Goal: Entertainment & Leisure: Browse casually

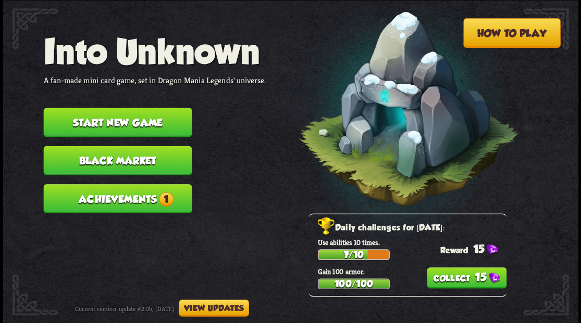
click at [133, 121] on button "Start new game" at bounding box center [117, 122] width 148 height 29
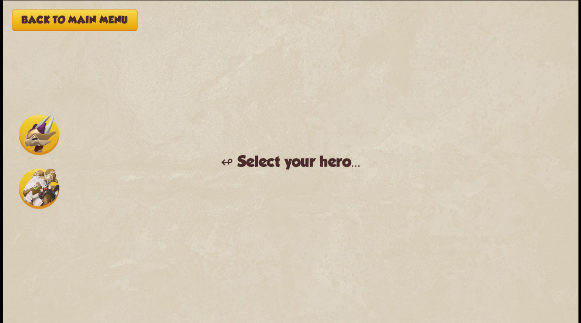
drag, startPoint x: 32, startPoint y: 135, endPoint x: 66, endPoint y: 155, distance: 38.8
click at [32, 135] on img at bounding box center [39, 135] width 41 height 41
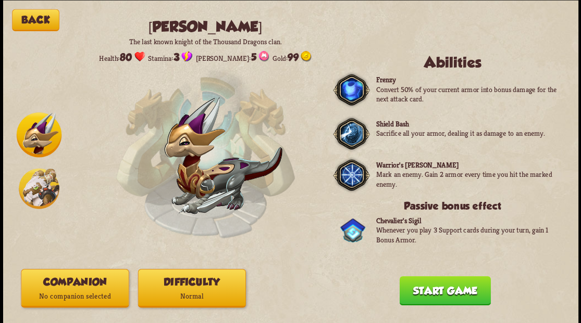
click at [79, 293] on p "No companion selected" at bounding box center [74, 296] width 107 height 15
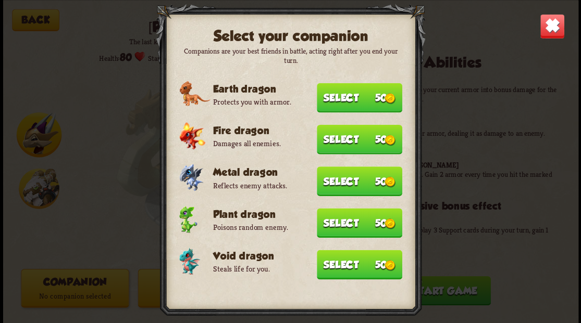
click at [350, 265] on button "Select 50" at bounding box center [359, 265] width 85 height 30
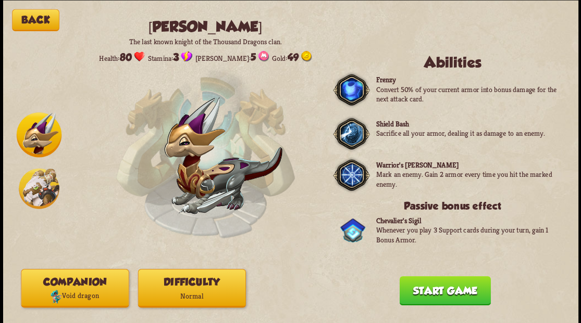
drag, startPoint x: 438, startPoint y: 302, endPoint x: 412, endPoint y: 238, distance: 69.4
click at [437, 293] on button "Start game" at bounding box center [444, 290] width 91 height 29
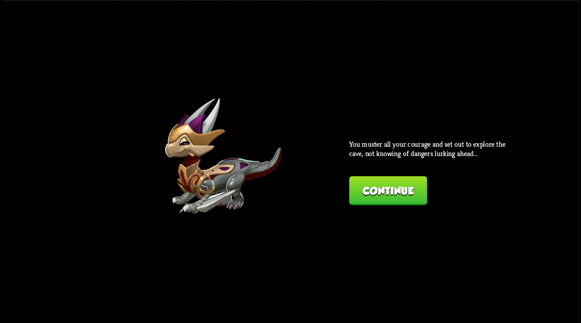
click at [383, 189] on button "Continue" at bounding box center [388, 190] width 78 height 29
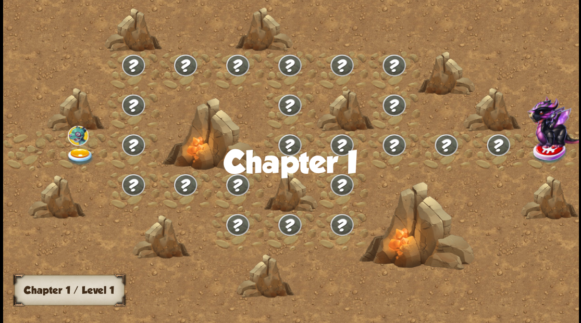
click at [78, 149] on img at bounding box center [80, 156] width 29 height 17
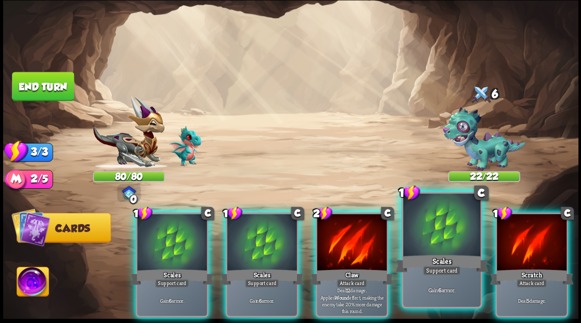
click at [440, 244] on div at bounding box center [441, 226] width 77 height 65
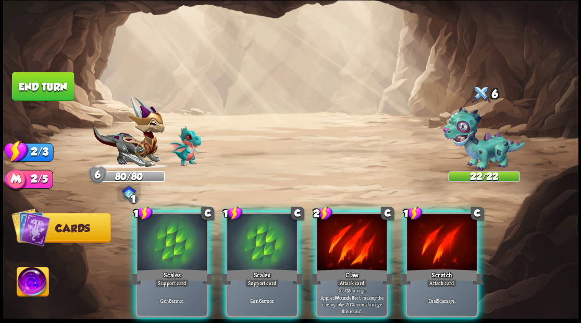
click at [364, 241] on div at bounding box center [352, 243] width 70 height 59
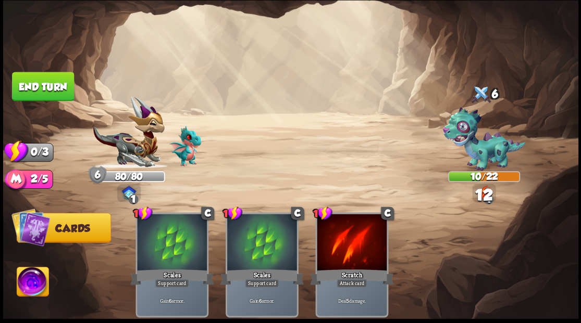
click at [49, 90] on button "End turn" at bounding box center [43, 86] width 62 height 29
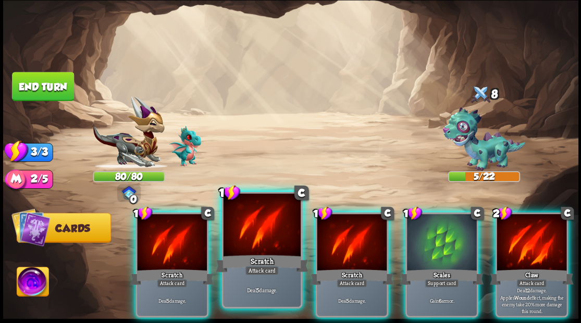
click at [283, 210] on div at bounding box center [261, 226] width 77 height 65
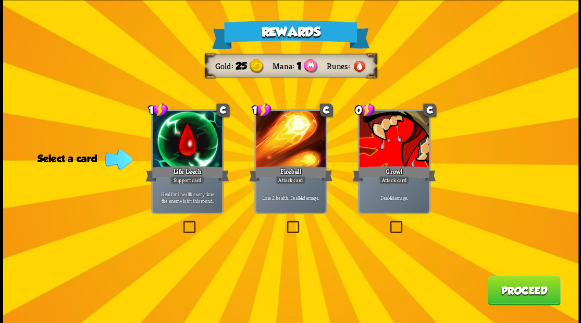
click at [388, 222] on label at bounding box center [388, 222] width 0 height 0
click at [0, 0] on input "checkbox" at bounding box center [0, 0] width 0 height 0
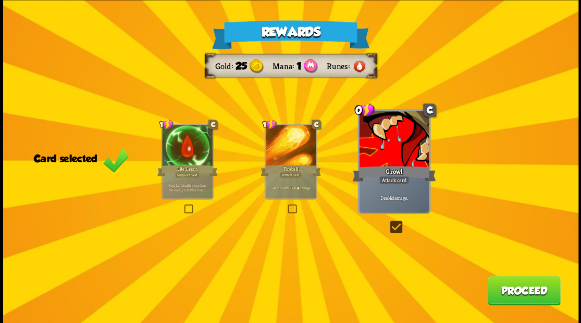
click at [521, 297] on button "Proceed" at bounding box center [524, 290] width 72 height 29
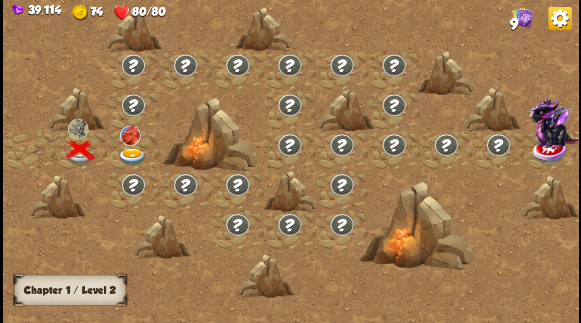
click at [129, 155] on img at bounding box center [132, 156] width 29 height 17
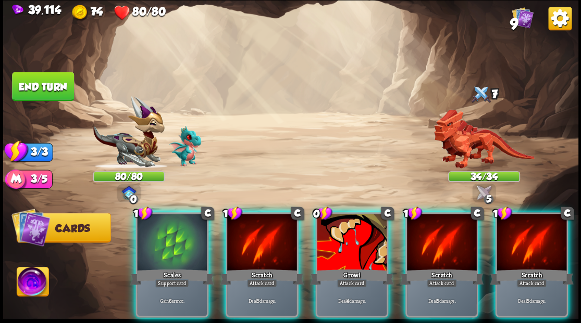
click at [173, 242] on div at bounding box center [172, 243] width 70 height 59
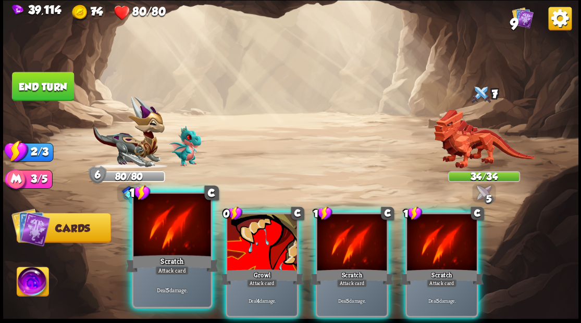
click at [173, 241] on div at bounding box center [171, 226] width 77 height 65
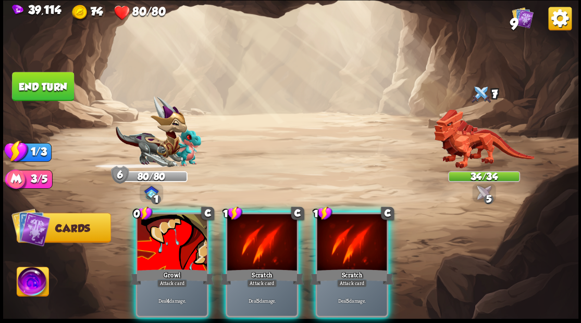
click at [173, 241] on div at bounding box center [172, 243] width 70 height 59
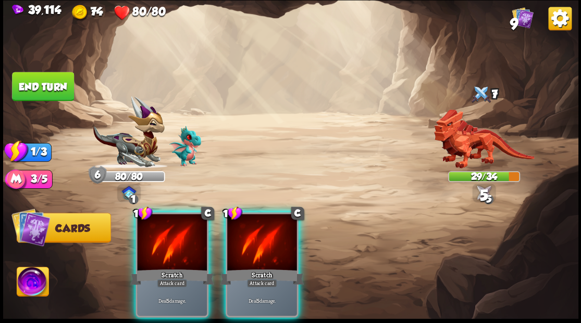
click at [173, 241] on div at bounding box center [172, 243] width 70 height 59
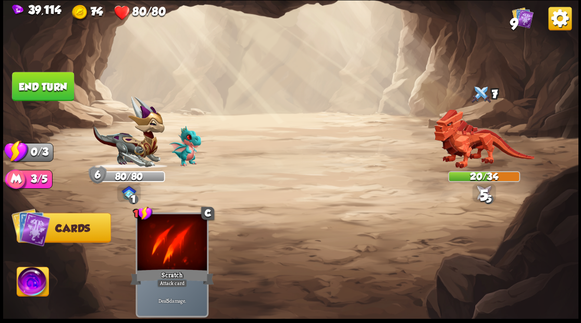
click at [43, 79] on button "End turn" at bounding box center [43, 86] width 62 height 29
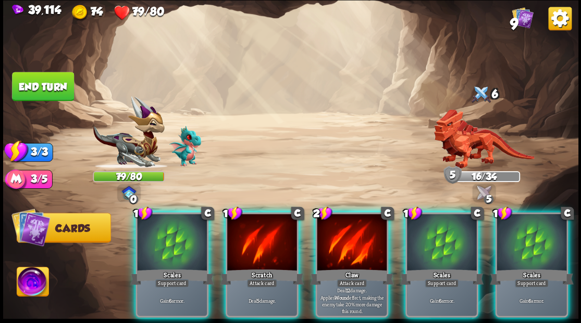
click at [178, 247] on div at bounding box center [172, 243] width 70 height 59
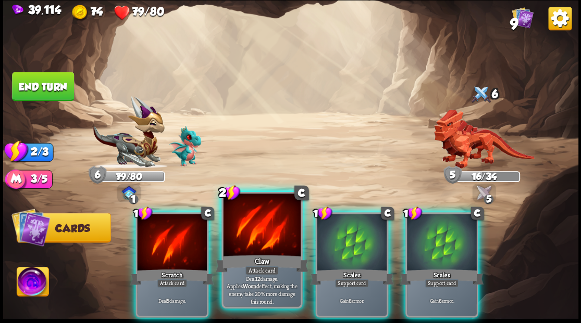
click at [253, 250] on div at bounding box center [261, 226] width 77 height 65
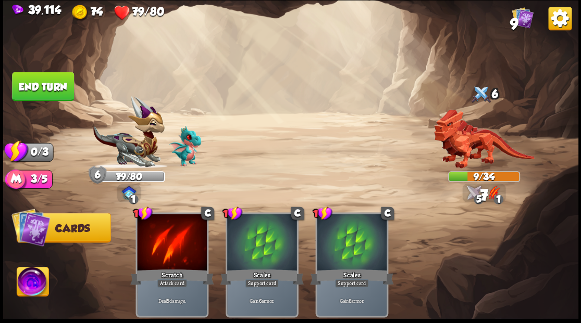
drag, startPoint x: 28, startPoint y: 89, endPoint x: 214, endPoint y: 122, distance: 189.4
click at [31, 92] on button "End turn" at bounding box center [43, 86] width 62 height 29
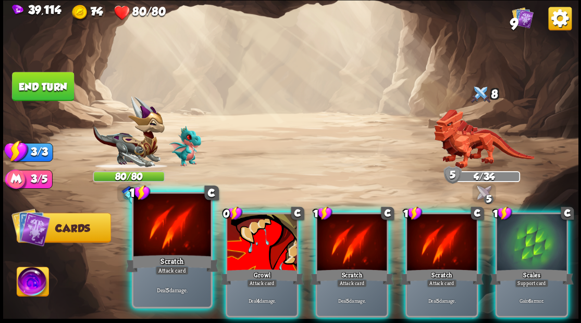
click at [161, 237] on div at bounding box center [171, 226] width 77 height 65
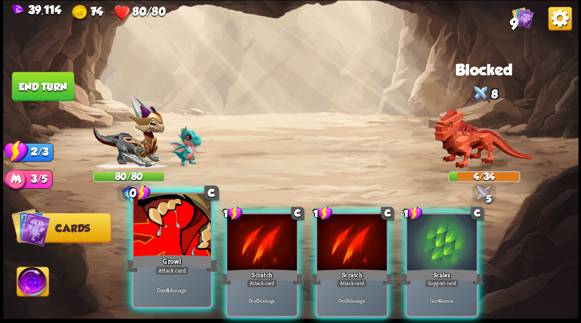
click at [159, 232] on div at bounding box center [171, 226] width 77 height 65
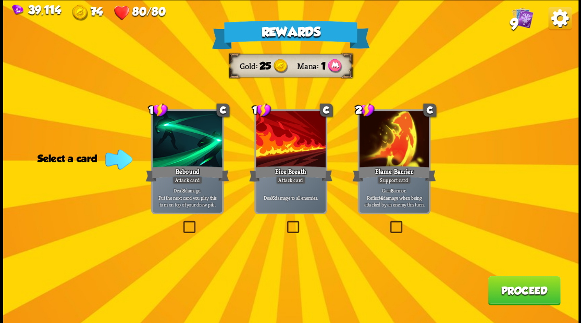
click at [284, 222] on label at bounding box center [284, 222] width 0 height 0
click at [0, 0] on input "checkbox" at bounding box center [0, 0] width 0 height 0
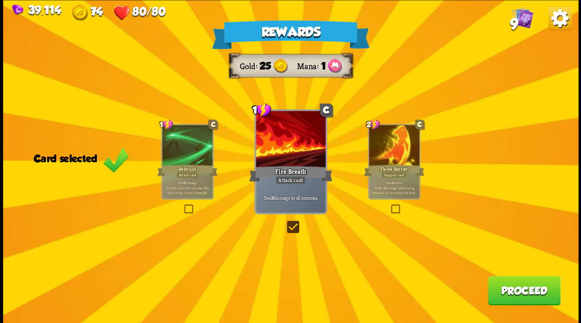
click at [519, 296] on button "Proceed" at bounding box center [524, 290] width 72 height 29
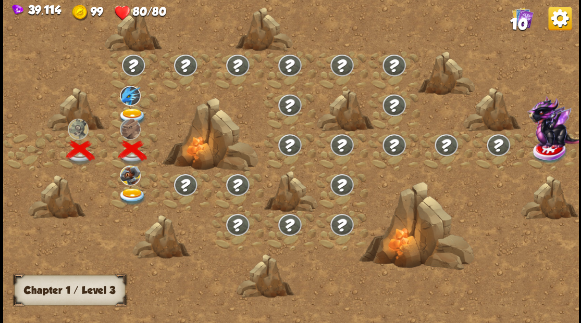
click at [132, 111] on img at bounding box center [132, 116] width 29 height 17
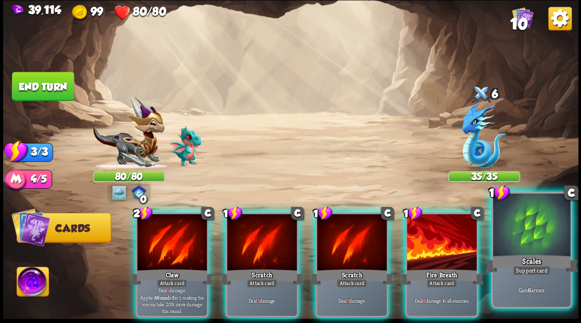
click at [516, 251] on div at bounding box center [531, 226] width 77 height 65
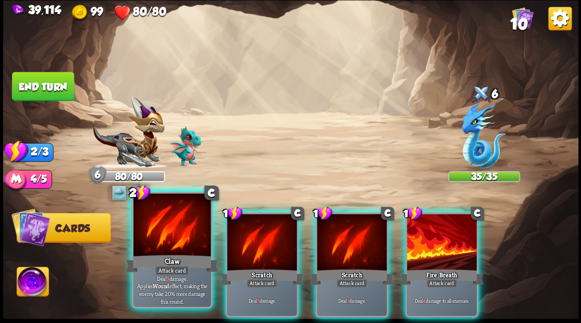
click at [155, 248] on div at bounding box center [171, 226] width 77 height 65
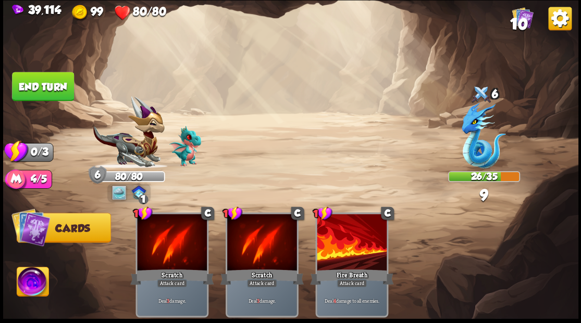
click at [55, 89] on button "End turn" at bounding box center [43, 86] width 62 height 29
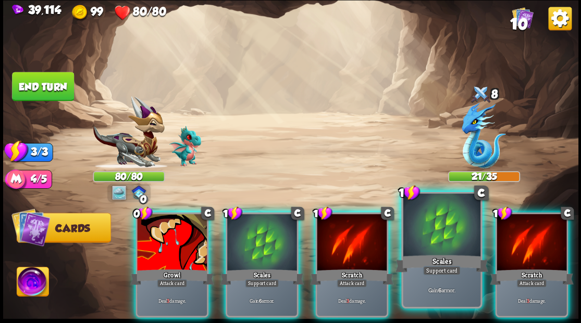
click at [436, 236] on div at bounding box center [441, 226] width 77 height 65
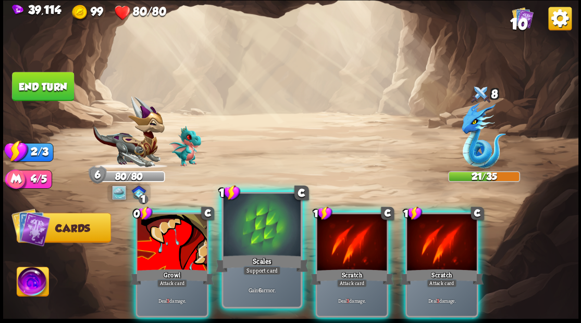
click at [252, 239] on div at bounding box center [261, 226] width 77 height 65
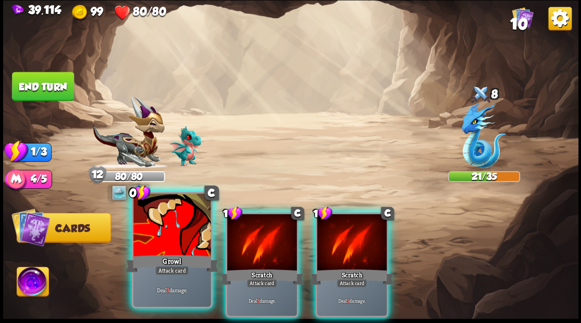
click at [179, 240] on div at bounding box center [171, 226] width 77 height 65
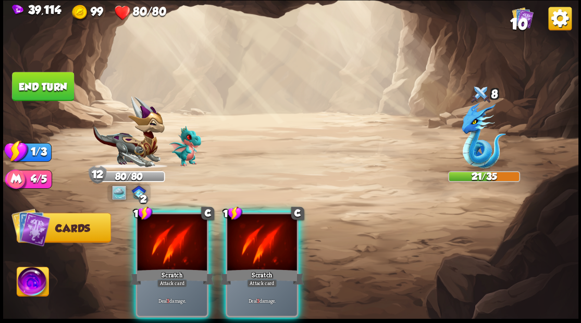
click at [177, 239] on div at bounding box center [172, 243] width 70 height 59
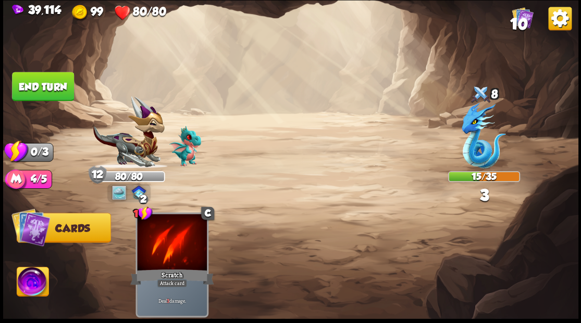
click at [52, 88] on button "End turn" at bounding box center [43, 86] width 62 height 29
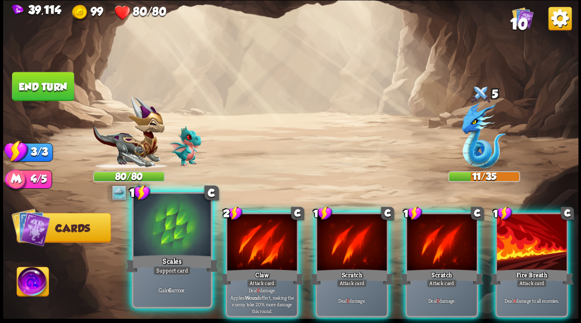
click at [167, 235] on div at bounding box center [171, 226] width 77 height 65
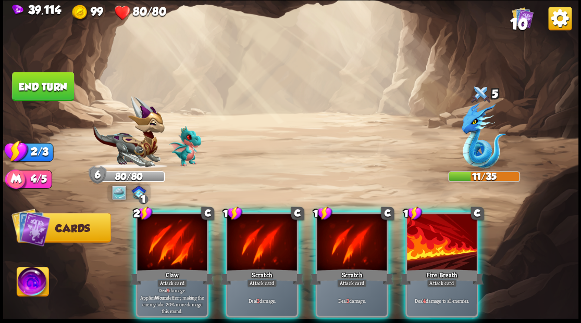
click at [167, 235] on div at bounding box center [172, 243] width 70 height 59
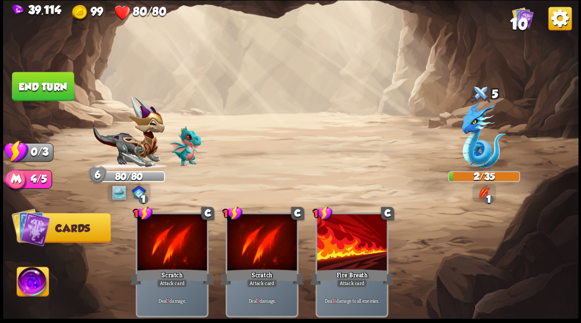
click at [47, 84] on button "End turn" at bounding box center [43, 86] width 62 height 29
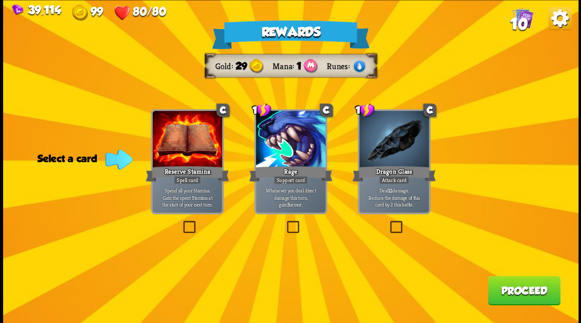
drag, startPoint x: 396, startPoint y: 229, endPoint x: 395, endPoint y: 238, distance: 9.0
click at [388, 222] on label at bounding box center [388, 222] width 0 height 0
click at [0, 0] on input "checkbox" at bounding box center [0, 0] width 0 height 0
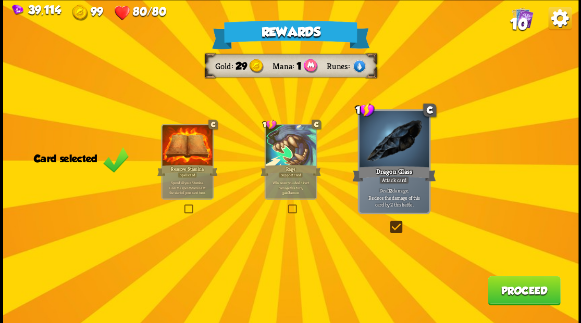
click at [519, 288] on button "Proceed" at bounding box center [524, 290] width 72 height 29
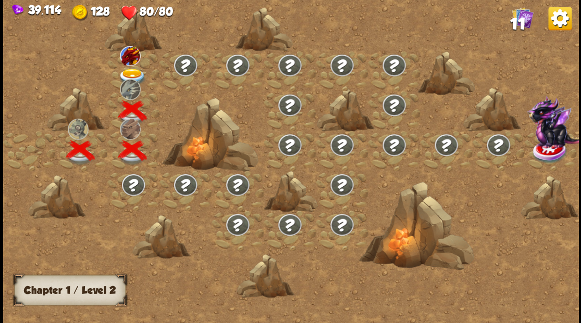
click at [131, 70] on img at bounding box center [132, 76] width 29 height 17
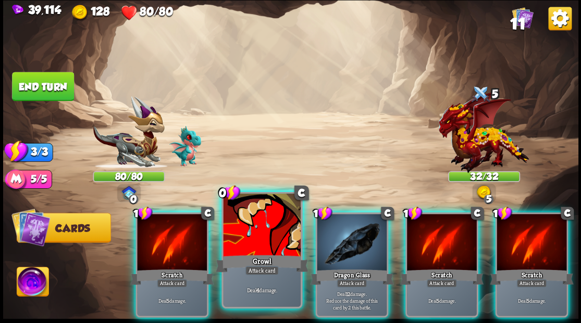
click at [246, 237] on div at bounding box center [261, 226] width 77 height 65
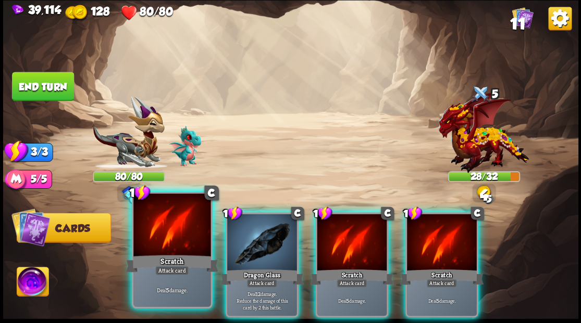
click at [168, 231] on div at bounding box center [171, 226] width 77 height 65
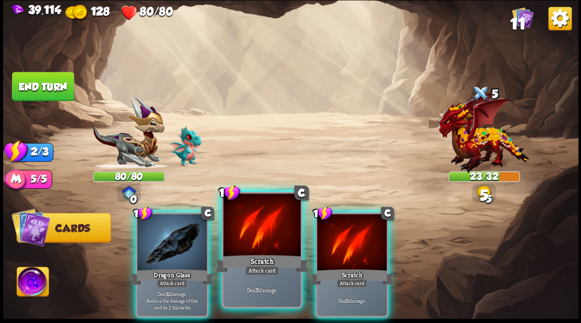
click at [256, 233] on div at bounding box center [261, 226] width 77 height 65
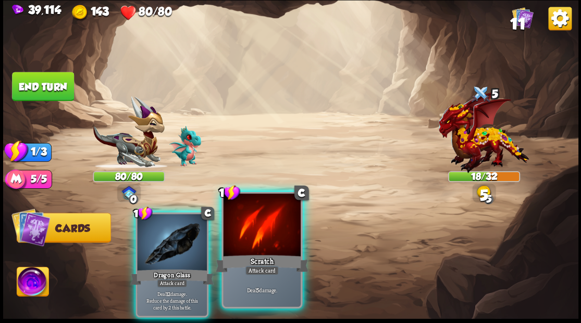
click at [256, 224] on div at bounding box center [261, 226] width 77 height 65
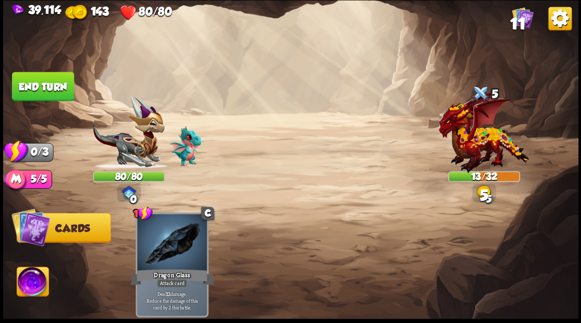
drag, startPoint x: 51, startPoint y: 78, endPoint x: 203, endPoint y: 79, distance: 152.1
click at [52, 78] on button "End turn" at bounding box center [43, 86] width 62 height 29
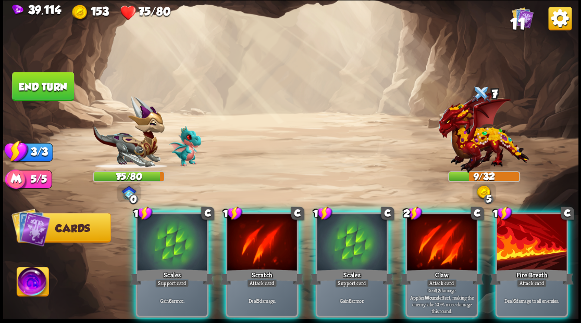
drag, startPoint x: 272, startPoint y: 224, endPoint x: 272, endPoint y: 205, distance: 19.3
click at [271, 222] on div at bounding box center [262, 243] width 70 height 59
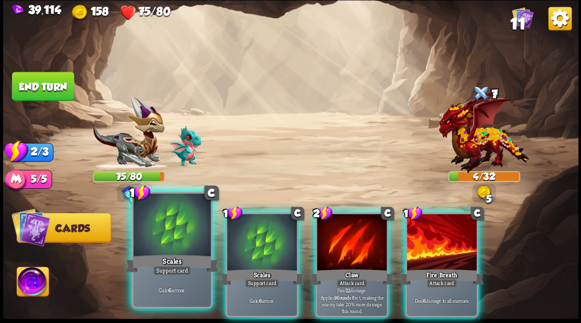
click at [174, 240] on div at bounding box center [171, 226] width 77 height 65
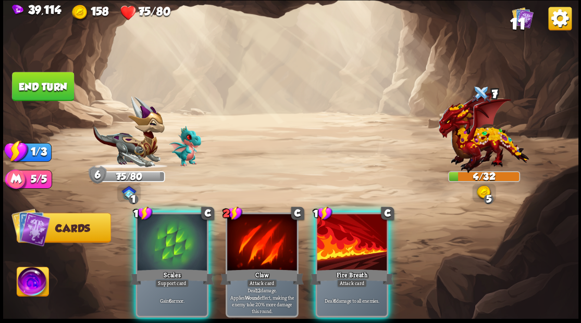
drag, startPoint x: 344, startPoint y: 226, endPoint x: 351, endPoint y: 202, distance: 24.5
click at [344, 222] on div at bounding box center [352, 243] width 70 height 59
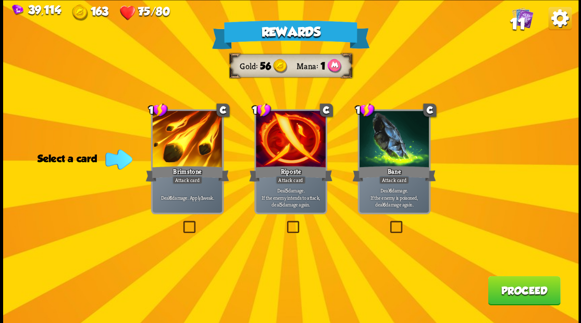
click at [181, 222] on label at bounding box center [181, 222] width 0 height 0
click at [0, 0] on input "checkbox" at bounding box center [0, 0] width 0 height 0
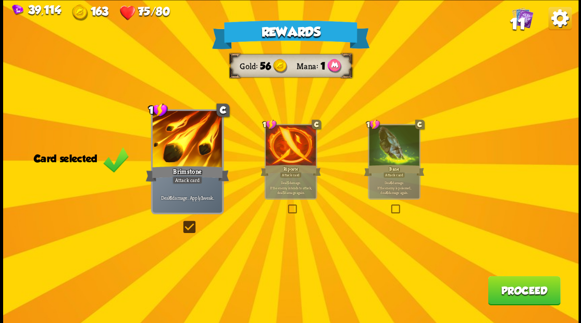
click at [517, 292] on button "Proceed" at bounding box center [524, 290] width 72 height 29
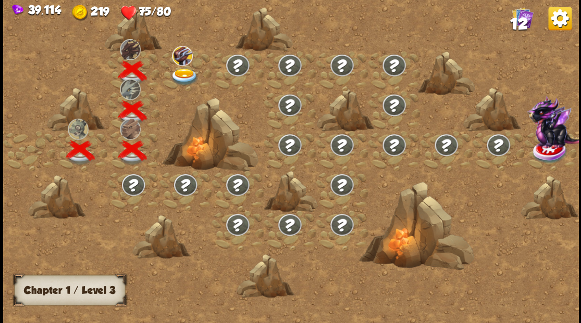
click at [182, 80] on img at bounding box center [184, 76] width 29 height 17
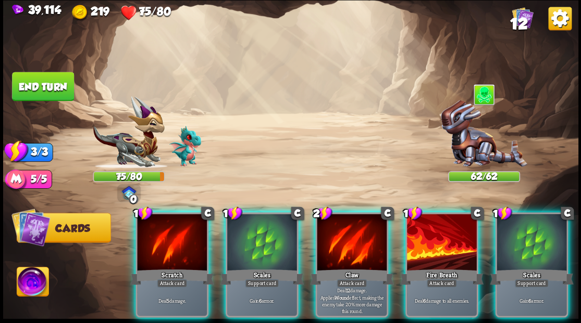
click at [262, 232] on div at bounding box center [262, 243] width 70 height 59
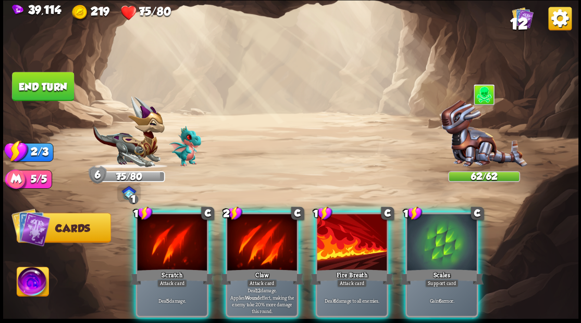
click at [256, 248] on div at bounding box center [262, 243] width 70 height 59
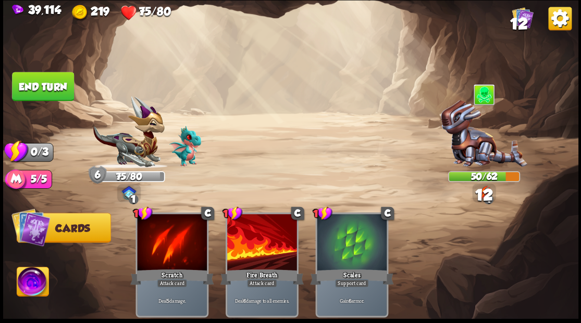
click at [43, 90] on button "End turn" at bounding box center [43, 86] width 62 height 29
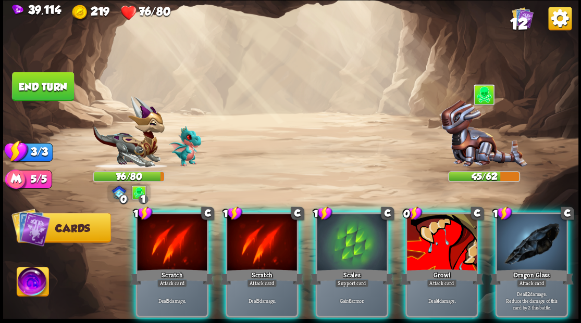
click at [346, 242] on div at bounding box center [352, 243] width 70 height 59
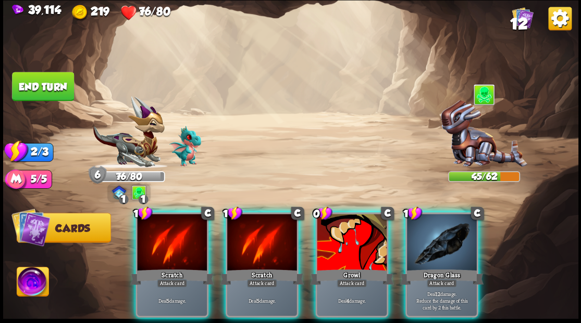
drag, startPoint x: 450, startPoint y: 247, endPoint x: 448, endPoint y: 241, distance: 6.6
click at [450, 247] on div at bounding box center [442, 243] width 70 height 59
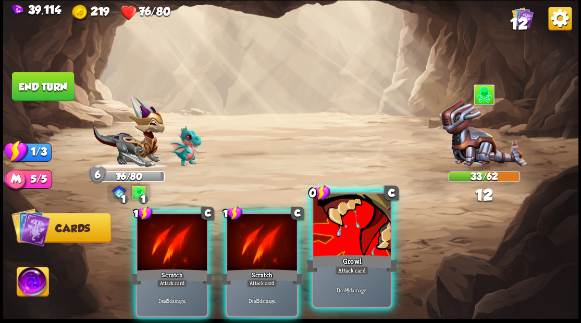
click at [341, 242] on div at bounding box center [351, 226] width 77 height 65
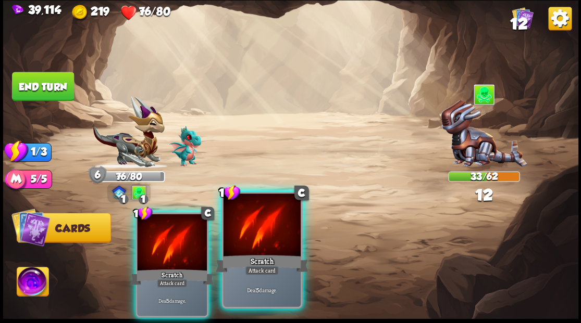
click at [268, 239] on div at bounding box center [261, 226] width 77 height 65
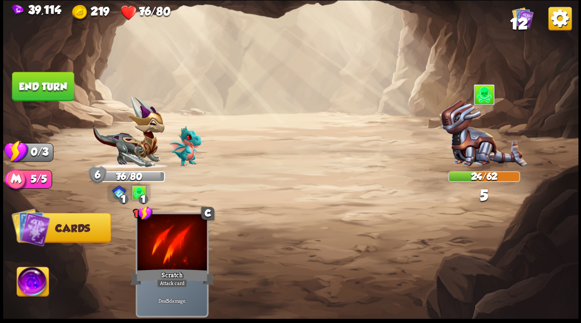
click at [54, 88] on button "End turn" at bounding box center [43, 86] width 62 height 29
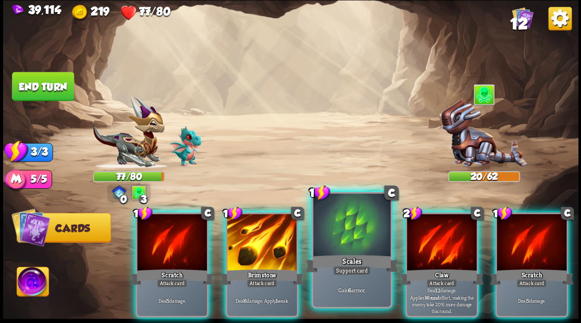
click at [337, 250] on div at bounding box center [351, 226] width 77 height 65
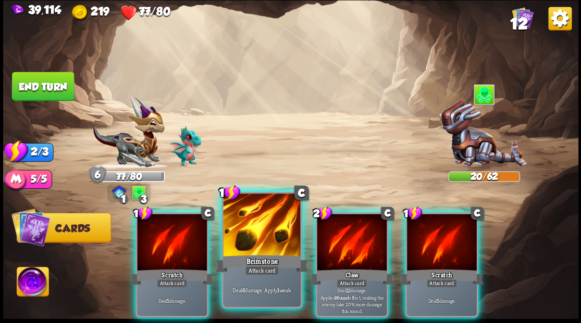
click at [266, 236] on div at bounding box center [261, 226] width 77 height 65
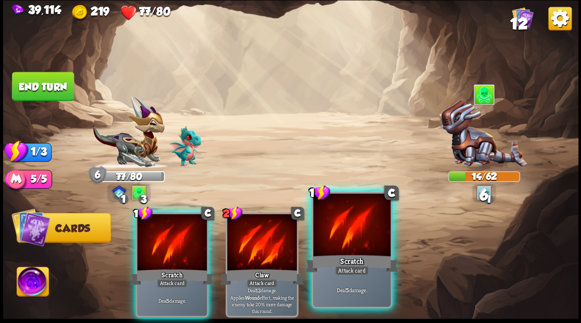
click at [329, 247] on div at bounding box center [351, 226] width 77 height 65
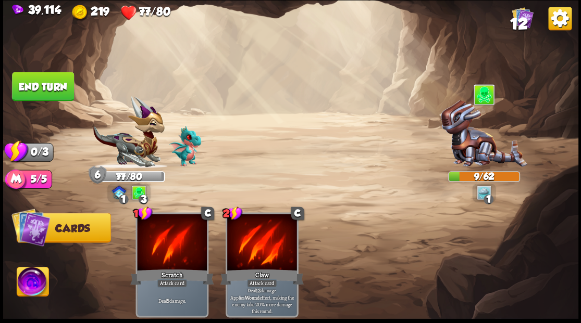
click at [39, 82] on button "End turn" at bounding box center [43, 86] width 62 height 29
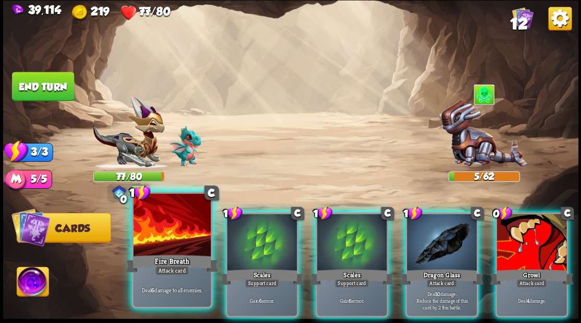
click at [169, 232] on div at bounding box center [171, 226] width 77 height 65
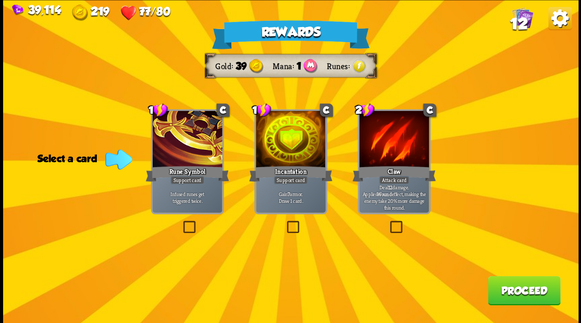
click at [284, 222] on label at bounding box center [284, 222] width 0 height 0
click at [0, 0] on input "checkbox" at bounding box center [0, 0] width 0 height 0
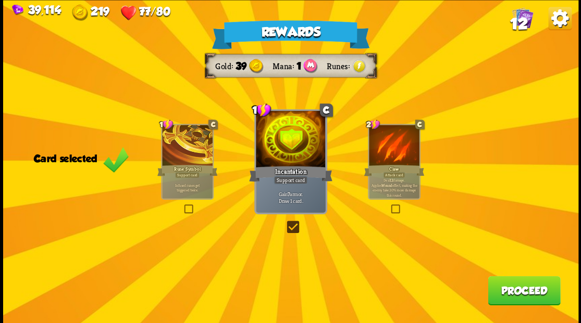
click at [516, 295] on button "Proceed" at bounding box center [524, 290] width 72 height 29
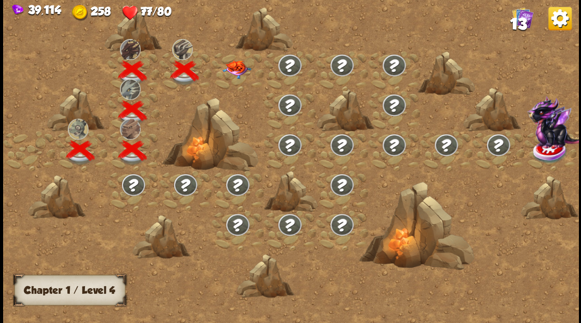
click at [232, 69] on img at bounding box center [236, 69] width 29 height 18
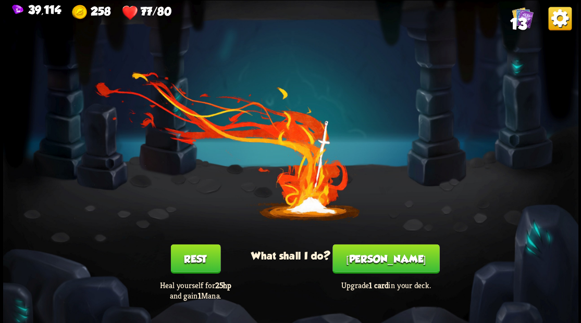
click at [383, 265] on button "[PERSON_NAME]" at bounding box center [385, 258] width 107 height 29
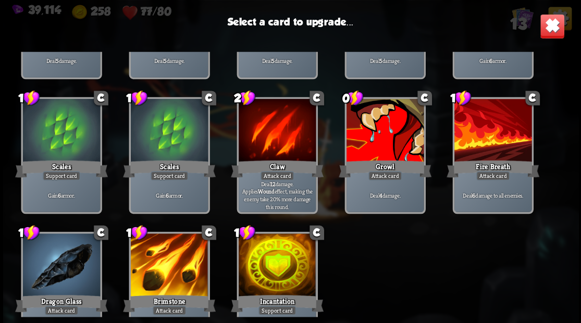
scroll to position [139, 0]
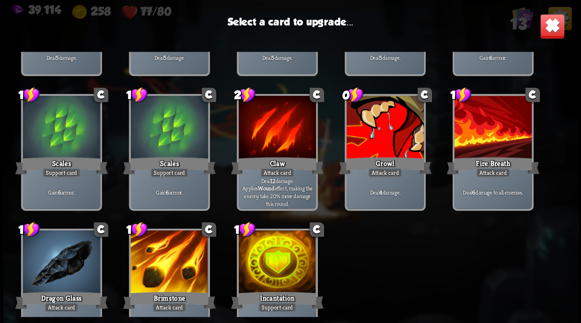
click at [277, 262] on div at bounding box center [276, 263] width 77 height 65
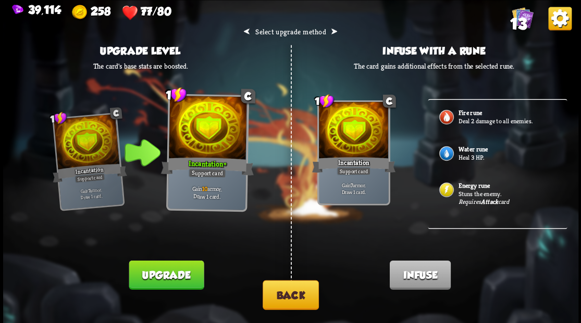
click at [296, 295] on button "Back" at bounding box center [291, 295] width 56 height 30
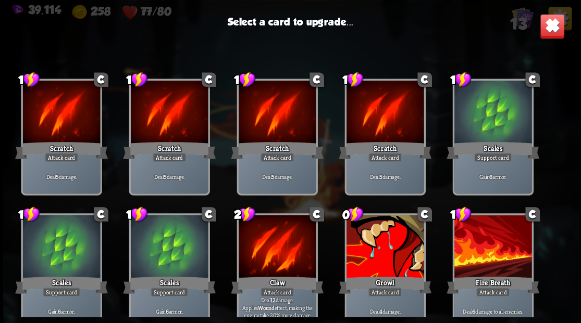
drag, startPoint x: 377, startPoint y: 252, endPoint x: 376, endPoint y: 243, distance: 9.4
click at [377, 249] on div at bounding box center [384, 247] width 77 height 65
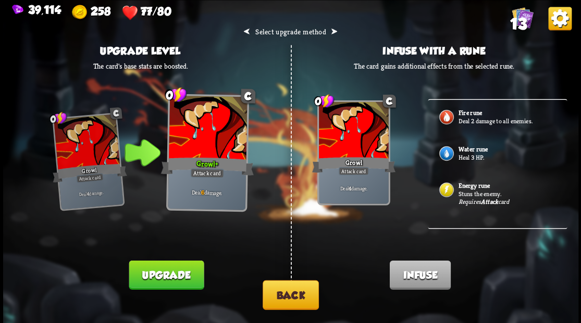
click at [465, 200] on div "Requires Attack card" at bounding box center [483, 202] width 51 height 8
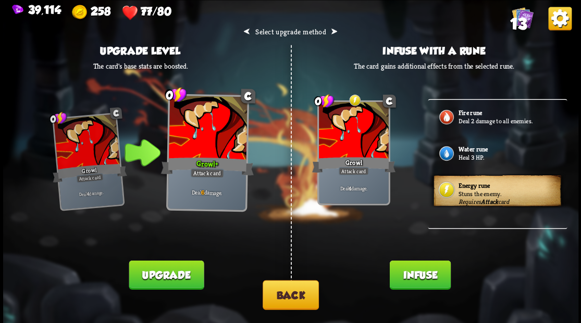
drag, startPoint x: 412, startPoint y: 279, endPoint x: 416, endPoint y: 269, distance: 10.7
click at [412, 279] on button "Infuse" at bounding box center [419, 274] width 61 height 29
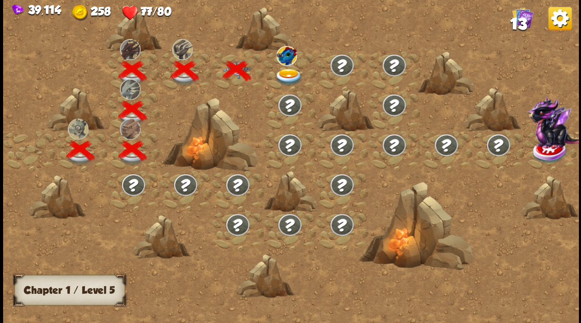
click at [285, 70] on img at bounding box center [288, 76] width 29 height 17
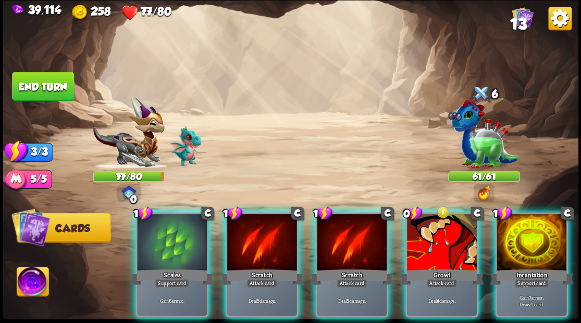
click at [525, 242] on div at bounding box center [531, 243] width 70 height 59
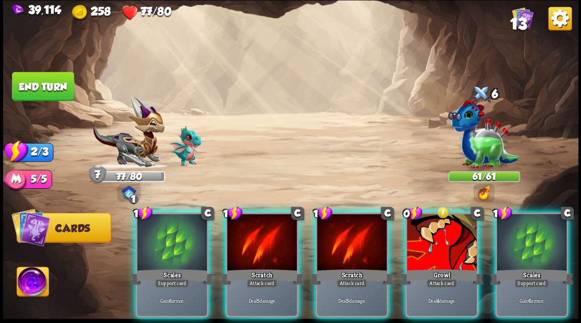
drag, startPoint x: 355, startPoint y: 249, endPoint x: 322, endPoint y: 233, distance: 36.8
click at [351, 245] on div at bounding box center [352, 243] width 70 height 59
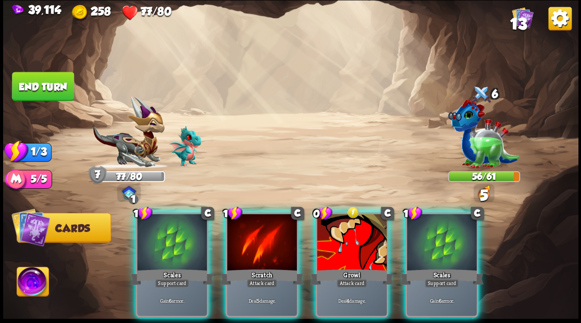
drag, startPoint x: 262, startPoint y: 222, endPoint x: 256, endPoint y: 222, distance: 5.2
click at [257, 222] on div at bounding box center [262, 243] width 70 height 59
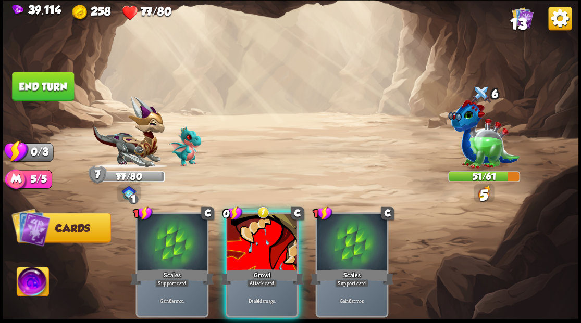
click at [256, 222] on div at bounding box center [262, 243] width 70 height 59
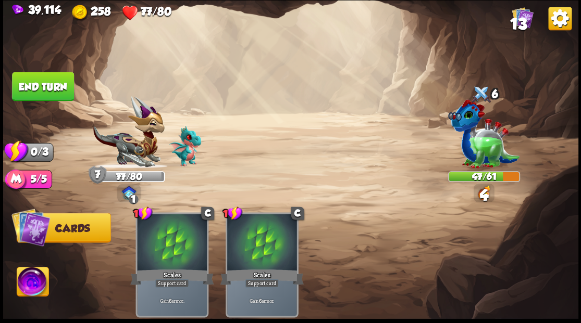
click at [55, 85] on button "End turn" at bounding box center [43, 86] width 62 height 29
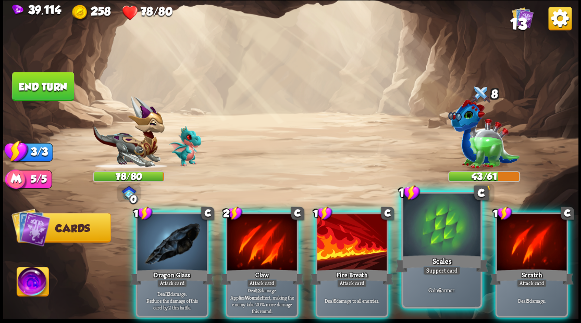
drag, startPoint x: 437, startPoint y: 237, endPoint x: 425, endPoint y: 215, distance: 24.2
click at [437, 237] on div at bounding box center [441, 226] width 77 height 65
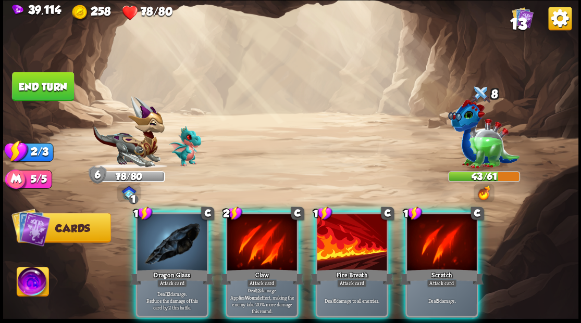
click at [153, 245] on div at bounding box center [172, 243] width 70 height 59
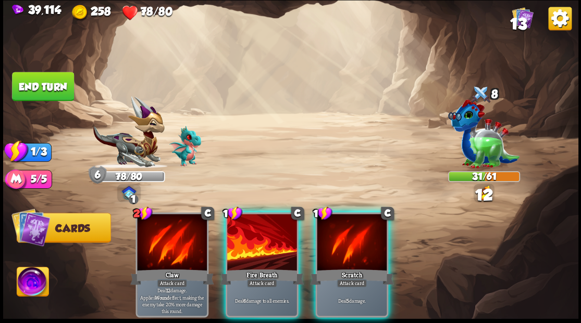
drag, startPoint x: 249, startPoint y: 244, endPoint x: 248, endPoint y: 238, distance: 6.9
click at [249, 242] on div at bounding box center [262, 243] width 70 height 59
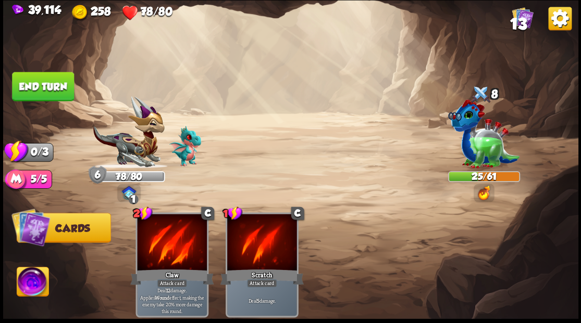
click at [45, 86] on button "End turn" at bounding box center [43, 86] width 62 height 29
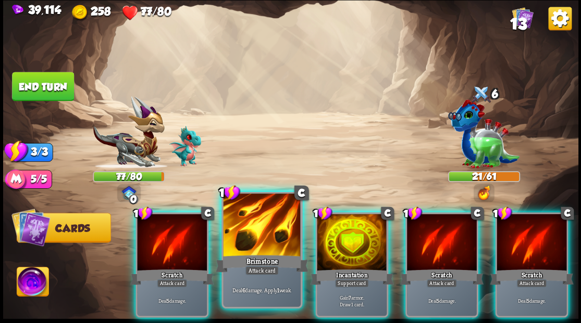
click at [254, 237] on div at bounding box center [261, 226] width 77 height 65
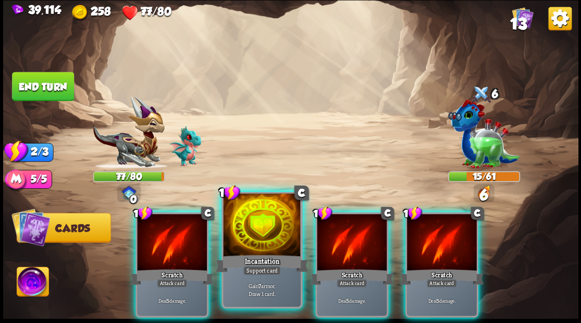
click at [253, 228] on div at bounding box center [261, 226] width 77 height 65
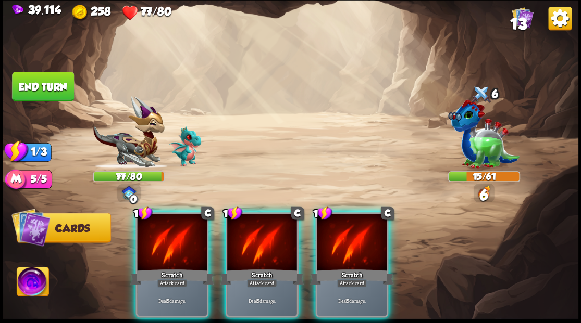
click at [253, 228] on div at bounding box center [262, 243] width 70 height 59
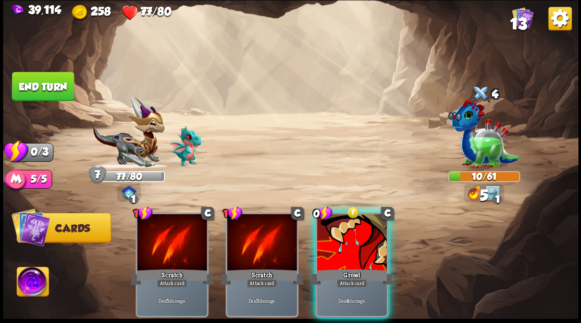
drag, startPoint x: 352, startPoint y: 243, endPoint x: 366, endPoint y: 199, distance: 46.0
click at [352, 237] on div at bounding box center [352, 243] width 70 height 59
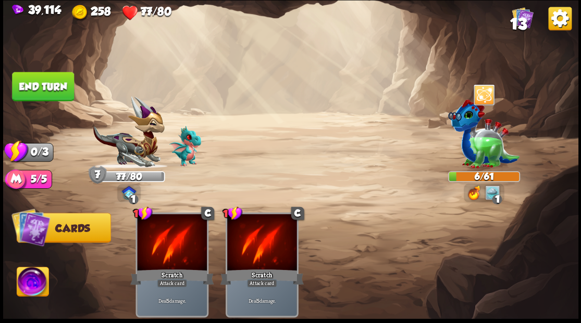
click at [58, 89] on button "End turn" at bounding box center [43, 86] width 62 height 29
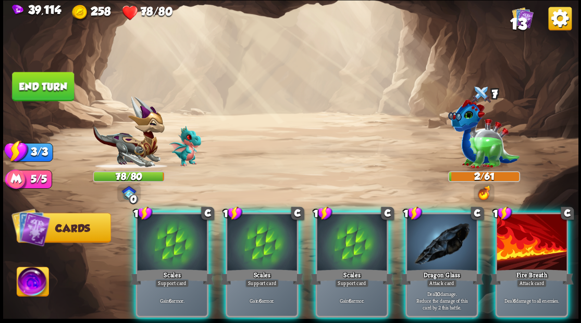
click at [437, 279] on div "Attack card" at bounding box center [441, 283] width 30 height 8
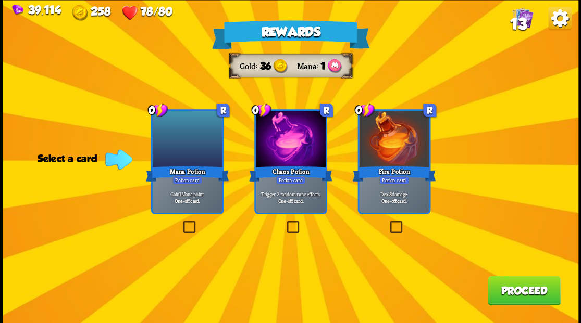
click at [181, 222] on label at bounding box center [181, 222] width 0 height 0
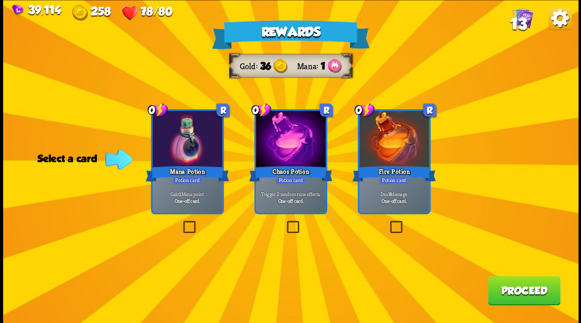
click at [0, 0] on input "checkbox" at bounding box center [0, 0] width 0 height 0
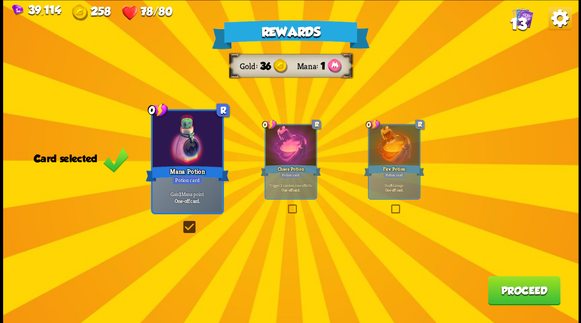
click at [529, 289] on button "Proceed" at bounding box center [524, 290] width 72 height 29
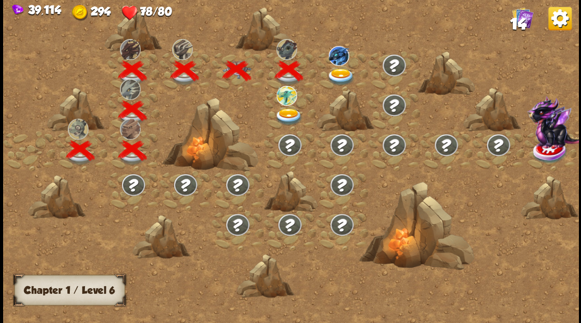
click at [337, 74] on img at bounding box center [341, 76] width 29 height 17
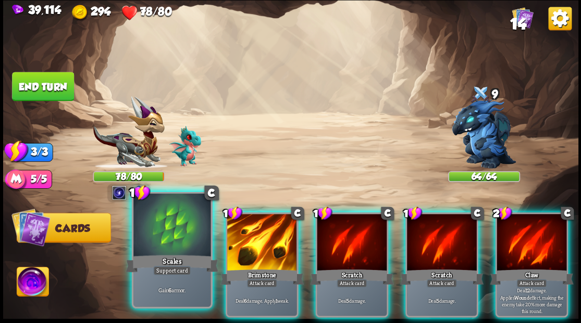
click at [165, 223] on div at bounding box center [171, 226] width 77 height 65
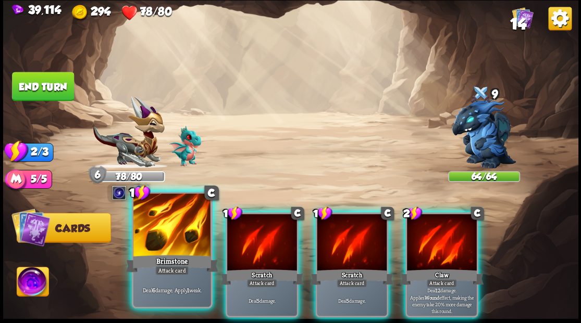
click at [165, 224] on div at bounding box center [171, 226] width 77 height 65
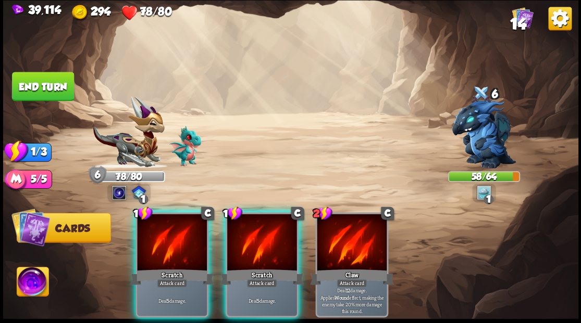
click at [165, 224] on div at bounding box center [172, 243] width 70 height 59
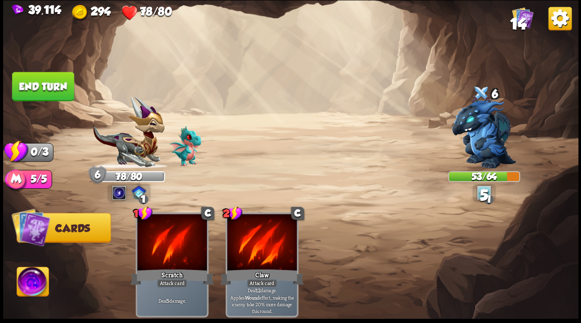
drag, startPoint x: 52, startPoint y: 90, endPoint x: 151, endPoint y: 117, distance: 102.6
click at [53, 91] on button "End turn" at bounding box center [43, 86] width 62 height 29
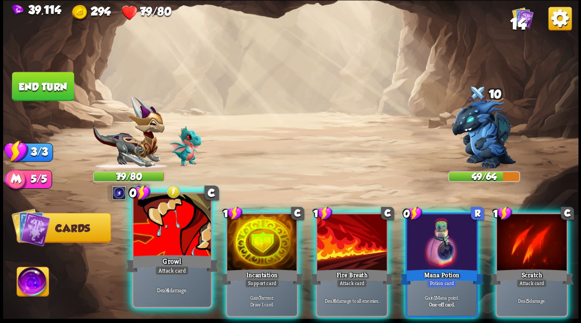
click at [182, 232] on div at bounding box center [171, 226] width 77 height 65
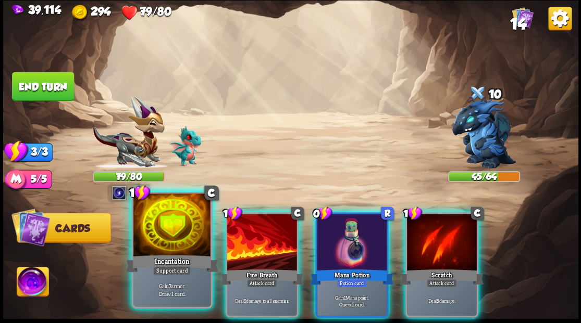
click at [158, 242] on div at bounding box center [171, 226] width 77 height 65
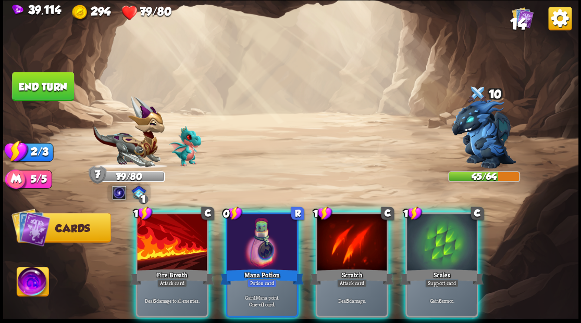
click at [160, 238] on div at bounding box center [172, 243] width 70 height 59
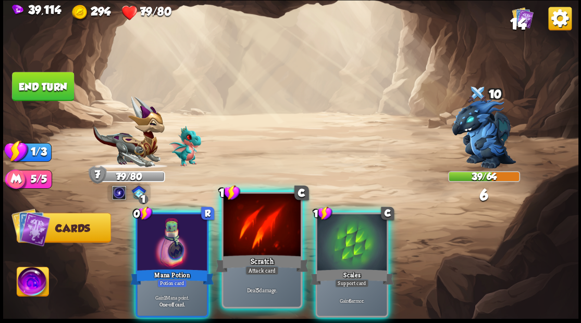
click at [228, 240] on div at bounding box center [261, 226] width 77 height 65
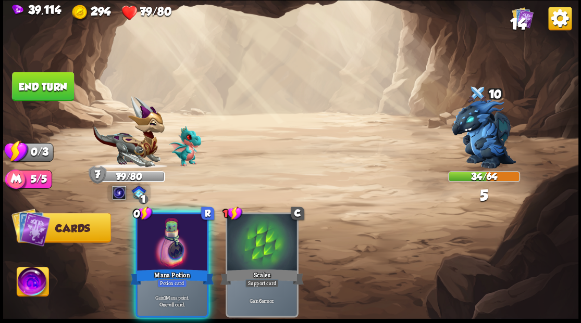
click at [175, 232] on div at bounding box center [172, 243] width 70 height 59
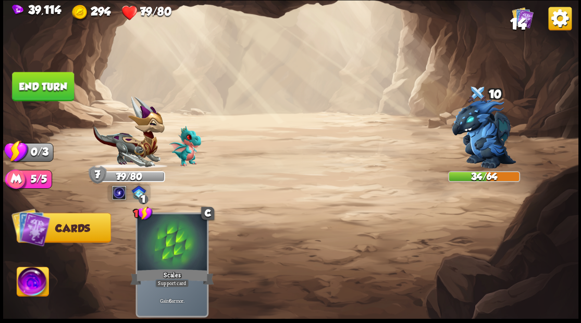
click at [53, 81] on button "End turn" at bounding box center [43, 86] width 62 height 29
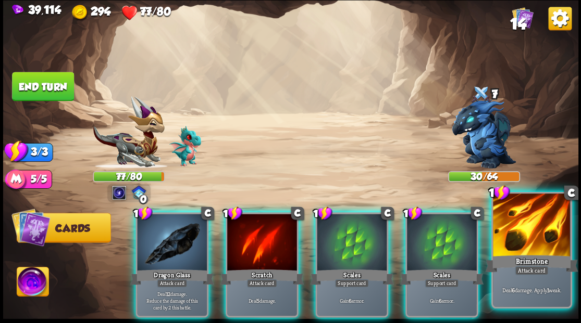
click at [530, 243] on div at bounding box center [531, 226] width 77 height 65
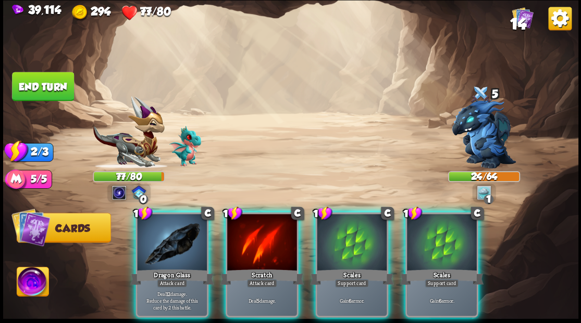
click at [161, 229] on div at bounding box center [172, 243] width 70 height 59
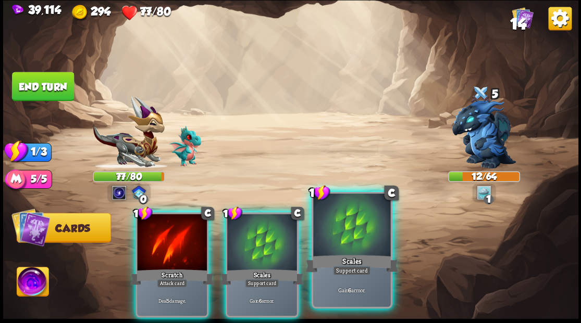
click at [348, 244] on div at bounding box center [351, 226] width 77 height 65
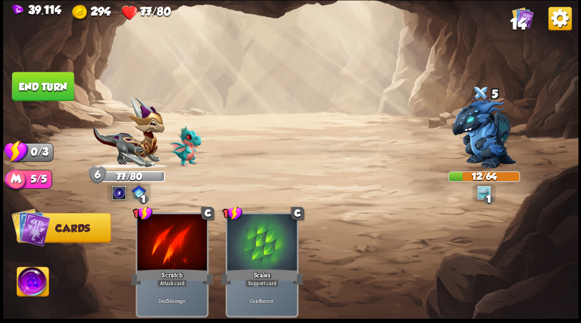
click at [41, 88] on button "End turn" at bounding box center [43, 86] width 62 height 29
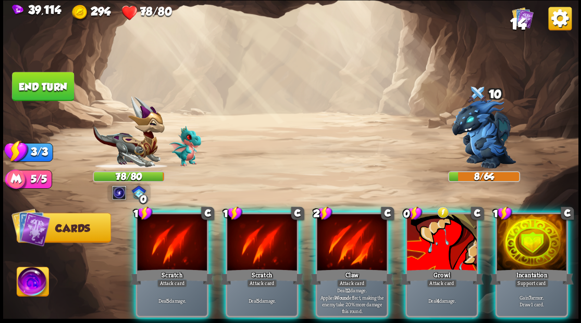
click at [344, 234] on div at bounding box center [352, 243] width 70 height 59
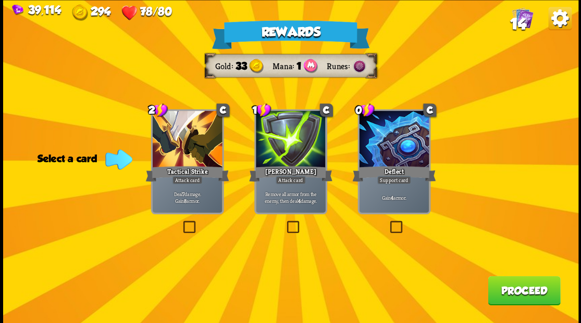
click at [284, 222] on label at bounding box center [284, 222] width 0 height 0
click at [0, 0] on input "checkbox" at bounding box center [0, 0] width 0 height 0
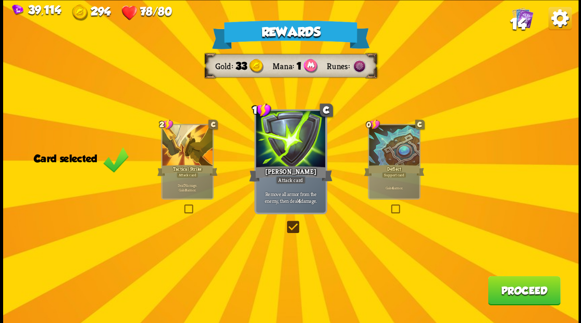
click at [518, 293] on button "Proceed" at bounding box center [524, 290] width 72 height 29
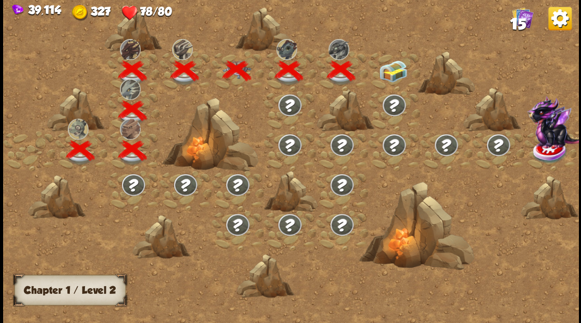
click at [392, 69] on img at bounding box center [393, 71] width 29 height 22
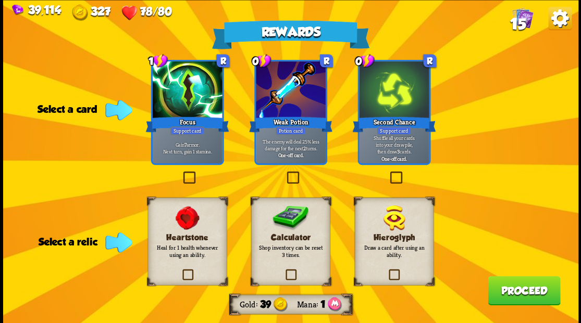
click at [283, 271] on label at bounding box center [283, 271] width 0 height 0
click at [0, 0] on input "checkbox" at bounding box center [0, 0] width 0 height 0
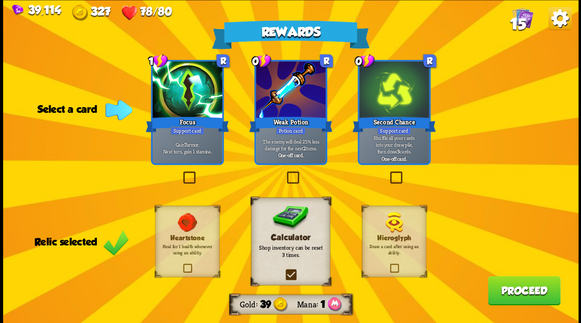
click at [388, 173] on label at bounding box center [388, 173] width 0 height 0
click at [0, 0] on input "checkbox" at bounding box center [0, 0] width 0 height 0
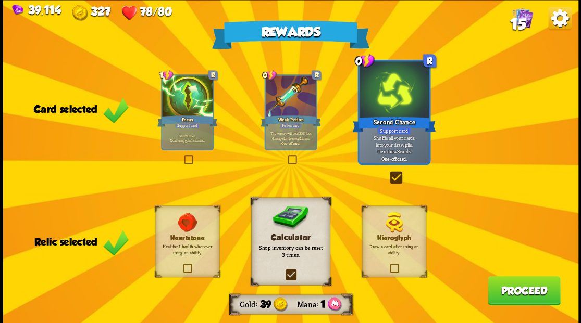
click at [509, 294] on button "Proceed" at bounding box center [524, 290] width 72 height 29
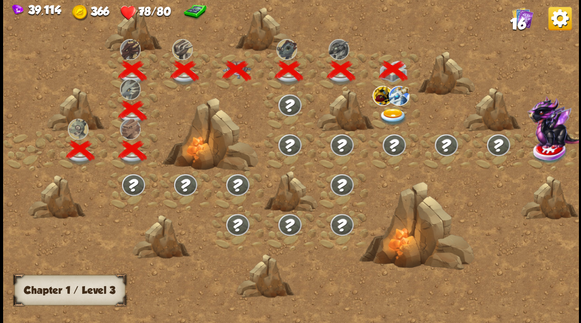
click at [388, 111] on img at bounding box center [393, 116] width 29 height 17
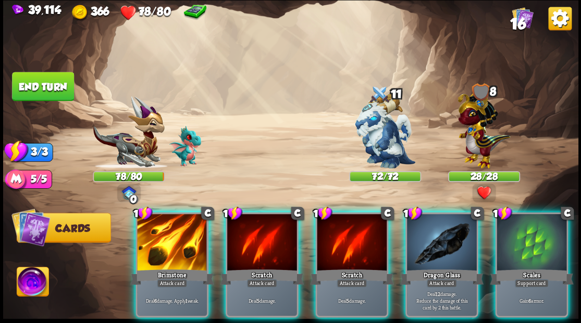
click at [517, 217] on div at bounding box center [531, 243] width 70 height 59
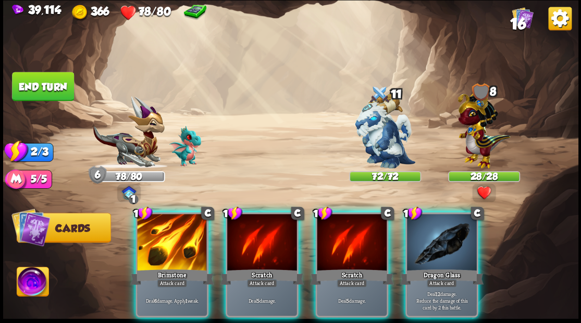
click at [520, 19] on span "16" at bounding box center [517, 24] width 16 height 18
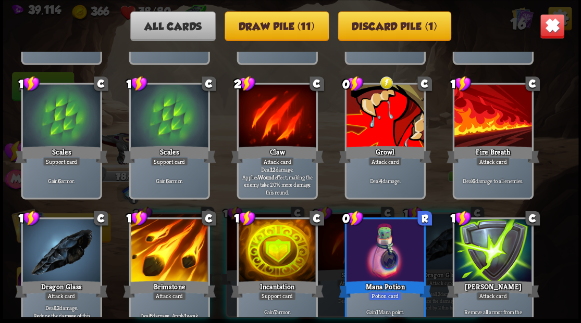
scroll to position [173, 0]
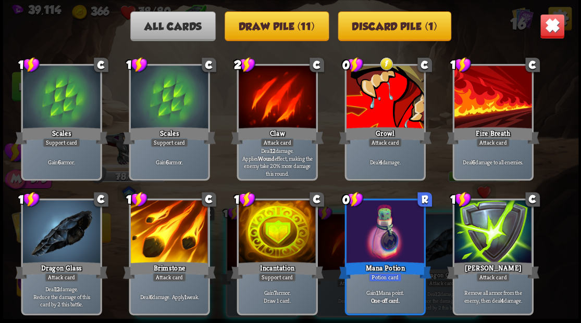
click at [545, 27] on img at bounding box center [551, 26] width 25 height 25
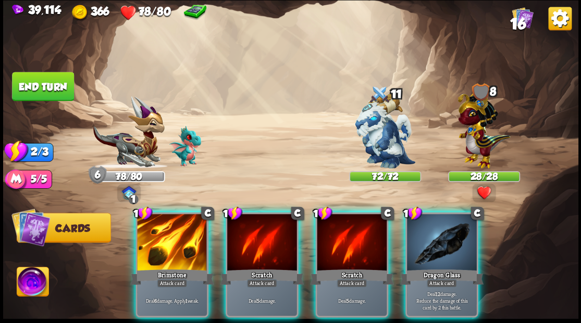
click at [28, 283] on img at bounding box center [33, 283] width 32 height 32
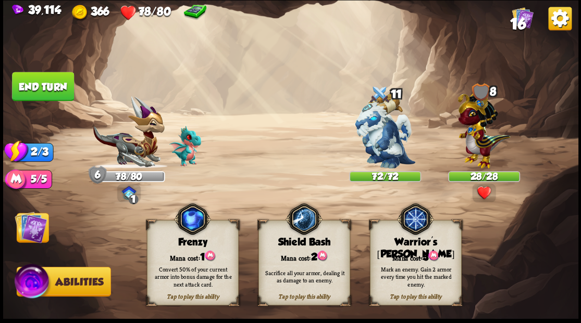
click at [405, 248] on div "Tap to play this ability Warrior's [PERSON_NAME] cost: 3 Mark an enemy. Gain 2 …" at bounding box center [415, 262] width 92 height 85
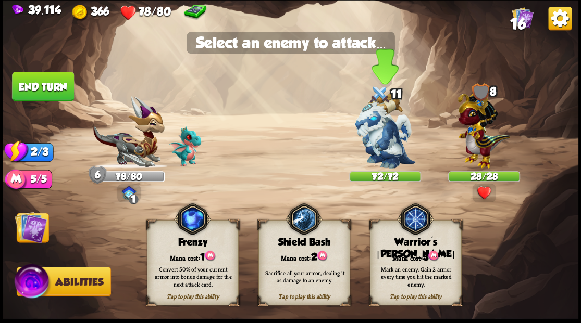
drag, startPoint x: 381, startPoint y: 127, endPoint x: 370, endPoint y: 126, distance: 11.1
click at [382, 126] on img at bounding box center [385, 131] width 60 height 76
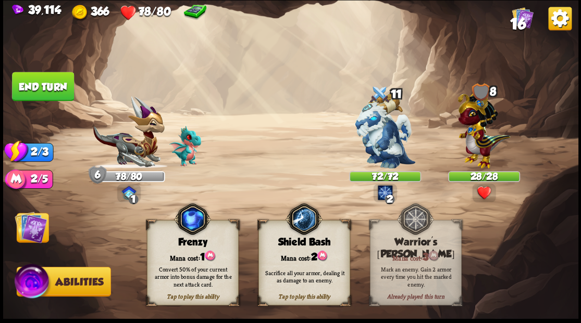
click at [29, 227] on img at bounding box center [31, 227] width 32 height 32
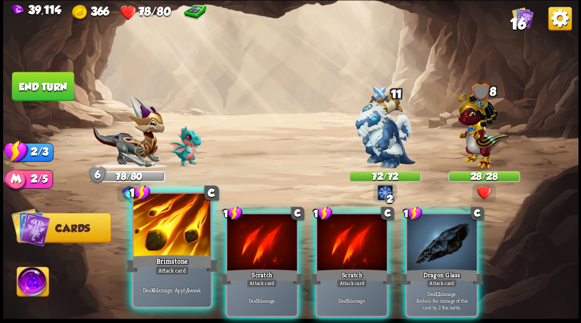
click at [176, 229] on div at bounding box center [171, 226] width 77 height 65
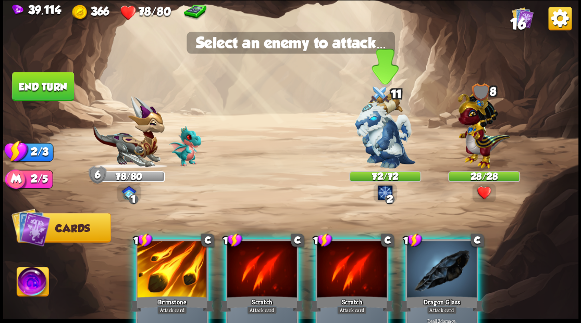
click at [383, 129] on img at bounding box center [385, 131] width 60 height 76
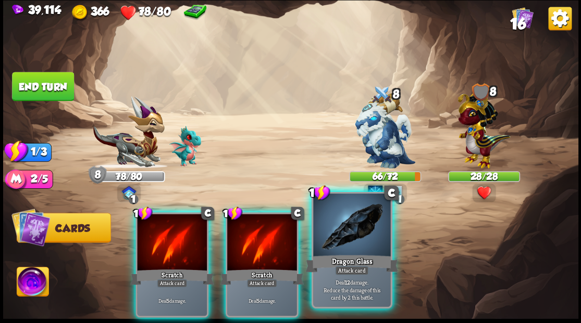
drag, startPoint x: 346, startPoint y: 234, endPoint x: 352, endPoint y: 217, distance: 18.6
click at [346, 234] on div at bounding box center [351, 226] width 77 height 65
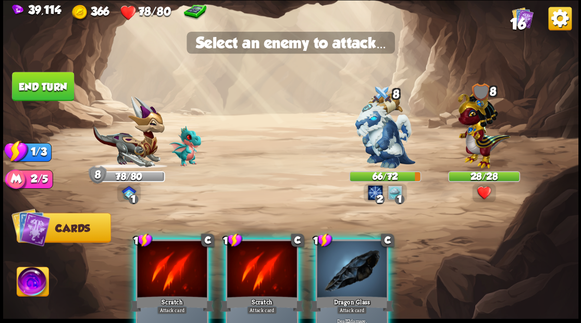
drag, startPoint x: 389, startPoint y: 148, endPoint x: 289, endPoint y: 199, distance: 111.6
click at [388, 148] on img at bounding box center [385, 131] width 60 height 76
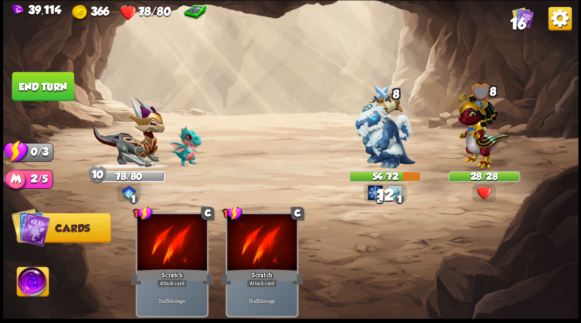
click at [47, 91] on button "End turn" at bounding box center [43, 86] width 62 height 29
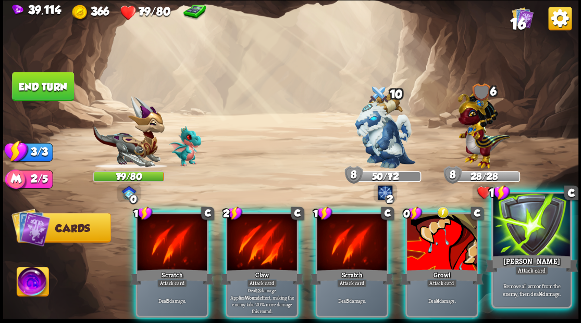
click at [521, 234] on div at bounding box center [531, 226] width 77 height 65
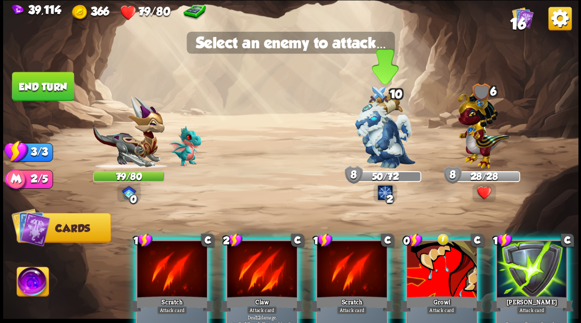
click at [379, 144] on img at bounding box center [385, 131] width 60 height 76
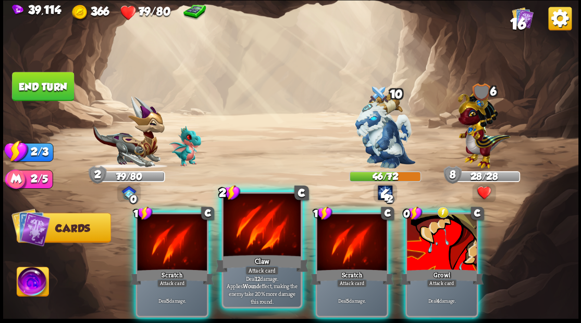
click at [245, 232] on div at bounding box center [261, 226] width 77 height 65
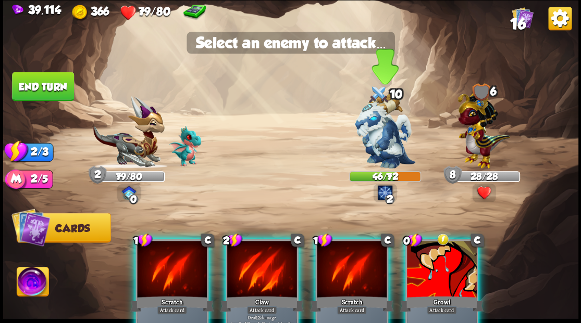
click at [383, 141] on img at bounding box center [385, 131] width 60 height 76
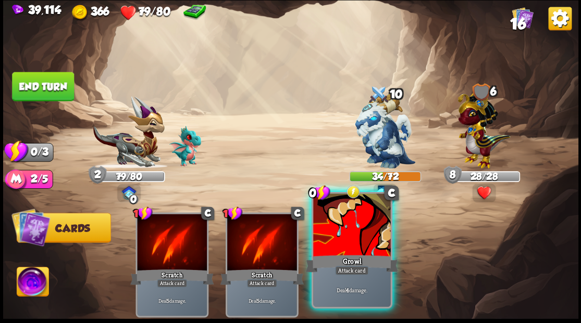
click at [339, 250] on div at bounding box center [351, 226] width 77 height 65
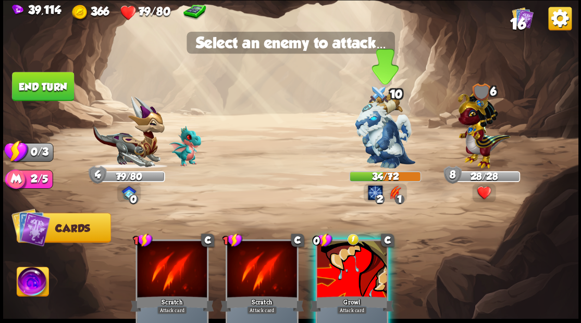
click at [377, 129] on img at bounding box center [385, 131] width 60 height 76
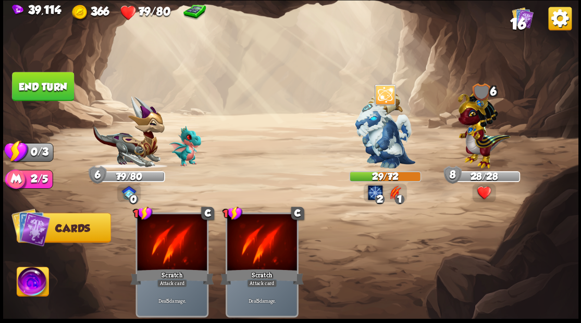
click at [50, 86] on button "End turn" at bounding box center [43, 86] width 62 height 29
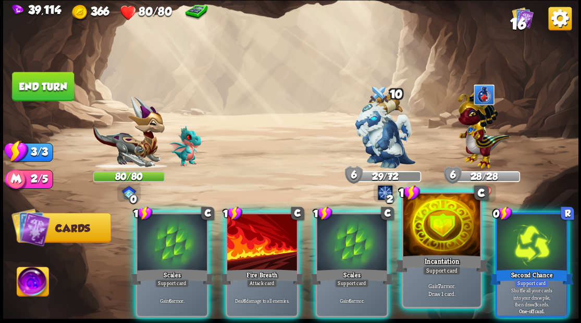
click at [439, 244] on div at bounding box center [441, 226] width 77 height 65
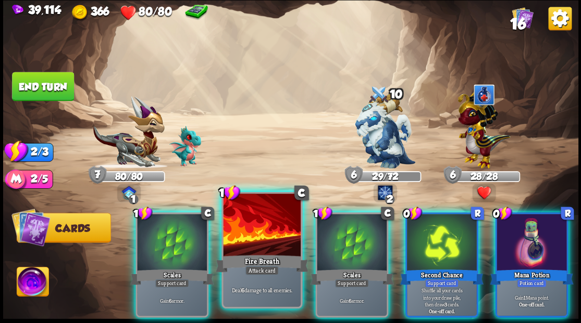
click at [263, 234] on div at bounding box center [261, 226] width 77 height 65
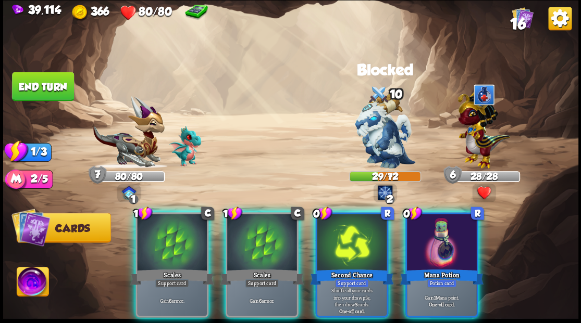
click at [432, 243] on div at bounding box center [442, 243] width 70 height 59
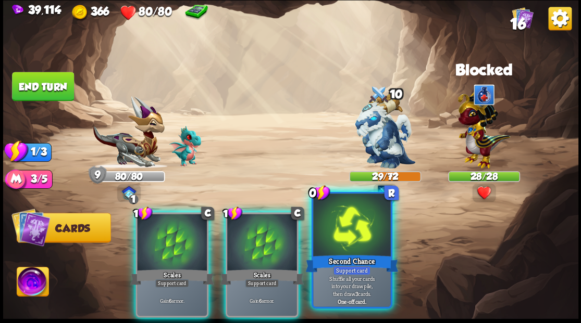
click at [354, 237] on div at bounding box center [351, 226] width 77 height 65
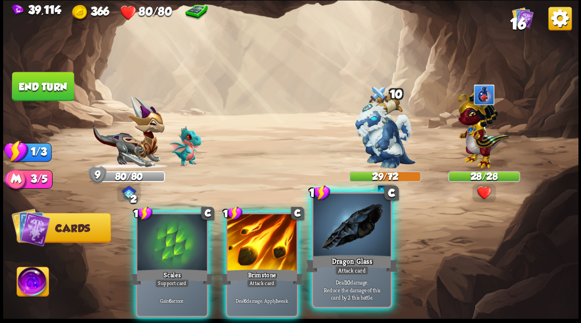
drag, startPoint x: 346, startPoint y: 250, endPoint x: 350, endPoint y: 234, distance: 16.0
click at [347, 243] on div at bounding box center [351, 226] width 77 height 65
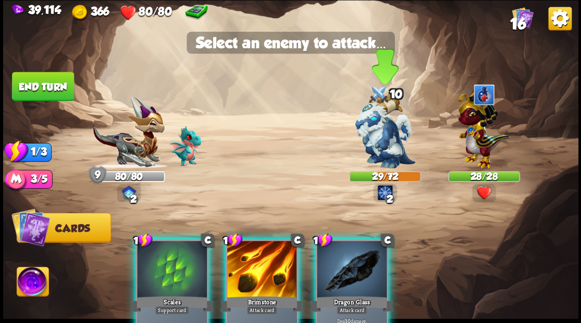
click at [376, 144] on img at bounding box center [385, 131] width 60 height 76
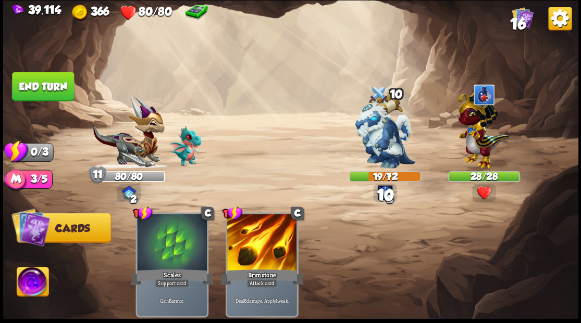
click at [56, 86] on button "End turn" at bounding box center [43, 86] width 62 height 29
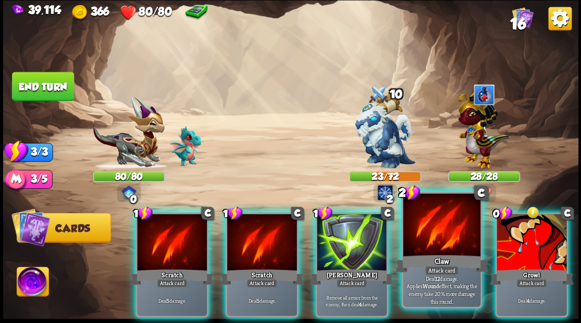
drag, startPoint x: 439, startPoint y: 237, endPoint x: 440, endPoint y: 204, distance: 33.3
click at [440, 237] on div at bounding box center [441, 226] width 77 height 65
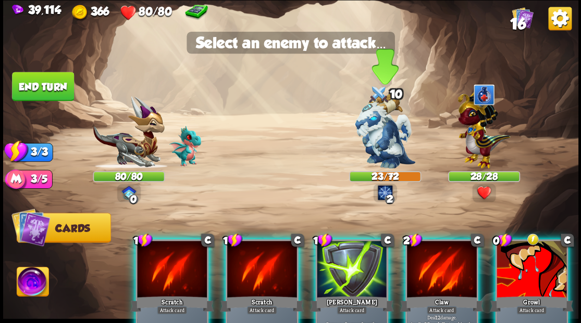
click at [371, 134] on img at bounding box center [385, 131] width 60 height 76
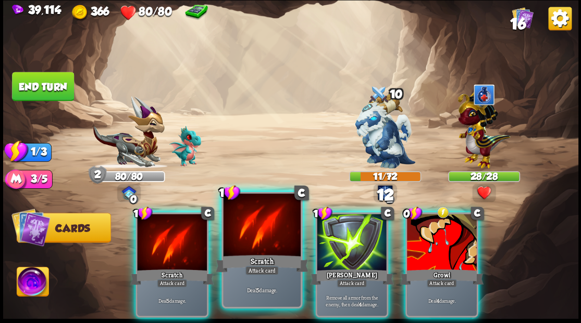
drag, startPoint x: 244, startPoint y: 250, endPoint x: 273, endPoint y: 215, distance: 46.2
click at [244, 250] on div at bounding box center [261, 226] width 77 height 65
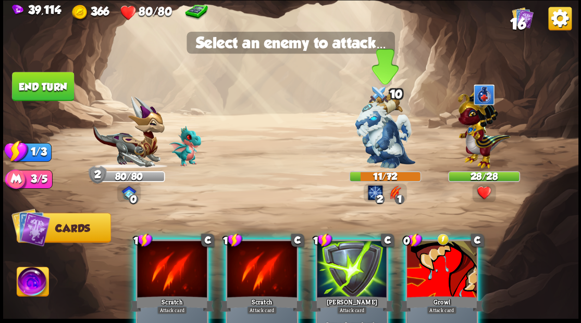
click at [378, 143] on img at bounding box center [385, 131] width 60 height 76
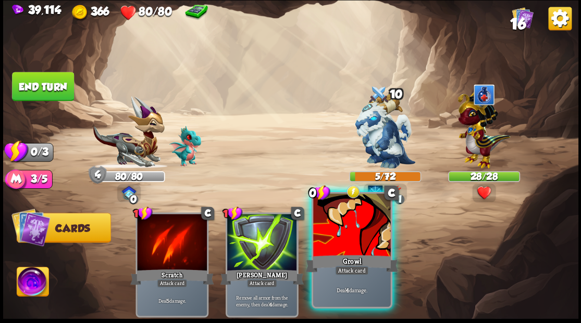
click at [341, 254] on div "Growl" at bounding box center [351, 263] width 93 height 21
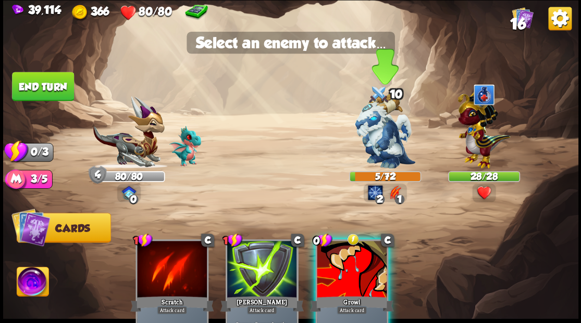
click at [387, 140] on img at bounding box center [385, 131] width 60 height 76
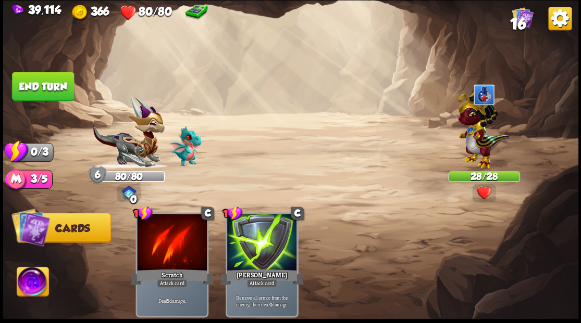
click at [56, 90] on button "End turn" at bounding box center [43, 86] width 62 height 29
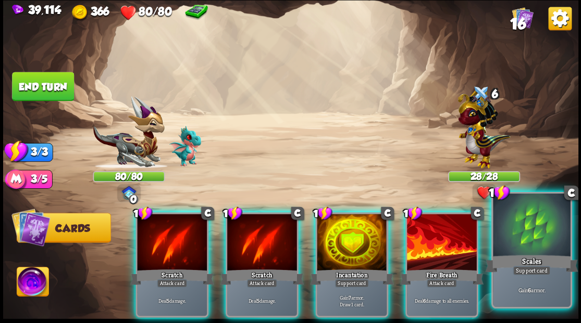
drag, startPoint x: 440, startPoint y: 225, endPoint x: 435, endPoint y: 210, distance: 15.3
click at [440, 225] on div at bounding box center [442, 243] width 70 height 59
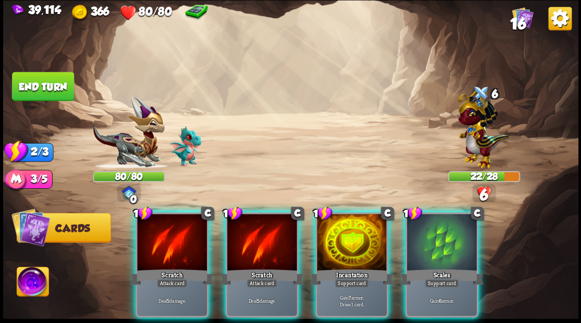
drag, startPoint x: 348, startPoint y: 239, endPoint x: 344, endPoint y: 230, distance: 9.1
click at [346, 232] on div at bounding box center [352, 243] width 70 height 59
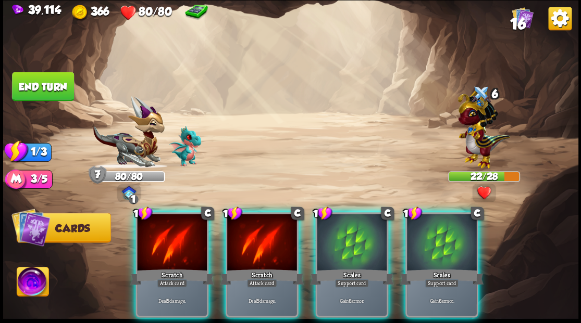
click at [245, 235] on div at bounding box center [262, 243] width 70 height 59
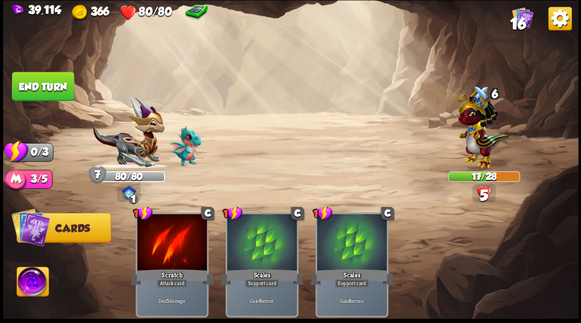
click at [45, 84] on button "End turn" at bounding box center [43, 86] width 62 height 29
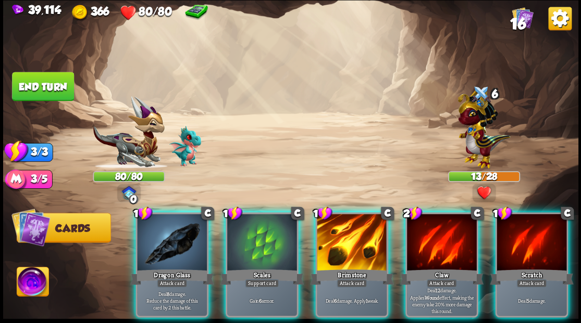
click at [255, 237] on div at bounding box center [262, 243] width 70 height 59
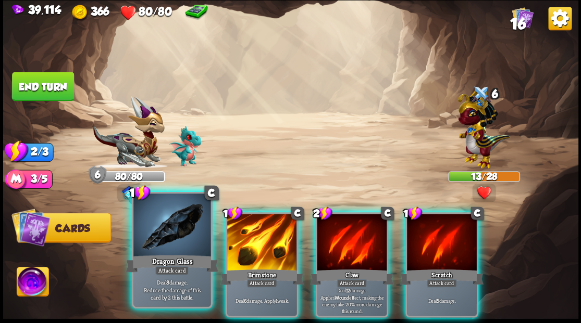
click at [163, 229] on div at bounding box center [171, 226] width 77 height 65
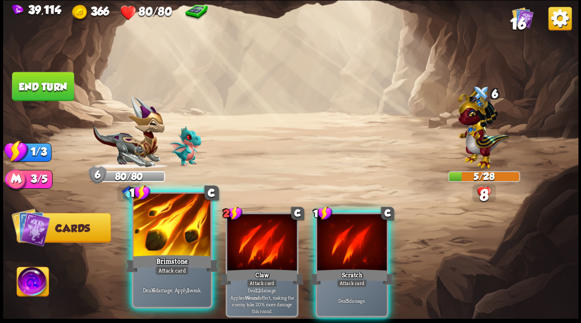
click at [160, 229] on div at bounding box center [171, 226] width 77 height 65
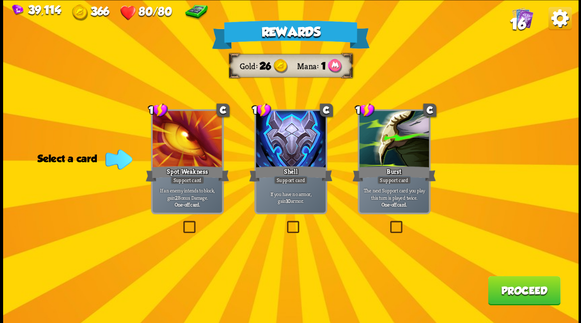
click at [525, 296] on button "Proceed" at bounding box center [524, 290] width 72 height 29
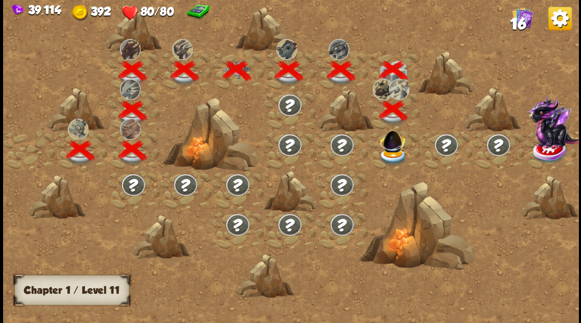
scroll to position [0, 158]
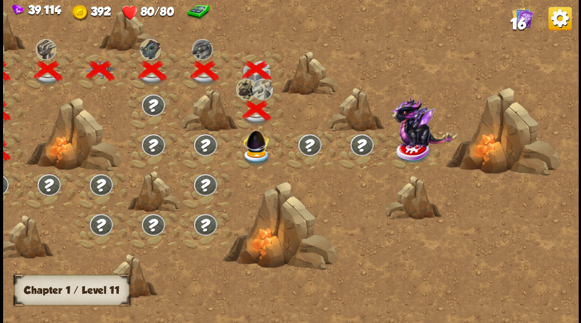
click at [255, 158] on img at bounding box center [256, 156] width 29 height 17
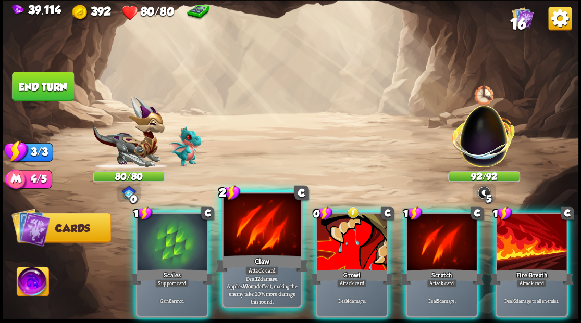
click at [253, 221] on div at bounding box center [261, 226] width 77 height 65
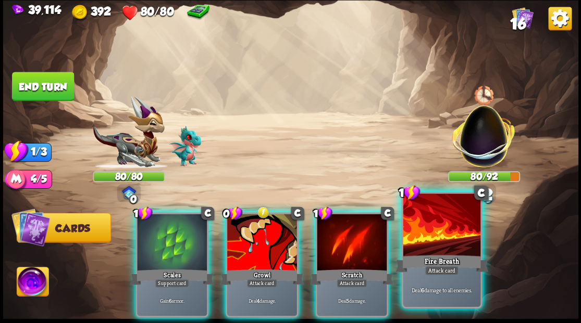
click at [454, 242] on div at bounding box center [441, 226] width 77 height 65
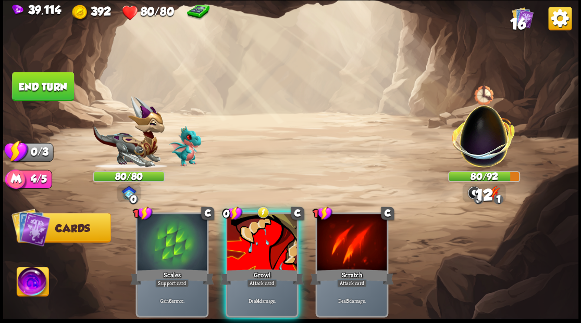
drag, startPoint x: 254, startPoint y: 234, endPoint x: 244, endPoint y: 207, distance: 28.4
click at [253, 233] on div at bounding box center [262, 243] width 70 height 59
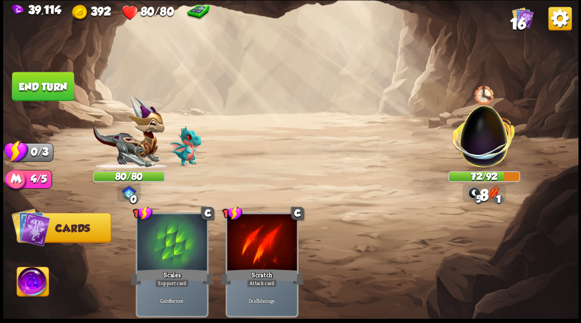
click at [41, 85] on button "End turn" at bounding box center [43, 86] width 62 height 29
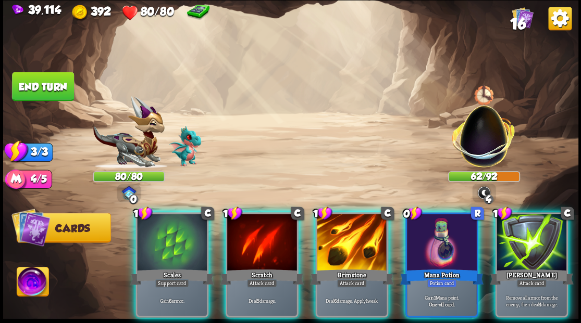
click at [419, 226] on div at bounding box center [442, 243] width 70 height 59
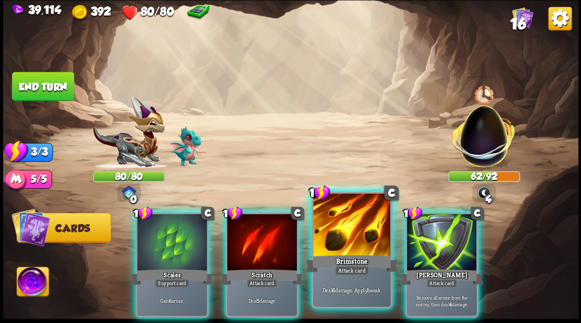
click at [335, 234] on div at bounding box center [351, 226] width 77 height 65
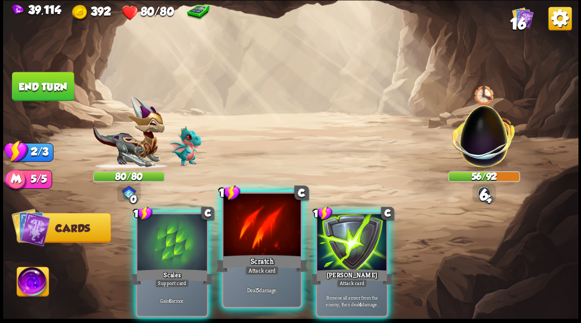
click at [273, 232] on div at bounding box center [261, 226] width 77 height 65
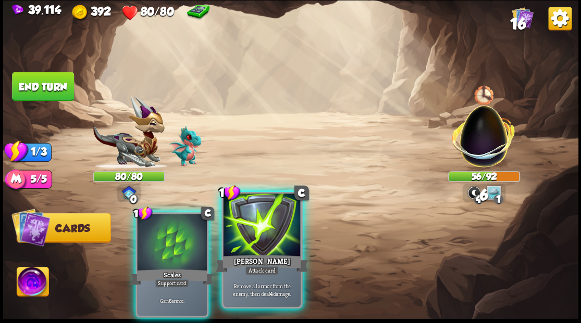
click at [265, 230] on div at bounding box center [261, 226] width 77 height 65
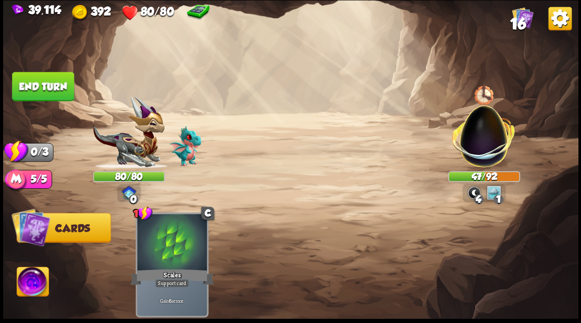
drag, startPoint x: 31, startPoint y: 94, endPoint x: 34, endPoint y: 89, distance: 5.8
click at [33, 91] on button "End turn" at bounding box center [43, 86] width 62 height 29
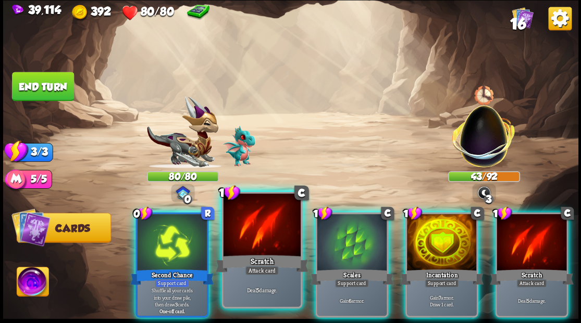
click at [259, 226] on div at bounding box center [261, 226] width 77 height 65
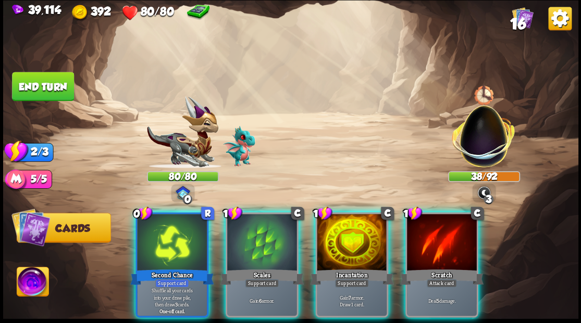
drag, startPoint x: 449, startPoint y: 241, endPoint x: 449, endPoint y: 190, distance: 51.1
click at [448, 238] on div at bounding box center [442, 243] width 70 height 59
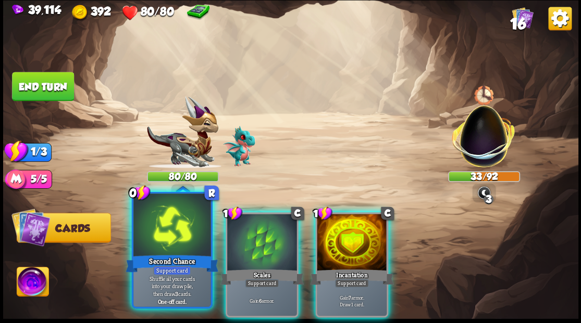
click at [152, 232] on div at bounding box center [171, 226] width 77 height 65
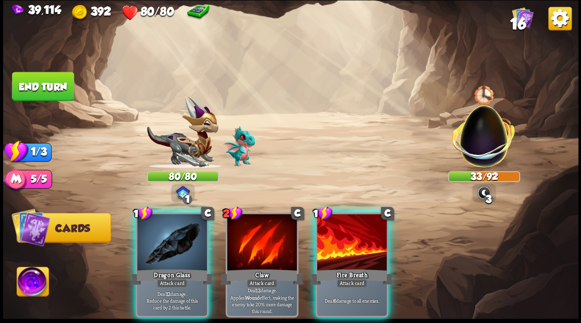
click at [161, 230] on div at bounding box center [172, 243] width 70 height 59
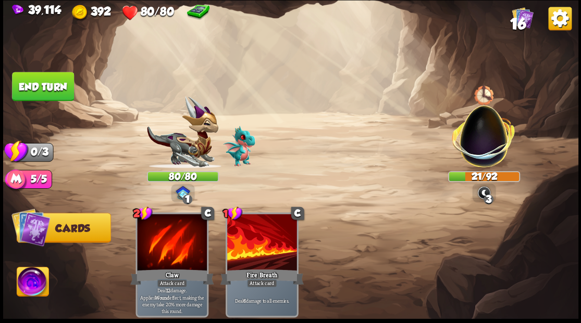
click at [46, 86] on button "End turn" at bounding box center [43, 86] width 62 height 29
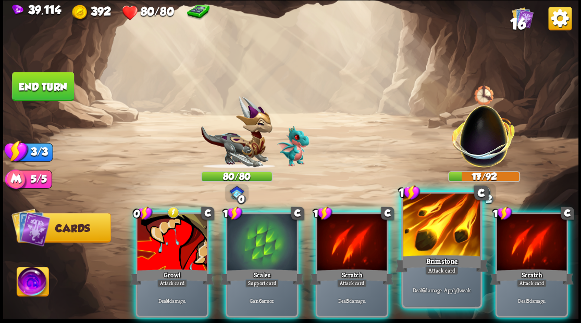
click at [438, 231] on div at bounding box center [441, 226] width 77 height 65
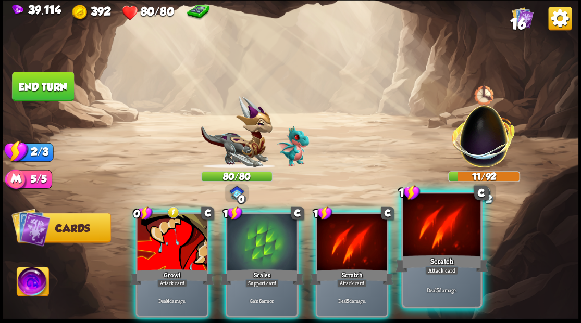
click at [437, 229] on div at bounding box center [441, 226] width 77 height 65
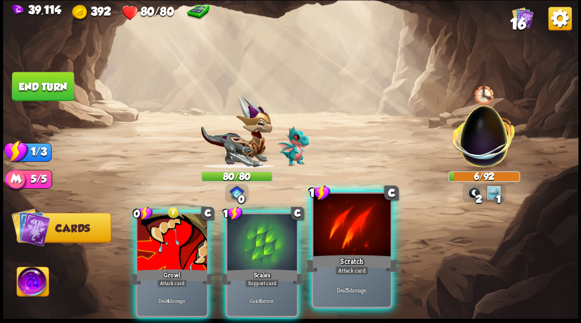
click at [346, 230] on div at bounding box center [351, 226] width 77 height 65
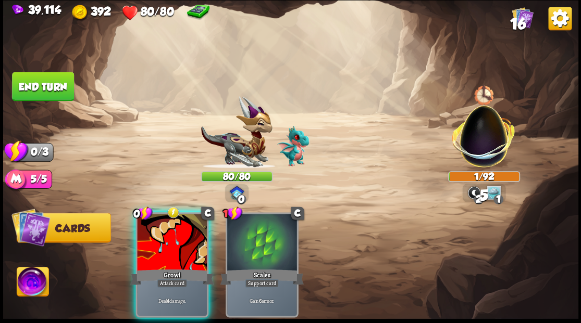
click at [151, 247] on div at bounding box center [172, 243] width 70 height 59
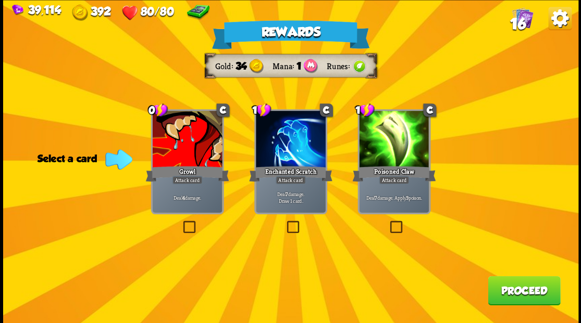
click at [284, 222] on label at bounding box center [284, 222] width 0 height 0
click at [0, 0] on input "checkbox" at bounding box center [0, 0] width 0 height 0
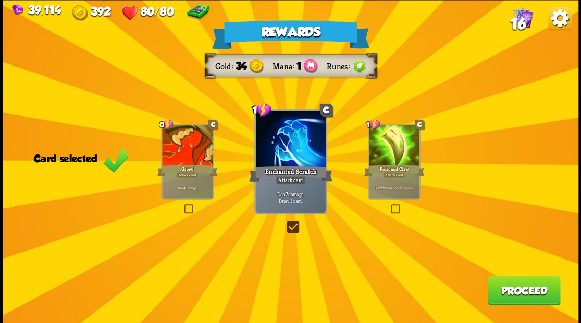
click at [520, 298] on button "Proceed" at bounding box center [524, 290] width 72 height 29
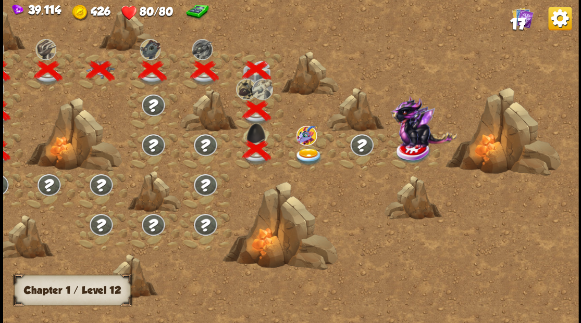
click at [306, 153] on img at bounding box center [308, 156] width 29 height 17
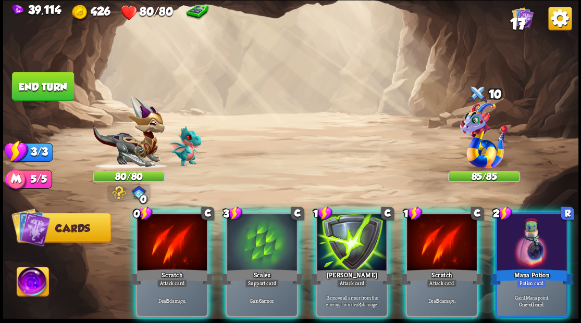
click at [27, 279] on img at bounding box center [33, 283] width 32 height 32
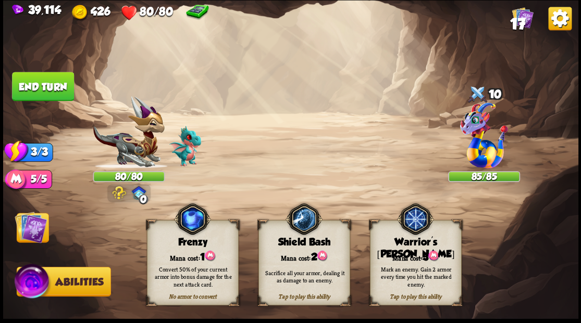
click at [405, 255] on div "Mana cost: 3" at bounding box center [415, 256] width 91 height 13
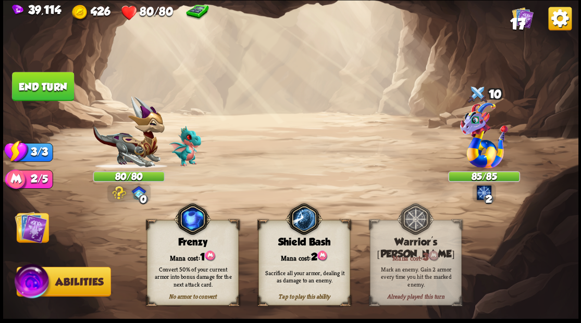
click at [28, 226] on img at bounding box center [31, 227] width 32 height 32
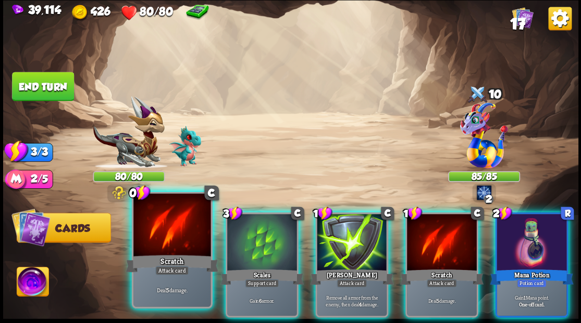
click at [157, 238] on div at bounding box center [171, 226] width 77 height 65
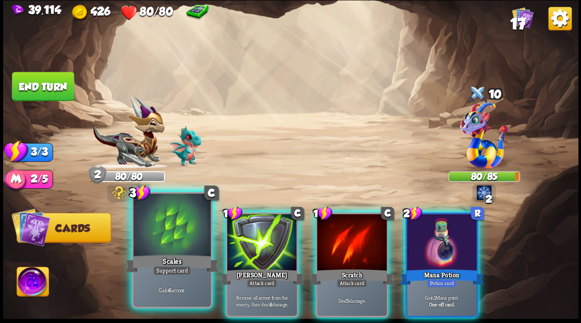
click at [146, 228] on div at bounding box center [171, 226] width 77 height 65
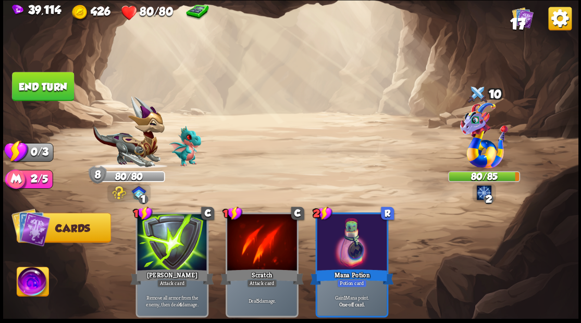
click at [40, 91] on button "End turn" at bounding box center [43, 86] width 62 height 29
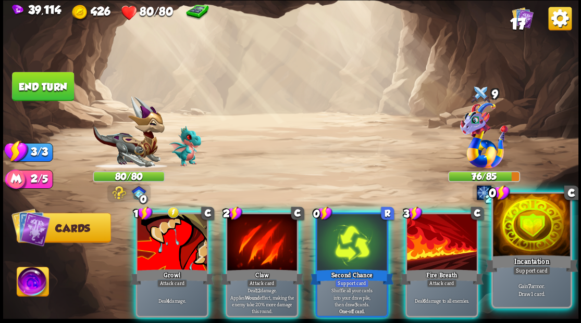
click at [529, 237] on div at bounding box center [531, 226] width 77 height 65
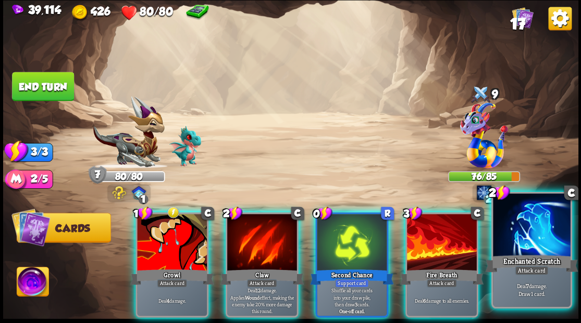
click at [528, 231] on div at bounding box center [531, 226] width 77 height 65
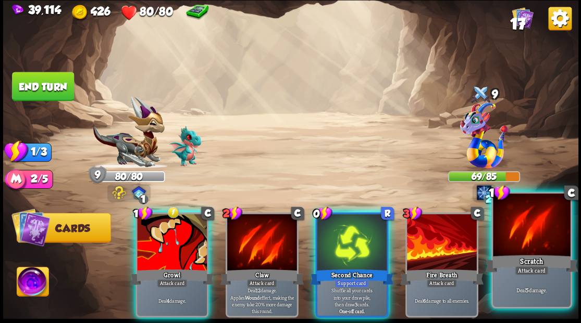
click at [528, 225] on div at bounding box center [531, 226] width 77 height 65
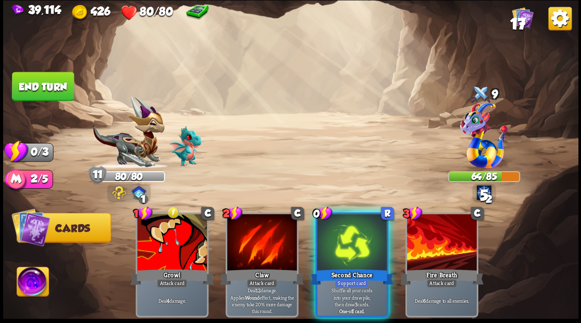
drag, startPoint x: 343, startPoint y: 235, endPoint x: 406, endPoint y: 86, distance: 161.8
click at [343, 233] on div at bounding box center [352, 243] width 70 height 59
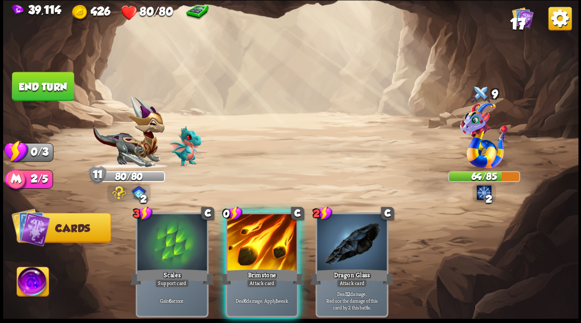
click at [270, 235] on div at bounding box center [262, 243] width 70 height 59
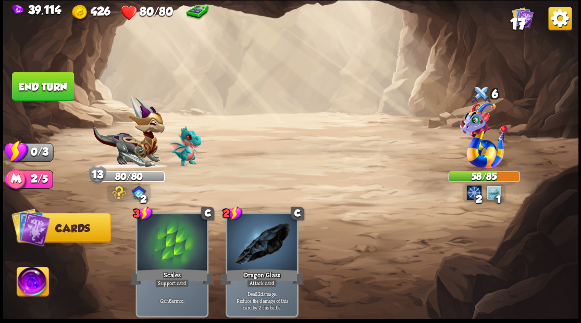
click at [40, 80] on button "End turn" at bounding box center [43, 86] width 62 height 29
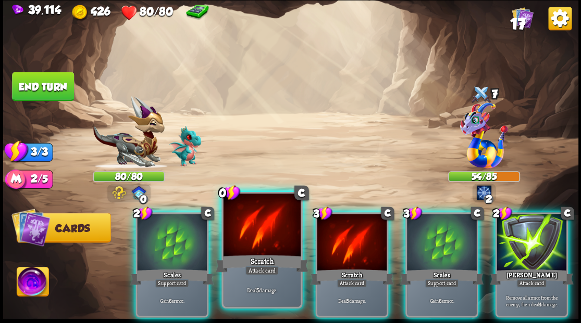
click at [250, 229] on div at bounding box center [261, 226] width 77 height 65
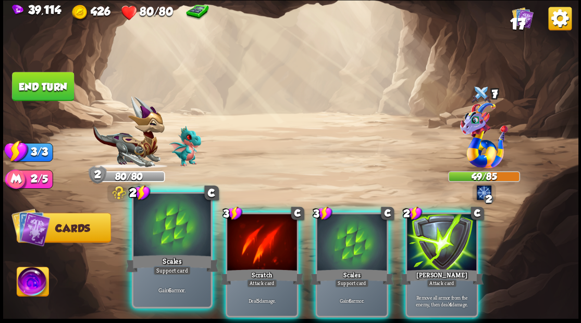
click at [168, 230] on div at bounding box center [171, 226] width 77 height 65
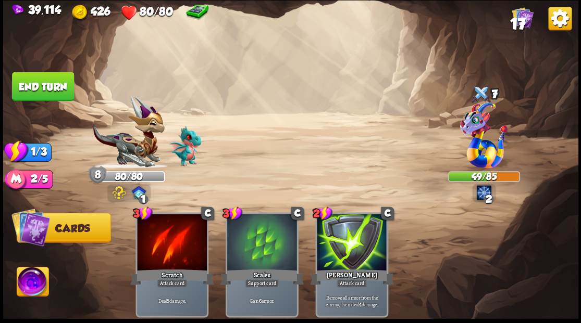
drag, startPoint x: 43, startPoint y: 90, endPoint x: 116, endPoint y: 102, distance: 74.0
click at [43, 90] on button "End turn" at bounding box center [43, 86] width 62 height 29
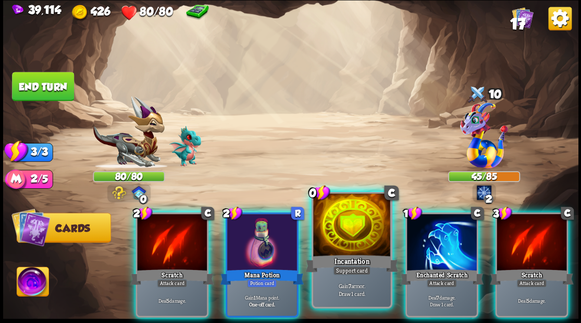
click at [348, 232] on div at bounding box center [351, 226] width 77 height 65
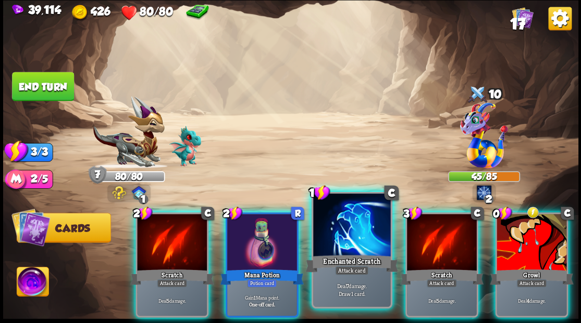
click at [344, 231] on div at bounding box center [351, 226] width 77 height 65
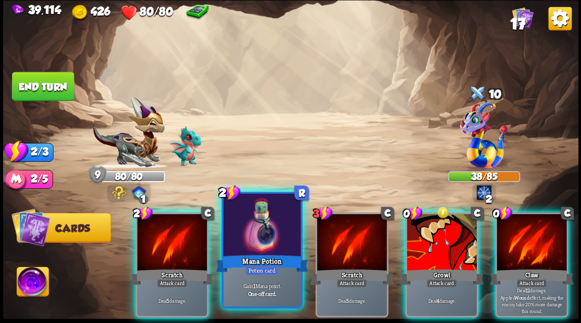
click at [252, 244] on div at bounding box center [261, 226] width 77 height 65
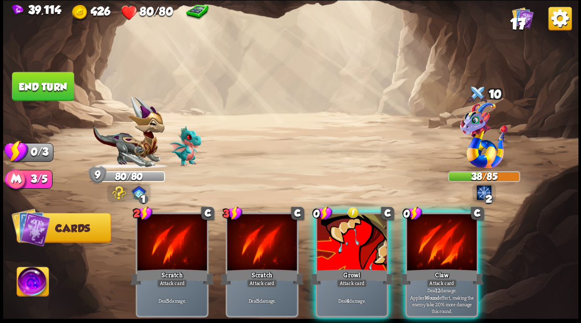
click at [438, 242] on div at bounding box center [442, 243] width 70 height 59
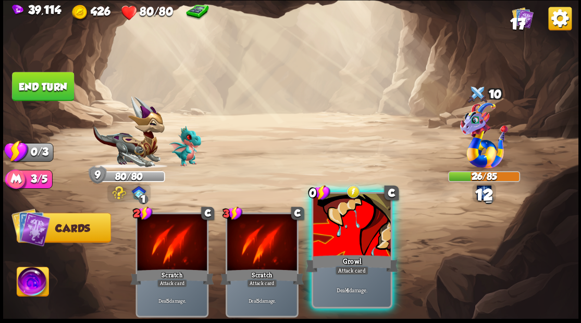
click at [350, 237] on div at bounding box center [351, 226] width 77 height 65
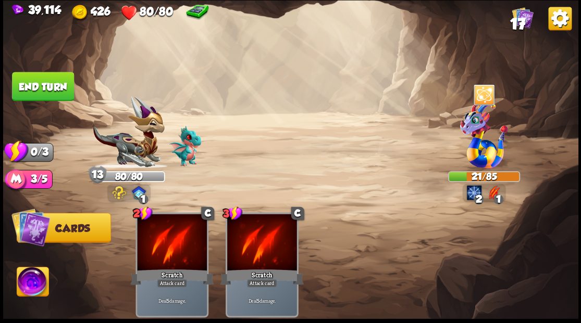
click at [56, 84] on button "End turn" at bounding box center [43, 86] width 62 height 29
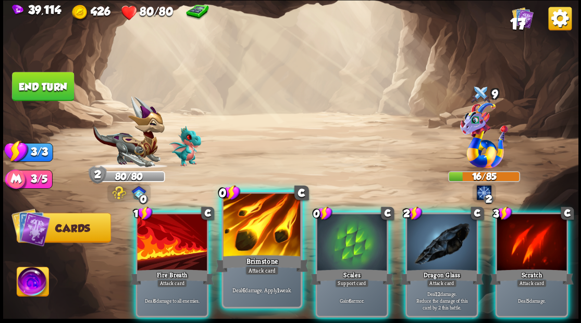
click at [248, 236] on div at bounding box center [261, 226] width 77 height 65
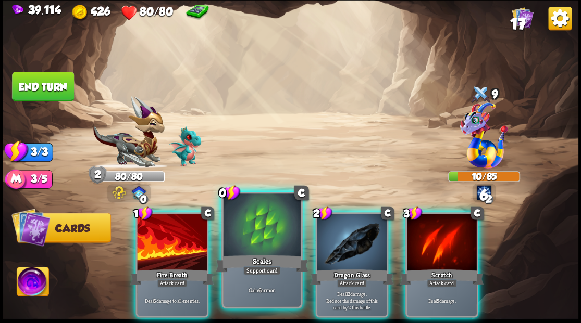
click at [237, 232] on div at bounding box center [261, 226] width 77 height 65
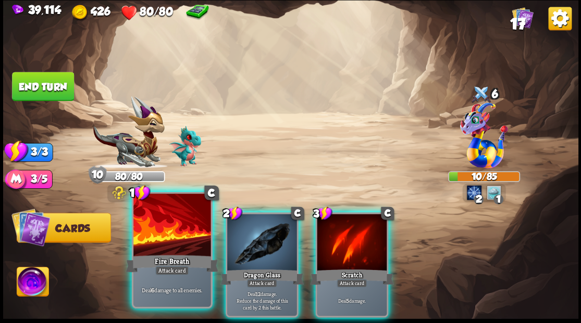
click at [157, 229] on div at bounding box center [171, 226] width 77 height 65
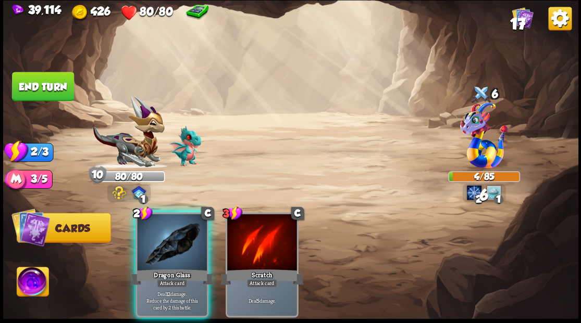
click at [157, 229] on div at bounding box center [172, 243] width 70 height 59
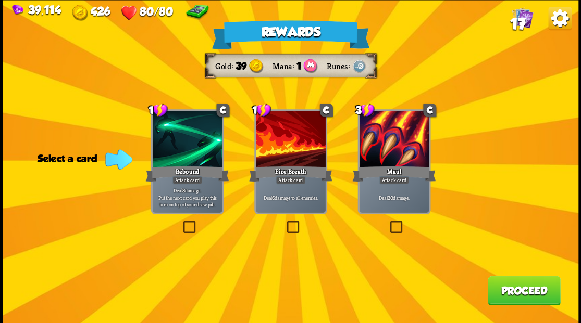
click at [284, 222] on label at bounding box center [284, 222] width 0 height 0
click at [0, 0] on input "checkbox" at bounding box center [0, 0] width 0 height 0
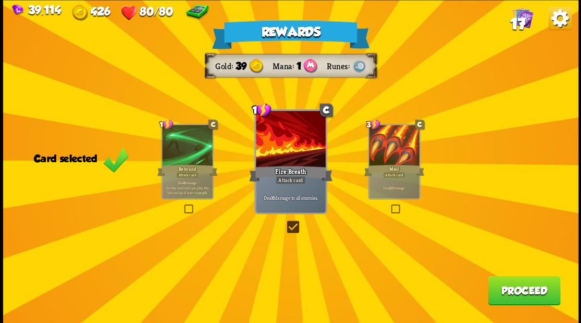
click at [516, 297] on button "Proceed" at bounding box center [524, 290] width 72 height 29
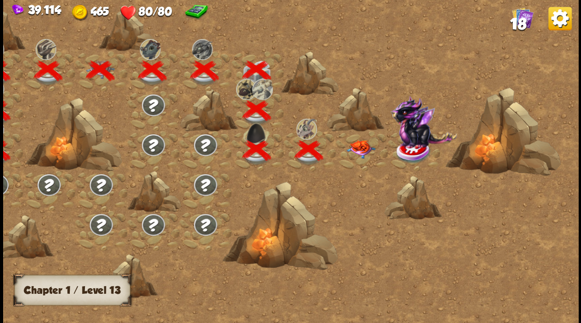
click at [356, 147] on img at bounding box center [360, 149] width 29 height 18
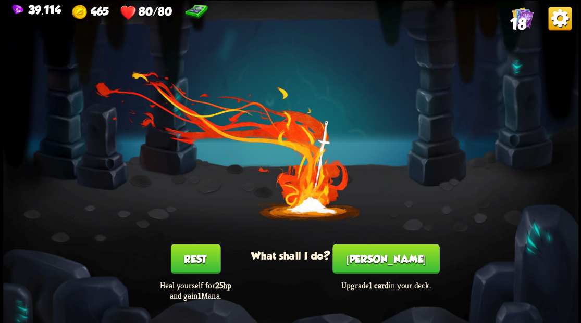
click at [377, 269] on button "[PERSON_NAME]" at bounding box center [385, 258] width 107 height 29
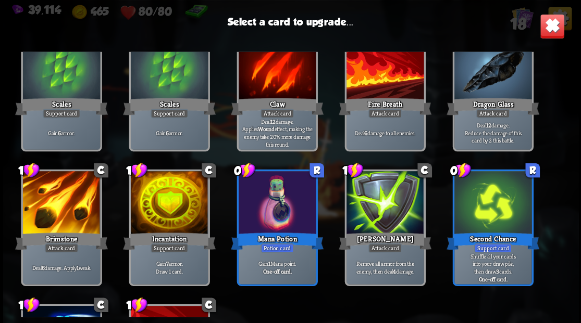
scroll to position [189, 0]
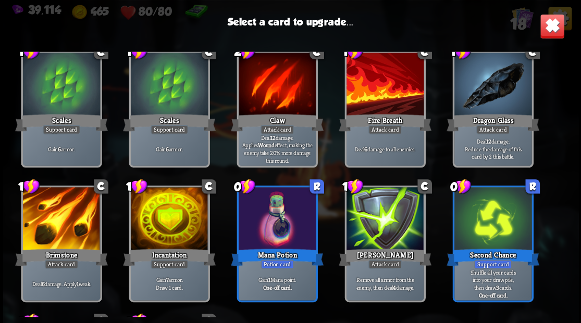
click at [164, 221] on div at bounding box center [168, 220] width 77 height 65
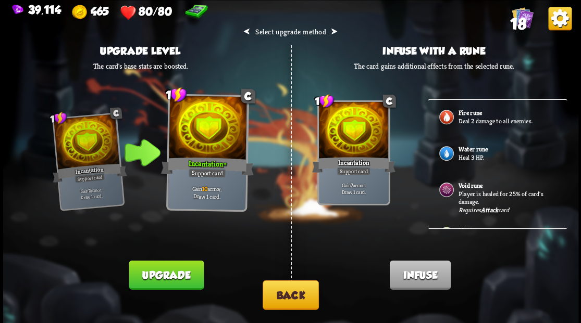
click at [447, 150] on img at bounding box center [446, 153] width 17 height 17
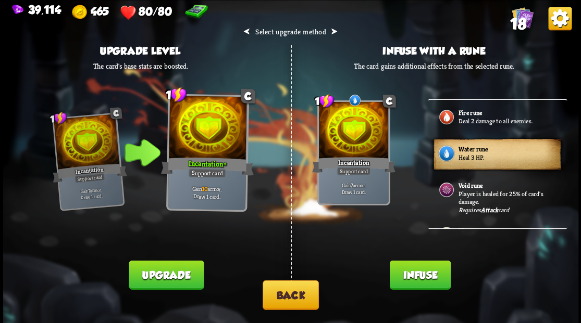
click at [415, 284] on button "Infuse" at bounding box center [419, 274] width 61 height 29
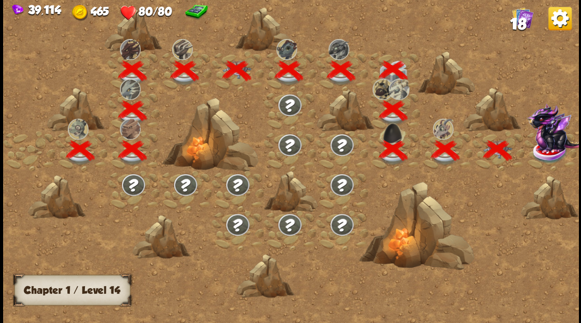
scroll to position [0, 158]
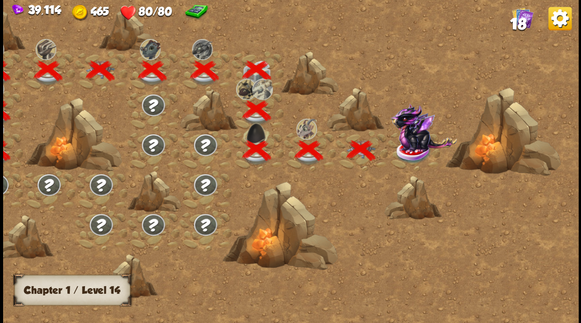
click at [415, 144] on img at bounding box center [423, 127] width 67 height 49
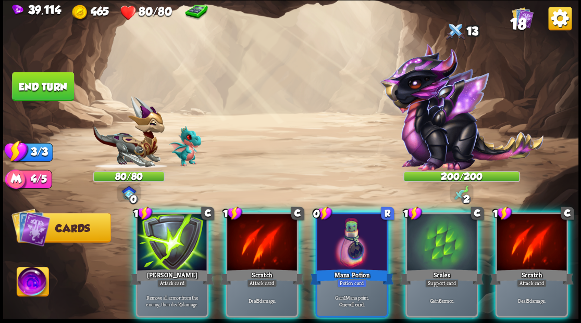
click at [31, 283] on img at bounding box center [33, 283] width 32 height 32
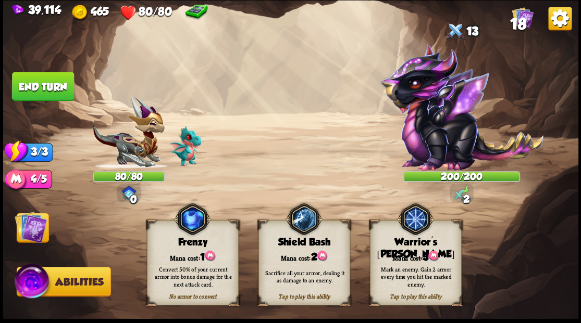
click at [416, 249] on div "Tap to play this ability Warrior's [PERSON_NAME] cost: 3 Mark an enemy. Gain 2 …" at bounding box center [415, 262] width 92 height 85
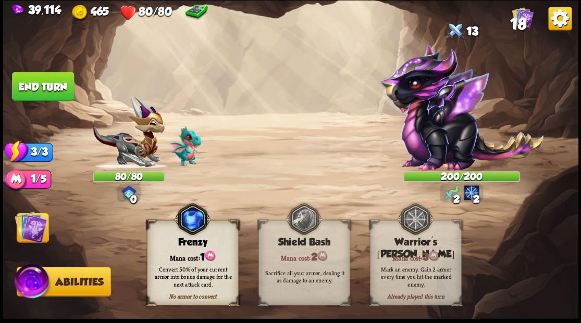
click at [27, 231] on img at bounding box center [31, 227] width 32 height 32
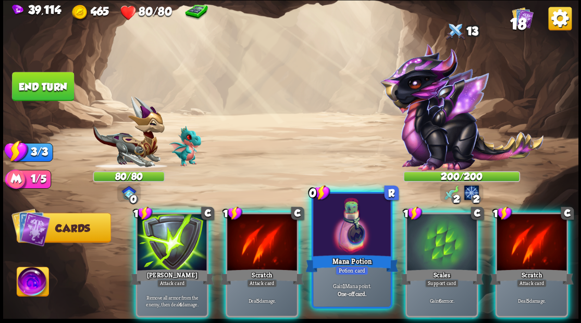
click at [342, 233] on div at bounding box center [351, 226] width 77 height 65
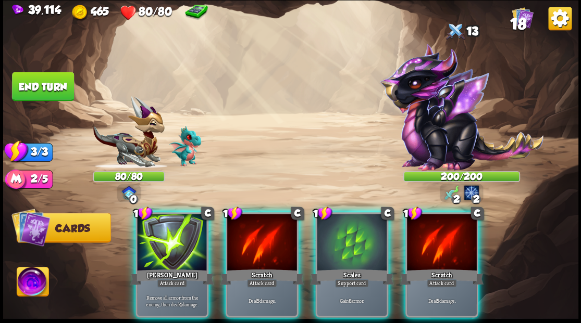
click at [341, 233] on div at bounding box center [352, 243] width 70 height 59
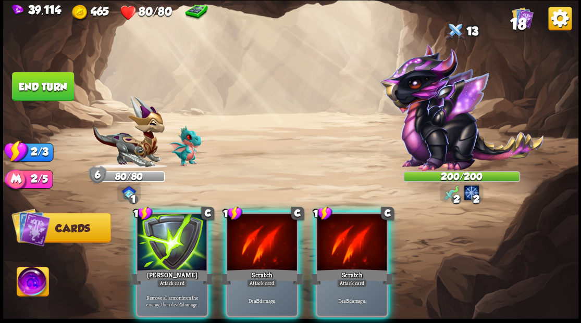
click at [341, 230] on div at bounding box center [352, 243] width 70 height 59
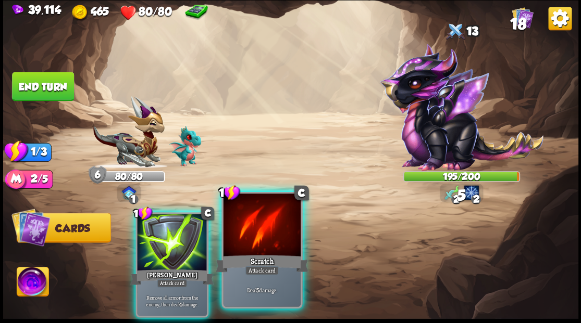
click at [254, 237] on div at bounding box center [261, 226] width 77 height 65
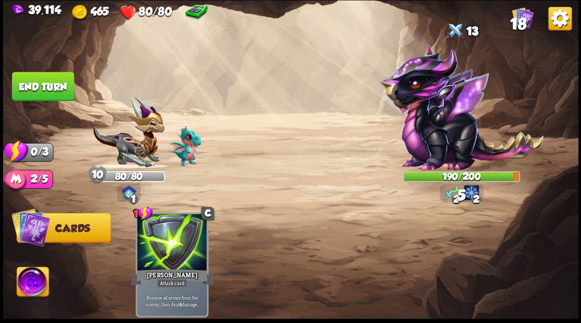
click at [38, 81] on button "End turn" at bounding box center [43, 86] width 62 height 29
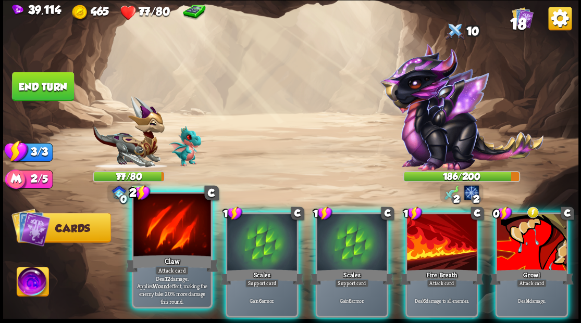
click at [166, 229] on div at bounding box center [171, 226] width 77 height 65
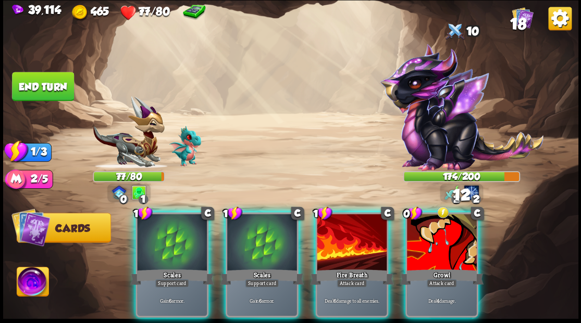
click at [325, 243] on div at bounding box center [352, 243] width 70 height 59
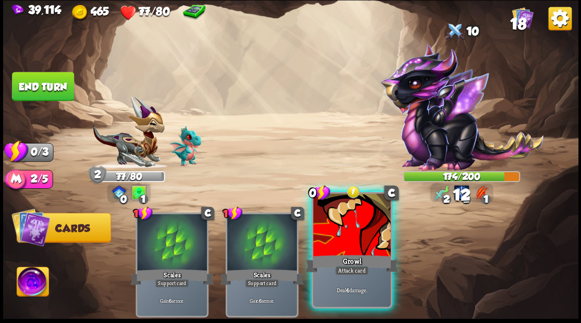
click at [332, 244] on div at bounding box center [351, 226] width 77 height 65
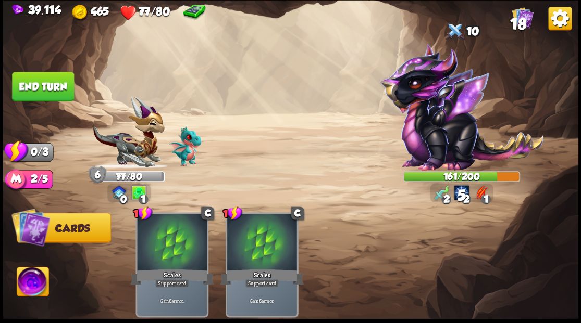
click at [48, 89] on button "End turn" at bounding box center [43, 86] width 64 height 30
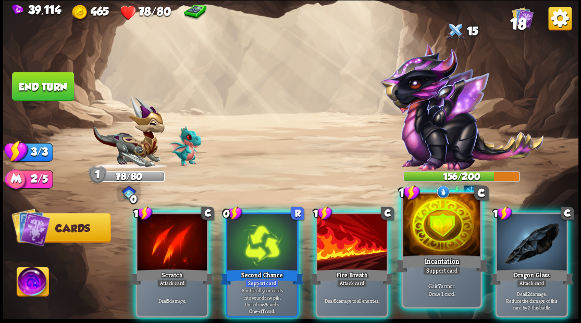
click at [443, 234] on div at bounding box center [441, 226] width 77 height 65
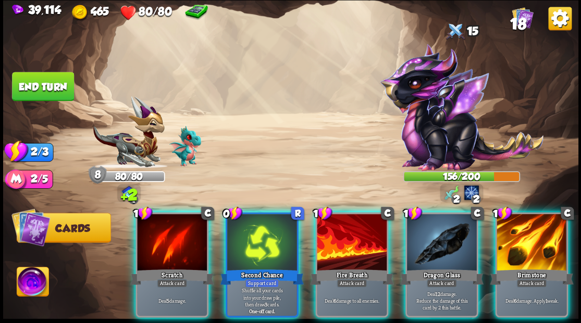
click at [441, 230] on div at bounding box center [442, 243] width 70 height 59
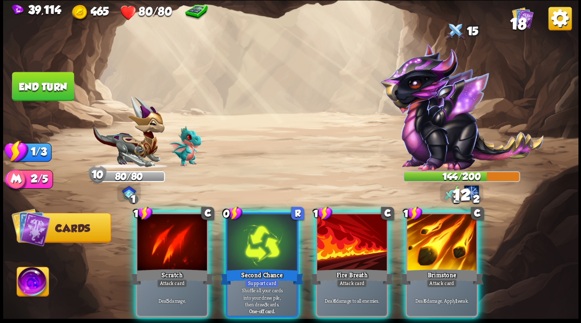
click at [441, 230] on div at bounding box center [442, 243] width 70 height 59
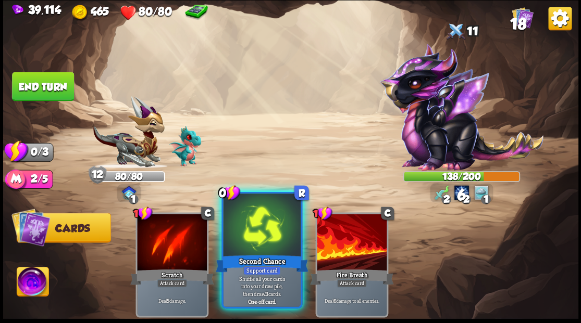
click at [244, 248] on div at bounding box center [261, 226] width 77 height 65
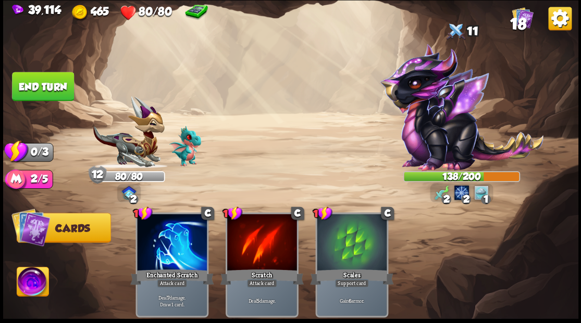
drag, startPoint x: 27, startPoint y: 86, endPoint x: 50, endPoint y: 84, distance: 23.0
click at [28, 86] on button "End turn" at bounding box center [43, 86] width 62 height 29
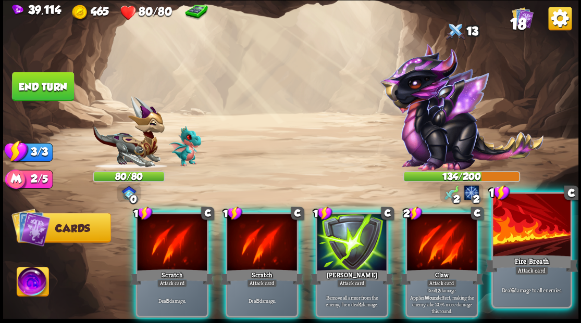
click at [546, 228] on div at bounding box center [531, 226] width 77 height 65
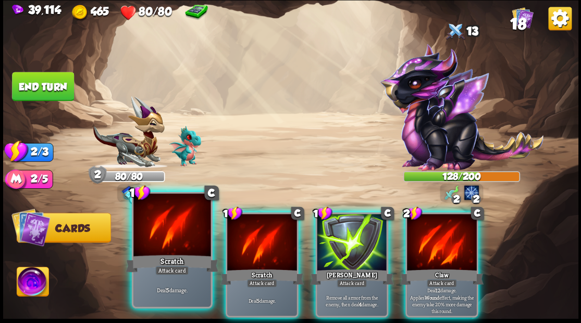
click at [157, 223] on div at bounding box center [171, 226] width 77 height 65
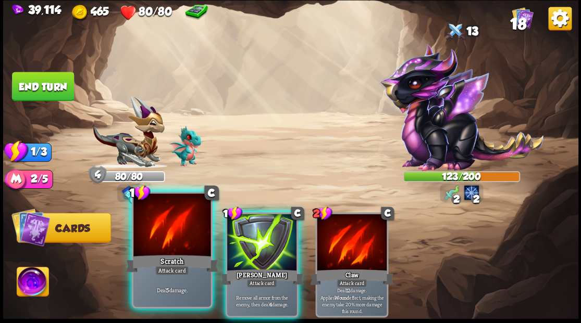
click at [159, 221] on div at bounding box center [171, 226] width 77 height 65
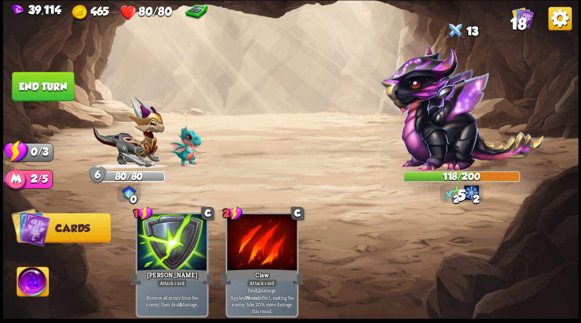
drag, startPoint x: 53, startPoint y: 83, endPoint x: 167, endPoint y: 96, distance: 114.8
click at [55, 84] on button "End turn" at bounding box center [43, 86] width 62 height 29
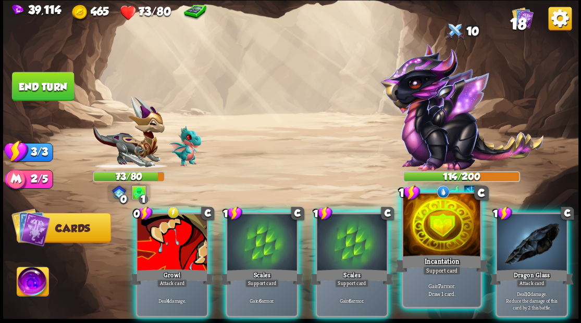
click at [439, 230] on div at bounding box center [441, 226] width 77 height 65
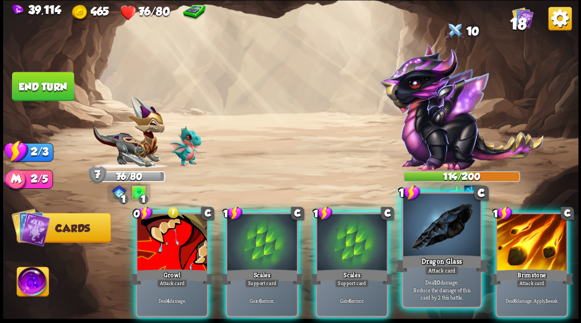
click at [439, 226] on div at bounding box center [441, 226] width 77 height 65
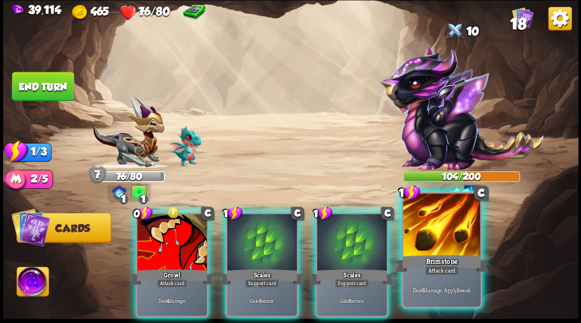
click at [438, 225] on div at bounding box center [441, 226] width 77 height 65
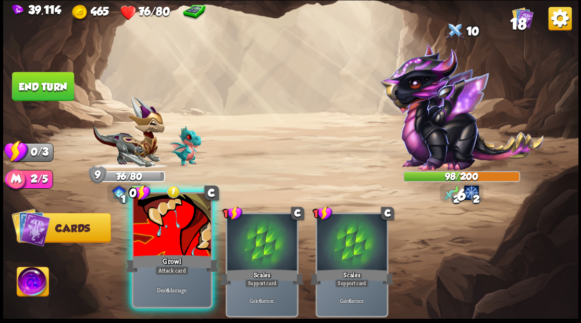
click at [159, 235] on div at bounding box center [171, 226] width 77 height 65
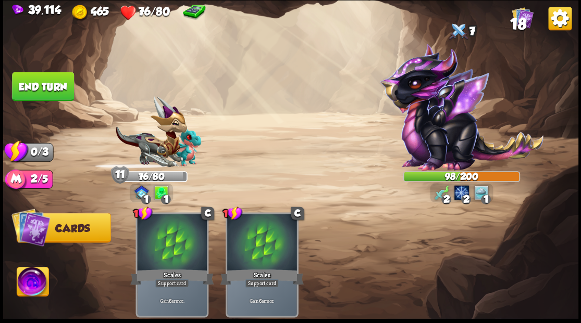
click at [59, 89] on button "End turn" at bounding box center [43, 86] width 62 height 29
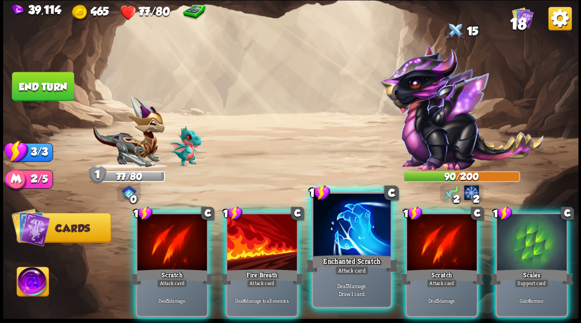
click at [339, 232] on div at bounding box center [351, 226] width 77 height 65
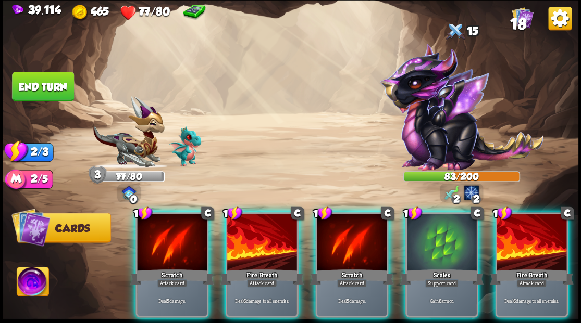
click at [252, 228] on div at bounding box center [262, 243] width 70 height 59
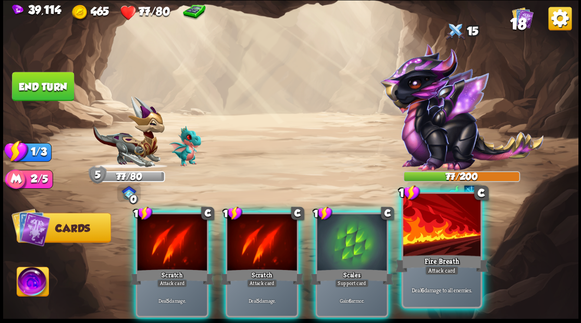
drag, startPoint x: 352, startPoint y: 244, endPoint x: 342, endPoint y: 208, distance: 37.3
click at [351, 244] on div at bounding box center [352, 243] width 70 height 59
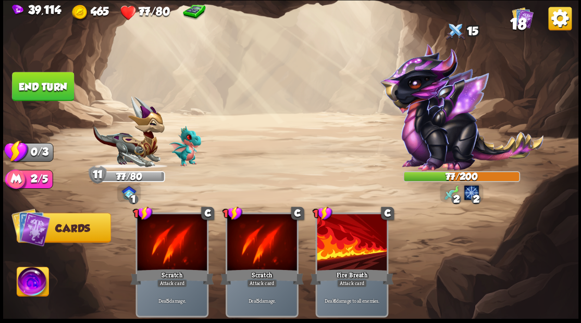
click at [58, 91] on button "End turn" at bounding box center [43, 86] width 62 height 29
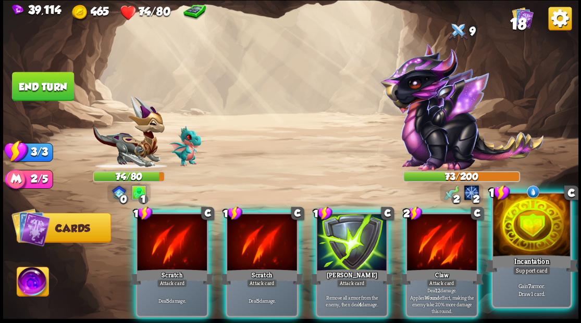
click at [539, 235] on div at bounding box center [531, 226] width 77 height 65
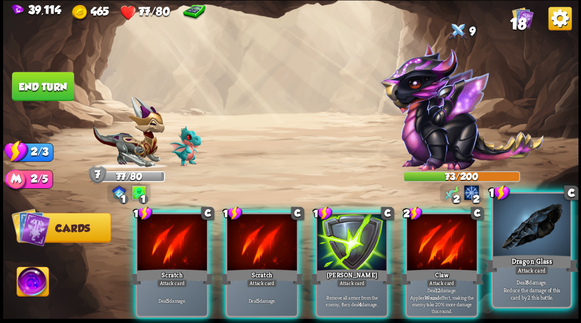
click at [531, 227] on div at bounding box center [531, 226] width 77 height 65
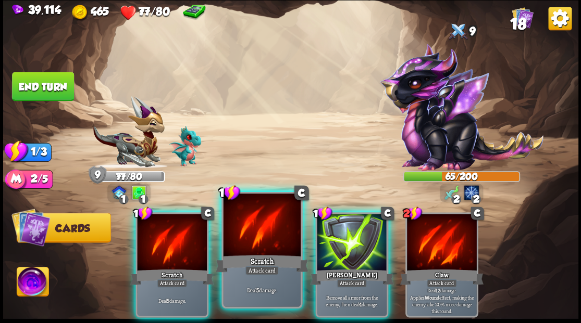
click at [292, 234] on div at bounding box center [261, 226] width 77 height 65
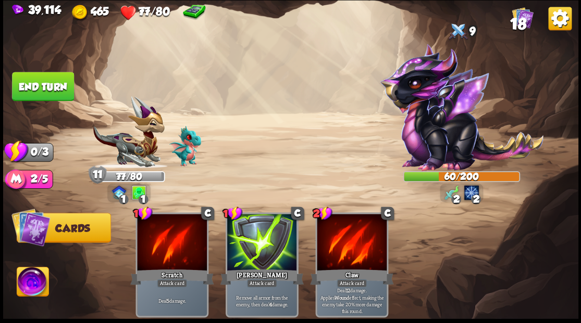
click at [47, 83] on button "End turn" at bounding box center [43, 86] width 62 height 29
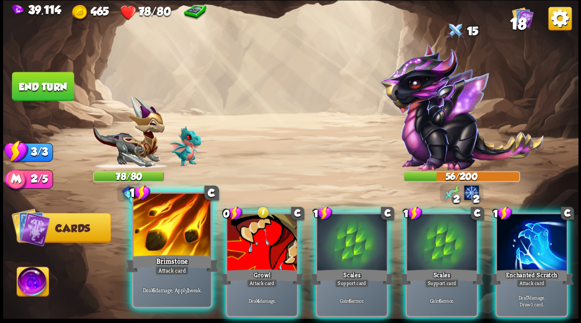
click at [170, 227] on div at bounding box center [171, 226] width 77 height 65
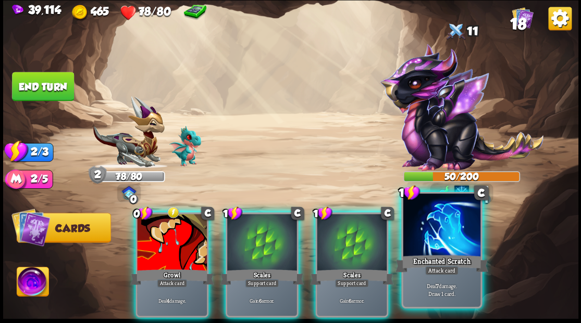
click at [435, 226] on div at bounding box center [441, 226] width 77 height 65
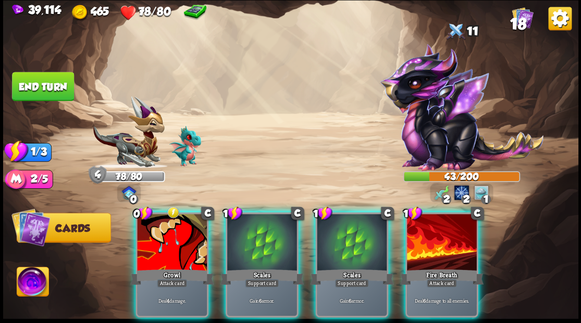
drag, startPoint x: 267, startPoint y: 237, endPoint x: 250, endPoint y: 228, distance: 18.9
click at [266, 237] on div at bounding box center [262, 243] width 70 height 59
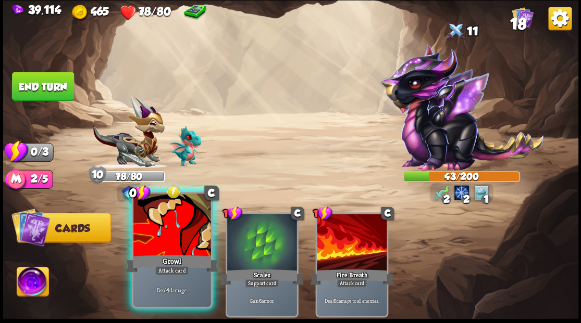
click at [158, 238] on div at bounding box center [171, 226] width 77 height 65
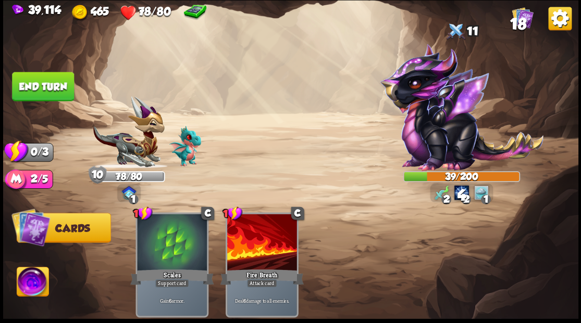
click at [36, 85] on button "End turn" at bounding box center [43, 86] width 62 height 29
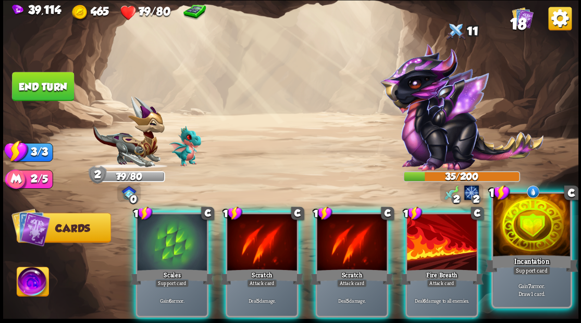
click at [532, 233] on div at bounding box center [531, 226] width 77 height 65
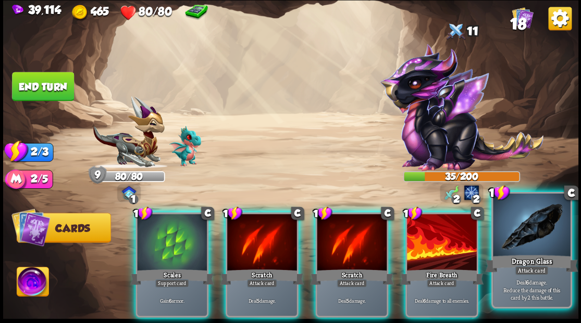
click at [527, 235] on div at bounding box center [531, 226] width 77 height 65
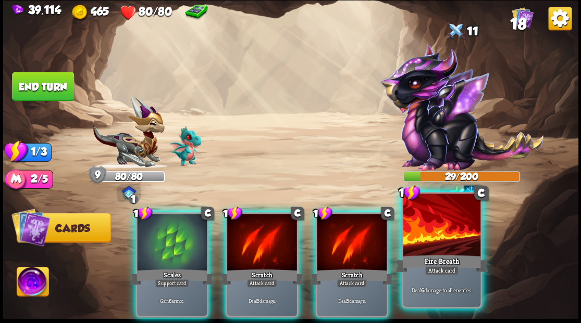
click at [439, 237] on div at bounding box center [441, 226] width 77 height 65
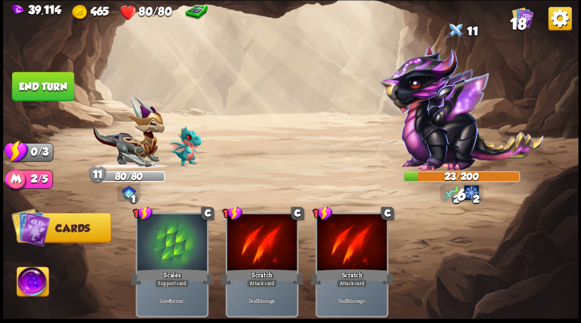
click at [40, 88] on button "End turn" at bounding box center [43, 86] width 62 height 29
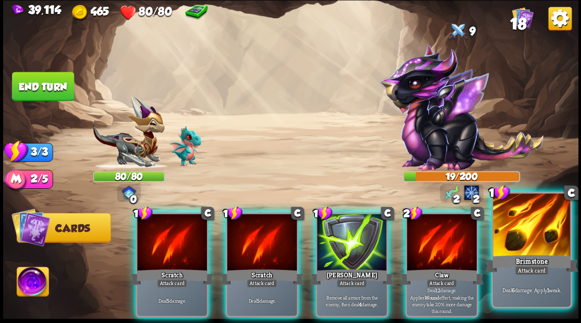
click at [534, 234] on div at bounding box center [531, 226] width 77 height 65
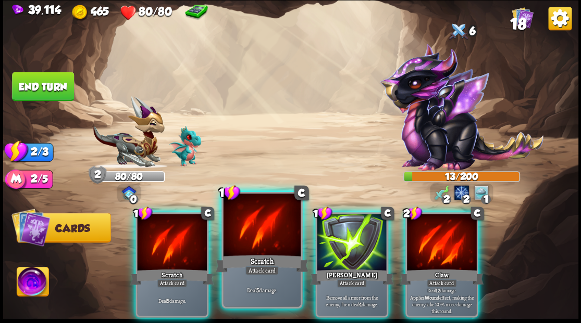
click at [254, 233] on div at bounding box center [261, 226] width 77 height 65
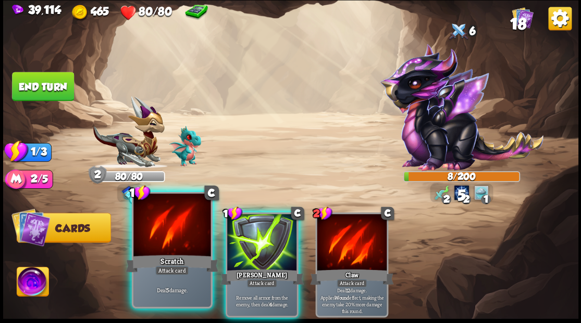
click at [172, 233] on div at bounding box center [171, 226] width 77 height 65
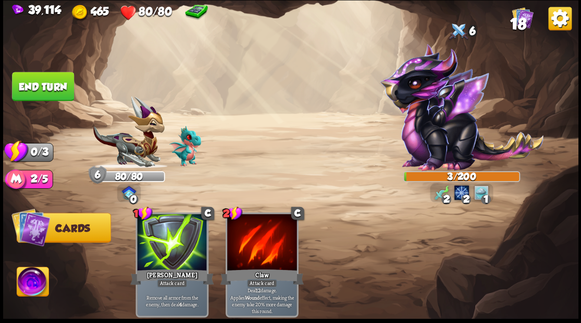
click at [48, 80] on button "End turn" at bounding box center [43, 86] width 62 height 29
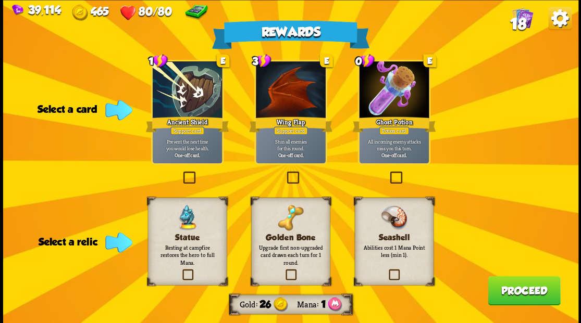
click at [388, 173] on label at bounding box center [388, 173] width 0 height 0
click at [0, 0] on input "checkbox" at bounding box center [0, 0] width 0 height 0
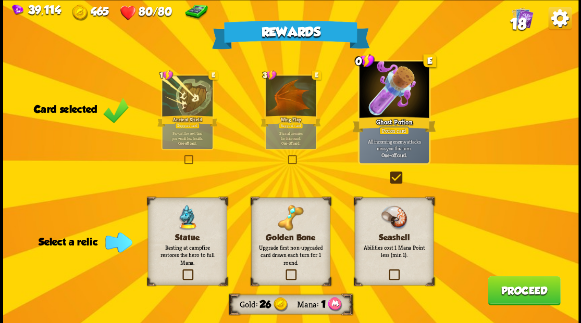
click at [283, 271] on label at bounding box center [283, 271] width 0 height 0
click at [0, 0] on input "checkbox" at bounding box center [0, 0] width 0 height 0
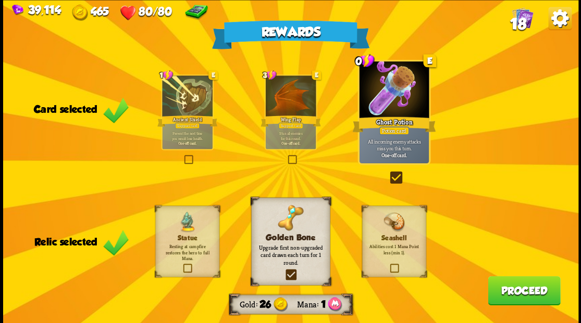
drag, startPoint x: 527, startPoint y: 297, endPoint x: 232, endPoint y: 1, distance: 418.4
click at [526, 296] on button "Proceed" at bounding box center [524, 290] width 72 height 29
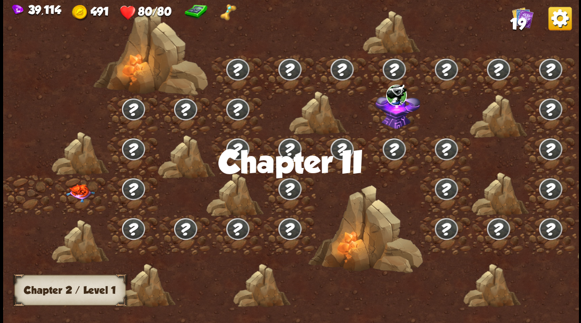
click at [79, 194] on img at bounding box center [80, 193] width 29 height 18
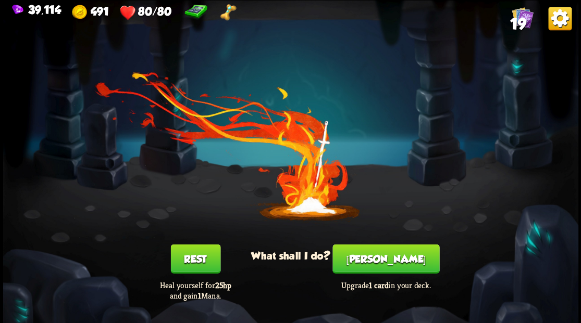
click at [387, 254] on button "[PERSON_NAME]" at bounding box center [385, 258] width 107 height 29
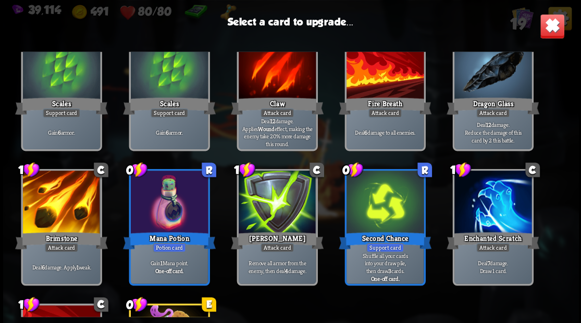
scroll to position [173, 0]
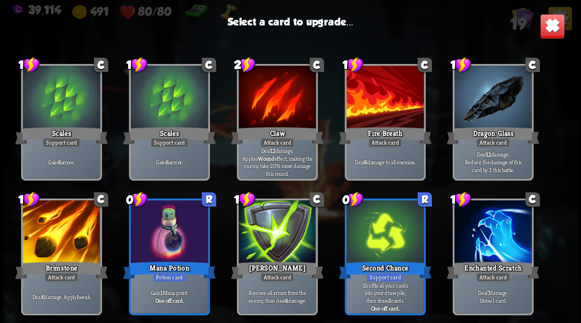
click at [497, 92] on div at bounding box center [492, 98] width 77 height 65
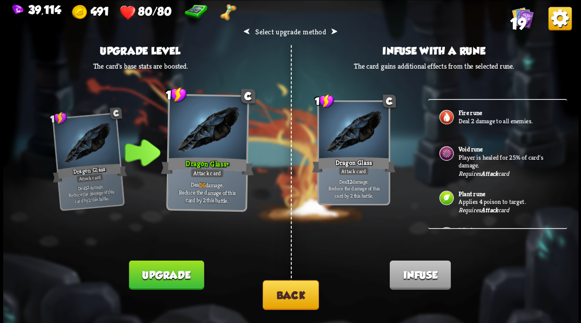
click at [456, 156] on div "Void rune Player is healed for 25% of card's damage. Requires Attack card" at bounding box center [497, 158] width 139 height 44
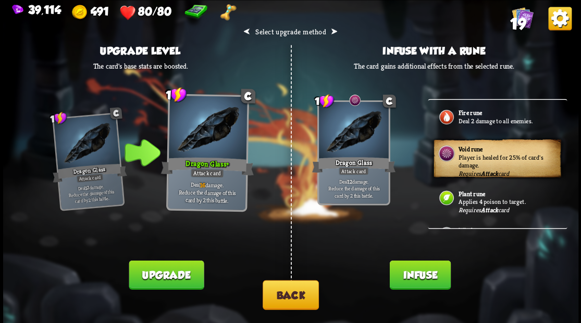
click at [406, 266] on button "Infuse" at bounding box center [419, 274] width 61 height 29
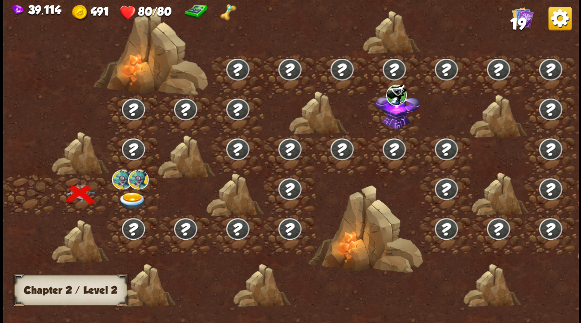
click at [127, 193] on img at bounding box center [132, 200] width 29 height 17
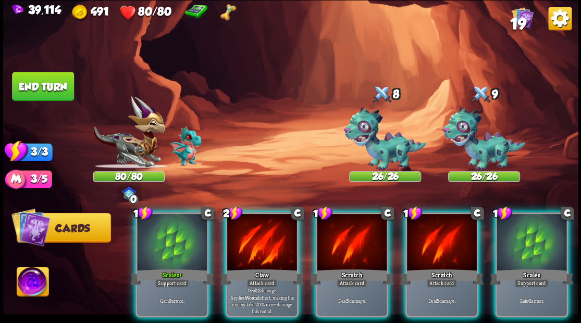
click at [171, 233] on div at bounding box center [172, 243] width 70 height 59
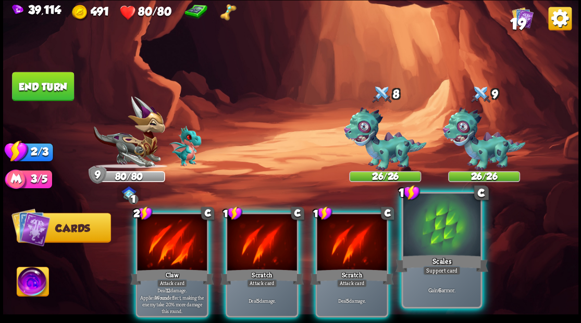
click at [429, 247] on div at bounding box center [441, 226] width 77 height 65
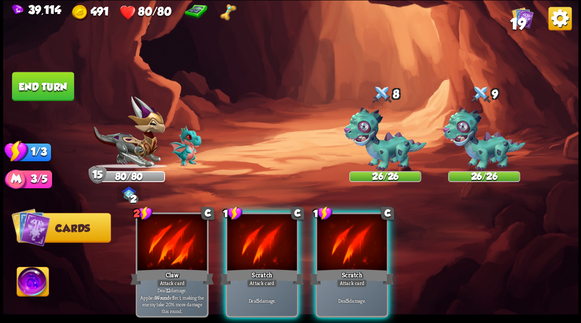
drag, startPoint x: 343, startPoint y: 228, endPoint x: 353, endPoint y: 194, distance: 35.9
click at [343, 227] on div at bounding box center [352, 243] width 70 height 59
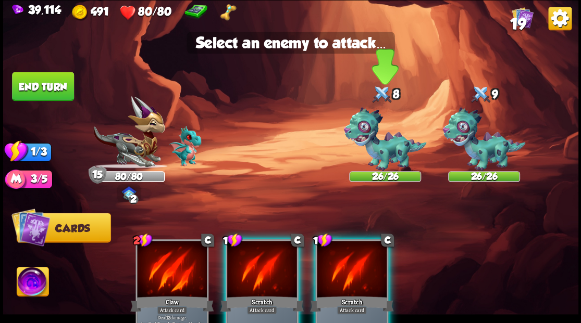
click at [369, 140] on img at bounding box center [384, 139] width 83 height 64
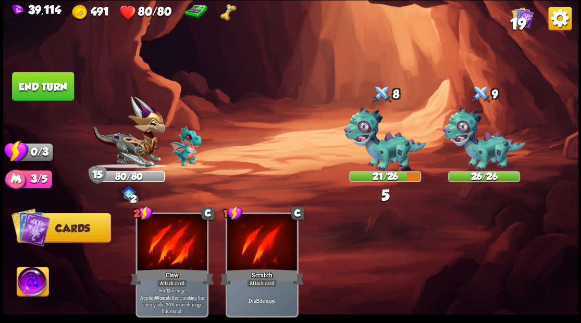
click at [52, 93] on button "End turn" at bounding box center [43, 86] width 62 height 29
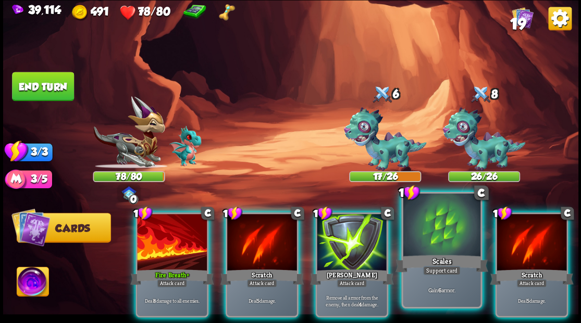
click at [431, 234] on div at bounding box center [441, 226] width 77 height 65
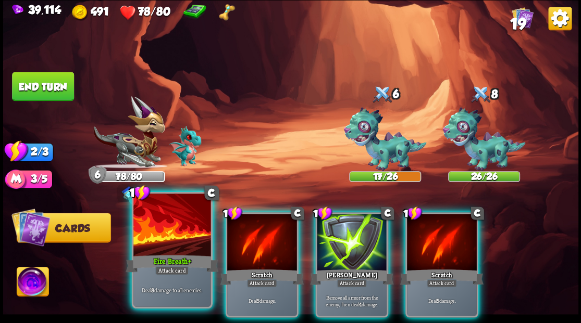
click at [164, 245] on div at bounding box center [171, 226] width 77 height 65
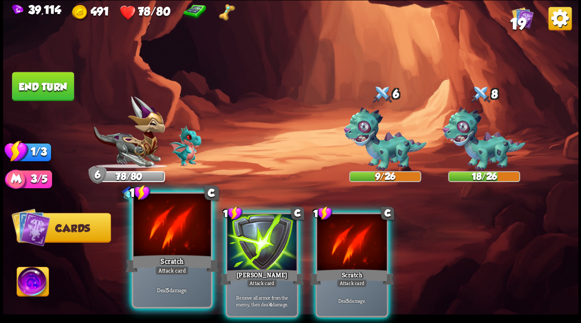
click at [163, 245] on div at bounding box center [171, 226] width 77 height 65
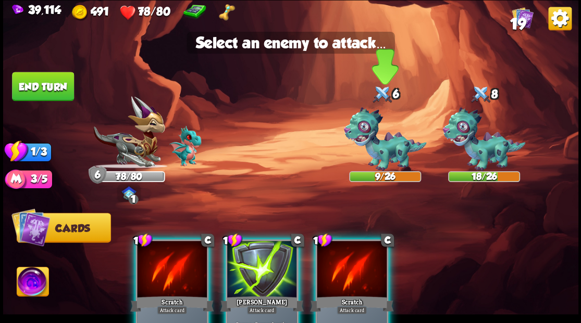
click at [406, 138] on img at bounding box center [384, 139] width 83 height 64
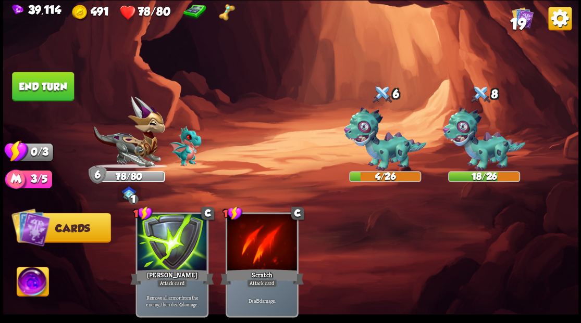
click at [52, 90] on button "End turn" at bounding box center [43, 86] width 62 height 29
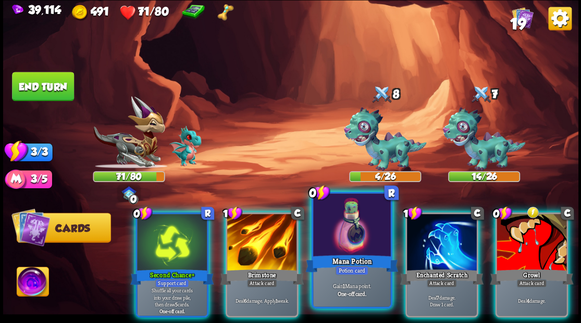
click at [331, 239] on div at bounding box center [351, 226] width 77 height 65
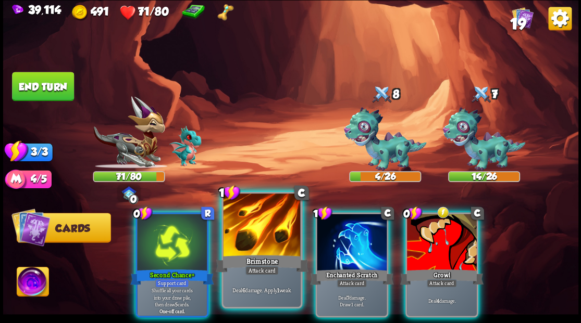
click at [250, 232] on div at bounding box center [261, 226] width 77 height 65
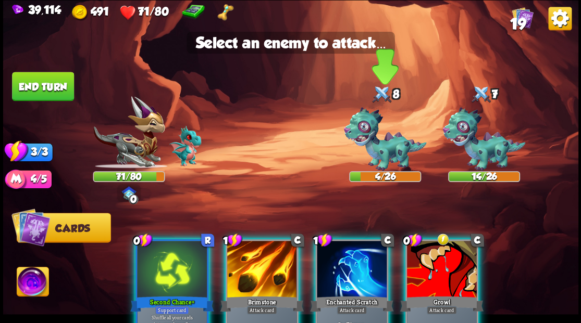
click at [380, 143] on img at bounding box center [384, 139] width 83 height 64
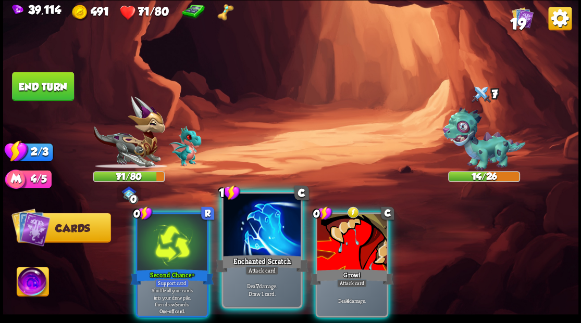
click at [268, 250] on div at bounding box center [261, 226] width 77 height 65
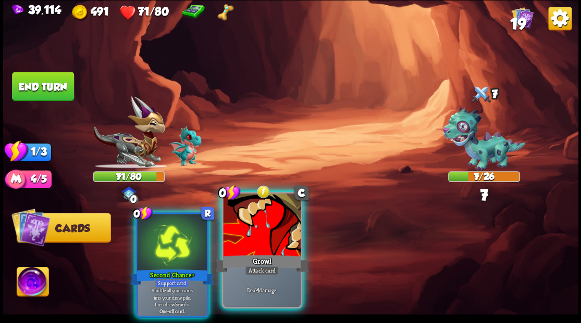
click at [238, 250] on div at bounding box center [261, 226] width 77 height 65
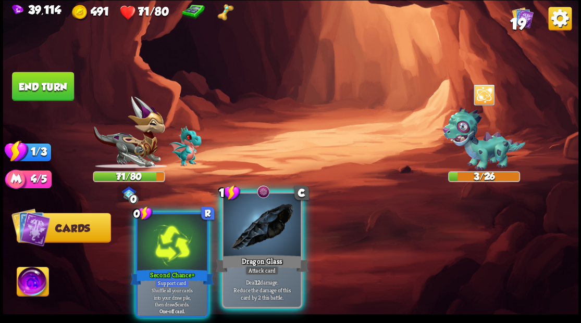
click at [244, 237] on div at bounding box center [261, 226] width 77 height 65
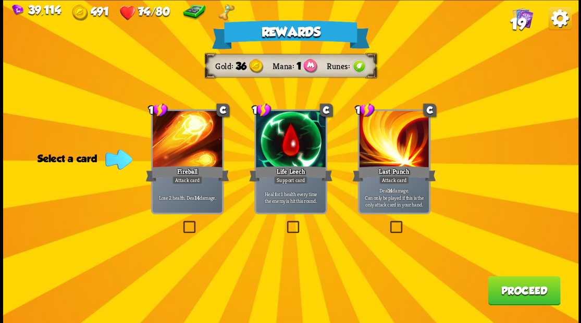
click at [502, 292] on button "Proceed" at bounding box center [524, 290] width 72 height 29
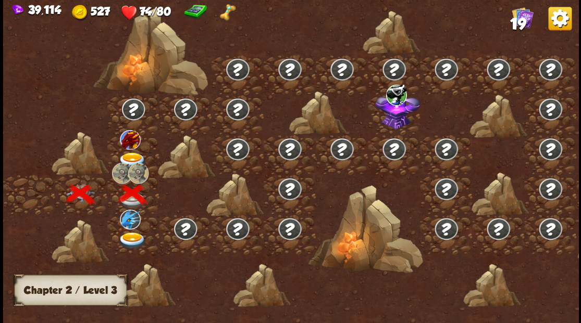
click at [127, 150] on div at bounding box center [133, 155] width 52 height 40
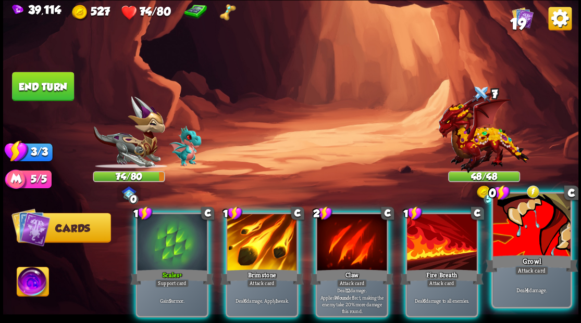
click at [524, 233] on div at bounding box center [531, 226] width 77 height 65
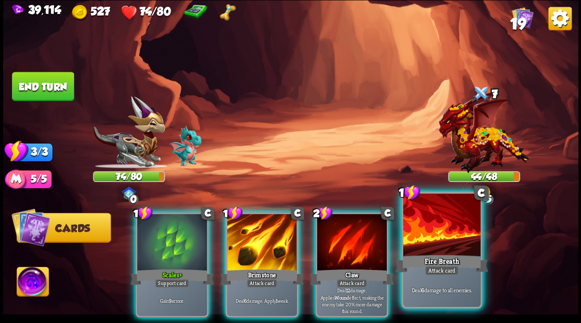
click at [445, 240] on div at bounding box center [441, 226] width 77 height 65
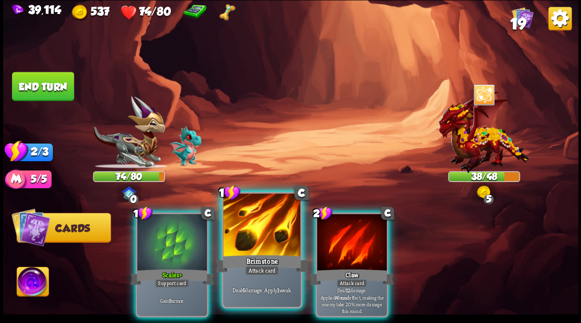
click at [244, 239] on div at bounding box center [261, 226] width 77 height 65
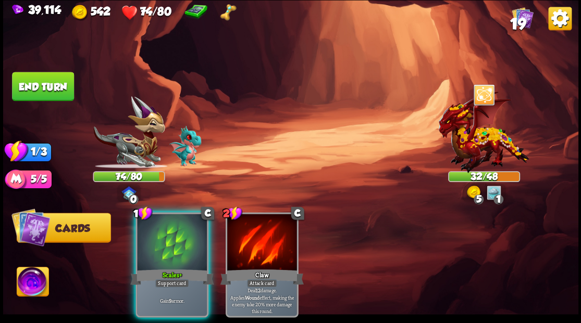
click at [152, 233] on div at bounding box center [172, 243] width 70 height 59
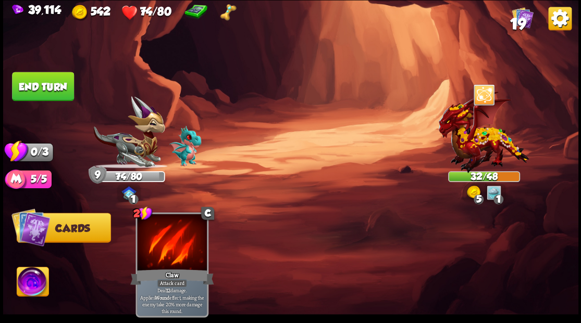
click at [58, 93] on button "End turn" at bounding box center [43, 86] width 62 height 29
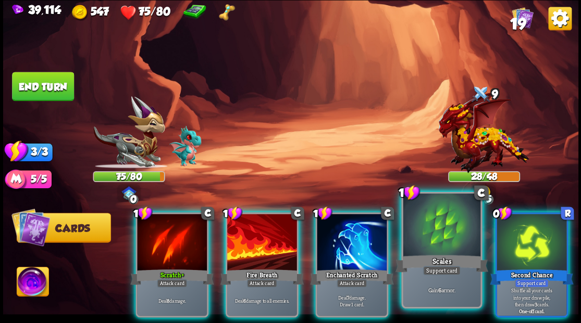
click at [446, 242] on div at bounding box center [441, 226] width 77 height 65
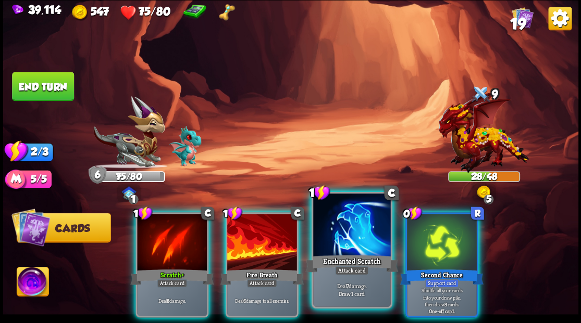
click at [351, 230] on div at bounding box center [351, 226] width 77 height 65
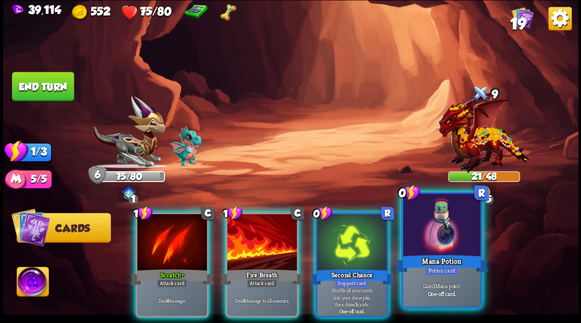
click at [448, 236] on div at bounding box center [441, 226] width 77 height 65
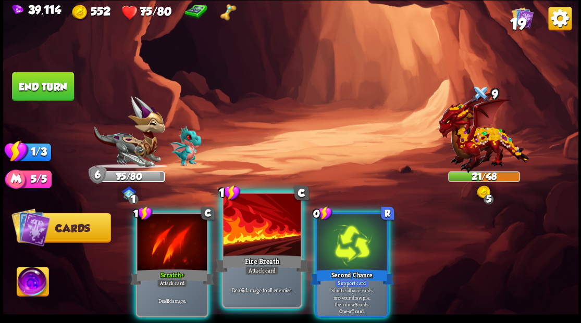
click at [254, 232] on div at bounding box center [261, 226] width 77 height 65
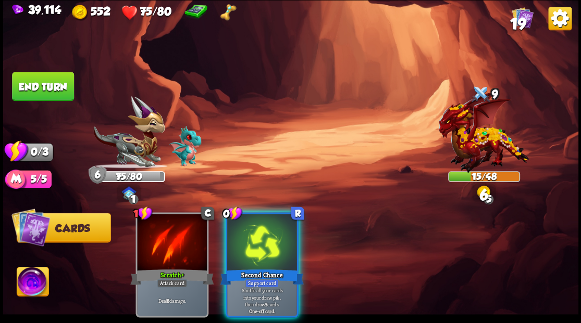
click at [254, 232] on div at bounding box center [262, 243] width 70 height 59
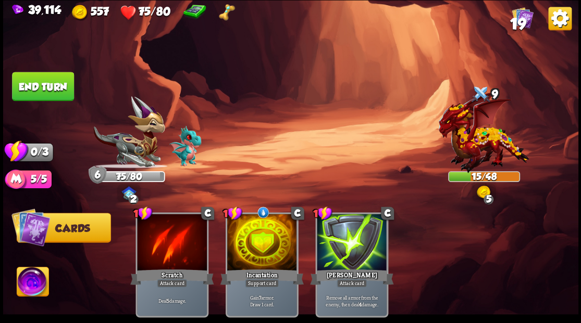
click at [63, 91] on button "End turn" at bounding box center [43, 86] width 62 height 29
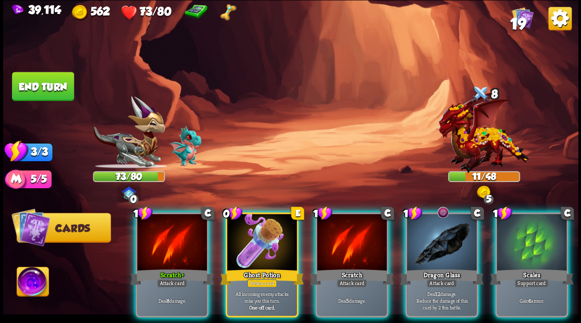
drag, startPoint x: 253, startPoint y: 235, endPoint x: 244, endPoint y: 217, distance: 20.5
click at [249, 233] on div at bounding box center [262, 243] width 70 height 59
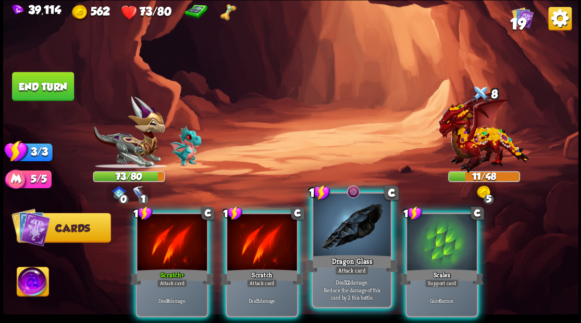
click at [356, 241] on div at bounding box center [351, 226] width 77 height 65
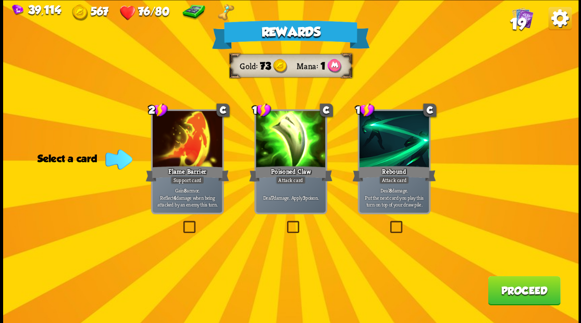
click at [521, 19] on span "19" at bounding box center [517, 24] width 16 height 18
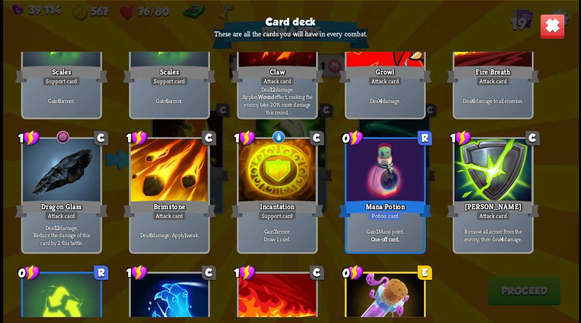
scroll to position [313, 0]
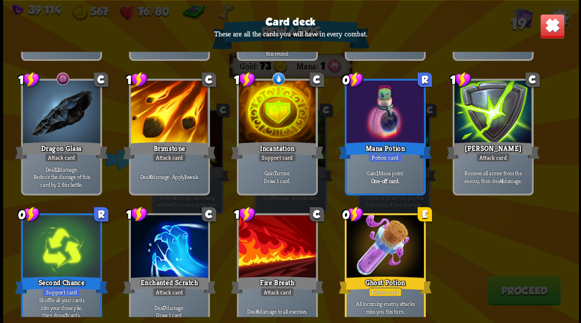
click at [546, 33] on img at bounding box center [551, 26] width 25 height 25
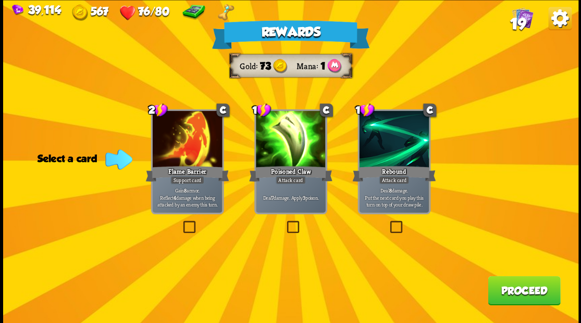
click at [284, 222] on label at bounding box center [284, 222] width 0 height 0
click at [0, 0] on input "checkbox" at bounding box center [0, 0] width 0 height 0
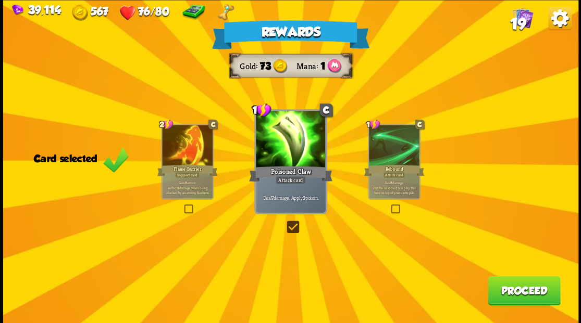
click at [528, 294] on button "Proceed" at bounding box center [524, 290] width 72 height 29
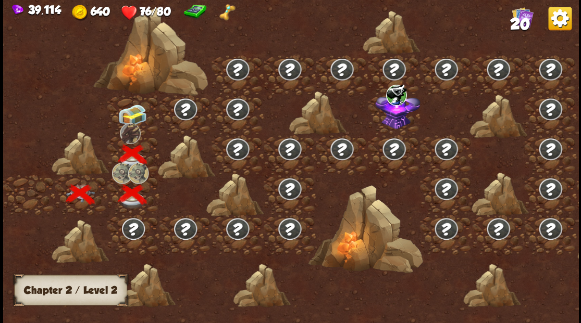
click at [133, 109] on img at bounding box center [132, 115] width 29 height 22
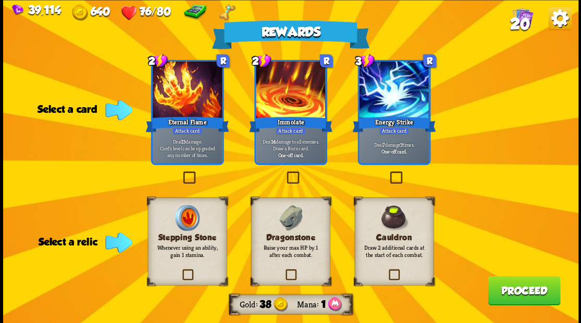
click at [283, 271] on label at bounding box center [283, 271] width 0 height 0
click at [0, 0] on input "checkbox" at bounding box center [0, 0] width 0 height 0
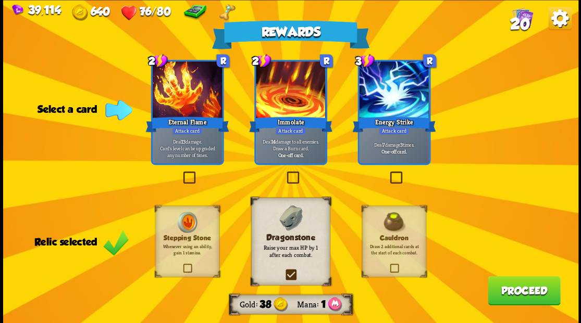
click at [509, 289] on button "Proceed" at bounding box center [524, 290] width 72 height 29
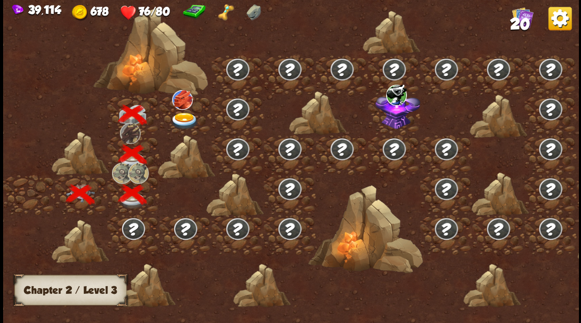
click at [181, 115] on img at bounding box center [184, 121] width 29 height 17
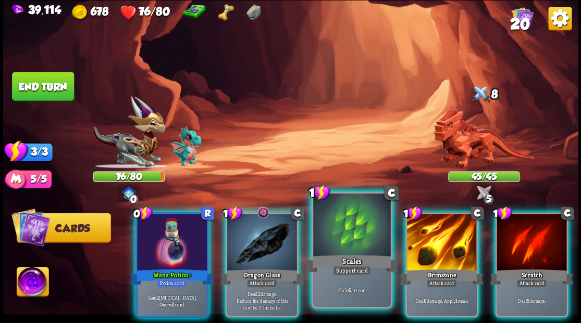
click at [337, 236] on div at bounding box center [351, 226] width 77 height 65
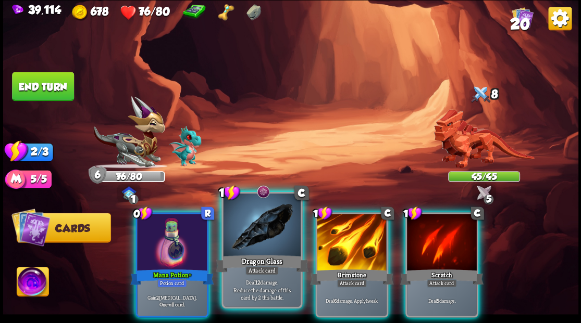
click at [256, 237] on div at bounding box center [261, 226] width 77 height 65
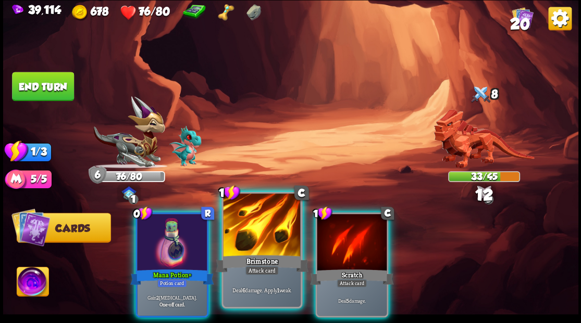
click at [254, 237] on div at bounding box center [261, 226] width 77 height 65
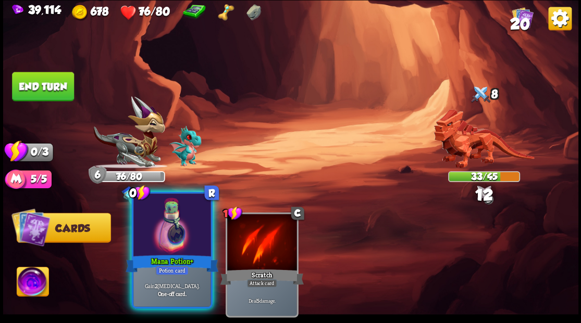
click at [195, 233] on div at bounding box center [171, 226] width 77 height 65
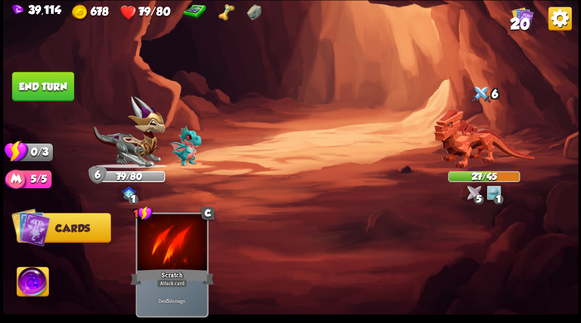
drag, startPoint x: 49, startPoint y: 81, endPoint x: 80, endPoint y: 92, distance: 32.5
click at [51, 81] on button "End turn" at bounding box center [43, 86] width 62 height 29
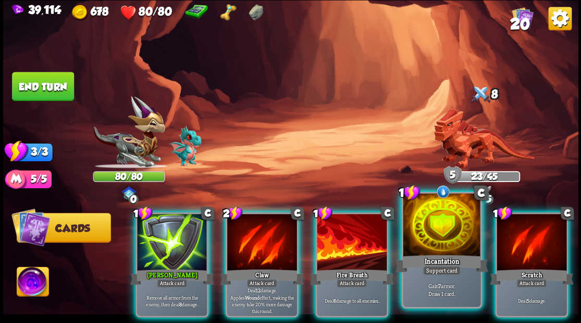
click at [431, 237] on div at bounding box center [441, 226] width 77 height 65
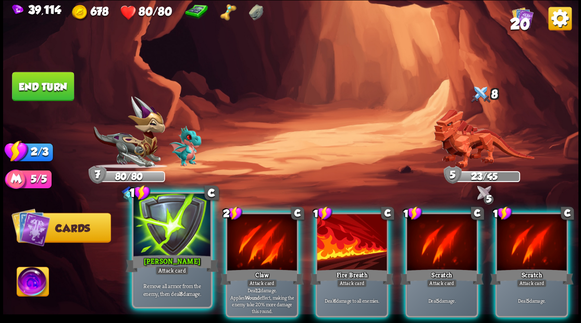
click at [176, 228] on div at bounding box center [171, 226] width 77 height 65
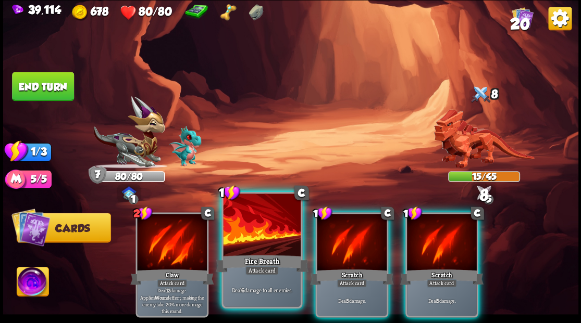
click at [264, 234] on div at bounding box center [261, 226] width 77 height 65
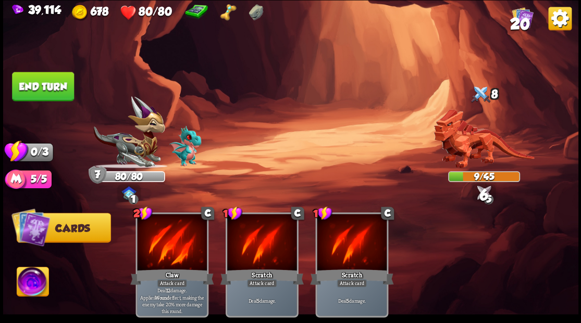
drag, startPoint x: 42, startPoint y: 86, endPoint x: 74, endPoint y: 98, distance: 34.9
click at [43, 87] on button "End turn" at bounding box center [43, 86] width 62 height 29
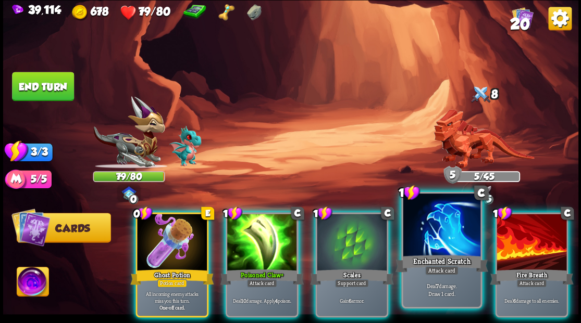
click at [434, 247] on div at bounding box center [441, 226] width 77 height 65
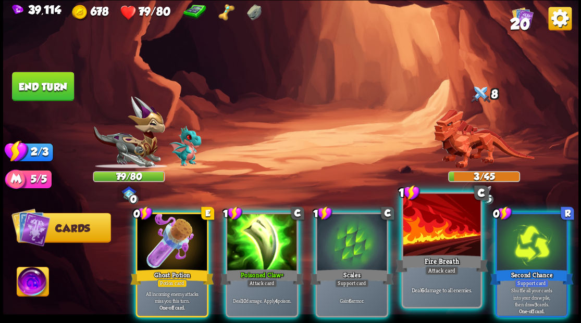
click at [431, 231] on div at bounding box center [441, 226] width 77 height 65
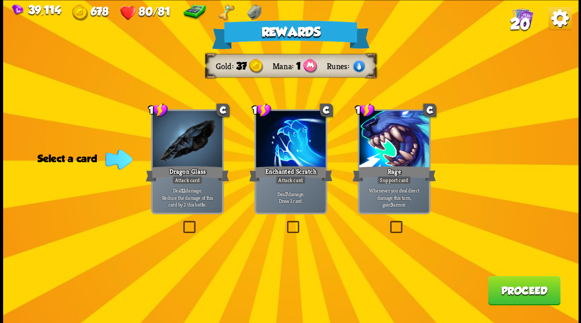
click at [508, 291] on button "Proceed" at bounding box center [524, 290] width 72 height 29
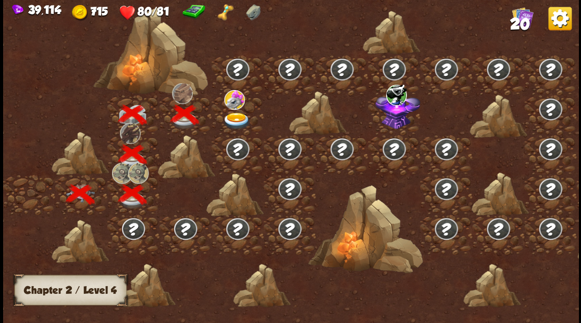
click at [227, 116] on img at bounding box center [236, 121] width 29 height 17
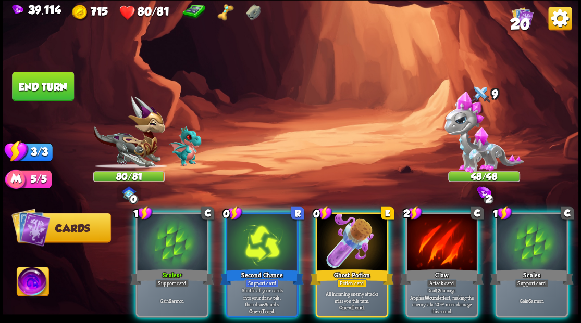
click at [355, 248] on div at bounding box center [352, 243] width 70 height 59
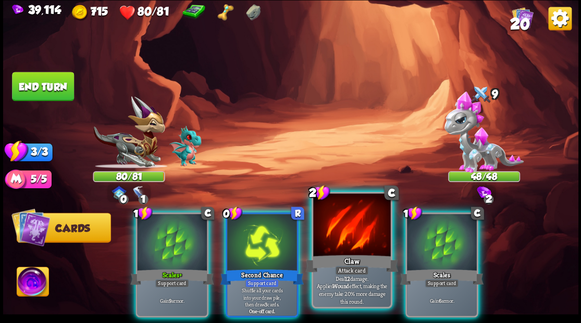
drag, startPoint x: 340, startPoint y: 245, endPoint x: 303, endPoint y: 223, distance: 43.0
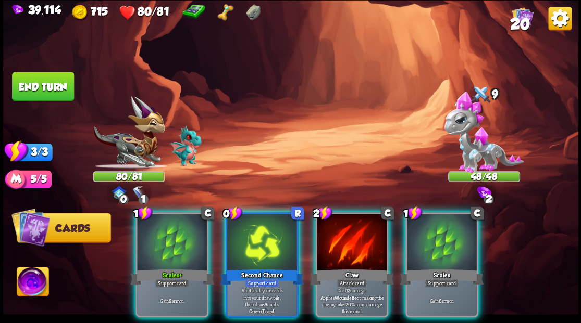
click at [340, 245] on div at bounding box center [352, 243] width 70 height 59
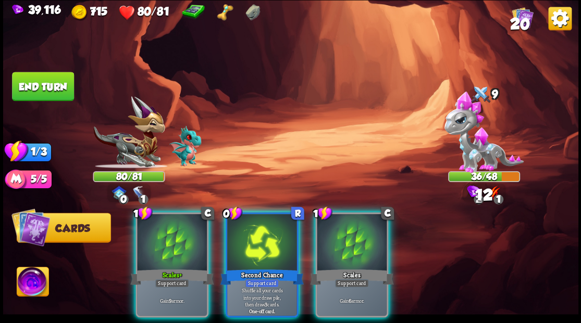
drag, startPoint x: 257, startPoint y: 241, endPoint x: 257, endPoint y: 226, distance: 14.6
click at [256, 240] on div at bounding box center [262, 243] width 70 height 59
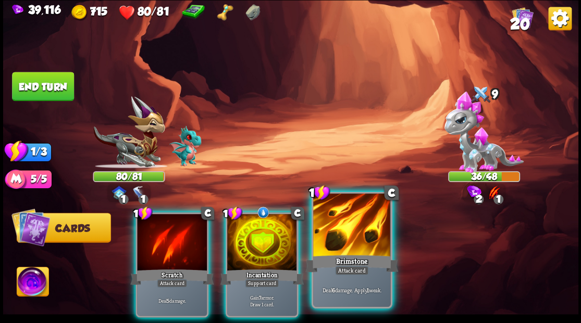
click at [349, 238] on div at bounding box center [351, 226] width 77 height 65
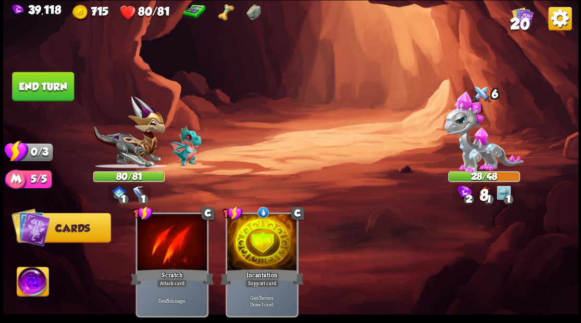
drag, startPoint x: 64, startPoint y: 84, endPoint x: 258, endPoint y: 111, distance: 196.7
click at [70, 85] on button "End turn" at bounding box center [43, 86] width 62 height 29
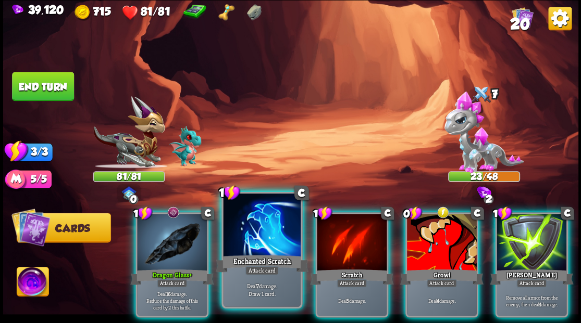
click at [249, 234] on div at bounding box center [261, 226] width 77 height 65
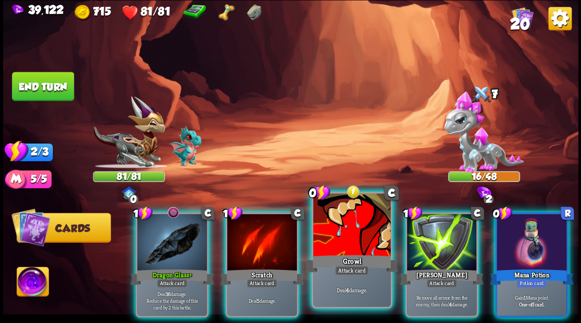
click at [347, 244] on div at bounding box center [351, 226] width 77 height 65
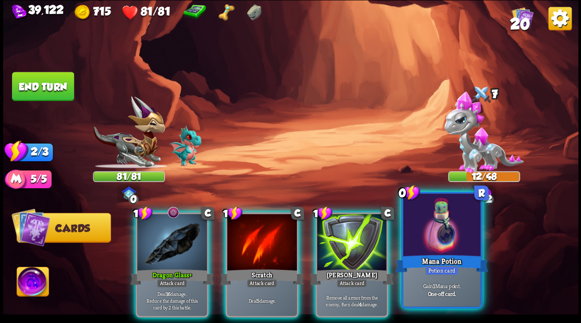
click at [441, 248] on div at bounding box center [441, 226] width 77 height 65
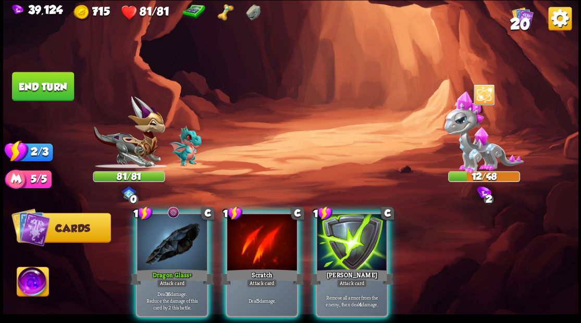
click at [170, 252] on div at bounding box center [172, 243] width 70 height 59
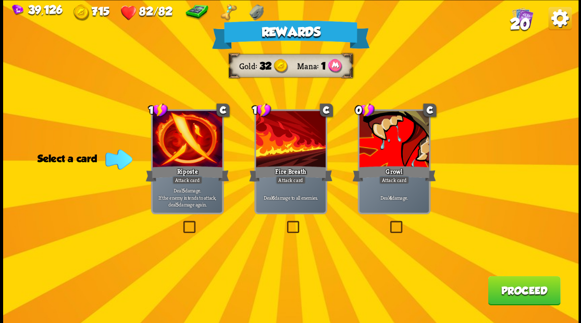
click at [181, 222] on label at bounding box center [181, 222] width 0 height 0
click at [0, 0] on input "checkbox" at bounding box center [0, 0] width 0 height 0
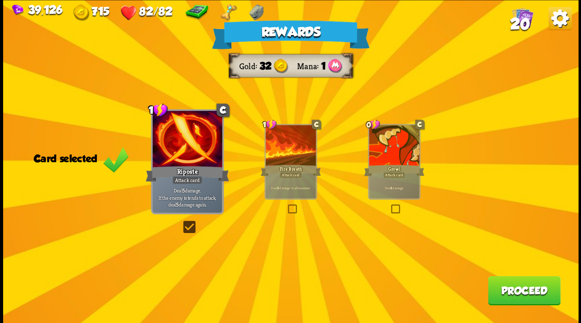
click at [511, 294] on button "Proceed" at bounding box center [524, 290] width 72 height 29
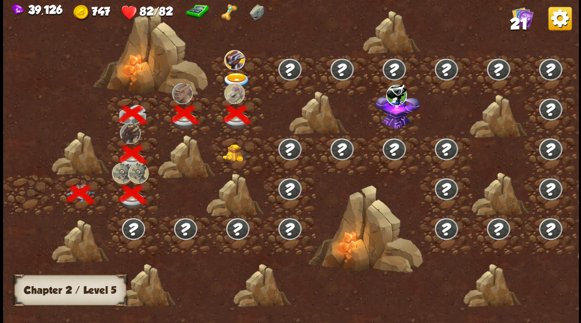
click at [235, 73] on img at bounding box center [236, 80] width 29 height 17
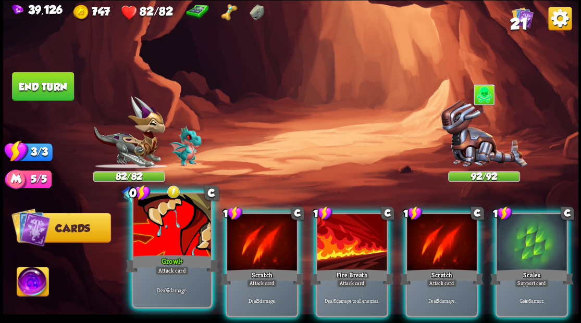
click at [185, 235] on div at bounding box center [171, 226] width 77 height 65
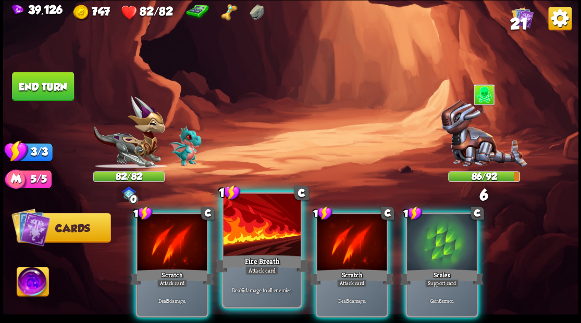
click at [243, 239] on div at bounding box center [261, 226] width 77 height 65
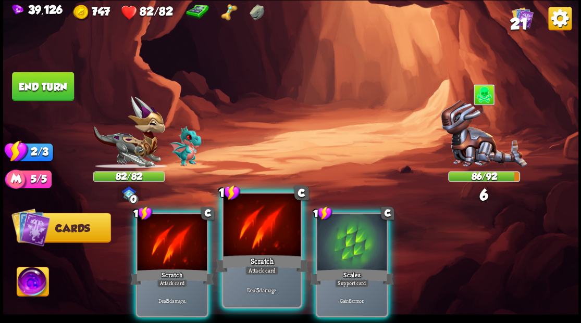
click at [229, 238] on div at bounding box center [261, 226] width 77 height 65
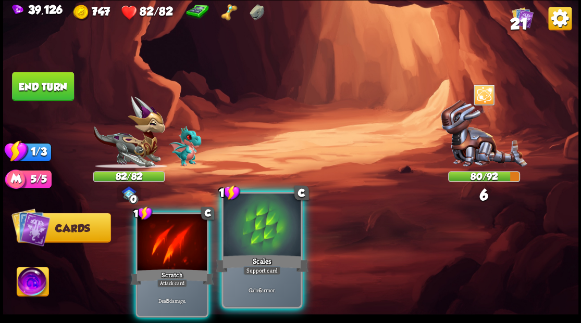
drag, startPoint x: 167, startPoint y: 240, endPoint x: 207, endPoint y: 233, distance: 41.2
click at [166, 240] on div at bounding box center [172, 243] width 70 height 59
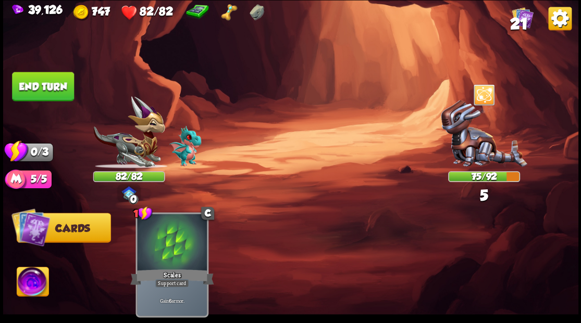
click at [50, 79] on button "End turn" at bounding box center [43, 86] width 62 height 29
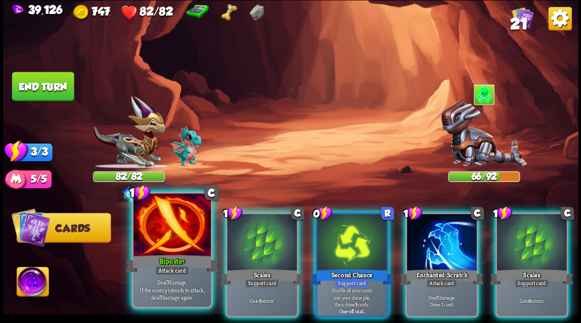
click at [169, 223] on div at bounding box center [171, 226] width 77 height 65
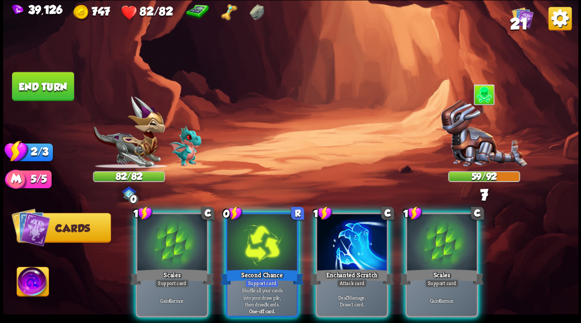
drag, startPoint x: 442, startPoint y: 229, endPoint x: 438, endPoint y: 224, distance: 6.3
click at [442, 228] on div at bounding box center [442, 243] width 70 height 59
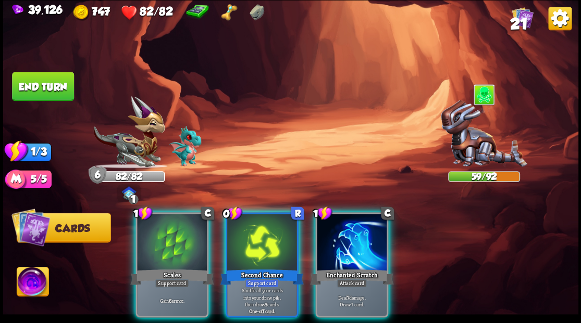
click at [335, 235] on div at bounding box center [352, 243] width 70 height 59
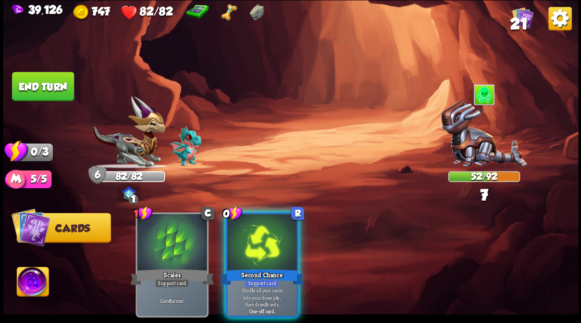
click at [242, 231] on div at bounding box center [262, 243] width 70 height 59
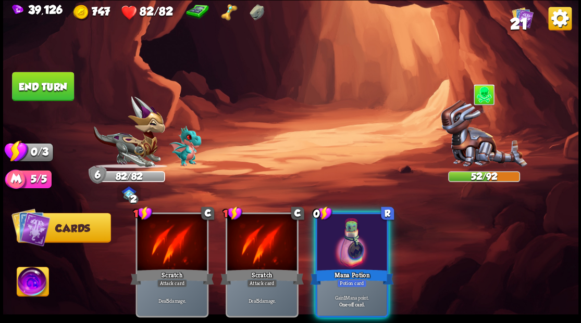
drag, startPoint x: 346, startPoint y: 246, endPoint x: 332, endPoint y: 220, distance: 29.1
click at [341, 232] on div at bounding box center [352, 243] width 70 height 59
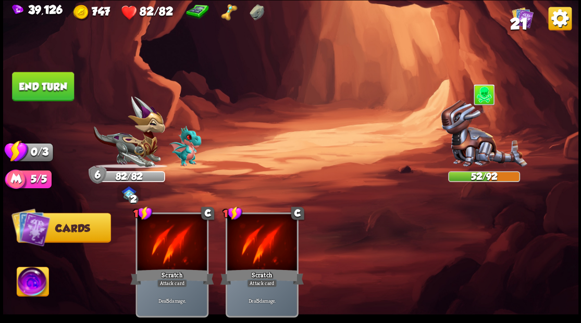
click at [42, 93] on button "End turn" at bounding box center [43, 86] width 62 height 29
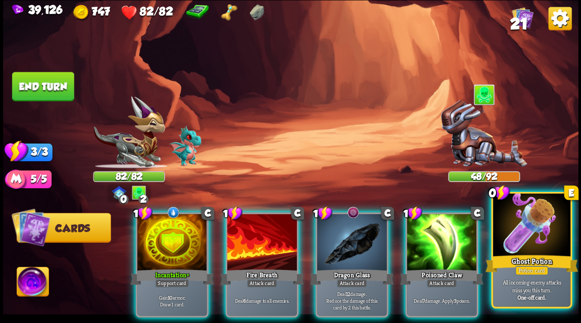
drag, startPoint x: 538, startPoint y: 250, endPoint x: 539, endPoint y: 242, distance: 7.9
click at [538, 249] on div at bounding box center [531, 226] width 77 height 65
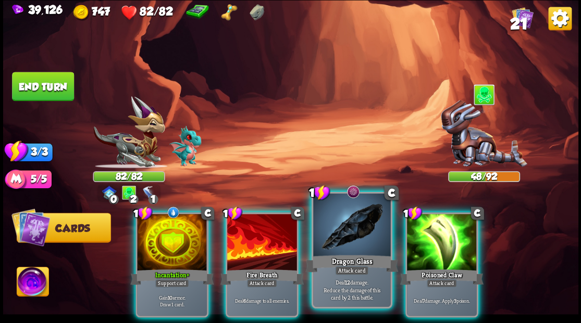
click at [342, 238] on div at bounding box center [351, 226] width 77 height 65
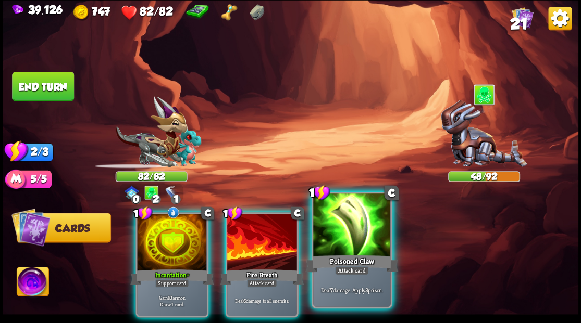
click at [342, 238] on div at bounding box center [351, 226] width 77 height 65
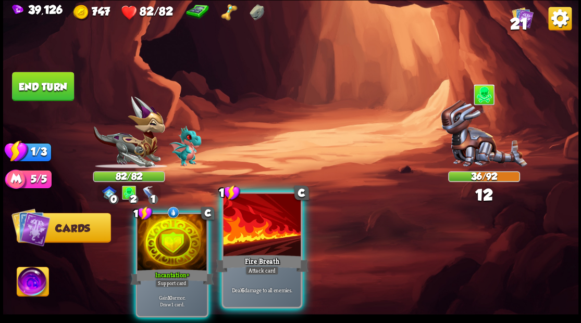
click at [258, 241] on div at bounding box center [261, 226] width 77 height 65
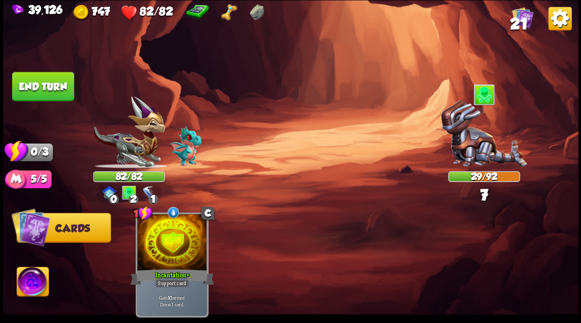
drag, startPoint x: 51, startPoint y: 84, endPoint x: 72, endPoint y: 104, distance: 28.8
click at [50, 87] on button "End turn" at bounding box center [43, 86] width 62 height 29
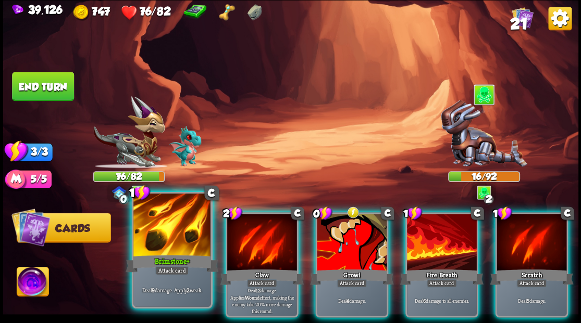
click at [190, 227] on div at bounding box center [171, 226] width 77 height 65
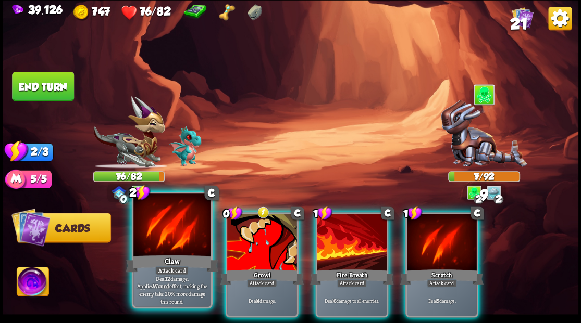
click at [179, 239] on div at bounding box center [171, 226] width 77 height 65
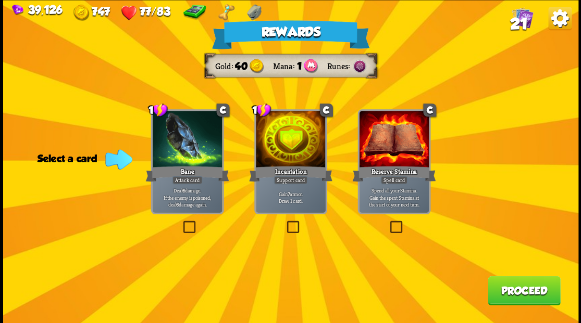
click at [521, 21] on span "21" at bounding box center [518, 24] width 18 height 18
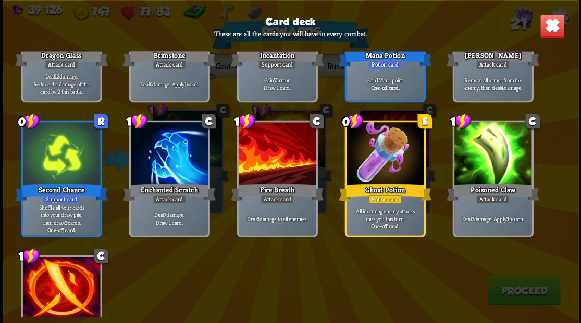
scroll to position [451, 0]
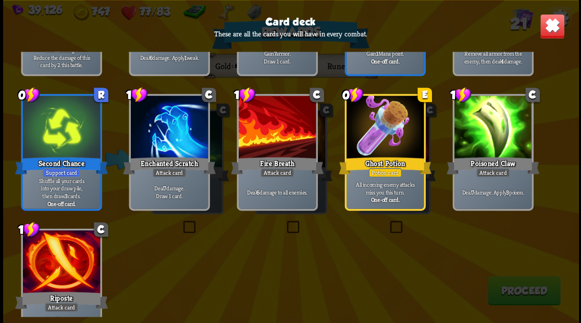
click at [551, 27] on img at bounding box center [551, 26] width 25 height 25
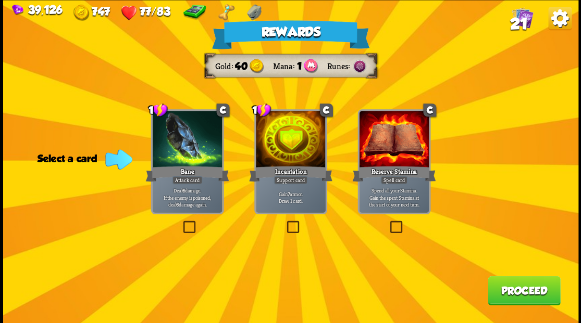
drag, startPoint x: 189, startPoint y: 227, endPoint x: 245, endPoint y: 238, distance: 57.3
click at [181, 222] on label at bounding box center [181, 222] width 0 height 0
click at [0, 0] on input "checkbox" at bounding box center [0, 0] width 0 height 0
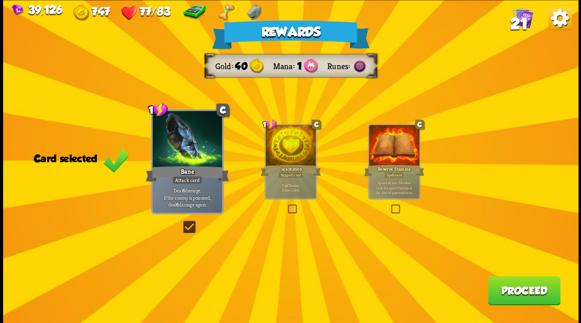
click at [525, 293] on button "Proceed" at bounding box center [524, 290] width 72 height 29
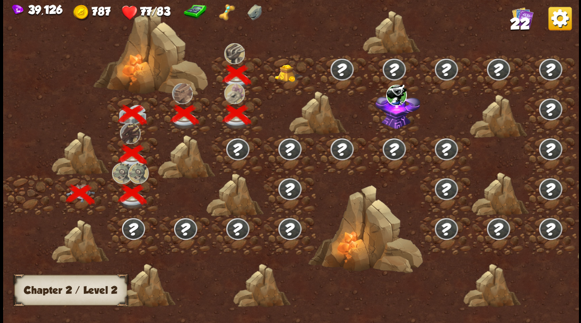
click at [287, 74] on img at bounding box center [288, 73] width 29 height 18
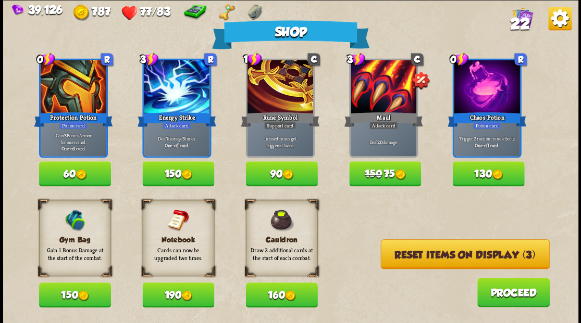
click at [416, 259] on button "Reset items on display (3)" at bounding box center [464, 255] width 169 height 30
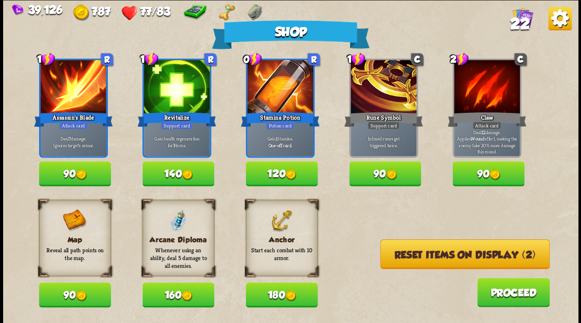
click at [287, 297] on img at bounding box center [290, 296] width 11 height 11
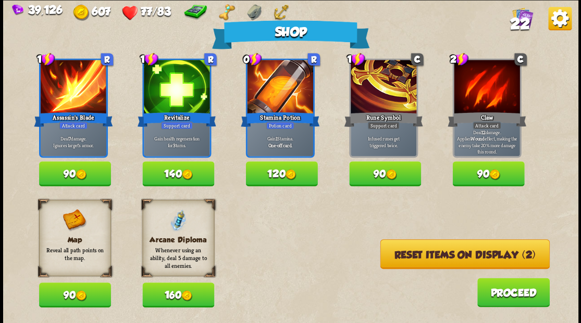
click at [69, 173] on button "90" at bounding box center [75, 173] width 72 height 25
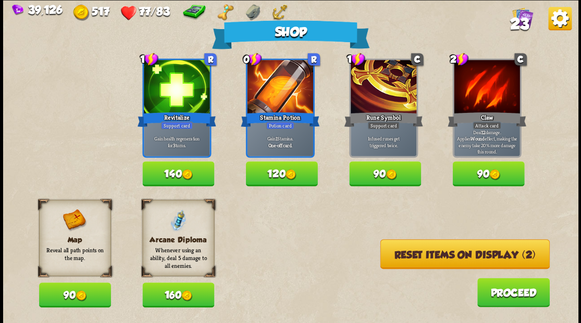
click at [451, 259] on button "Reset items on display (2)" at bounding box center [464, 255] width 169 height 30
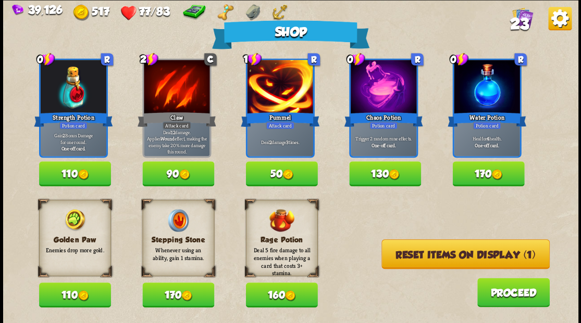
click at [524, 20] on span "23" at bounding box center [518, 24] width 19 height 18
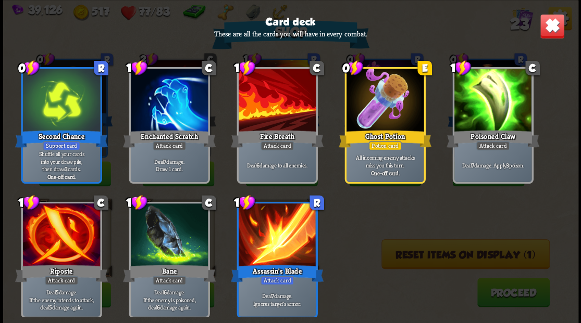
scroll to position [484, 0]
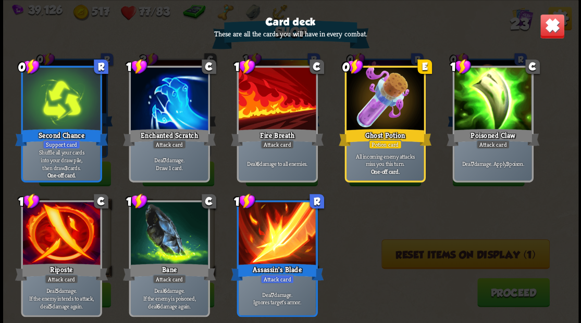
click at [556, 21] on img at bounding box center [551, 26] width 25 height 25
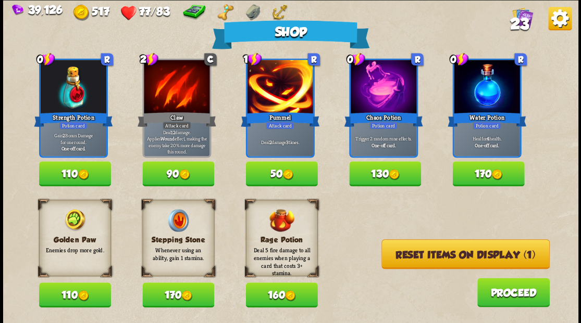
click at [61, 294] on button "110" at bounding box center [75, 295] width 72 height 25
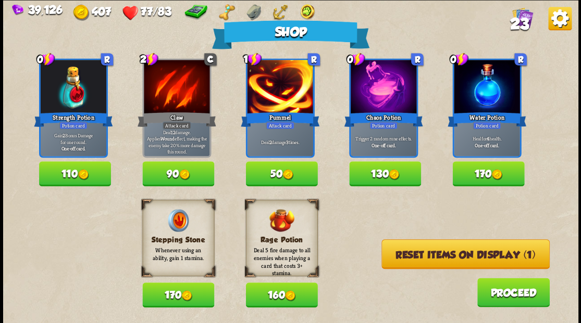
click at [429, 253] on button "Reset items on display (1)" at bounding box center [465, 255] width 168 height 30
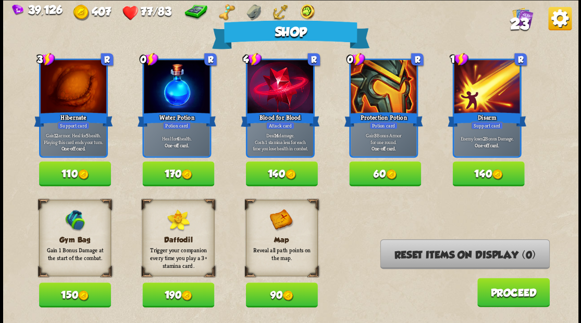
click at [181, 172] on button "170" at bounding box center [178, 173] width 72 height 25
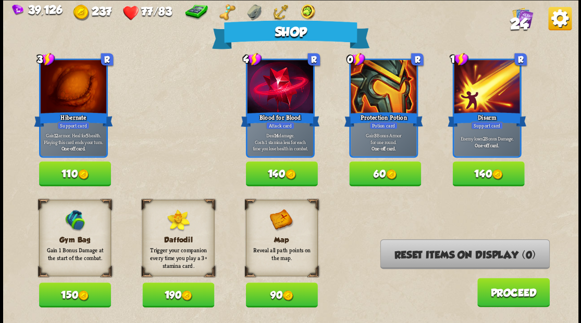
drag, startPoint x: 496, startPoint y: 300, endPoint x: 480, endPoint y: 284, distance: 22.1
click at [480, 284] on button "Proceed" at bounding box center [513, 292] width 72 height 29
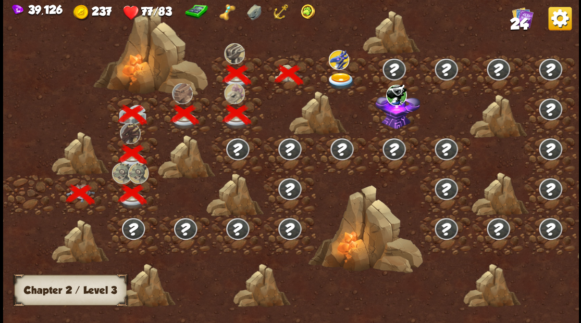
click at [341, 78] on img at bounding box center [341, 80] width 29 height 17
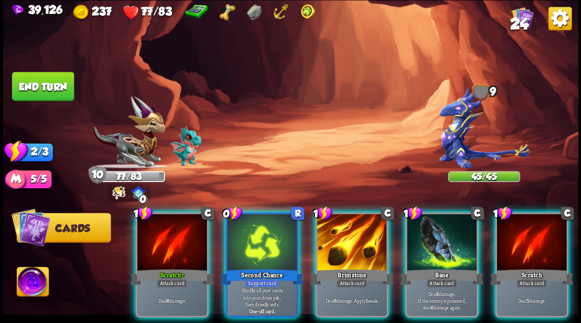
click at [36, 280] on img at bounding box center [33, 283] width 32 height 32
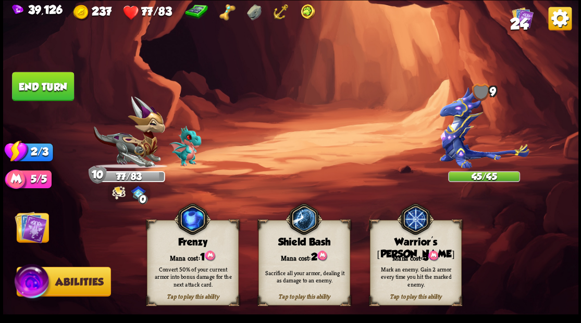
click at [412, 257] on div "Mana cost: 3" at bounding box center [415, 256] width 91 height 13
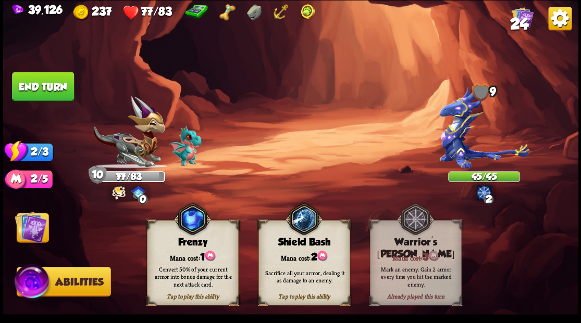
click at [36, 227] on img at bounding box center [31, 227] width 32 height 32
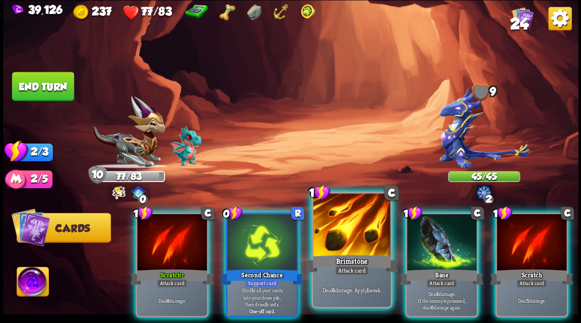
click at [342, 241] on div at bounding box center [351, 226] width 77 height 65
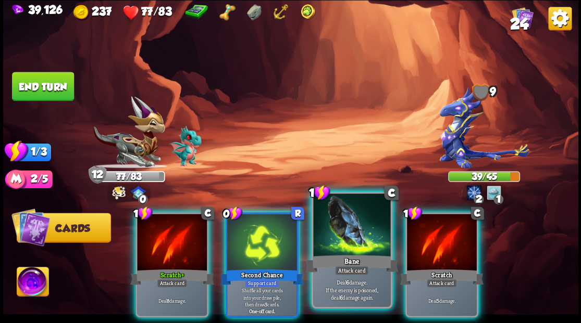
click at [341, 241] on div at bounding box center [351, 226] width 77 height 65
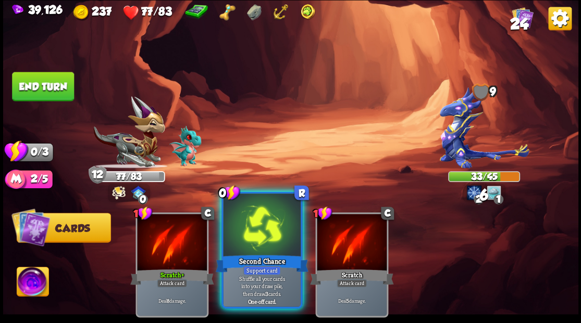
click at [267, 240] on div at bounding box center [261, 226] width 77 height 65
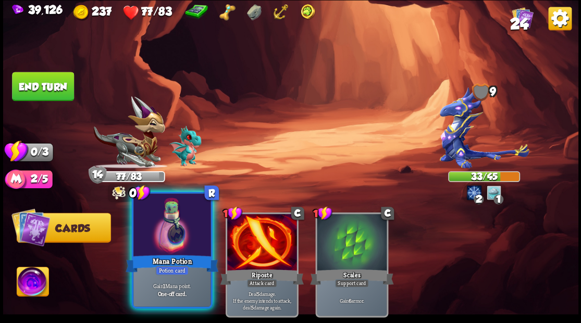
click at [184, 232] on div at bounding box center [171, 226] width 77 height 65
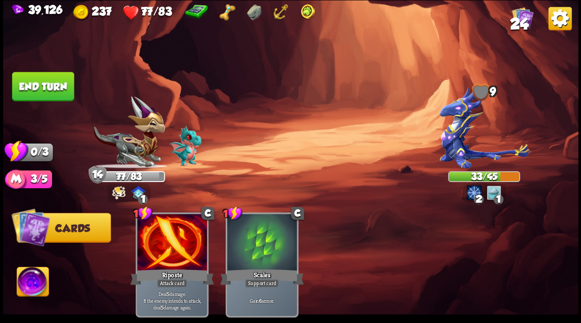
click at [47, 86] on button "End turn" at bounding box center [43, 86] width 62 height 29
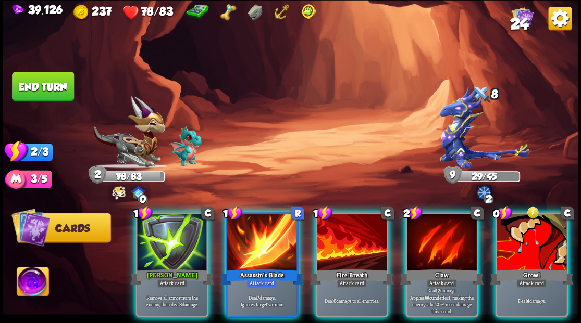
click at [172, 225] on div at bounding box center [172, 243] width 70 height 59
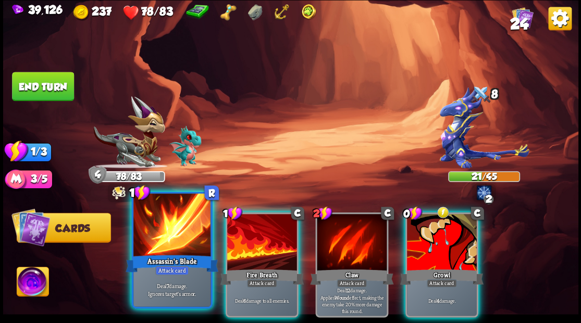
click at [163, 231] on div at bounding box center [171, 226] width 77 height 65
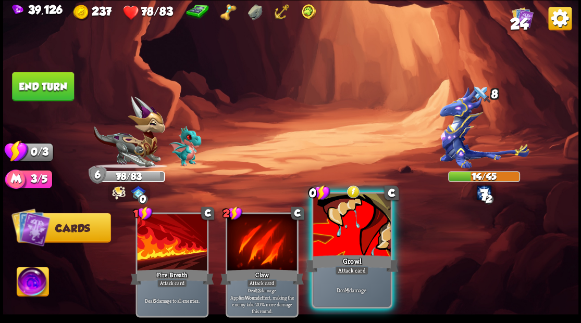
click at [345, 251] on div at bounding box center [351, 226] width 77 height 65
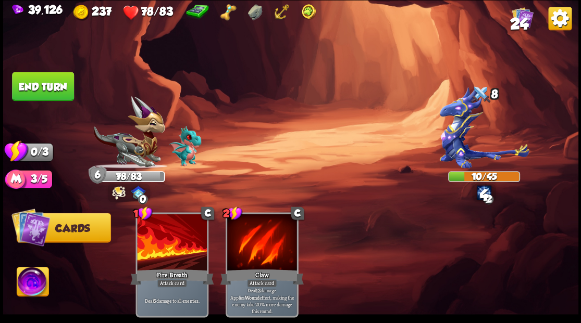
click at [27, 91] on button "End turn" at bounding box center [43, 86] width 62 height 29
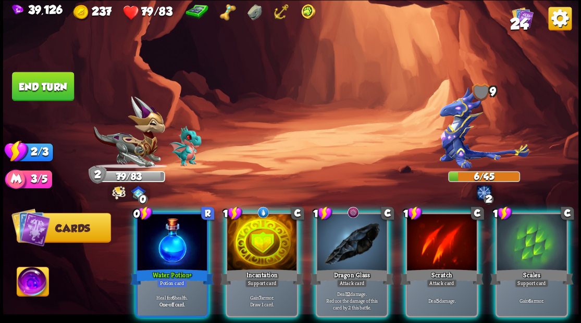
click at [167, 233] on div at bounding box center [172, 243] width 70 height 59
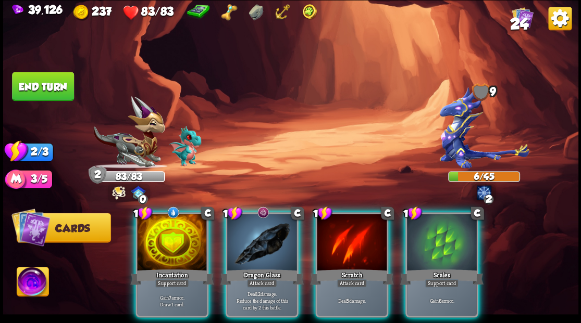
click at [266, 250] on div at bounding box center [262, 243] width 70 height 59
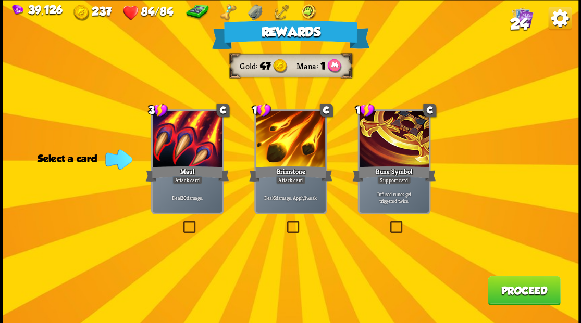
click at [511, 293] on button "Proceed" at bounding box center [524, 290] width 72 height 29
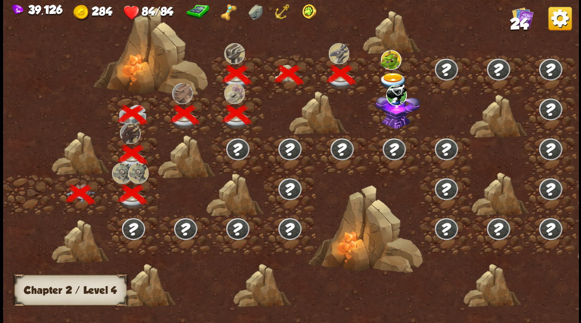
click at [385, 76] on img at bounding box center [393, 80] width 29 height 17
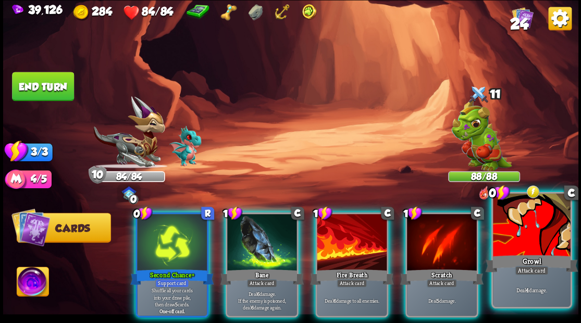
click at [527, 243] on div at bounding box center [531, 226] width 77 height 65
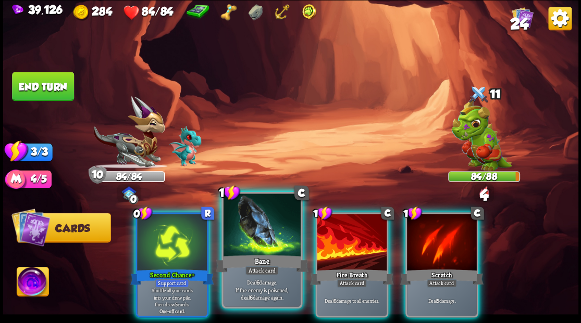
click at [239, 242] on div at bounding box center [261, 226] width 77 height 65
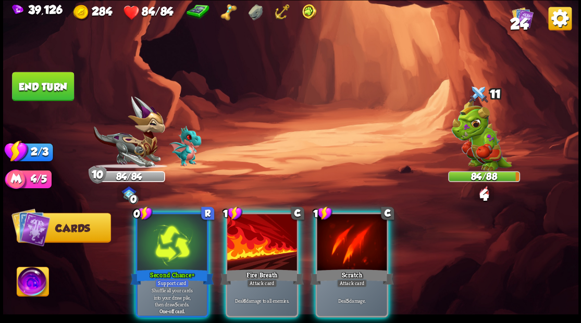
click at [239, 242] on div at bounding box center [262, 243] width 70 height 59
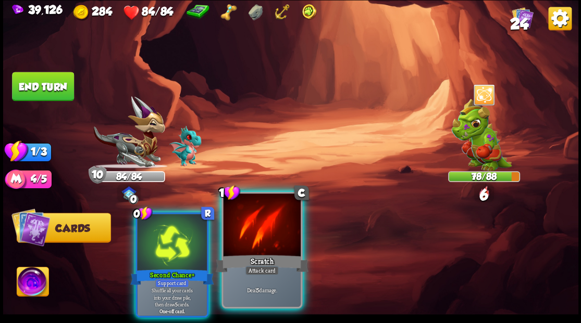
click at [237, 241] on div at bounding box center [261, 226] width 77 height 65
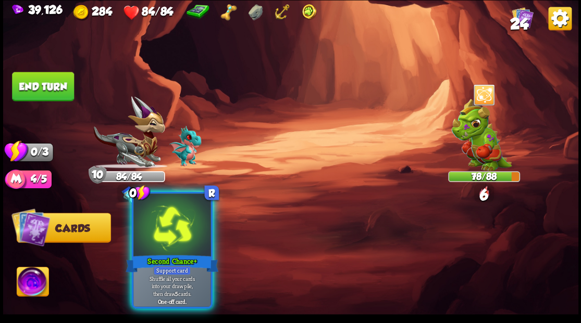
click at [161, 238] on div at bounding box center [171, 226] width 77 height 65
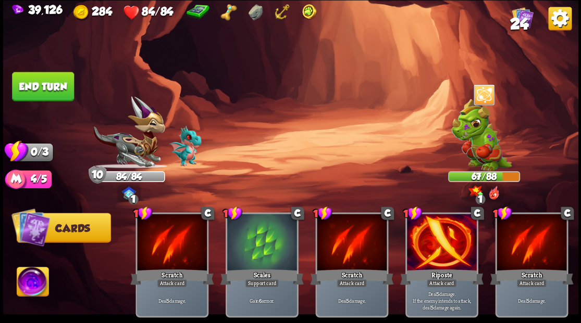
click at [39, 83] on button "End turn" at bounding box center [43, 86] width 62 height 29
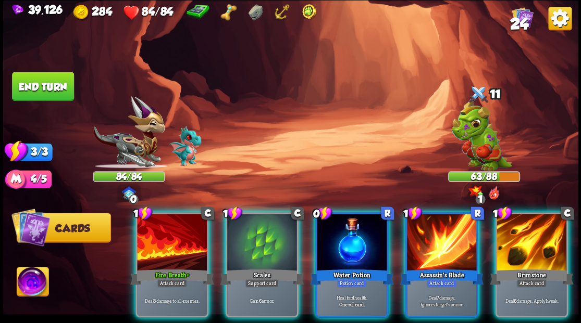
click at [531, 243] on div at bounding box center [531, 243] width 70 height 59
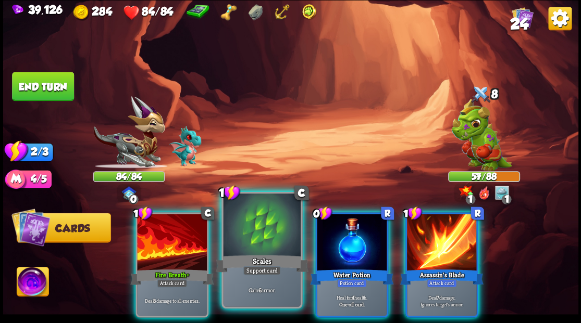
click at [241, 243] on div at bounding box center [261, 226] width 77 height 65
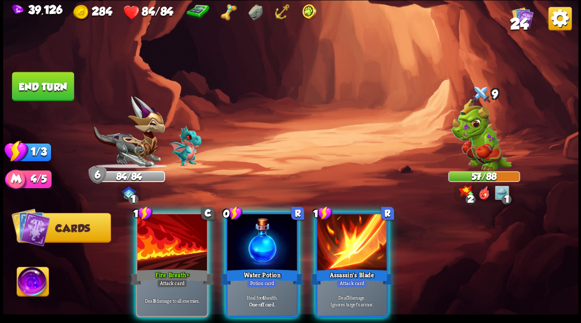
click at [160, 233] on div at bounding box center [172, 243] width 70 height 59
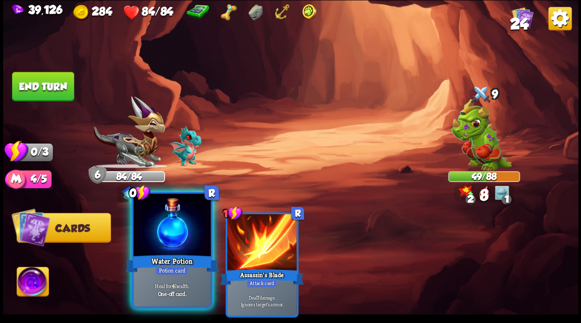
click at [160, 231] on div at bounding box center [171, 226] width 77 height 65
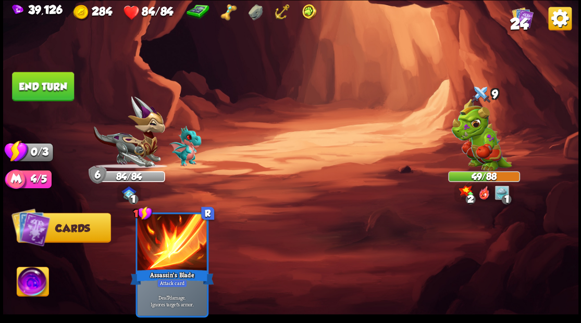
click at [58, 86] on button "End turn" at bounding box center [43, 86] width 62 height 29
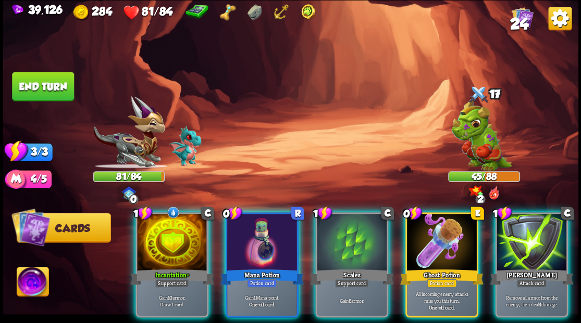
drag, startPoint x: 257, startPoint y: 222, endPoint x: 254, endPoint y: 211, distance: 10.9
click at [257, 223] on div at bounding box center [262, 243] width 70 height 59
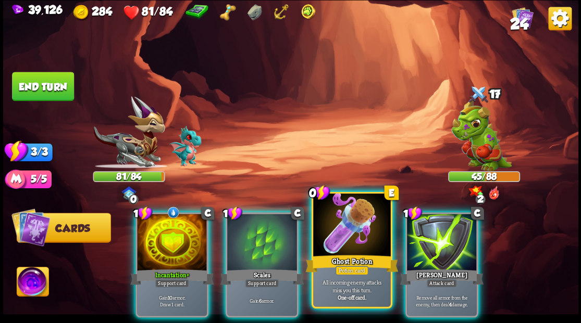
drag, startPoint x: 354, startPoint y: 240, endPoint x: 328, endPoint y: 167, distance: 77.3
click at [354, 237] on div at bounding box center [351, 226] width 77 height 65
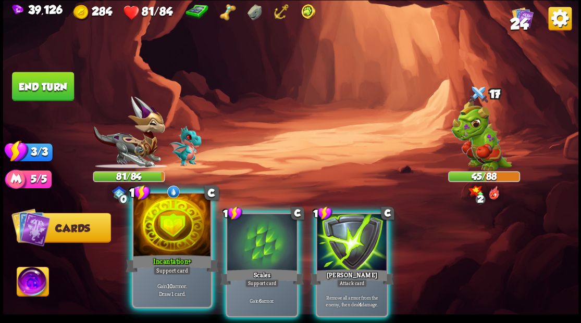
drag, startPoint x: 177, startPoint y: 239, endPoint x: 201, endPoint y: 181, distance: 61.9
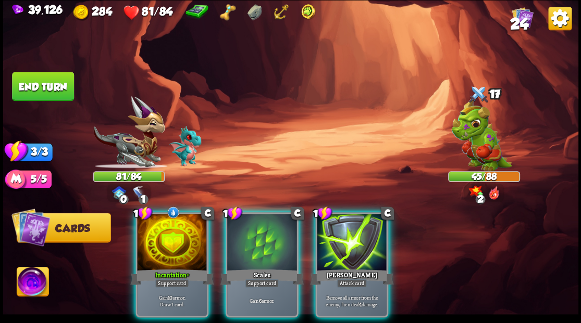
click at [176, 234] on div at bounding box center [172, 243] width 70 height 59
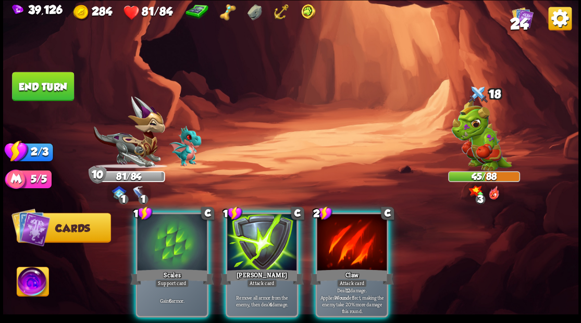
drag, startPoint x: 247, startPoint y: 263, endPoint x: 247, endPoint y: 251, distance: 12.0
click at [247, 268] on div "[PERSON_NAME]" at bounding box center [261, 277] width 83 height 19
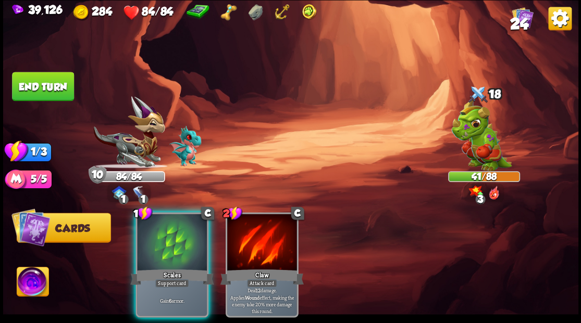
drag, startPoint x: 157, startPoint y: 256, endPoint x: 127, endPoint y: 184, distance: 78.0
click at [158, 249] on div "1 C Scales Support card Gain 6 armor." at bounding box center [171, 265] width 73 height 105
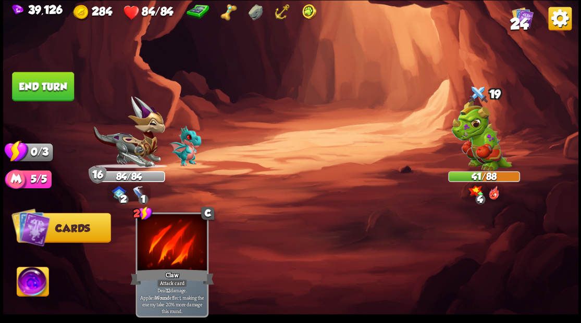
click at [41, 89] on button "End turn" at bounding box center [43, 86] width 62 height 29
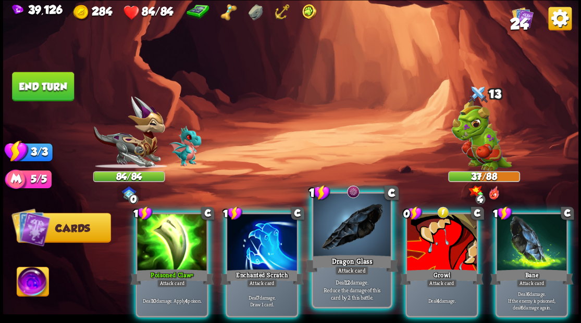
click at [331, 234] on div at bounding box center [351, 226] width 77 height 65
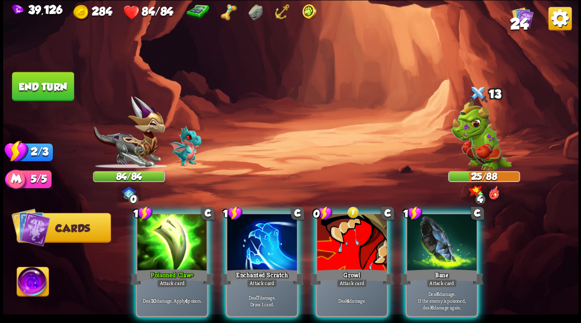
drag, startPoint x: 330, startPoint y: 231, endPoint x: 320, endPoint y: 225, distance: 11.9
click at [330, 229] on div at bounding box center [352, 243] width 70 height 59
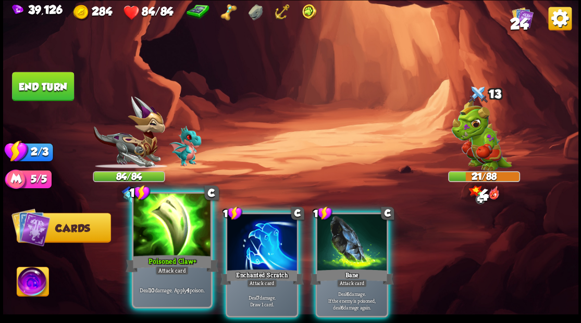
click at [177, 229] on div at bounding box center [171, 226] width 77 height 65
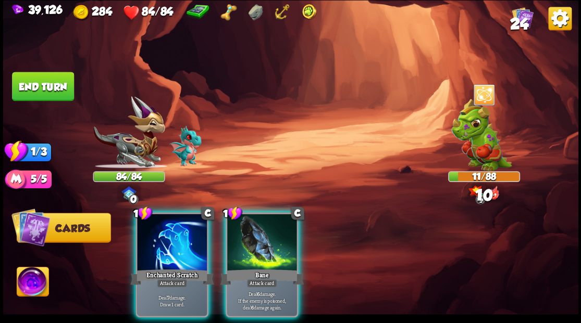
click at [241, 243] on div at bounding box center [262, 243] width 70 height 59
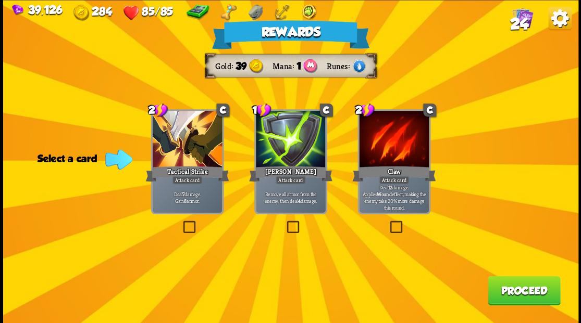
click at [522, 24] on span "24" at bounding box center [518, 24] width 18 height 18
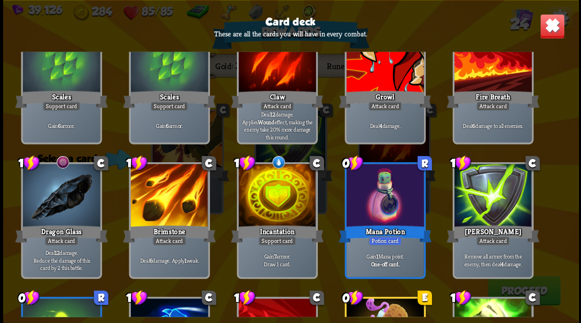
scroll to position [206, 0]
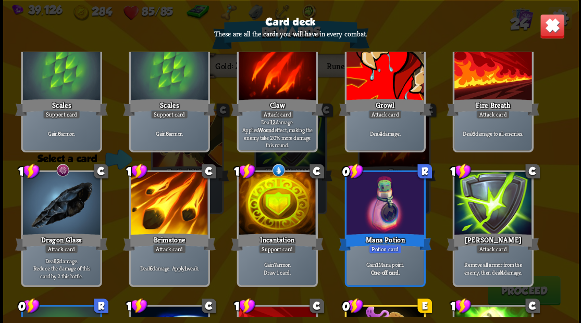
click at [550, 32] on img at bounding box center [551, 26] width 25 height 25
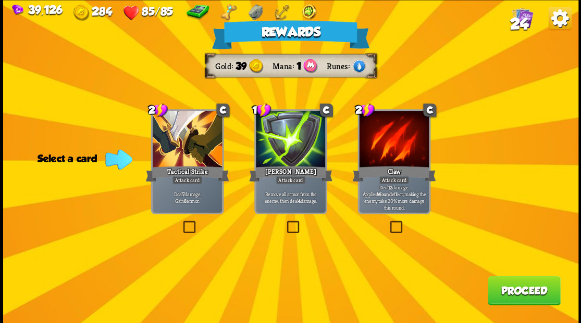
click at [284, 222] on label at bounding box center [284, 222] width 0 height 0
click at [0, 0] on input "checkbox" at bounding box center [0, 0] width 0 height 0
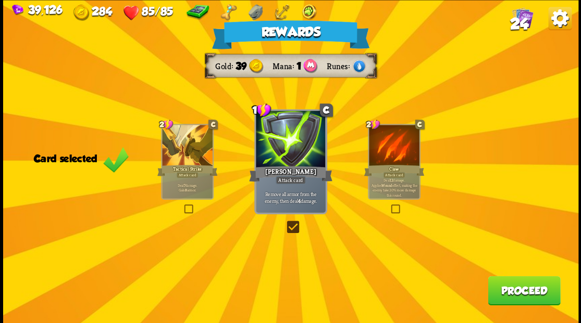
drag, startPoint x: 511, startPoint y: 296, endPoint x: 502, endPoint y: 289, distance: 10.7
click at [502, 289] on button "Proceed" at bounding box center [524, 290] width 72 height 29
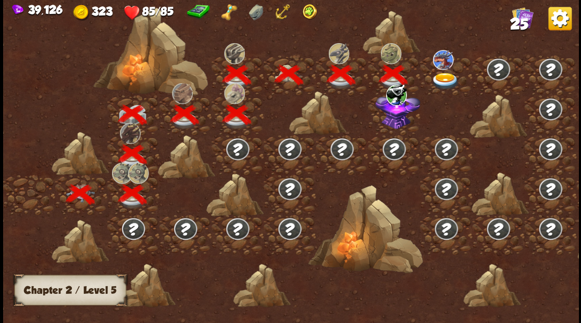
click at [393, 119] on img at bounding box center [397, 109] width 45 height 39
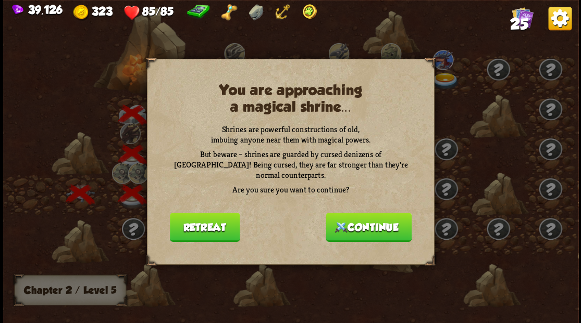
click at [365, 220] on button "Continue" at bounding box center [369, 227] width 86 height 29
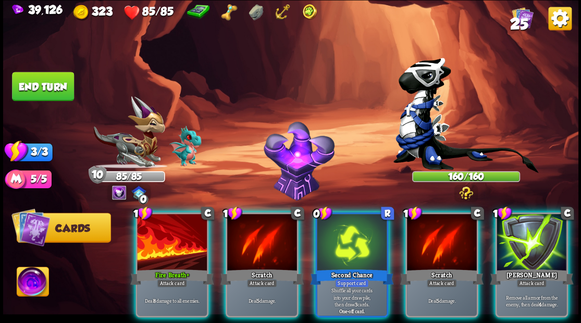
drag, startPoint x: 30, startPoint y: 284, endPoint x: 70, endPoint y: 283, distance: 40.1
click at [31, 285] on img at bounding box center [33, 283] width 32 height 32
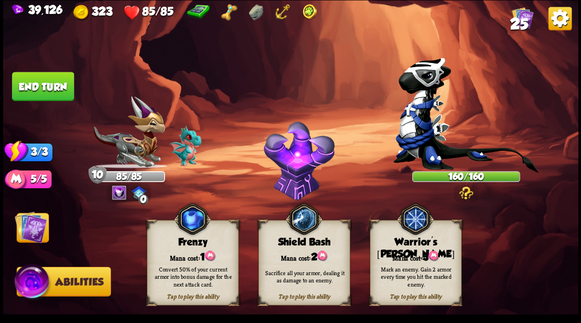
drag, startPoint x: 408, startPoint y: 282, endPoint x: 406, endPoint y: 231, distance: 51.1
click at [407, 281] on div "Mark an enemy. Gain 2 armor every time you hit the marked enemy." at bounding box center [416, 276] width 83 height 23
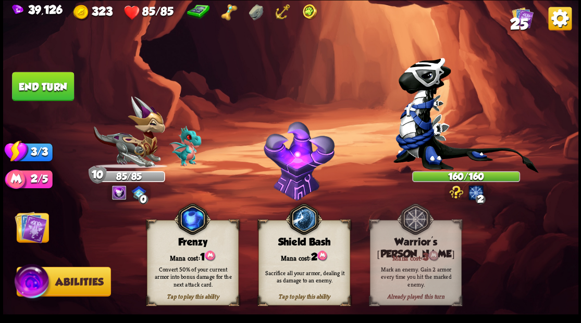
click at [412, 151] on img at bounding box center [465, 115] width 145 height 116
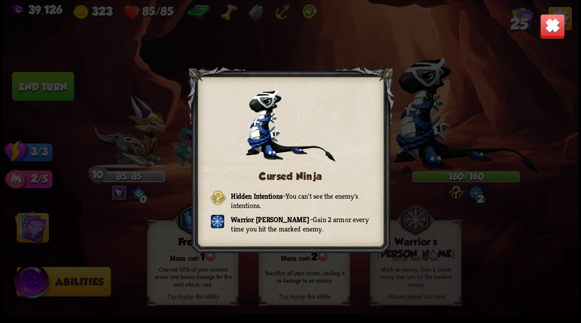
click at [552, 29] on img at bounding box center [551, 26] width 25 height 25
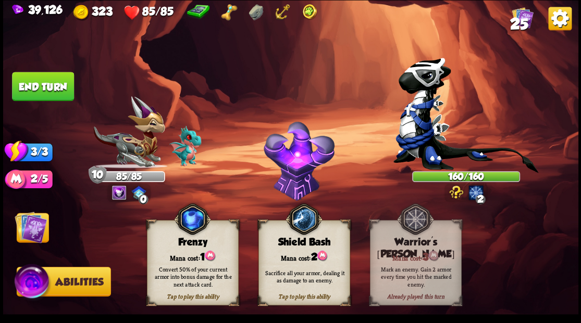
click at [31, 230] on img at bounding box center [31, 227] width 32 height 32
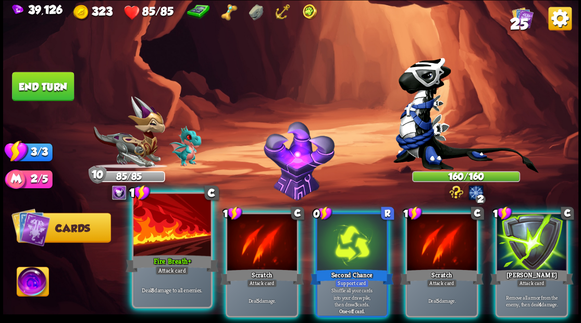
click at [171, 241] on div at bounding box center [171, 226] width 77 height 65
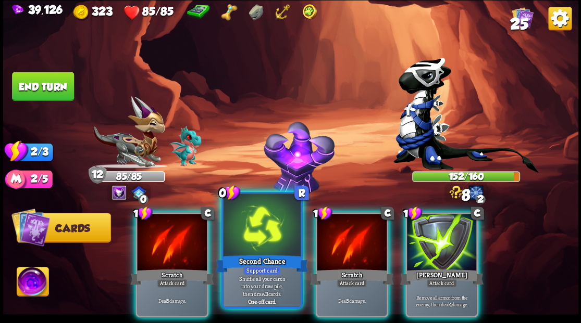
click at [269, 242] on div at bounding box center [261, 226] width 77 height 65
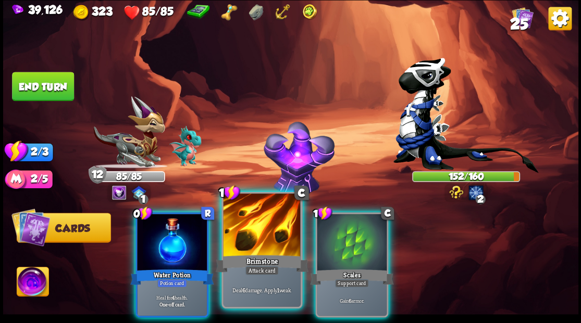
click at [267, 243] on div at bounding box center [261, 226] width 77 height 65
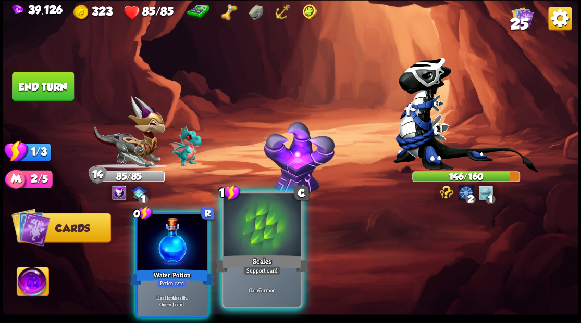
click at [267, 243] on div at bounding box center [261, 226] width 77 height 65
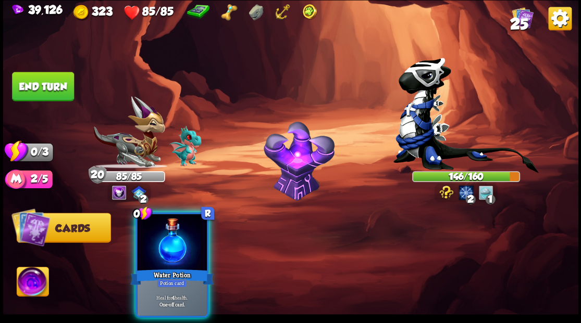
drag, startPoint x: 186, startPoint y: 254, endPoint x: 53, endPoint y: 160, distance: 162.7
click at [183, 252] on div "0 R Water Potion Potion card Heal for 4 health. One-off card." at bounding box center [171, 265] width 73 height 105
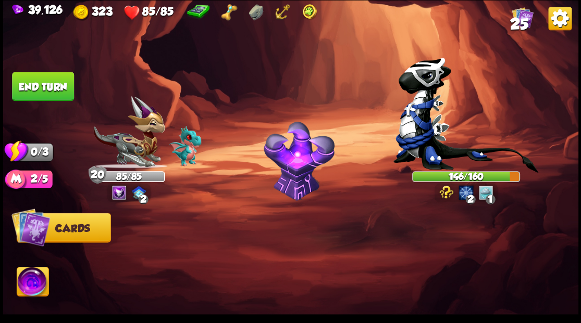
click at [40, 89] on button "End turn" at bounding box center [43, 86] width 62 height 29
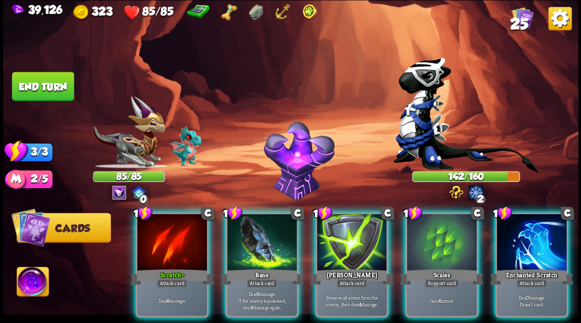
click at [424, 241] on div at bounding box center [442, 243] width 70 height 59
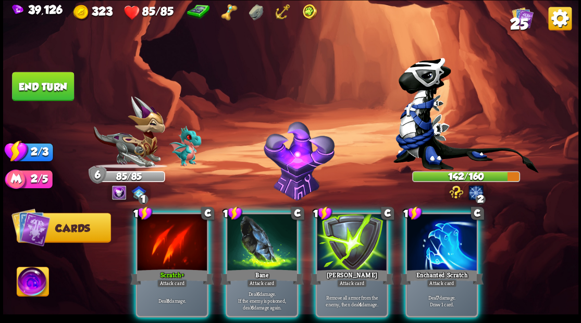
click at [424, 241] on div at bounding box center [442, 243] width 70 height 59
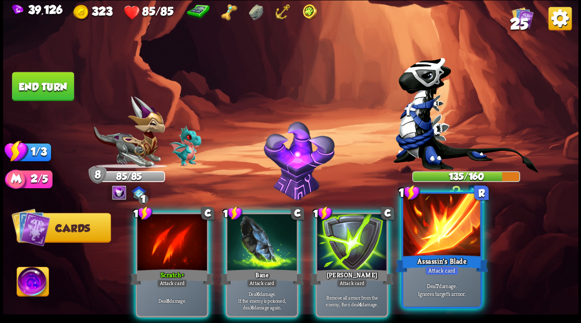
click at [428, 235] on div at bounding box center [441, 226] width 77 height 65
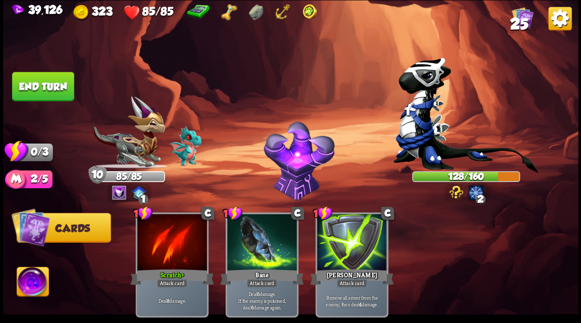
click at [47, 83] on button "End turn" at bounding box center [43, 86] width 62 height 29
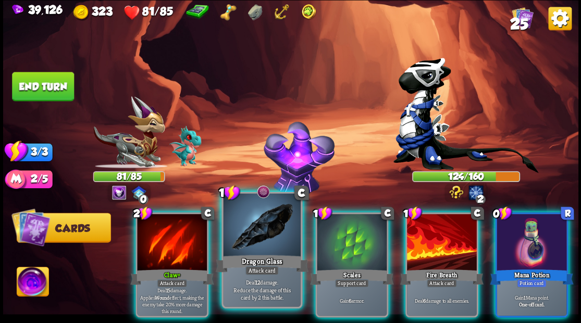
click at [260, 227] on div at bounding box center [261, 226] width 77 height 65
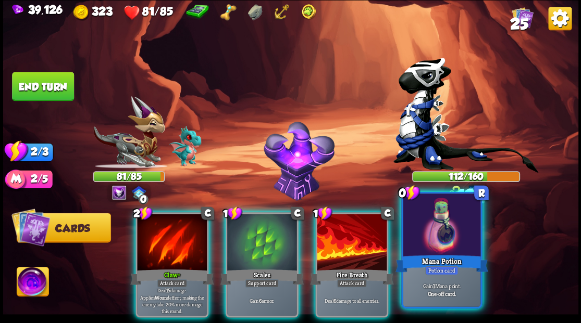
click at [453, 241] on div at bounding box center [441, 226] width 77 height 65
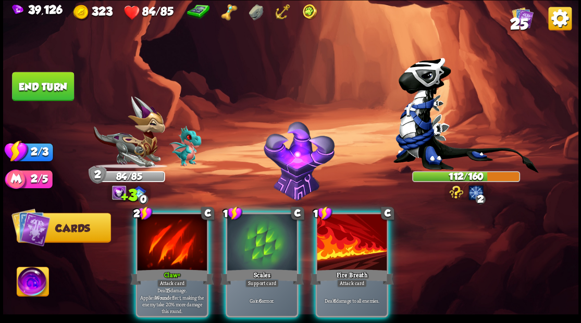
click at [265, 248] on div at bounding box center [262, 243] width 70 height 59
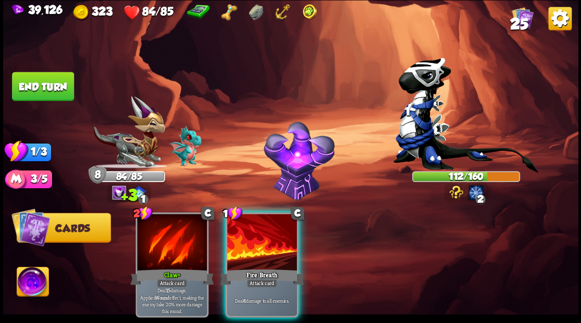
drag, startPoint x: 256, startPoint y: 244, endPoint x: 148, endPoint y: 159, distance: 137.3
click at [257, 244] on div at bounding box center [262, 243] width 70 height 59
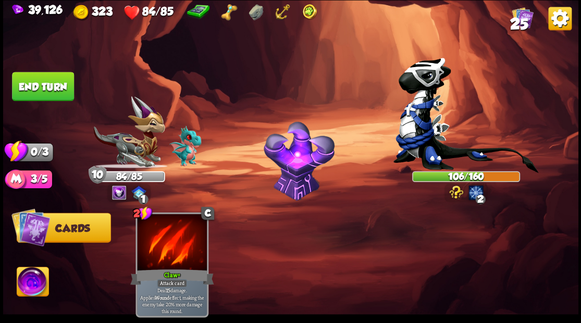
click at [37, 88] on button "End turn" at bounding box center [43, 86] width 62 height 29
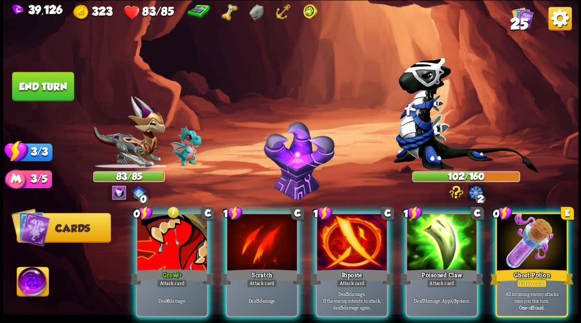
click at [523, 245] on div at bounding box center [531, 243] width 70 height 59
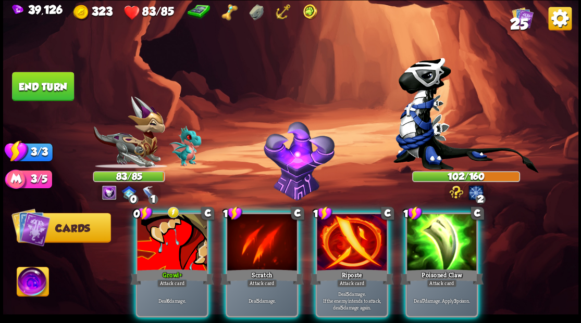
drag, startPoint x: 354, startPoint y: 247, endPoint x: 349, endPoint y: 243, distance: 6.6
click at [353, 247] on div at bounding box center [352, 243] width 70 height 59
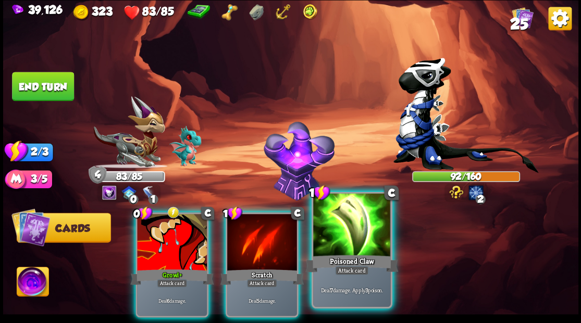
click at [345, 233] on div at bounding box center [351, 226] width 77 height 65
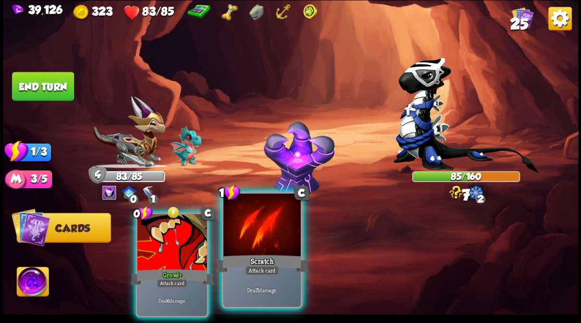
click at [260, 240] on div at bounding box center [261, 226] width 77 height 65
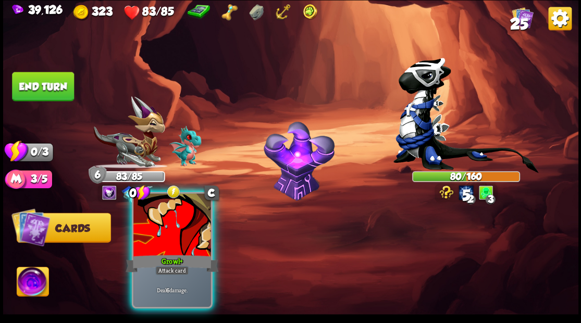
click at [151, 229] on div at bounding box center [171, 226] width 77 height 65
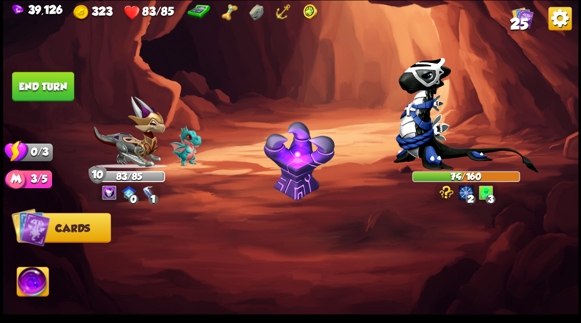
click at [41, 91] on button "End turn" at bounding box center [43, 86] width 62 height 29
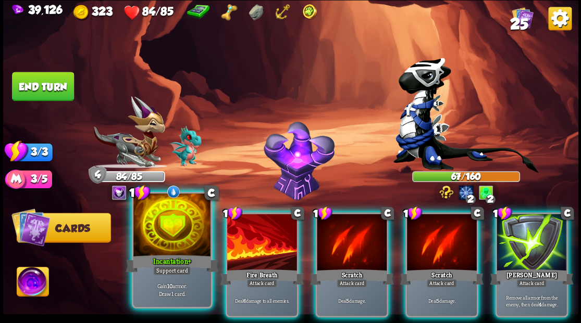
click at [163, 242] on div at bounding box center [171, 226] width 77 height 65
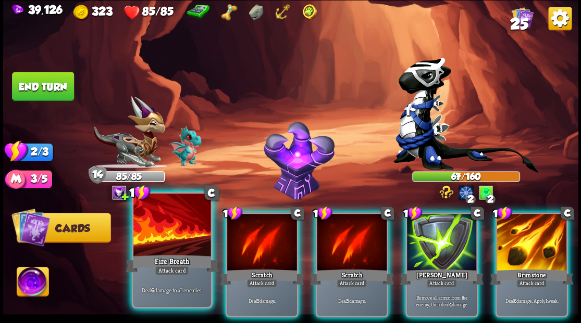
click at [159, 234] on div at bounding box center [171, 226] width 77 height 65
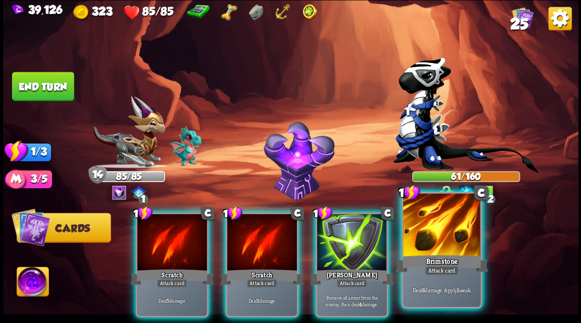
click at [459, 244] on div at bounding box center [441, 226] width 77 height 65
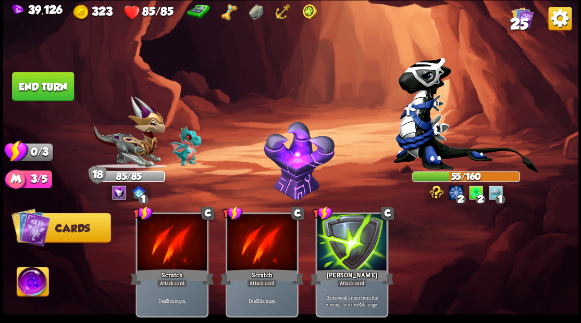
click at [56, 87] on button "End turn" at bounding box center [43, 86] width 62 height 29
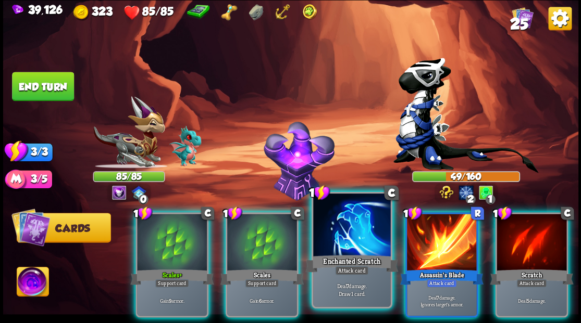
click at [346, 242] on div at bounding box center [351, 226] width 77 height 65
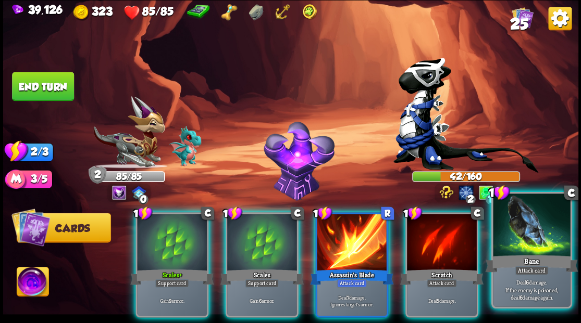
click at [517, 241] on div at bounding box center [531, 226] width 77 height 65
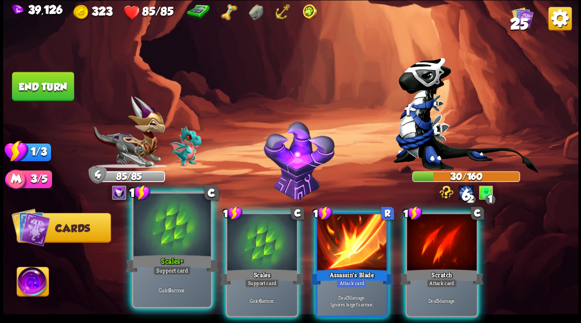
click at [168, 241] on div at bounding box center [171, 226] width 77 height 65
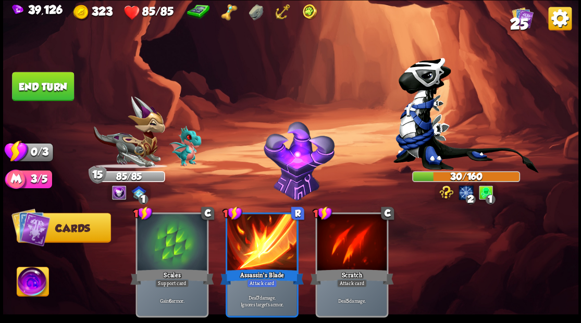
click at [48, 93] on button "End turn" at bounding box center [43, 86] width 62 height 29
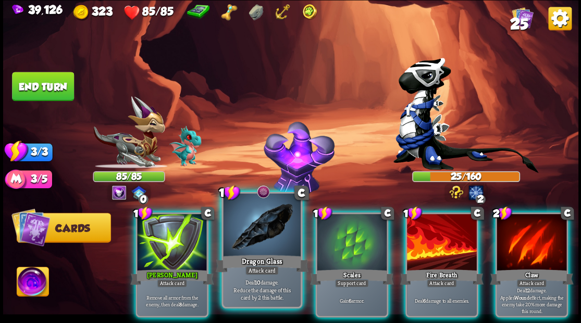
click at [255, 241] on div at bounding box center [261, 226] width 77 height 65
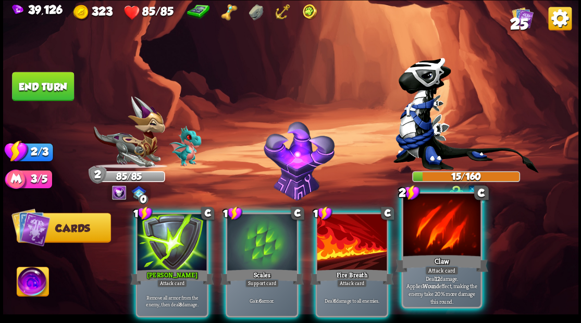
click at [440, 242] on div at bounding box center [441, 226] width 77 height 65
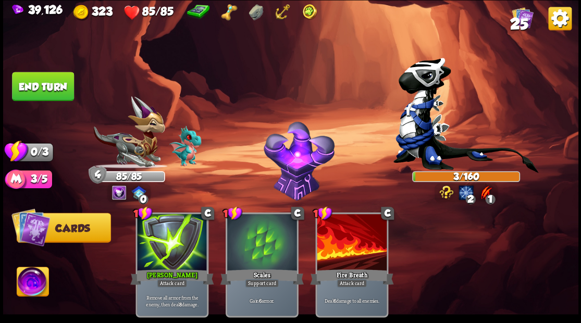
click at [52, 85] on button "End turn" at bounding box center [43, 86] width 62 height 29
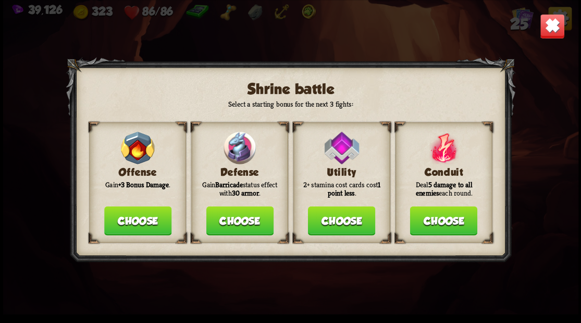
click at [234, 221] on button "Choose" at bounding box center [239, 220] width 67 height 29
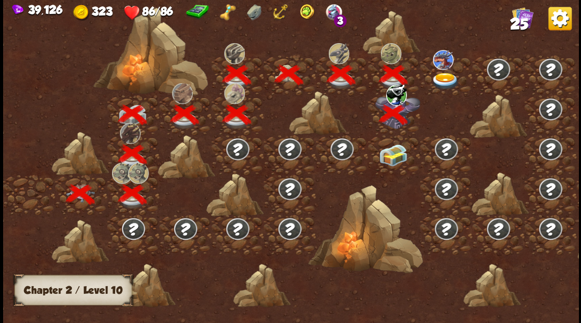
click at [442, 79] on img at bounding box center [445, 80] width 29 height 17
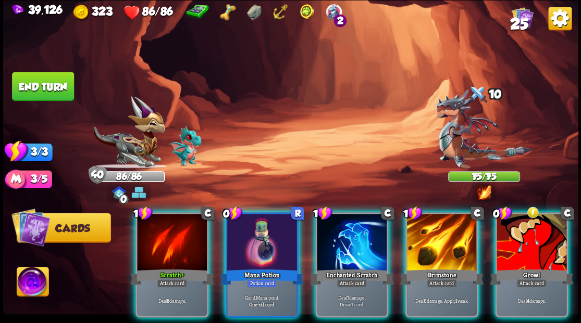
click at [260, 225] on div at bounding box center [262, 243] width 70 height 59
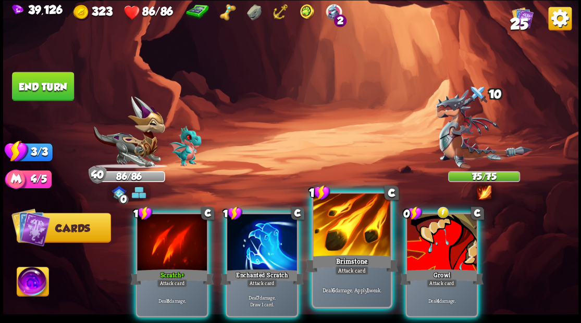
click at [348, 232] on div at bounding box center [351, 226] width 77 height 65
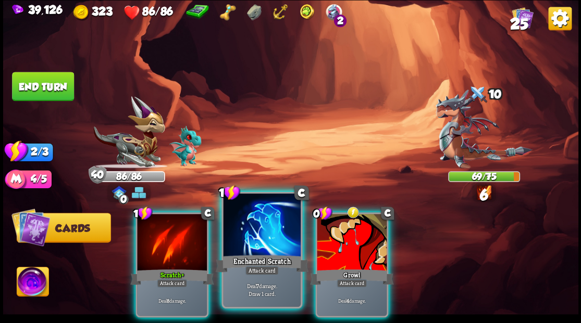
click at [248, 235] on div at bounding box center [261, 226] width 77 height 65
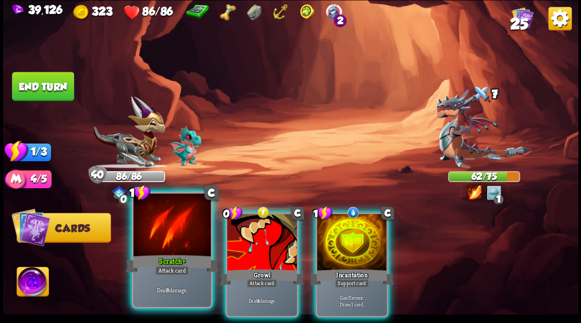
click at [167, 252] on div at bounding box center [171, 226] width 77 height 65
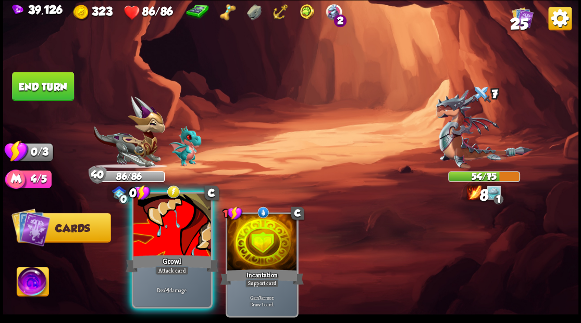
click at [166, 246] on div at bounding box center [171, 226] width 77 height 65
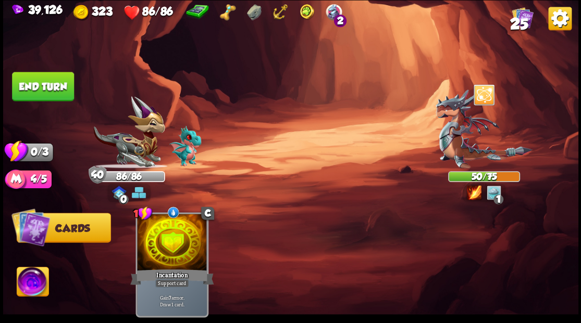
click at [57, 89] on button "End turn" at bounding box center [43, 86] width 62 height 29
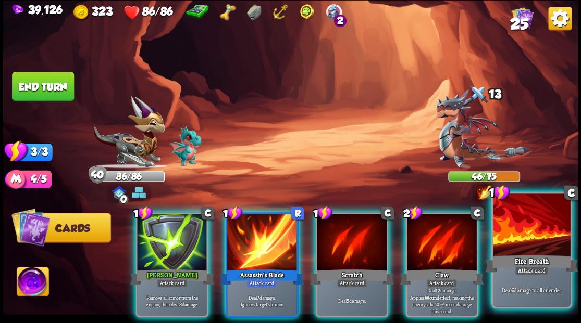
click at [518, 230] on div at bounding box center [531, 226] width 77 height 65
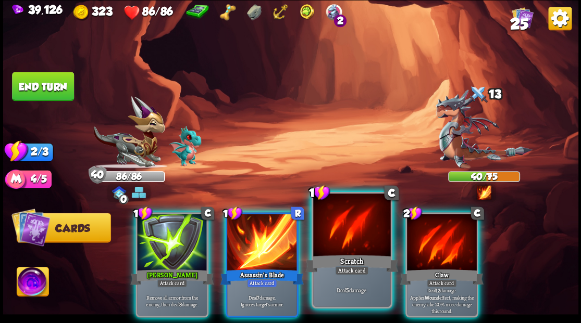
click at [331, 239] on div at bounding box center [351, 226] width 77 height 65
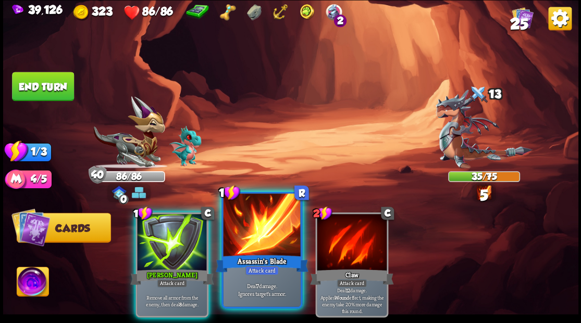
click at [256, 234] on div at bounding box center [261, 226] width 77 height 65
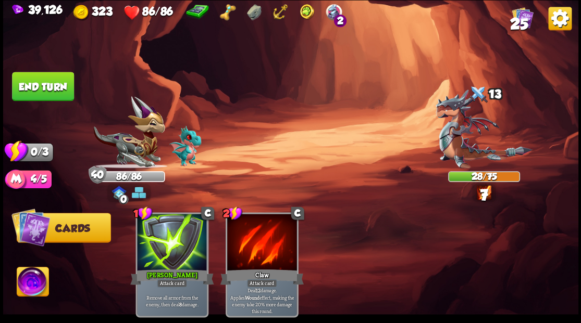
click at [48, 87] on button "End turn" at bounding box center [43, 86] width 62 height 29
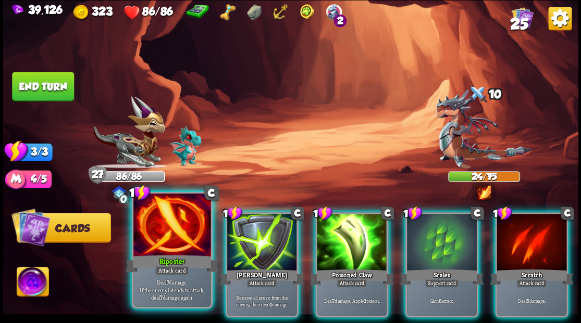
click at [175, 237] on div at bounding box center [171, 226] width 77 height 65
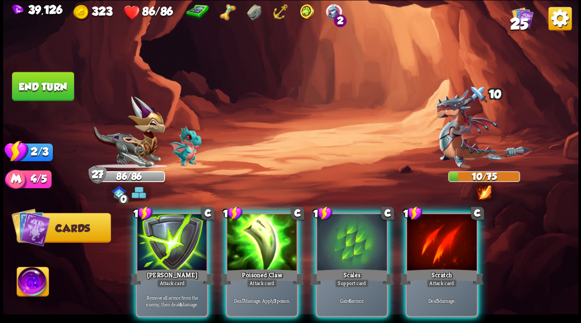
drag, startPoint x: 452, startPoint y: 239, endPoint x: 428, endPoint y: 208, distance: 38.7
click at [451, 238] on div at bounding box center [442, 243] width 70 height 59
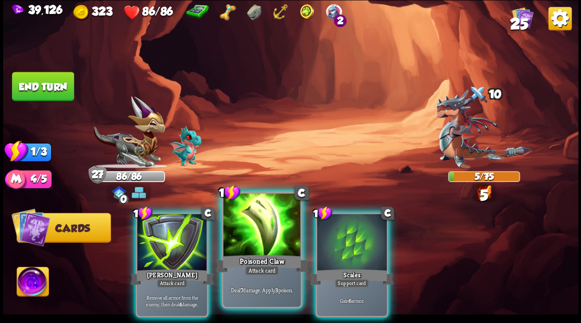
click at [258, 238] on div at bounding box center [261, 226] width 77 height 65
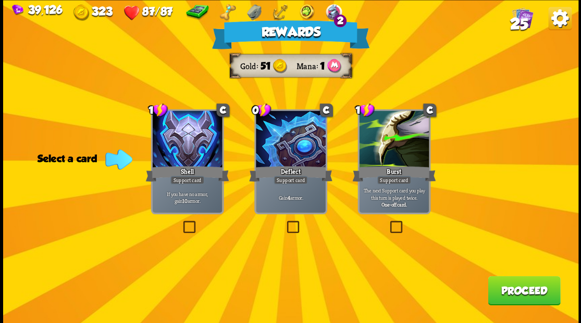
click at [516, 23] on span "25" at bounding box center [518, 24] width 18 height 18
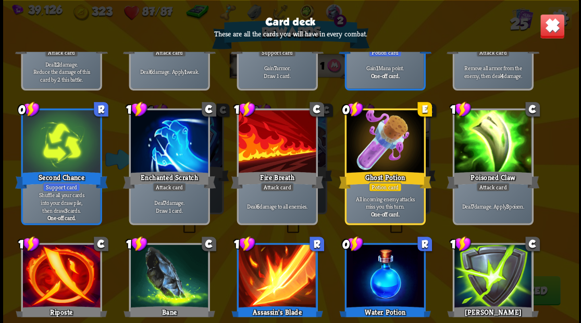
scroll to position [484, 0]
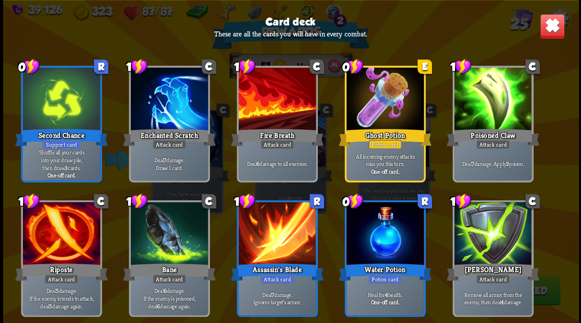
click at [549, 31] on img at bounding box center [551, 26] width 25 height 25
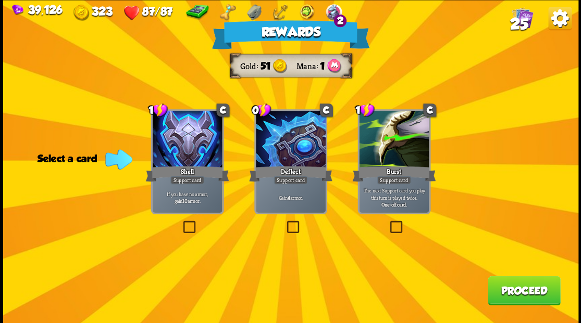
click at [284, 222] on label at bounding box center [284, 222] width 0 height 0
click at [0, 0] on input "checkbox" at bounding box center [0, 0] width 0 height 0
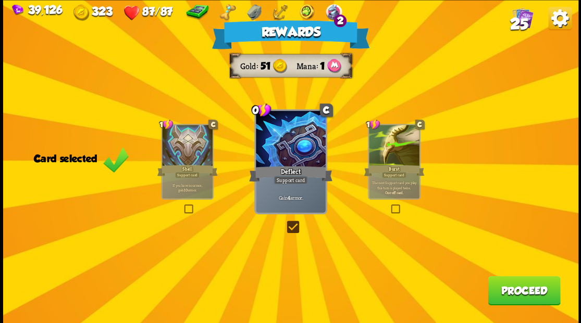
click at [507, 291] on button "Proceed" at bounding box center [524, 290] width 72 height 29
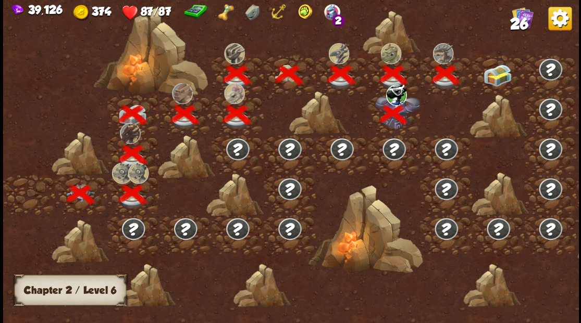
click at [499, 78] on img at bounding box center [497, 75] width 29 height 22
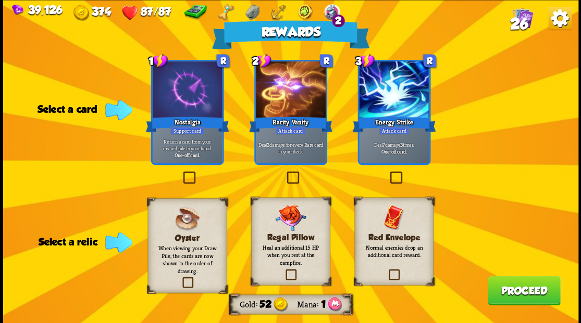
click at [387, 271] on label at bounding box center [387, 271] width 0 height 0
click at [0, 0] on input "checkbox" at bounding box center [0, 0] width 0 height 0
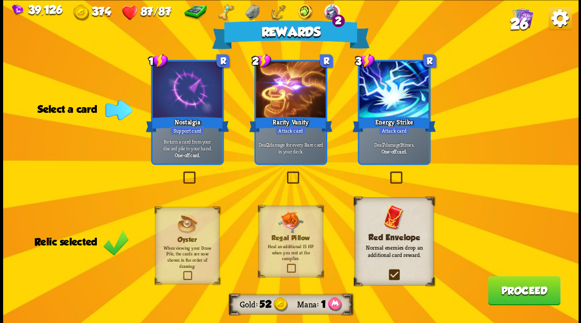
click at [519, 293] on button "Proceed" at bounding box center [524, 290] width 72 height 29
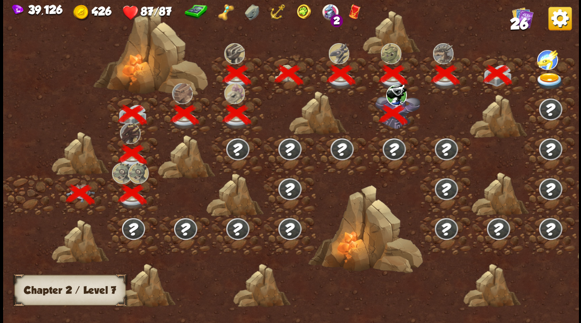
click at [543, 74] on img at bounding box center [549, 80] width 29 height 17
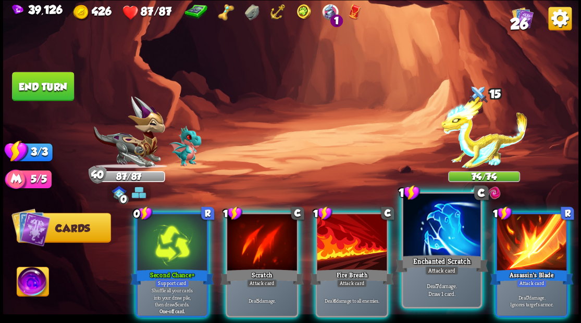
click at [427, 245] on div at bounding box center [441, 226] width 77 height 65
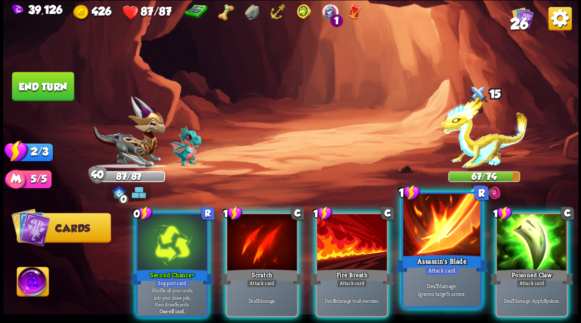
click at [436, 238] on div at bounding box center [441, 226] width 77 height 65
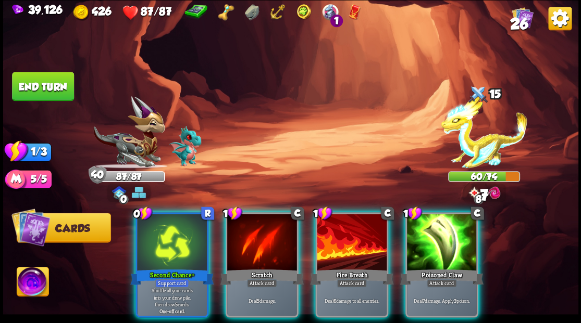
click at [436, 238] on div at bounding box center [442, 243] width 70 height 59
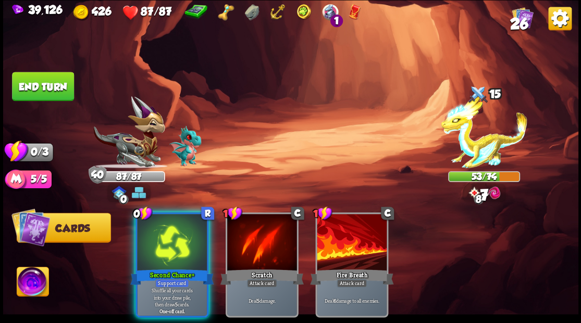
click at [167, 231] on div at bounding box center [172, 243] width 70 height 59
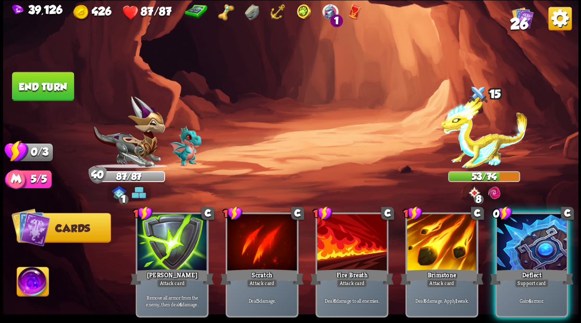
drag, startPoint x: 520, startPoint y: 251, endPoint x: 257, endPoint y: 207, distance: 266.7
click at [517, 250] on div at bounding box center [531, 243] width 70 height 59
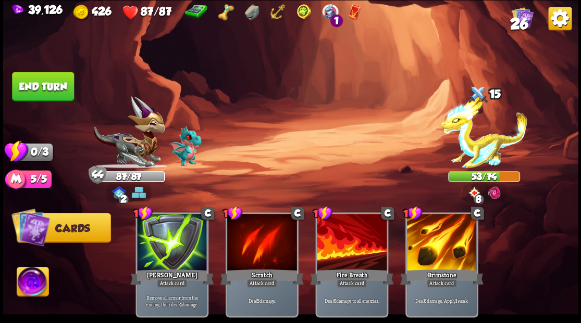
click at [58, 90] on button "End turn" at bounding box center [43, 86] width 62 height 29
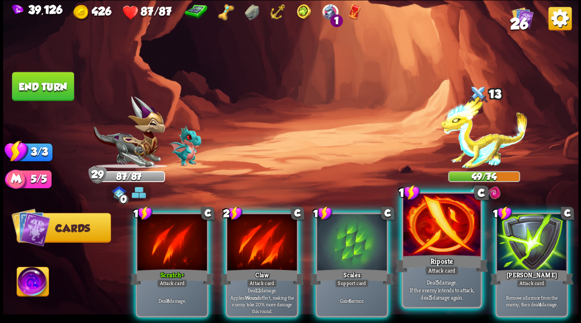
click at [443, 234] on div at bounding box center [441, 226] width 77 height 65
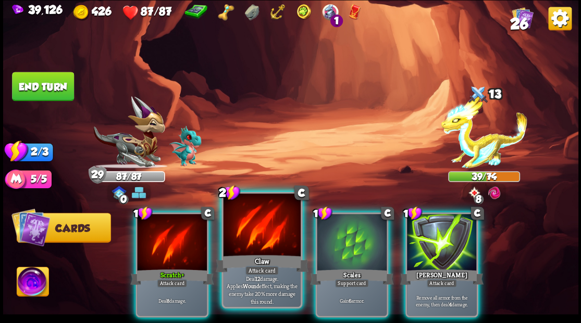
click at [251, 237] on div at bounding box center [261, 226] width 77 height 65
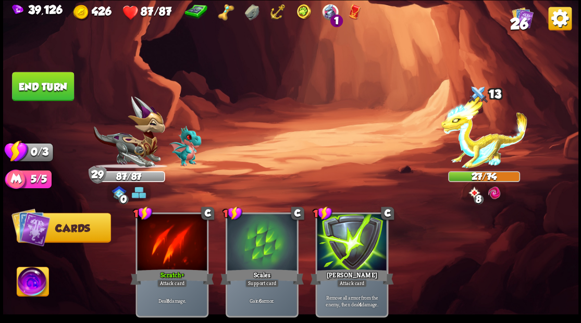
click at [39, 93] on button "End turn" at bounding box center [43, 86] width 62 height 29
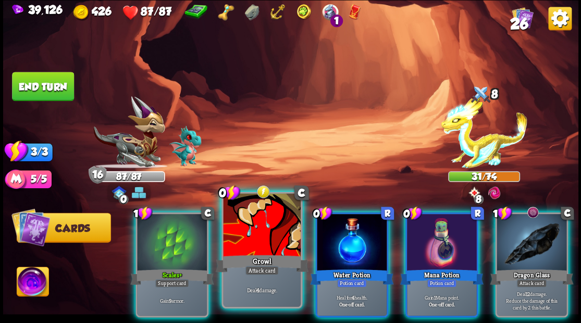
click at [286, 250] on div at bounding box center [261, 226] width 77 height 65
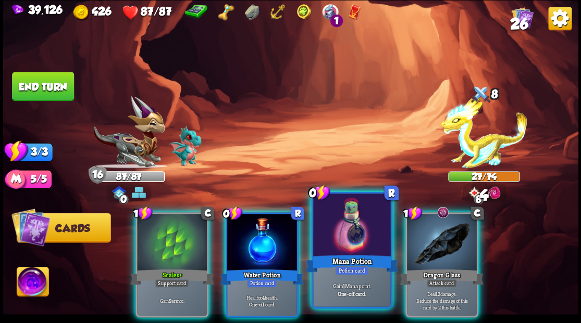
click at [354, 245] on div at bounding box center [351, 226] width 77 height 65
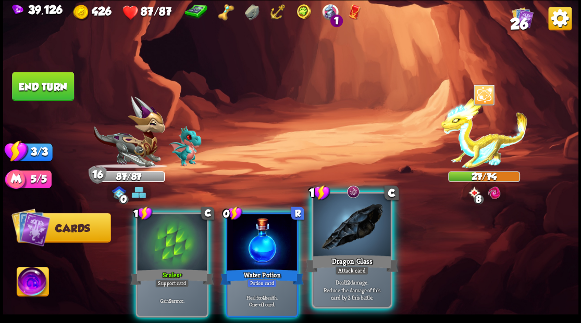
click at [346, 232] on div at bounding box center [351, 226] width 77 height 65
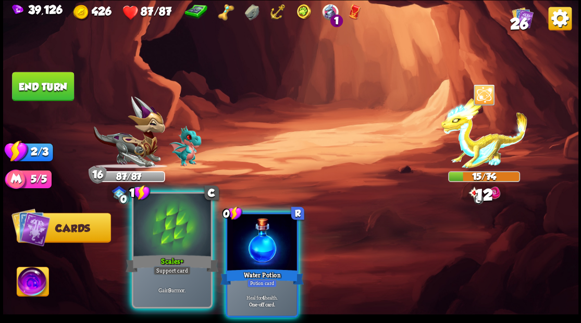
drag, startPoint x: 248, startPoint y: 240, endPoint x: 203, endPoint y: 235, distance: 45.0
click at [244, 238] on div at bounding box center [262, 243] width 70 height 59
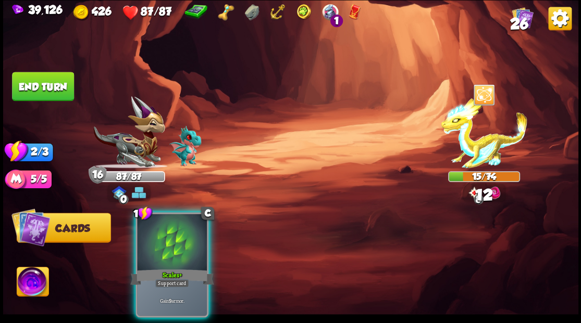
click at [173, 225] on div at bounding box center [172, 243] width 70 height 59
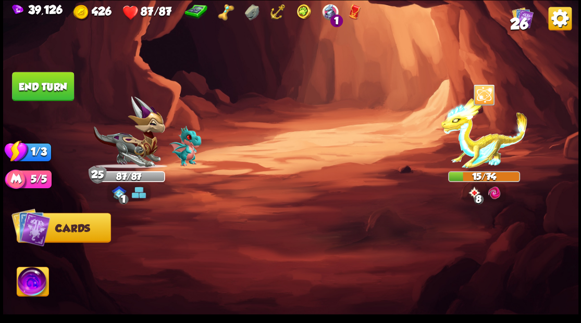
drag, startPoint x: 49, startPoint y: 89, endPoint x: 153, endPoint y: 135, distance: 114.0
click at [50, 89] on button "End turn" at bounding box center [43, 86] width 62 height 29
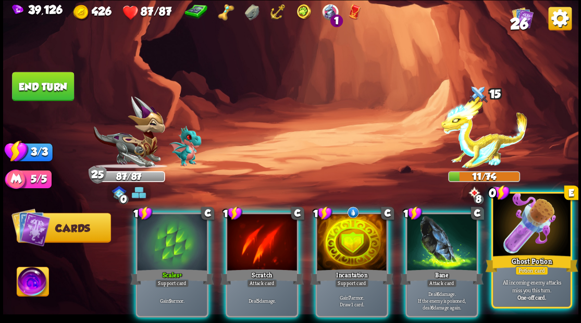
click at [516, 241] on div at bounding box center [531, 226] width 77 height 65
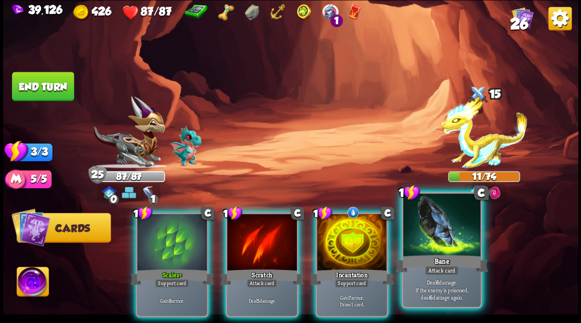
click at [451, 252] on div at bounding box center [441, 226] width 77 height 65
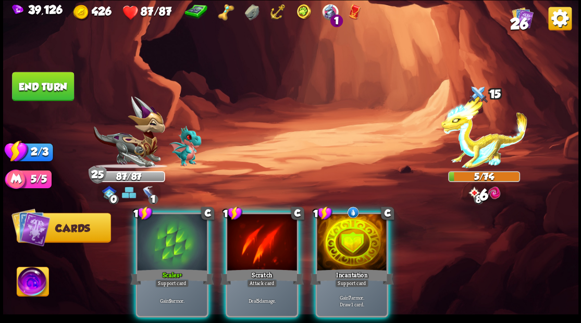
click at [240, 240] on div at bounding box center [262, 243] width 70 height 59
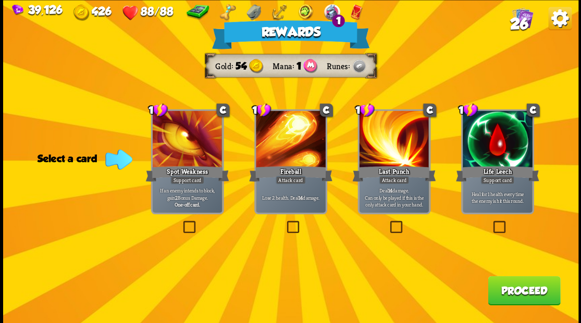
click at [508, 288] on button "Proceed" at bounding box center [524, 290] width 72 height 29
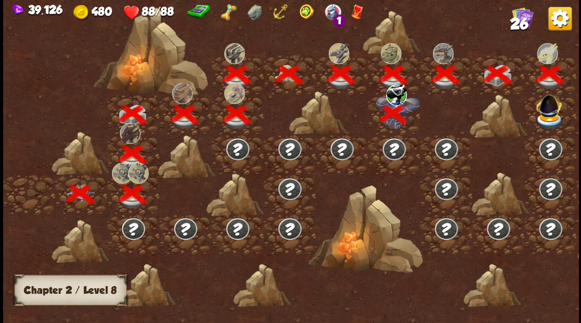
click at [546, 107] on img at bounding box center [548, 104] width 31 height 29
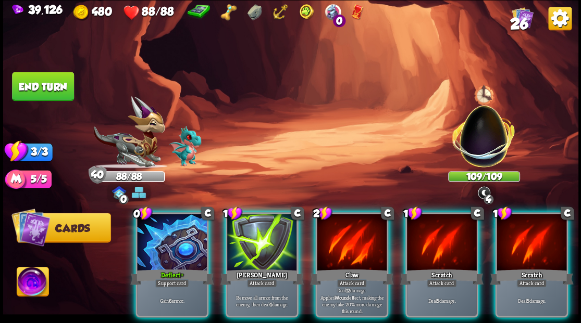
click at [167, 231] on div at bounding box center [172, 243] width 70 height 59
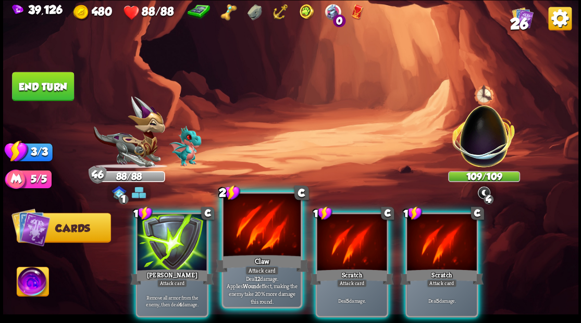
click at [263, 241] on div at bounding box center [261, 226] width 77 height 65
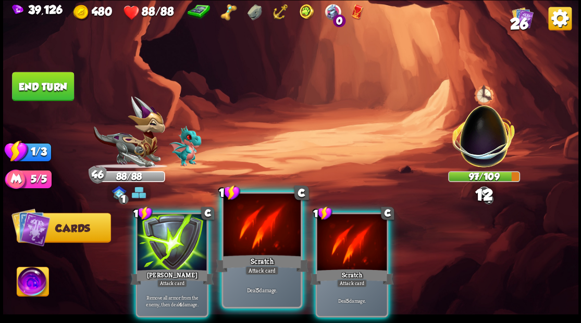
click at [263, 240] on div at bounding box center [261, 226] width 77 height 65
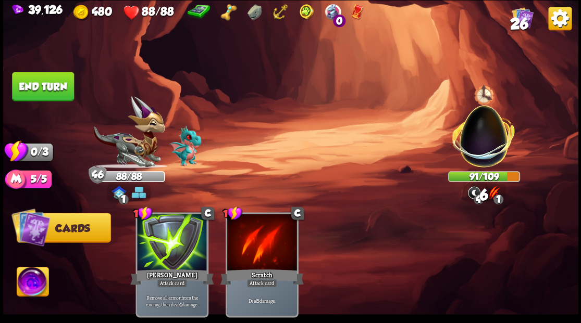
click at [58, 82] on button "End turn" at bounding box center [43, 86] width 62 height 29
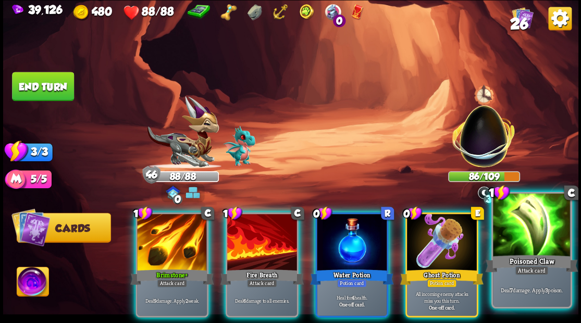
click at [522, 238] on div at bounding box center [531, 226] width 77 height 65
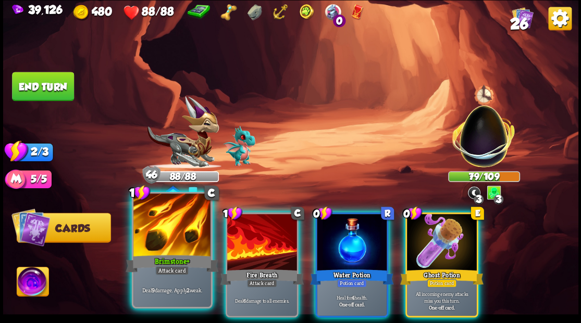
click at [188, 229] on div at bounding box center [171, 226] width 77 height 65
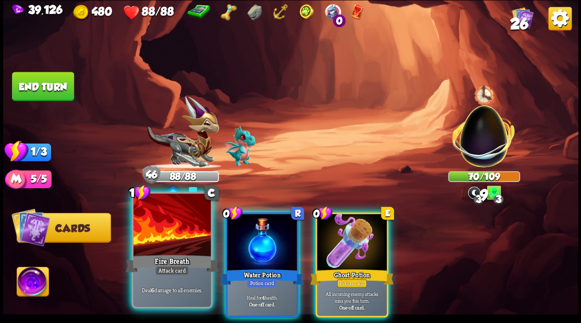
click at [179, 225] on div at bounding box center [171, 226] width 77 height 65
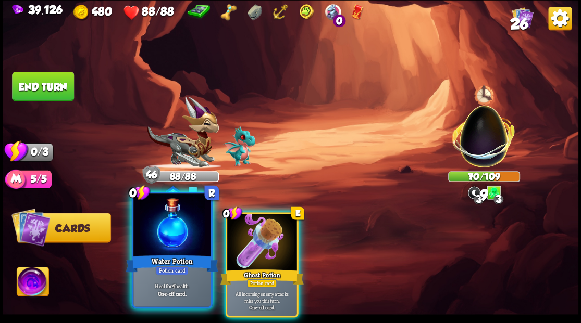
click at [179, 225] on div at bounding box center [171, 226] width 77 height 65
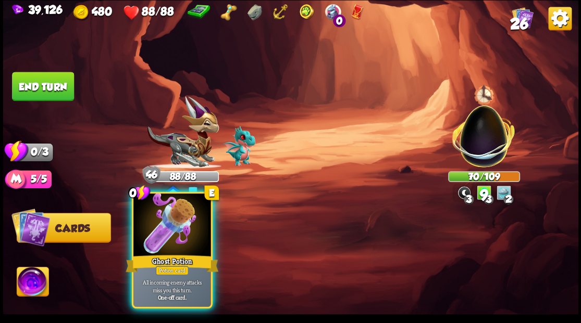
click at [186, 223] on div at bounding box center [171, 226] width 77 height 65
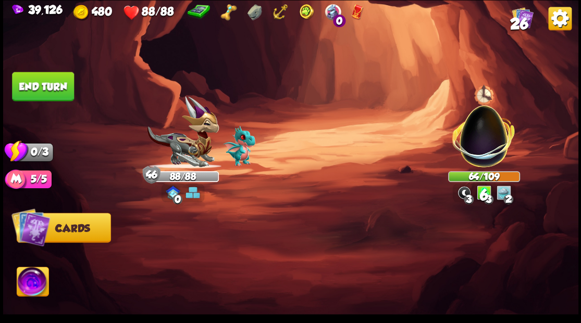
click at [57, 89] on button "End turn" at bounding box center [43, 86] width 62 height 29
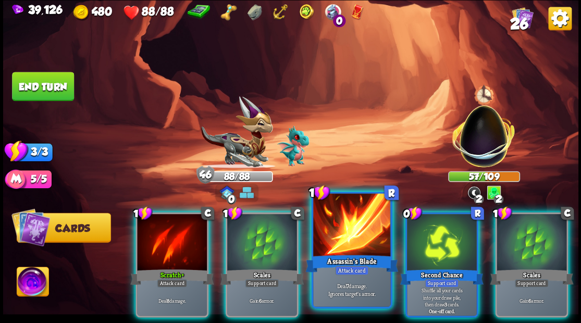
click at [333, 226] on div at bounding box center [351, 226] width 77 height 65
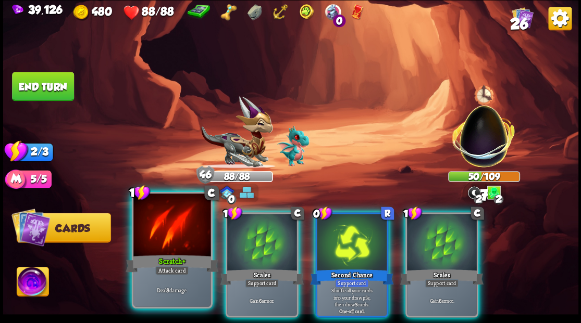
click at [155, 229] on div at bounding box center [171, 226] width 77 height 65
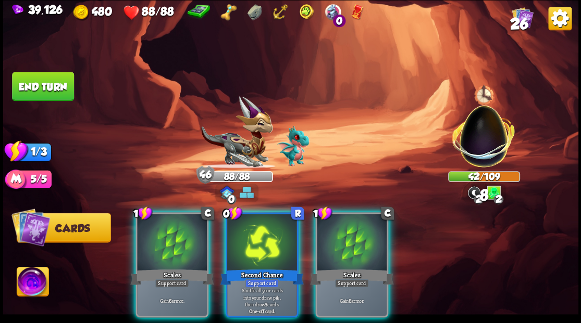
drag, startPoint x: 247, startPoint y: 239, endPoint x: 252, endPoint y: 231, distance: 8.9
click at [248, 240] on div at bounding box center [262, 243] width 70 height 59
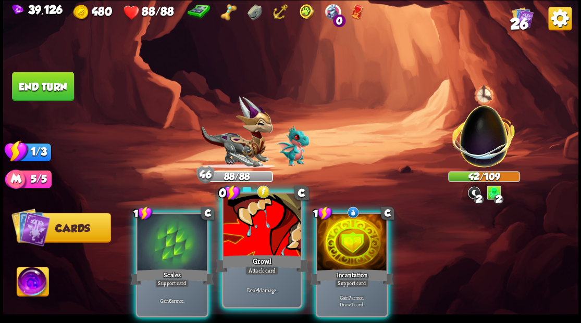
click at [259, 235] on div at bounding box center [261, 226] width 77 height 65
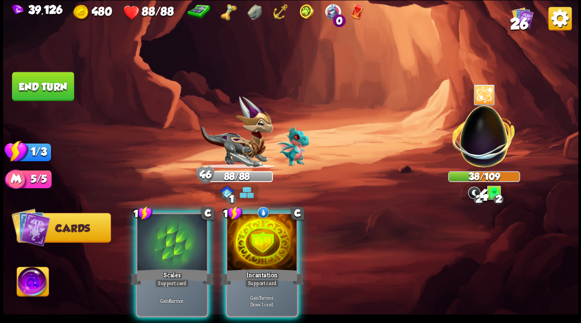
click at [264, 237] on div at bounding box center [262, 243] width 70 height 59
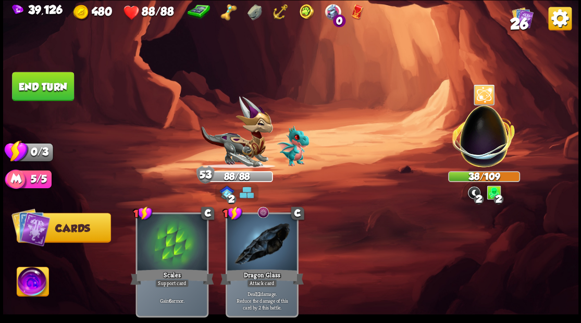
drag, startPoint x: 31, startPoint y: 92, endPoint x: 133, endPoint y: 94, distance: 102.1
click at [32, 92] on button "End turn" at bounding box center [43, 86] width 62 height 29
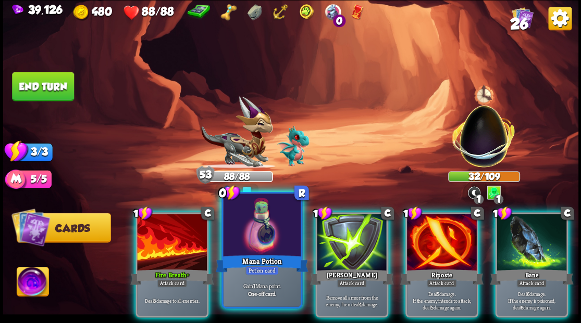
click at [252, 222] on div at bounding box center [261, 226] width 77 height 65
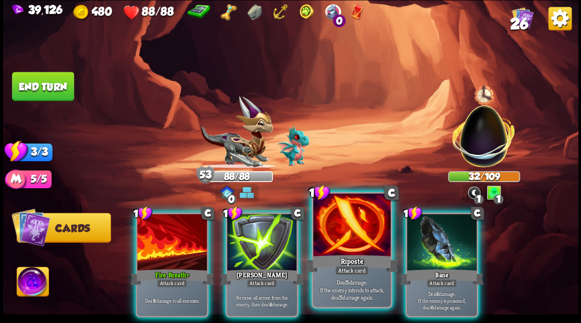
click at [344, 224] on div at bounding box center [351, 226] width 77 height 65
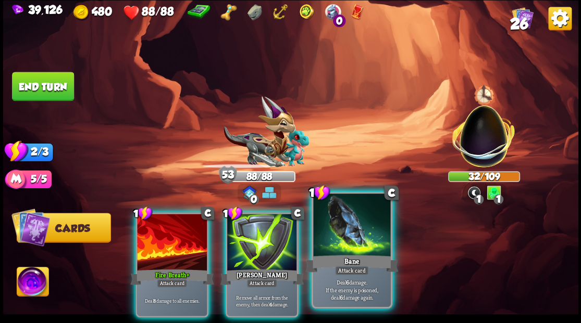
click at [344, 223] on div at bounding box center [351, 226] width 77 height 65
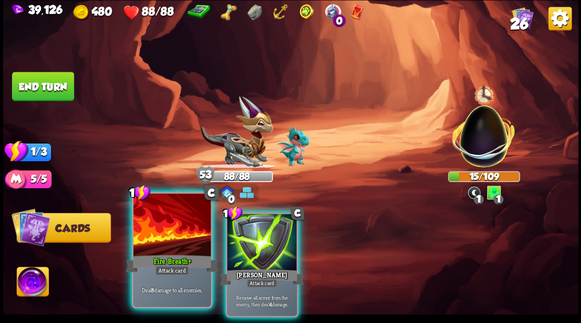
click at [168, 241] on div at bounding box center [171, 226] width 77 height 65
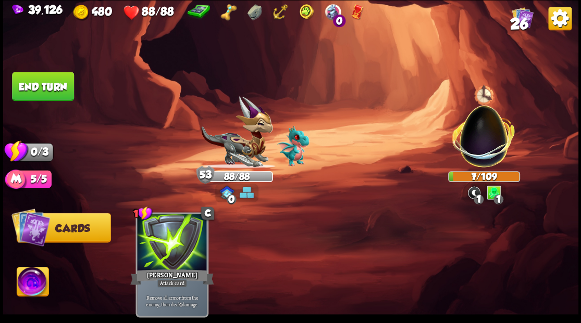
click at [57, 84] on button "End turn" at bounding box center [43, 86] width 62 height 29
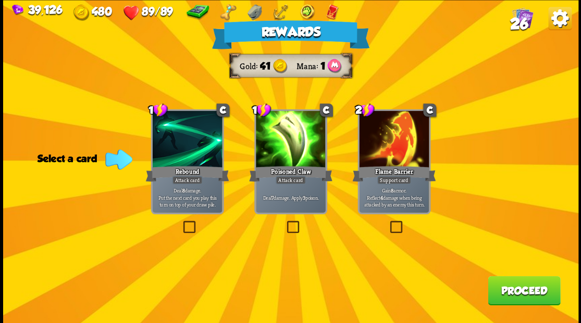
click at [532, 289] on button "Proceed" at bounding box center [524, 290] width 72 height 29
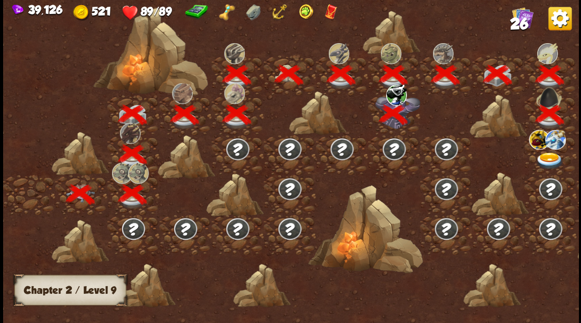
click at [552, 159] on img at bounding box center [549, 160] width 29 height 17
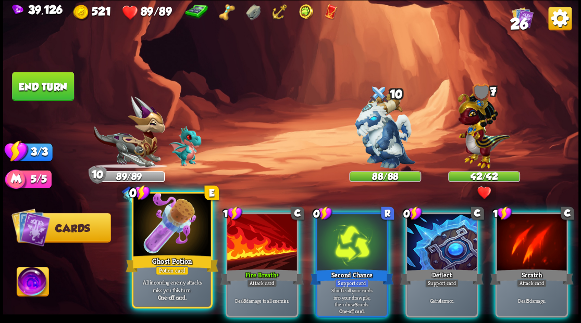
click at [166, 239] on div at bounding box center [171, 226] width 77 height 65
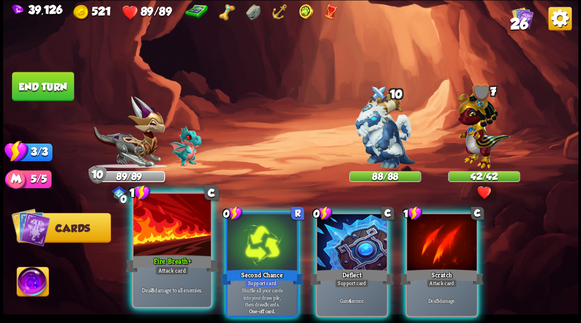
click at [160, 237] on div at bounding box center [171, 226] width 77 height 65
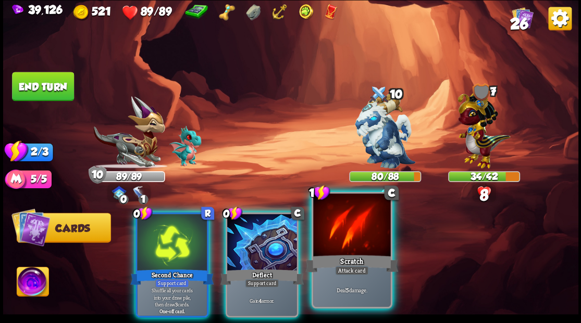
click at [335, 234] on div at bounding box center [351, 226] width 77 height 65
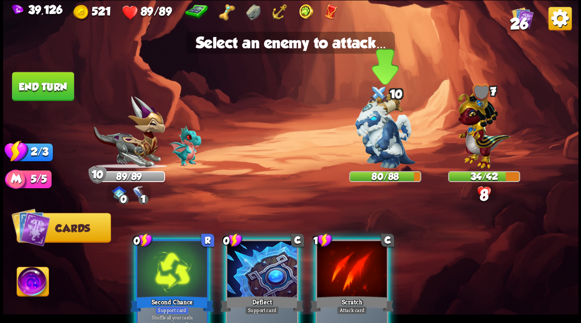
click at [376, 135] on img at bounding box center [385, 131] width 60 height 76
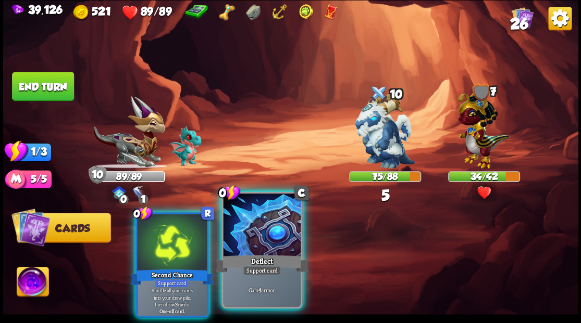
click at [271, 237] on div at bounding box center [261, 226] width 77 height 65
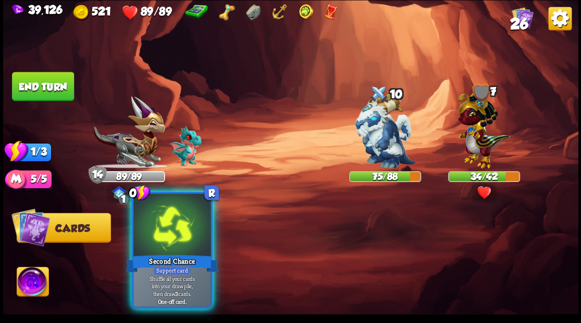
click at [175, 231] on div at bounding box center [171, 226] width 77 height 65
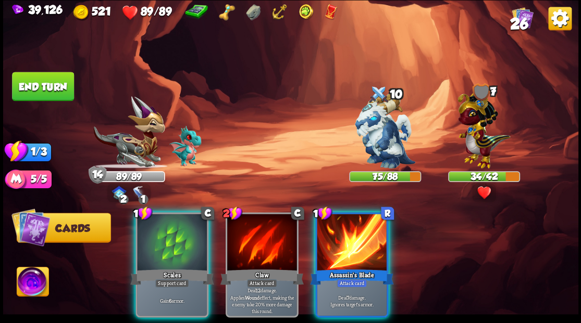
drag, startPoint x: 347, startPoint y: 237, endPoint x: 355, endPoint y: 203, distance: 34.9
click at [347, 233] on div at bounding box center [352, 243] width 70 height 59
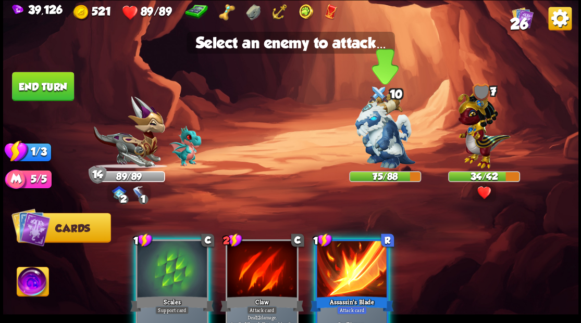
click at [386, 136] on img at bounding box center [385, 131] width 60 height 76
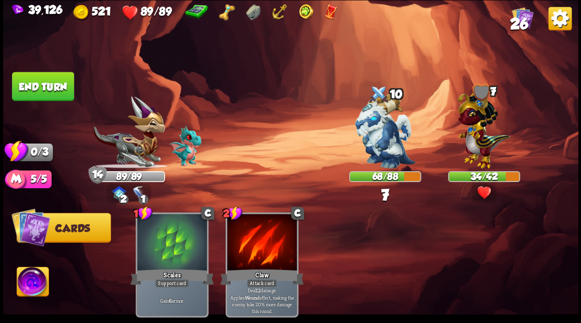
click at [44, 81] on button "End turn" at bounding box center [43, 86] width 62 height 29
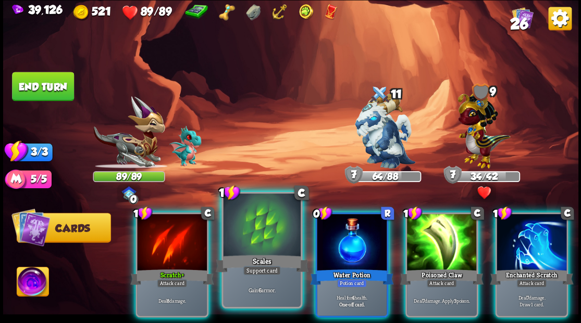
click at [260, 219] on div at bounding box center [261, 226] width 77 height 65
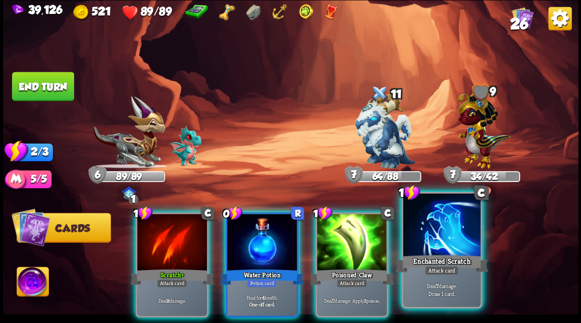
drag, startPoint x: 435, startPoint y: 233, endPoint x: 433, endPoint y: 226, distance: 7.7
click at [435, 233] on div at bounding box center [441, 226] width 77 height 65
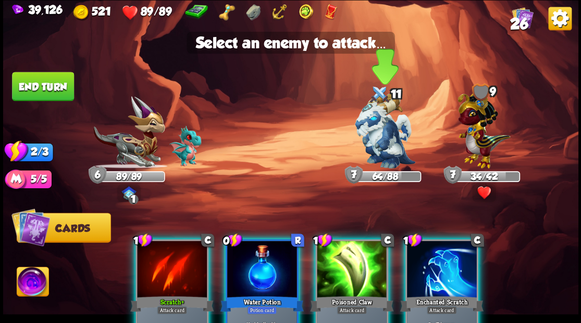
click at [378, 144] on img at bounding box center [385, 131] width 60 height 76
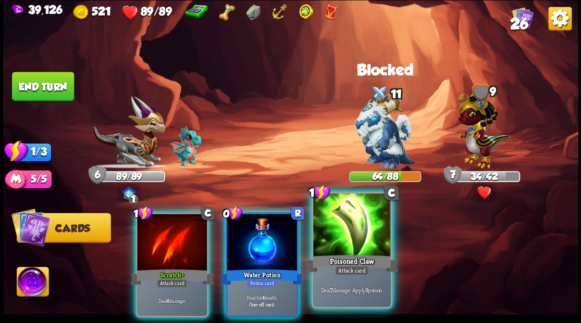
click at [344, 248] on div at bounding box center [351, 226] width 77 height 65
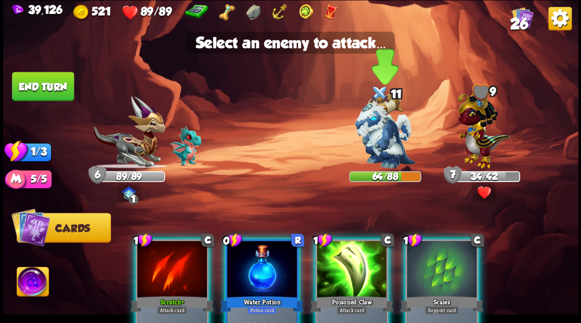
click at [374, 134] on img at bounding box center [385, 131] width 60 height 76
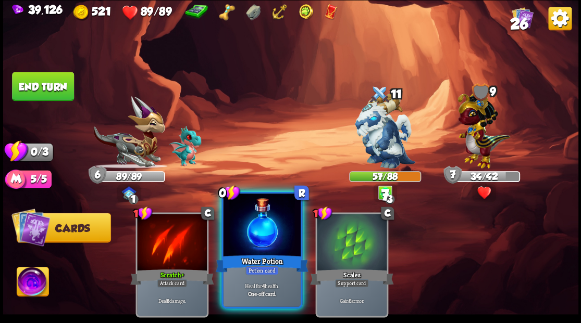
click at [244, 233] on div at bounding box center [261, 226] width 77 height 65
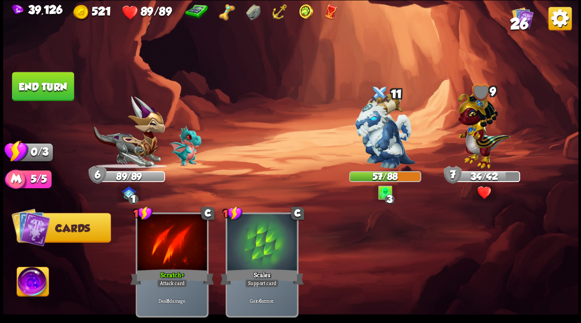
click at [49, 86] on button "End turn" at bounding box center [43, 86] width 62 height 29
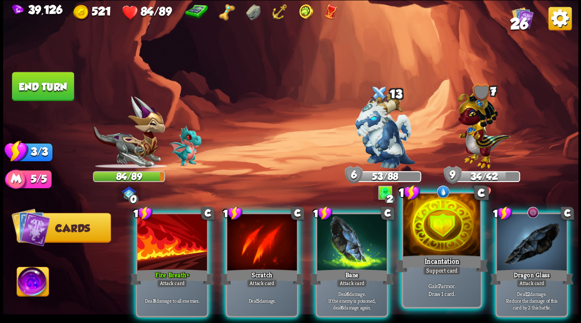
click at [434, 242] on div at bounding box center [441, 226] width 77 height 65
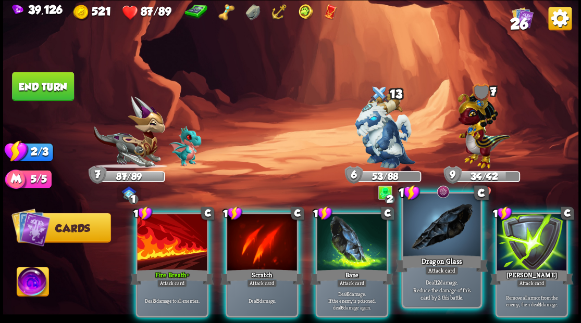
click at [435, 235] on div at bounding box center [441, 226] width 77 height 65
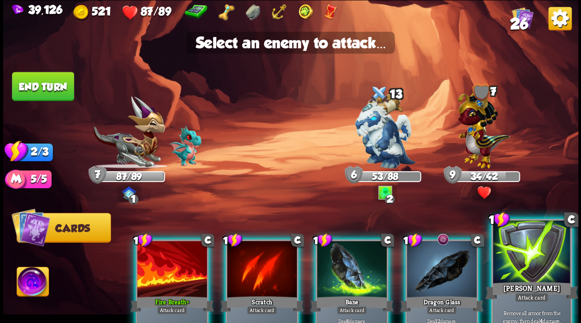
click at [513, 262] on div at bounding box center [531, 252] width 77 height 65
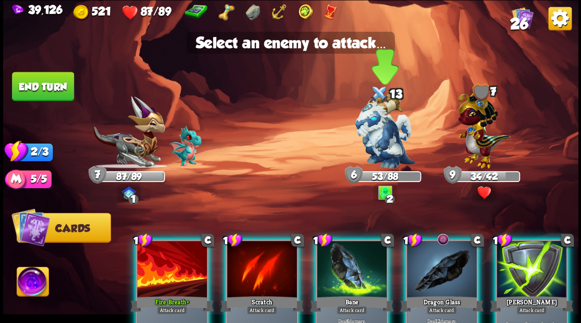
click at [367, 138] on img at bounding box center [385, 131] width 60 height 76
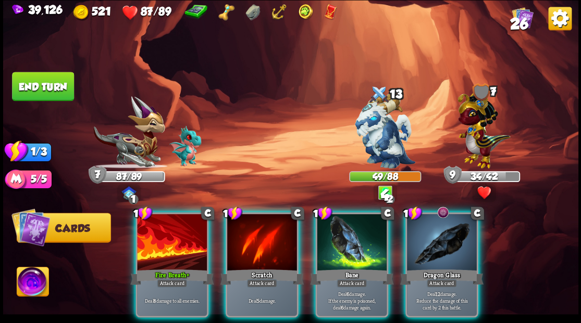
drag, startPoint x: 438, startPoint y: 240, endPoint x: 410, endPoint y: 184, distance: 62.0
click at [437, 239] on div at bounding box center [442, 243] width 70 height 59
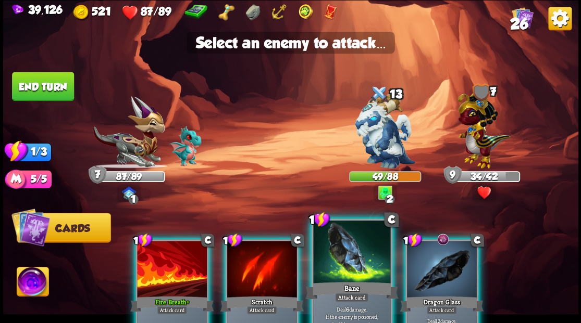
click at [350, 267] on div at bounding box center [351, 252] width 77 height 65
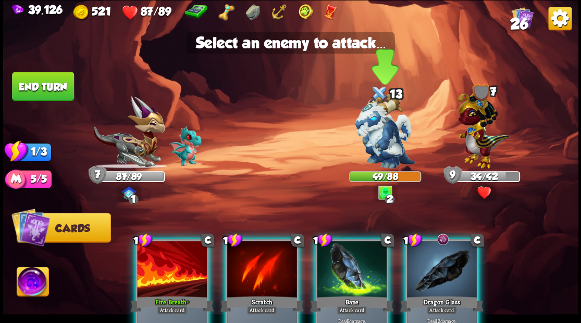
drag, startPoint x: 376, startPoint y: 133, endPoint x: 374, endPoint y: 122, distance: 11.1
click at [376, 132] on img at bounding box center [385, 131] width 60 height 76
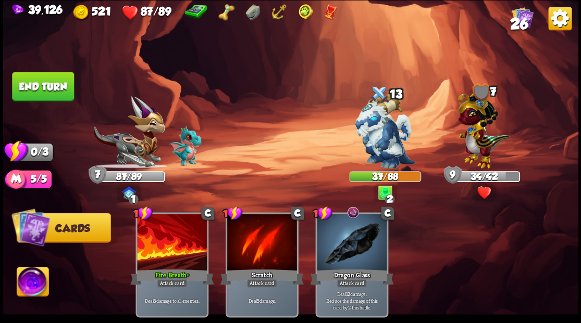
click at [45, 81] on button "End turn" at bounding box center [43, 86] width 62 height 29
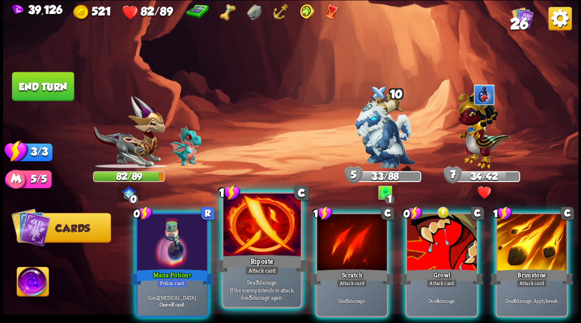
click at [253, 234] on div at bounding box center [261, 226] width 77 height 65
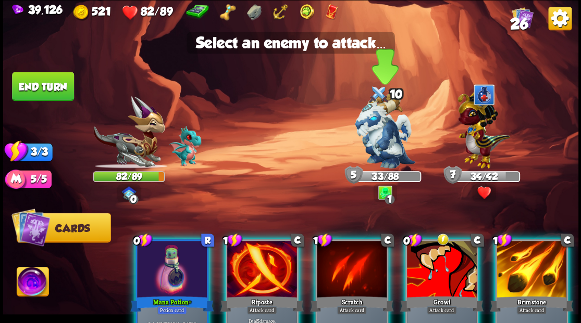
click at [388, 128] on img at bounding box center [385, 131] width 60 height 76
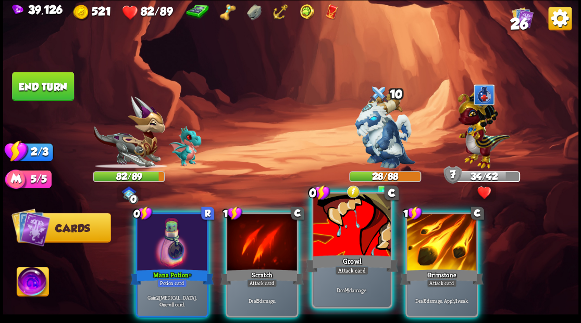
click at [335, 251] on div at bounding box center [351, 226] width 77 height 65
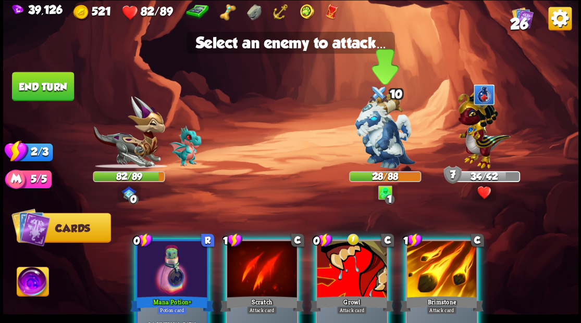
click at [377, 145] on img at bounding box center [385, 131] width 60 height 76
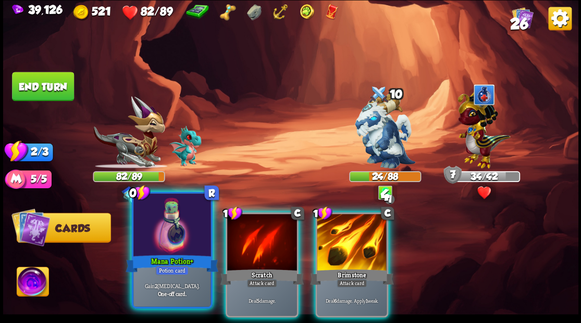
click at [145, 243] on div at bounding box center [171, 226] width 77 height 65
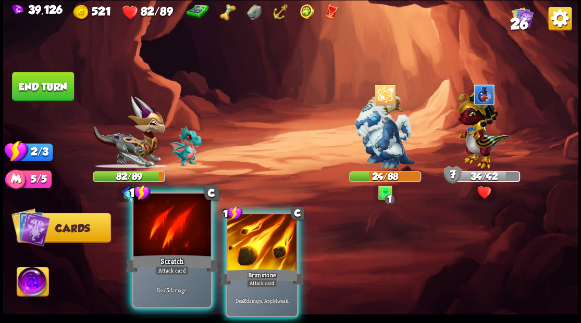
click at [165, 238] on div at bounding box center [171, 226] width 77 height 65
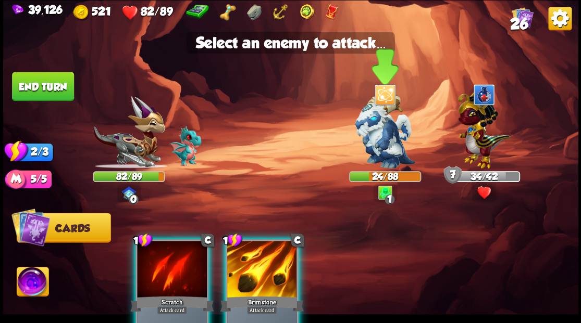
click at [387, 144] on img at bounding box center [385, 131] width 60 height 76
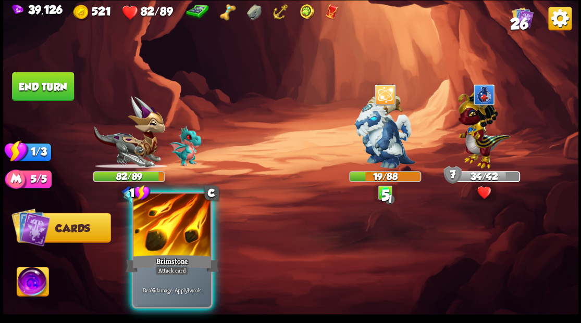
click at [156, 246] on div at bounding box center [171, 226] width 77 height 65
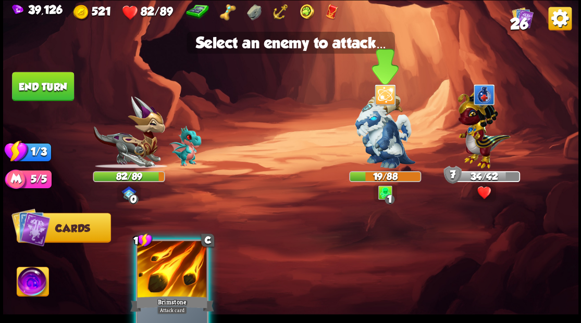
click at [373, 131] on img at bounding box center [385, 131] width 60 height 76
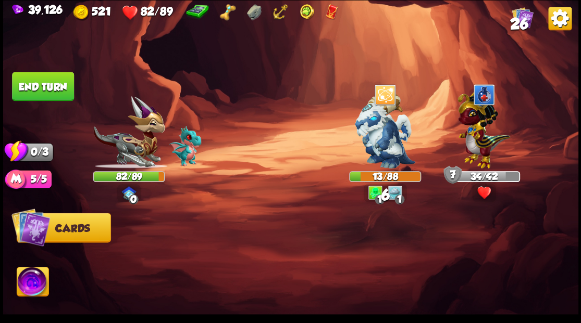
click at [45, 86] on button "End turn" at bounding box center [43, 86] width 62 height 29
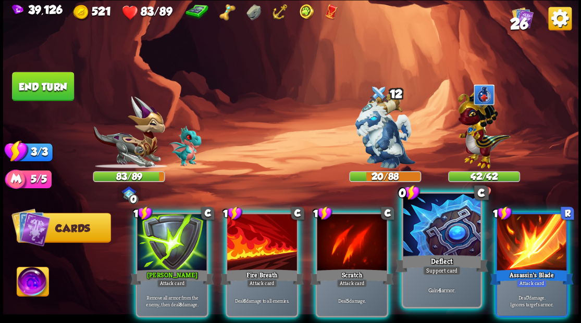
click at [432, 238] on div at bounding box center [441, 226] width 77 height 65
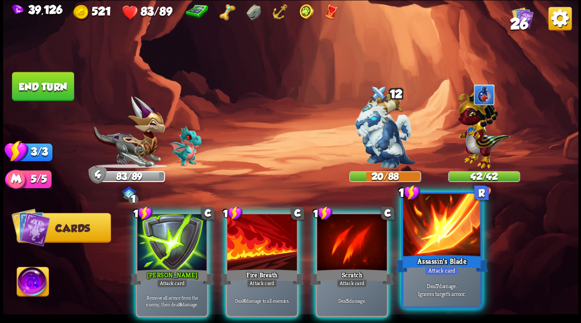
click at [432, 235] on div at bounding box center [441, 226] width 77 height 65
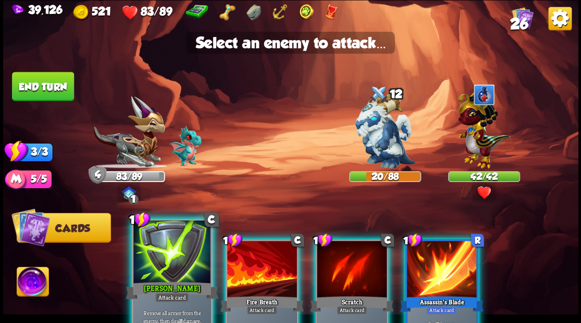
click at [160, 258] on div at bounding box center [171, 252] width 77 height 65
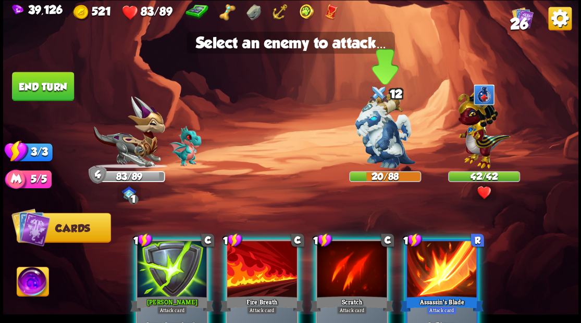
click at [371, 140] on img at bounding box center [385, 131] width 60 height 76
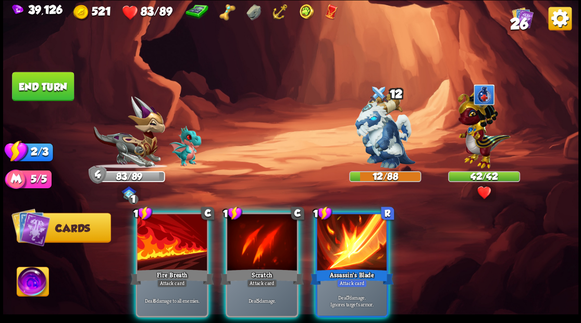
drag, startPoint x: 347, startPoint y: 233, endPoint x: 364, endPoint y: 179, distance: 56.5
click at [348, 231] on div at bounding box center [352, 243] width 70 height 59
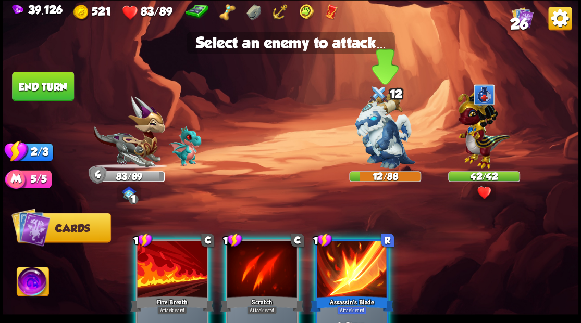
click at [374, 135] on img at bounding box center [385, 131] width 60 height 76
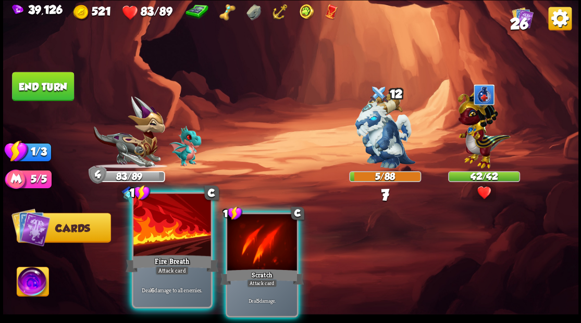
click at [156, 231] on div at bounding box center [171, 226] width 77 height 65
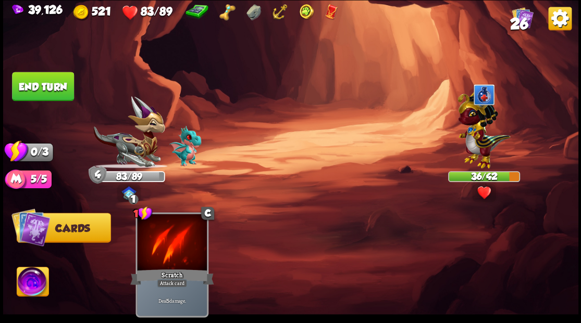
drag, startPoint x: 48, startPoint y: 95, endPoint x: 30, endPoint y: 91, distance: 18.2
click at [48, 95] on button "End turn" at bounding box center [43, 86] width 62 height 29
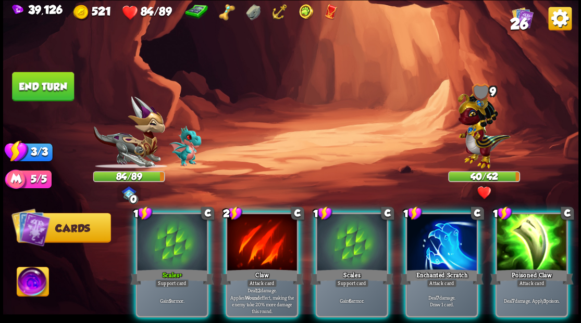
click at [478, 129] on img at bounding box center [483, 127] width 53 height 82
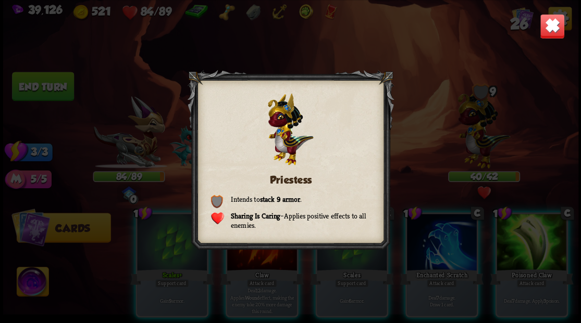
click at [551, 23] on img at bounding box center [551, 26] width 25 height 25
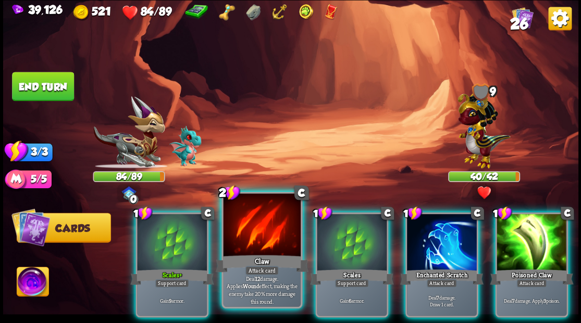
click at [245, 240] on div at bounding box center [261, 226] width 77 height 65
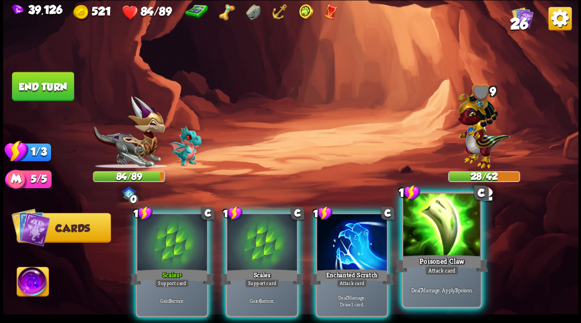
click at [442, 246] on div at bounding box center [441, 226] width 77 height 65
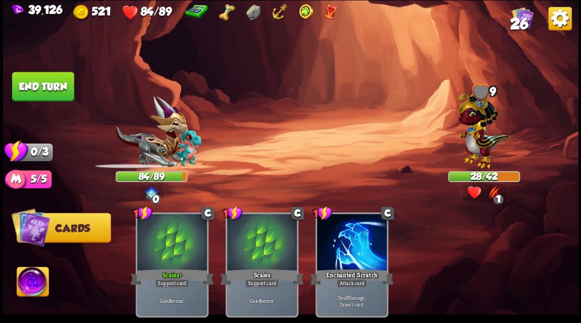
click at [50, 90] on button "End turn" at bounding box center [43, 86] width 62 height 29
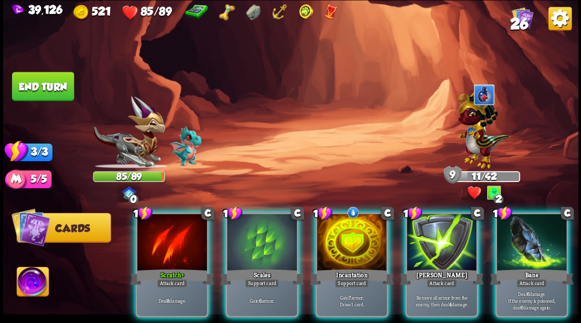
click at [474, 140] on img at bounding box center [483, 127] width 53 height 82
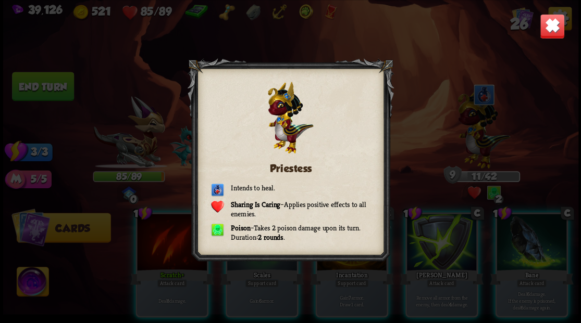
click at [554, 26] on img at bounding box center [551, 26] width 25 height 25
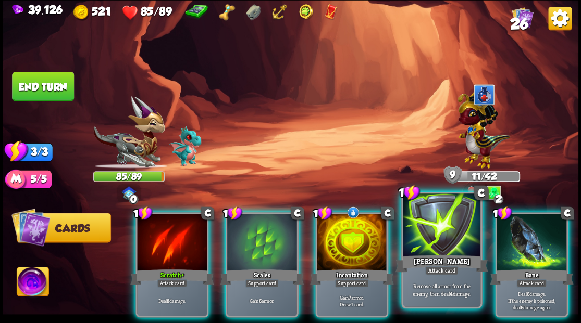
click at [442, 242] on div at bounding box center [441, 226] width 77 height 65
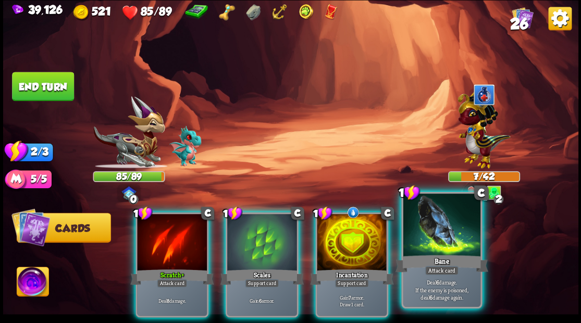
click at [439, 241] on div at bounding box center [441, 226] width 77 height 65
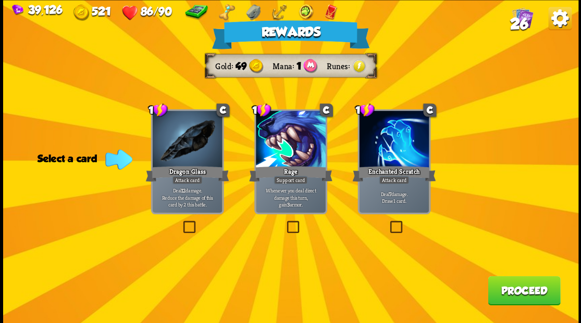
click at [512, 287] on button "Proceed" at bounding box center [524, 290] width 72 height 29
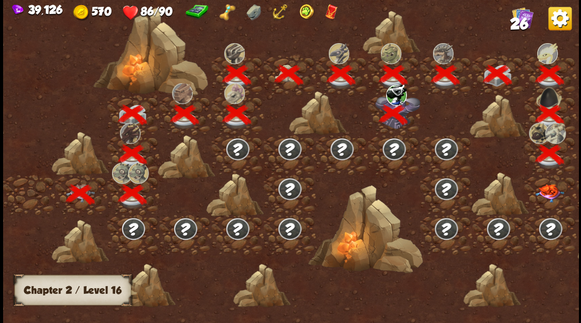
scroll to position [0, 158]
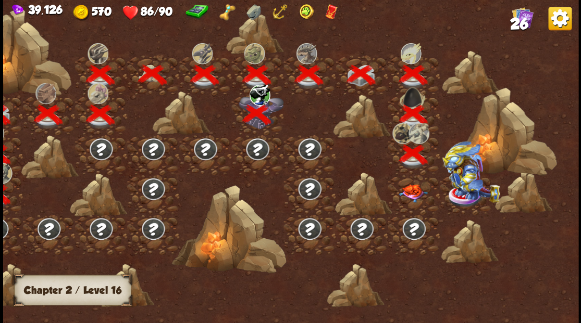
click at [413, 192] on img at bounding box center [413, 193] width 29 height 18
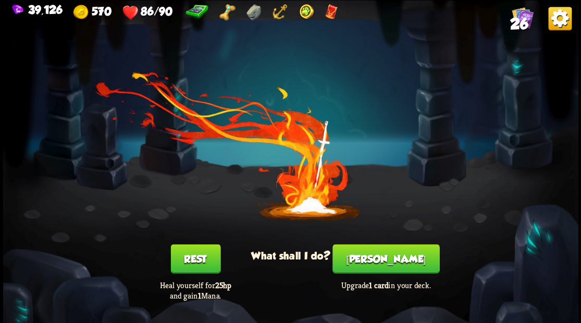
click at [382, 259] on button "[PERSON_NAME]" at bounding box center [385, 258] width 107 height 29
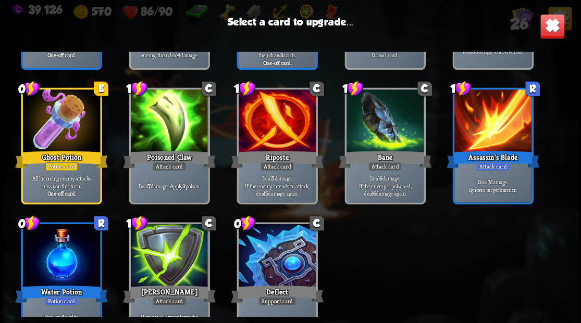
scroll to position [484, 0]
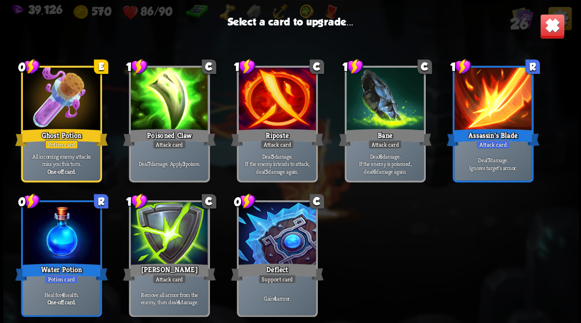
click at [61, 103] on div at bounding box center [60, 100] width 77 height 65
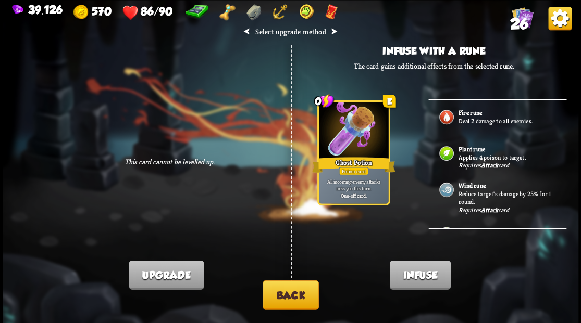
click at [289, 293] on button "Back" at bounding box center [291, 295] width 56 height 30
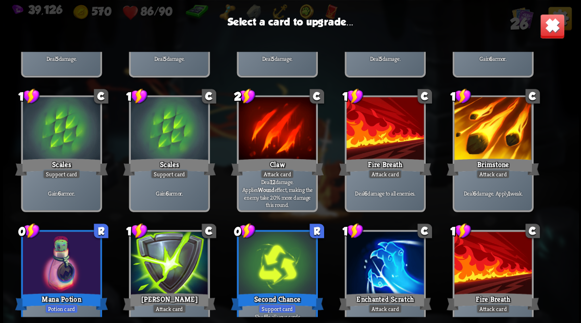
scroll to position [172, 0]
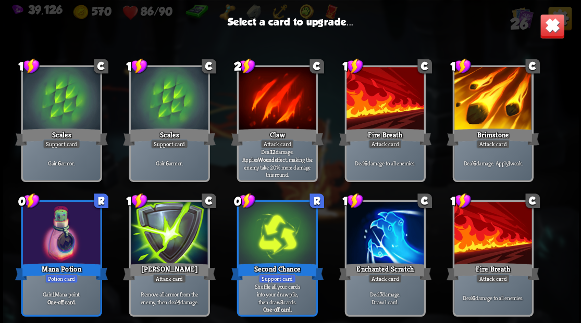
click at [480, 110] on div at bounding box center [492, 99] width 77 height 65
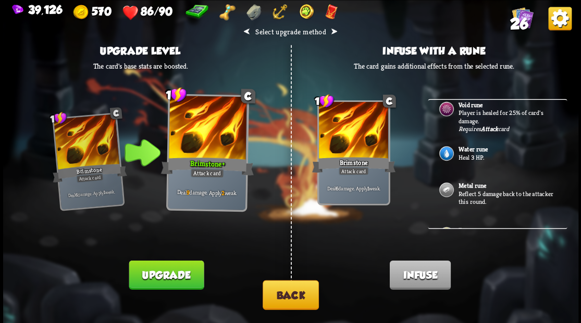
scroll to position [252, 0]
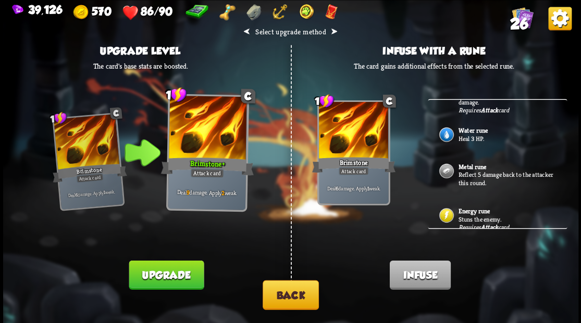
click at [469, 171] on p "Reflect 5 damage back to the attacker this round." at bounding box center [506, 179] width 97 height 16
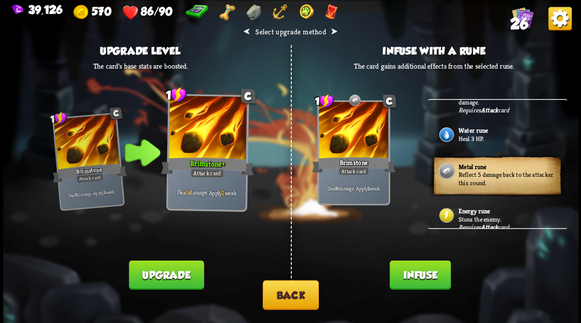
drag, startPoint x: 408, startPoint y: 287, endPoint x: 390, endPoint y: 248, distance: 42.9
click at [408, 285] on button "Infuse" at bounding box center [419, 274] width 61 height 29
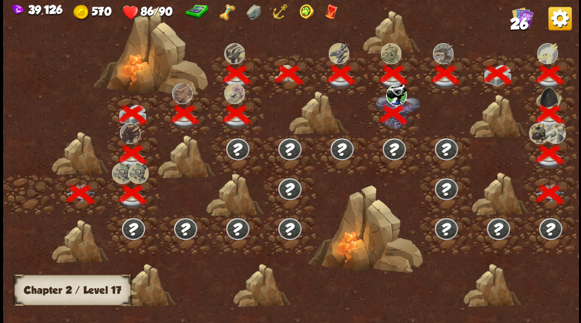
scroll to position [0, 158]
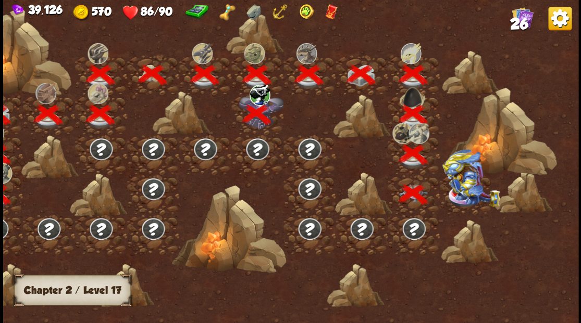
click at [464, 187] on img at bounding box center [470, 178] width 57 height 58
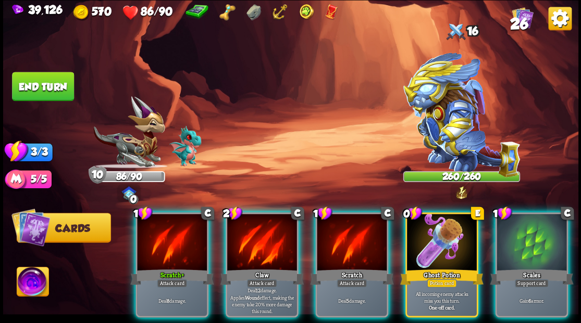
click at [33, 281] on img at bounding box center [33, 283] width 32 height 32
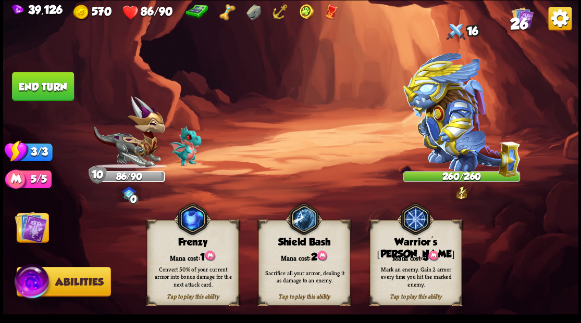
click at [414, 251] on div "Mana cost: 3" at bounding box center [415, 256] width 91 height 13
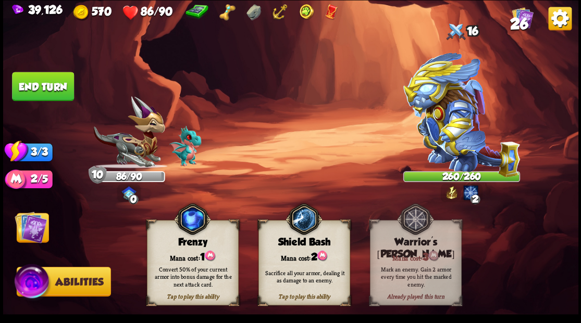
click at [33, 229] on img at bounding box center [31, 227] width 32 height 32
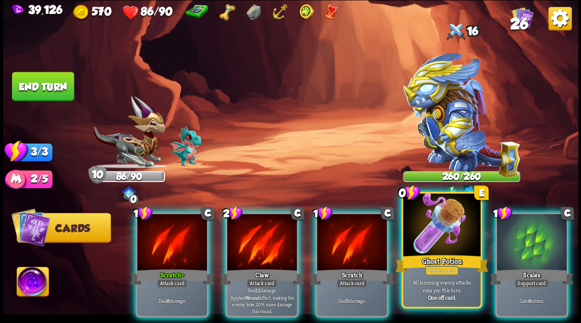
click at [426, 245] on div at bounding box center [441, 226] width 77 height 65
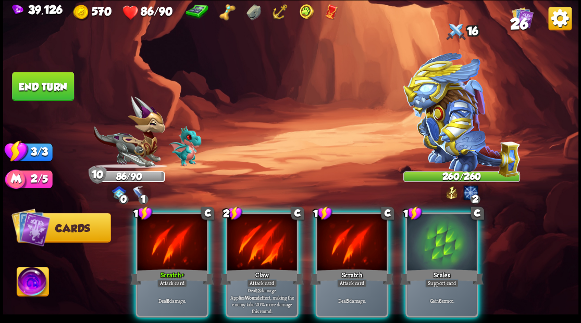
drag, startPoint x: 449, startPoint y: 226, endPoint x: 350, endPoint y: 195, distance: 103.5
click at [446, 223] on div at bounding box center [442, 243] width 70 height 59
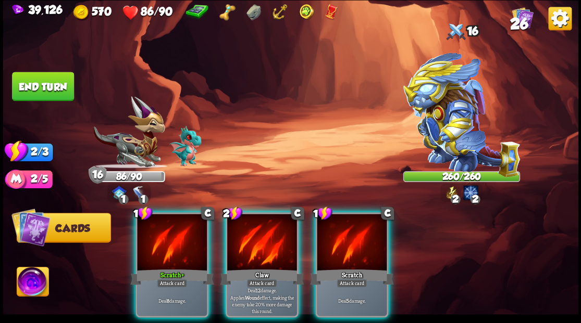
click at [252, 237] on div at bounding box center [262, 243] width 70 height 59
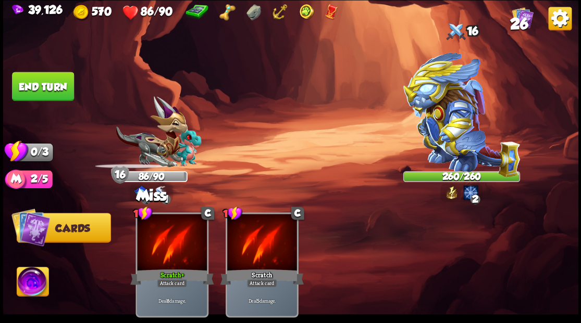
click at [48, 86] on button "End turn" at bounding box center [43, 86] width 62 height 29
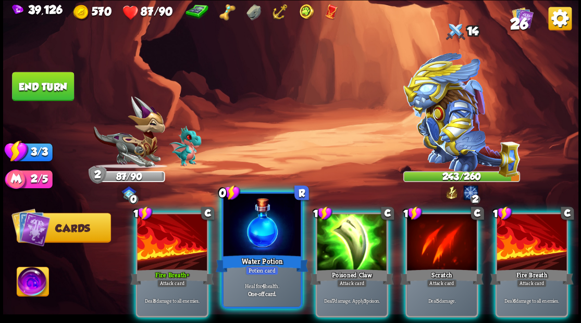
drag, startPoint x: 259, startPoint y: 204, endPoint x: 263, endPoint y: 191, distance: 13.9
click at [259, 204] on div at bounding box center [261, 226] width 77 height 65
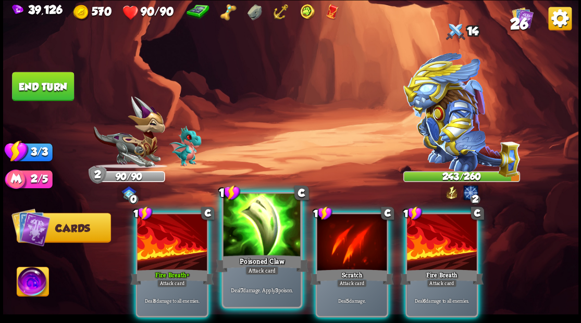
click at [242, 236] on div at bounding box center [261, 226] width 77 height 65
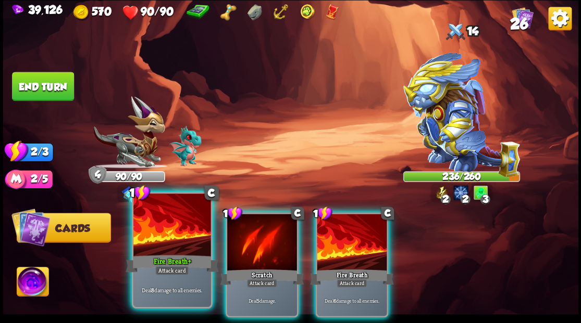
click at [146, 236] on div at bounding box center [171, 226] width 77 height 65
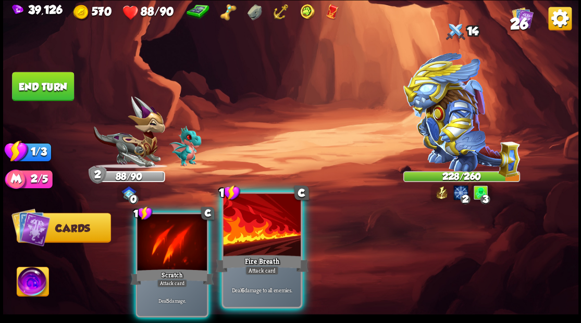
click at [246, 243] on div at bounding box center [261, 226] width 77 height 65
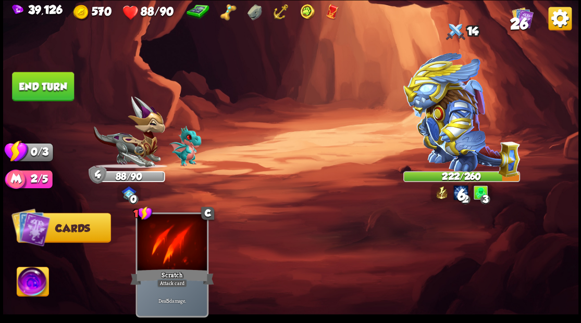
click at [59, 95] on button "End turn" at bounding box center [43, 86] width 62 height 29
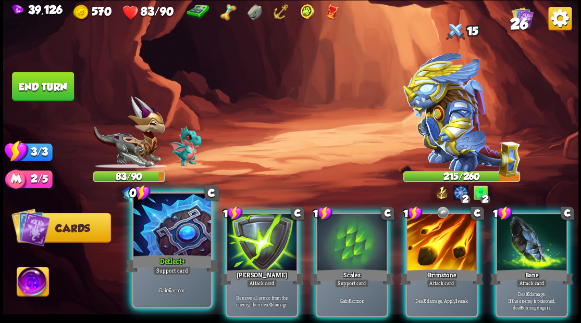
click at [159, 237] on div at bounding box center [171, 226] width 77 height 65
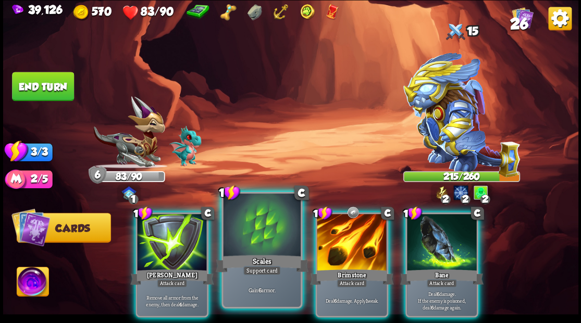
click at [253, 225] on div at bounding box center [261, 226] width 77 height 65
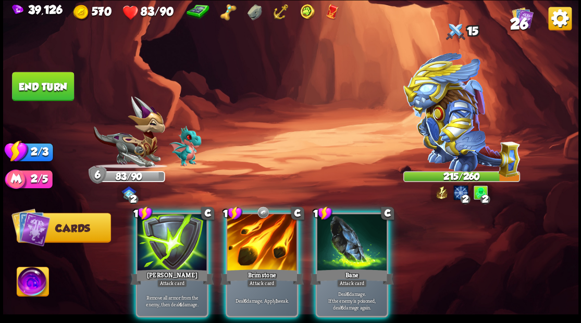
click at [356, 237] on div at bounding box center [352, 243] width 70 height 59
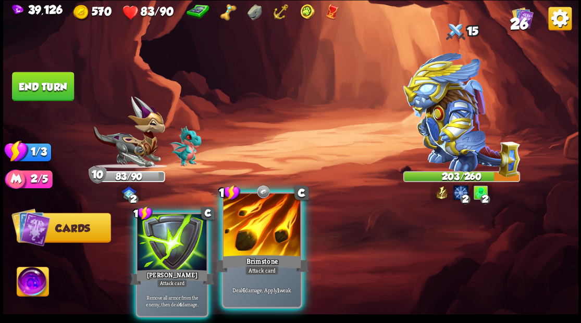
click at [253, 230] on div at bounding box center [261, 226] width 77 height 65
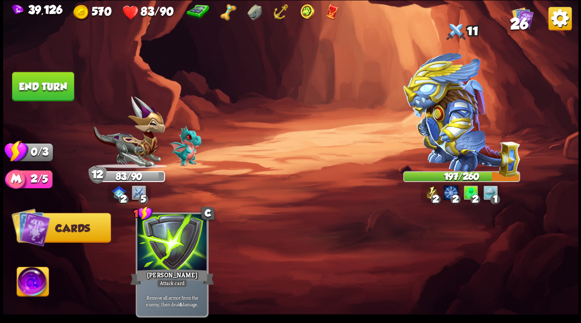
click at [45, 79] on button "End turn" at bounding box center [43, 86] width 62 height 29
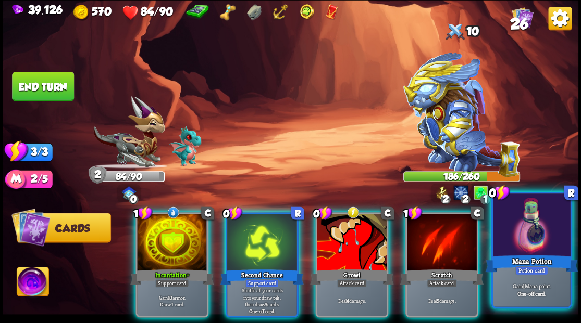
click at [528, 235] on div at bounding box center [531, 226] width 77 height 65
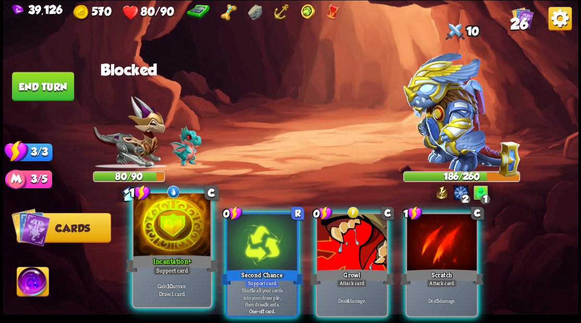
click at [167, 226] on div at bounding box center [171, 226] width 77 height 65
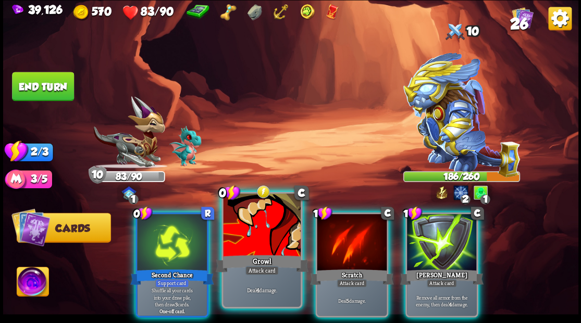
click at [244, 240] on div at bounding box center [261, 226] width 77 height 65
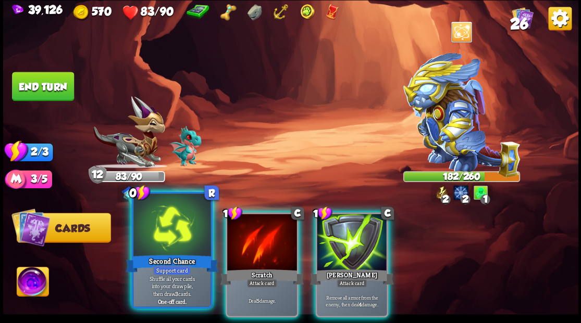
click at [180, 226] on div at bounding box center [171, 226] width 77 height 65
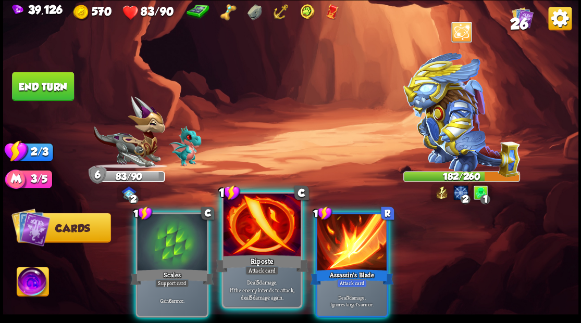
click at [252, 233] on div at bounding box center [261, 226] width 77 height 65
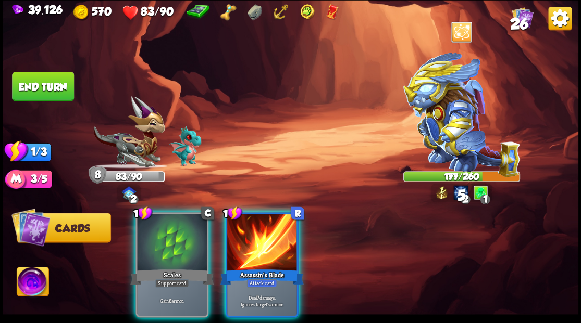
click at [252, 233] on div at bounding box center [262, 243] width 70 height 59
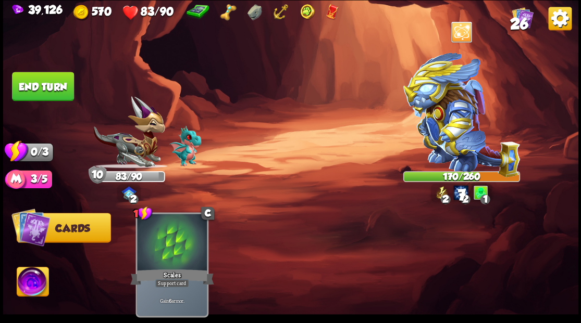
click at [54, 83] on button "End turn" at bounding box center [43, 86] width 62 height 29
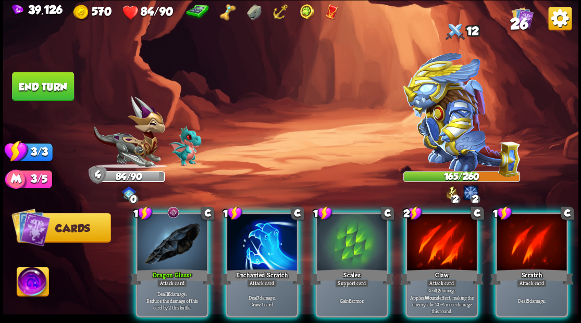
drag, startPoint x: 354, startPoint y: 229, endPoint x: 350, endPoint y: 205, distance: 24.2
click at [353, 224] on div at bounding box center [352, 243] width 70 height 59
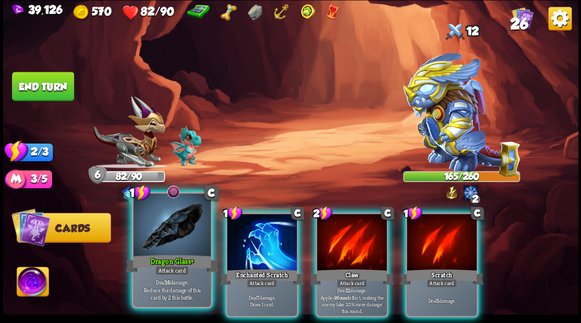
click at [160, 236] on div at bounding box center [171, 226] width 77 height 65
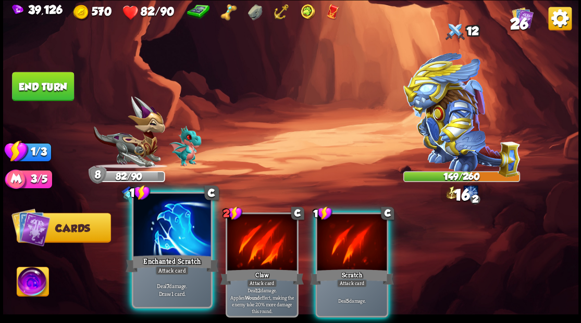
click at [156, 234] on div at bounding box center [171, 226] width 77 height 65
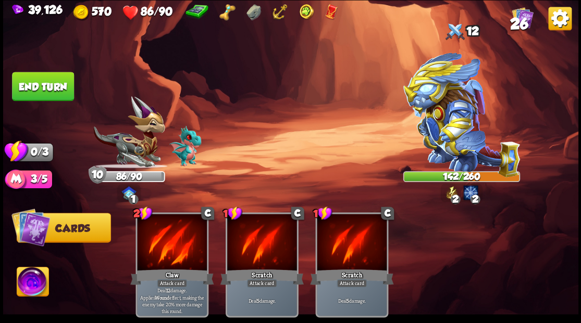
click at [45, 82] on button "End turn" at bounding box center [43, 86] width 62 height 29
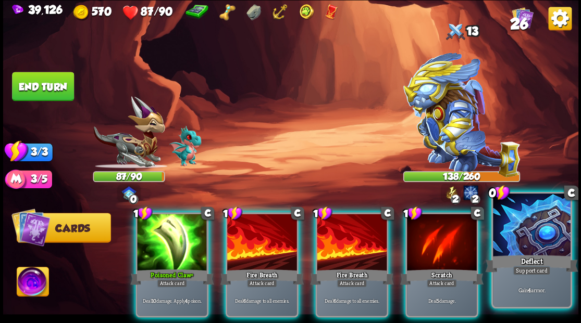
click at [525, 232] on div at bounding box center [531, 226] width 77 height 65
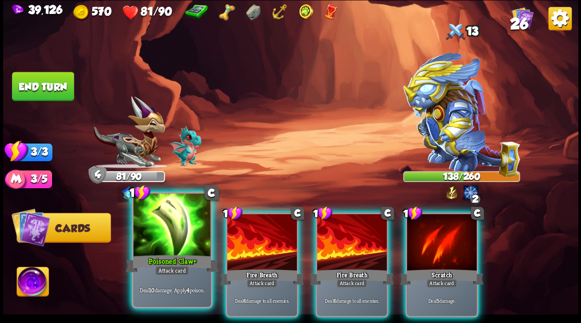
click at [148, 232] on div at bounding box center [171, 226] width 77 height 65
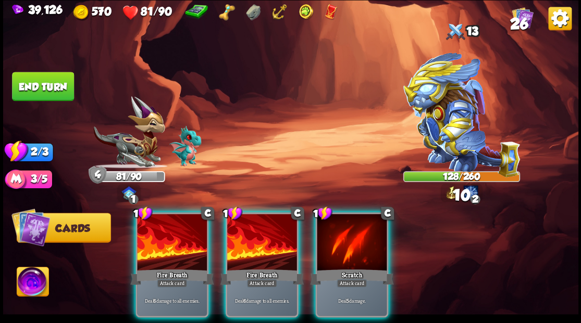
click at [148, 232] on div at bounding box center [172, 243] width 70 height 59
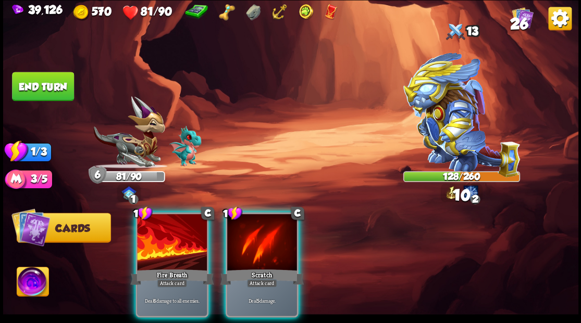
click at [148, 232] on div at bounding box center [172, 243] width 70 height 59
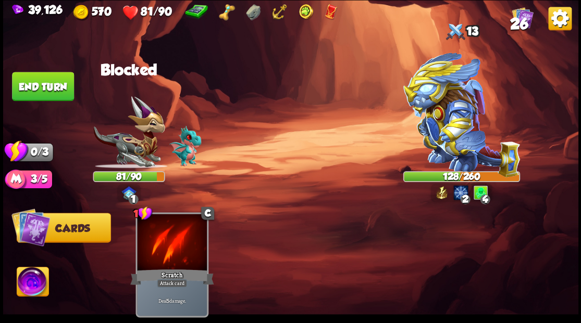
click at [40, 80] on button "End turn" at bounding box center [43, 86] width 62 height 29
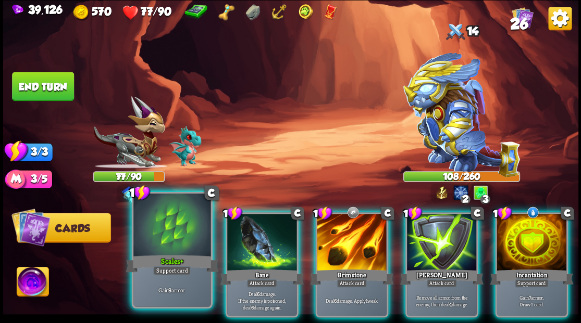
click at [164, 244] on div at bounding box center [171, 226] width 77 height 65
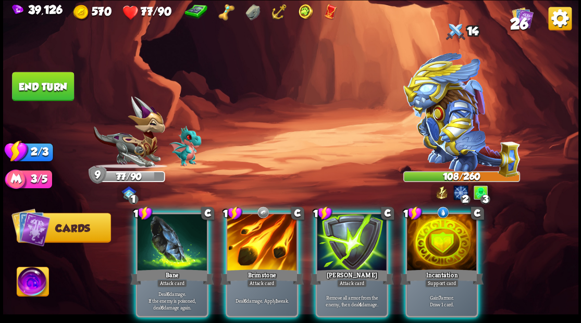
drag, startPoint x: 451, startPoint y: 255, endPoint x: 442, endPoint y: 253, distance: 9.1
click at [451, 268] on div "Incantation" at bounding box center [441, 277] width 83 height 19
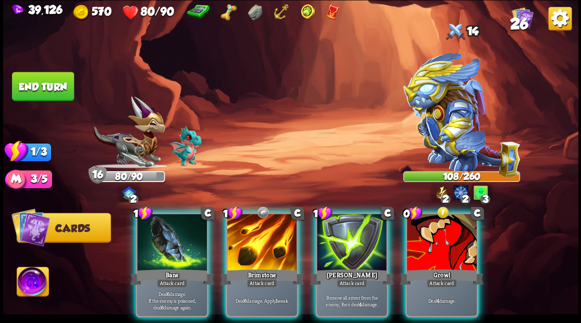
click at [439, 237] on div at bounding box center [442, 243] width 70 height 59
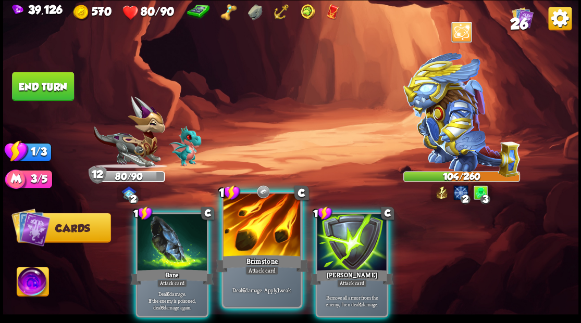
click at [241, 242] on div at bounding box center [261, 226] width 77 height 65
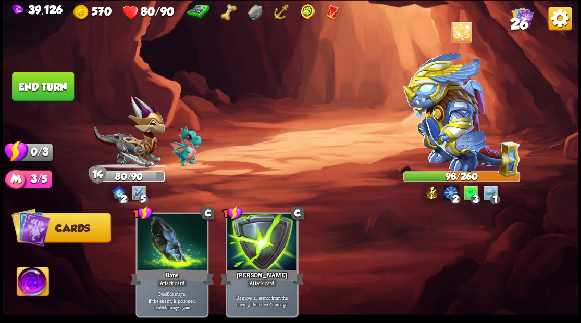
click at [51, 89] on button "End turn" at bounding box center [43, 86] width 62 height 29
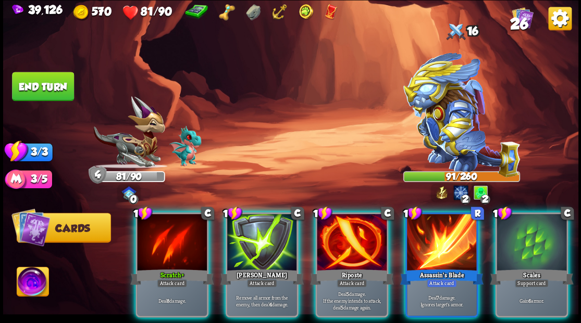
drag, startPoint x: 542, startPoint y: 244, endPoint x: 527, endPoint y: 241, distance: 14.9
click at [541, 244] on div at bounding box center [531, 243] width 70 height 59
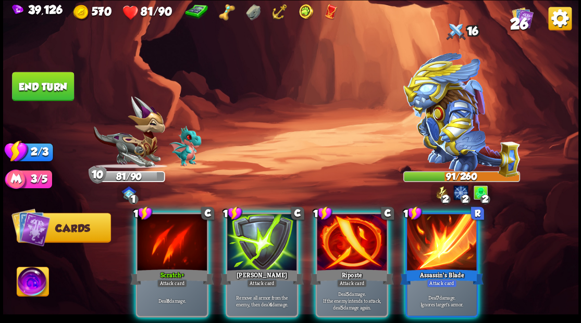
drag, startPoint x: 358, startPoint y: 238, endPoint x: 353, endPoint y: 237, distance: 5.2
click at [355, 237] on div at bounding box center [352, 243] width 70 height 59
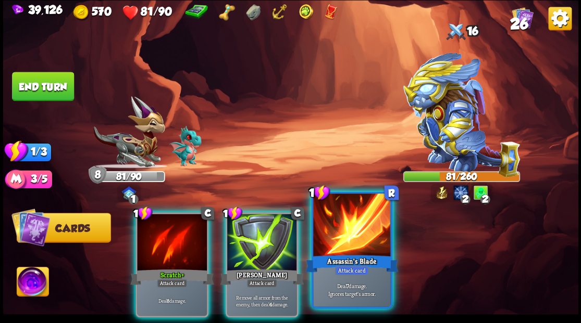
click at [345, 223] on div at bounding box center [351, 226] width 77 height 65
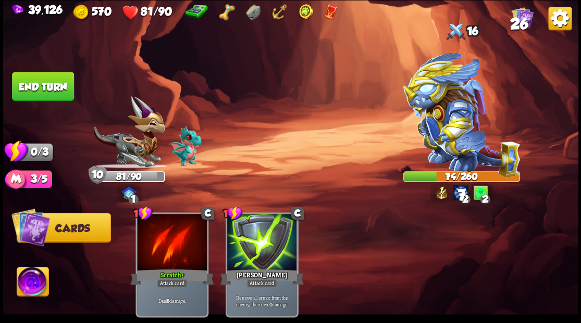
click at [53, 95] on button "End turn" at bounding box center [43, 86] width 62 height 29
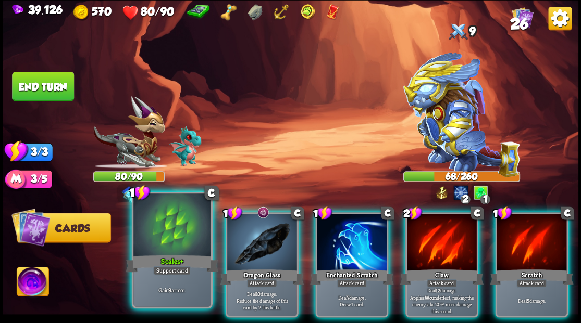
click at [164, 238] on div at bounding box center [171, 226] width 77 height 65
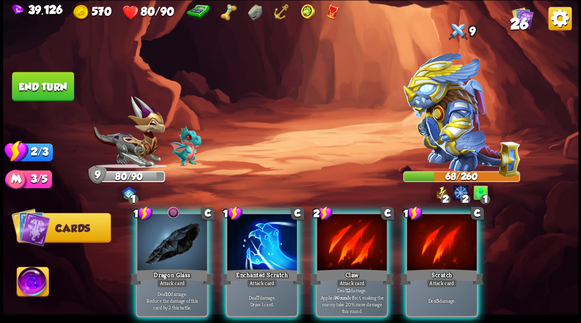
click at [159, 235] on div at bounding box center [172, 243] width 70 height 59
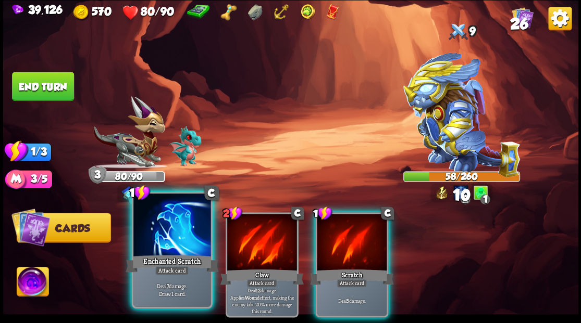
click at [154, 233] on div at bounding box center [171, 226] width 77 height 65
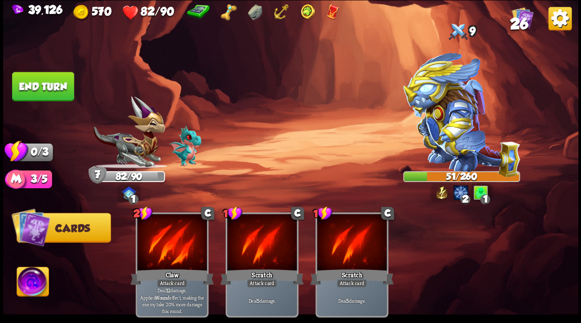
click at [47, 86] on button "End turn" at bounding box center [43, 86] width 62 height 29
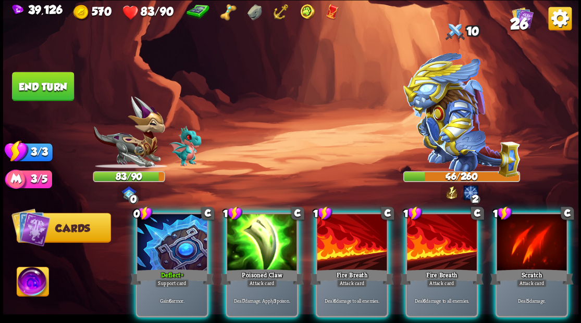
click at [163, 235] on div at bounding box center [172, 243] width 70 height 59
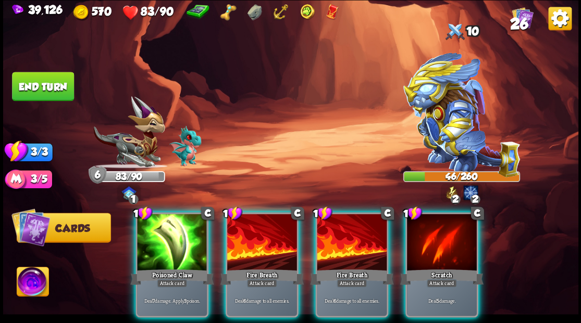
click at [163, 235] on div at bounding box center [172, 243] width 70 height 59
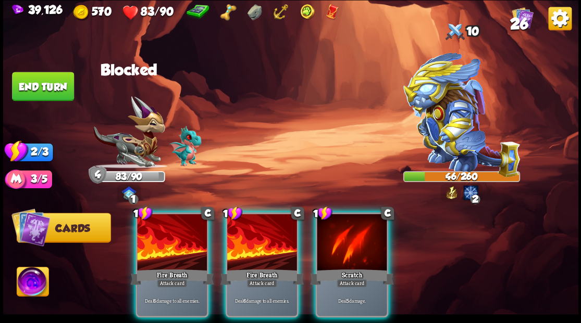
click at [163, 235] on div at bounding box center [172, 243] width 70 height 59
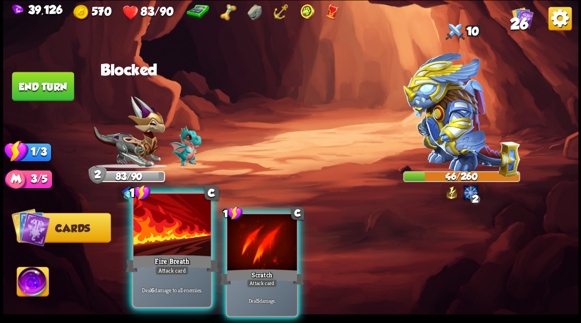
click at [161, 235] on div at bounding box center [171, 226] width 77 height 65
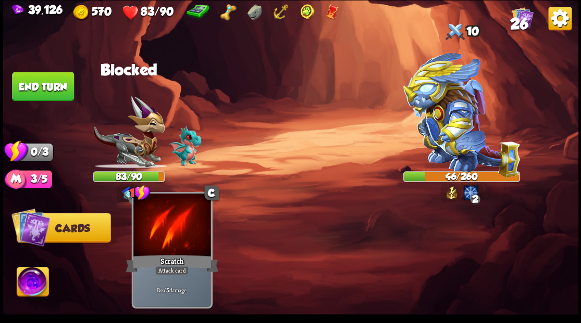
click at [160, 235] on div at bounding box center [171, 226] width 77 height 65
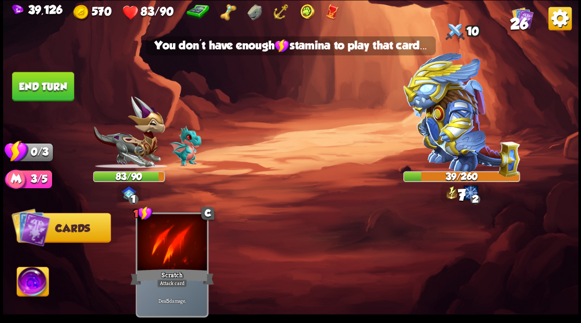
drag, startPoint x: 25, startPoint y: 85, endPoint x: 83, endPoint y: 94, distance: 59.0
click at [25, 85] on button "End turn" at bounding box center [43, 86] width 62 height 29
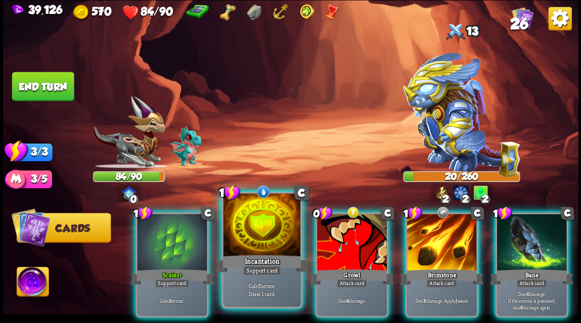
click at [263, 219] on div at bounding box center [261, 226] width 77 height 65
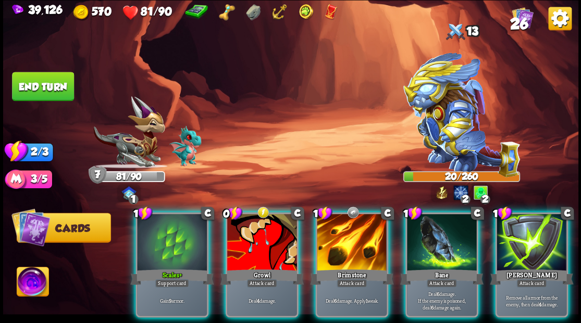
drag, startPoint x: 437, startPoint y: 244, endPoint x: 422, endPoint y: 244, distance: 14.1
click at [434, 244] on div at bounding box center [442, 243] width 70 height 59
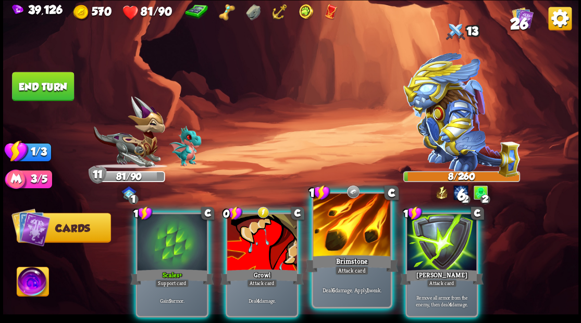
click at [335, 229] on div at bounding box center [351, 226] width 77 height 65
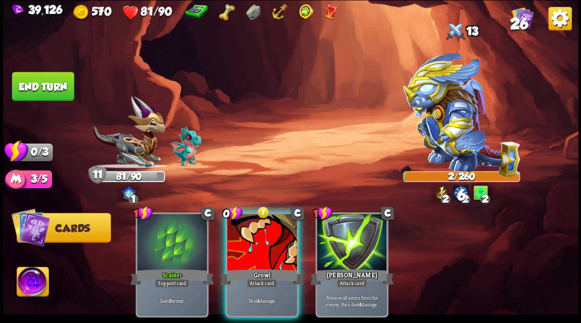
click at [255, 228] on div at bounding box center [262, 243] width 70 height 59
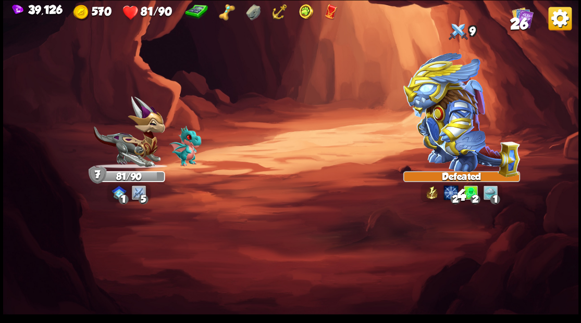
click at [252, 234] on img at bounding box center [290, 161] width 575 height 323
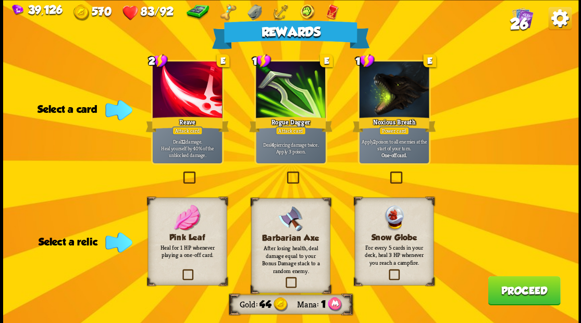
click at [523, 19] on span "26" at bounding box center [518, 24] width 18 height 18
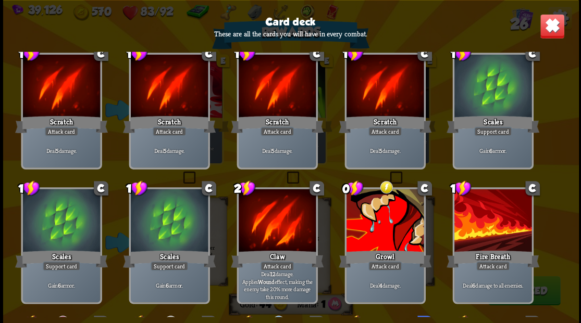
scroll to position [0, 0]
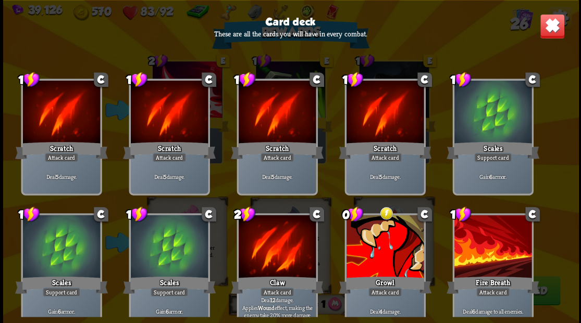
click at [545, 32] on img at bounding box center [551, 26] width 25 height 25
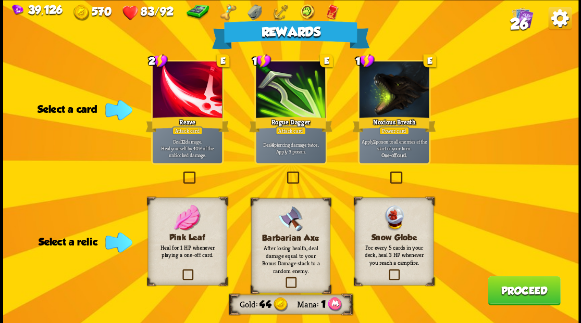
click at [388, 173] on label at bounding box center [388, 173] width 0 height 0
click at [0, 0] on input "checkbox" at bounding box center [0, 0] width 0 height 0
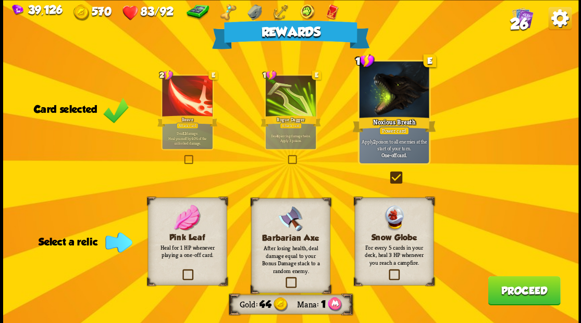
click at [180, 271] on label at bounding box center [180, 271] width 0 height 0
click at [0, 0] on input "checkbox" at bounding box center [0, 0] width 0 height 0
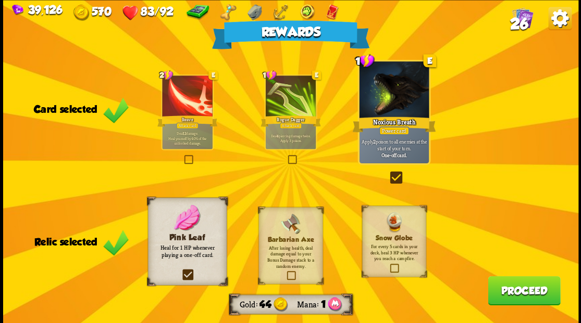
click at [508, 292] on button "Proceed" at bounding box center [524, 290] width 72 height 29
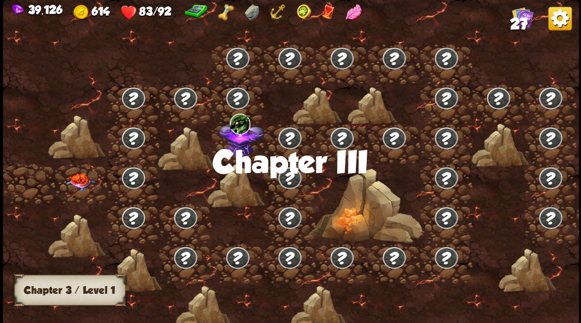
click at [81, 180] on img at bounding box center [80, 182] width 29 height 18
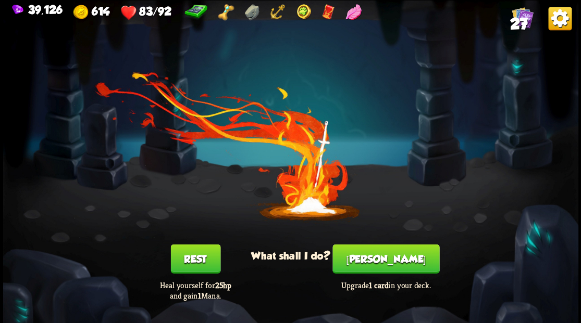
click at [379, 262] on button "[PERSON_NAME]" at bounding box center [385, 258] width 107 height 29
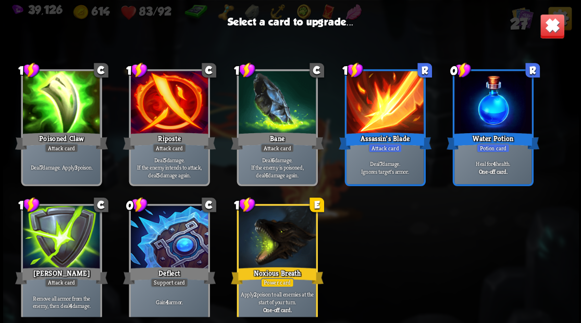
scroll to position [484, 0]
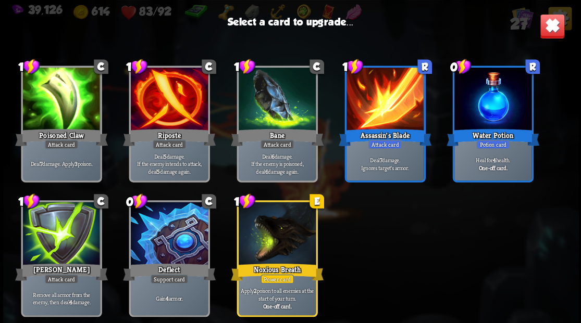
click at [169, 234] on div at bounding box center [168, 234] width 77 height 65
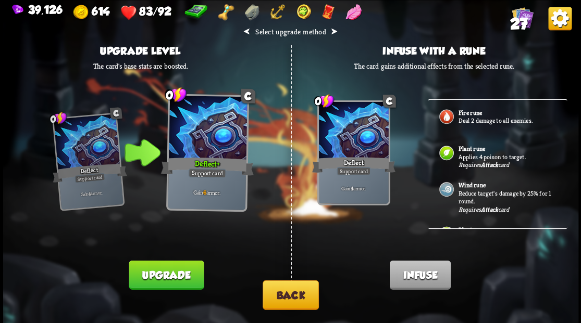
scroll to position [0, 0]
click at [285, 295] on button "Back" at bounding box center [291, 295] width 56 height 30
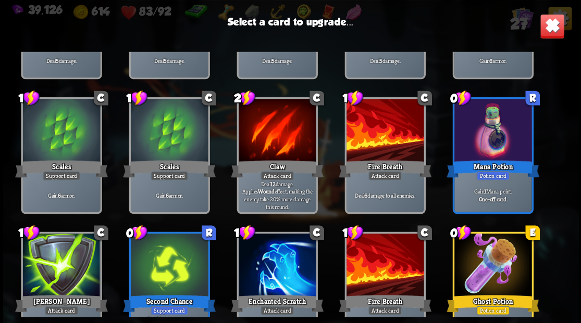
scroll to position [139, 0]
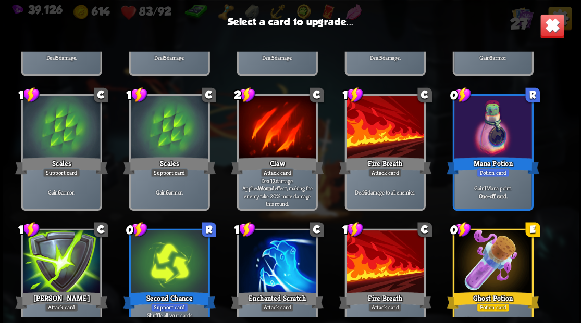
drag, startPoint x: 280, startPoint y: 272, endPoint x: 307, endPoint y: 238, distance: 43.8
click at [280, 270] on div at bounding box center [276, 263] width 77 height 65
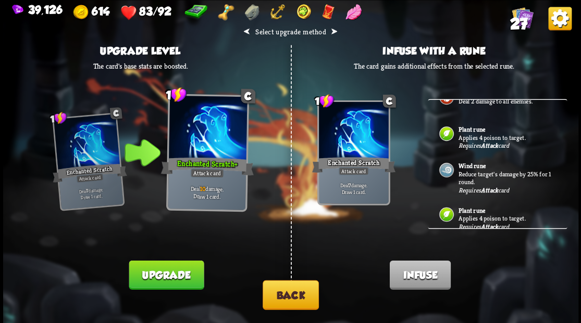
scroll to position [34, 0]
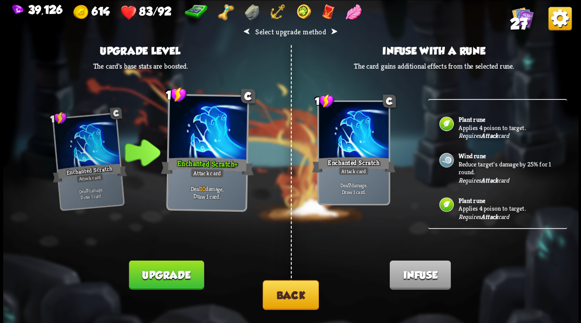
click at [472, 160] on p "Reduce target's damage by 25% for 1 round." at bounding box center [506, 168] width 97 height 16
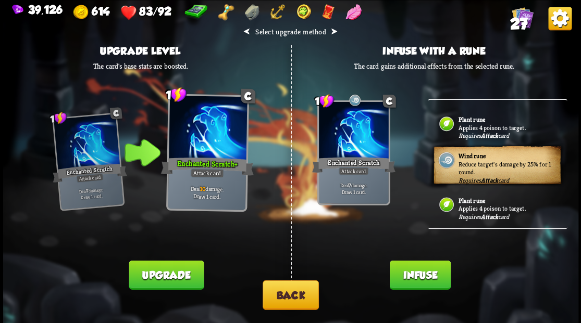
drag, startPoint x: 413, startPoint y: 278, endPoint x: 408, endPoint y: 269, distance: 9.8
click at [410, 271] on button "Infuse" at bounding box center [419, 274] width 61 height 29
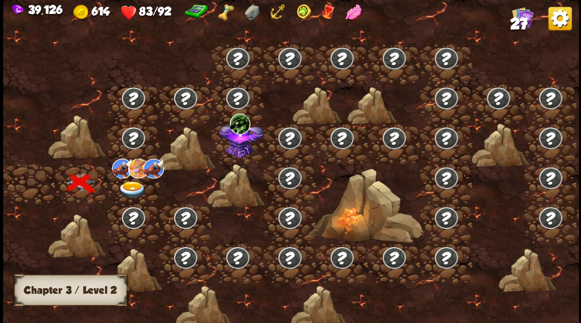
click at [136, 186] on img at bounding box center [132, 189] width 29 height 17
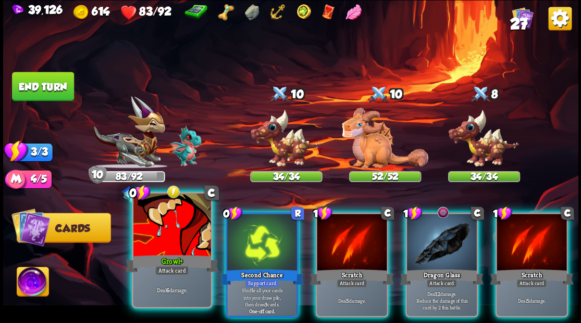
click at [178, 241] on div at bounding box center [171, 226] width 77 height 65
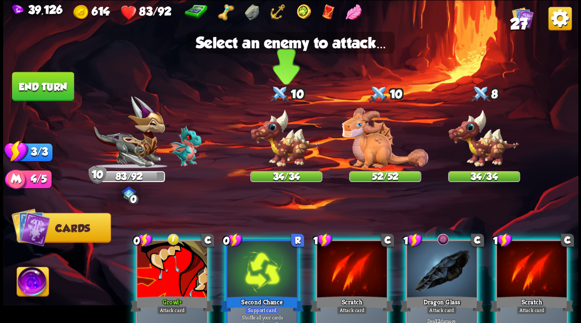
click at [290, 148] on img at bounding box center [286, 138] width 72 height 59
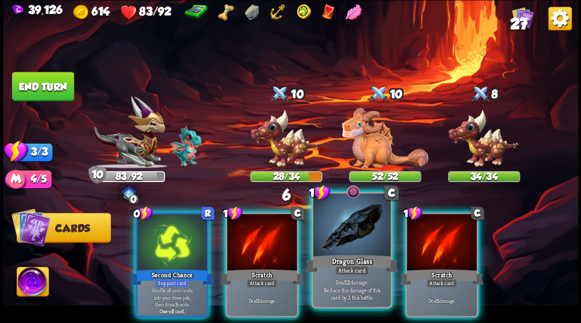
click at [348, 239] on div at bounding box center [351, 226] width 77 height 65
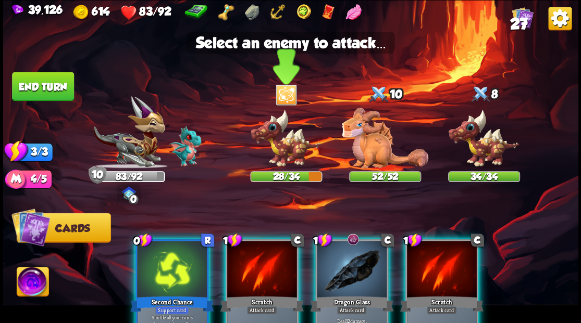
click at [286, 158] on img at bounding box center [286, 138] width 72 height 59
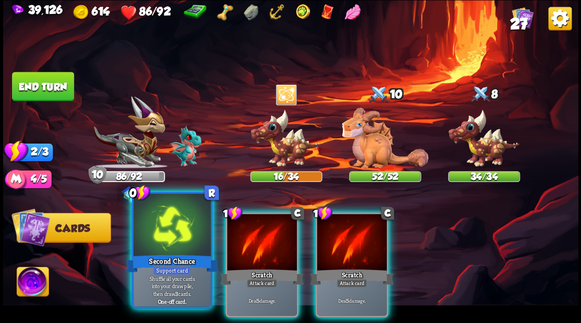
click at [174, 234] on div at bounding box center [171, 226] width 77 height 65
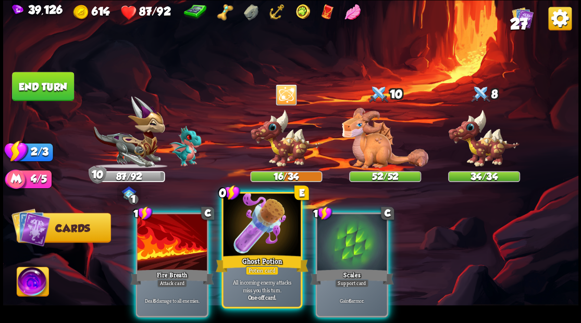
click at [253, 244] on div at bounding box center [261, 226] width 77 height 65
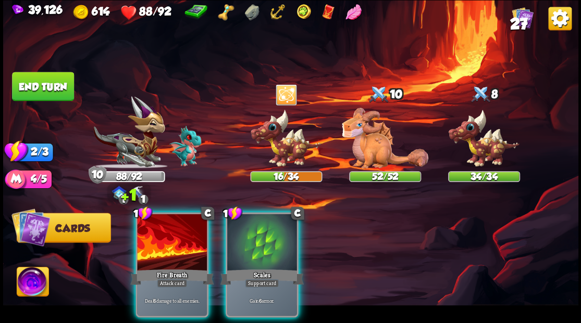
click at [172, 232] on div at bounding box center [172, 243] width 70 height 59
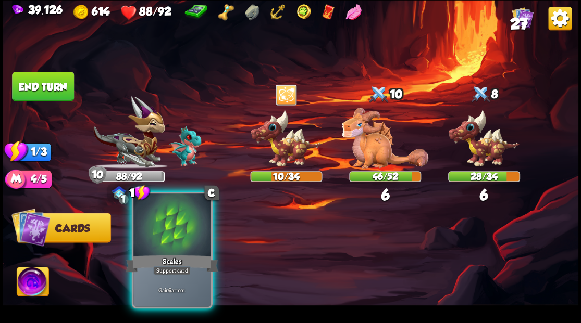
click at [181, 243] on div at bounding box center [171, 226] width 77 height 65
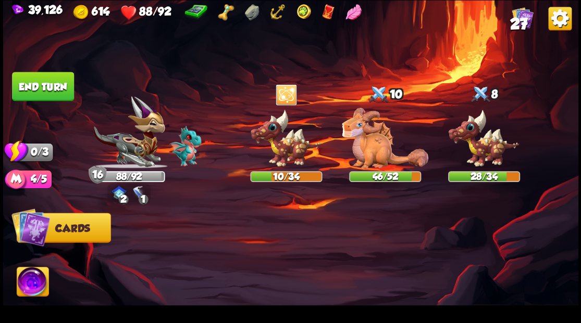
click at [50, 86] on button "End turn" at bounding box center [43, 86] width 62 height 29
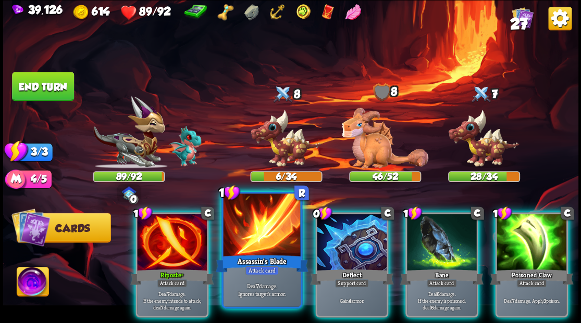
drag, startPoint x: 246, startPoint y: 232, endPoint x: 250, endPoint y: 227, distance: 7.1
click at [247, 230] on div at bounding box center [261, 226] width 77 height 65
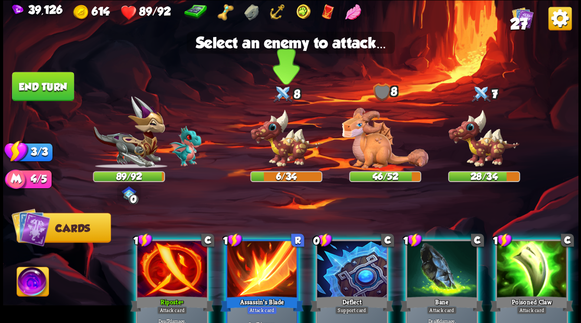
click at [289, 151] on img at bounding box center [286, 138] width 72 height 59
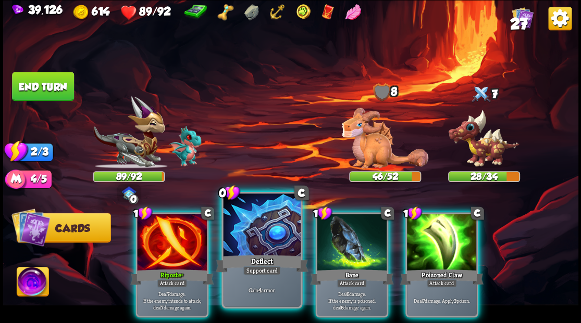
click at [267, 239] on div at bounding box center [261, 226] width 77 height 65
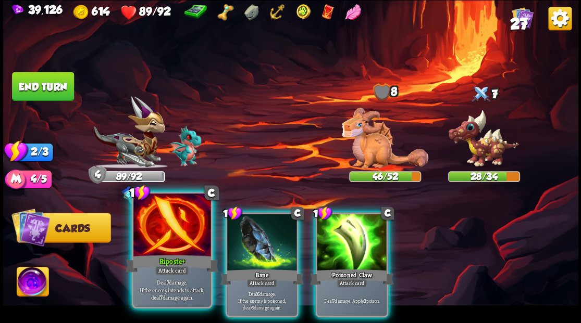
click at [182, 238] on div at bounding box center [171, 226] width 77 height 65
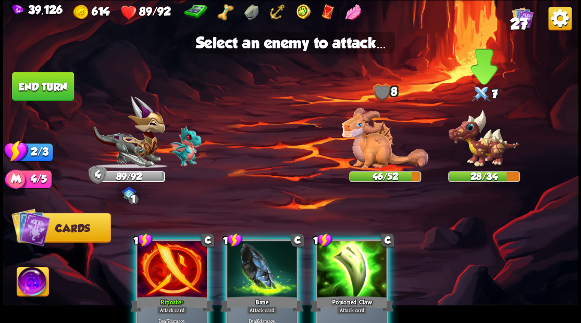
click at [481, 156] on img at bounding box center [483, 138] width 72 height 59
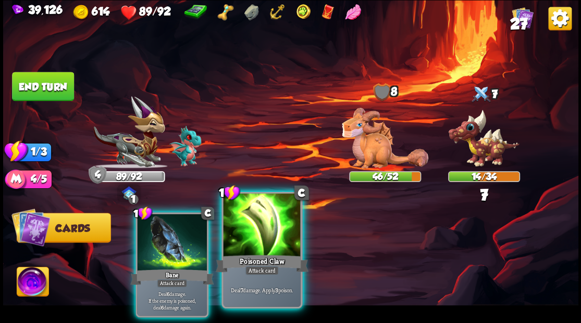
click at [245, 235] on div at bounding box center [261, 226] width 77 height 65
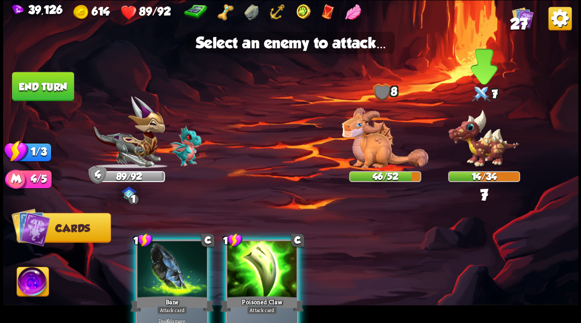
click at [477, 149] on img at bounding box center [483, 138] width 72 height 59
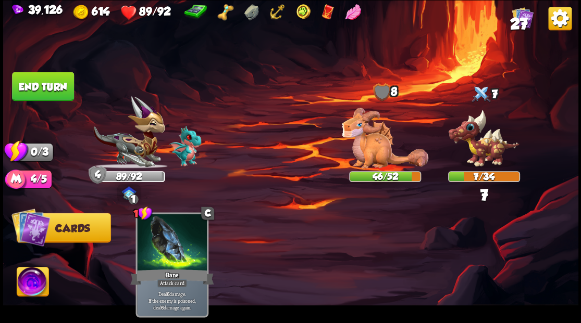
click at [32, 90] on button "End turn" at bounding box center [43, 86] width 62 height 29
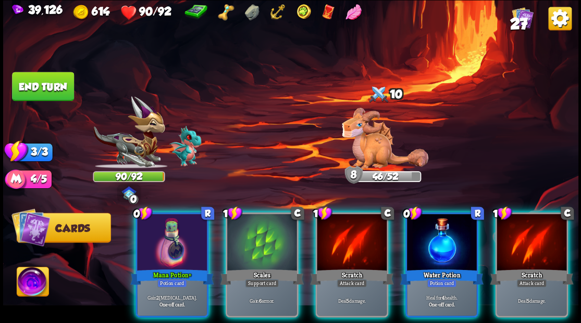
click at [332, 13] on img at bounding box center [328, 12] width 13 height 16
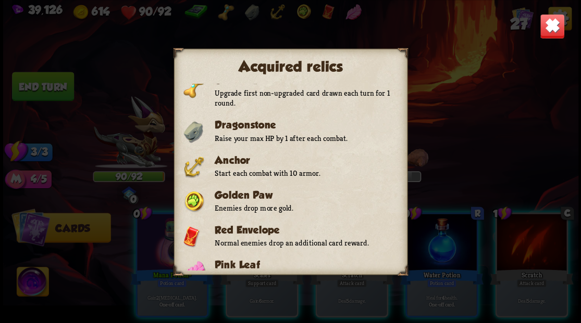
scroll to position [103, 0]
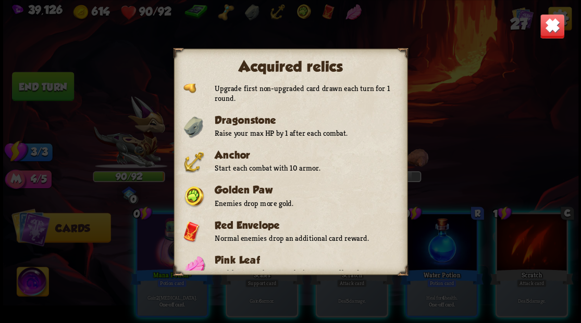
click at [549, 24] on img at bounding box center [551, 26] width 25 height 25
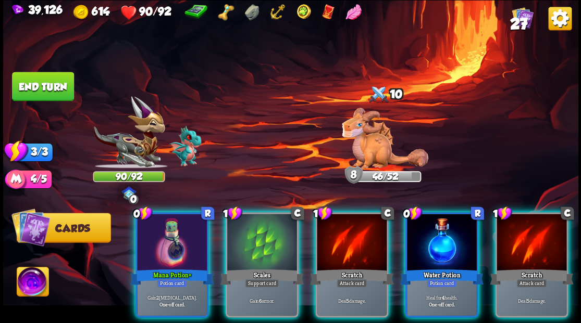
click at [182, 232] on div at bounding box center [172, 243] width 70 height 59
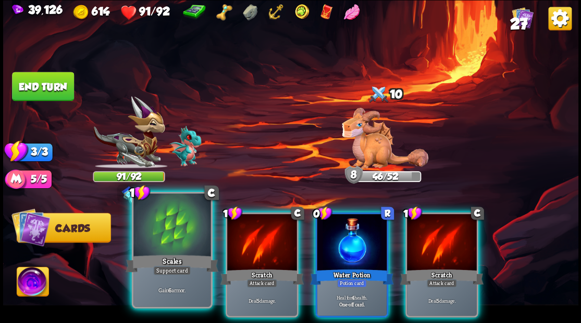
click at [179, 231] on div at bounding box center [171, 226] width 77 height 65
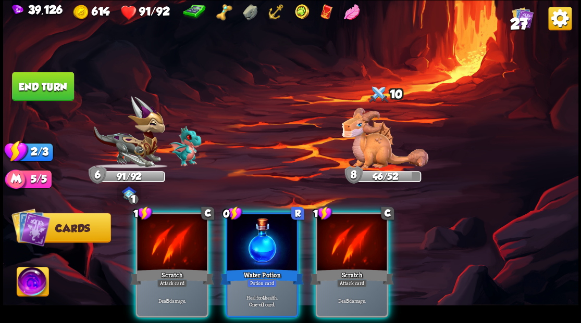
click at [265, 249] on div at bounding box center [262, 243] width 70 height 59
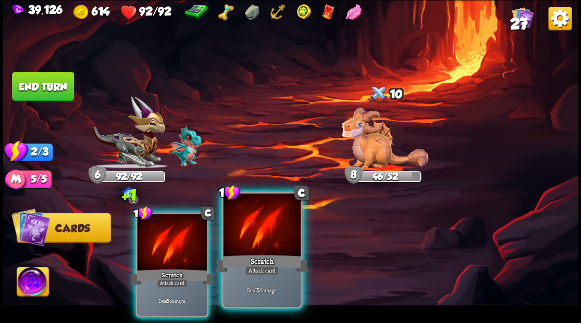
click at [256, 243] on div at bounding box center [261, 226] width 77 height 65
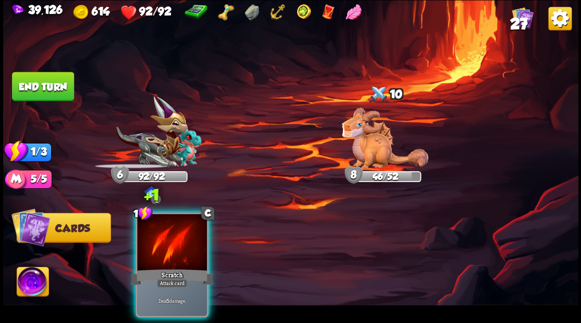
drag, startPoint x: 176, startPoint y: 239, endPoint x: 170, endPoint y: 241, distance: 5.9
click at [169, 241] on div at bounding box center [172, 243] width 70 height 59
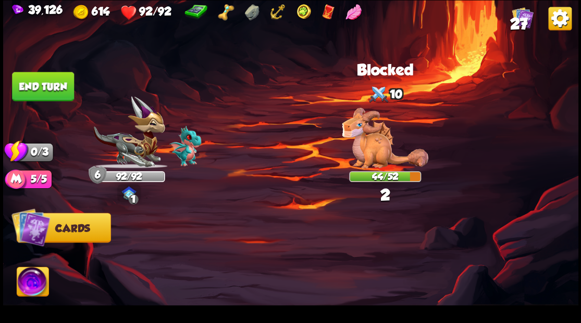
click at [31, 86] on button "End turn" at bounding box center [43, 86] width 62 height 29
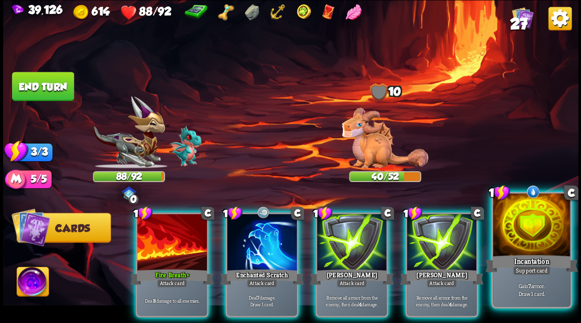
click at [527, 222] on div at bounding box center [531, 226] width 77 height 65
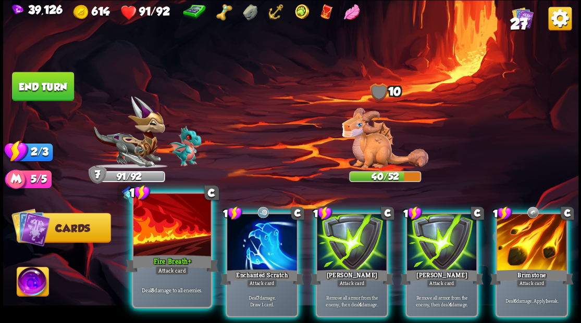
click at [152, 235] on div at bounding box center [171, 226] width 77 height 65
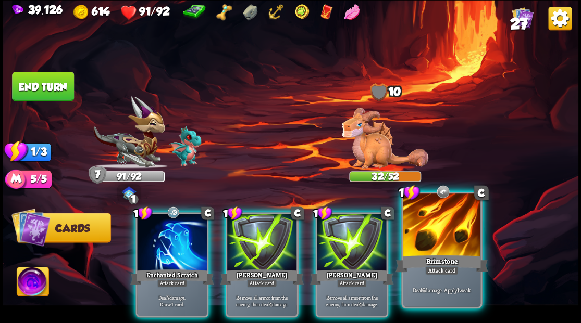
click at [444, 250] on div at bounding box center [441, 226] width 77 height 65
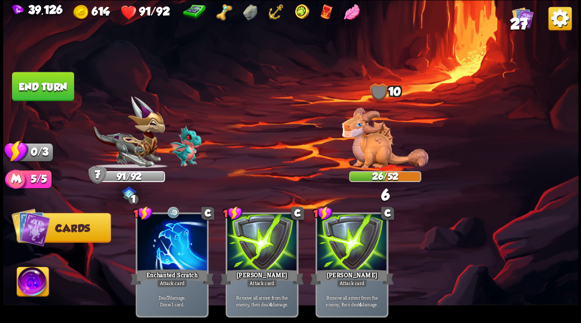
drag, startPoint x: 45, startPoint y: 84, endPoint x: 152, endPoint y: 87, distance: 106.8
click at [48, 85] on button "End turn" at bounding box center [43, 86] width 62 height 29
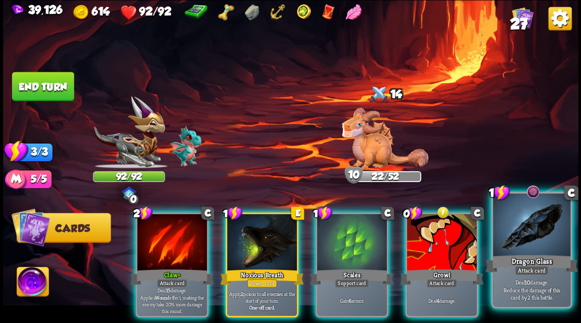
click at [537, 230] on div at bounding box center [531, 226] width 77 height 65
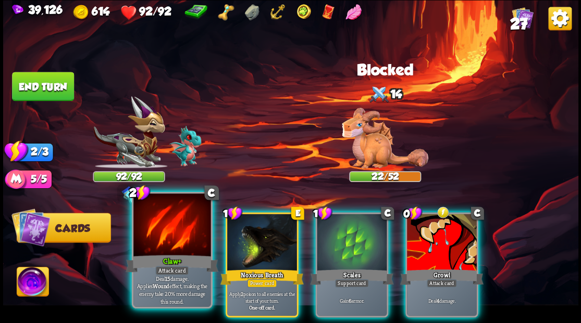
click at [158, 244] on div at bounding box center [171, 226] width 77 height 65
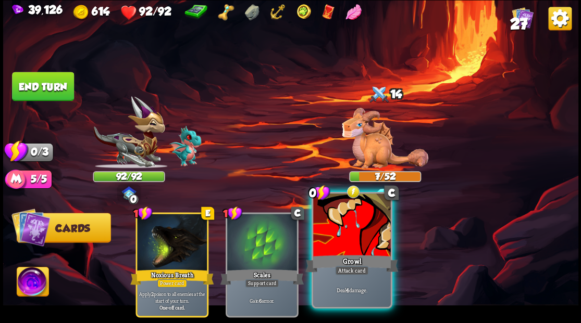
click at [326, 233] on div at bounding box center [351, 226] width 77 height 65
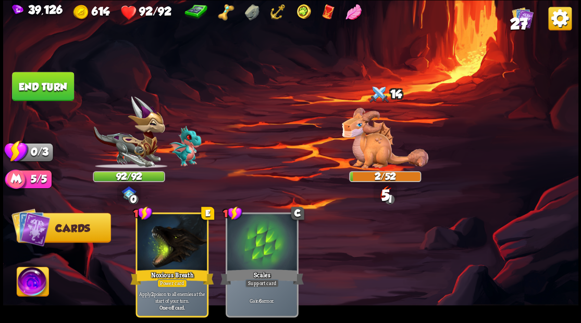
click at [67, 93] on button "End turn" at bounding box center [43, 86] width 62 height 29
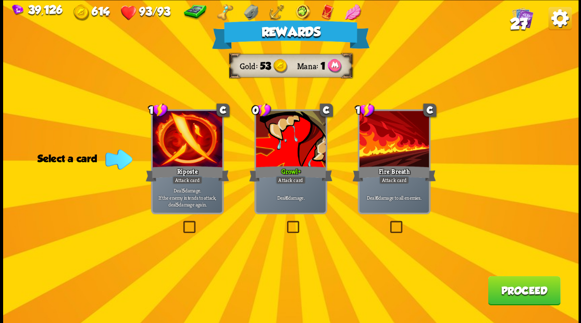
click at [514, 292] on button "Proceed" at bounding box center [524, 290] width 72 height 29
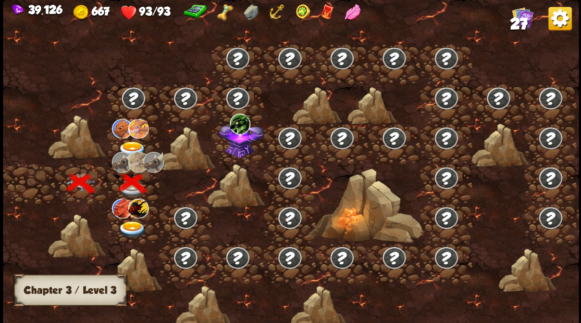
click at [130, 139] on div at bounding box center [133, 144] width 52 height 40
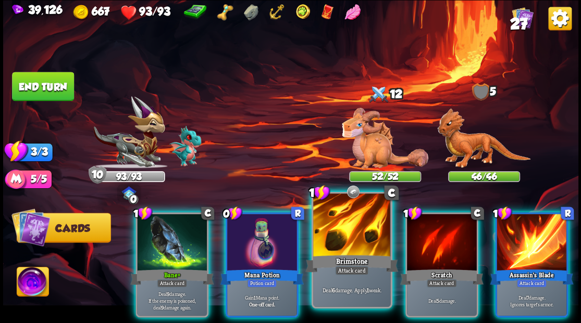
click at [342, 219] on div at bounding box center [351, 226] width 77 height 65
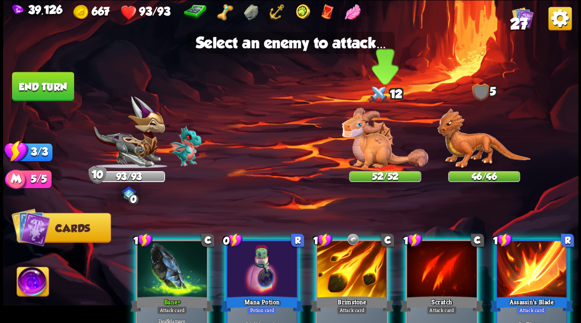
click at [367, 146] on img at bounding box center [385, 138] width 86 height 61
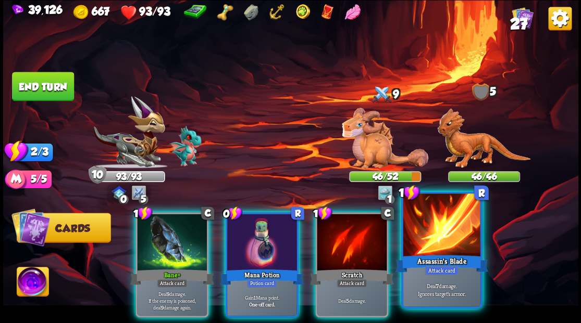
click at [429, 251] on div at bounding box center [441, 226] width 77 height 65
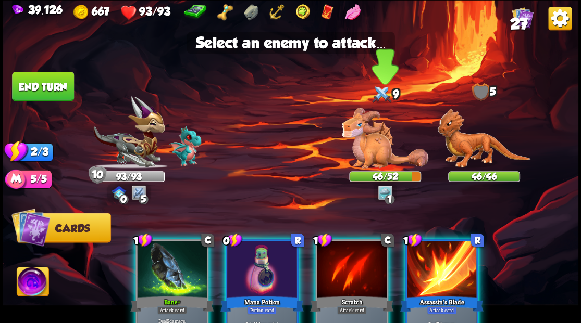
click at [370, 152] on img at bounding box center [385, 138] width 86 height 61
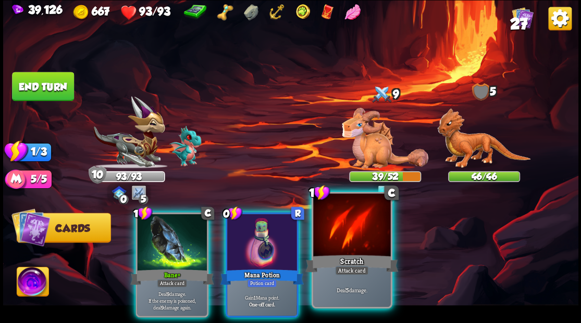
click at [341, 253] on div "1 C Scratch Attack card Deal 5 damage." at bounding box center [351, 250] width 81 height 117
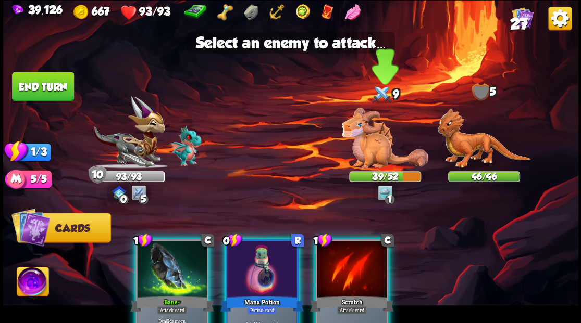
click at [376, 158] on img at bounding box center [385, 138] width 86 height 61
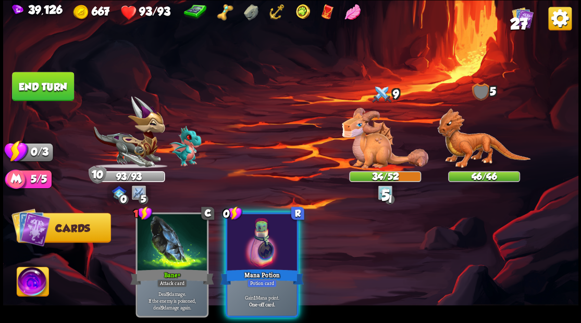
click at [258, 248] on div at bounding box center [262, 243] width 70 height 59
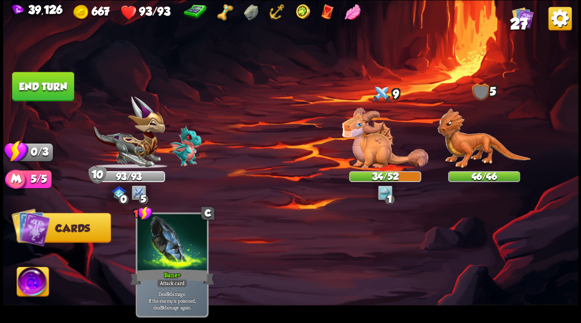
drag, startPoint x: 51, startPoint y: 89, endPoint x: 172, endPoint y: 163, distance: 142.3
click at [51, 91] on button "End turn" at bounding box center [43, 86] width 62 height 29
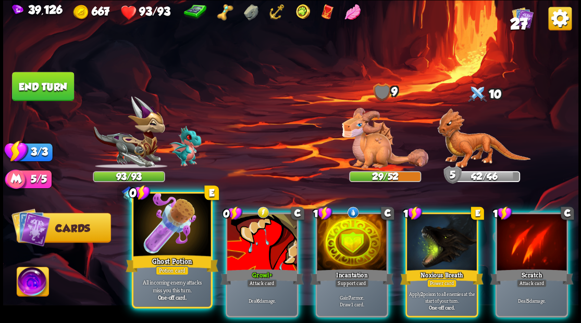
click at [153, 242] on div at bounding box center [171, 226] width 77 height 65
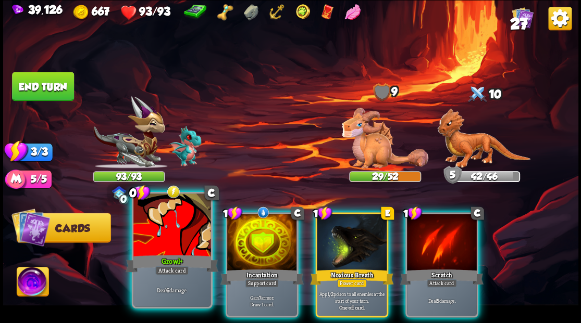
click at [153, 233] on div at bounding box center [171, 226] width 77 height 65
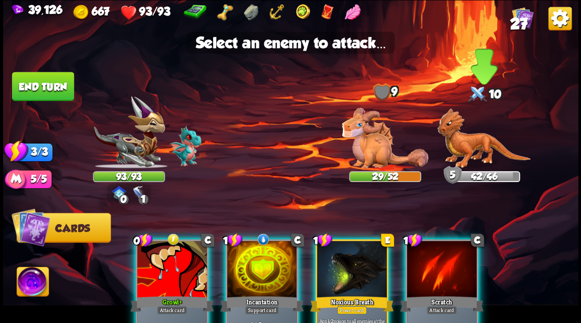
click at [486, 143] on img at bounding box center [483, 138] width 93 height 60
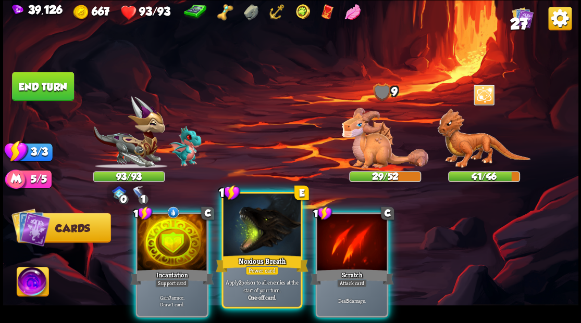
click at [269, 234] on div at bounding box center [261, 226] width 77 height 65
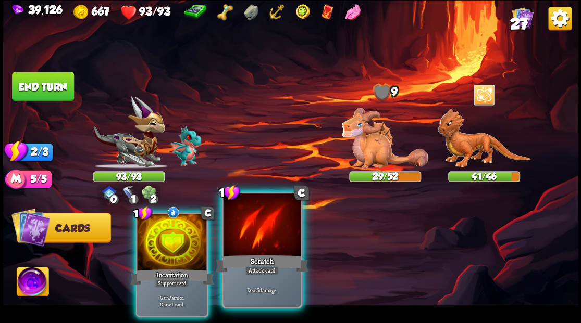
click at [267, 230] on div at bounding box center [261, 226] width 77 height 65
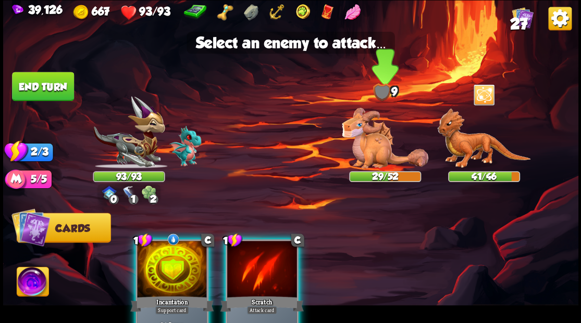
click at [370, 149] on img at bounding box center [385, 138] width 86 height 61
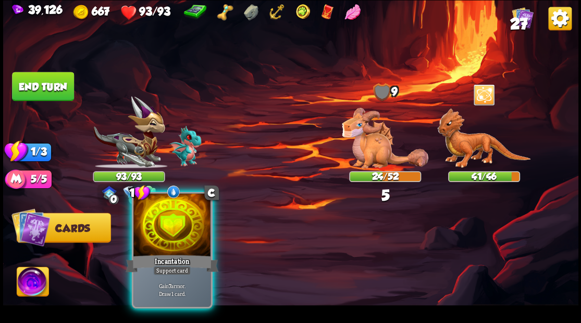
click at [169, 241] on div at bounding box center [171, 226] width 77 height 65
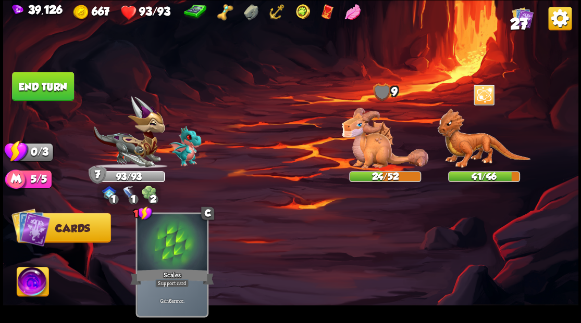
click at [53, 94] on button "End turn" at bounding box center [43, 86] width 62 height 29
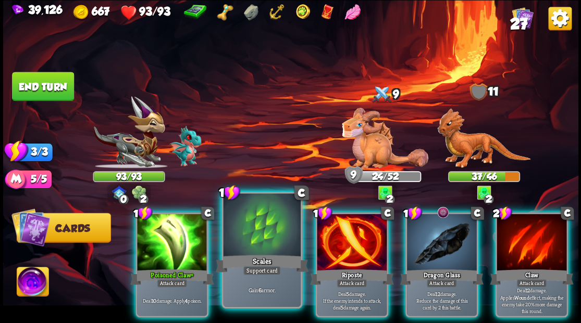
click at [245, 244] on div at bounding box center [261, 226] width 77 height 65
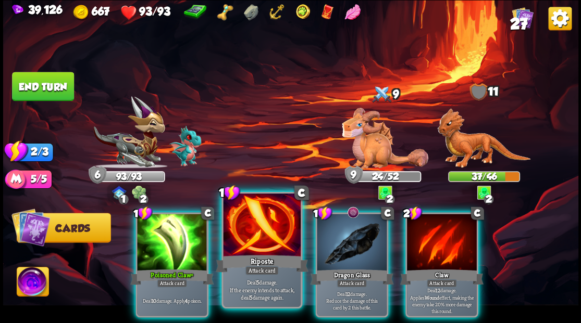
click at [243, 244] on div at bounding box center [261, 226] width 77 height 65
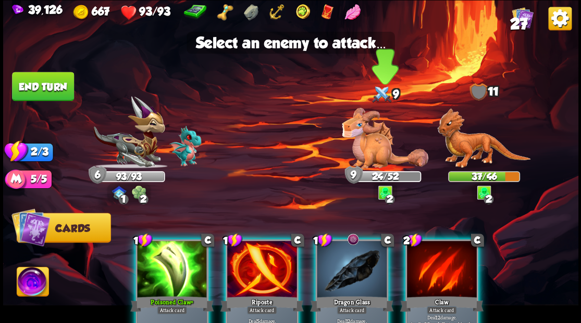
click at [377, 156] on img at bounding box center [385, 138] width 86 height 61
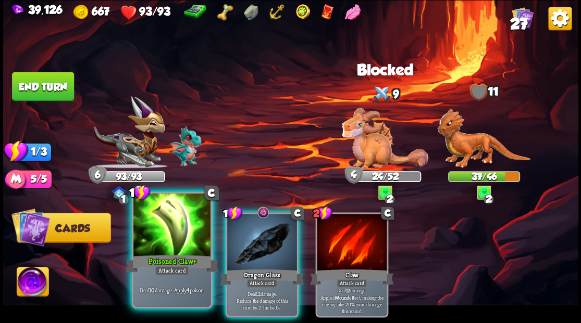
click at [158, 247] on div at bounding box center [171, 226] width 77 height 65
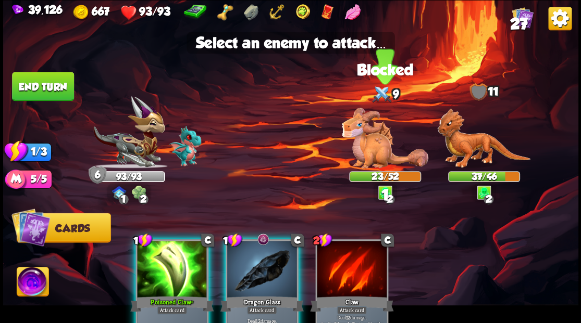
click at [370, 155] on img at bounding box center [385, 138] width 86 height 61
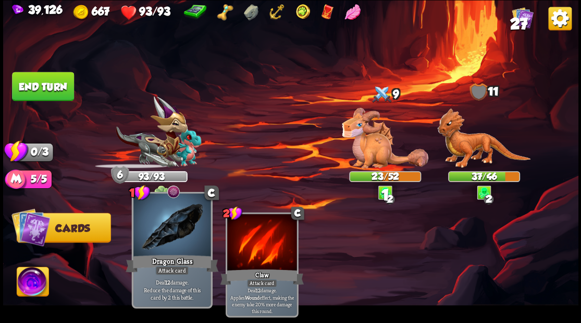
click at [180, 233] on div at bounding box center [171, 226] width 77 height 65
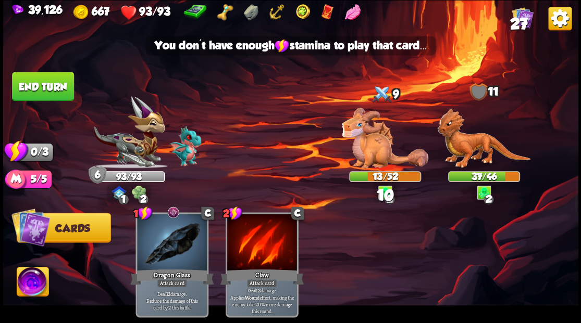
click at [387, 146] on img at bounding box center [385, 138] width 86 height 61
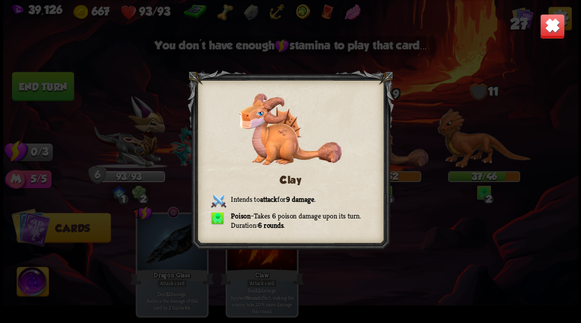
drag, startPoint x: 569, startPoint y: 36, endPoint x: 561, endPoint y: 32, distance: 8.9
click at [565, 34] on div "Clay Intends to attack for 9 damage . Poison – Takes 6 poison damage upon its t…" at bounding box center [290, 161] width 575 height 323
click at [557, 30] on img at bounding box center [551, 26] width 25 height 25
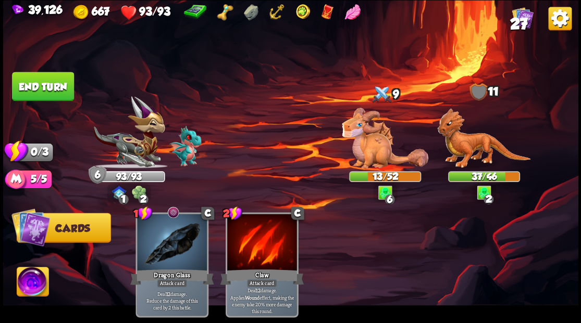
click at [63, 83] on button "End turn" at bounding box center [43, 86] width 62 height 29
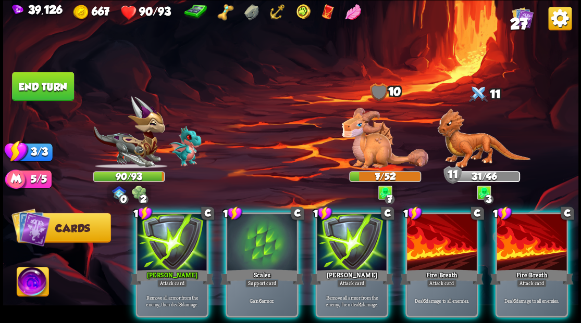
click at [261, 246] on div at bounding box center [262, 243] width 70 height 59
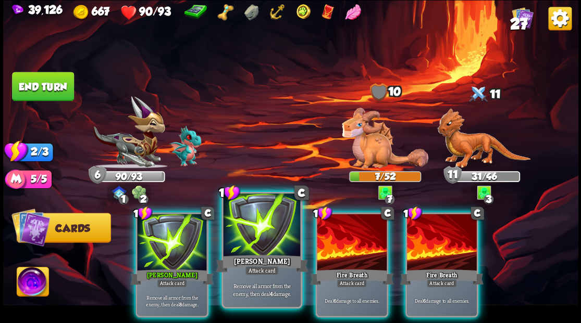
click at [260, 245] on div at bounding box center [261, 226] width 77 height 65
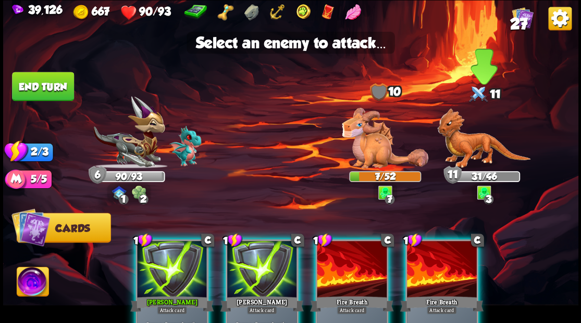
click at [464, 167] on img at bounding box center [483, 138] width 93 height 60
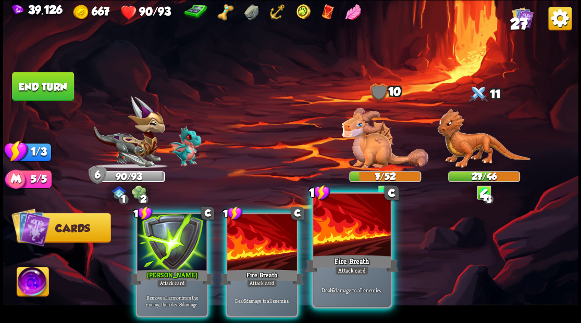
click at [339, 238] on div at bounding box center [351, 226] width 77 height 65
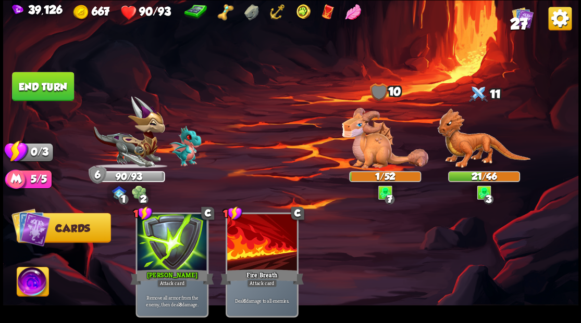
click at [28, 86] on button "End turn" at bounding box center [43, 86] width 62 height 29
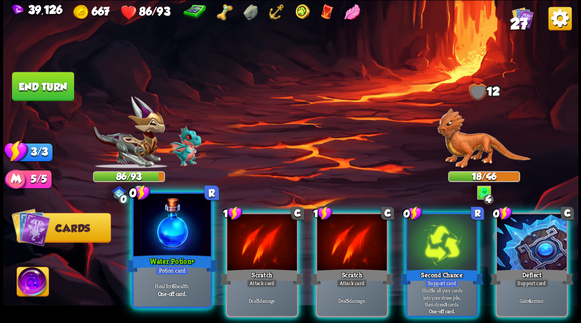
click at [180, 228] on div at bounding box center [171, 226] width 77 height 65
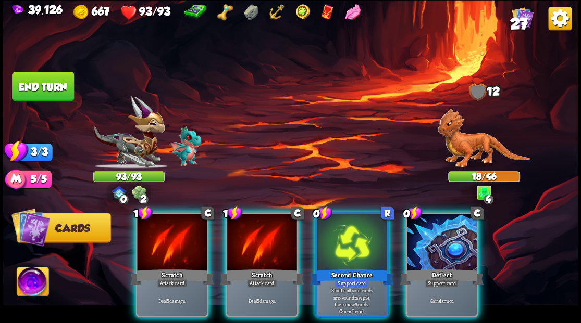
click at [473, 146] on img at bounding box center [483, 138] width 93 height 60
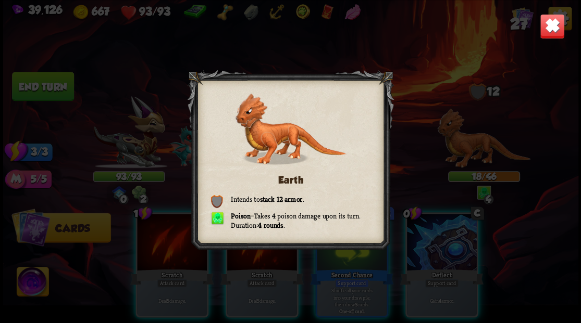
click at [555, 22] on img at bounding box center [551, 26] width 25 height 25
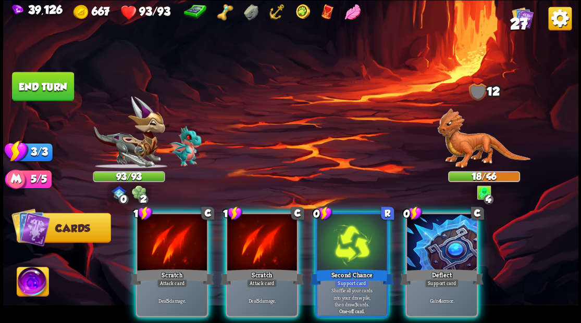
click at [171, 235] on div at bounding box center [172, 243] width 70 height 59
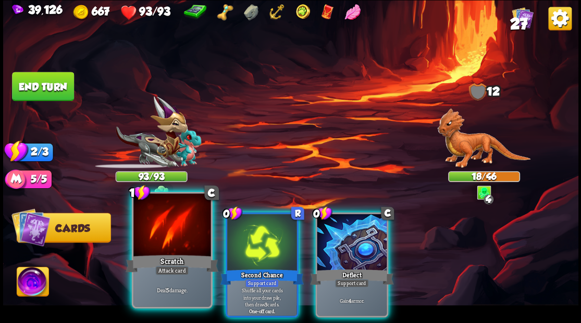
click at [170, 234] on div at bounding box center [171, 226] width 77 height 65
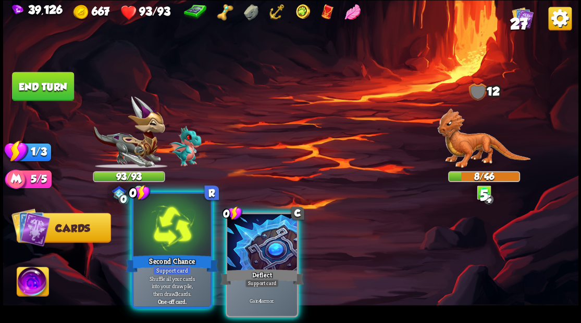
click at [171, 234] on div at bounding box center [171, 226] width 77 height 65
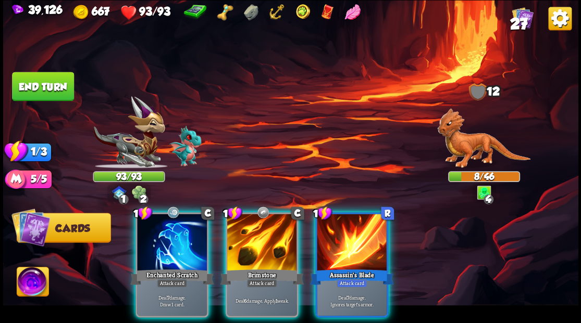
click at [169, 238] on div at bounding box center [172, 243] width 70 height 59
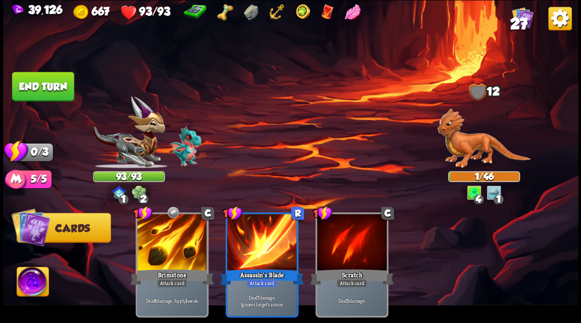
drag, startPoint x: 41, startPoint y: 95, endPoint x: 54, endPoint y: 95, distance: 13.0
click at [41, 95] on button "End turn" at bounding box center [43, 86] width 62 height 29
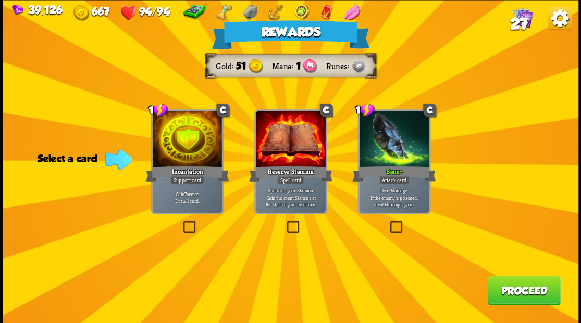
click at [529, 294] on button "Proceed" at bounding box center [524, 290] width 72 height 29
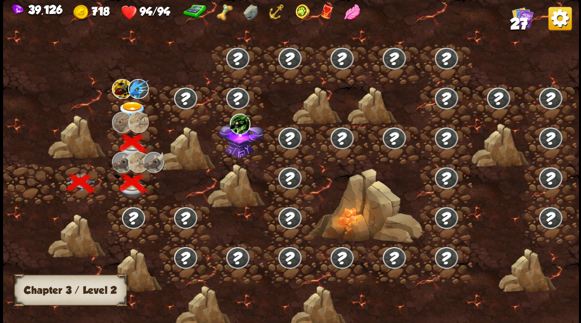
click at [129, 102] on img at bounding box center [132, 110] width 29 height 17
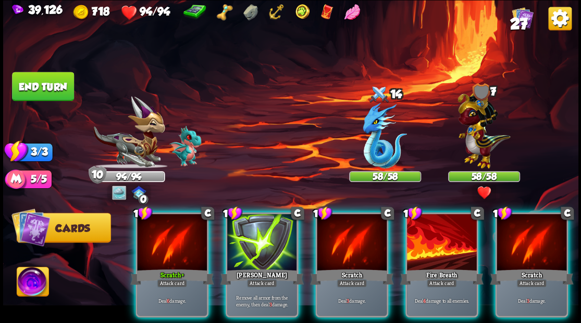
click at [29, 290] on img at bounding box center [33, 283] width 32 height 32
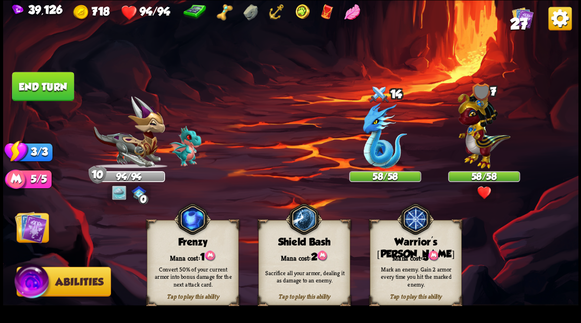
click at [405, 248] on div "Tap to play this ability Warrior's [PERSON_NAME] cost: 3 Mark an enemy. Gain 2 …" at bounding box center [415, 262] width 92 height 85
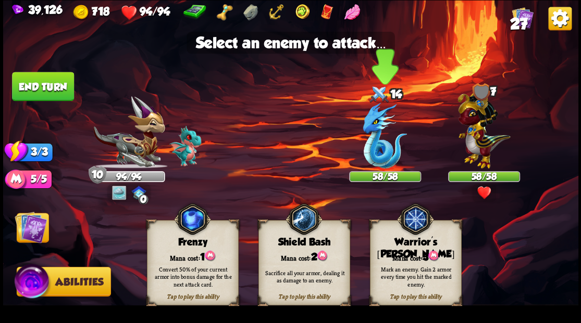
click at [367, 154] on img at bounding box center [385, 136] width 44 height 66
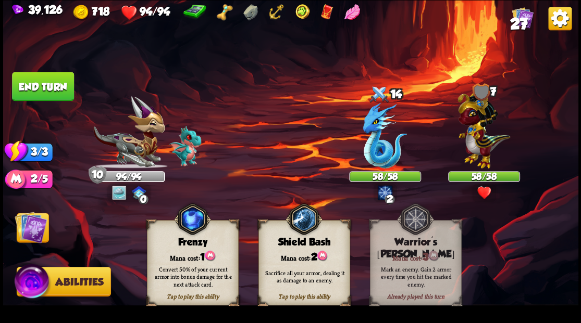
click at [29, 232] on img at bounding box center [31, 227] width 32 height 32
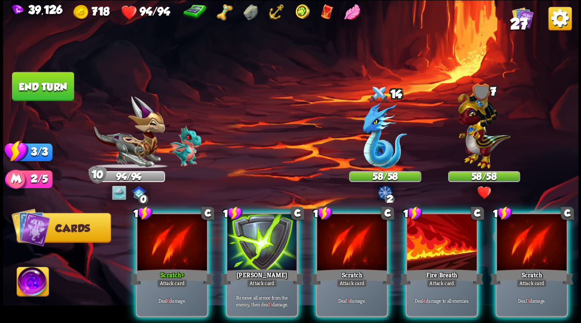
click at [434, 241] on div at bounding box center [442, 243] width 70 height 59
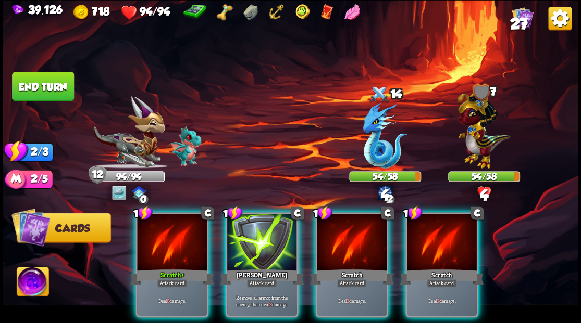
drag, startPoint x: 434, startPoint y: 241, endPoint x: 408, endPoint y: 207, distance: 42.0
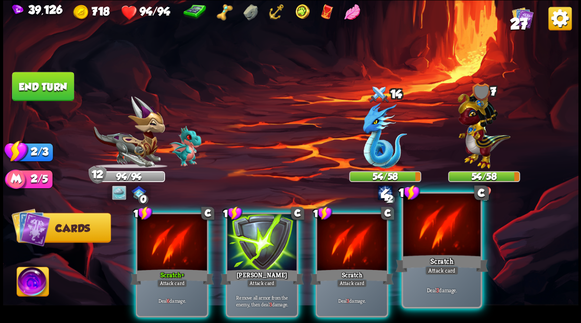
click at [433, 241] on div at bounding box center [441, 226] width 77 height 65
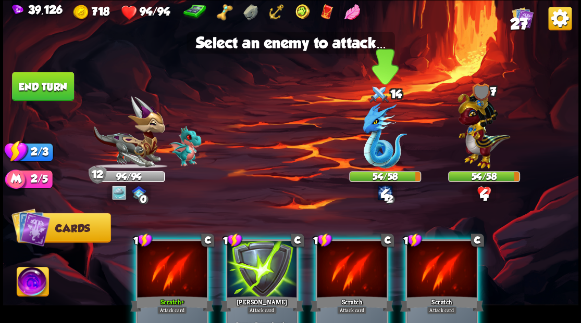
click at [383, 157] on img at bounding box center [385, 136] width 44 height 66
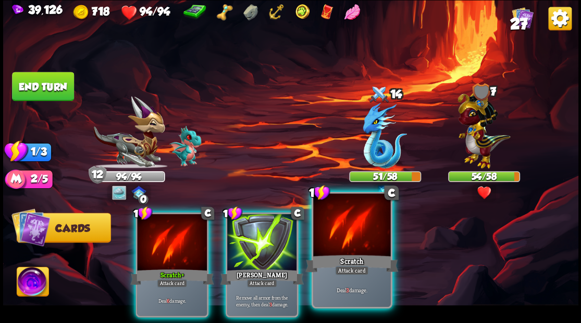
drag, startPoint x: 361, startPoint y: 241, endPoint x: 353, endPoint y: 225, distance: 17.5
click at [358, 234] on div at bounding box center [351, 226] width 77 height 65
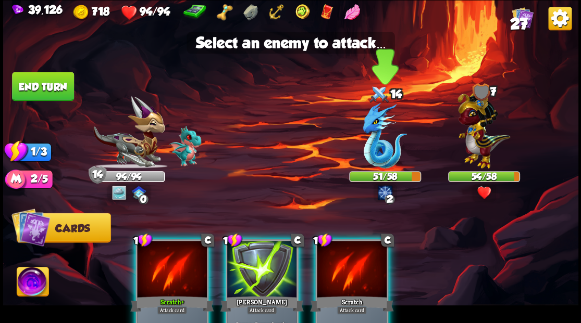
click at [374, 145] on img at bounding box center [385, 136] width 44 height 66
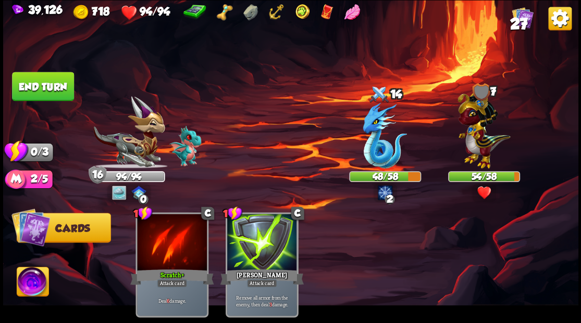
click at [34, 97] on button "End turn" at bounding box center [43, 86] width 62 height 29
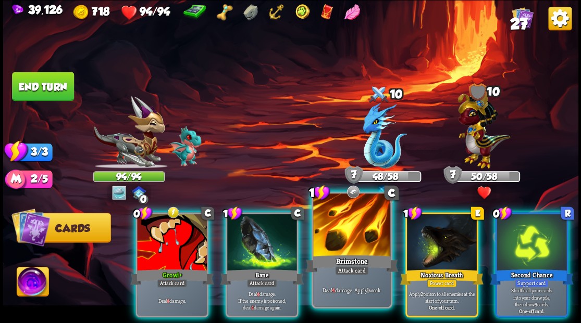
click at [333, 240] on div at bounding box center [351, 226] width 77 height 65
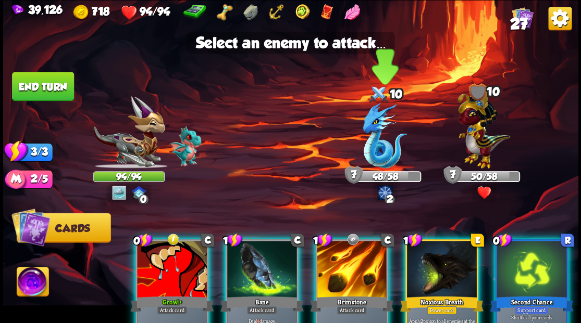
click at [369, 156] on img at bounding box center [385, 136] width 44 height 66
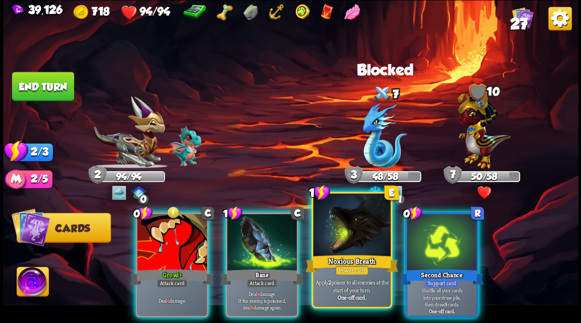
click at [345, 230] on div at bounding box center [351, 226] width 77 height 65
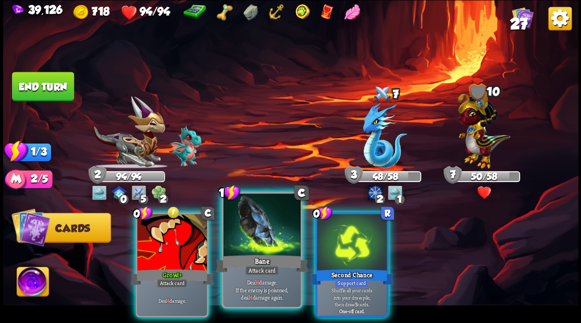
click at [256, 241] on div at bounding box center [261, 226] width 77 height 65
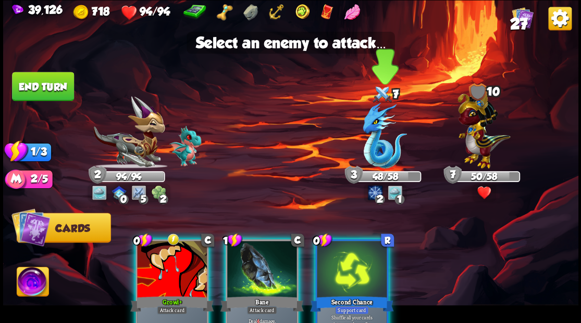
click at [369, 152] on img at bounding box center [385, 136] width 44 height 66
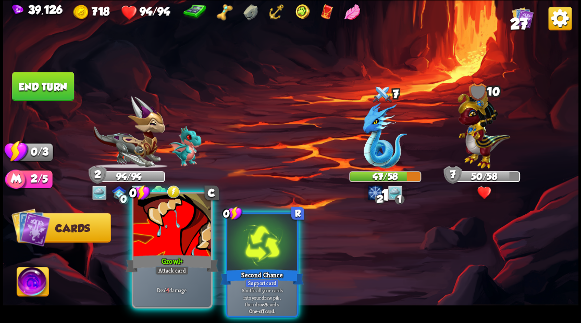
click at [169, 255] on div "0 C Growl+ Attack card Deal 4 damage." at bounding box center [171, 250] width 81 height 117
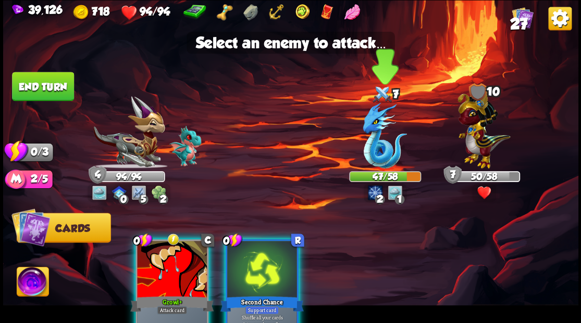
click at [380, 141] on img at bounding box center [385, 136] width 44 height 66
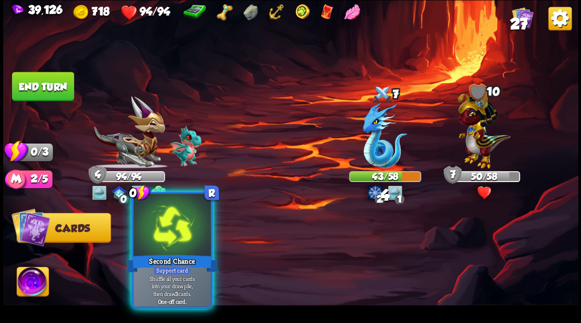
click at [191, 247] on div at bounding box center [171, 226] width 77 height 65
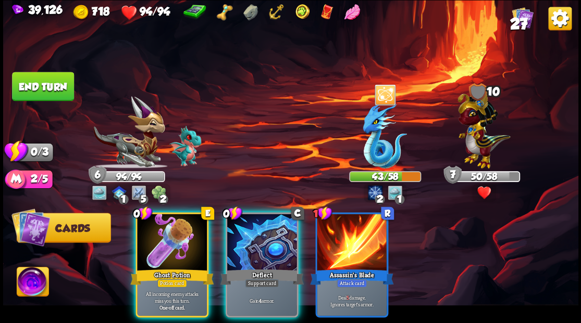
drag, startPoint x: 270, startPoint y: 242, endPoint x: 252, endPoint y: 240, distance: 18.4
click at [269, 242] on div at bounding box center [262, 243] width 70 height 59
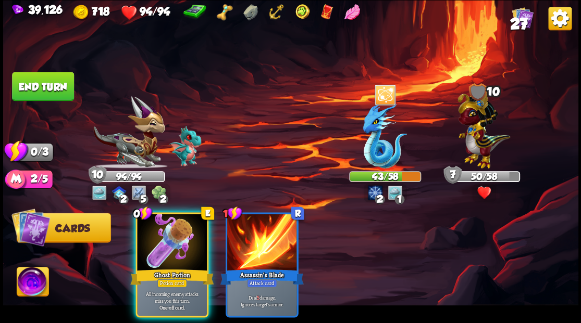
click at [173, 233] on div at bounding box center [172, 243] width 70 height 59
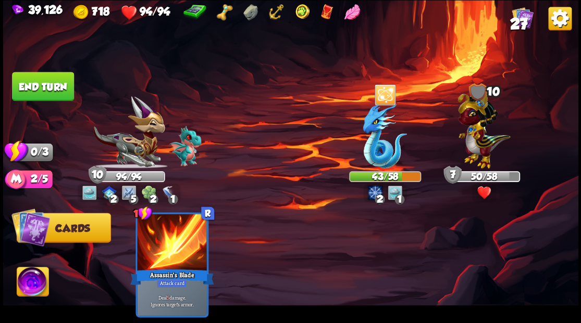
click at [43, 86] on button "End turn" at bounding box center [43, 86] width 62 height 29
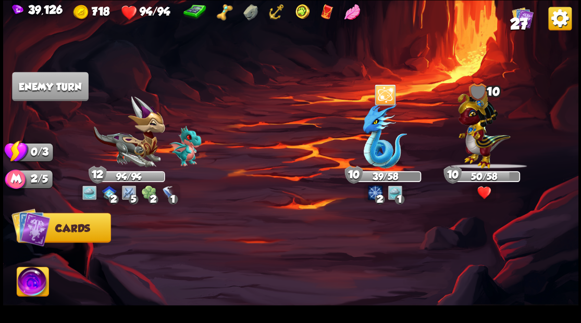
click at [139, 151] on img at bounding box center [129, 132] width 72 height 72
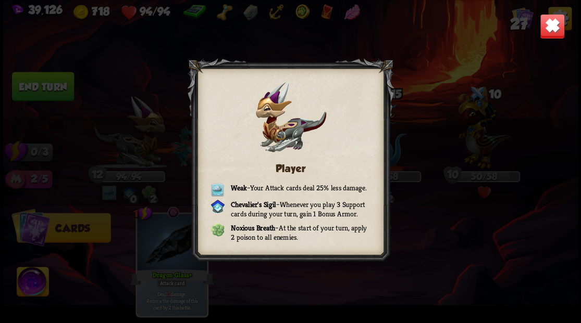
click at [546, 27] on img at bounding box center [551, 26] width 25 height 25
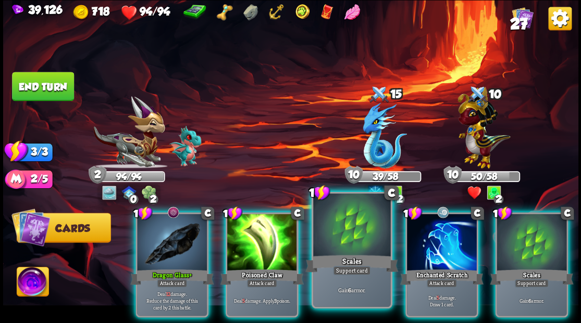
click at [338, 243] on div at bounding box center [351, 226] width 77 height 65
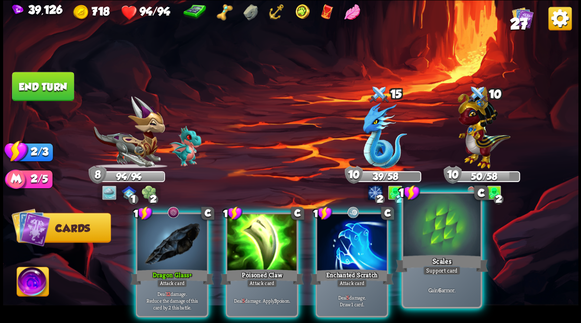
click at [458, 245] on div at bounding box center [441, 226] width 77 height 65
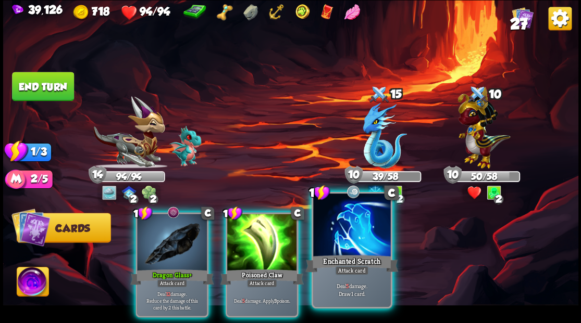
drag, startPoint x: 352, startPoint y: 245, endPoint x: 346, endPoint y: 217, distance: 28.7
click at [351, 243] on div at bounding box center [351, 226] width 77 height 65
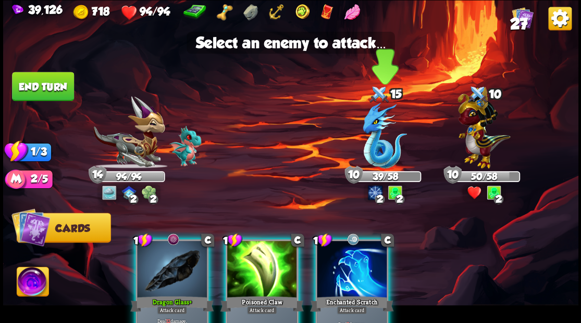
click at [371, 143] on img at bounding box center [385, 136] width 44 height 66
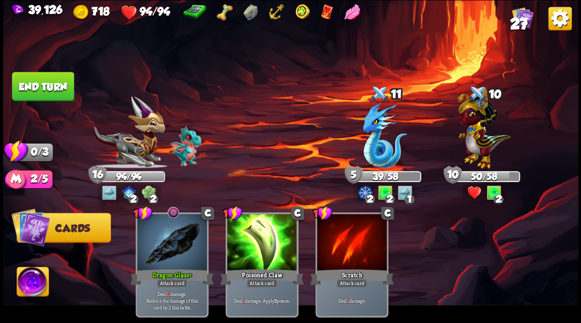
click at [53, 88] on button "End turn" at bounding box center [43, 86] width 62 height 29
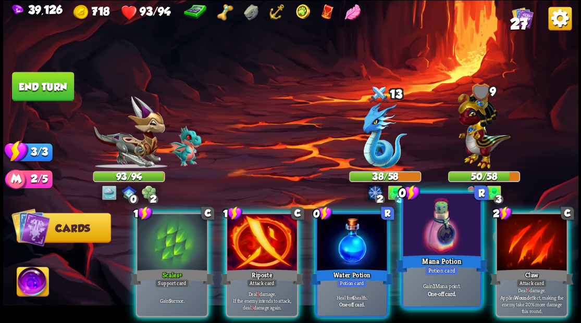
click at [438, 247] on div at bounding box center [441, 226] width 77 height 65
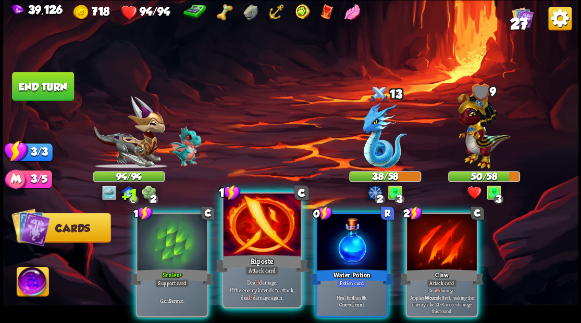
click at [270, 228] on div at bounding box center [261, 226] width 77 height 65
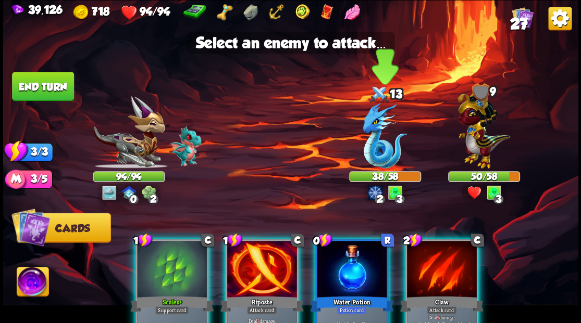
click at [373, 153] on img at bounding box center [385, 136] width 44 height 66
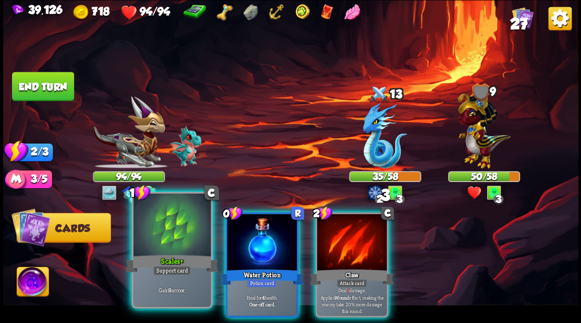
click at [159, 254] on div "Scales+" at bounding box center [172, 263] width 93 height 21
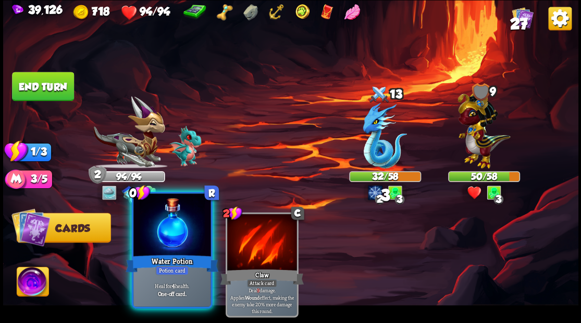
click at [167, 232] on div at bounding box center [171, 226] width 77 height 65
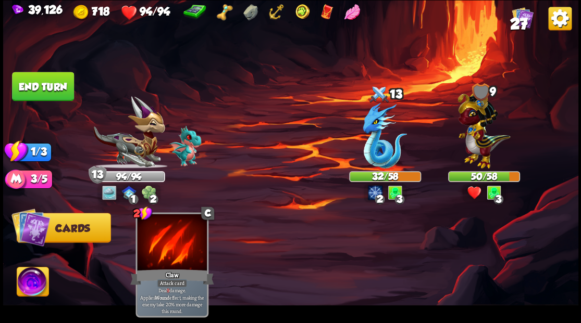
click at [28, 92] on button "End turn" at bounding box center [43, 86] width 62 height 29
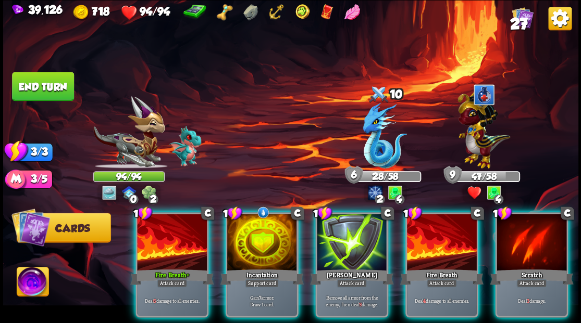
click at [247, 221] on div at bounding box center [262, 243] width 70 height 59
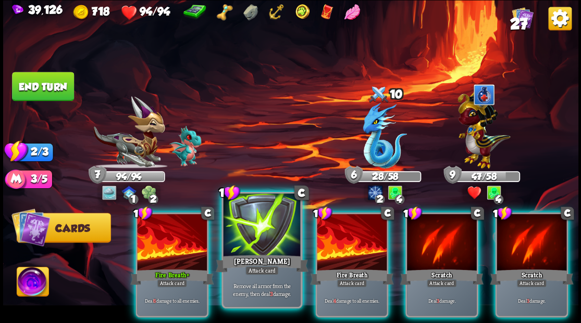
click at [249, 222] on div at bounding box center [261, 226] width 77 height 65
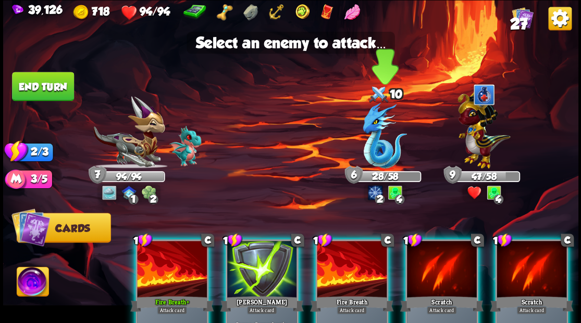
click at [375, 157] on img at bounding box center [385, 136] width 44 height 66
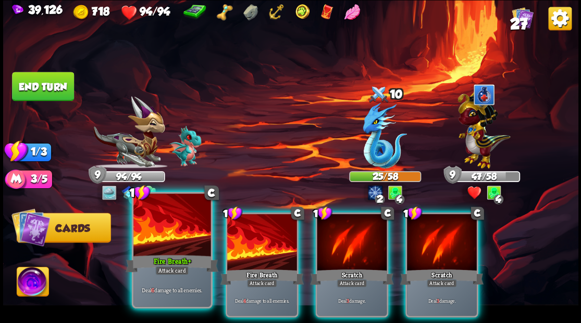
click at [167, 240] on div at bounding box center [171, 226] width 77 height 65
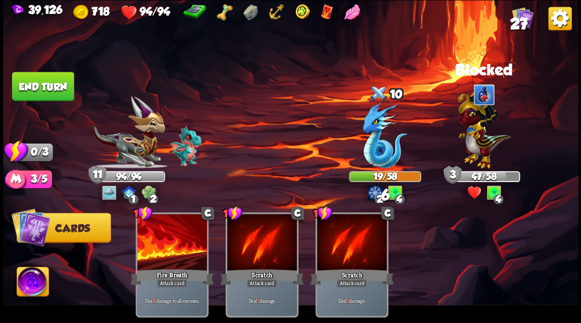
click at [58, 88] on button "End turn" at bounding box center [43, 86] width 62 height 29
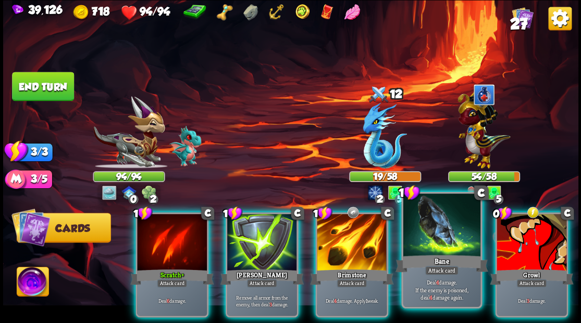
click at [443, 249] on div at bounding box center [441, 226] width 77 height 65
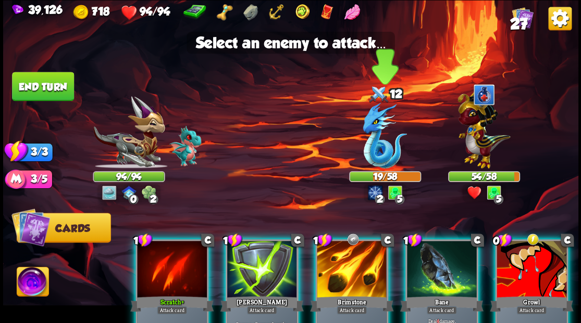
click at [382, 156] on img at bounding box center [385, 136] width 44 height 66
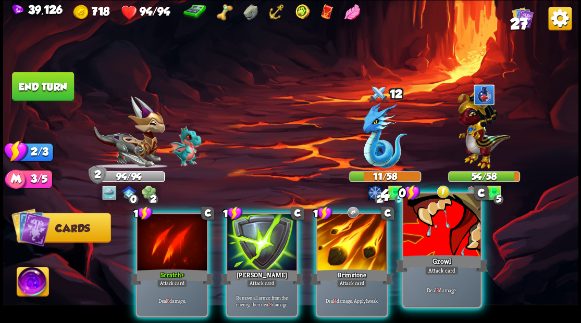
click at [435, 243] on div at bounding box center [441, 226] width 77 height 65
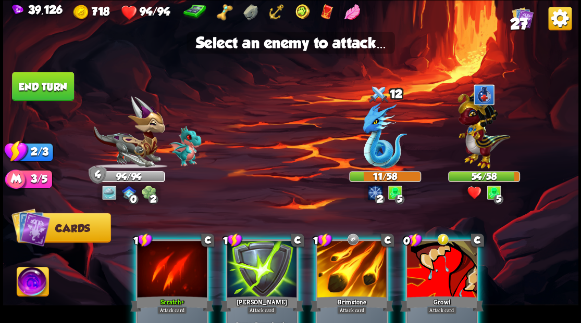
click at [435, 267] on div at bounding box center [442, 270] width 70 height 59
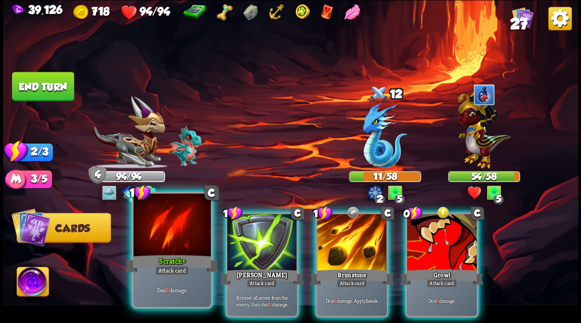
click at [174, 255] on div "Scratch+" at bounding box center [172, 263] width 93 height 21
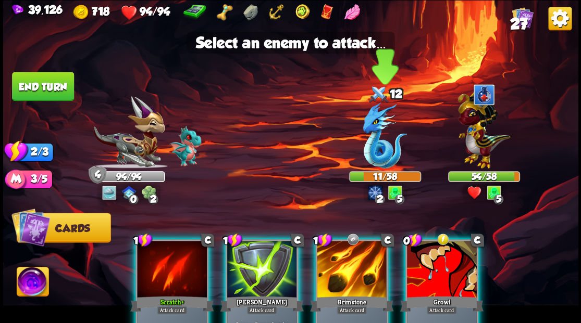
click at [374, 159] on img at bounding box center [385, 136] width 44 height 66
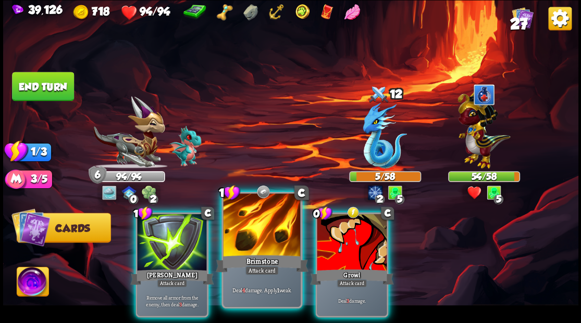
click at [233, 246] on div at bounding box center [261, 226] width 77 height 65
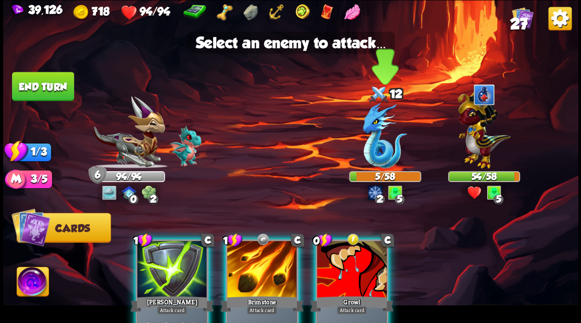
click at [376, 148] on img at bounding box center [385, 136] width 44 height 66
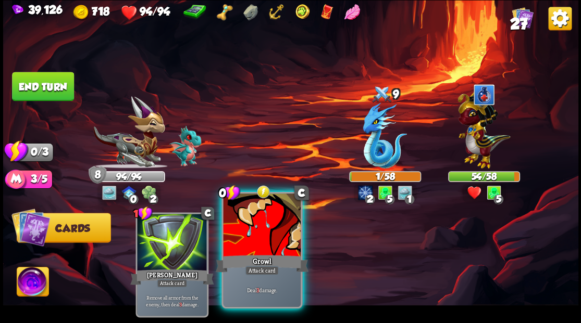
drag, startPoint x: 235, startPoint y: 240, endPoint x: 259, endPoint y: 238, distance: 24.1
click at [236, 240] on div at bounding box center [261, 226] width 77 height 65
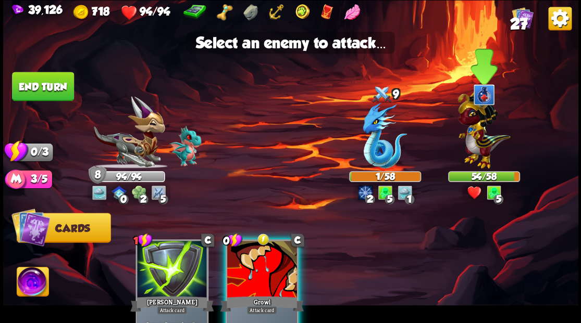
click at [478, 136] on img at bounding box center [483, 127] width 53 height 82
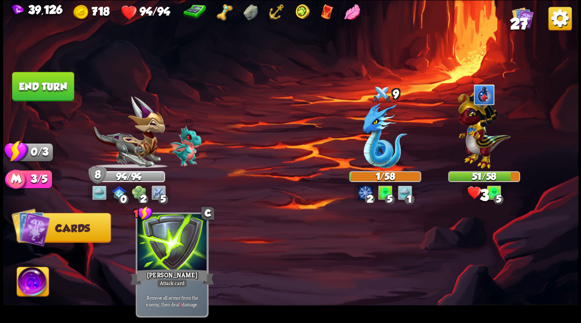
click at [59, 88] on button "End turn" at bounding box center [43, 86] width 62 height 29
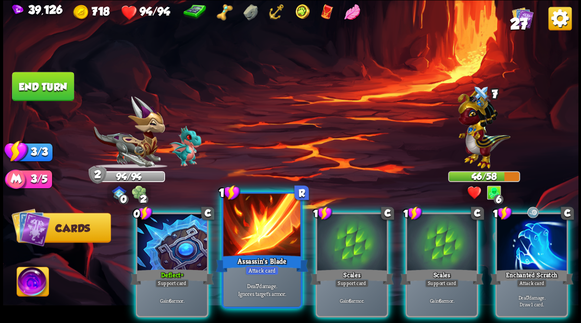
click at [269, 218] on div at bounding box center [261, 226] width 77 height 65
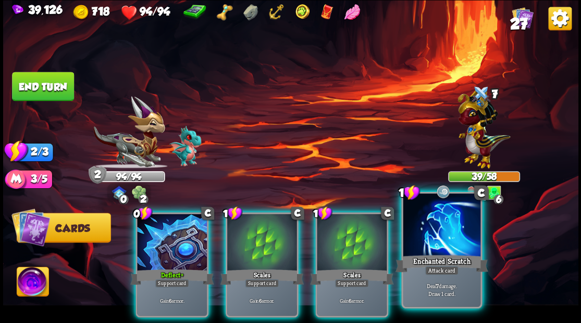
click at [432, 218] on div at bounding box center [441, 226] width 77 height 65
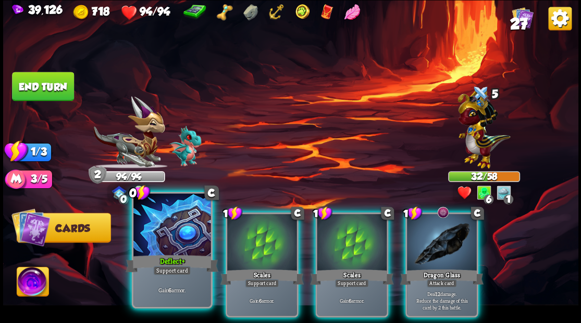
click at [188, 238] on div at bounding box center [171, 226] width 77 height 65
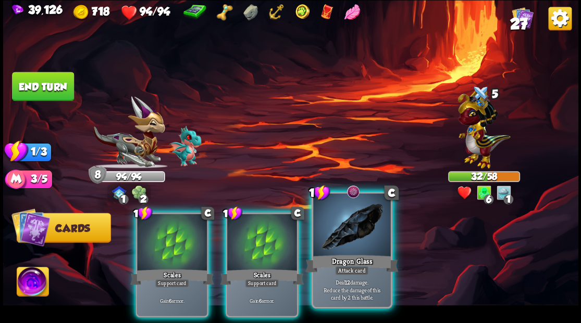
click at [337, 244] on div at bounding box center [351, 226] width 77 height 65
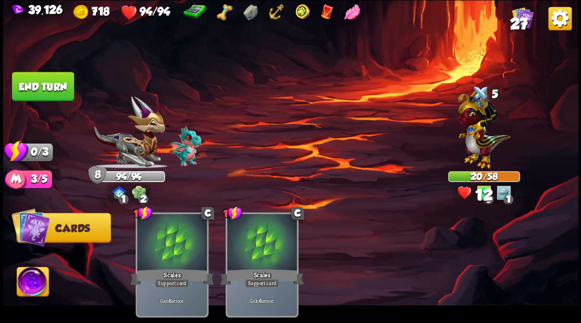
click at [64, 97] on button "End turn" at bounding box center [43, 86] width 62 height 29
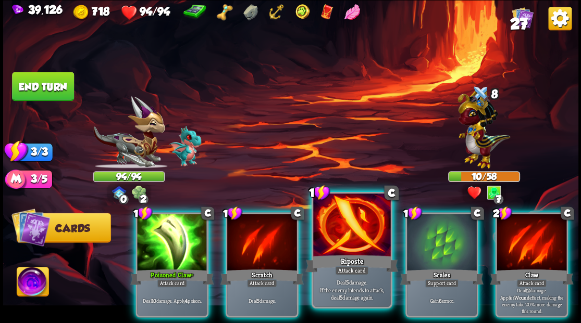
click at [340, 240] on div at bounding box center [351, 226] width 77 height 65
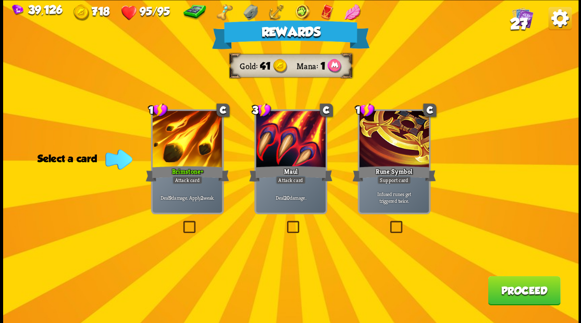
click at [524, 297] on button "Proceed" at bounding box center [524, 290] width 72 height 29
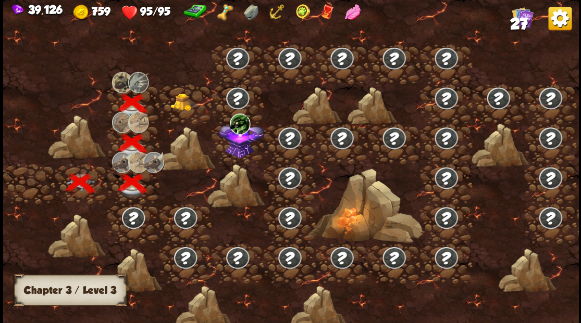
click at [179, 106] on img at bounding box center [184, 102] width 29 height 18
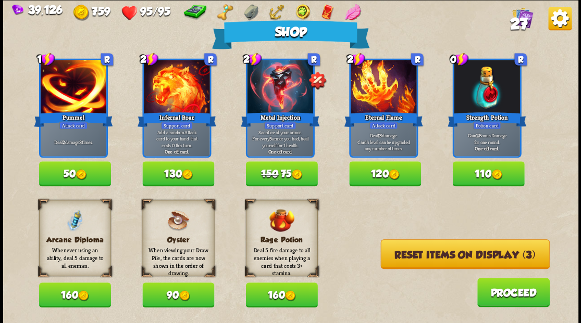
click at [446, 248] on button "Reset items on display (3)" at bounding box center [464, 255] width 169 height 30
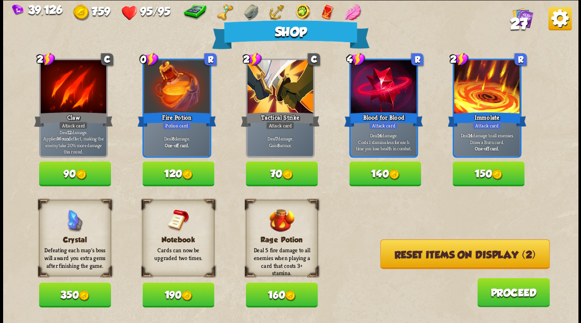
click at [439, 254] on button "Reset items on display (2)" at bounding box center [464, 255] width 169 height 30
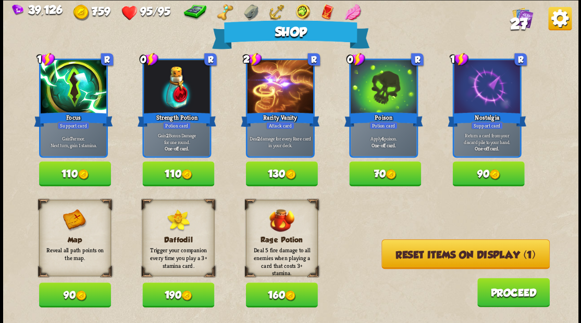
click at [178, 173] on button "110" at bounding box center [178, 173] width 72 height 25
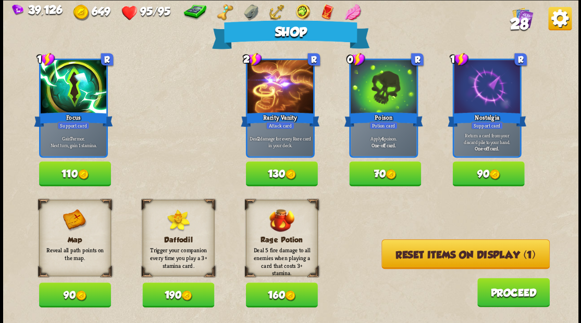
click at [424, 258] on button "Reset items on display (1)" at bounding box center [465, 255] width 168 height 30
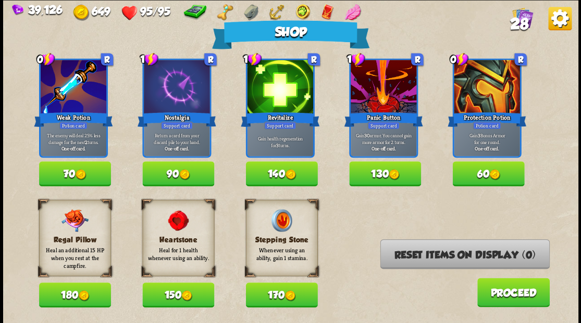
click at [184, 294] on img at bounding box center [186, 296] width 11 height 11
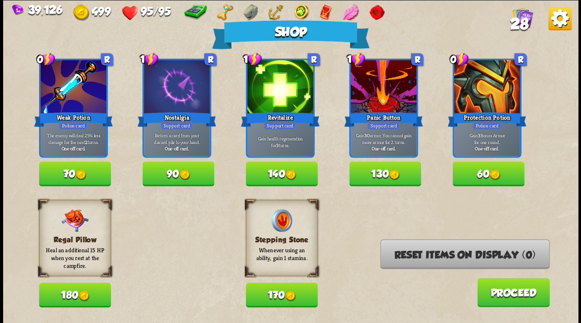
click at [495, 291] on button "Proceed" at bounding box center [513, 292] width 72 height 29
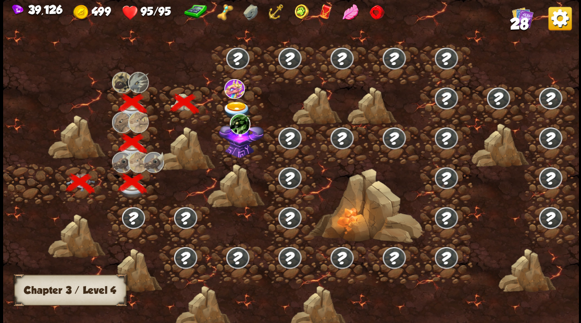
click at [234, 102] on img at bounding box center [236, 110] width 29 height 17
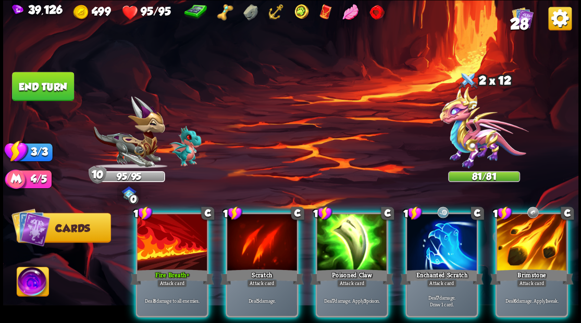
click at [29, 282] on img at bounding box center [33, 283] width 32 height 32
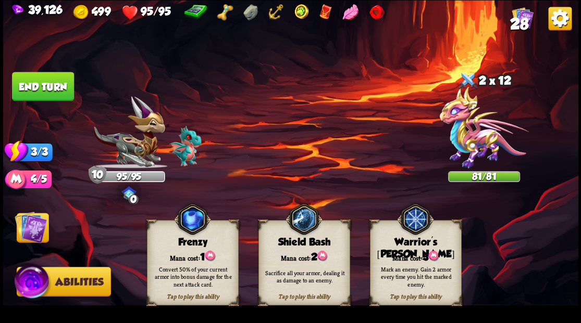
click at [404, 244] on div "Warrior's [PERSON_NAME]" at bounding box center [415, 249] width 91 height 24
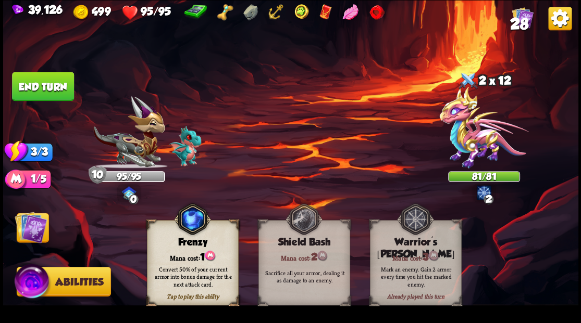
click at [30, 231] on img at bounding box center [31, 227] width 32 height 32
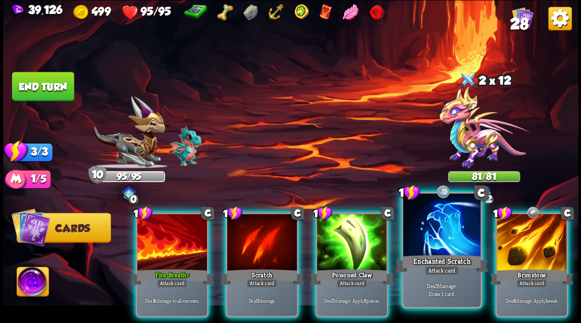
click at [435, 229] on div at bounding box center [441, 226] width 77 height 65
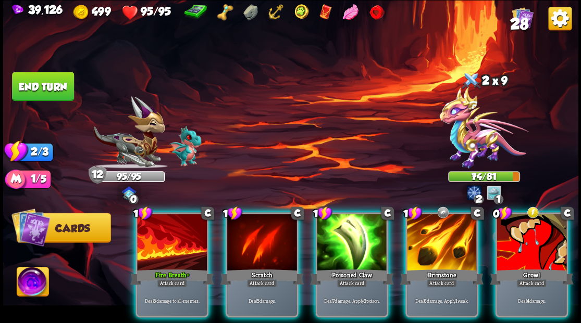
click at [435, 229] on div at bounding box center [442, 243] width 70 height 59
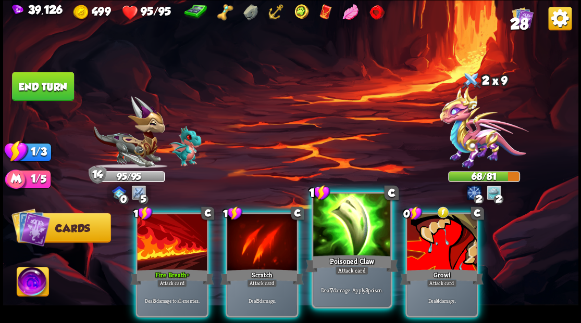
click at [333, 240] on div at bounding box center [351, 226] width 77 height 65
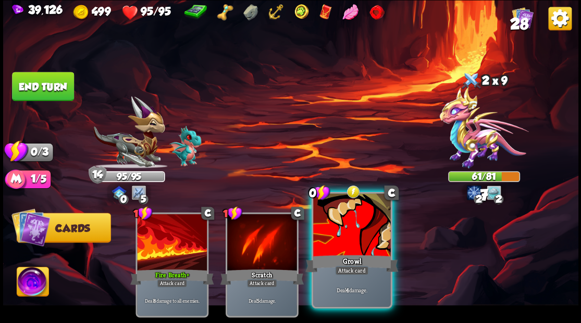
click at [334, 241] on div at bounding box center [351, 226] width 77 height 65
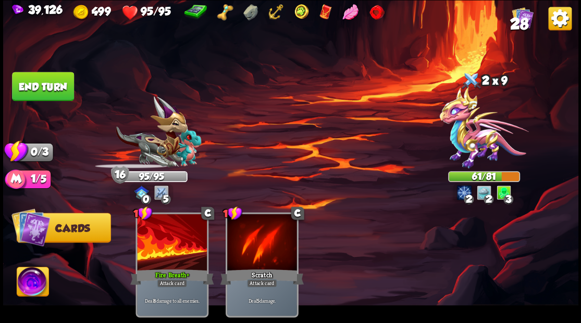
drag, startPoint x: 44, startPoint y: 94, endPoint x: 130, endPoint y: 166, distance: 112.5
click at [47, 99] on button "End turn" at bounding box center [42, 87] width 63 height 30
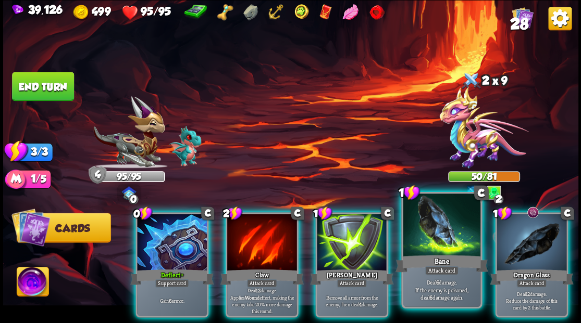
click at [429, 240] on div at bounding box center [441, 226] width 77 height 65
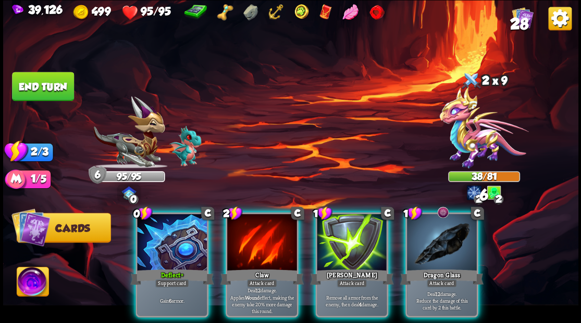
click at [429, 240] on div at bounding box center [442, 243] width 70 height 59
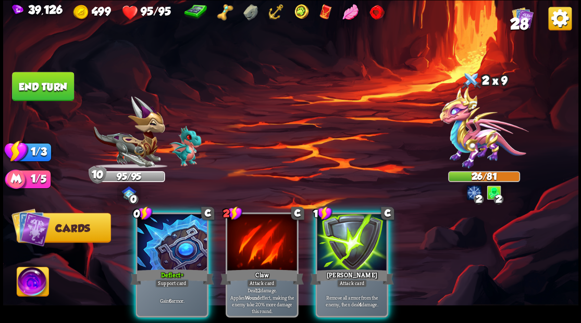
click at [178, 228] on div at bounding box center [172, 243] width 70 height 59
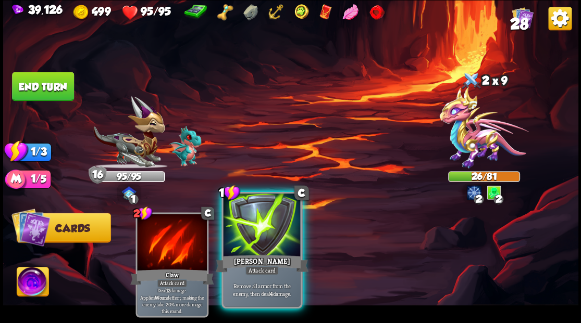
click at [251, 229] on div at bounding box center [261, 226] width 77 height 65
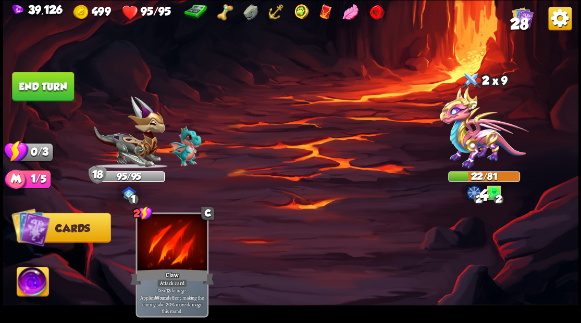
click at [63, 93] on button "End turn" at bounding box center [43, 86] width 62 height 29
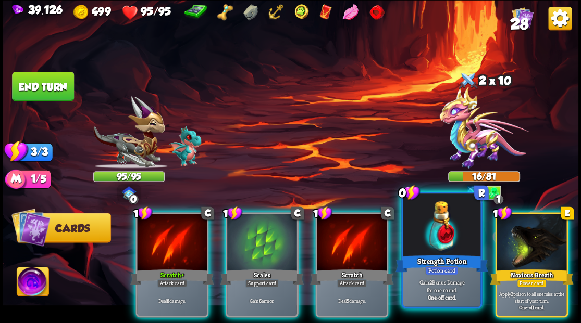
click at [445, 232] on div at bounding box center [441, 226] width 77 height 65
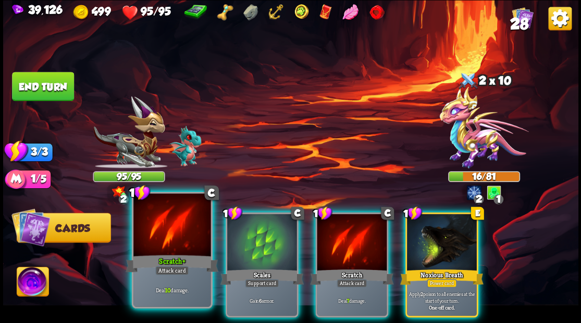
click at [172, 231] on div at bounding box center [171, 226] width 77 height 65
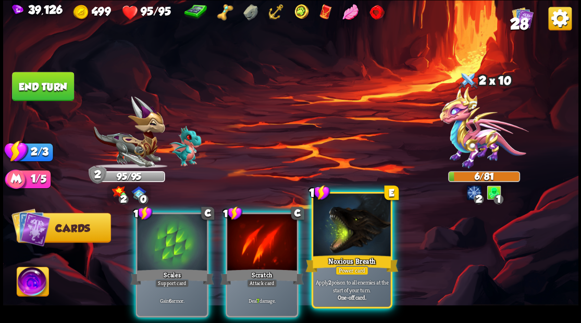
click at [350, 227] on div at bounding box center [351, 226] width 77 height 65
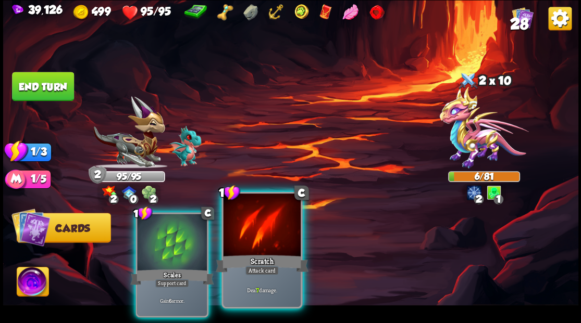
click at [260, 229] on div at bounding box center [261, 226] width 77 height 65
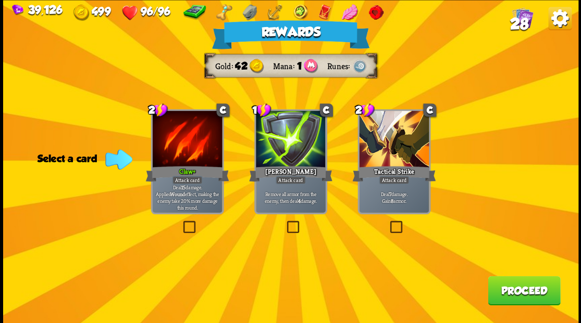
click at [512, 291] on button "Proceed" at bounding box center [524, 290] width 72 height 29
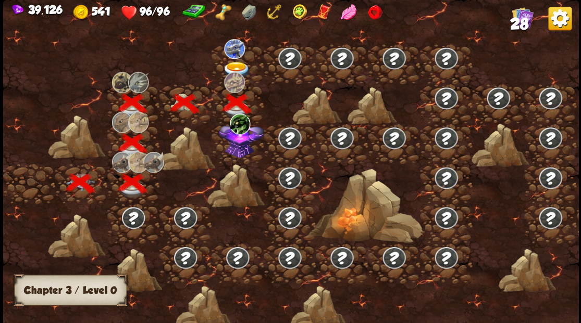
click at [232, 52] on img at bounding box center [234, 49] width 21 height 20
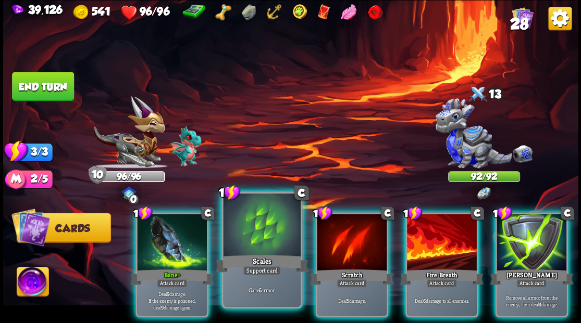
click at [264, 238] on div at bounding box center [261, 226] width 77 height 65
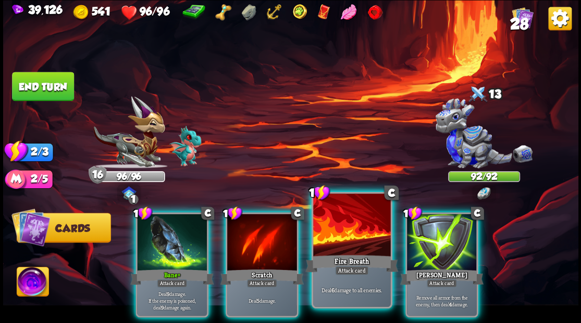
click at [353, 239] on div at bounding box center [351, 226] width 77 height 65
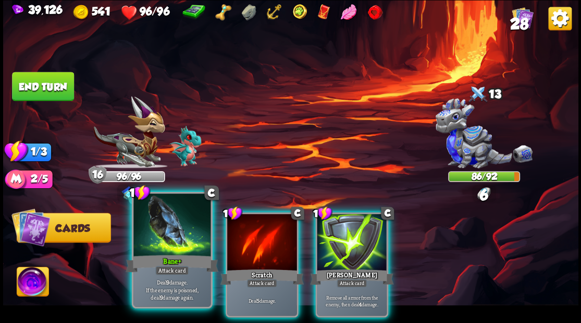
click at [178, 227] on div at bounding box center [171, 226] width 77 height 65
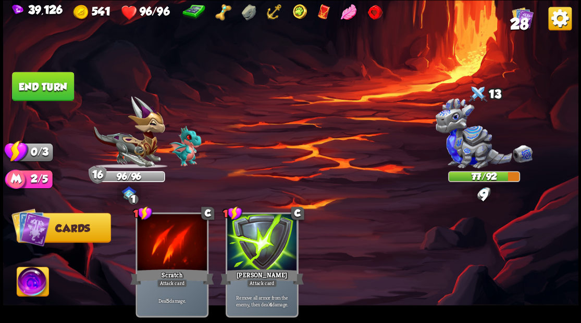
click at [54, 89] on button "End turn" at bounding box center [43, 86] width 62 height 29
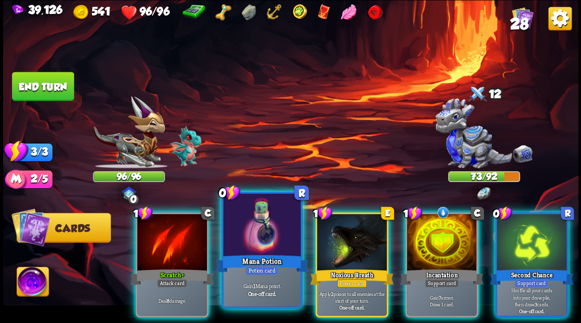
click at [277, 235] on div at bounding box center [261, 226] width 77 height 65
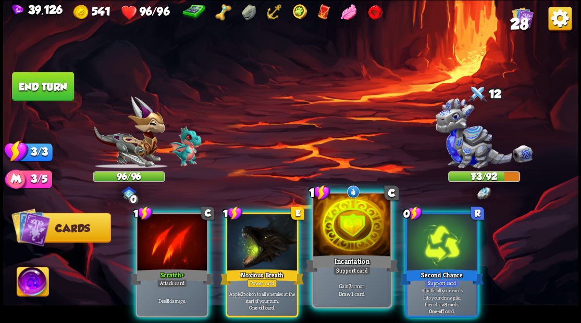
click at [354, 251] on div at bounding box center [351, 226] width 77 height 65
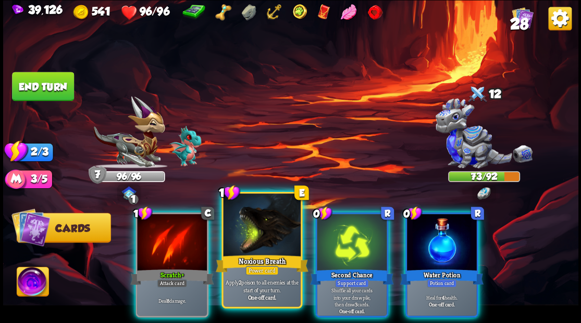
click at [262, 238] on div at bounding box center [261, 226] width 77 height 65
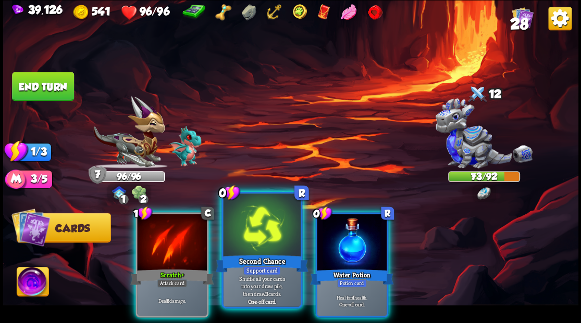
click at [262, 239] on div at bounding box center [261, 226] width 77 height 65
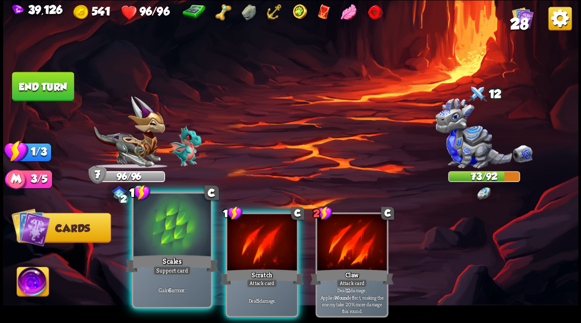
click at [155, 246] on div at bounding box center [171, 226] width 77 height 65
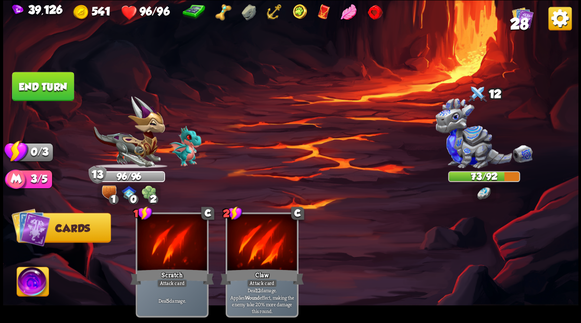
click at [42, 94] on button "End turn" at bounding box center [43, 86] width 62 height 29
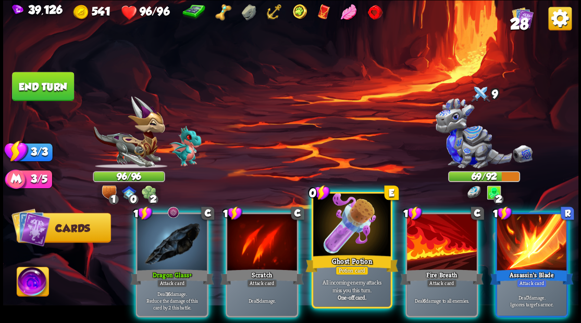
click at [358, 232] on div at bounding box center [351, 226] width 77 height 65
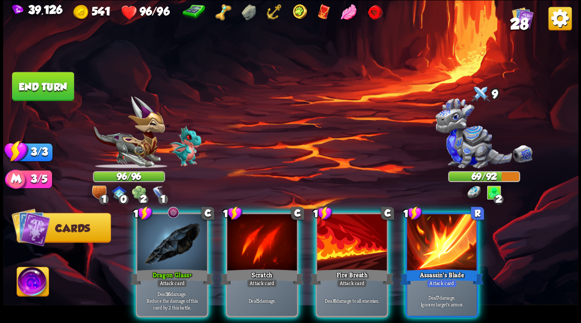
click at [165, 241] on div at bounding box center [172, 243] width 70 height 59
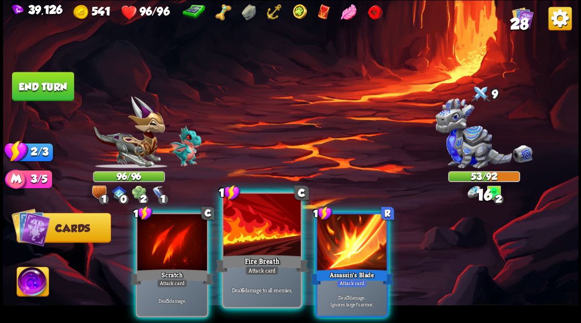
click at [247, 244] on div at bounding box center [261, 226] width 77 height 65
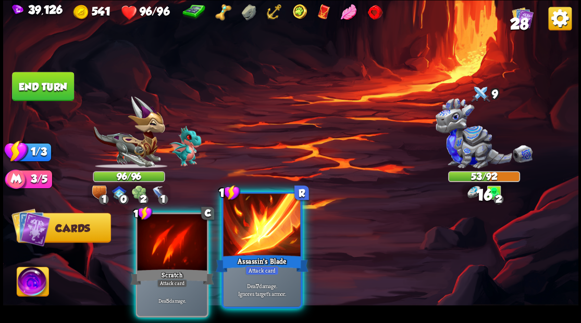
click at [247, 245] on div at bounding box center [261, 226] width 77 height 65
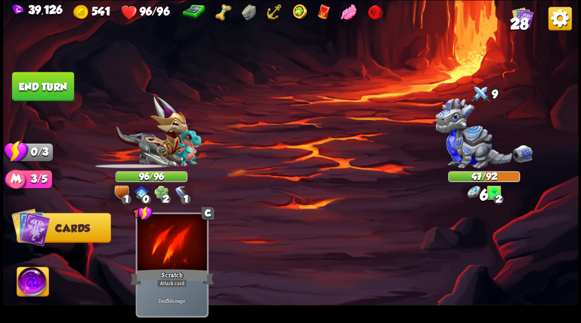
click at [32, 101] on img at bounding box center [290, 161] width 575 height 323
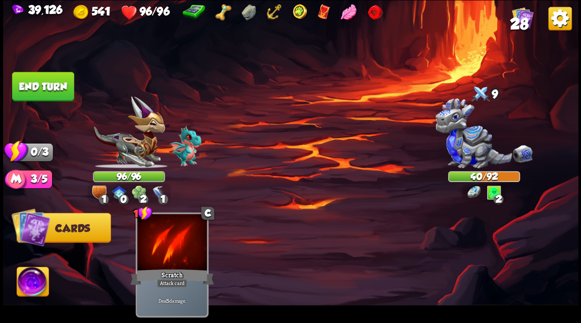
click at [61, 90] on button "End turn" at bounding box center [43, 86] width 62 height 29
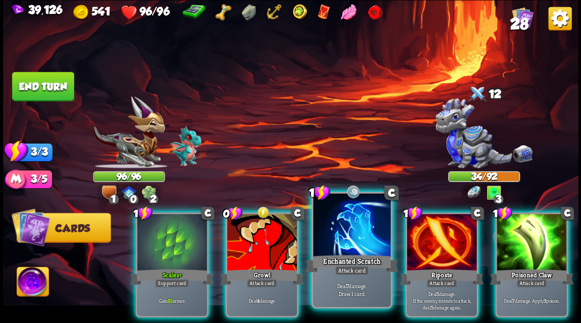
click at [339, 246] on div at bounding box center [351, 226] width 77 height 65
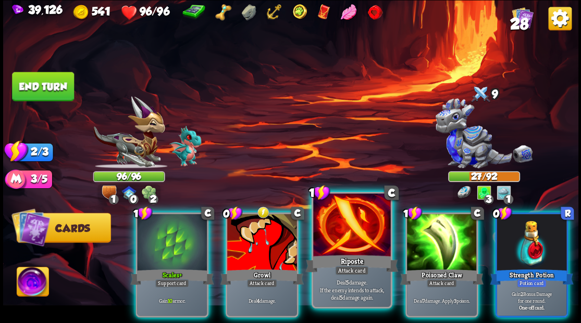
click at [343, 238] on div at bounding box center [351, 226] width 77 height 65
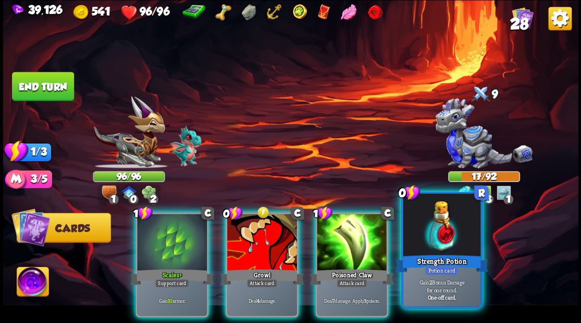
click at [422, 231] on div at bounding box center [441, 226] width 77 height 65
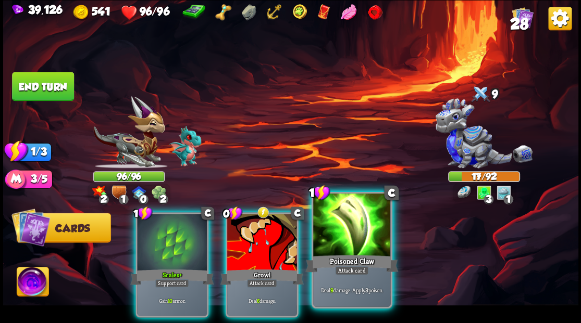
click at [350, 239] on div at bounding box center [351, 226] width 77 height 65
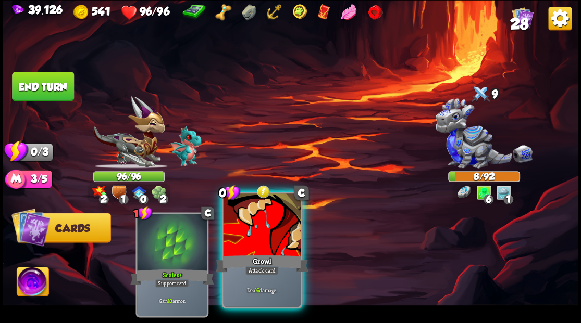
click at [256, 241] on div at bounding box center [261, 226] width 77 height 65
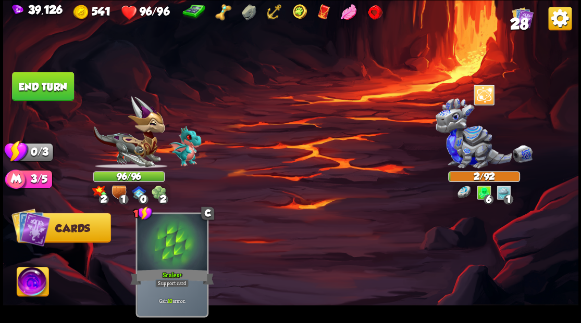
drag, startPoint x: 64, startPoint y: 95, endPoint x: 223, endPoint y: 152, distance: 169.2
click at [64, 95] on button "End turn" at bounding box center [43, 86] width 62 height 29
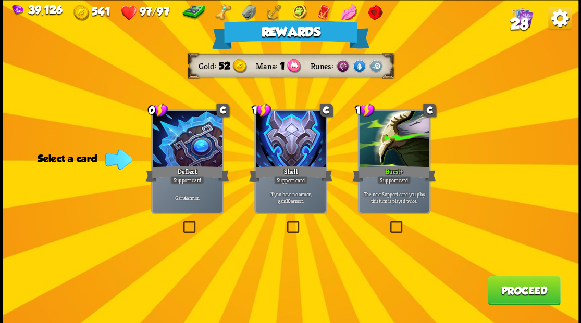
click at [516, 293] on button "Proceed" at bounding box center [524, 290] width 72 height 29
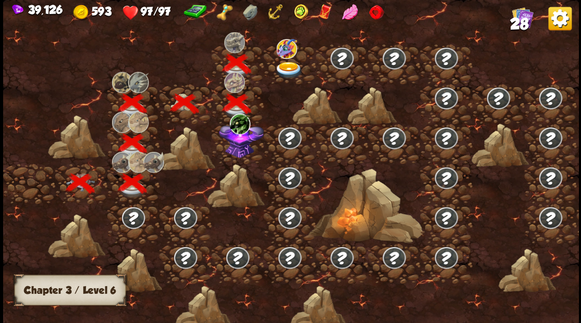
click at [288, 72] on img at bounding box center [288, 69] width 29 height 17
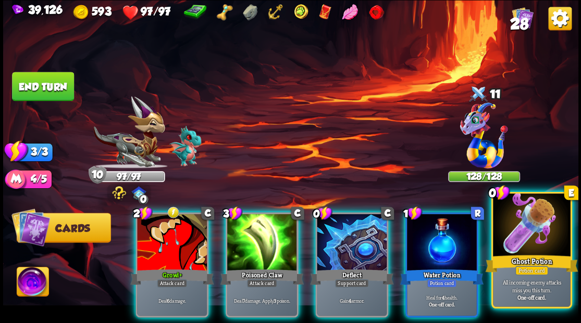
click at [530, 231] on div at bounding box center [531, 226] width 77 height 65
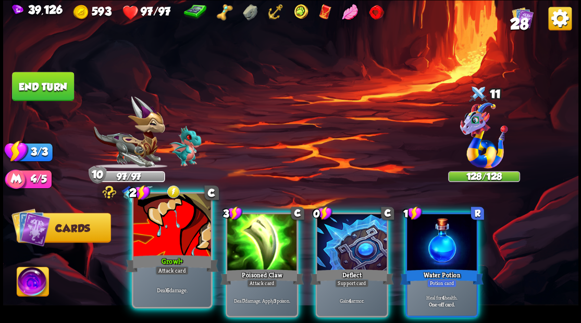
click at [161, 225] on div at bounding box center [171, 226] width 77 height 65
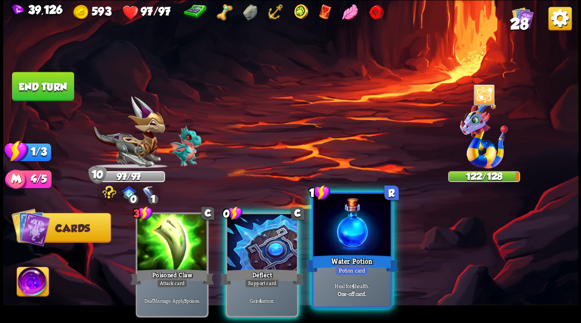
click at [329, 237] on div at bounding box center [351, 226] width 77 height 65
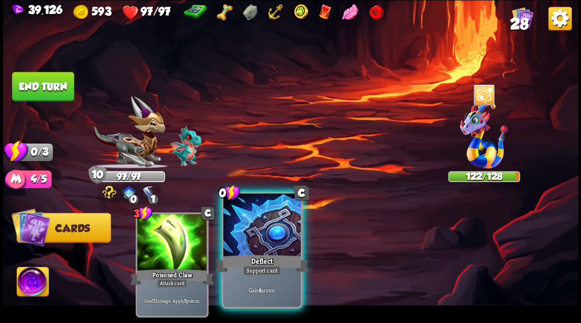
click at [248, 242] on div at bounding box center [261, 226] width 77 height 65
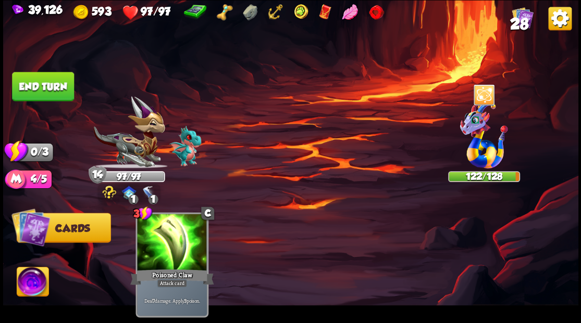
click at [62, 89] on button "End turn" at bounding box center [43, 86] width 62 height 29
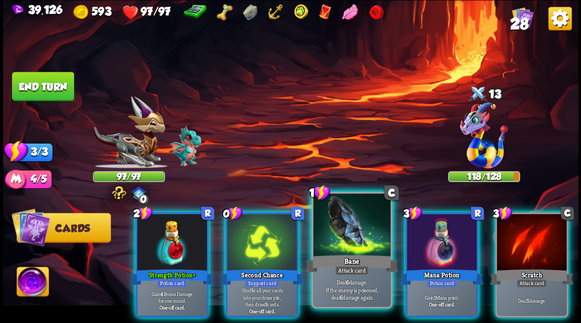
click at [342, 241] on div at bounding box center [351, 226] width 77 height 65
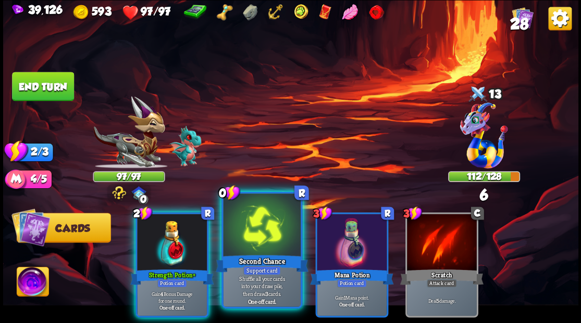
click at [251, 240] on div at bounding box center [261, 226] width 77 height 65
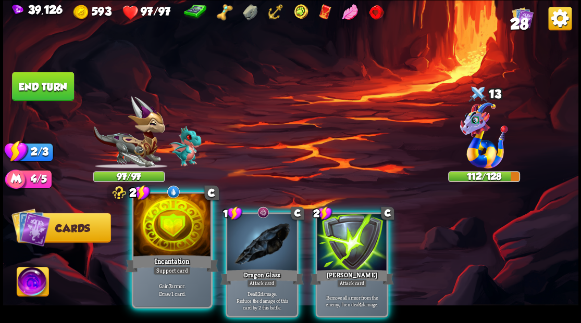
click at [163, 226] on div at bounding box center [171, 226] width 77 height 65
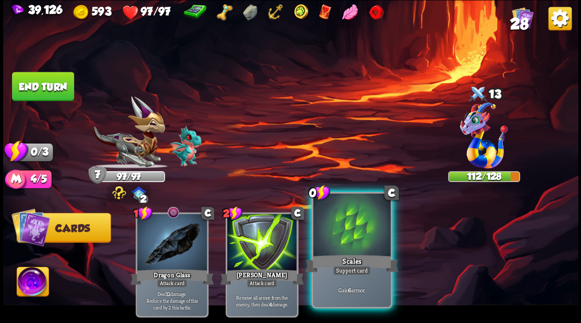
click at [341, 241] on div at bounding box center [351, 226] width 77 height 65
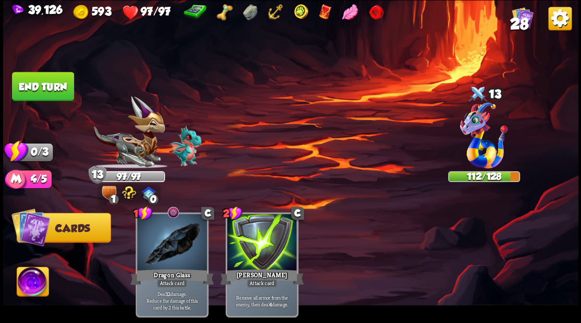
click at [37, 89] on button "End turn" at bounding box center [43, 86] width 62 height 29
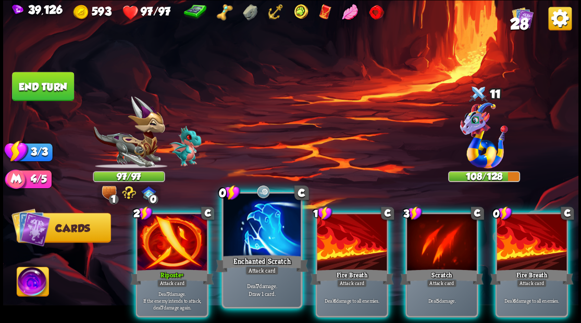
click at [259, 232] on div at bounding box center [261, 226] width 77 height 65
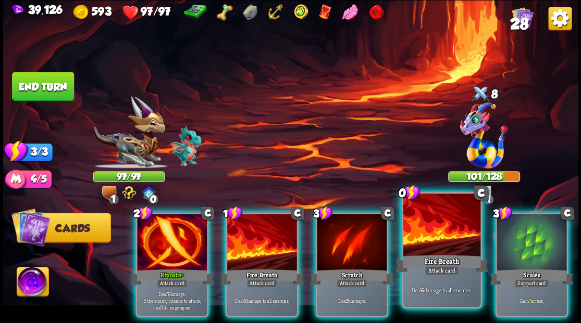
click at [456, 227] on div at bounding box center [441, 226] width 77 height 65
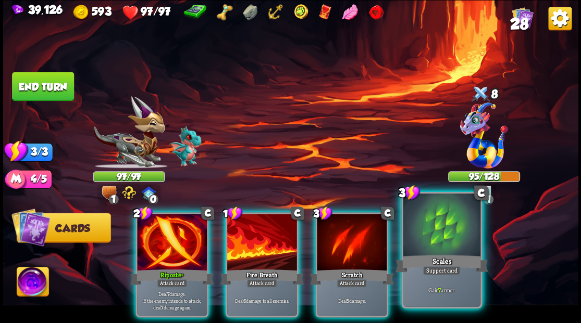
click at [427, 231] on div at bounding box center [441, 226] width 77 height 65
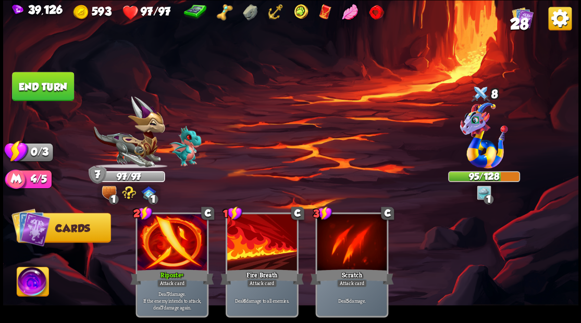
click at [43, 96] on button "End turn" at bounding box center [43, 86] width 62 height 29
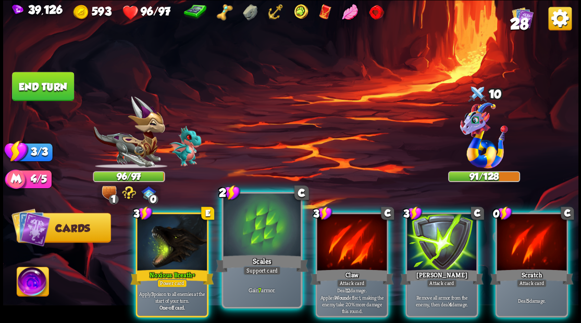
click at [256, 228] on div at bounding box center [261, 226] width 77 height 65
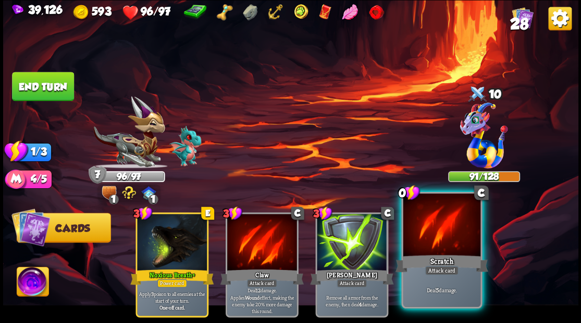
click at [470, 247] on div at bounding box center [441, 226] width 77 height 65
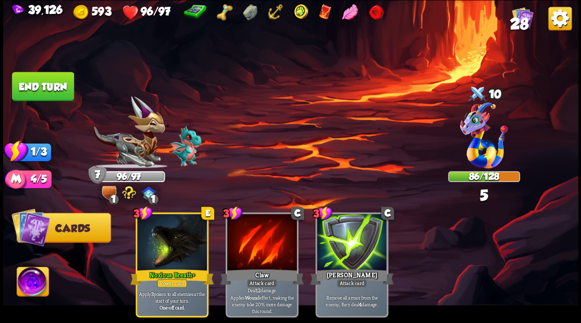
click at [44, 90] on button "End turn" at bounding box center [43, 86] width 62 height 29
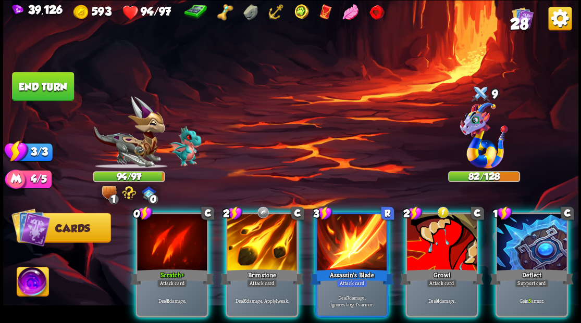
click at [178, 214] on div at bounding box center [172, 243] width 70 height 59
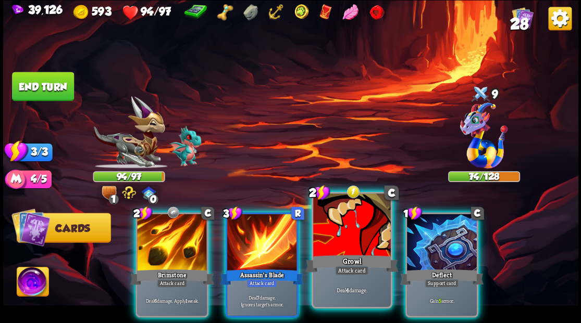
click at [330, 234] on div at bounding box center [351, 226] width 77 height 65
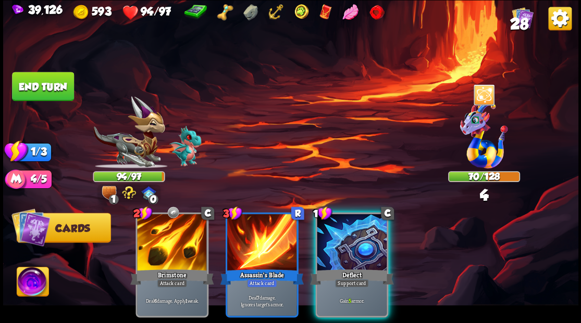
drag, startPoint x: 349, startPoint y: 241, endPoint x: 199, endPoint y: 185, distance: 159.9
click at [342, 237] on div at bounding box center [352, 243] width 70 height 59
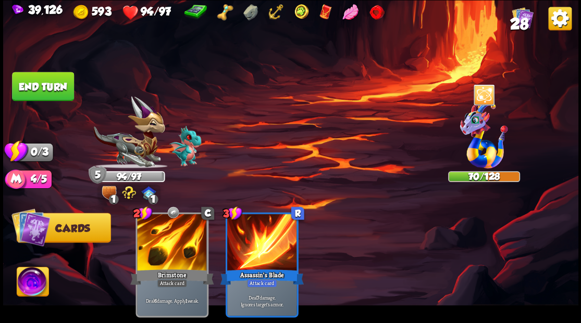
click at [32, 93] on button "End turn" at bounding box center [43, 86] width 62 height 29
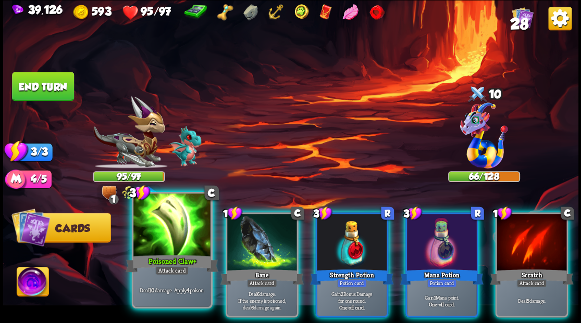
click at [172, 237] on div at bounding box center [171, 226] width 77 height 65
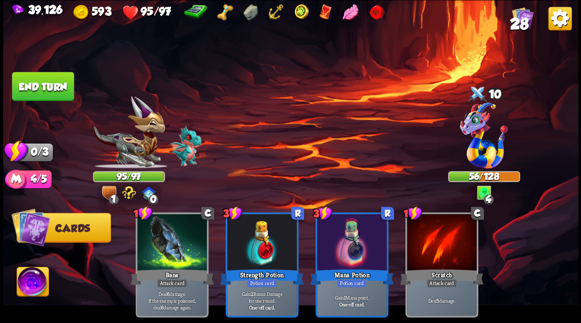
click at [66, 83] on button "End turn" at bounding box center [43, 86] width 62 height 29
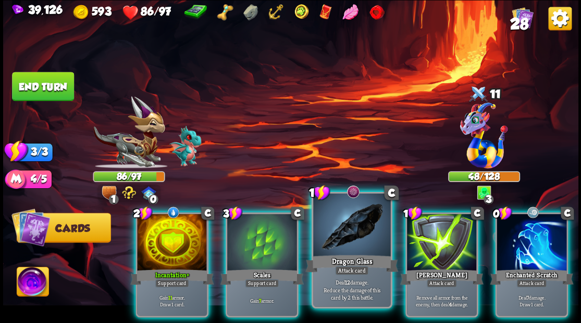
click at [332, 253] on div "Dragon Glass" at bounding box center [351, 263] width 93 height 21
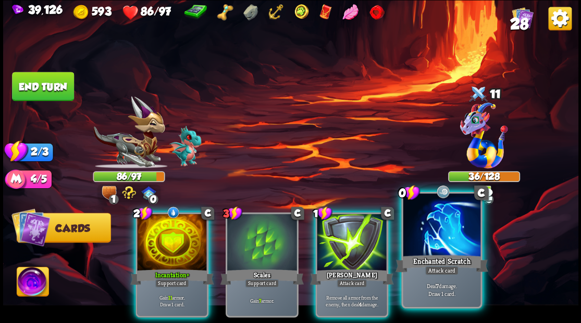
click at [436, 227] on div at bounding box center [441, 226] width 77 height 65
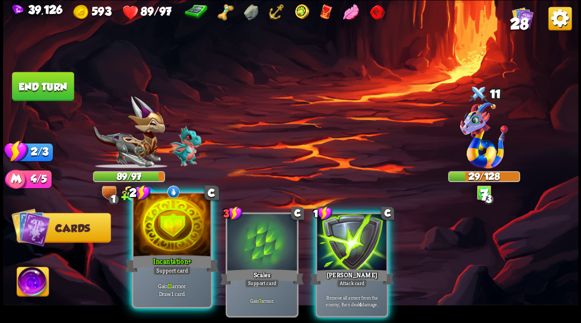
click at [152, 232] on div at bounding box center [171, 226] width 77 height 65
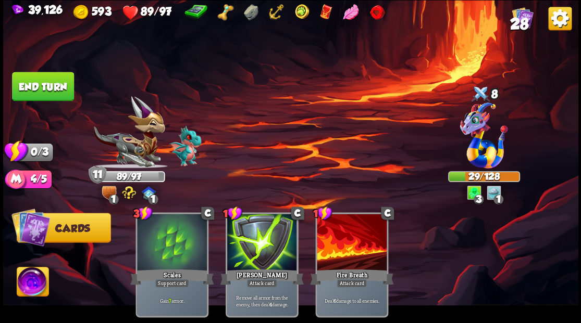
click at [41, 102] on img at bounding box center [290, 161] width 575 height 323
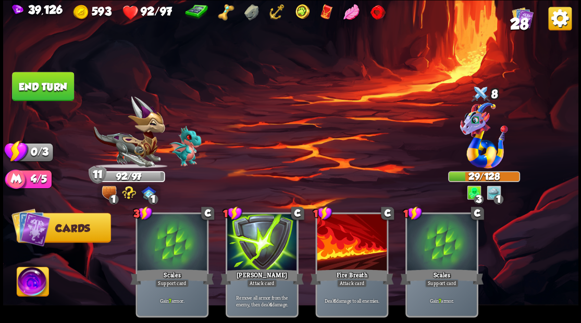
click at [43, 72] on button "End turn" at bounding box center [43, 86] width 62 height 29
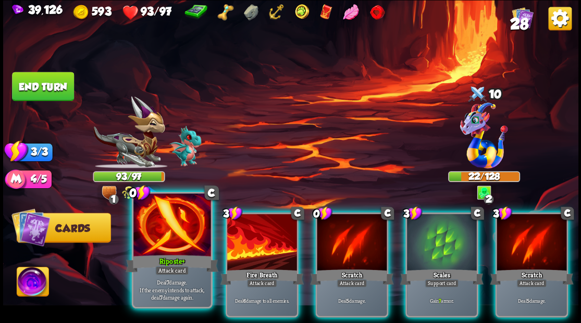
click at [160, 236] on div at bounding box center [171, 226] width 77 height 65
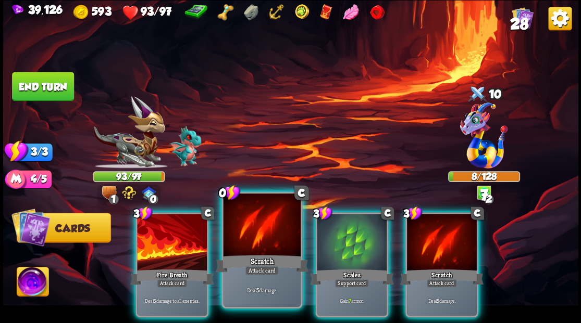
click at [246, 243] on div at bounding box center [261, 226] width 77 height 65
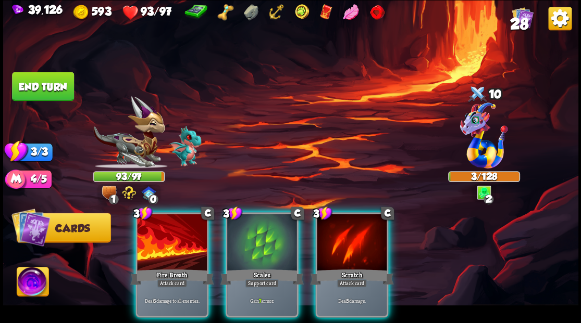
click at [173, 239] on div at bounding box center [172, 243] width 70 height 59
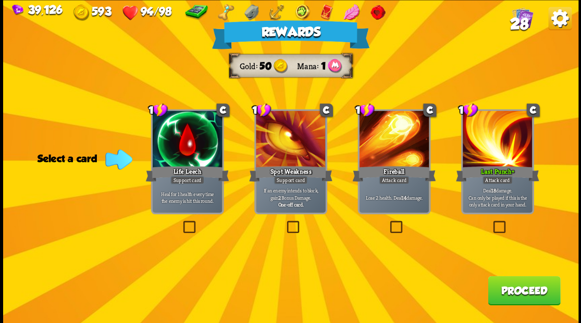
click at [519, 289] on button "Proceed" at bounding box center [524, 290] width 72 height 29
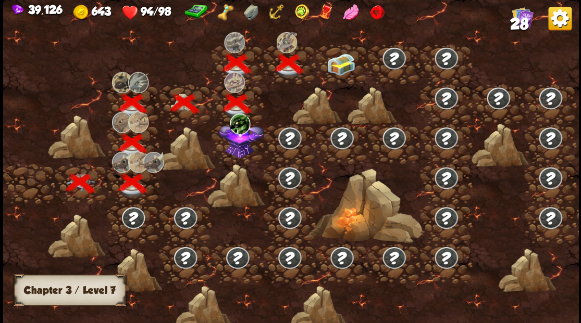
click at [336, 68] on img at bounding box center [341, 64] width 29 height 22
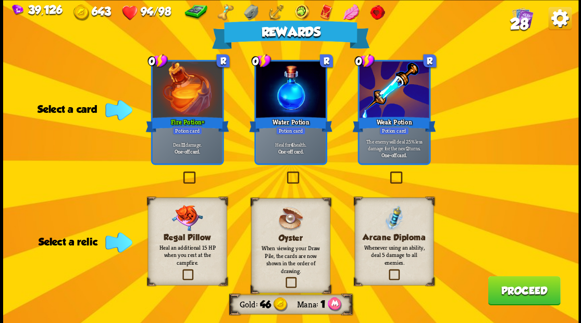
click at [284, 173] on label at bounding box center [284, 173] width 0 height 0
click at [0, 0] on input "checkbox" at bounding box center [0, 0] width 0 height 0
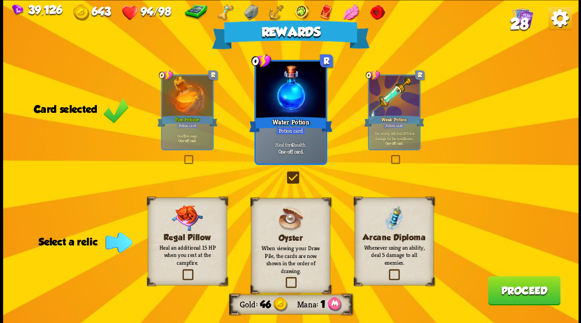
click at [180, 271] on label at bounding box center [180, 271] width 0 height 0
click at [0, 0] on input "checkbox" at bounding box center [0, 0] width 0 height 0
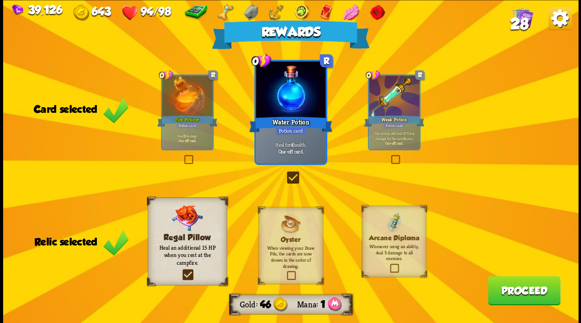
click at [511, 293] on button "Proceed" at bounding box center [524, 290] width 72 height 29
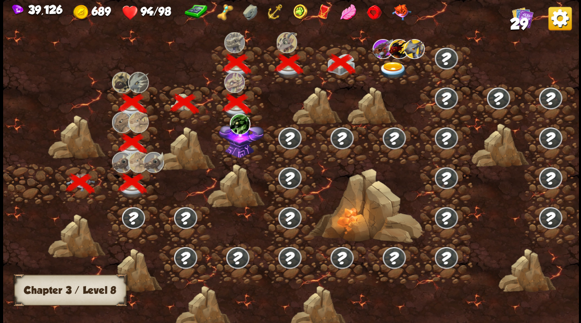
click at [391, 69] on img at bounding box center [393, 69] width 29 height 17
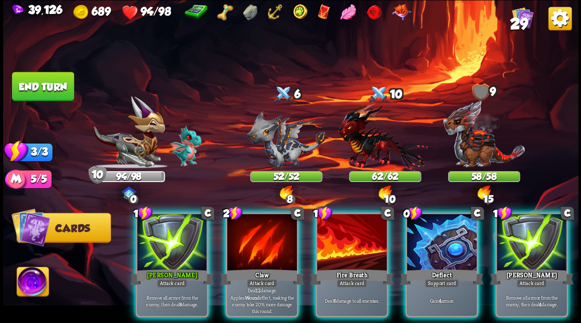
click at [25, 292] on img at bounding box center [33, 283] width 32 height 32
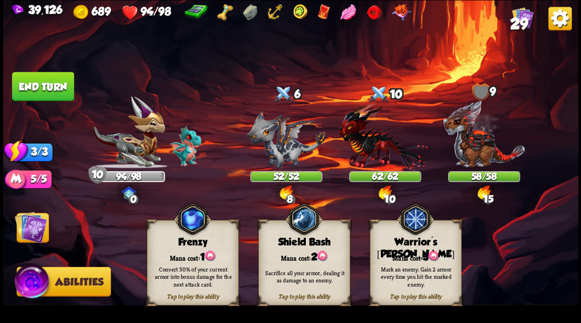
drag, startPoint x: 418, startPoint y: 252, endPoint x: 375, endPoint y: 200, distance: 68.1
click at [412, 247] on div "Tap to play this ability Warrior's [PERSON_NAME] cost: 3 Mark an enemy. Gain 2 …" at bounding box center [415, 262] width 92 height 85
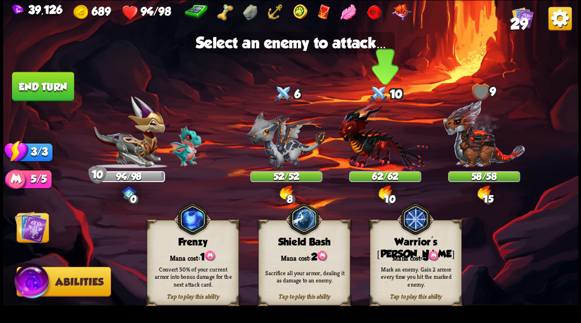
click at [378, 153] on img at bounding box center [384, 137] width 93 height 69
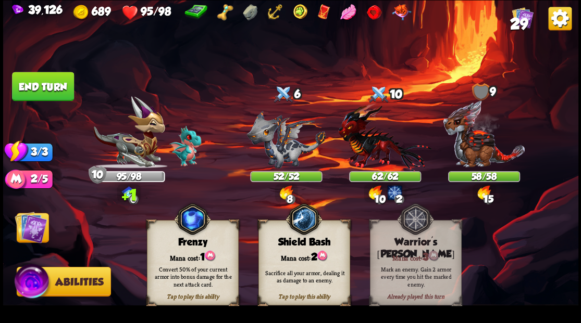
click at [29, 233] on img at bounding box center [31, 227] width 32 height 32
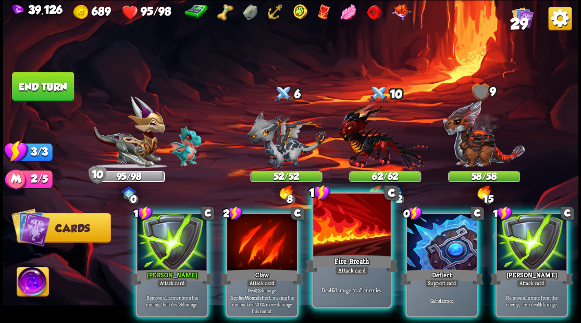
click at [337, 253] on div "Fire Breath" at bounding box center [351, 263] width 93 height 21
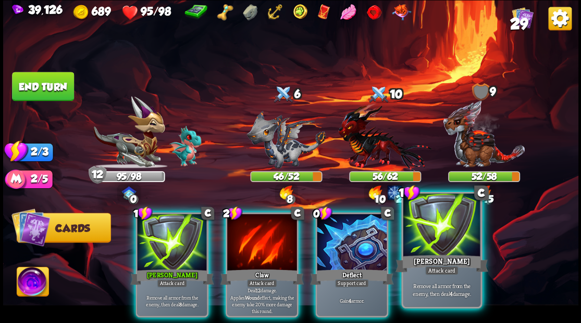
drag, startPoint x: 466, startPoint y: 245, endPoint x: 439, endPoint y: 208, distance: 45.8
click at [465, 245] on div at bounding box center [441, 226] width 77 height 65
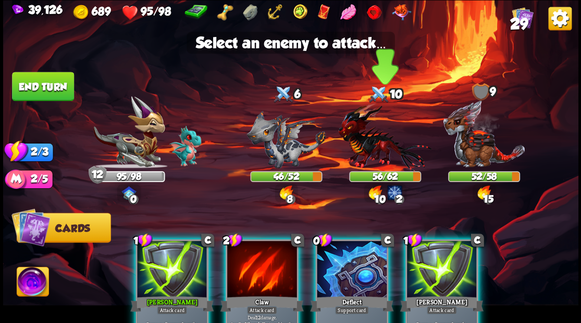
click at [383, 159] on img at bounding box center [384, 137] width 93 height 69
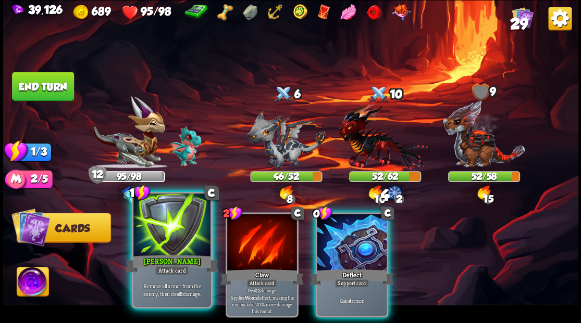
click at [176, 252] on div at bounding box center [171, 226] width 77 height 65
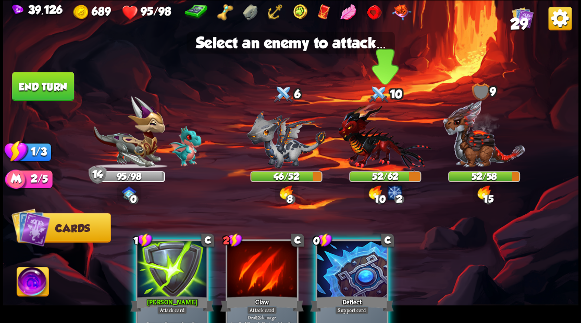
click at [368, 151] on img at bounding box center [384, 137] width 93 height 69
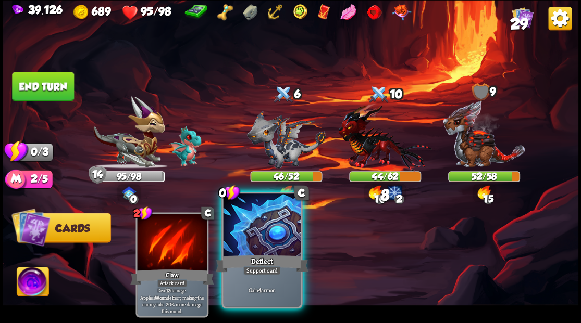
click at [258, 243] on div at bounding box center [261, 226] width 77 height 65
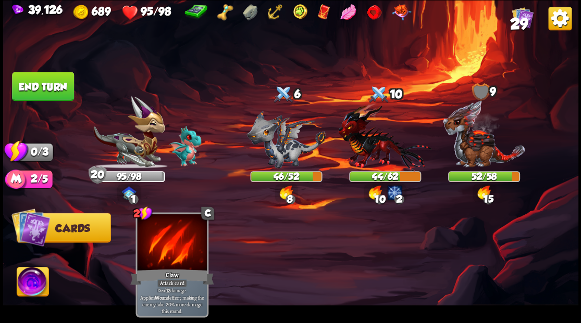
click at [54, 86] on button "End turn" at bounding box center [43, 86] width 62 height 29
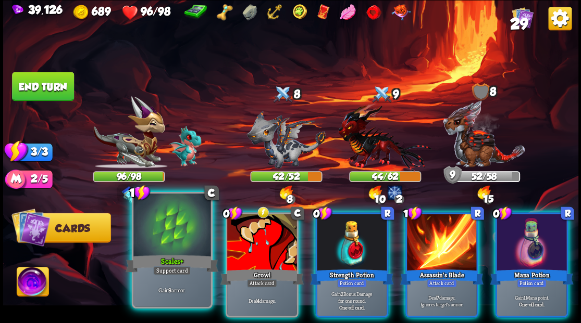
click at [163, 252] on div at bounding box center [171, 226] width 77 height 65
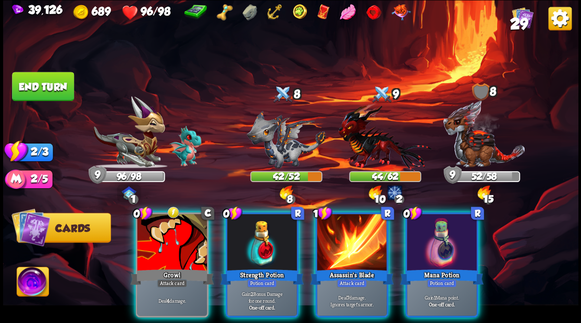
click at [257, 245] on div at bounding box center [262, 243] width 70 height 59
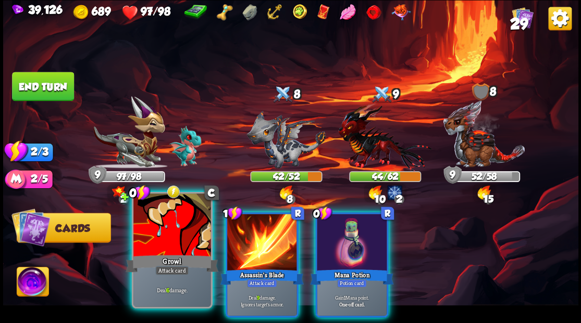
drag, startPoint x: 161, startPoint y: 244, endPoint x: 170, endPoint y: 245, distance: 8.4
click at [161, 244] on div at bounding box center [171, 226] width 77 height 65
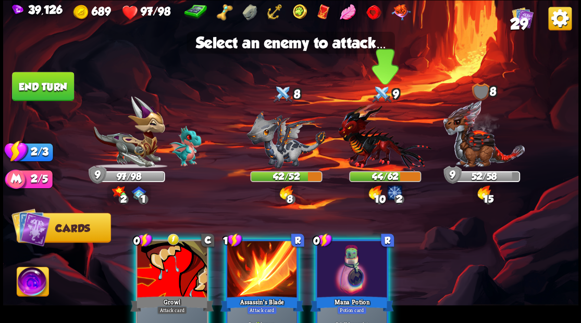
click at [362, 148] on img at bounding box center [384, 137] width 93 height 69
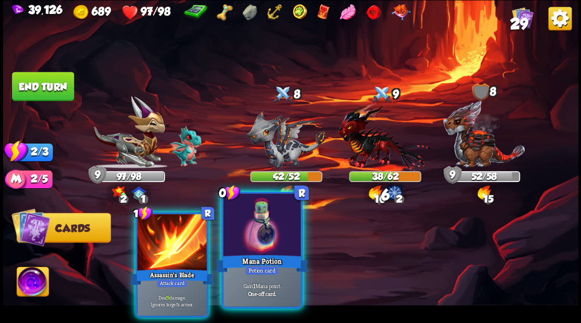
click at [260, 234] on div at bounding box center [261, 226] width 77 height 65
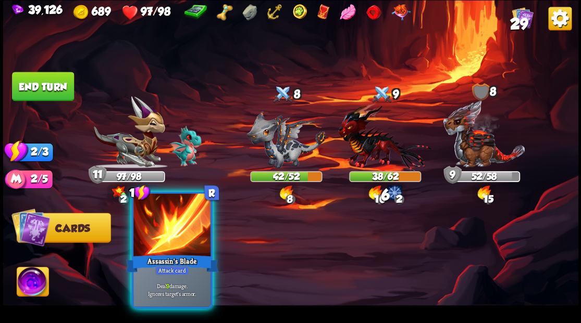
click at [166, 242] on div at bounding box center [171, 226] width 77 height 65
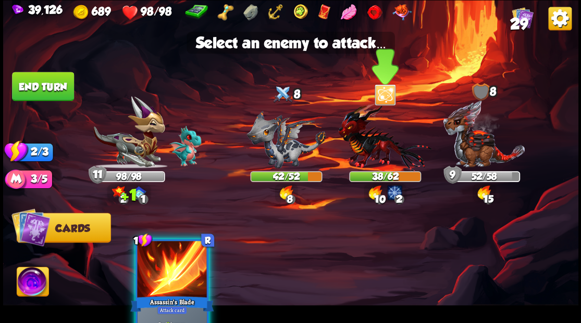
click at [376, 140] on img at bounding box center [384, 137] width 93 height 69
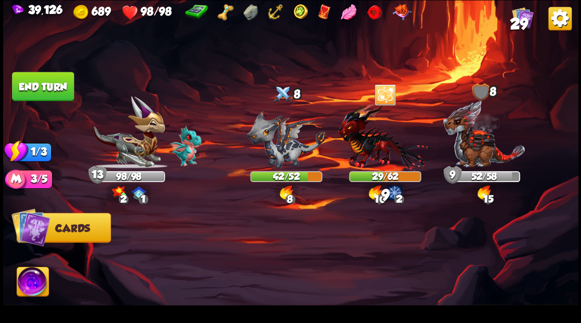
drag, startPoint x: 63, startPoint y: 89, endPoint x: 145, endPoint y: 196, distance: 135.2
click at [64, 91] on button "End turn" at bounding box center [43, 86] width 62 height 29
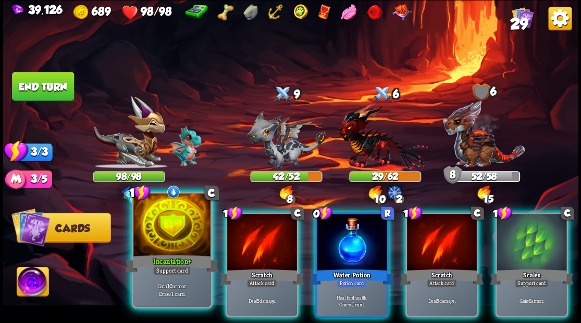
click at [174, 238] on div at bounding box center [171, 226] width 77 height 65
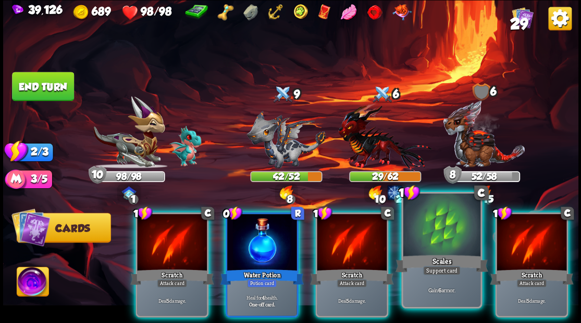
click at [438, 242] on div at bounding box center [441, 226] width 77 height 65
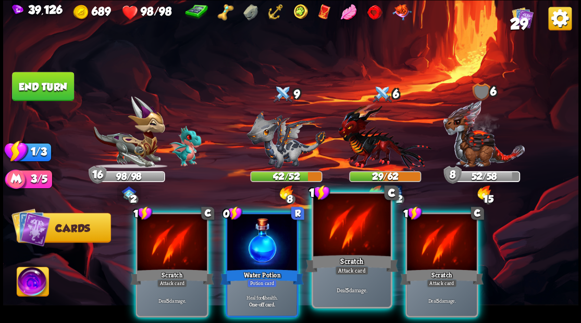
click at [347, 239] on div at bounding box center [351, 226] width 77 height 65
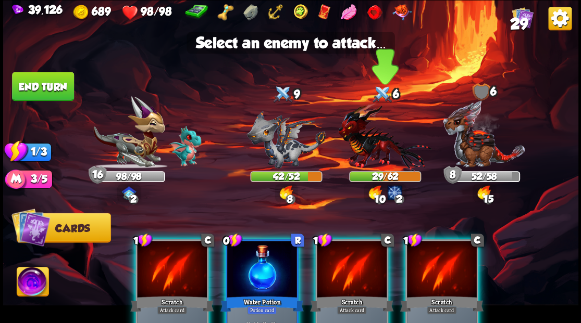
click at [381, 124] on img at bounding box center [384, 137] width 93 height 69
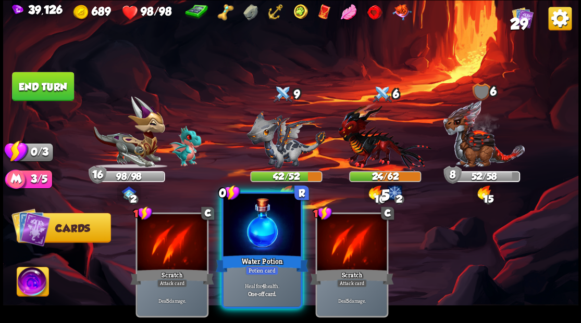
click at [257, 224] on div at bounding box center [261, 226] width 77 height 65
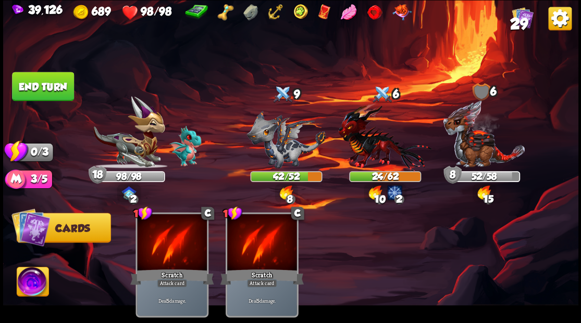
click at [21, 75] on button "End turn" at bounding box center [43, 86] width 62 height 29
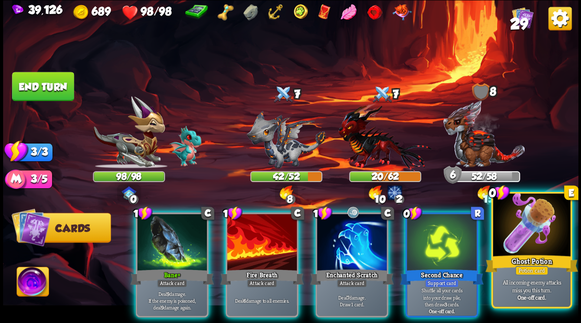
drag, startPoint x: 522, startPoint y: 230, endPoint x: 526, endPoint y: 234, distance: 5.5
click at [523, 230] on div at bounding box center [531, 226] width 77 height 65
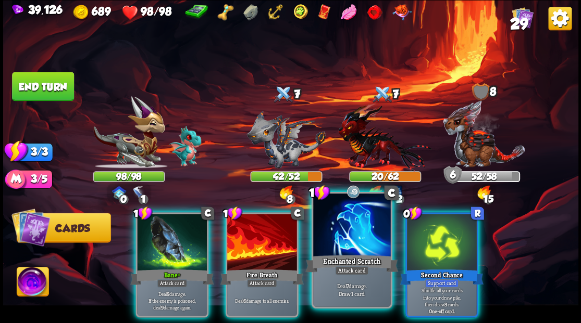
drag, startPoint x: 356, startPoint y: 247, endPoint x: 354, endPoint y: 241, distance: 6.6
click at [356, 246] on div at bounding box center [351, 226] width 77 height 65
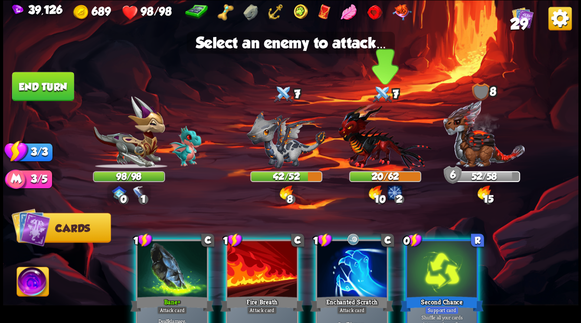
click at [365, 151] on img at bounding box center [384, 137] width 93 height 69
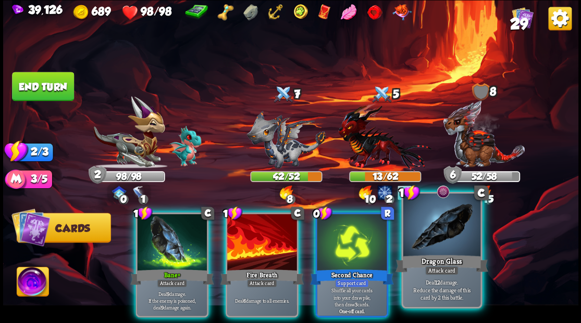
click at [449, 257] on div "Dragon Glass" at bounding box center [441, 263] width 93 height 21
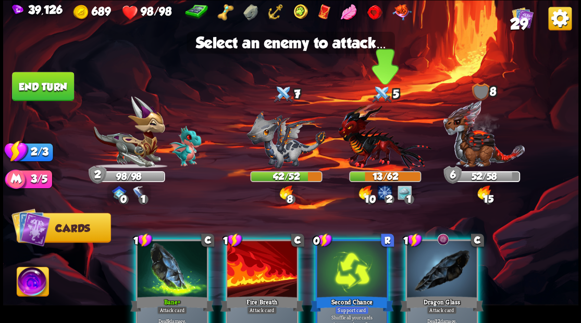
click at [379, 161] on img at bounding box center [384, 137] width 93 height 69
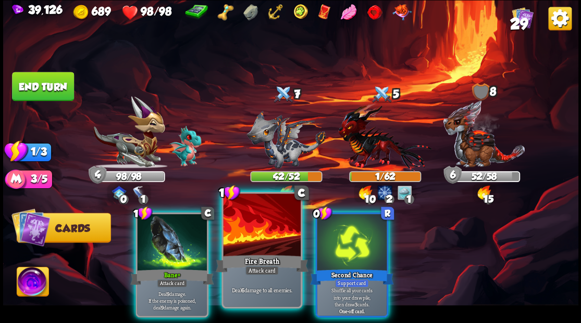
click at [262, 248] on div at bounding box center [261, 226] width 77 height 65
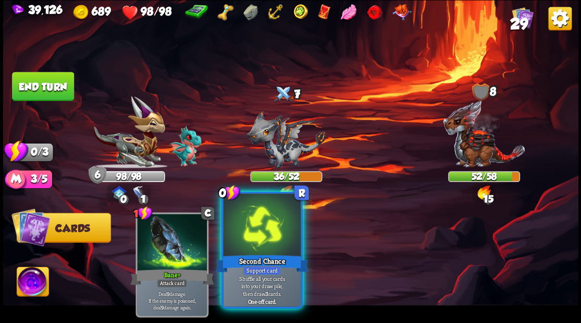
click at [256, 231] on div at bounding box center [261, 226] width 77 height 65
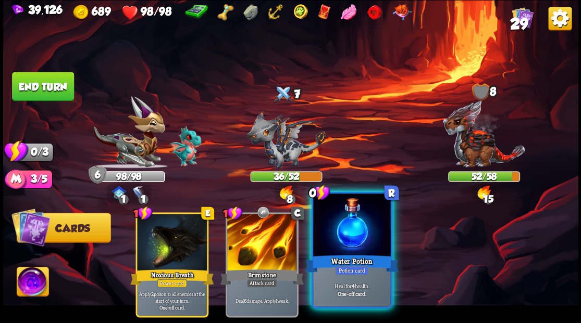
click at [347, 245] on div at bounding box center [351, 226] width 77 height 65
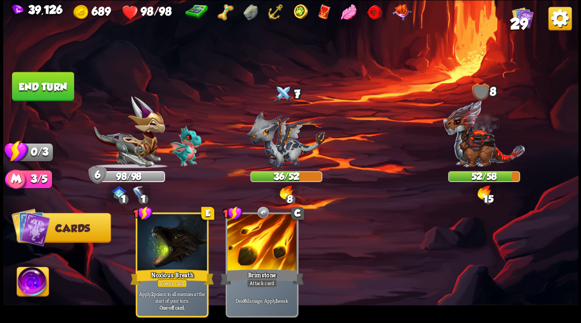
click at [46, 84] on button "End turn" at bounding box center [43, 86] width 62 height 29
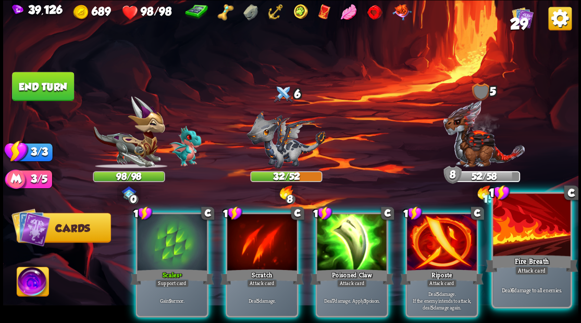
click at [532, 235] on div at bounding box center [531, 226] width 77 height 65
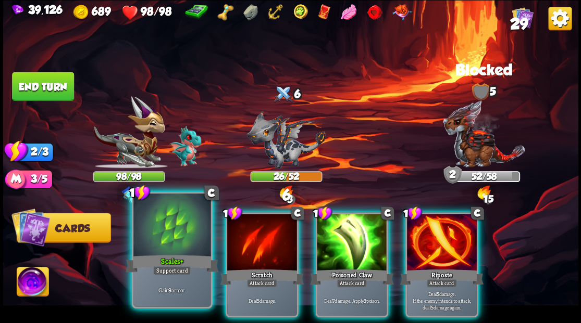
click at [175, 228] on div at bounding box center [171, 226] width 77 height 65
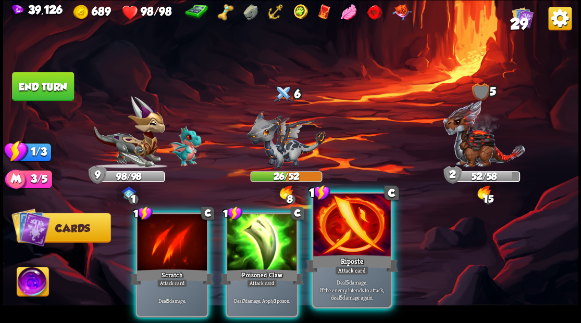
drag, startPoint x: 359, startPoint y: 247, endPoint x: 356, endPoint y: 240, distance: 7.9
click at [358, 244] on div at bounding box center [351, 226] width 77 height 65
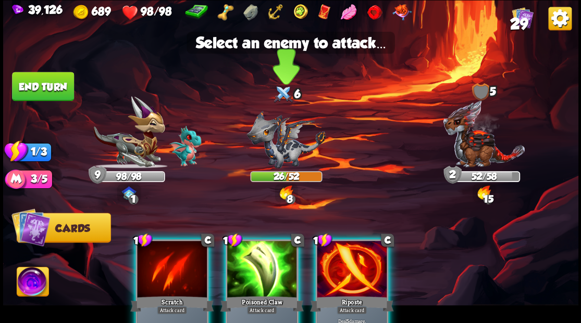
click at [272, 154] on img at bounding box center [285, 139] width 79 height 58
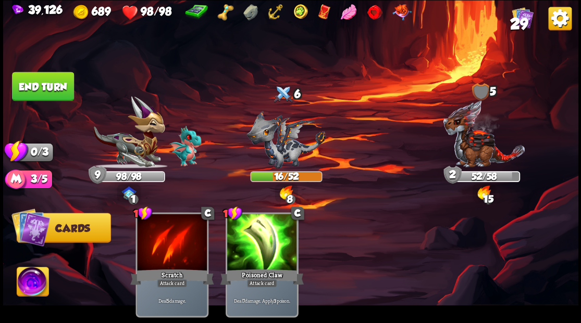
click at [33, 89] on button "End turn" at bounding box center [43, 86] width 62 height 29
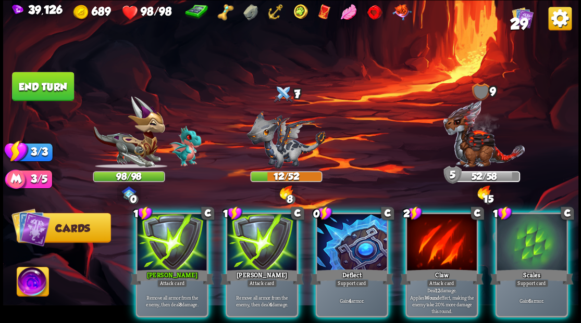
drag, startPoint x: 341, startPoint y: 229, endPoint x: 341, endPoint y: 223, distance: 5.7
click at [341, 225] on div at bounding box center [352, 243] width 70 height 59
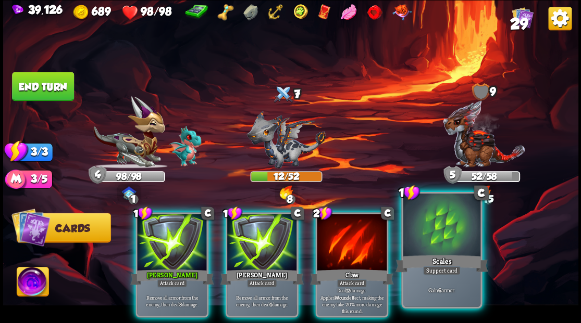
click at [431, 239] on div at bounding box center [441, 226] width 77 height 65
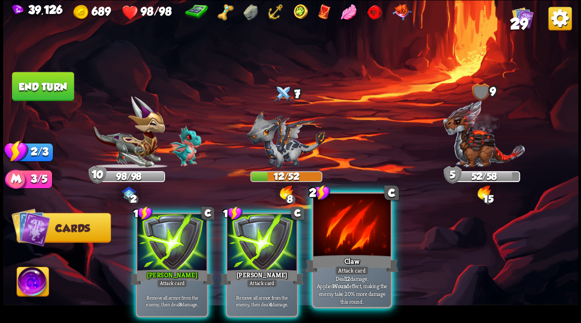
click at [353, 249] on div at bounding box center [351, 226] width 77 height 65
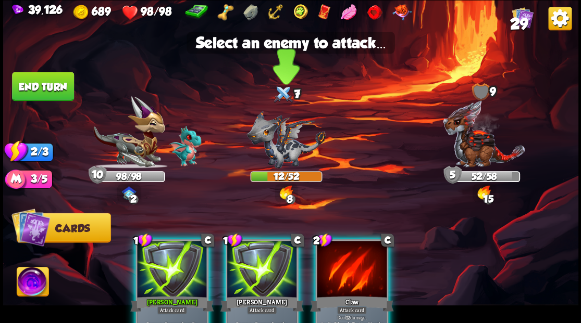
click at [276, 149] on img at bounding box center [285, 139] width 79 height 58
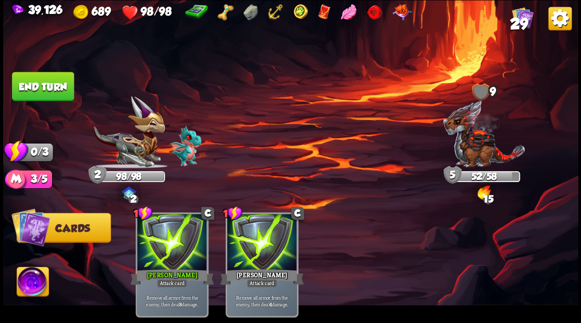
click at [40, 88] on button "End turn" at bounding box center [43, 86] width 62 height 29
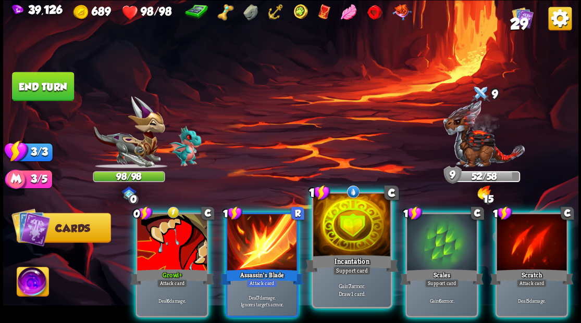
click at [342, 241] on div at bounding box center [351, 226] width 77 height 65
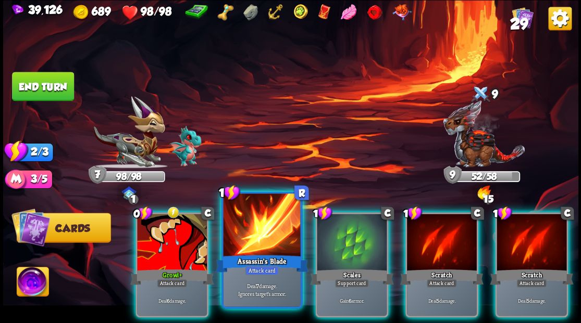
click at [265, 234] on div at bounding box center [261, 226] width 77 height 65
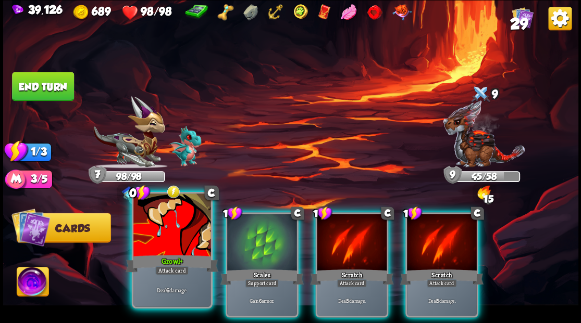
click at [181, 228] on div at bounding box center [171, 226] width 77 height 65
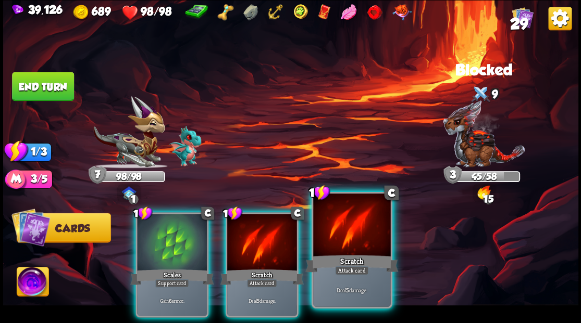
click at [353, 226] on div at bounding box center [351, 226] width 77 height 65
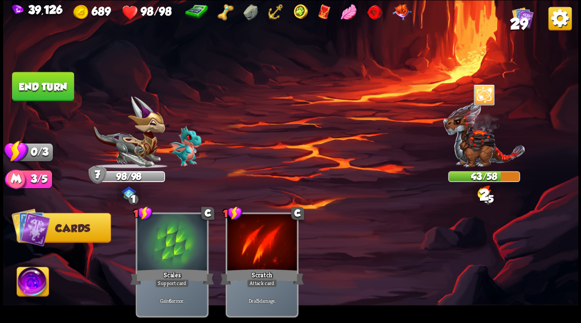
click at [48, 84] on button "End turn" at bounding box center [43, 86] width 62 height 29
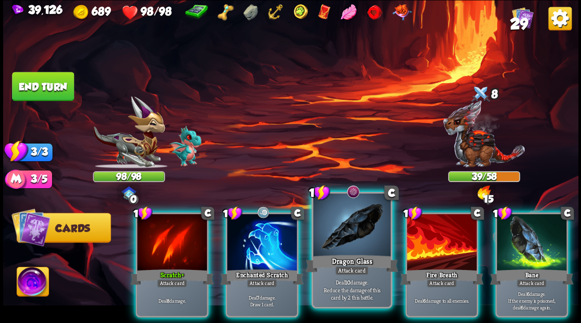
click at [343, 235] on div at bounding box center [351, 226] width 77 height 65
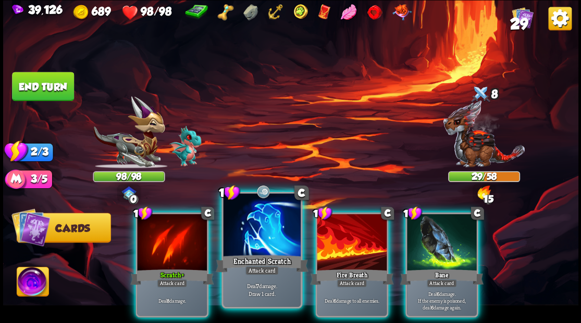
click at [268, 255] on div "Enchanted Scratch" at bounding box center [261, 263] width 93 height 21
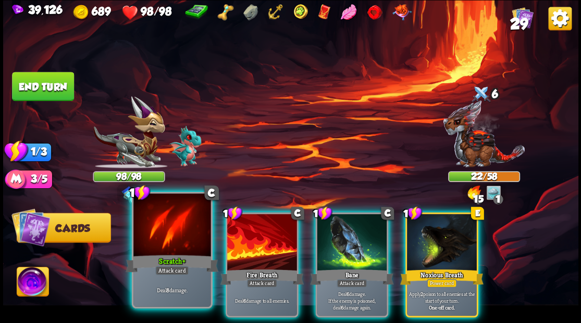
click at [173, 241] on div at bounding box center [171, 226] width 77 height 65
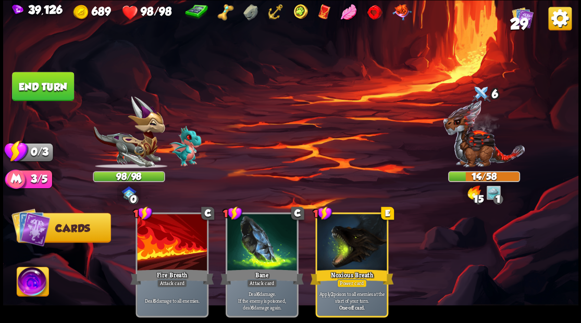
drag, startPoint x: 57, startPoint y: 80, endPoint x: 77, endPoint y: 84, distance: 19.7
click at [56, 80] on button "End turn" at bounding box center [43, 86] width 62 height 29
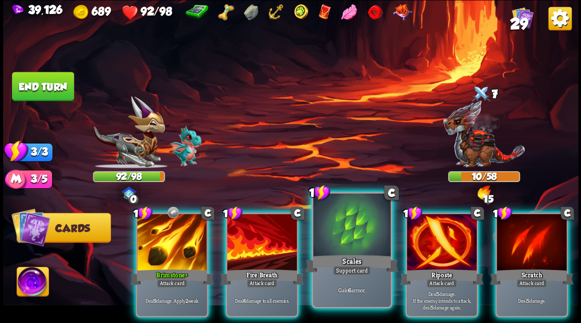
click at [345, 250] on div at bounding box center [351, 226] width 77 height 65
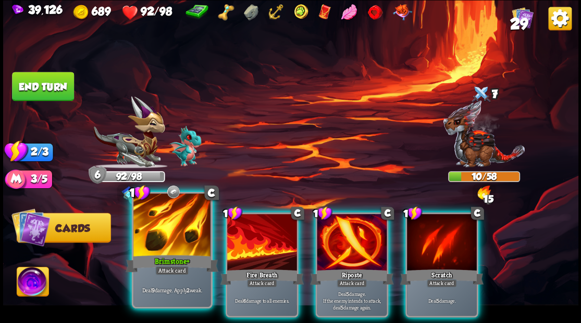
click at [177, 239] on div at bounding box center [171, 226] width 77 height 65
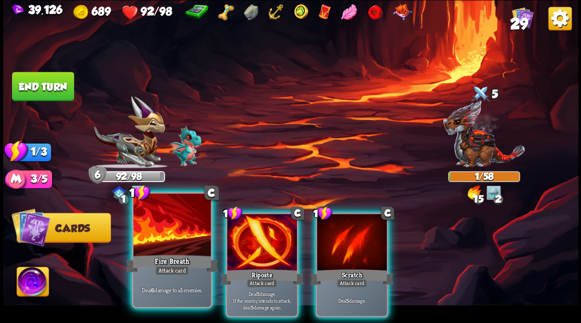
click at [177, 238] on div at bounding box center [171, 226] width 77 height 65
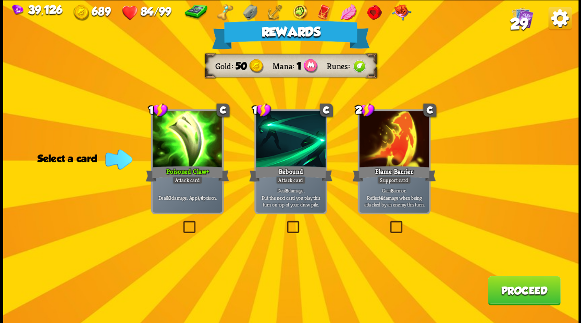
click at [284, 222] on label at bounding box center [284, 222] width 0 height 0
click at [0, 0] on input "checkbox" at bounding box center [0, 0] width 0 height 0
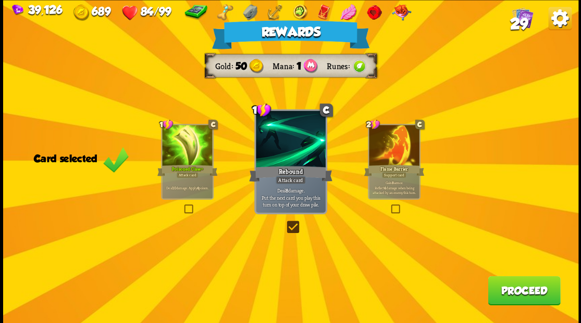
click at [513, 290] on button "Proceed" at bounding box center [524, 290] width 72 height 29
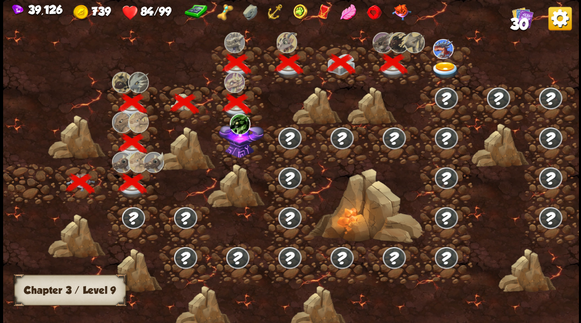
click at [443, 66] on img at bounding box center [445, 69] width 29 height 17
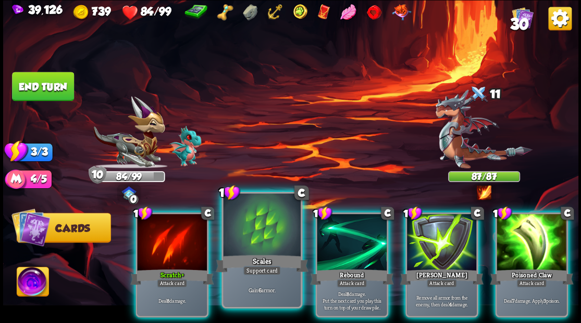
click at [258, 231] on div at bounding box center [261, 226] width 77 height 65
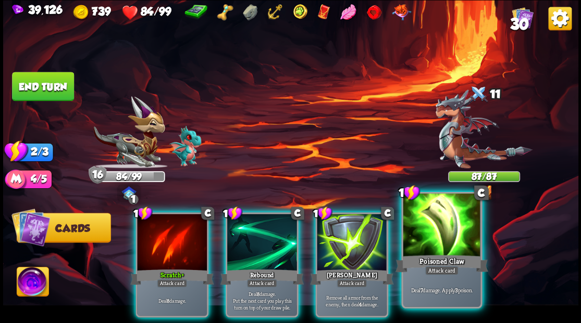
click at [422, 235] on div at bounding box center [441, 226] width 77 height 65
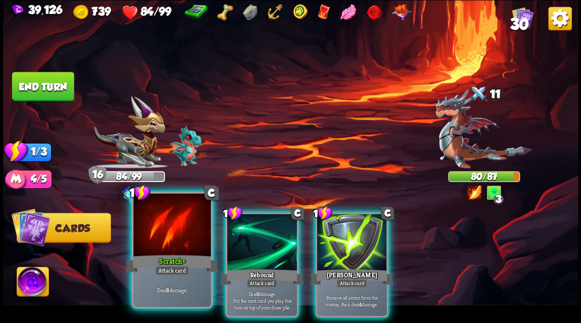
click at [173, 242] on div at bounding box center [171, 226] width 77 height 65
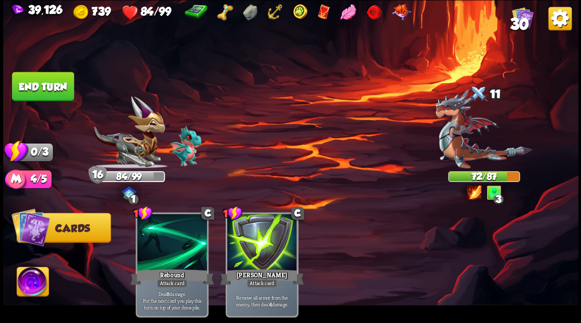
drag, startPoint x: 58, startPoint y: 87, endPoint x: 97, endPoint y: 93, distance: 39.1
click at [59, 86] on button "End turn" at bounding box center [43, 86] width 62 height 29
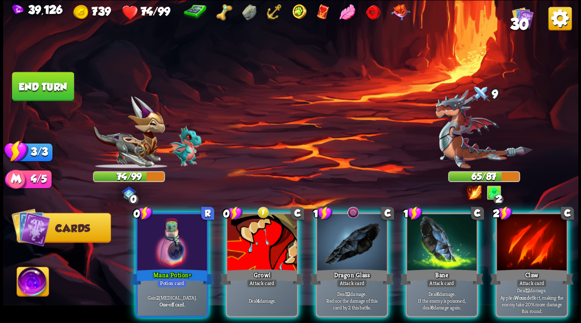
click at [452, 250] on div at bounding box center [442, 243] width 70 height 59
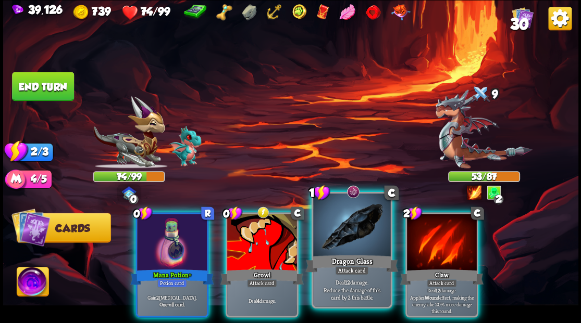
click at [331, 239] on div at bounding box center [351, 226] width 77 height 65
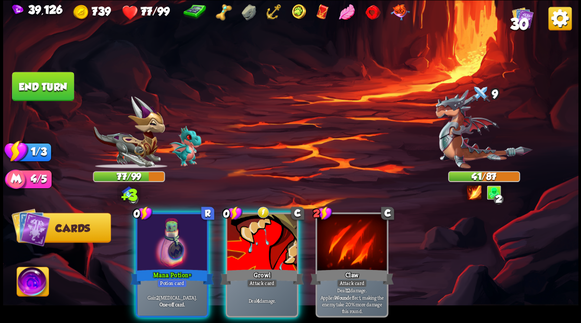
click at [167, 230] on div at bounding box center [172, 243] width 70 height 59
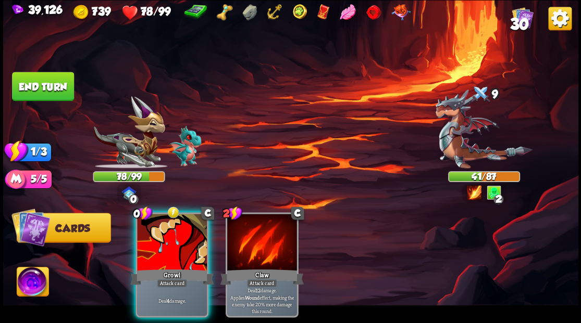
drag, startPoint x: 147, startPoint y: 233, endPoint x: 155, endPoint y: 234, distance: 7.9
click at [148, 233] on div at bounding box center [172, 243] width 70 height 59
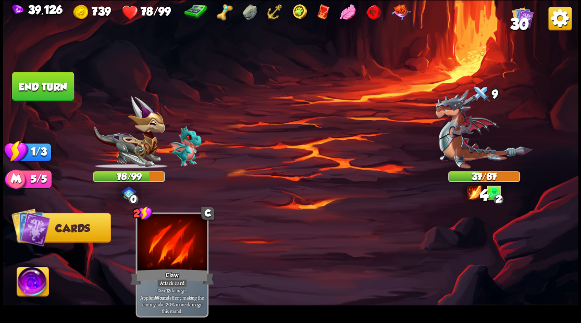
click at [39, 83] on button "End turn" at bounding box center [43, 86] width 62 height 29
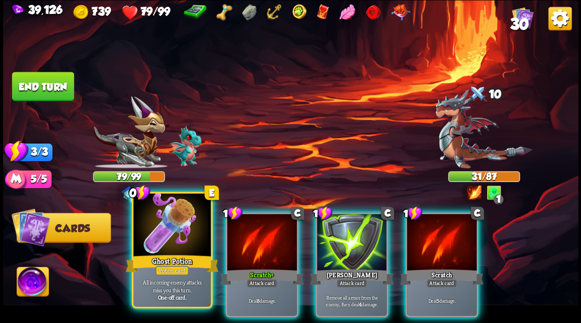
click at [161, 237] on div at bounding box center [171, 226] width 77 height 65
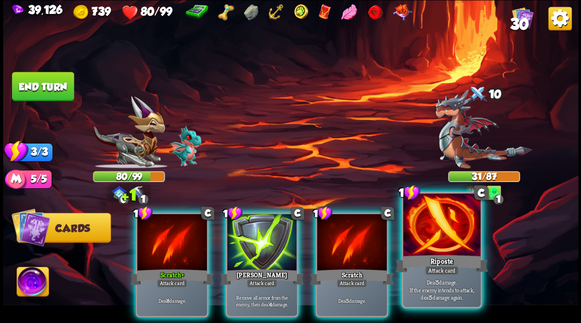
click at [431, 234] on div at bounding box center [441, 226] width 77 height 65
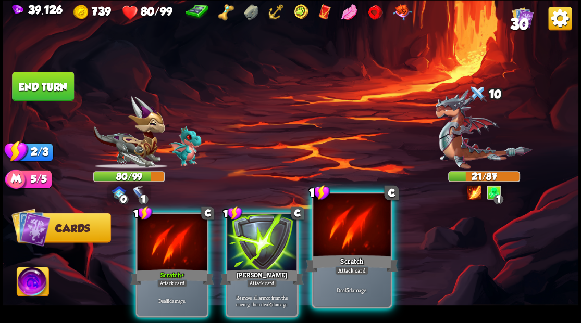
click at [335, 234] on div at bounding box center [351, 226] width 77 height 65
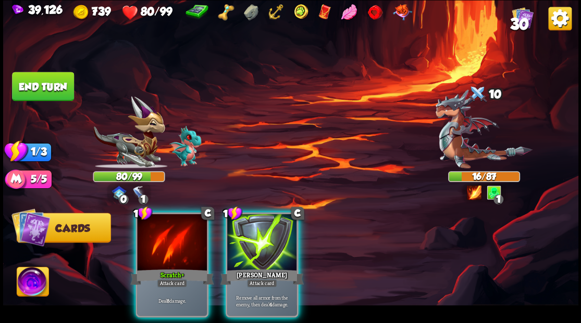
drag, startPoint x: 153, startPoint y: 239, endPoint x: 166, endPoint y: 222, distance: 20.8
click at [154, 237] on div at bounding box center [172, 243] width 70 height 59
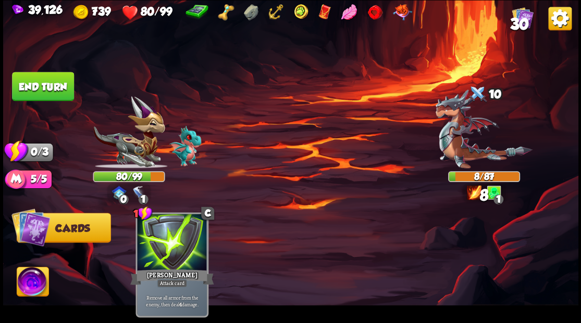
drag, startPoint x: 57, startPoint y: 92, endPoint x: 78, endPoint y: 95, distance: 20.6
click at [56, 91] on button "End turn" at bounding box center [43, 86] width 62 height 29
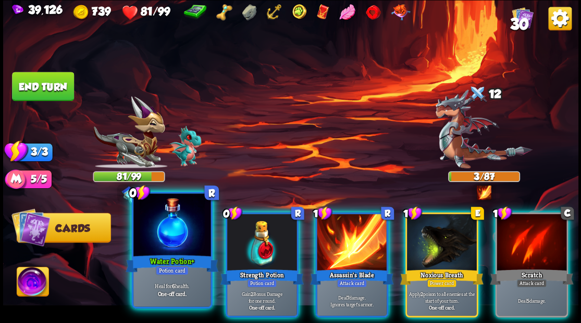
click at [163, 229] on div at bounding box center [171, 226] width 77 height 65
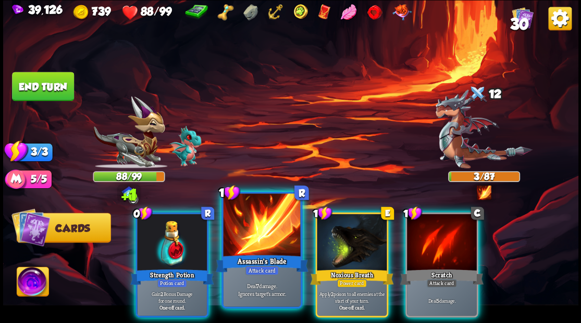
click at [259, 230] on div at bounding box center [261, 226] width 77 height 65
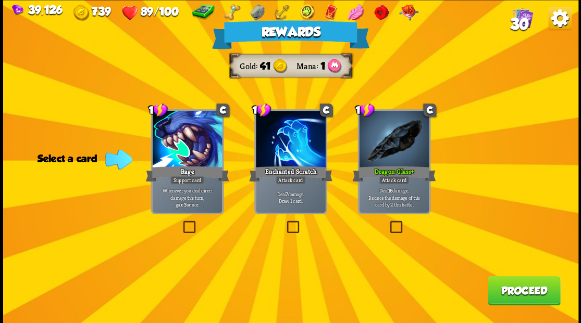
click at [521, 22] on span "30" at bounding box center [518, 24] width 19 height 18
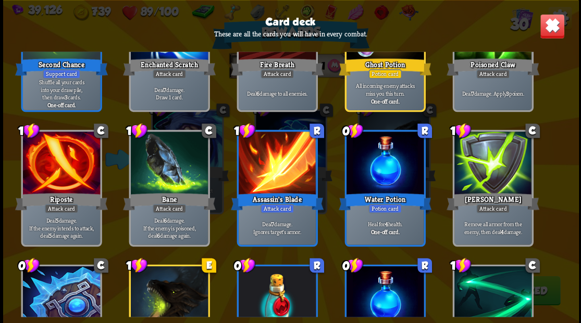
scroll to position [640, 0]
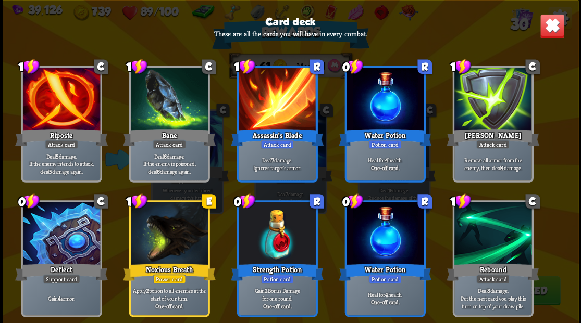
click at [547, 26] on img at bounding box center [551, 26] width 25 height 25
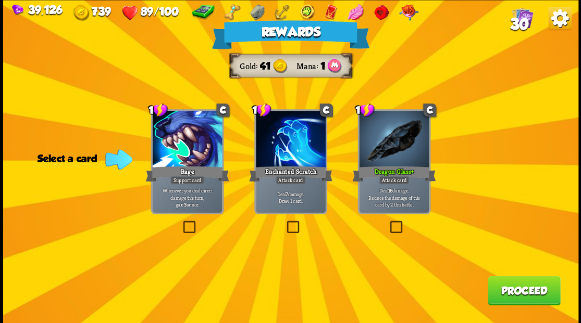
drag, startPoint x: 517, startPoint y: 301, endPoint x: 513, endPoint y: 292, distance: 9.8
click at [513, 292] on button "Proceed" at bounding box center [524, 290] width 72 height 29
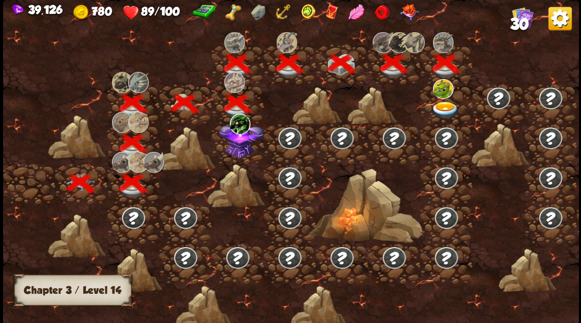
scroll to position [0, 158]
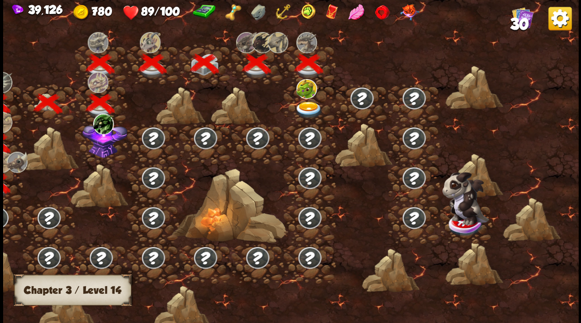
click at [304, 102] on img at bounding box center [308, 110] width 29 height 17
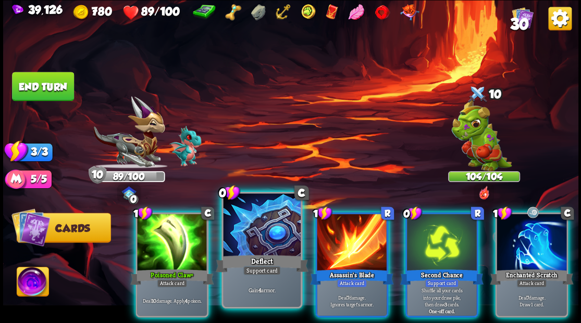
click at [250, 229] on div at bounding box center [261, 226] width 77 height 65
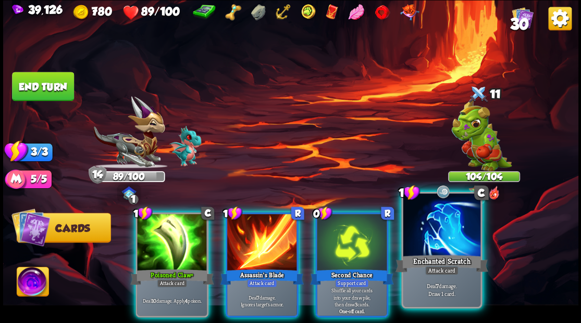
click at [431, 246] on div at bounding box center [441, 226] width 77 height 65
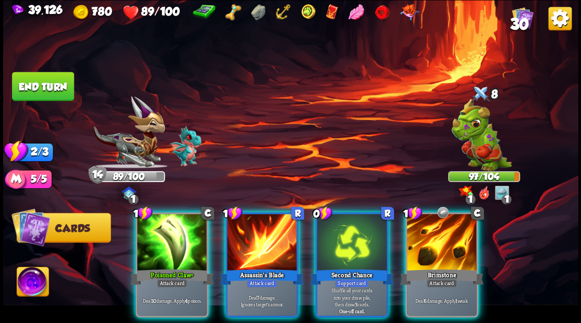
drag, startPoint x: 465, startPoint y: 240, endPoint x: 453, endPoint y: 208, distance: 34.0
click at [465, 233] on div at bounding box center [442, 243] width 70 height 59
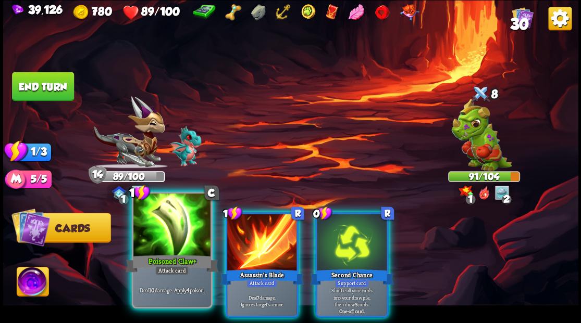
click at [188, 246] on div at bounding box center [171, 226] width 77 height 65
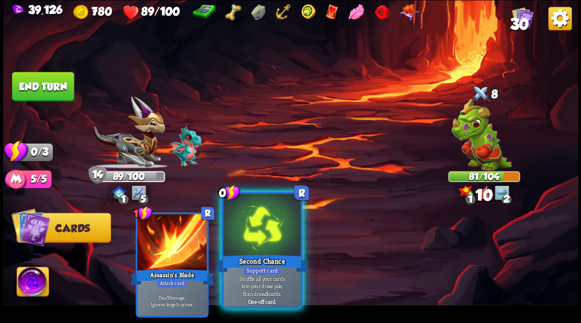
click at [256, 240] on div at bounding box center [261, 226] width 77 height 65
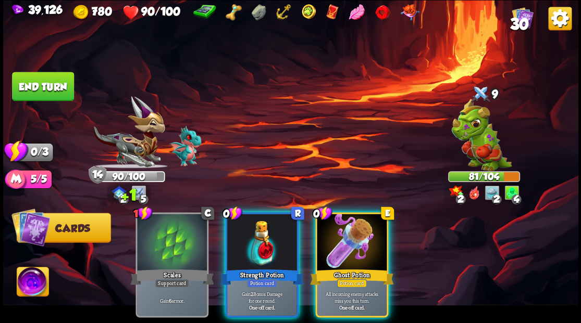
click at [249, 232] on div at bounding box center [262, 243] width 70 height 59
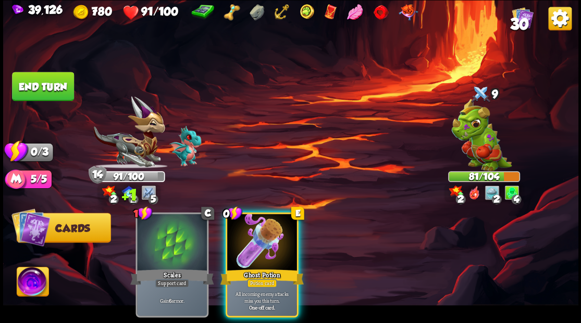
click at [249, 231] on div at bounding box center [262, 243] width 70 height 59
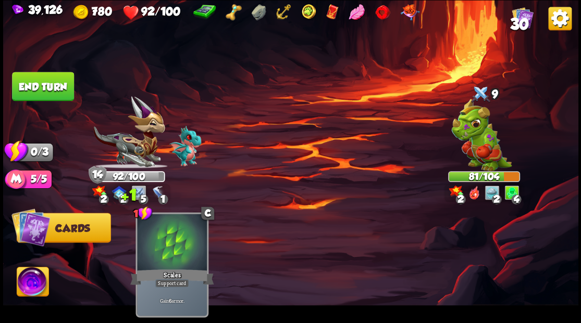
drag, startPoint x: 53, startPoint y: 86, endPoint x: 60, endPoint y: 88, distance: 7.5
click at [53, 86] on button "End turn" at bounding box center [43, 86] width 62 height 29
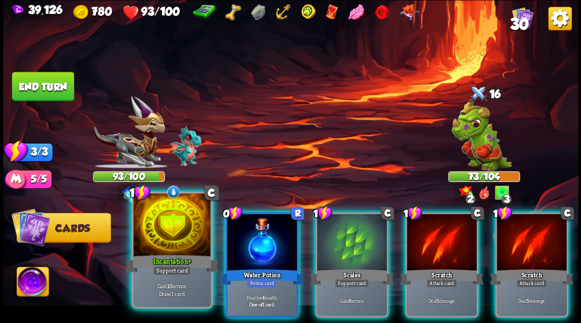
click at [173, 229] on div at bounding box center [171, 226] width 77 height 65
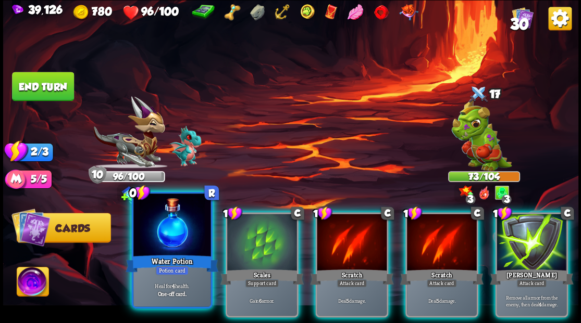
click at [163, 227] on div at bounding box center [171, 226] width 77 height 65
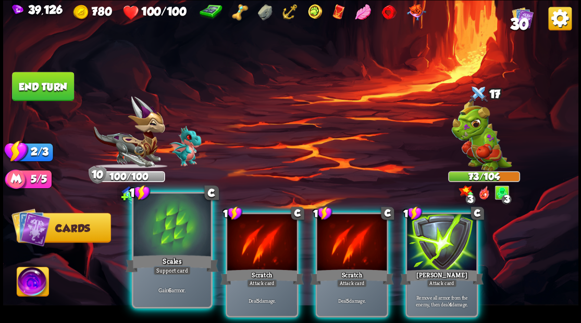
click at [161, 225] on div at bounding box center [171, 226] width 77 height 65
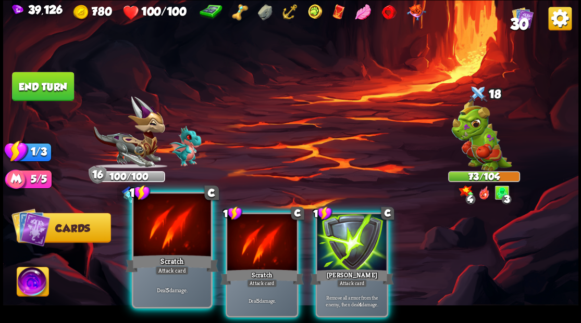
click at [162, 225] on div at bounding box center [171, 226] width 77 height 65
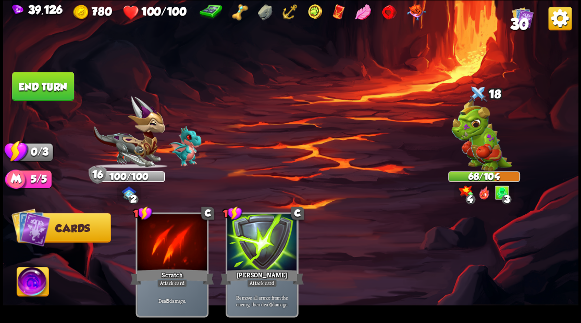
drag, startPoint x: 49, startPoint y: 90, endPoint x: 58, endPoint y: 94, distance: 9.6
click at [50, 90] on button "End turn" at bounding box center [43, 86] width 62 height 29
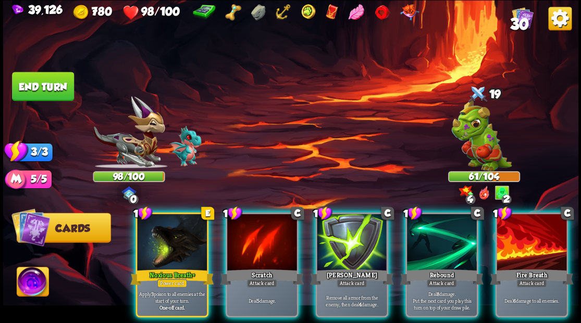
click at [526, 238] on div at bounding box center [531, 243] width 70 height 59
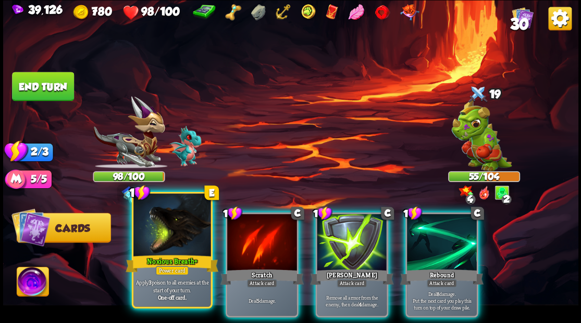
click at [174, 241] on div at bounding box center [171, 226] width 77 height 65
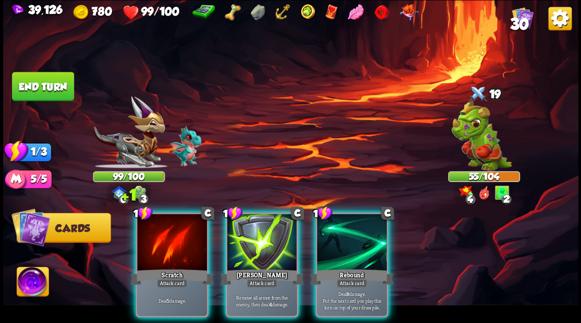
click at [340, 238] on div at bounding box center [352, 243] width 70 height 59
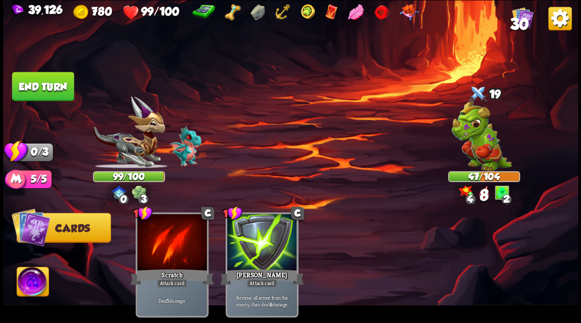
drag, startPoint x: 49, startPoint y: 83, endPoint x: 62, endPoint y: 84, distance: 13.1
click at [49, 83] on button "End turn" at bounding box center [43, 86] width 62 height 29
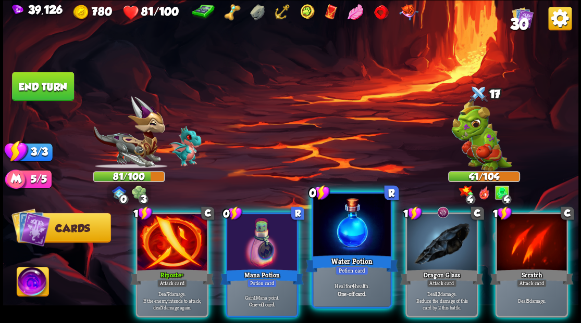
click at [340, 232] on div at bounding box center [351, 226] width 77 height 65
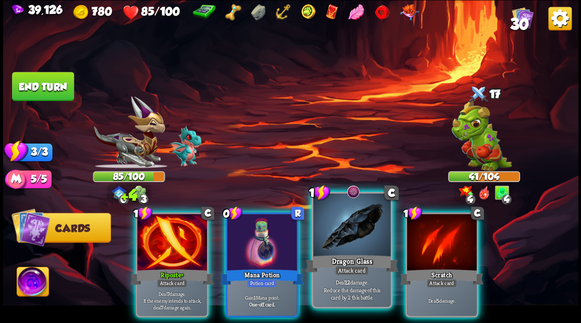
click at [340, 231] on div at bounding box center [351, 226] width 77 height 65
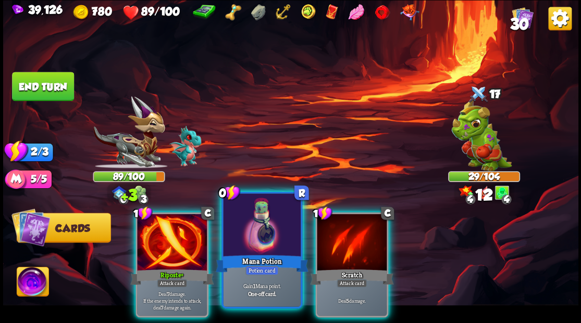
click at [247, 233] on div at bounding box center [261, 226] width 77 height 65
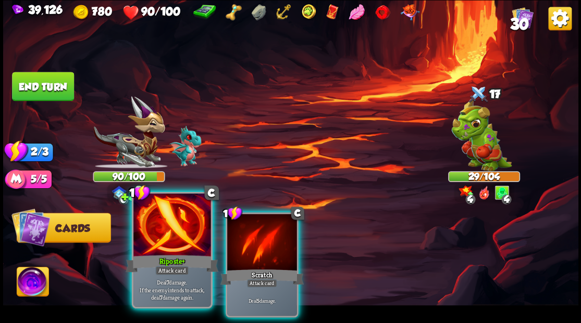
click at [155, 238] on div at bounding box center [171, 226] width 77 height 65
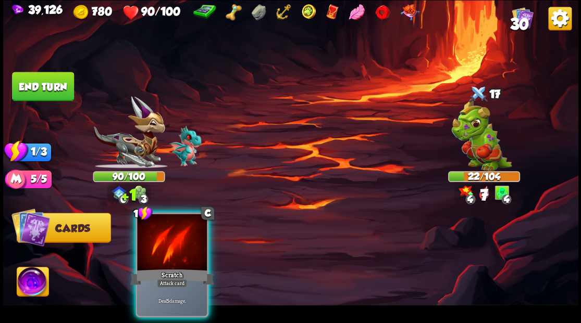
drag, startPoint x: 155, startPoint y: 238, endPoint x: 159, endPoint y: 234, distance: 5.5
click at [157, 238] on div at bounding box center [172, 243] width 70 height 59
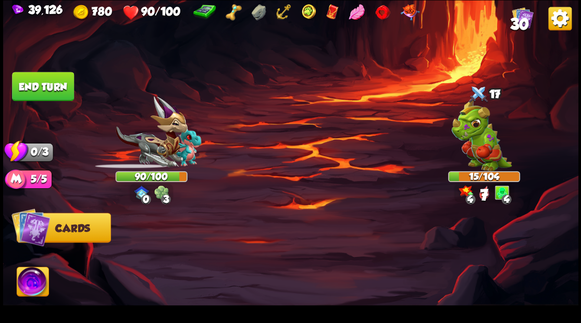
click at [53, 83] on button "End turn" at bounding box center [43, 86] width 62 height 29
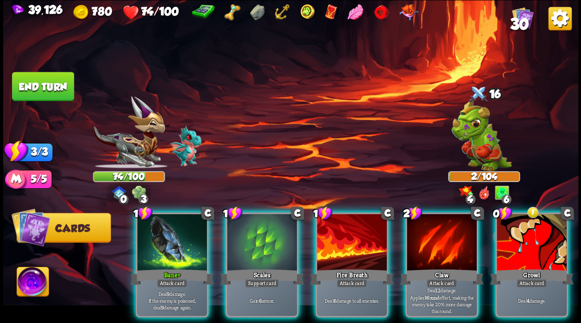
click at [176, 232] on div at bounding box center [172, 243] width 70 height 59
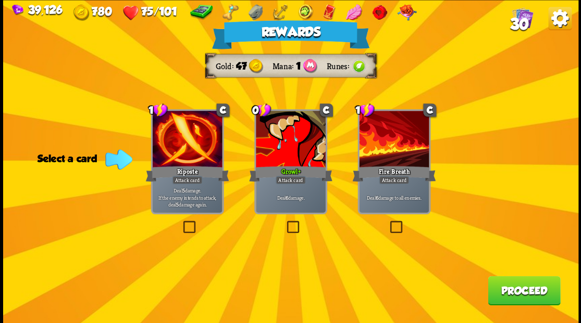
click at [514, 293] on button "Proceed" at bounding box center [524, 290] width 72 height 29
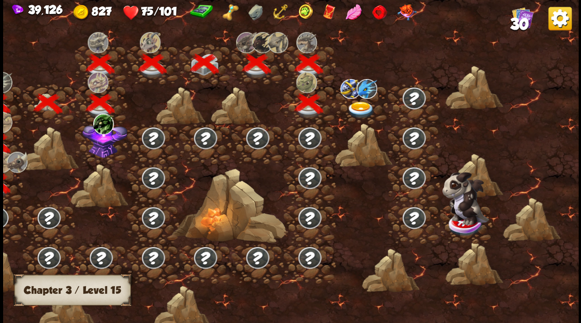
click at [518, 17] on span "30" at bounding box center [518, 24] width 19 height 18
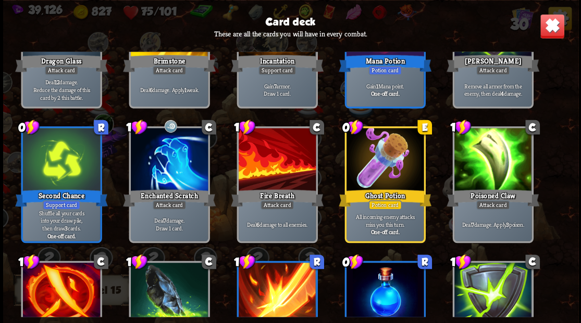
scroll to position [451, 0]
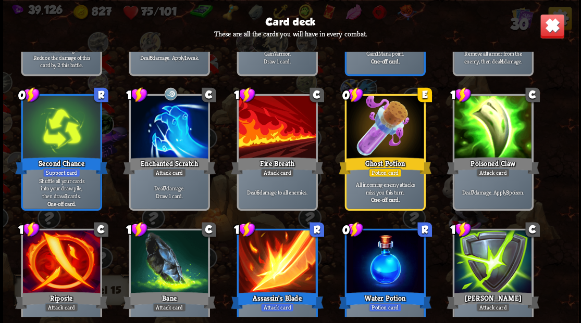
click at [556, 28] on img at bounding box center [551, 26] width 25 height 25
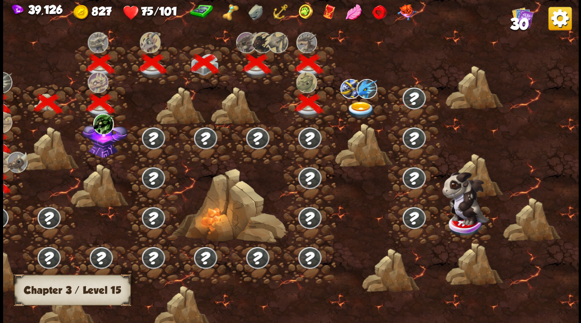
click at [360, 106] on img at bounding box center [360, 110] width 29 height 17
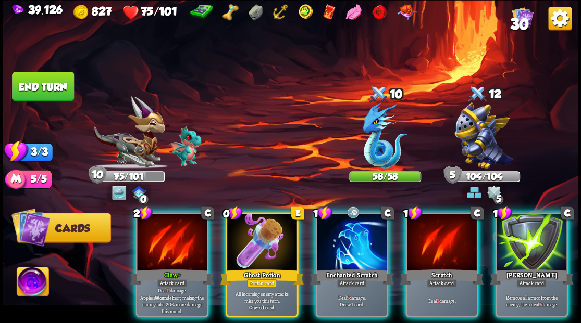
click at [31, 279] on img at bounding box center [33, 283] width 32 height 32
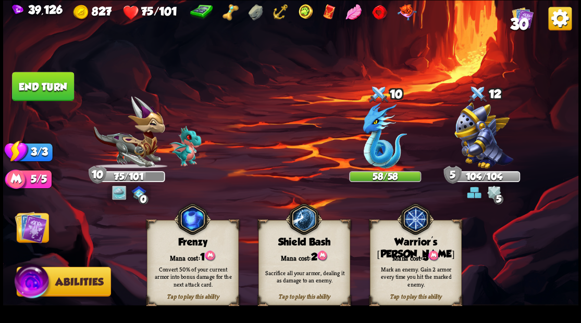
drag, startPoint x: 399, startPoint y: 263, endPoint x: 395, endPoint y: 257, distance: 7.2
click at [399, 263] on div "Mark an enemy. Gain 2 armor every time you hit the marked enemy." at bounding box center [416, 277] width 92 height 36
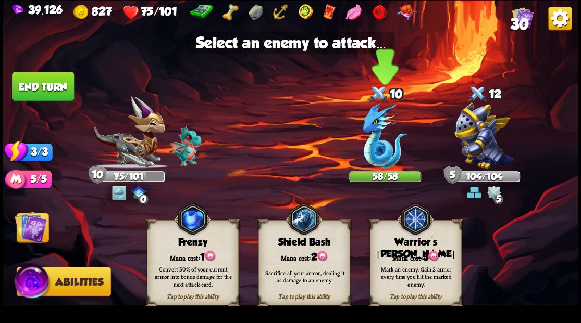
click at [372, 148] on img at bounding box center [385, 136] width 44 height 66
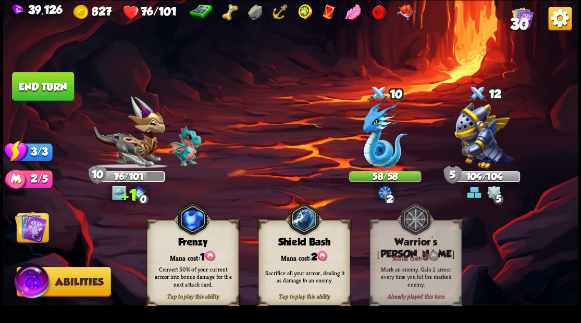
drag, startPoint x: 30, startPoint y: 229, endPoint x: 74, endPoint y: 219, distance: 45.3
click at [30, 229] on img at bounding box center [31, 227] width 32 height 32
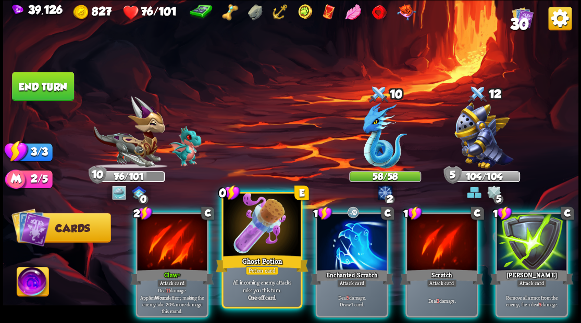
click at [266, 251] on div at bounding box center [261, 226] width 77 height 65
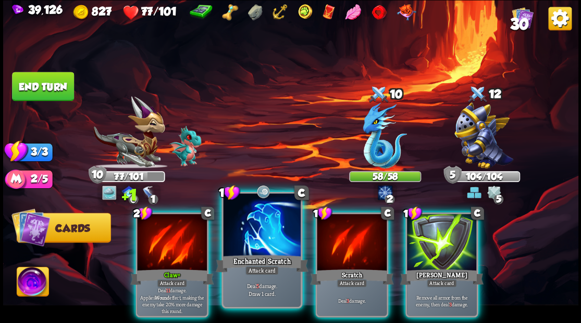
click at [254, 237] on div at bounding box center [261, 226] width 77 height 65
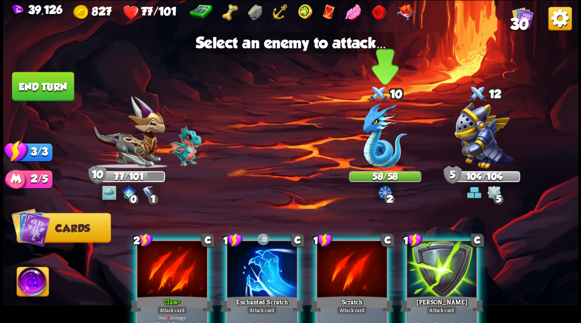
click at [371, 163] on img at bounding box center [385, 136] width 44 height 66
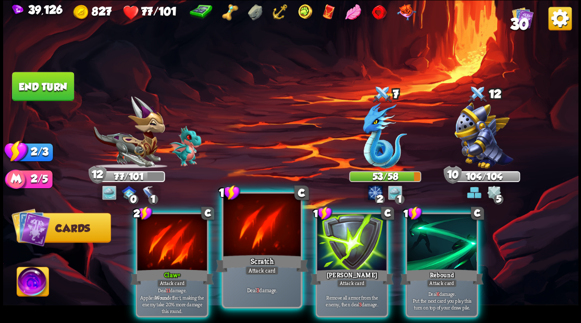
click at [250, 225] on div at bounding box center [261, 226] width 77 height 65
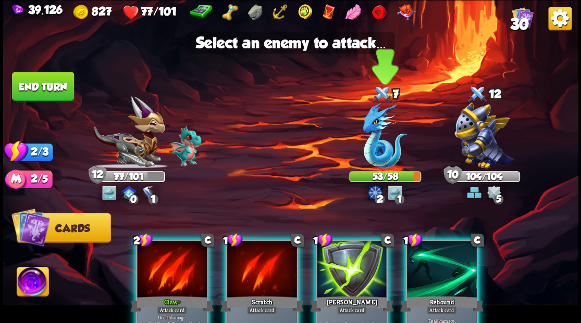
click at [377, 132] on img at bounding box center [385, 136] width 44 height 66
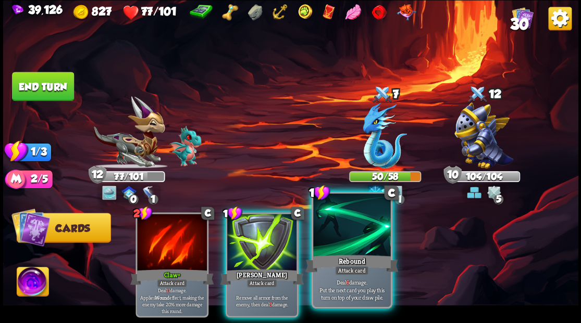
drag, startPoint x: 352, startPoint y: 244, endPoint x: 353, endPoint y: 229, distance: 14.7
click at [352, 241] on div at bounding box center [351, 226] width 77 height 65
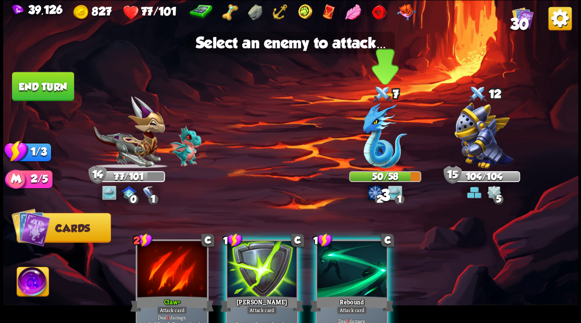
click at [375, 132] on img at bounding box center [385, 136] width 44 height 66
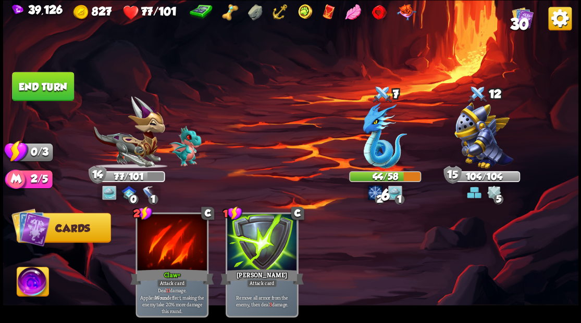
click at [58, 89] on button "End turn" at bounding box center [43, 86] width 62 height 29
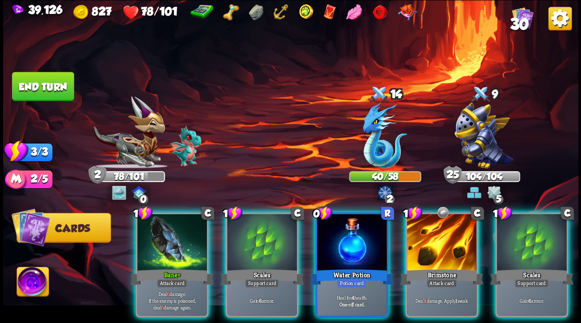
drag, startPoint x: 343, startPoint y: 240, endPoint x: 316, endPoint y: 180, distance: 65.5
click at [343, 239] on div at bounding box center [352, 243] width 70 height 59
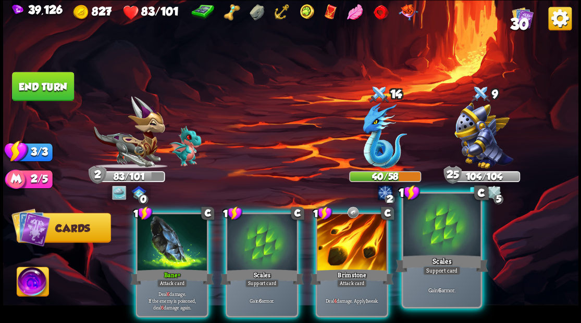
click at [450, 252] on div at bounding box center [441, 226] width 77 height 65
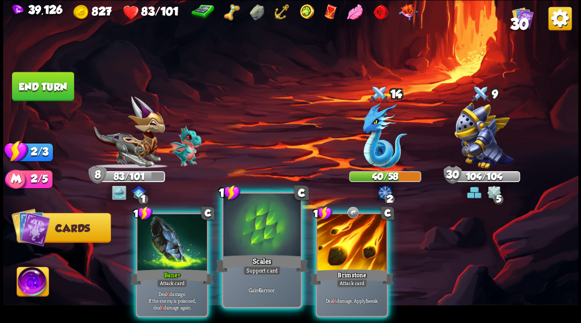
click at [259, 239] on div at bounding box center [261, 226] width 77 height 65
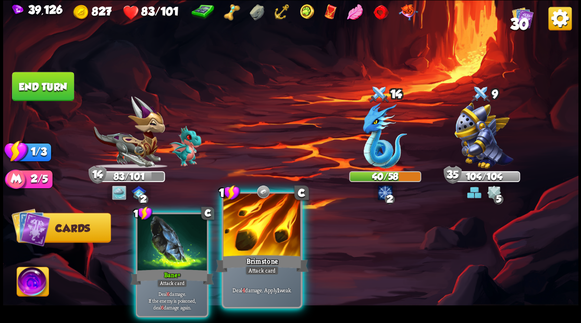
click at [248, 235] on div at bounding box center [261, 226] width 77 height 65
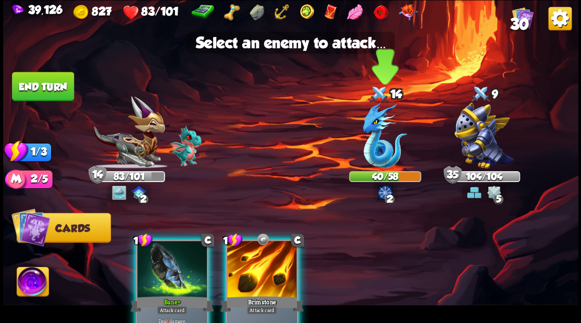
click at [374, 144] on img at bounding box center [385, 136] width 44 height 66
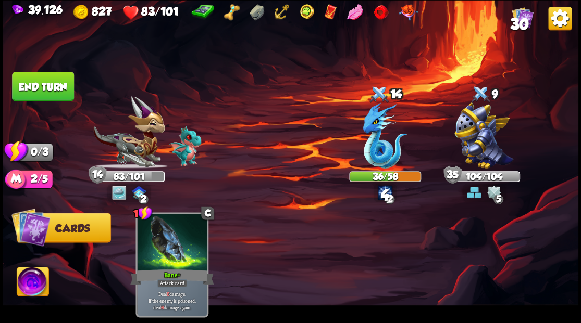
click at [52, 83] on button "End turn" at bounding box center [43, 86] width 62 height 29
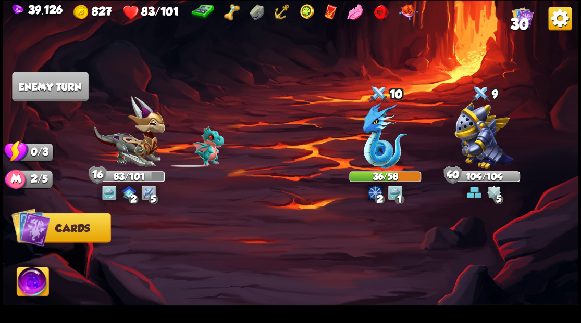
click at [516, 24] on span "30" at bounding box center [518, 24] width 19 height 18
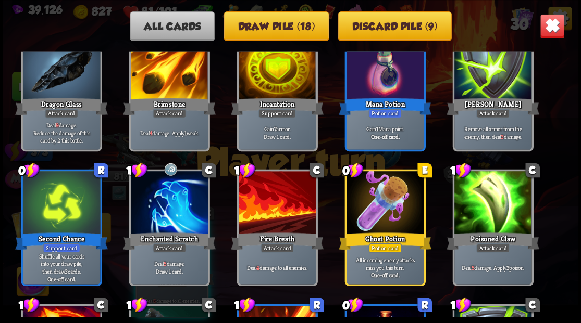
scroll to position [467, 0]
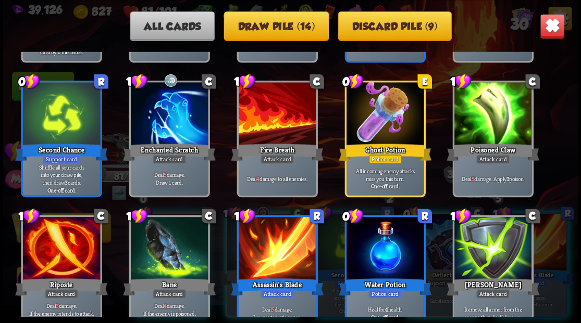
click at [554, 18] on img at bounding box center [551, 26] width 25 height 25
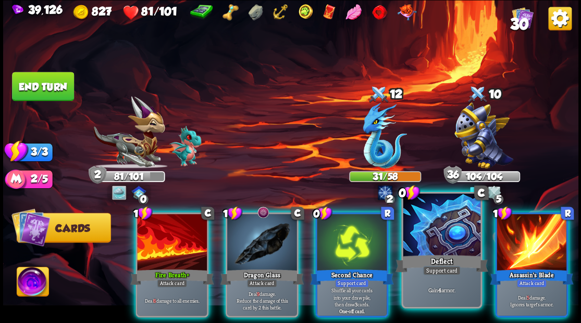
click at [426, 240] on div at bounding box center [441, 226] width 77 height 65
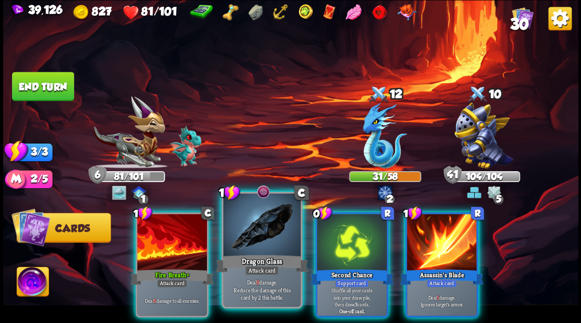
click at [252, 236] on div at bounding box center [261, 226] width 77 height 65
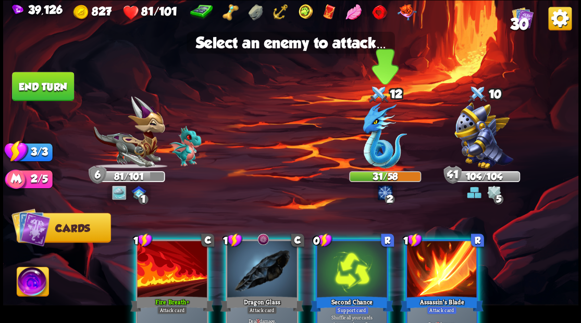
click at [374, 154] on img at bounding box center [385, 136] width 44 height 66
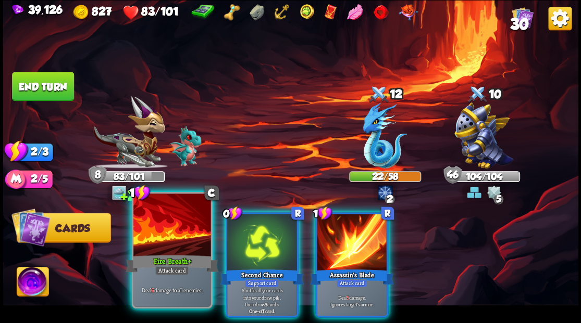
click at [171, 247] on div at bounding box center [171, 226] width 77 height 65
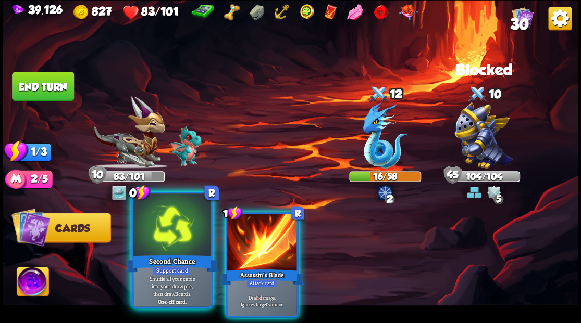
click at [170, 244] on div at bounding box center [171, 226] width 77 height 65
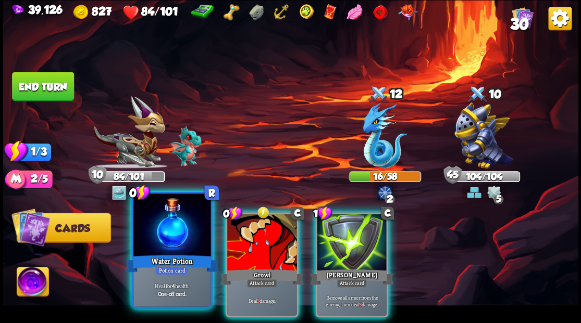
click at [171, 231] on div at bounding box center [171, 226] width 77 height 65
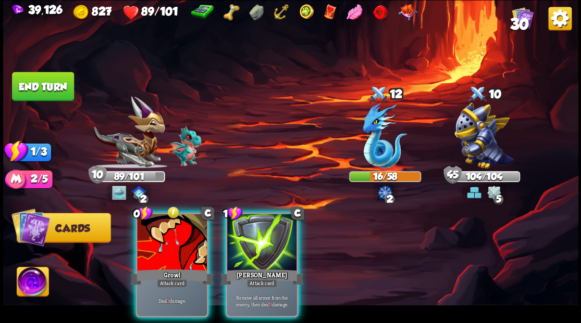
click at [171, 231] on div at bounding box center [172, 243] width 70 height 59
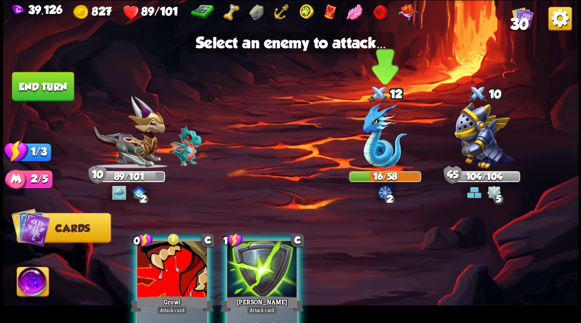
click at [375, 151] on img at bounding box center [385, 136] width 44 height 66
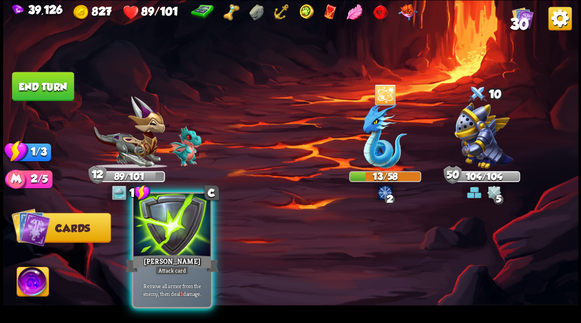
click at [168, 234] on div at bounding box center [171, 226] width 77 height 65
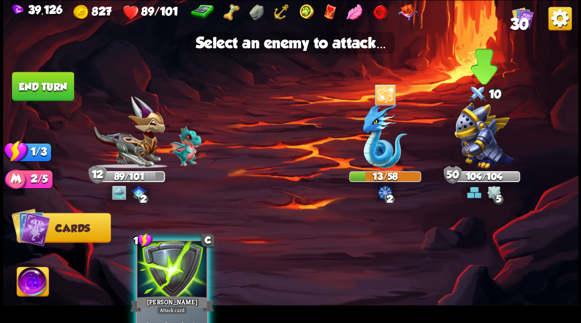
click at [478, 138] on img at bounding box center [483, 136] width 59 height 66
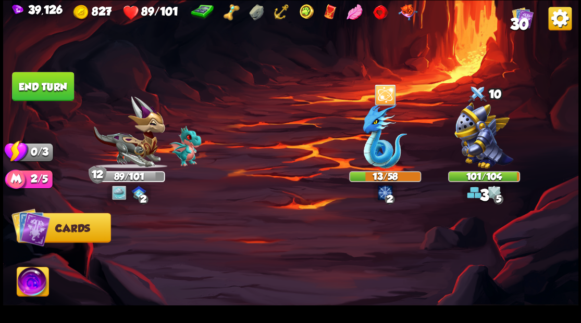
click at [65, 84] on button "End turn" at bounding box center [43, 86] width 62 height 29
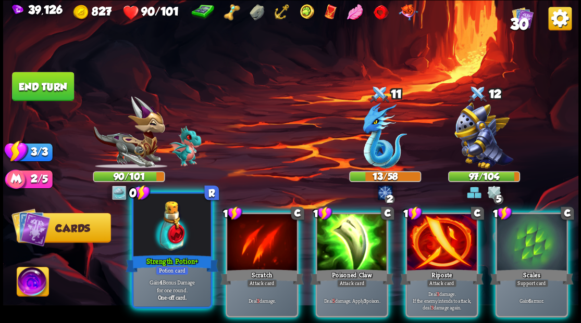
click at [164, 239] on div at bounding box center [171, 226] width 77 height 65
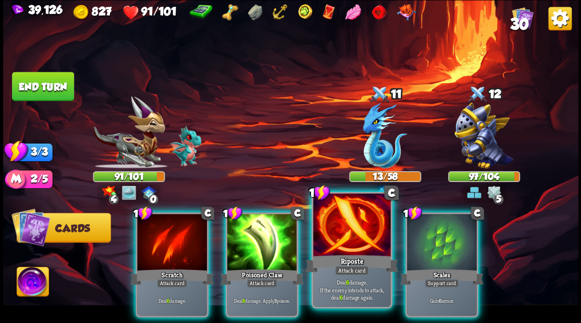
drag, startPoint x: 447, startPoint y: 249, endPoint x: 383, endPoint y: 245, distance: 63.7
click at [444, 247] on div at bounding box center [442, 243] width 70 height 59
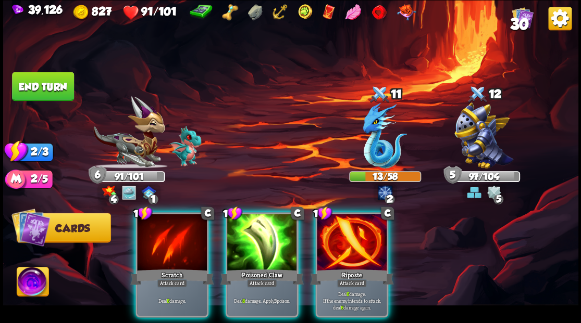
drag, startPoint x: 355, startPoint y: 245, endPoint x: 352, endPoint y: 197, distance: 48.0
click at [352, 236] on div at bounding box center [352, 243] width 70 height 59
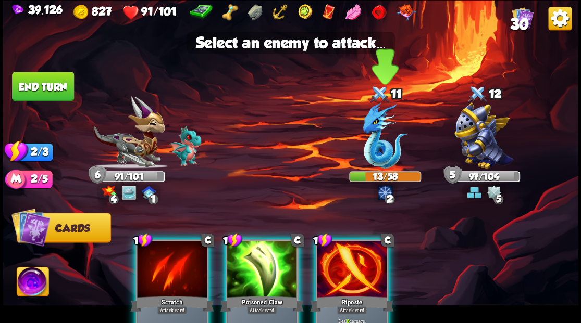
click at [375, 148] on img at bounding box center [385, 136] width 44 height 66
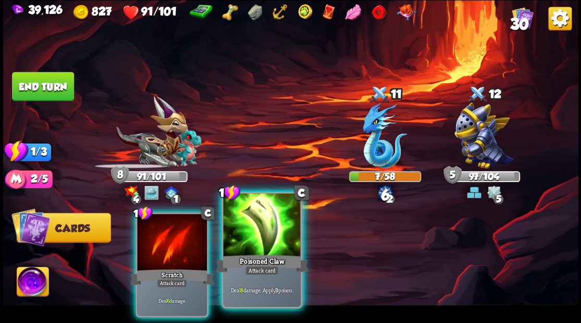
click at [262, 230] on div at bounding box center [261, 226] width 77 height 65
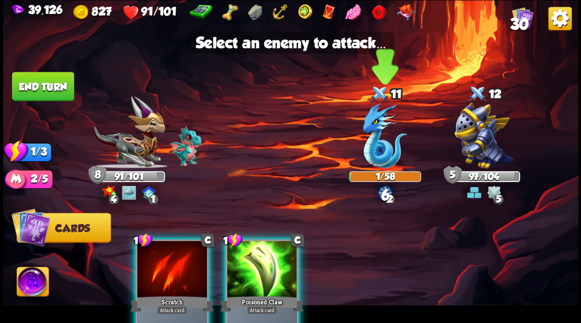
click at [379, 154] on img at bounding box center [385, 136] width 44 height 66
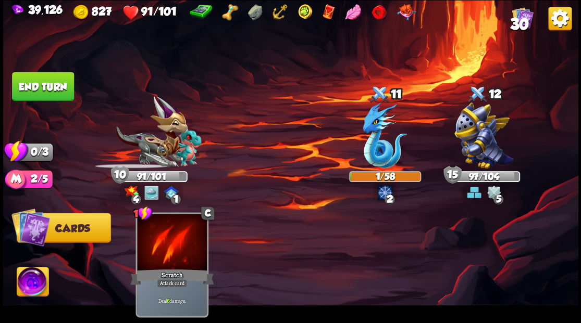
click at [51, 82] on button "End turn" at bounding box center [43, 86] width 62 height 29
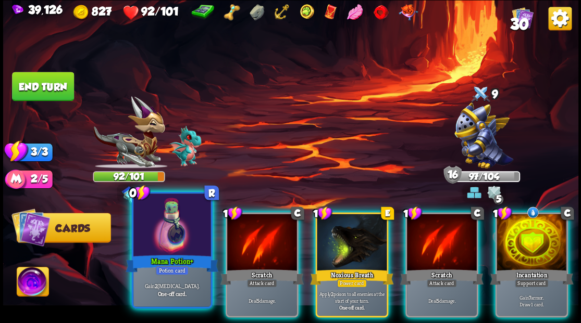
click at [174, 238] on div at bounding box center [171, 226] width 77 height 65
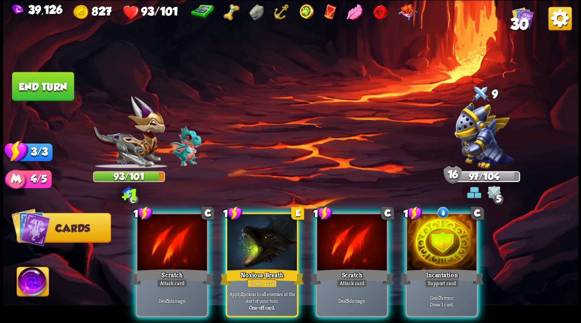
click at [446, 268] on div "Incantation" at bounding box center [441, 277] width 83 height 19
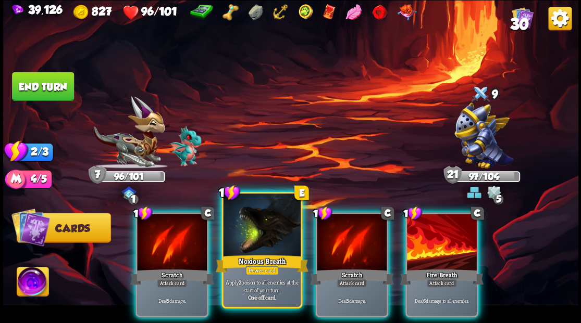
click at [255, 234] on div at bounding box center [261, 226] width 77 height 65
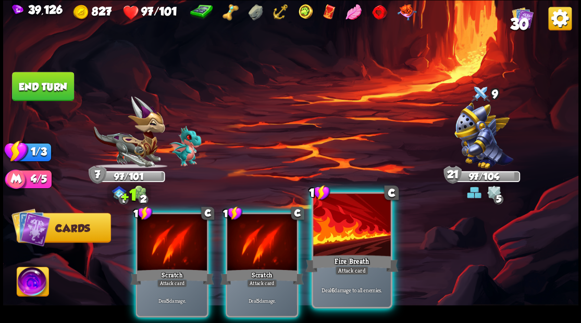
click at [346, 247] on div at bounding box center [351, 226] width 77 height 65
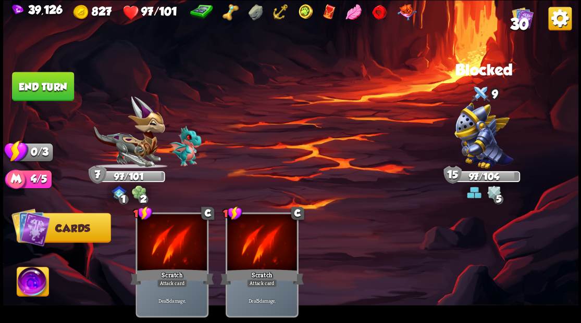
click at [56, 88] on button "End turn" at bounding box center [43, 86] width 62 height 29
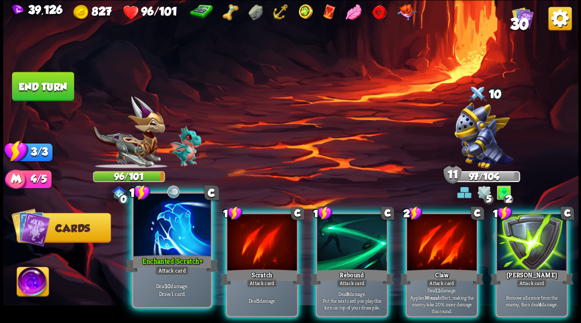
click at [171, 230] on div at bounding box center [171, 226] width 77 height 65
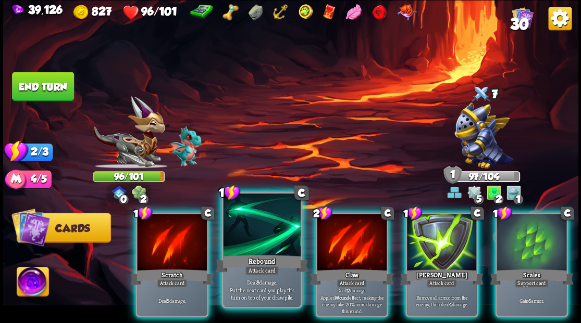
click at [241, 242] on div at bounding box center [261, 226] width 77 height 65
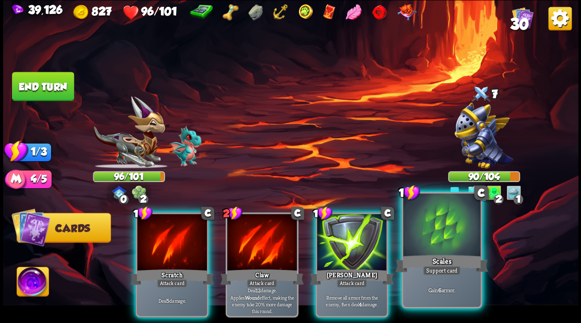
click at [435, 246] on div at bounding box center [441, 226] width 77 height 65
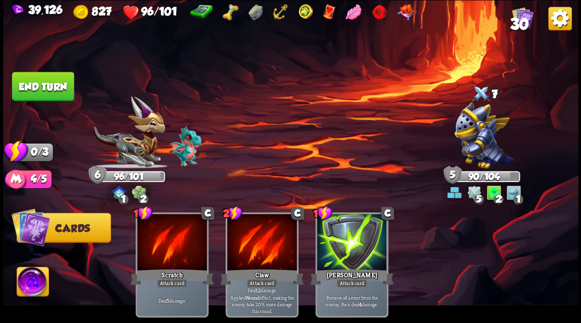
click at [61, 84] on button "End turn" at bounding box center [43, 86] width 62 height 29
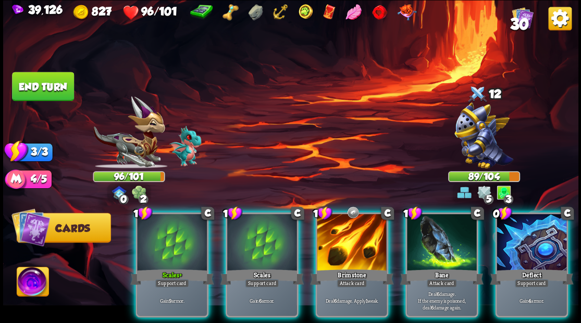
drag, startPoint x: 545, startPoint y: 250, endPoint x: 516, endPoint y: 244, distance: 29.8
click at [542, 248] on div at bounding box center [531, 243] width 70 height 59
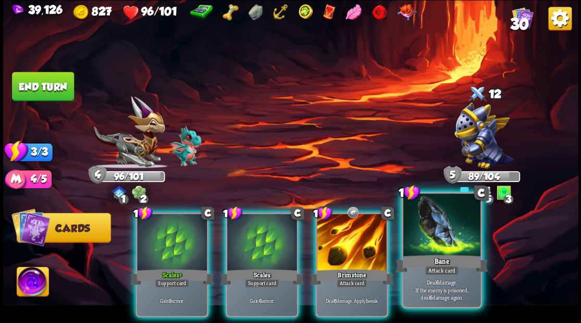
click at [452, 235] on div at bounding box center [441, 226] width 77 height 65
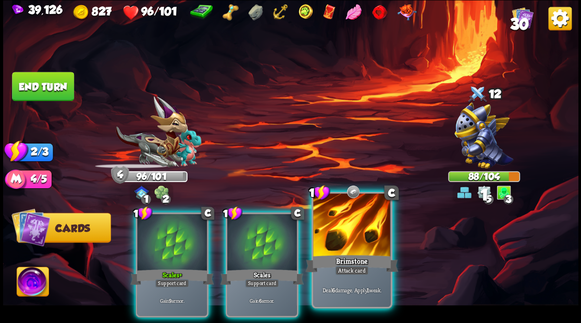
click at [350, 235] on div at bounding box center [351, 226] width 77 height 65
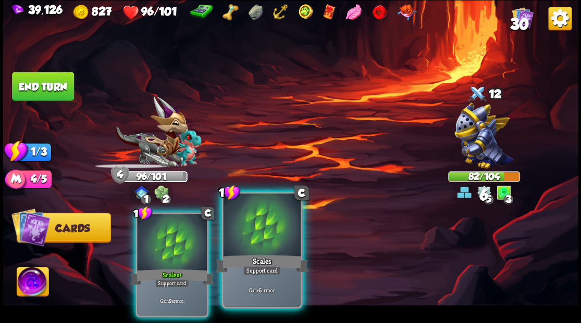
click at [254, 233] on div at bounding box center [261, 226] width 77 height 65
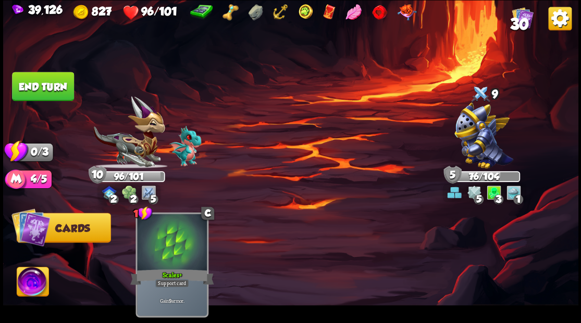
click at [63, 81] on button "End turn" at bounding box center [43, 86] width 62 height 29
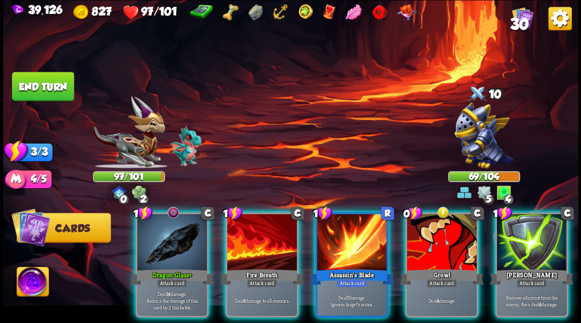
click at [165, 227] on div at bounding box center [172, 243] width 70 height 59
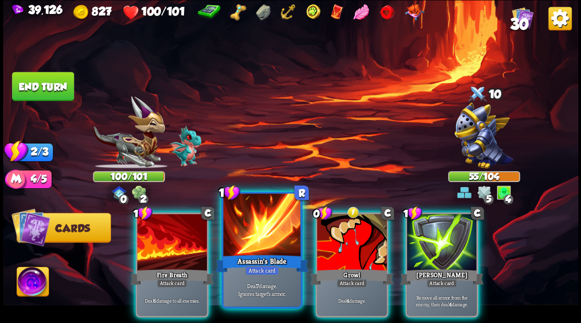
click at [247, 231] on div at bounding box center [261, 226] width 77 height 65
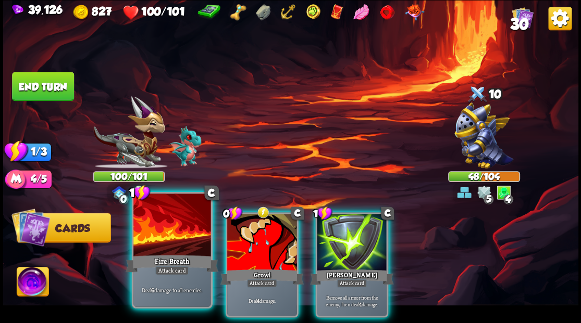
click at [176, 237] on div at bounding box center [171, 226] width 77 height 65
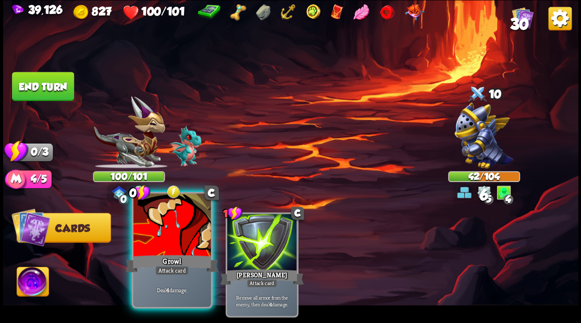
click at [176, 234] on div at bounding box center [171, 226] width 77 height 65
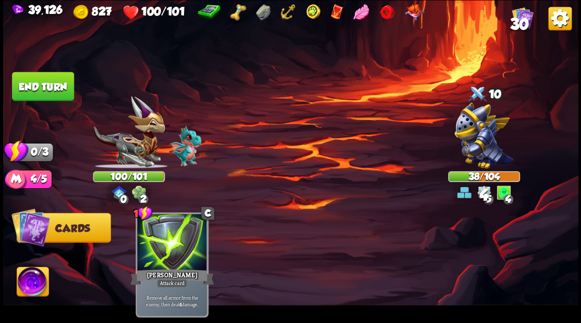
click at [50, 76] on button "End turn" at bounding box center [43, 86] width 62 height 29
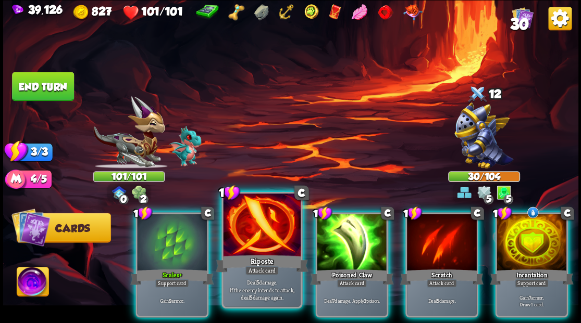
click at [251, 220] on div at bounding box center [261, 226] width 77 height 65
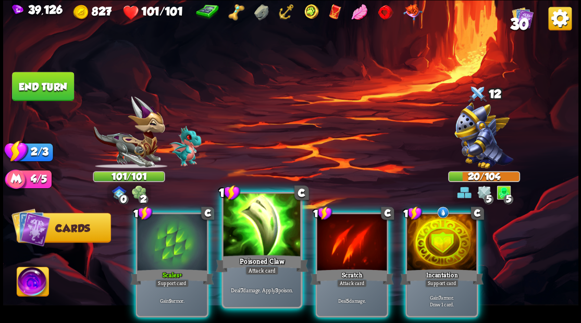
click at [251, 218] on div at bounding box center [261, 226] width 77 height 65
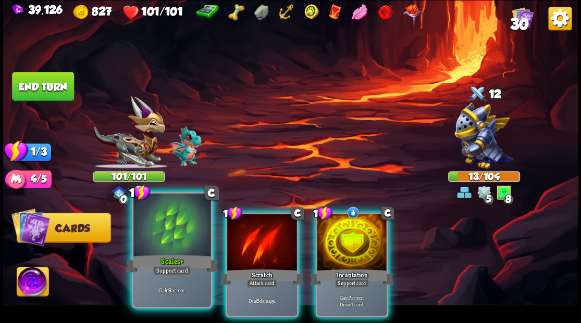
click at [171, 236] on div at bounding box center [171, 226] width 77 height 65
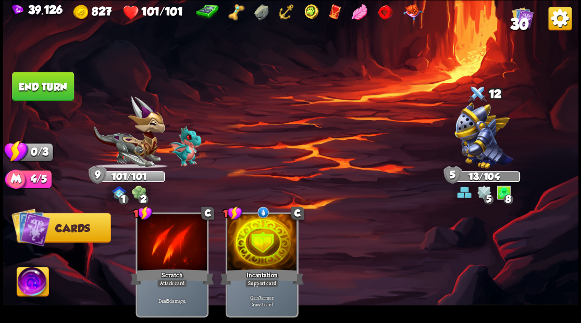
click at [44, 90] on button "End turn" at bounding box center [43, 86] width 62 height 29
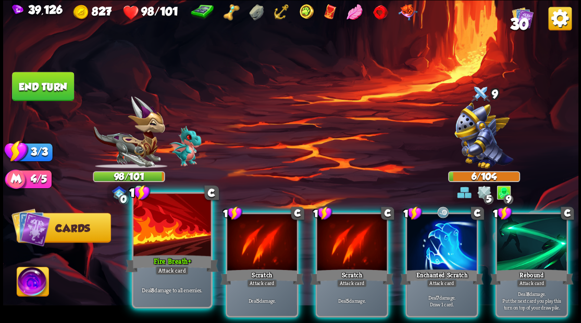
drag, startPoint x: 151, startPoint y: 243, endPoint x: 200, endPoint y: 200, distance: 65.7
click at [151, 243] on div at bounding box center [171, 226] width 77 height 65
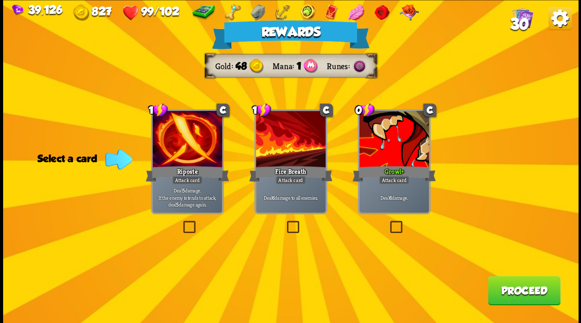
click at [528, 287] on button "Proceed" at bounding box center [524, 290] width 72 height 29
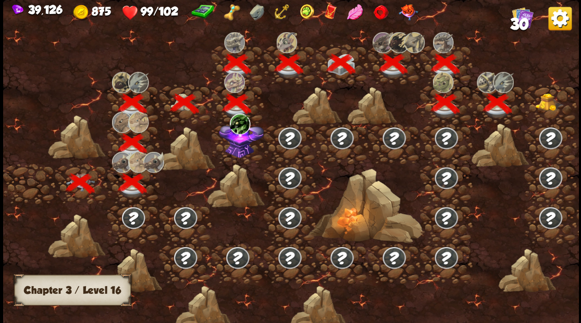
scroll to position [0, 158]
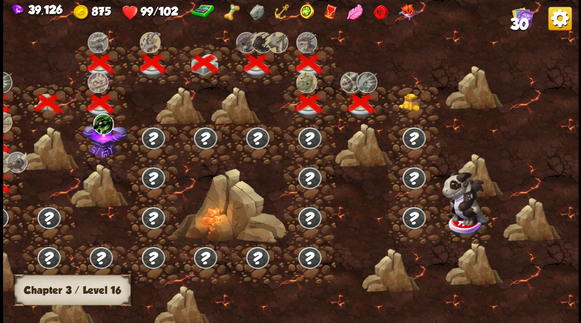
click at [410, 102] on img at bounding box center [413, 102] width 29 height 18
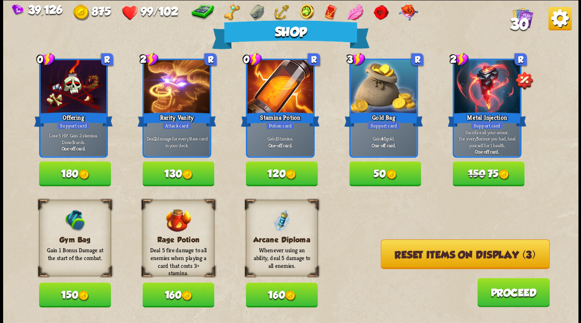
click at [280, 169] on button "120" at bounding box center [281, 173] width 72 height 25
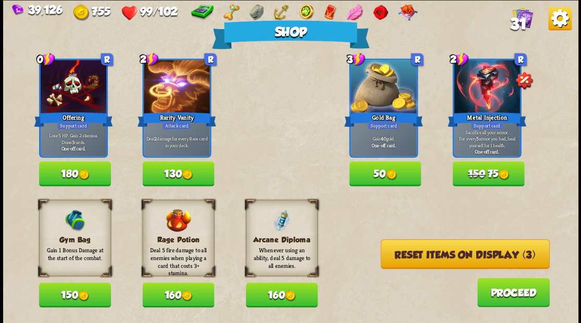
click at [64, 298] on button "150" at bounding box center [75, 295] width 72 height 25
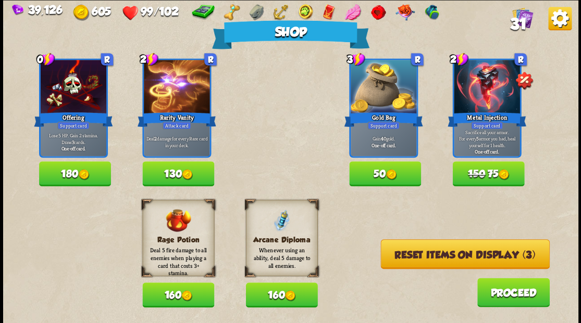
click at [444, 257] on button "Reset items on display (3)" at bounding box center [464, 255] width 169 height 30
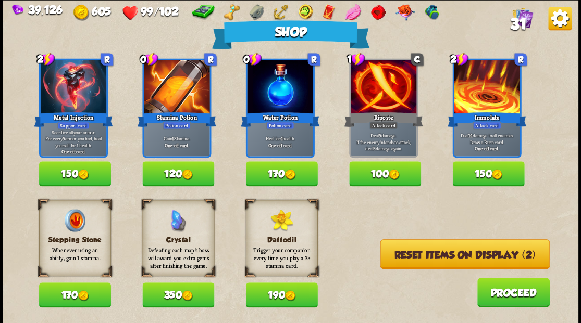
click at [446, 252] on button "Reset items on display (2)" at bounding box center [464, 255] width 169 height 30
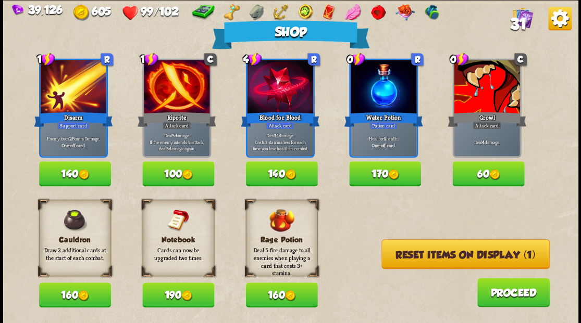
click at [440, 253] on button "Reset items on display (1)" at bounding box center [465, 255] width 168 height 30
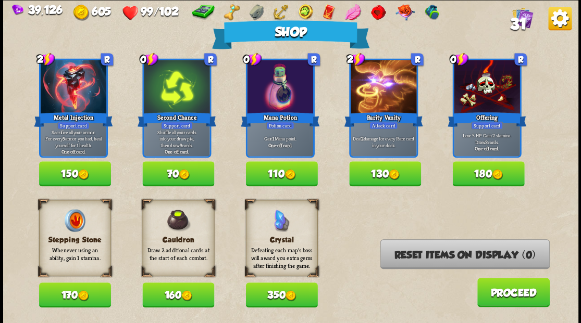
click at [281, 175] on button "110" at bounding box center [281, 173] width 72 height 25
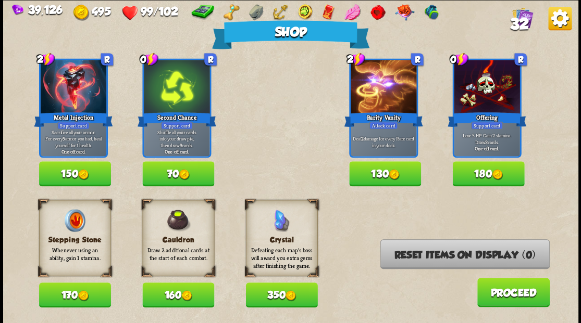
click at [500, 292] on button "Proceed" at bounding box center [513, 292] width 72 height 29
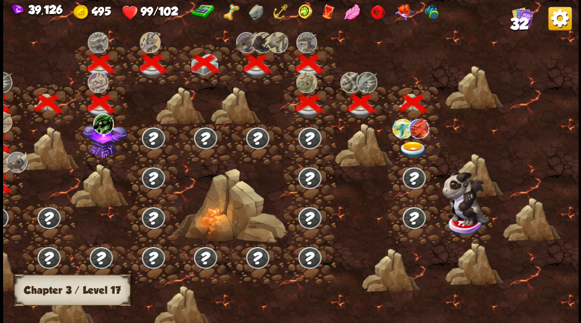
click at [408, 148] on img at bounding box center [413, 149] width 29 height 17
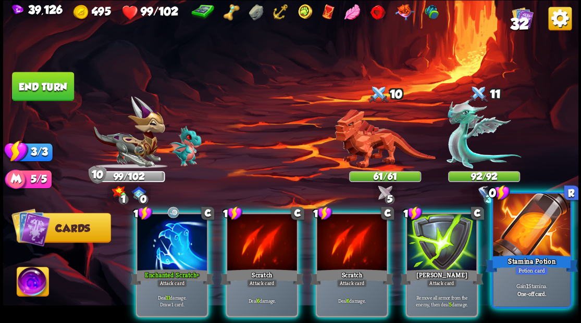
click at [529, 246] on div at bounding box center [531, 226] width 77 height 65
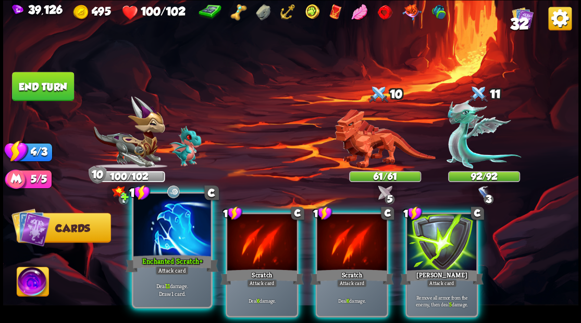
click at [162, 235] on div at bounding box center [171, 226] width 77 height 65
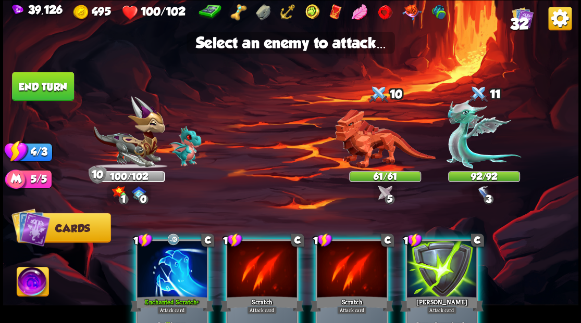
click at [160, 270] on div at bounding box center [172, 270] width 70 height 59
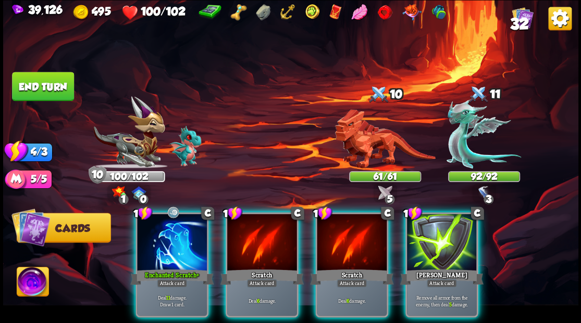
click at [29, 280] on img at bounding box center [33, 283] width 32 height 32
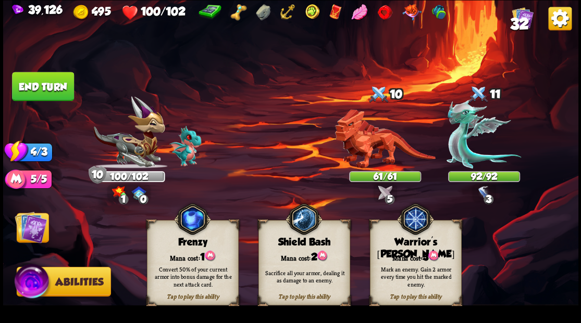
drag, startPoint x: 410, startPoint y: 262, endPoint x: 384, endPoint y: 221, distance: 48.5
click at [403, 253] on div "Tap to play this ability Warrior's [PERSON_NAME] cost: 3 Mark an enemy. Gain 2 …" at bounding box center [415, 262] width 92 height 85
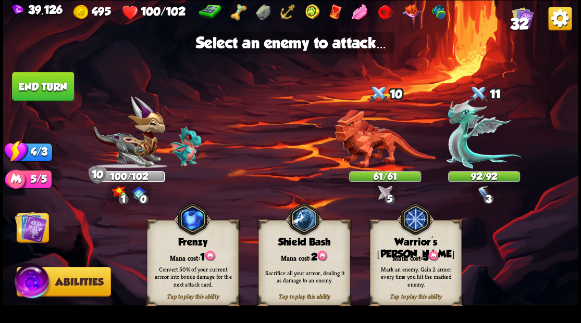
drag, startPoint x: 27, startPoint y: 221, endPoint x: 101, endPoint y: 237, distance: 76.1
click at [27, 222] on img at bounding box center [31, 227] width 32 height 32
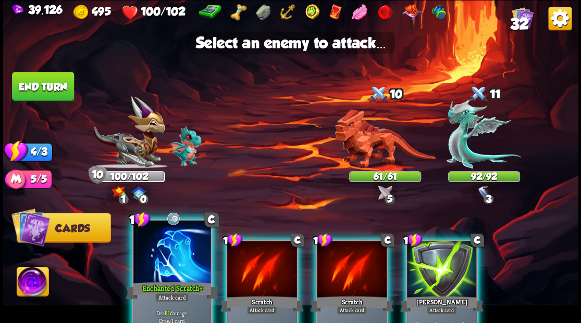
click at [163, 269] on div at bounding box center [171, 252] width 77 height 65
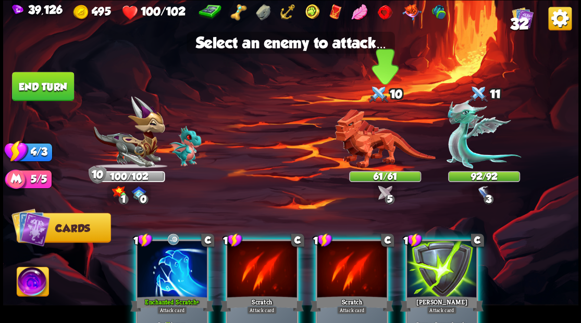
click at [379, 143] on img at bounding box center [384, 138] width 101 height 59
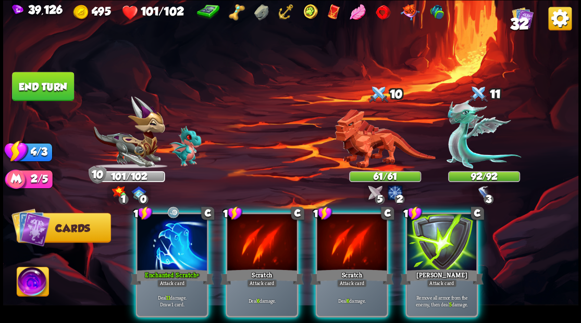
click at [164, 247] on div at bounding box center [172, 243] width 70 height 59
click at [366, 143] on img at bounding box center [384, 138] width 101 height 59
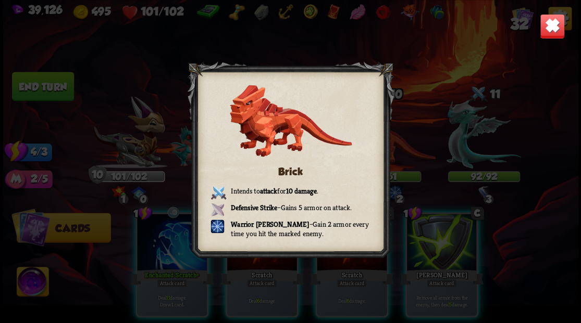
drag, startPoint x: 553, startPoint y: 25, endPoint x: 417, endPoint y: 85, distance: 148.8
click at [553, 24] on img at bounding box center [551, 26] width 25 height 25
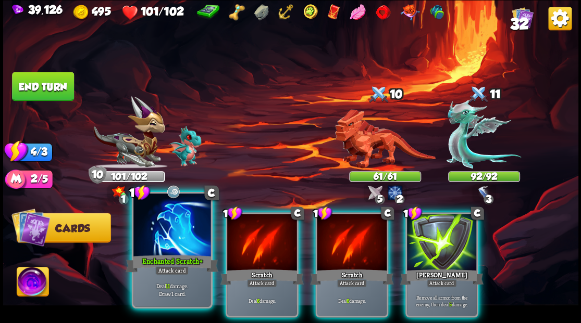
click at [164, 242] on div at bounding box center [171, 226] width 77 height 65
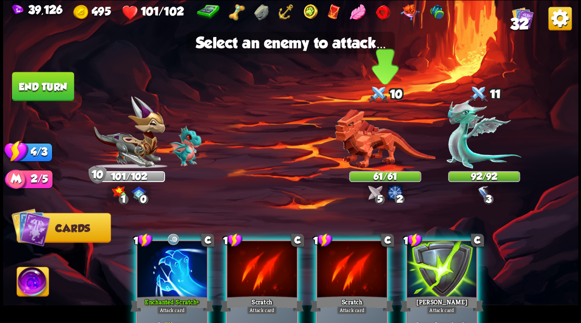
click at [370, 144] on img at bounding box center [384, 138] width 101 height 59
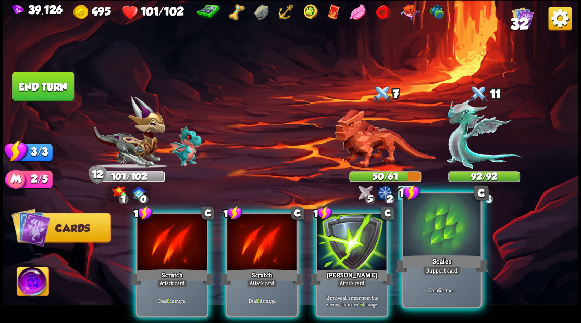
click at [445, 247] on div at bounding box center [441, 226] width 77 height 65
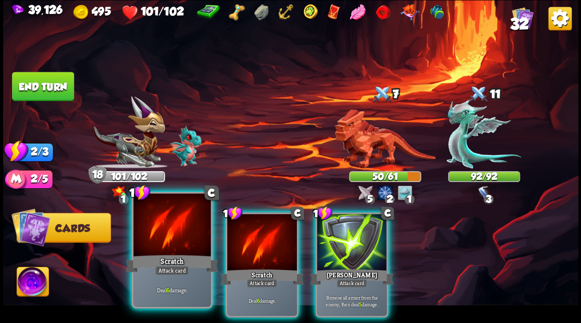
click at [156, 245] on div at bounding box center [171, 226] width 77 height 65
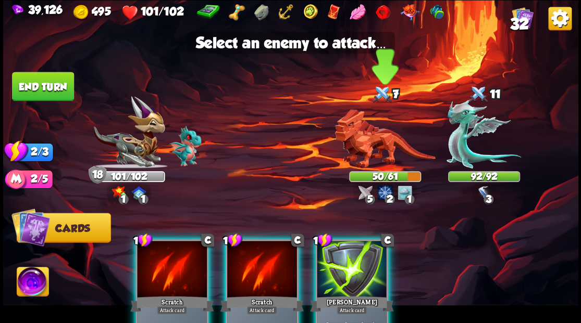
click at [362, 147] on img at bounding box center [384, 138] width 101 height 59
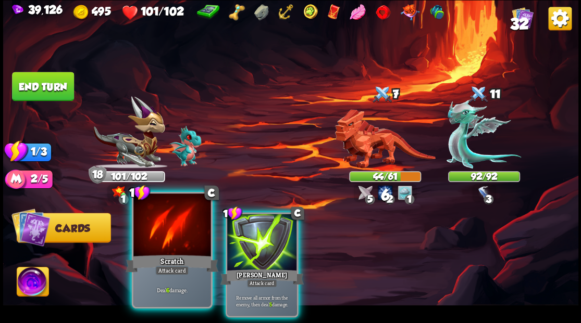
click at [160, 232] on div at bounding box center [171, 226] width 77 height 65
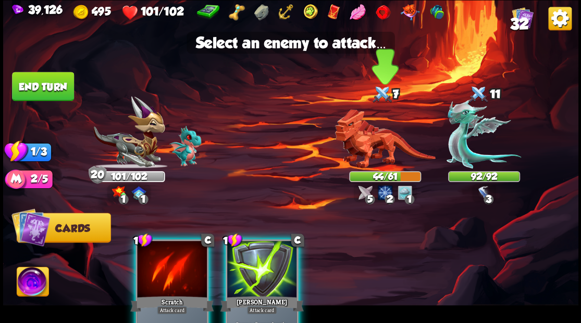
click at [378, 142] on img at bounding box center [384, 138] width 101 height 59
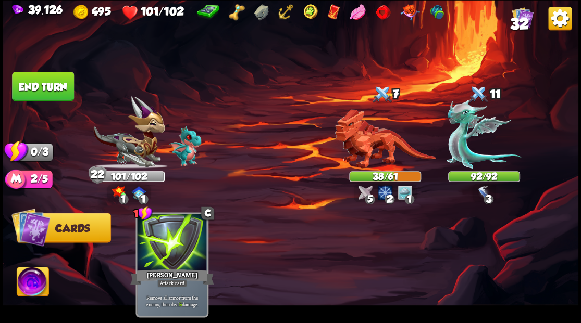
click at [50, 85] on button "End turn" at bounding box center [43, 86] width 62 height 29
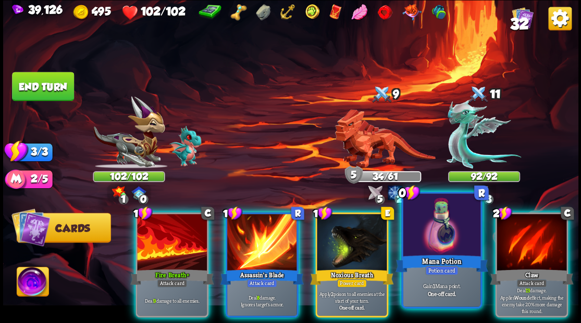
click at [428, 253] on div at bounding box center [441, 226] width 77 height 65
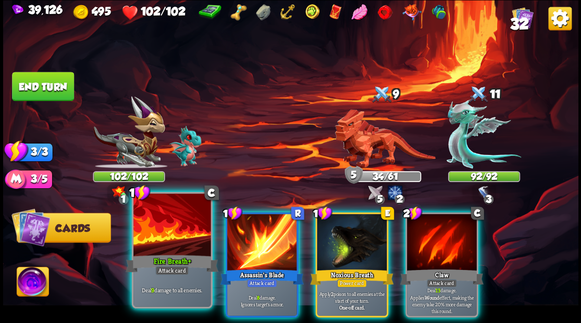
click at [176, 247] on div at bounding box center [171, 226] width 77 height 65
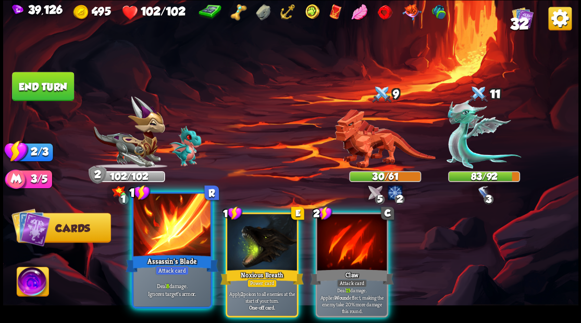
click at [173, 237] on div at bounding box center [171, 226] width 77 height 65
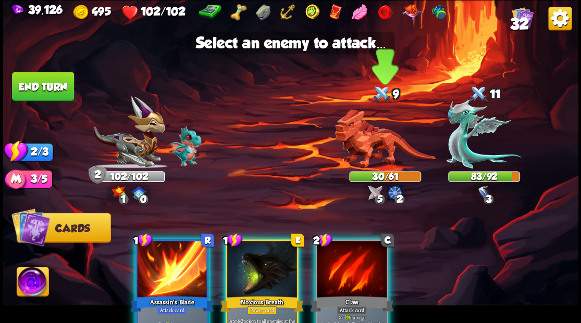
click at [384, 155] on img at bounding box center [384, 138] width 101 height 59
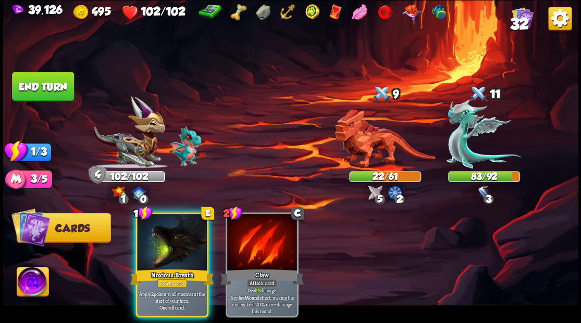
click at [156, 239] on div at bounding box center [172, 243] width 70 height 59
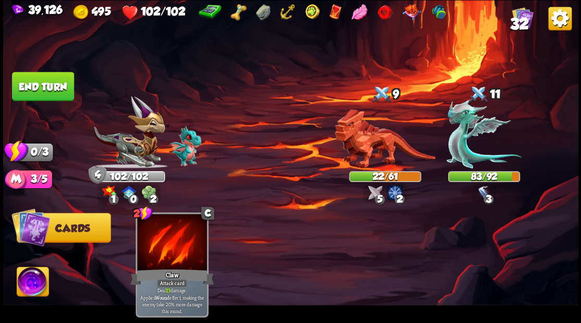
click at [59, 84] on button "End turn" at bounding box center [43, 86] width 62 height 29
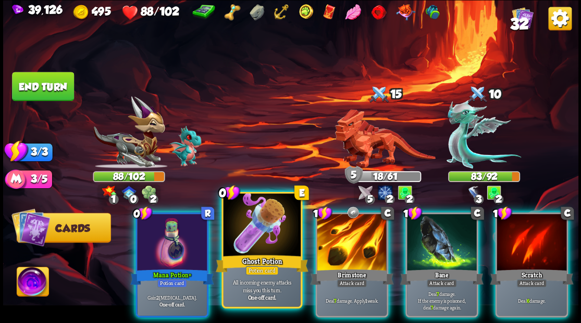
click at [255, 226] on div at bounding box center [261, 226] width 77 height 65
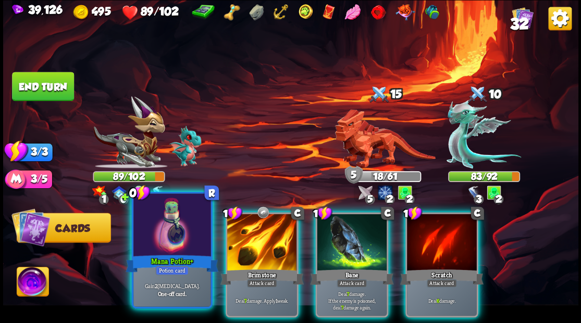
click at [169, 242] on div at bounding box center [171, 226] width 77 height 65
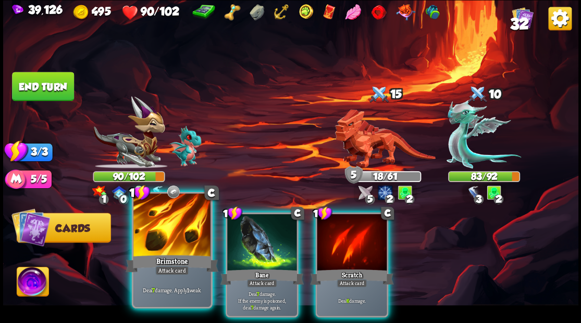
click at [169, 238] on div at bounding box center [171, 226] width 77 height 65
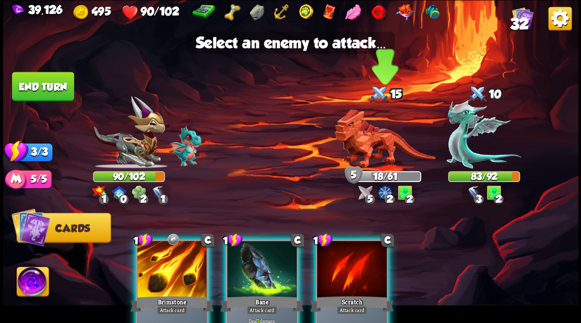
click at [374, 149] on img at bounding box center [384, 138] width 101 height 59
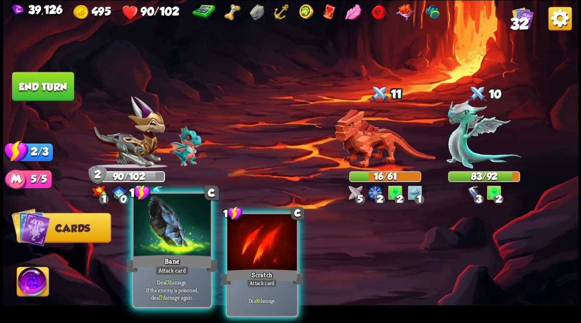
click at [173, 239] on div at bounding box center [171, 226] width 77 height 65
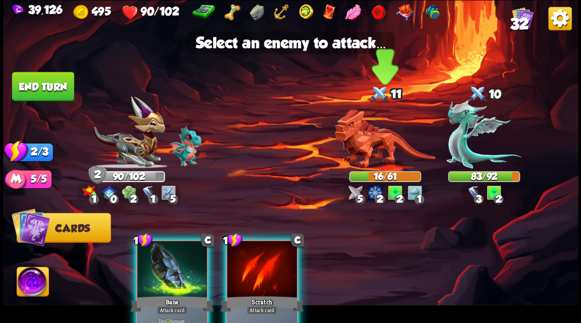
click at [377, 148] on img at bounding box center [384, 138] width 101 height 59
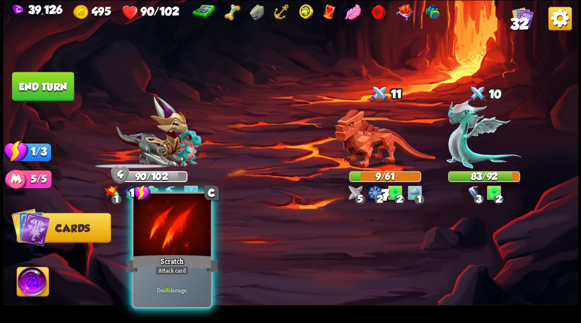
click at [159, 252] on div at bounding box center [171, 226] width 77 height 65
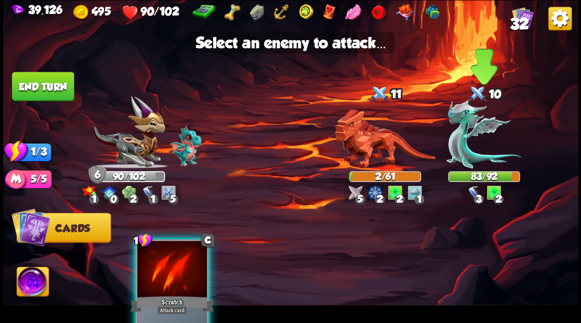
click at [456, 149] on img at bounding box center [483, 133] width 74 height 69
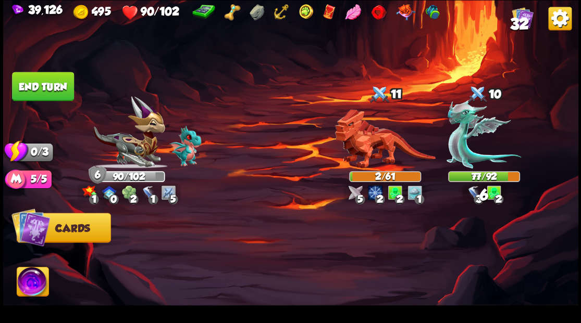
click at [51, 84] on button "End turn" at bounding box center [43, 86] width 62 height 29
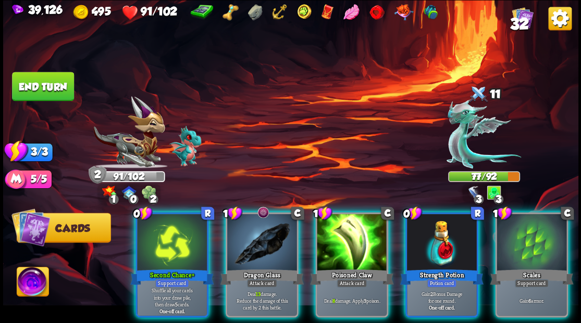
click at [443, 245] on div at bounding box center [442, 243] width 70 height 59
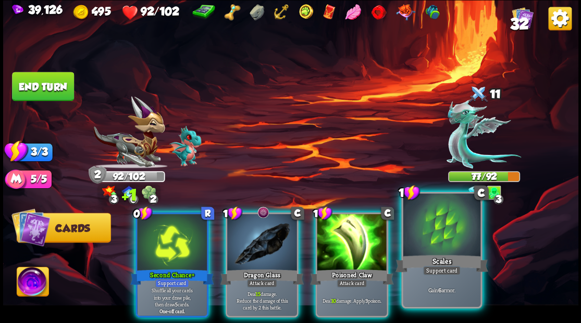
drag, startPoint x: 444, startPoint y: 243, endPoint x: 415, endPoint y: 208, distance: 45.5
click at [444, 243] on div at bounding box center [441, 226] width 77 height 65
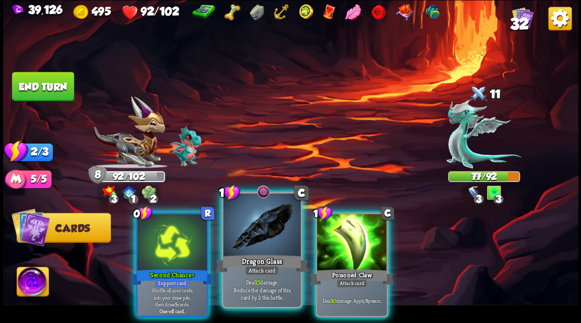
click at [258, 241] on div at bounding box center [261, 226] width 77 height 65
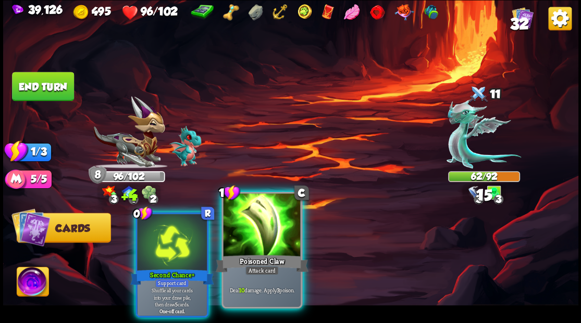
click at [254, 240] on div at bounding box center [261, 226] width 77 height 65
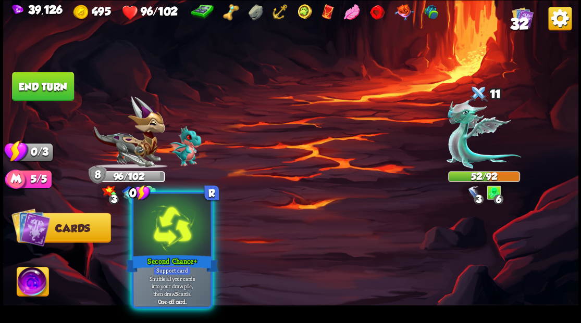
click at [171, 257] on div "Second Chance+" at bounding box center [172, 263] width 93 height 21
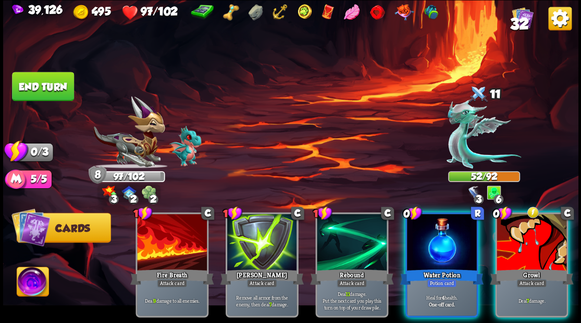
click at [431, 247] on div at bounding box center [442, 243] width 70 height 59
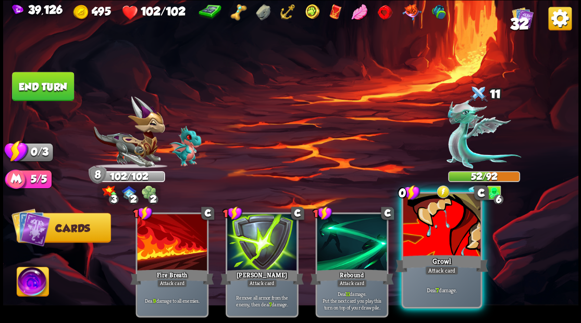
click at [429, 244] on div at bounding box center [441, 226] width 77 height 65
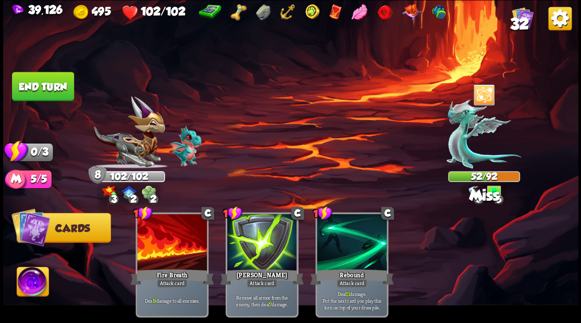
drag, startPoint x: 57, startPoint y: 86, endPoint x: 161, endPoint y: 80, distance: 103.9
click at [58, 86] on button "End turn" at bounding box center [43, 86] width 62 height 29
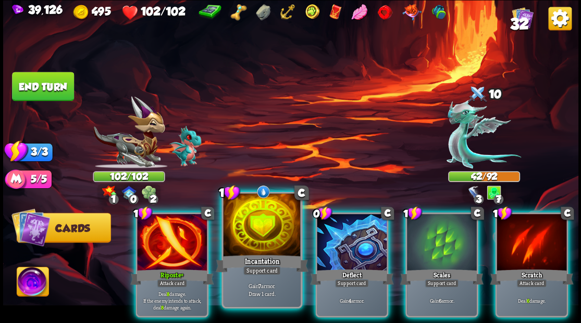
click at [253, 238] on div at bounding box center [261, 226] width 77 height 65
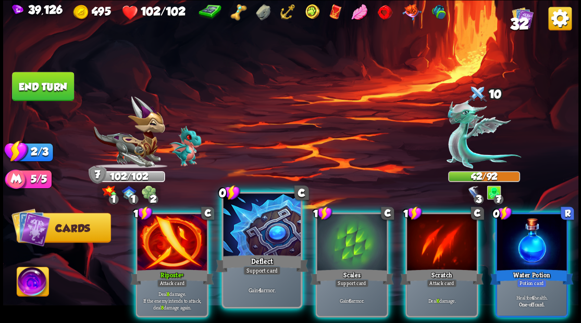
click at [248, 226] on div at bounding box center [261, 226] width 77 height 65
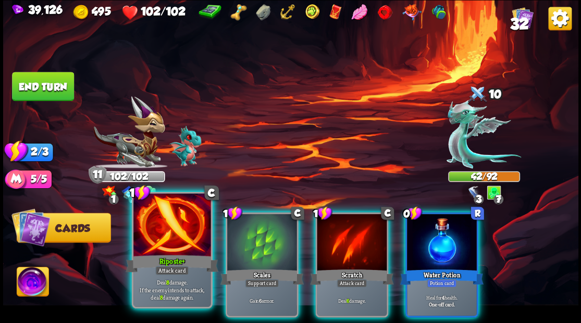
click at [177, 230] on div at bounding box center [171, 226] width 77 height 65
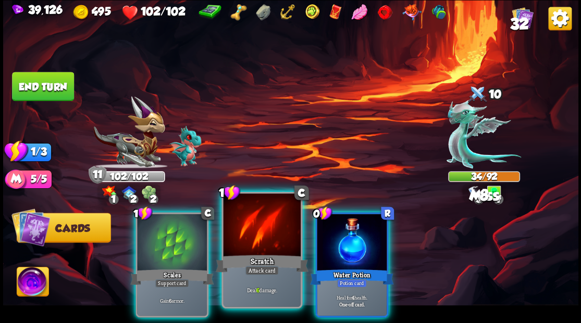
click at [270, 238] on div at bounding box center [261, 226] width 77 height 65
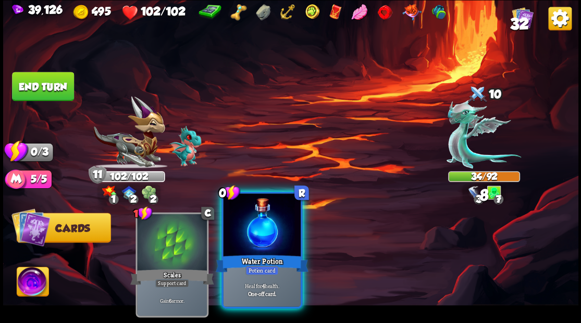
click at [269, 238] on div at bounding box center [261, 226] width 77 height 65
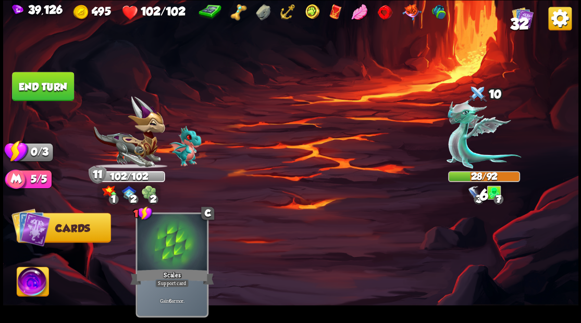
click at [43, 84] on button "End turn" at bounding box center [43, 86] width 62 height 29
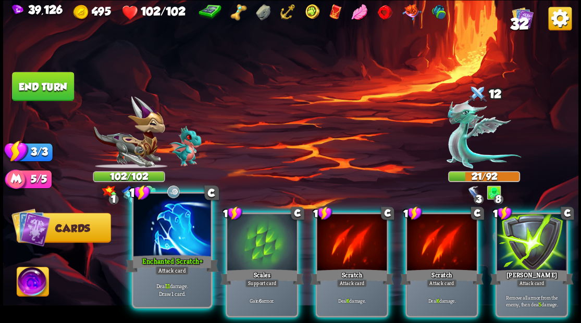
click at [175, 242] on div at bounding box center [171, 226] width 77 height 65
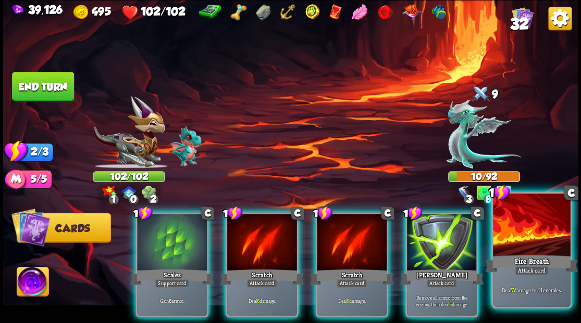
click at [521, 242] on div at bounding box center [531, 226] width 77 height 65
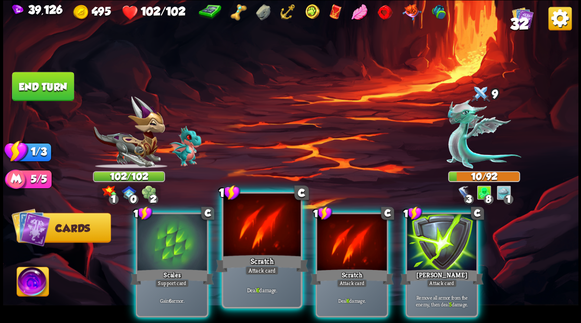
click at [266, 245] on div at bounding box center [261, 226] width 77 height 65
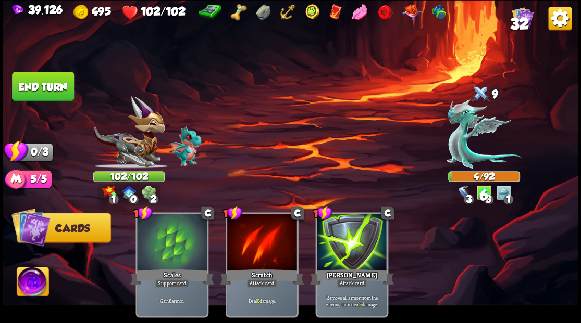
click at [68, 91] on button "End turn" at bounding box center [43, 86] width 62 height 29
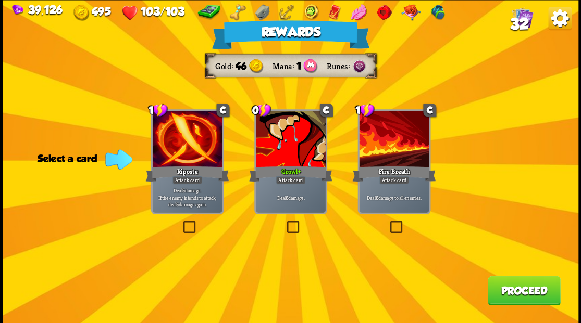
drag, startPoint x: 525, startPoint y: 295, endPoint x: 519, endPoint y: 290, distance: 8.1
click at [519, 290] on button "Proceed" at bounding box center [524, 290] width 72 height 29
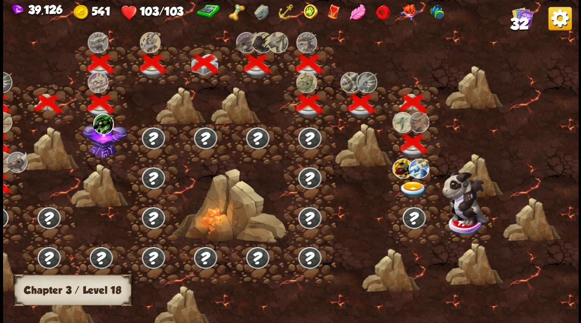
click at [410, 182] on img at bounding box center [413, 189] width 29 height 17
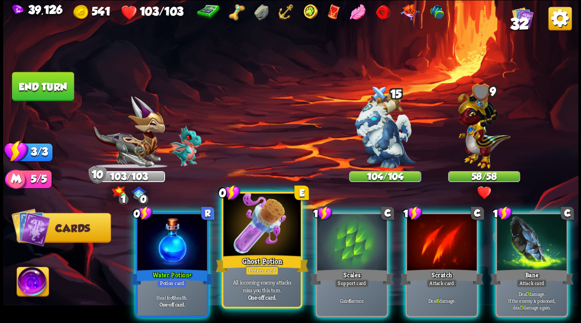
click at [265, 237] on div at bounding box center [261, 226] width 77 height 65
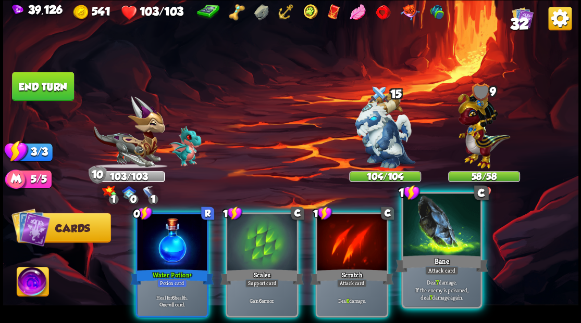
click at [444, 243] on div at bounding box center [441, 226] width 77 height 65
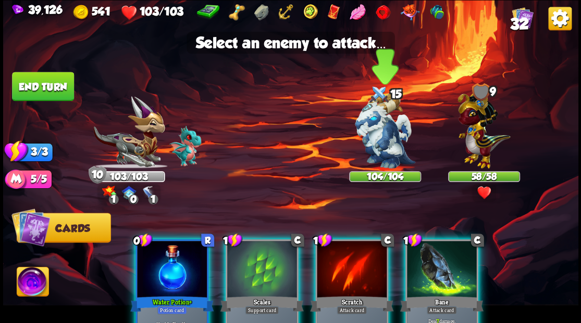
click at [383, 155] on img at bounding box center [385, 131] width 60 height 76
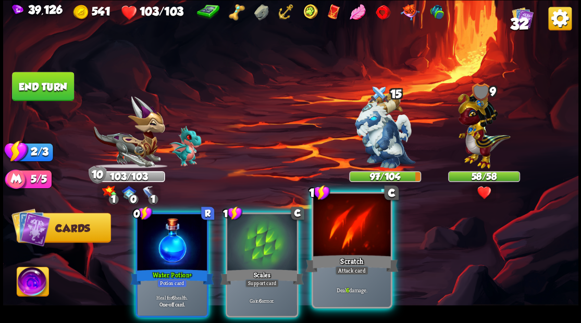
click at [371, 229] on div at bounding box center [351, 226] width 77 height 65
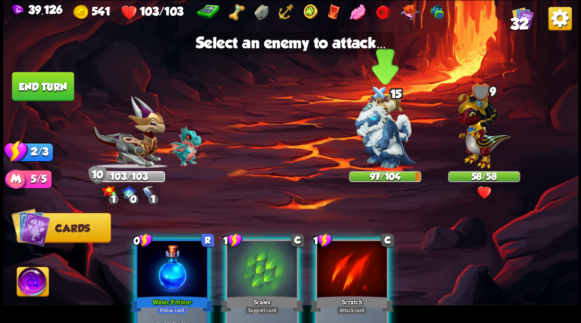
click at [377, 129] on img at bounding box center [385, 131] width 60 height 76
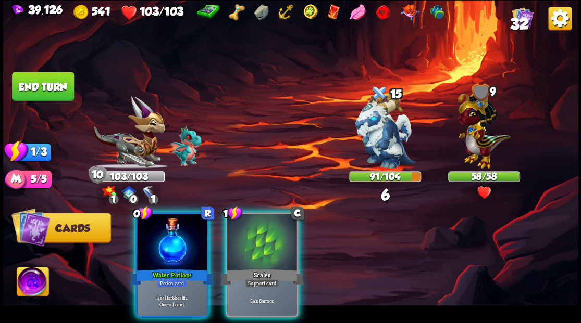
drag, startPoint x: 268, startPoint y: 243, endPoint x: 247, endPoint y: 244, distance: 21.4
click at [257, 244] on div at bounding box center [262, 243] width 70 height 59
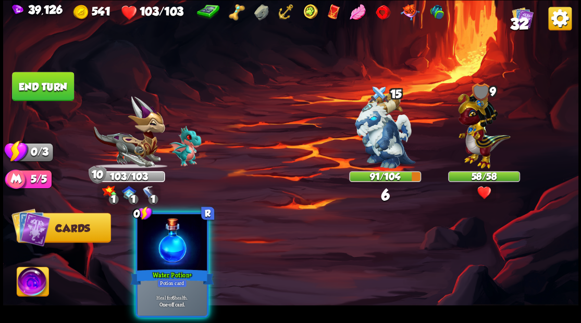
drag, startPoint x: 175, startPoint y: 238, endPoint x: 128, endPoint y: 209, distance: 55.4
click at [164, 232] on div at bounding box center [172, 243] width 70 height 59
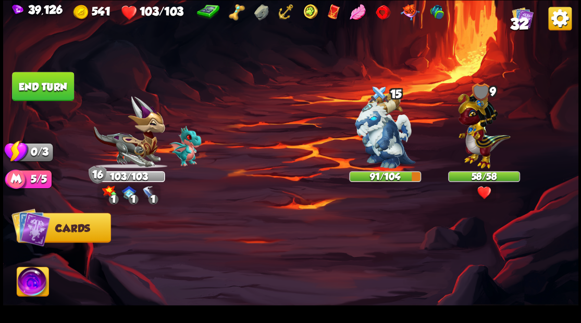
drag, startPoint x: 56, startPoint y: 96, endPoint x: 125, endPoint y: 110, distance: 70.8
click at [56, 96] on button "End turn" at bounding box center [43, 86] width 62 height 29
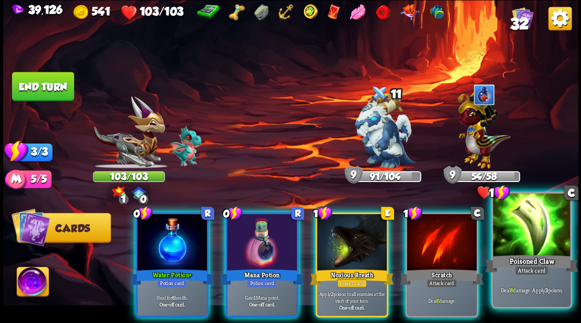
click at [538, 229] on div at bounding box center [531, 226] width 77 height 65
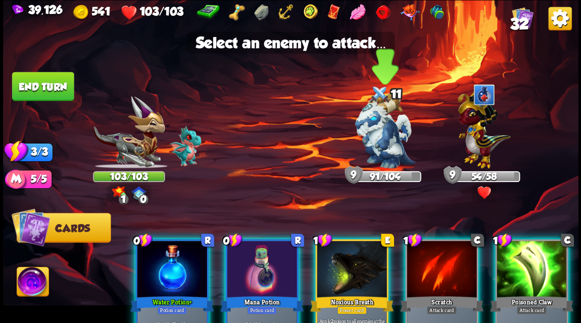
click at [382, 136] on img at bounding box center [385, 131] width 60 height 76
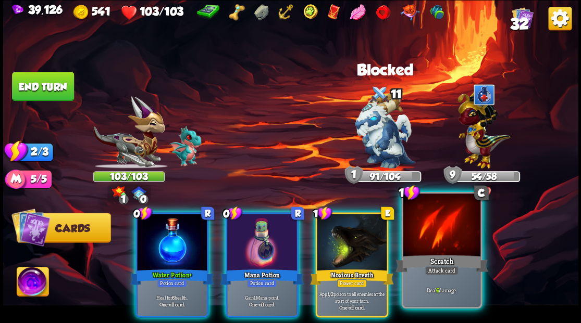
click at [435, 227] on div at bounding box center [441, 226] width 77 height 65
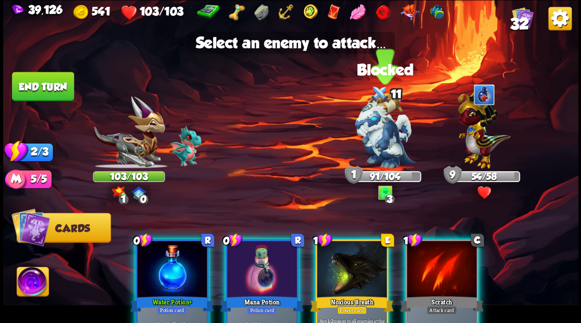
click at [381, 133] on img at bounding box center [385, 131] width 60 height 76
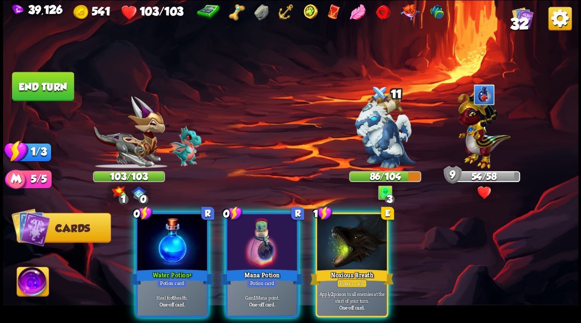
drag, startPoint x: 363, startPoint y: 237, endPoint x: 369, endPoint y: 211, distance: 26.8
click at [363, 237] on div at bounding box center [352, 243] width 70 height 59
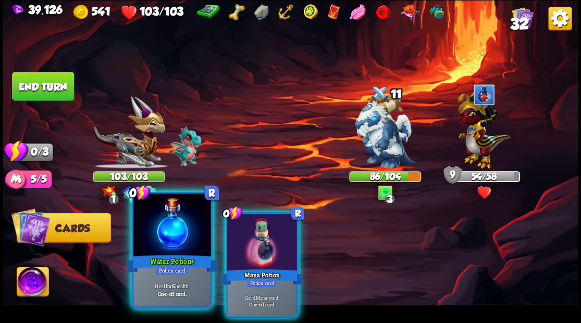
drag, startPoint x: 261, startPoint y: 240, endPoint x: 200, endPoint y: 238, distance: 61.0
click at [257, 240] on div at bounding box center [262, 243] width 70 height 59
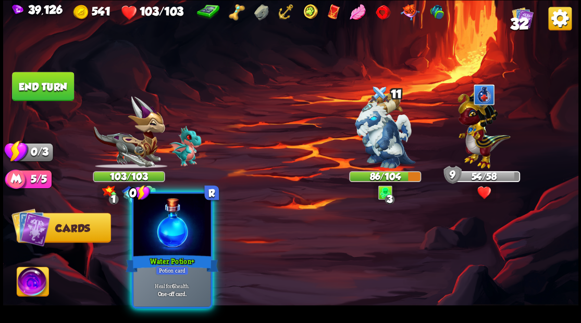
drag, startPoint x: 176, startPoint y: 237, endPoint x: 157, endPoint y: 224, distance: 22.8
click at [172, 235] on div at bounding box center [171, 226] width 77 height 65
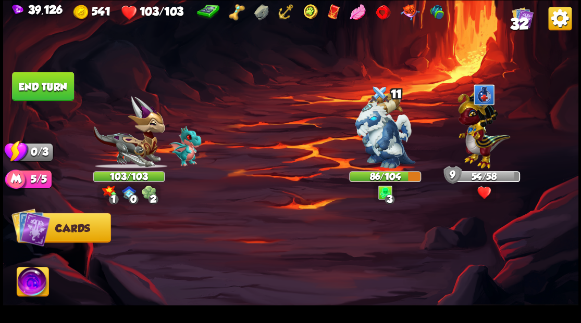
click at [38, 80] on button "End turn" at bounding box center [43, 86] width 62 height 29
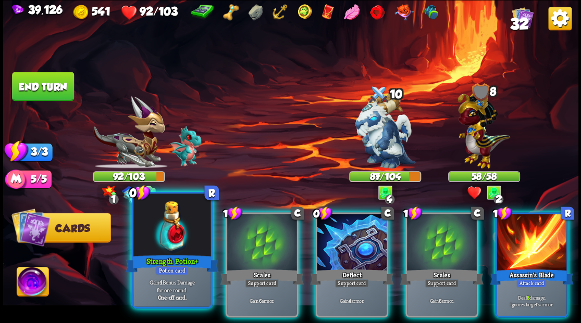
click at [181, 231] on div at bounding box center [171, 226] width 77 height 65
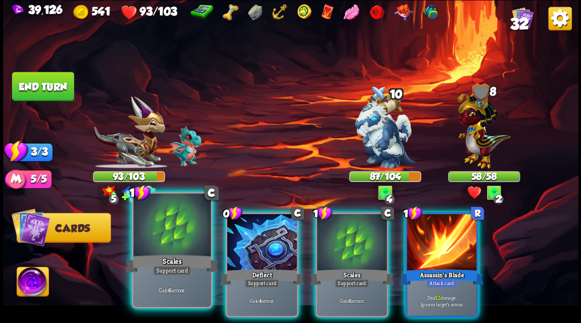
click at [180, 230] on div at bounding box center [171, 226] width 77 height 65
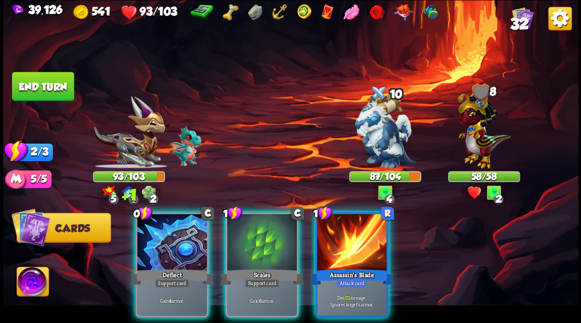
click at [182, 229] on div at bounding box center [172, 243] width 70 height 59
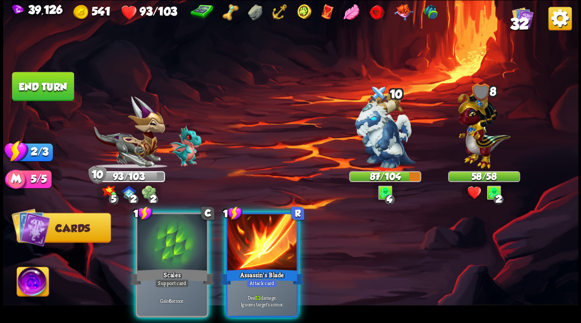
drag, startPoint x: 266, startPoint y: 257, endPoint x: 306, endPoint y: 226, distance: 51.2
click at [270, 250] on div "1 R Assassin's Blade Attack card Deal 12 damage. Ignores target's armor." at bounding box center [261, 265] width 73 height 105
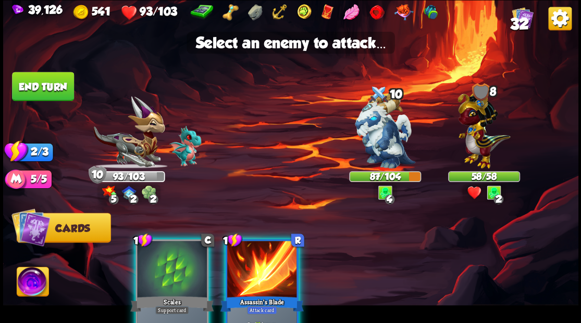
drag, startPoint x: 389, startPoint y: 139, endPoint x: 299, endPoint y: 186, distance: 101.6
click at [388, 138] on img at bounding box center [385, 131] width 60 height 76
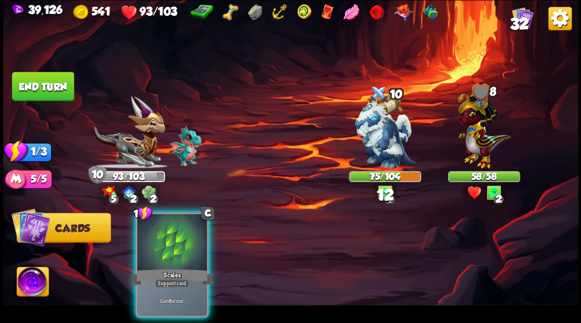
drag, startPoint x: 170, startPoint y: 239, endPoint x: 183, endPoint y: 239, distance: 13.0
click at [170, 239] on div at bounding box center [172, 243] width 70 height 59
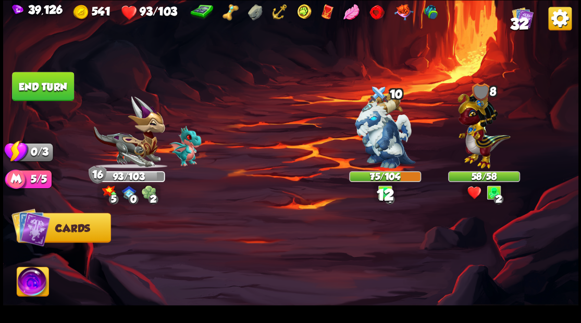
drag, startPoint x: 54, startPoint y: 86, endPoint x: 92, endPoint y: 85, distance: 37.5
click at [65, 86] on button "End turn" at bounding box center [43, 86] width 62 height 29
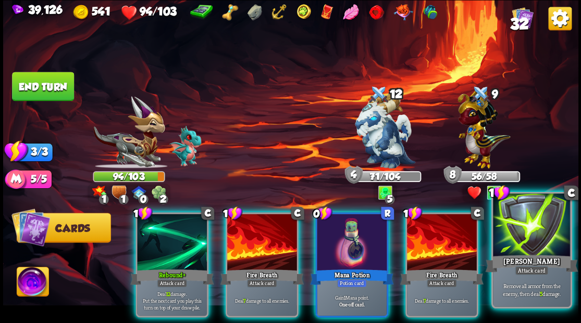
click at [536, 235] on div at bounding box center [531, 226] width 77 height 65
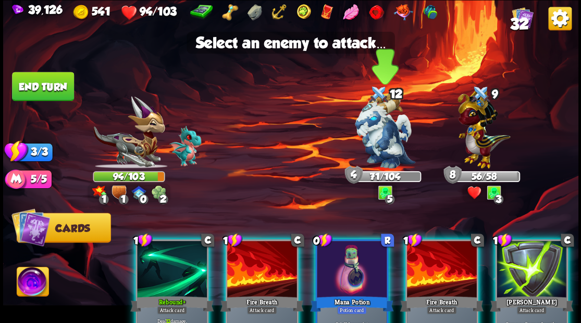
click at [391, 140] on img at bounding box center [385, 131] width 60 height 76
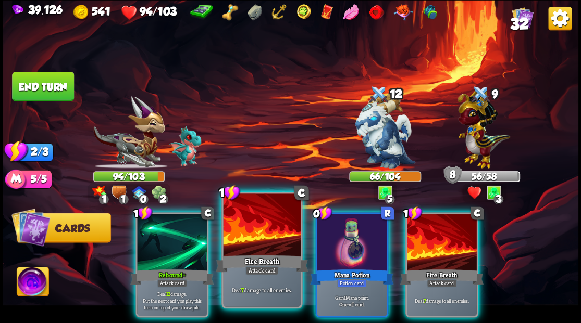
click at [258, 244] on div at bounding box center [261, 226] width 77 height 65
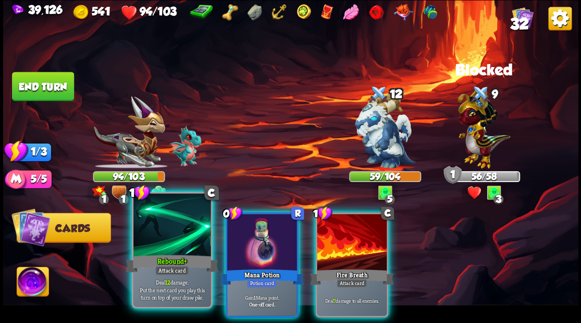
click at [169, 238] on div at bounding box center [171, 226] width 77 height 65
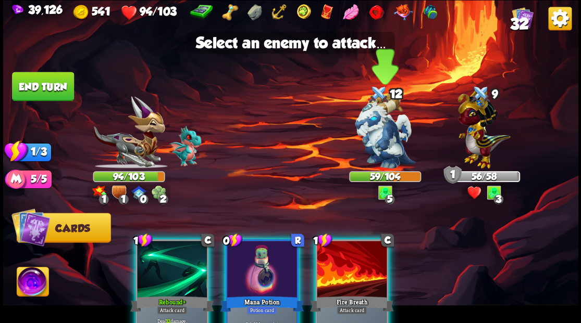
drag, startPoint x: 388, startPoint y: 125, endPoint x: 379, endPoint y: 127, distance: 9.7
click at [389, 125] on img at bounding box center [385, 131] width 60 height 76
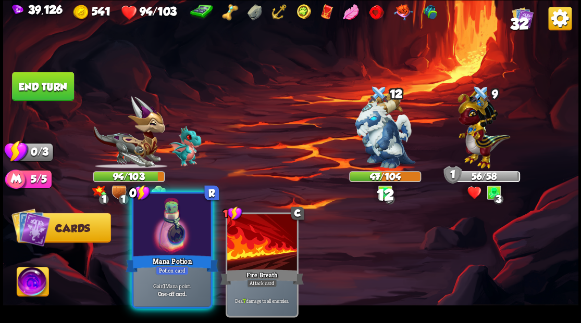
click at [166, 235] on div at bounding box center [171, 226] width 77 height 65
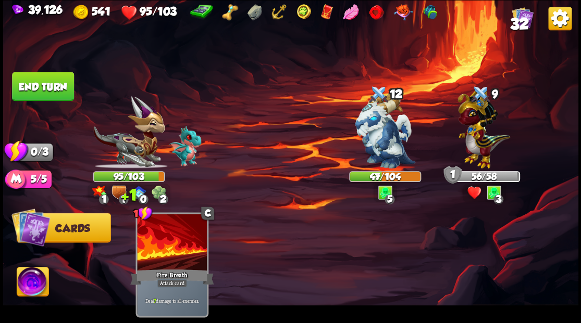
drag, startPoint x: 48, startPoint y: 87, endPoint x: 125, endPoint y: 106, distance: 79.0
click at [52, 87] on button "End turn" at bounding box center [43, 86] width 62 height 29
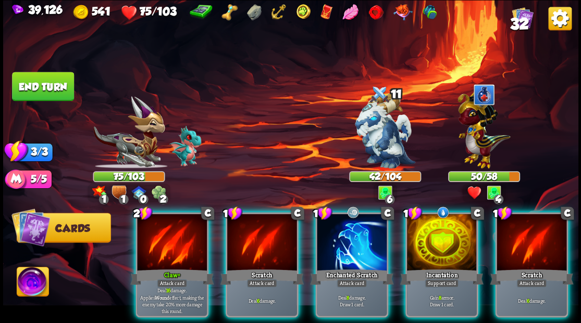
click at [427, 234] on div at bounding box center [442, 243] width 70 height 59
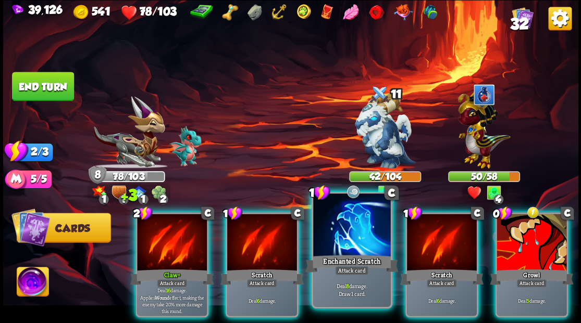
drag, startPoint x: 358, startPoint y: 238, endPoint x: 365, endPoint y: 219, distance: 19.9
click at [358, 234] on div at bounding box center [351, 226] width 77 height 65
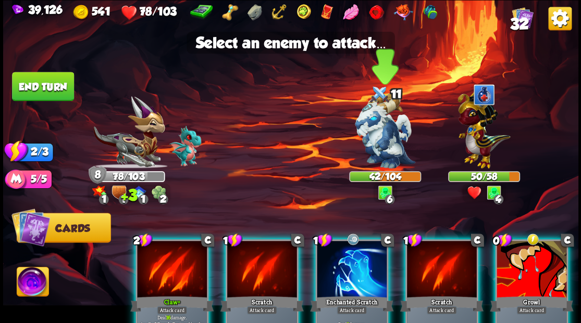
click at [389, 145] on img at bounding box center [385, 131] width 60 height 76
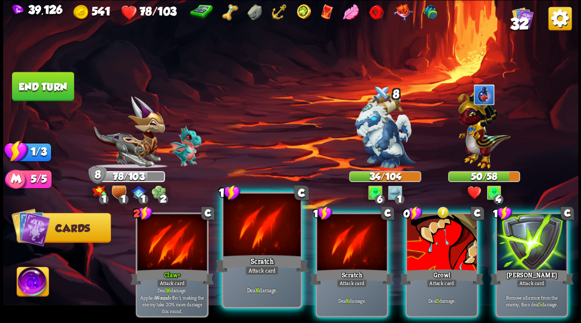
click at [254, 232] on div at bounding box center [261, 226] width 77 height 65
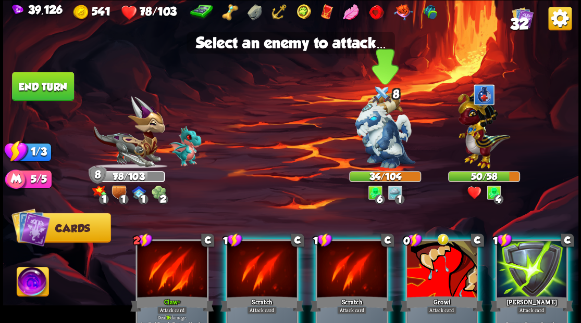
click at [377, 141] on img at bounding box center [385, 131] width 60 height 76
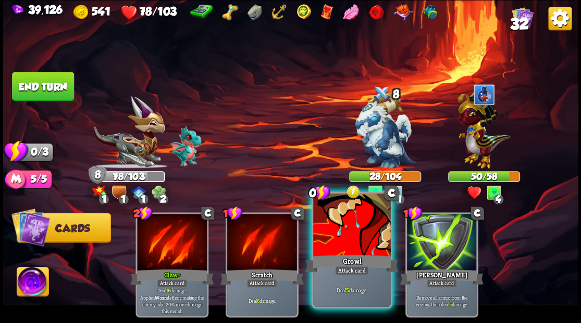
click at [343, 240] on div at bounding box center [351, 226] width 77 height 65
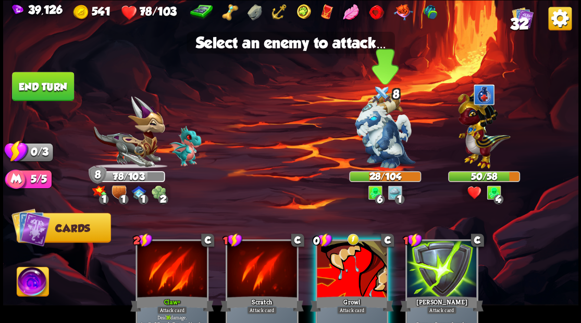
click at [384, 136] on img at bounding box center [385, 131] width 60 height 76
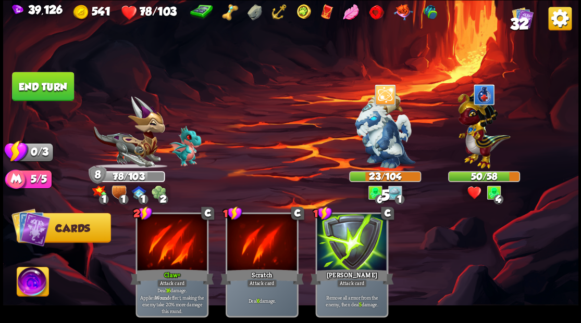
click at [58, 86] on button "End turn" at bounding box center [43, 86] width 62 height 29
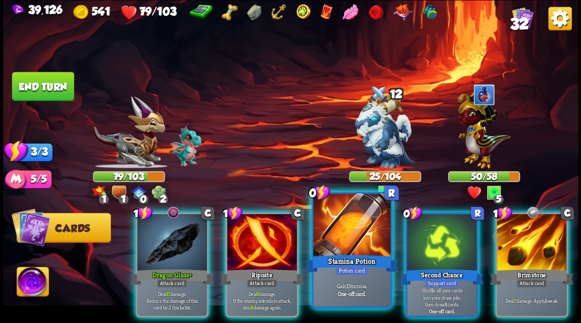
drag, startPoint x: 366, startPoint y: 245, endPoint x: 353, endPoint y: 206, distance: 41.5
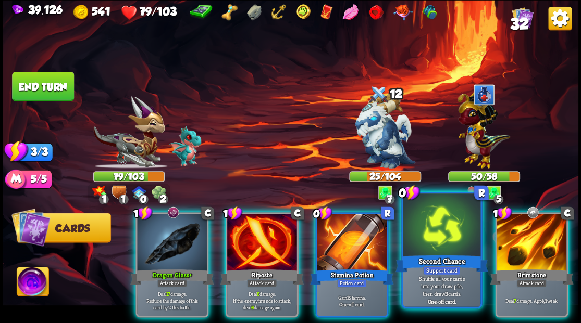
click at [366, 244] on div at bounding box center [352, 243] width 70 height 59
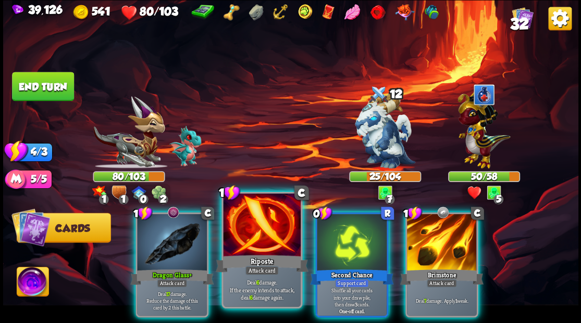
click at [251, 234] on div at bounding box center [261, 226] width 77 height 65
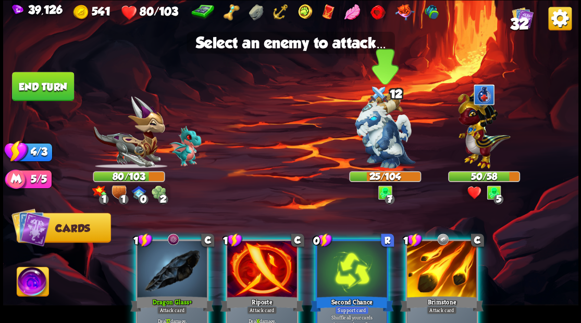
click at [385, 141] on img at bounding box center [385, 131] width 60 height 76
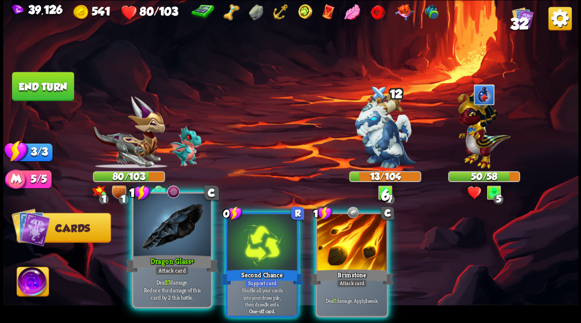
click at [176, 239] on div at bounding box center [171, 226] width 77 height 65
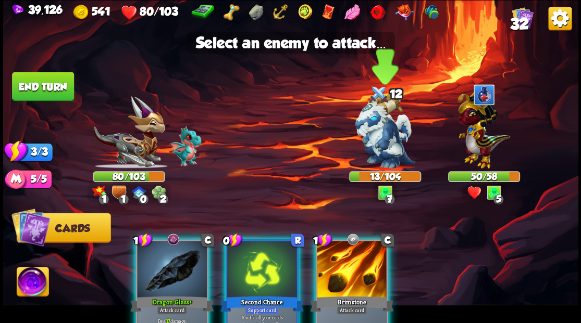
click at [385, 125] on img at bounding box center [385, 131] width 60 height 76
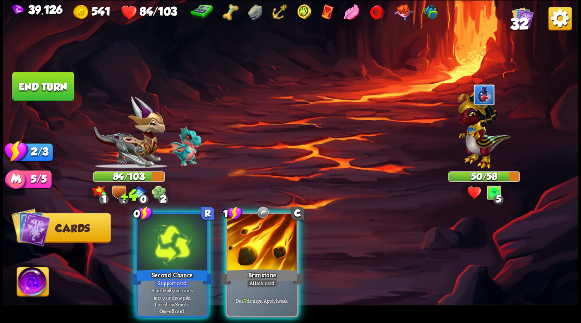
click at [260, 232] on div at bounding box center [262, 243] width 70 height 59
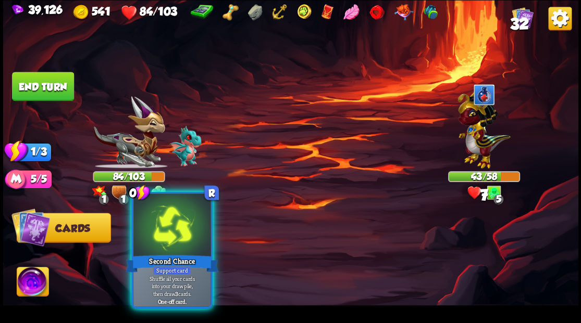
drag, startPoint x: 179, startPoint y: 241, endPoint x: 193, endPoint y: 233, distance: 16.5
click at [179, 240] on div at bounding box center [171, 226] width 77 height 65
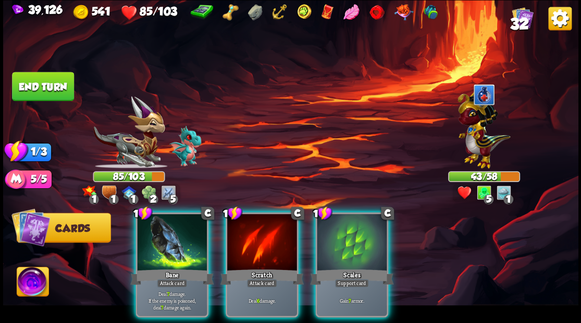
click at [487, 136] on img at bounding box center [483, 127] width 53 height 82
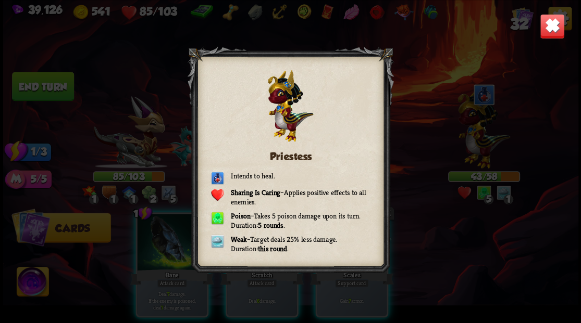
click at [554, 26] on img at bounding box center [551, 26] width 25 height 25
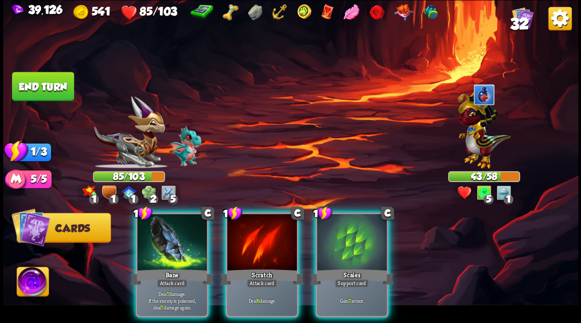
drag, startPoint x: 175, startPoint y: 229, endPoint x: 224, endPoint y: 183, distance: 67.5
click at [175, 225] on div at bounding box center [172, 243] width 70 height 59
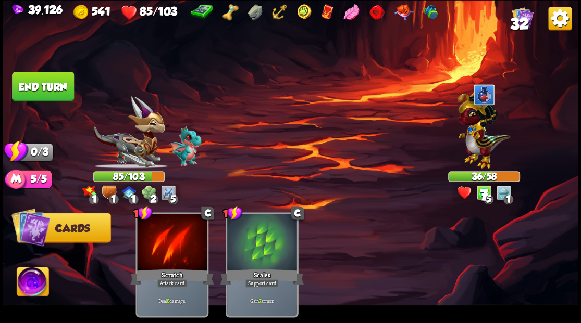
click at [48, 83] on button "End turn" at bounding box center [43, 86] width 62 height 29
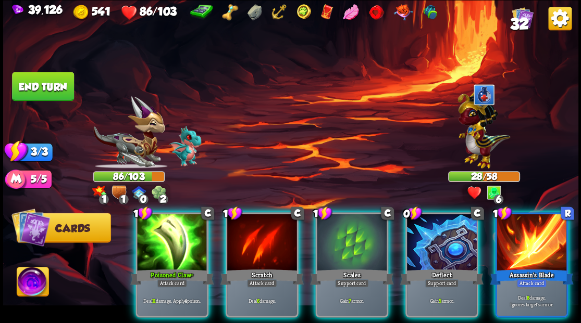
drag, startPoint x: 430, startPoint y: 234, endPoint x: 423, endPoint y: 233, distance: 7.4
click at [431, 234] on div at bounding box center [442, 243] width 70 height 59
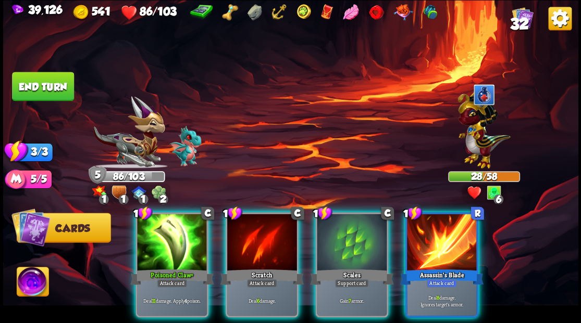
click at [356, 229] on div at bounding box center [352, 243] width 70 height 59
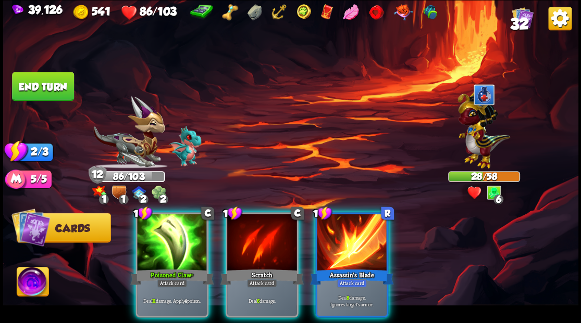
click at [351, 222] on div at bounding box center [352, 243] width 70 height 59
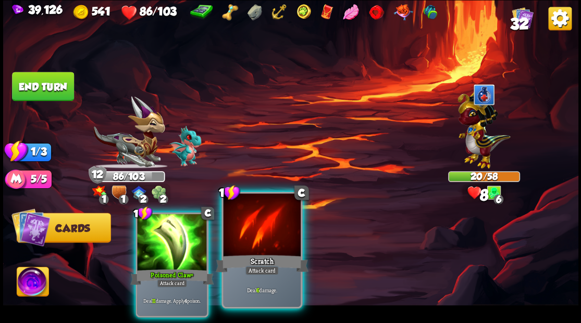
click at [274, 227] on div at bounding box center [261, 226] width 77 height 65
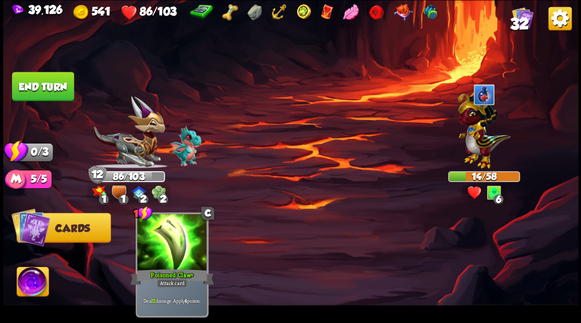
click at [51, 88] on button "End turn" at bounding box center [43, 86] width 62 height 29
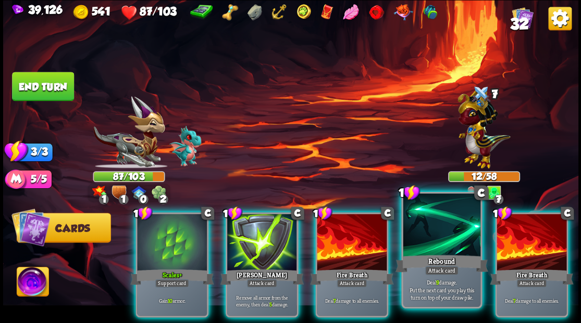
click at [441, 254] on div "Rebound" at bounding box center [441, 263] width 93 height 21
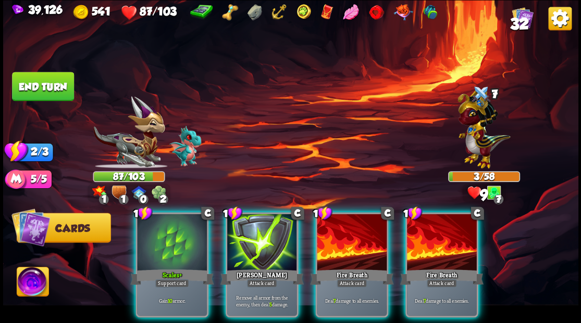
drag, startPoint x: 437, startPoint y: 248, endPoint x: 415, endPoint y: 225, distance: 32.4
click at [435, 247] on div at bounding box center [442, 243] width 70 height 59
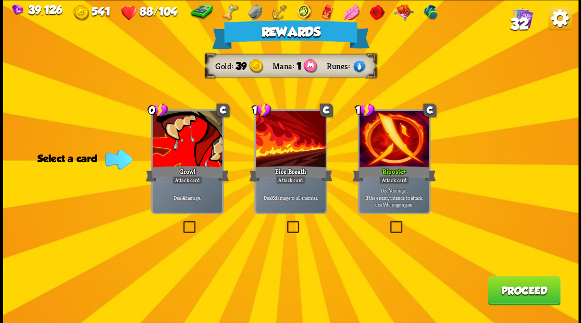
click at [508, 297] on button "Proceed" at bounding box center [524, 290] width 72 height 29
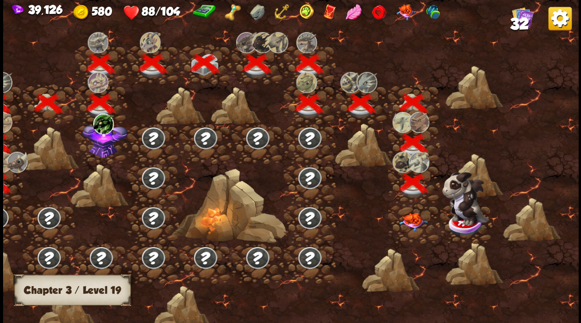
click at [409, 225] on img at bounding box center [413, 222] width 29 height 18
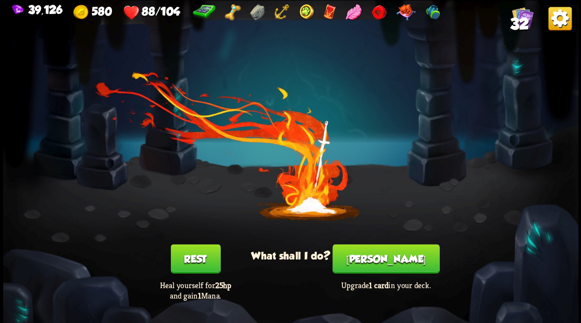
drag, startPoint x: 384, startPoint y: 262, endPoint x: 387, endPoint y: 253, distance: 9.1
click at [387, 253] on button "[PERSON_NAME]" at bounding box center [385, 258] width 107 height 29
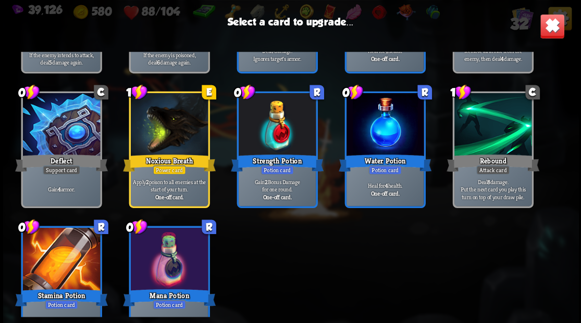
scroll to position [625, 0]
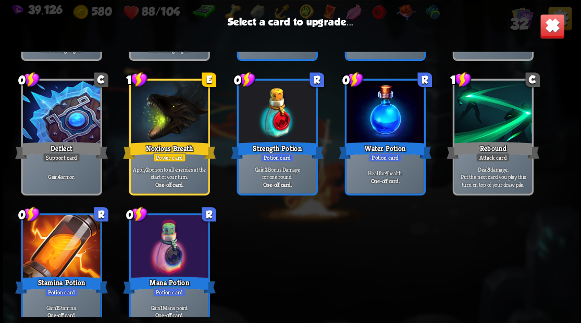
click at [67, 116] on div at bounding box center [60, 113] width 77 height 65
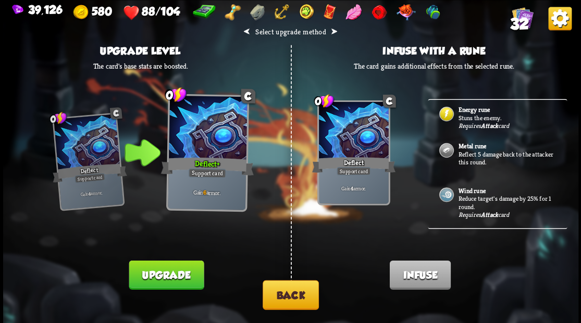
scroll to position [313, 0]
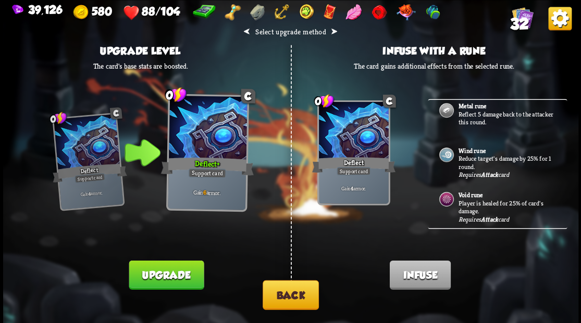
click at [293, 287] on button "Back" at bounding box center [291, 295] width 56 height 30
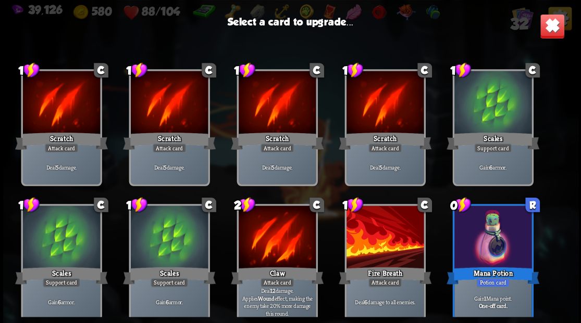
scroll to position [0, 0]
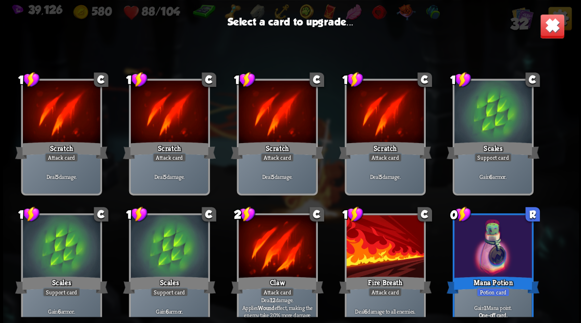
click at [547, 29] on img at bounding box center [551, 26] width 25 height 25
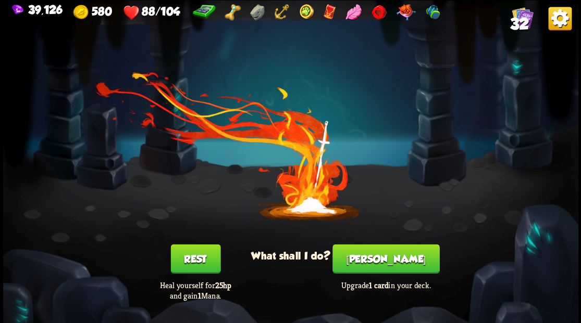
click at [518, 24] on span "32" at bounding box center [518, 24] width 19 height 18
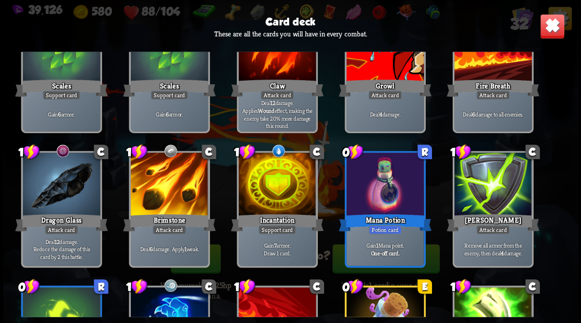
scroll to position [243, 0]
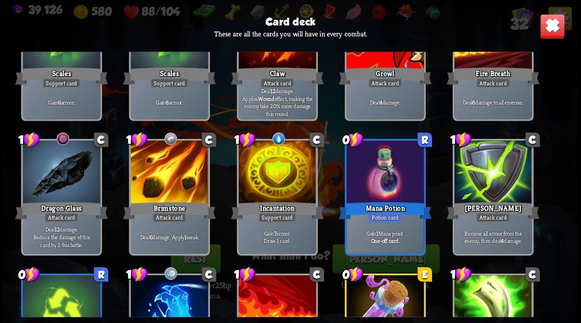
click at [549, 33] on img at bounding box center [551, 26] width 25 height 25
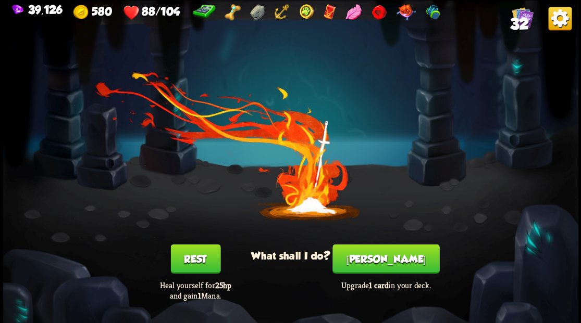
drag, startPoint x: 375, startPoint y: 261, endPoint x: 422, endPoint y: 187, distance: 87.6
click at [385, 243] on div "You feel rested! What shall I do? Rest Heal yourself for 25hp and gain 1 Mana. …" at bounding box center [290, 161] width 575 height 323
click at [393, 260] on button "[PERSON_NAME]" at bounding box center [385, 258] width 107 height 29
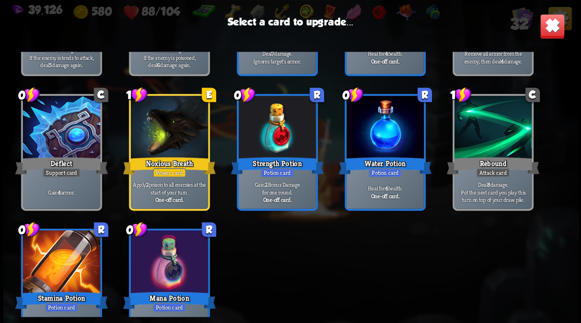
scroll to position [605, 0]
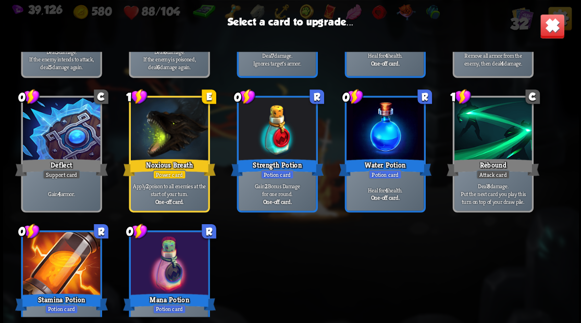
click at [60, 125] on div at bounding box center [60, 129] width 77 height 65
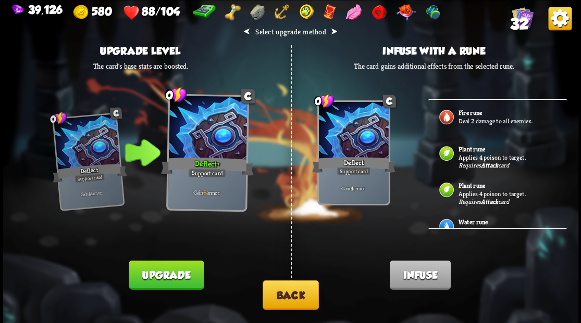
click at [170, 277] on button "Upgrade" at bounding box center [166, 274] width 75 height 29
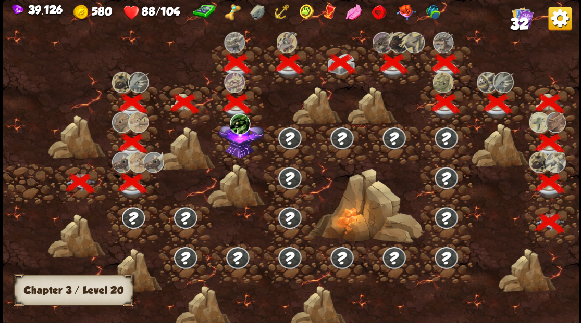
scroll to position [0, 158]
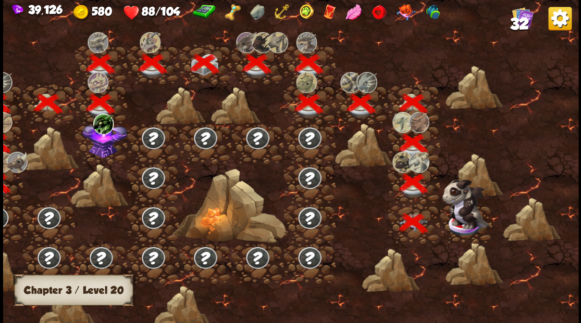
click at [459, 219] on img at bounding box center [465, 204] width 47 height 50
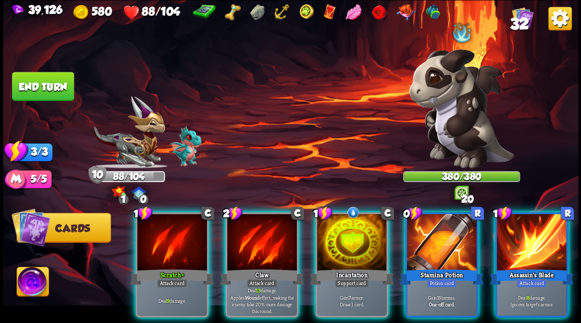
click at [438, 244] on div at bounding box center [442, 243] width 70 height 59
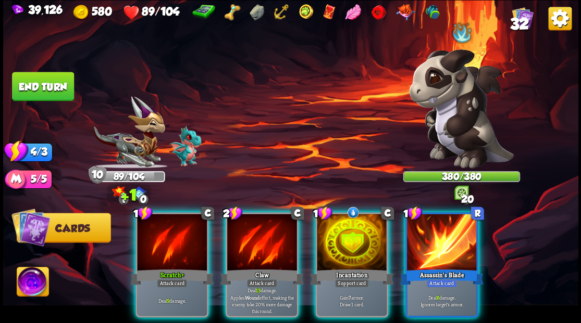
click at [352, 242] on div at bounding box center [352, 243] width 70 height 59
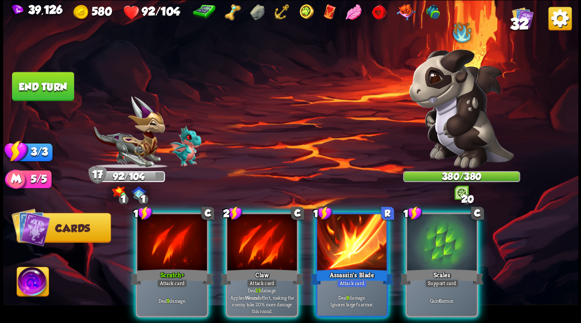
click at [250, 243] on div at bounding box center [262, 243] width 70 height 59
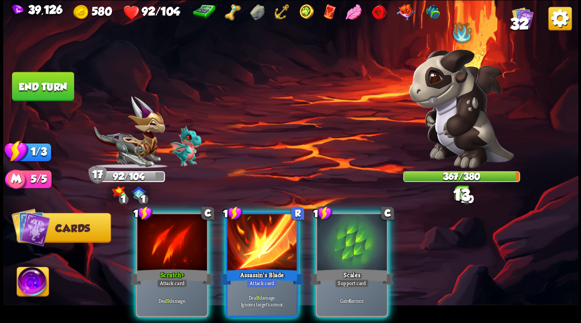
click at [351, 268] on div "Scales" at bounding box center [351, 277] width 83 height 19
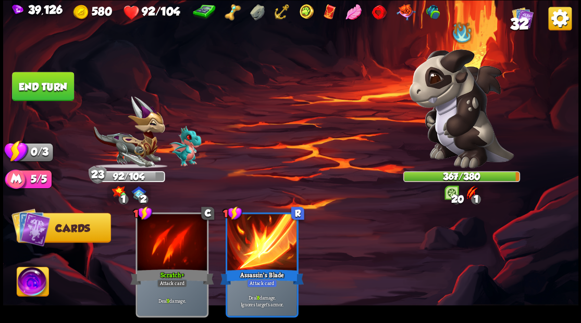
click at [42, 81] on button "End turn" at bounding box center [43, 86] width 62 height 29
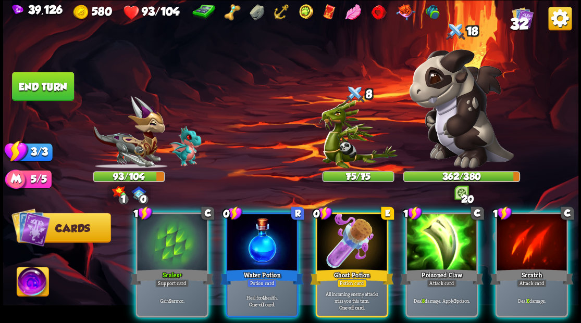
drag, startPoint x: 255, startPoint y: 243, endPoint x: 263, endPoint y: 215, distance: 29.6
click at [256, 241] on div at bounding box center [262, 243] width 70 height 59
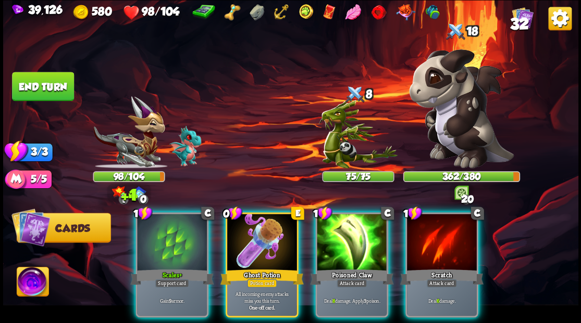
click at [249, 242] on div at bounding box center [262, 243] width 70 height 59
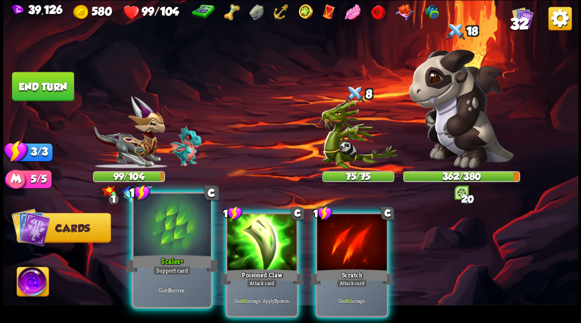
click at [170, 248] on div at bounding box center [171, 226] width 77 height 65
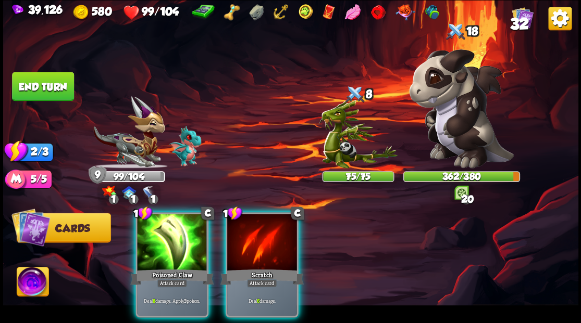
click at [32, 283] on img at bounding box center [33, 283] width 32 height 32
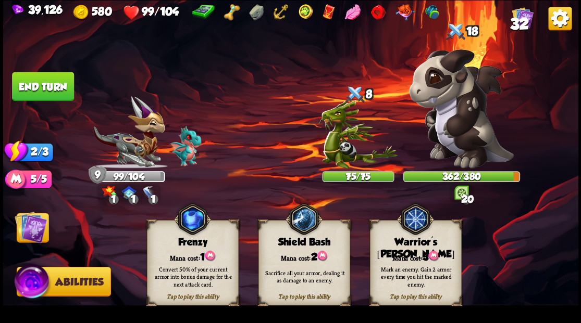
drag, startPoint x: 423, startPoint y: 252, endPoint x: 449, endPoint y: 193, distance: 64.8
click at [424, 245] on div "Tap to play this ability Warrior's [PERSON_NAME] cost: 3 Mark an enemy. Gain 2 …" at bounding box center [415, 262] width 92 height 85
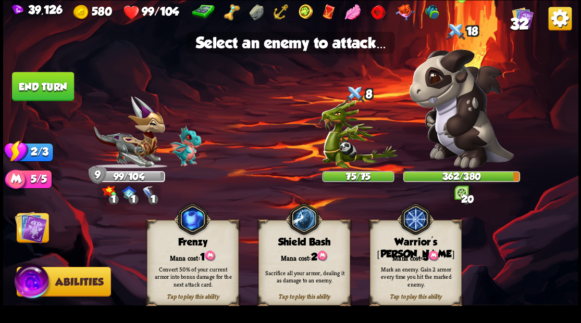
click at [458, 136] on img at bounding box center [461, 108] width 105 height 119
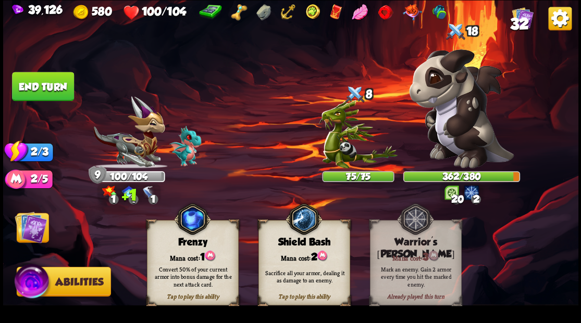
drag, startPoint x: 26, startPoint y: 228, endPoint x: 81, endPoint y: 212, distance: 57.0
click at [26, 228] on img at bounding box center [31, 227] width 32 height 32
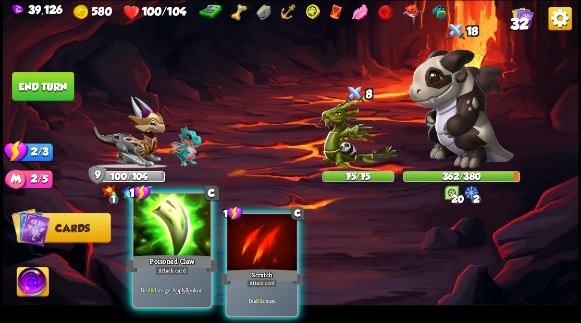
click at [151, 230] on div at bounding box center [171, 226] width 77 height 65
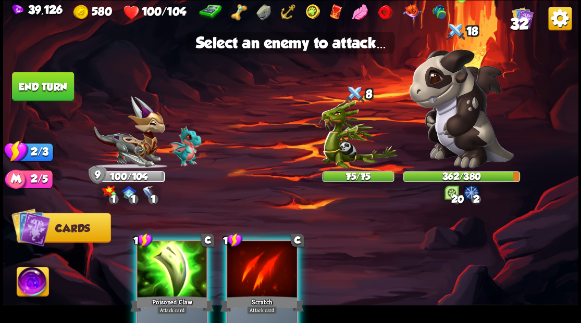
click at [459, 115] on img at bounding box center [461, 108] width 105 height 119
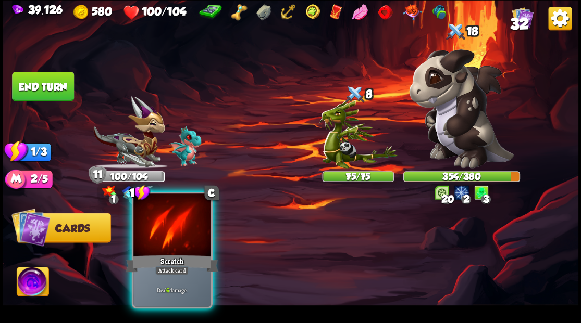
click at [168, 233] on div at bounding box center [171, 226] width 77 height 65
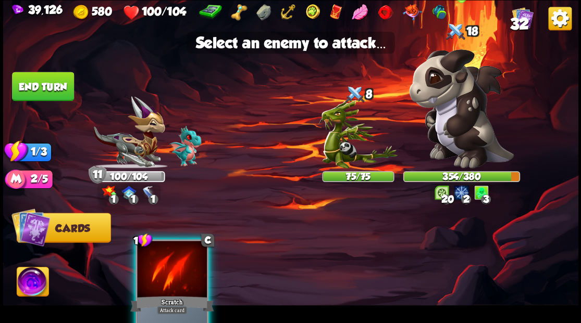
click at [447, 141] on img at bounding box center [461, 108] width 105 height 119
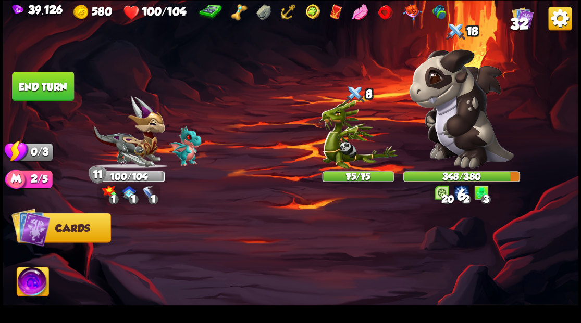
click at [43, 91] on button "End turn" at bounding box center [43, 86] width 62 height 29
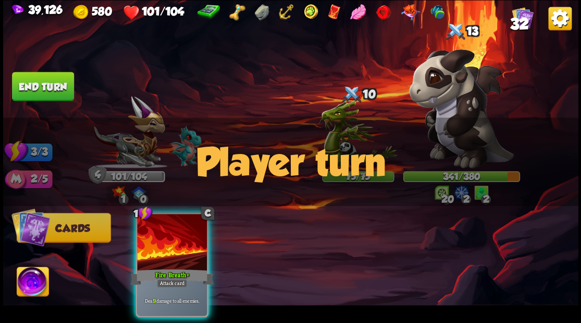
click at [452, 115] on img at bounding box center [461, 108] width 105 height 119
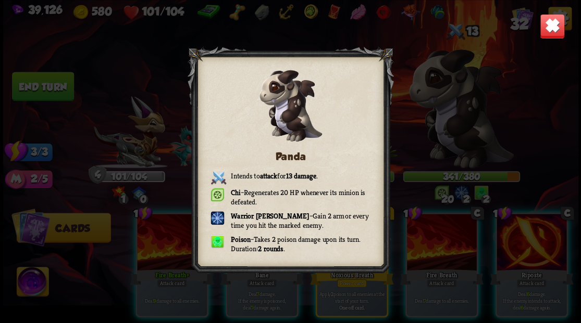
click at [549, 29] on img at bounding box center [551, 26] width 25 height 25
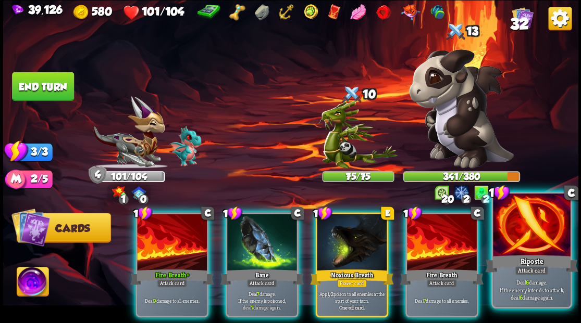
drag, startPoint x: 538, startPoint y: 238, endPoint x: 512, endPoint y: 217, distance: 33.4
click at [534, 235] on div at bounding box center [531, 226] width 77 height 65
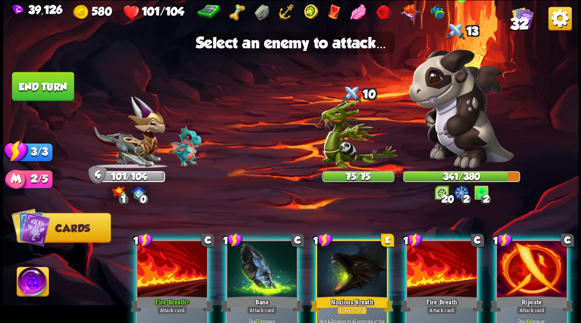
click at [449, 131] on img at bounding box center [461, 108] width 105 height 119
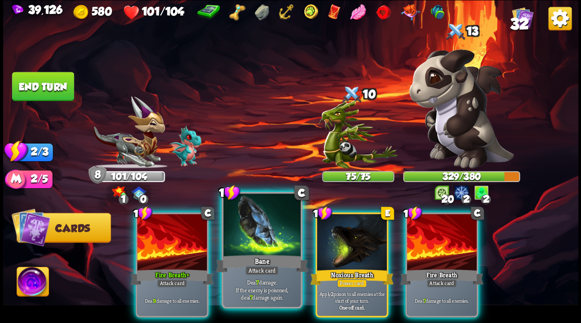
click at [251, 244] on div at bounding box center [261, 226] width 77 height 65
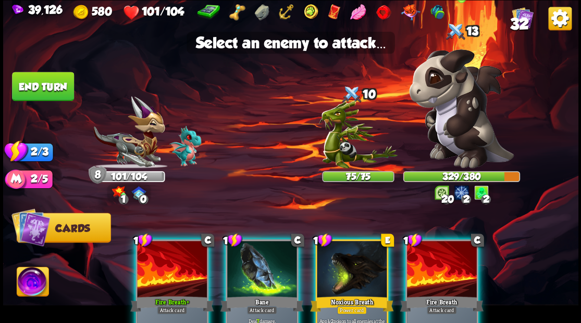
click at [451, 107] on img at bounding box center [461, 108] width 105 height 119
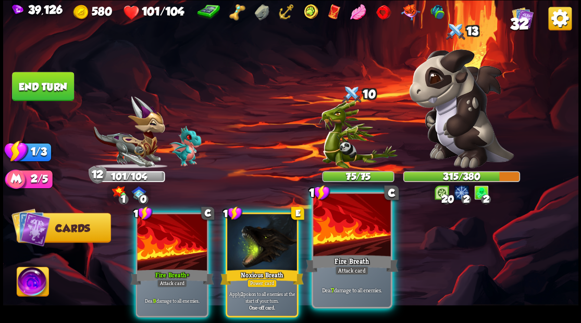
click at [348, 248] on div at bounding box center [351, 226] width 77 height 65
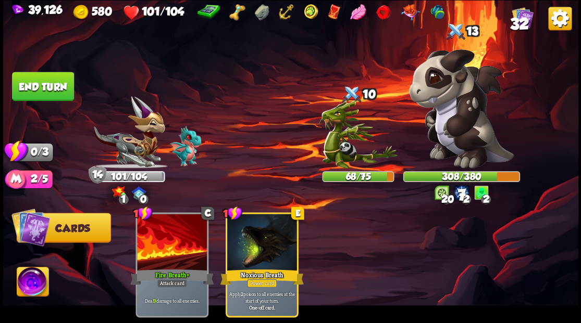
click at [59, 91] on button "End turn" at bounding box center [43, 86] width 62 height 29
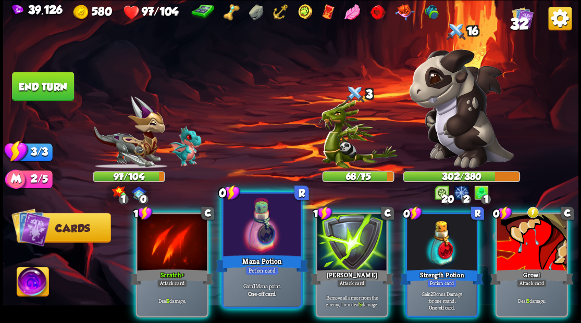
click at [255, 223] on div at bounding box center [261, 226] width 77 height 65
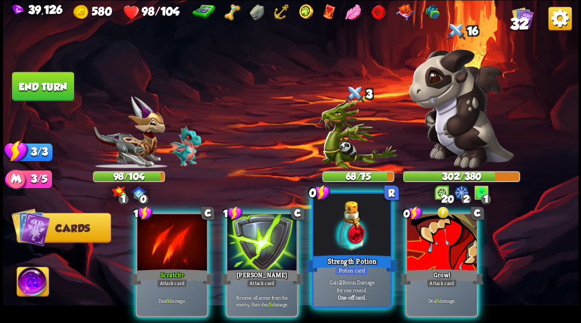
click at [345, 238] on div at bounding box center [351, 226] width 77 height 65
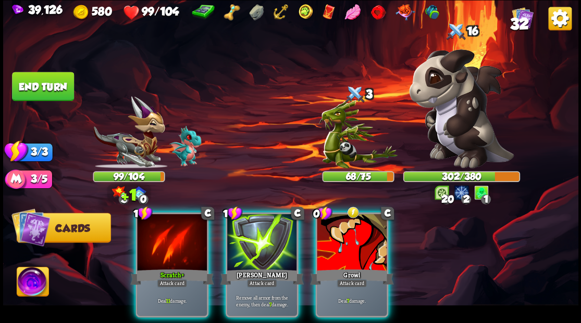
drag, startPoint x: 345, startPoint y: 238, endPoint x: 413, endPoint y: 188, distance: 83.8
click at [346, 237] on div at bounding box center [352, 243] width 70 height 59
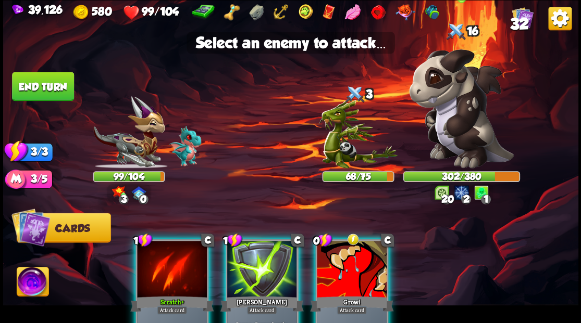
click at [457, 114] on img at bounding box center [461, 108] width 105 height 119
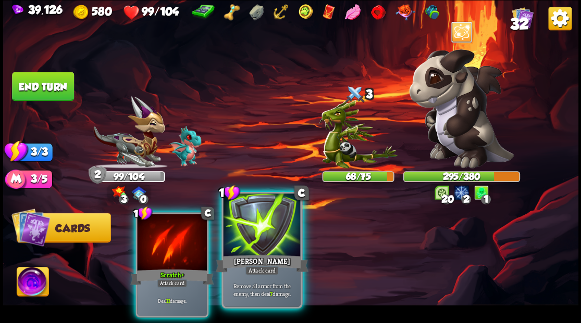
click at [251, 239] on div at bounding box center [261, 226] width 77 height 65
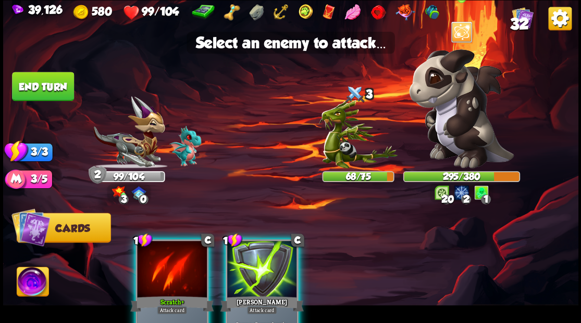
click at [455, 103] on img at bounding box center [461, 108] width 105 height 119
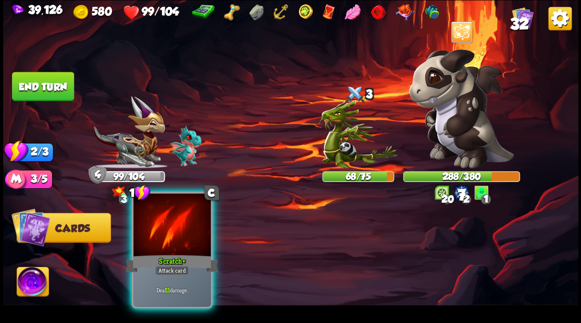
click at [165, 238] on div at bounding box center [171, 226] width 77 height 65
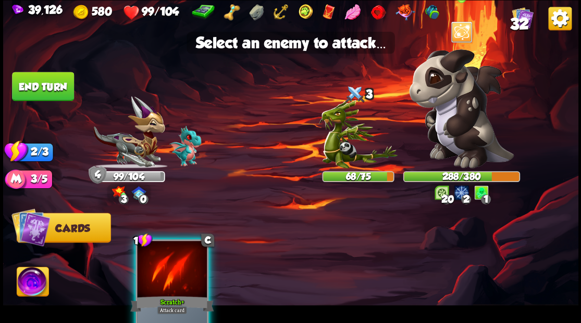
click at [456, 98] on img at bounding box center [461, 108] width 105 height 119
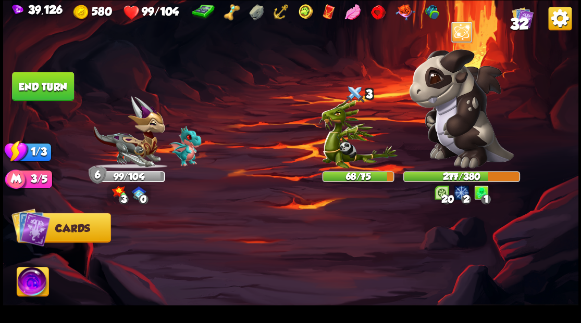
click at [40, 85] on button "End turn" at bounding box center [43, 86] width 62 height 29
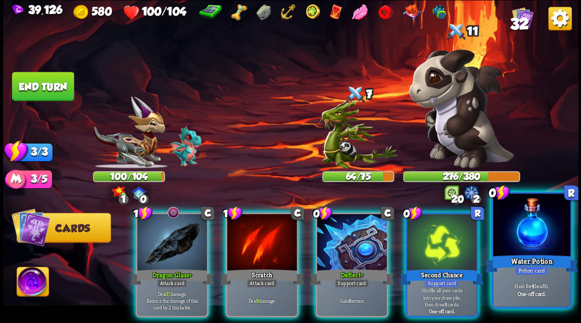
click at [554, 232] on div at bounding box center [531, 226] width 77 height 65
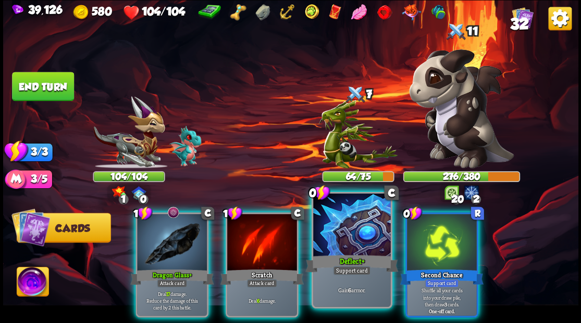
click at [362, 246] on div at bounding box center [351, 226] width 77 height 65
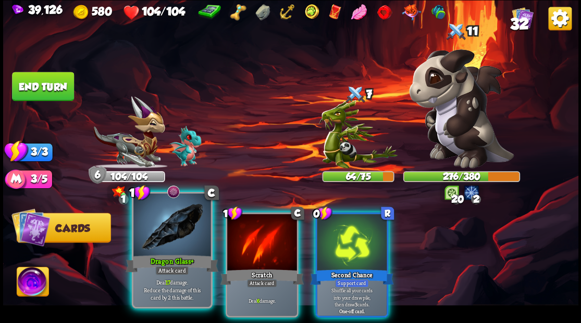
drag, startPoint x: 165, startPoint y: 242, endPoint x: 199, endPoint y: 247, distance: 34.3
click at [165, 242] on div at bounding box center [171, 226] width 77 height 65
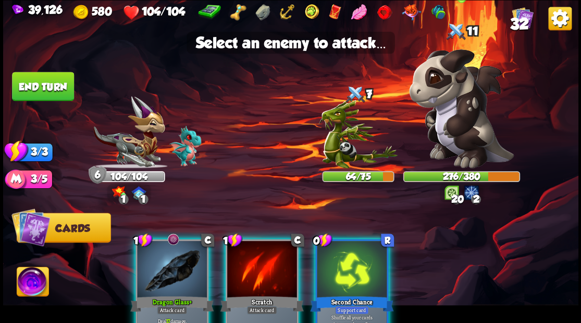
click at [466, 120] on img at bounding box center [461, 108] width 105 height 119
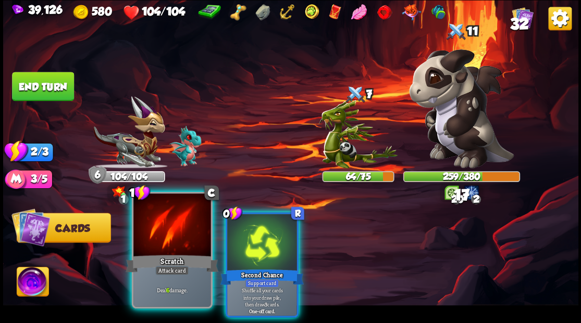
click at [170, 227] on div at bounding box center [171, 226] width 77 height 65
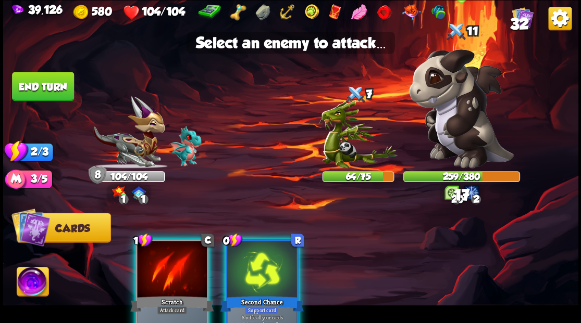
click at [463, 126] on img at bounding box center [461, 108] width 105 height 119
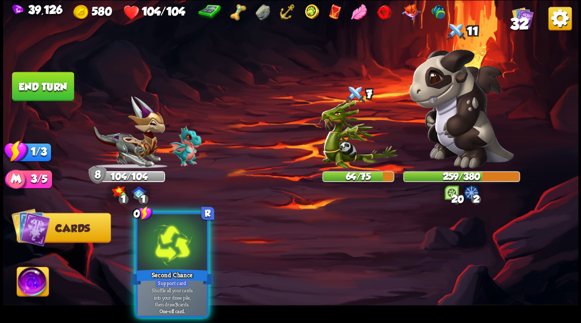
click at [183, 230] on div at bounding box center [172, 243] width 70 height 59
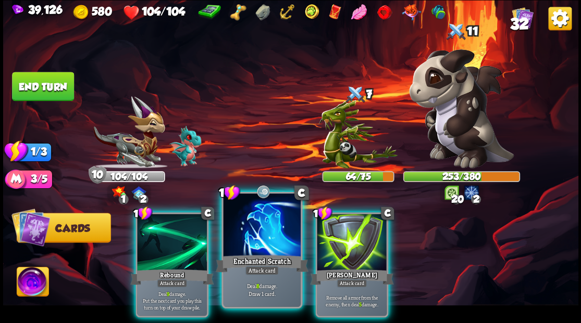
click at [248, 237] on div at bounding box center [261, 226] width 77 height 65
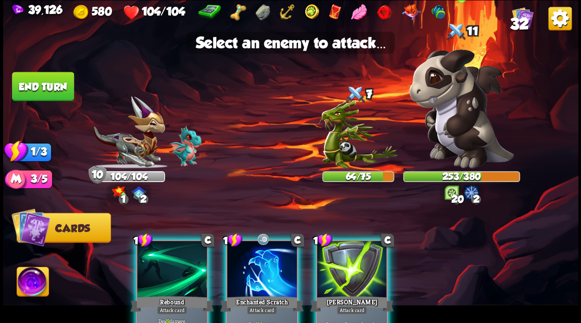
click at [471, 110] on img at bounding box center [461, 108] width 105 height 119
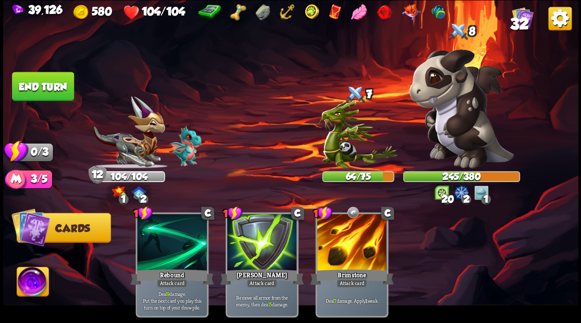
drag, startPoint x: 41, startPoint y: 82, endPoint x: 144, endPoint y: 90, distance: 102.9
click at [41, 83] on button "End turn" at bounding box center [43, 86] width 62 height 29
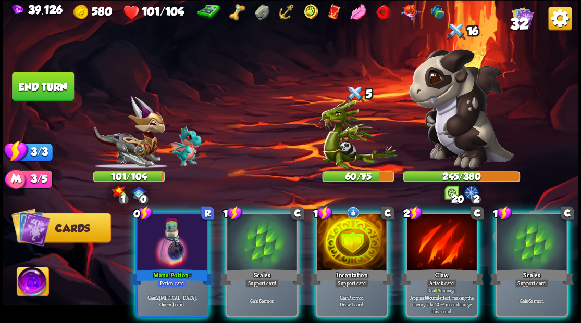
click at [167, 232] on div at bounding box center [172, 243] width 70 height 59
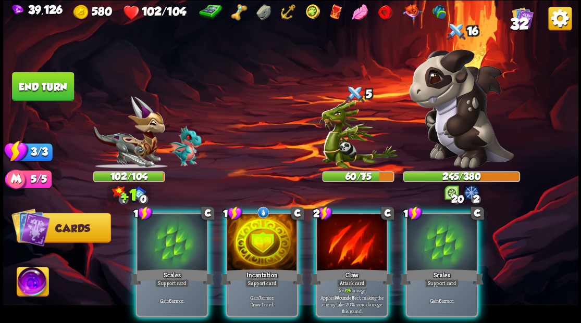
click at [252, 247] on div at bounding box center [262, 243] width 70 height 59
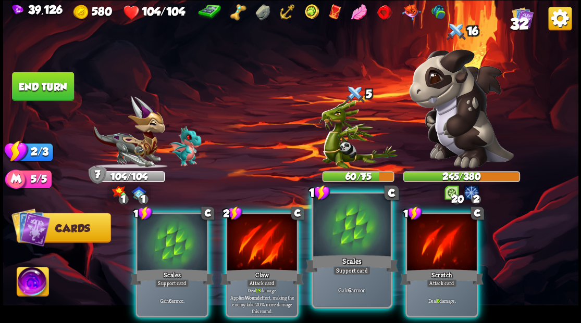
click at [367, 244] on div at bounding box center [351, 226] width 77 height 65
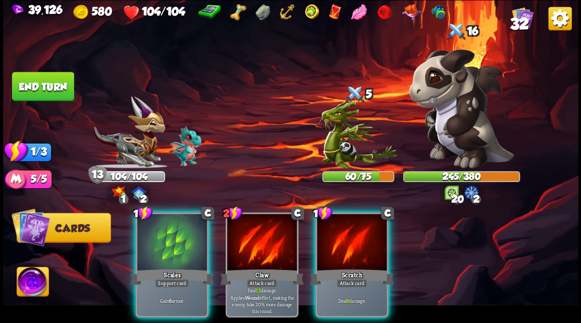
click at [167, 246] on div at bounding box center [172, 243] width 70 height 59
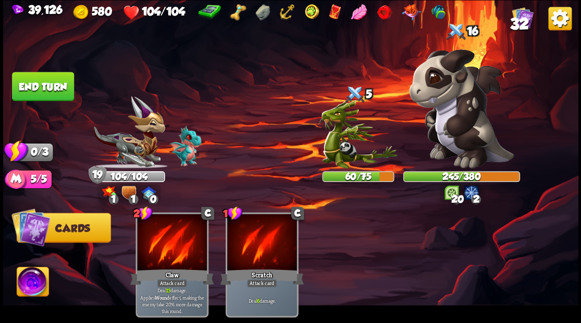
click at [53, 84] on button "End turn" at bounding box center [43, 86] width 62 height 29
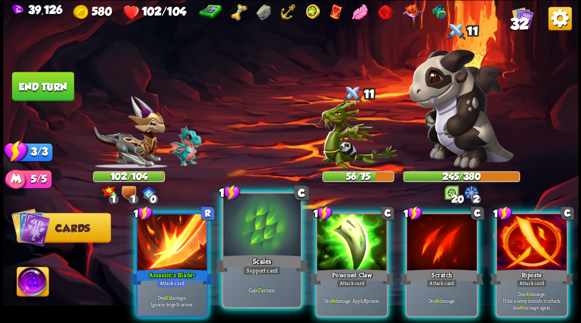
click at [267, 241] on div at bounding box center [261, 226] width 77 height 65
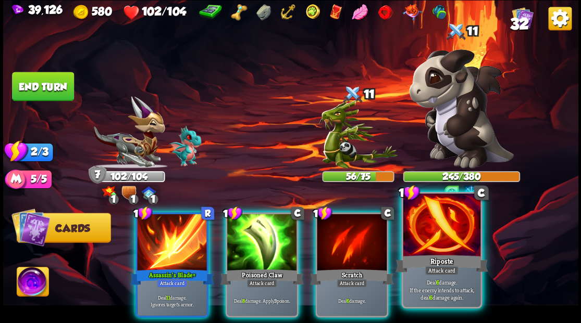
click at [431, 247] on div at bounding box center [441, 226] width 77 height 65
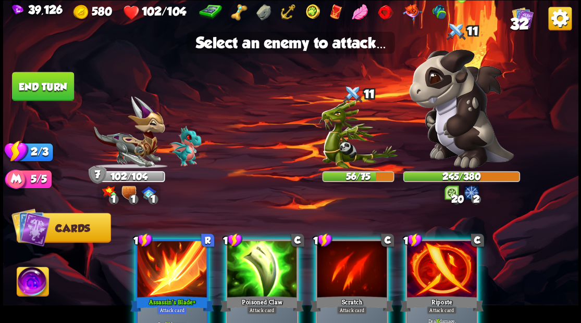
click at [463, 114] on img at bounding box center [461, 108] width 105 height 119
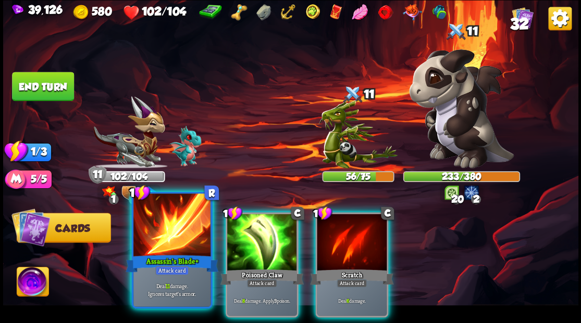
click at [175, 243] on div at bounding box center [171, 226] width 77 height 65
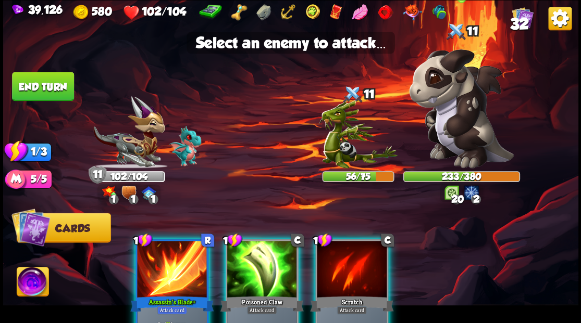
click at [464, 134] on img at bounding box center [461, 108] width 105 height 119
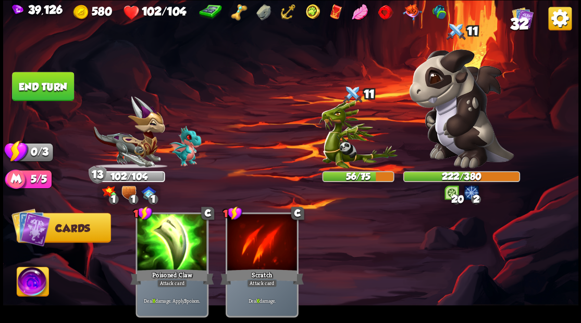
click at [44, 89] on button "End turn" at bounding box center [43, 86] width 62 height 29
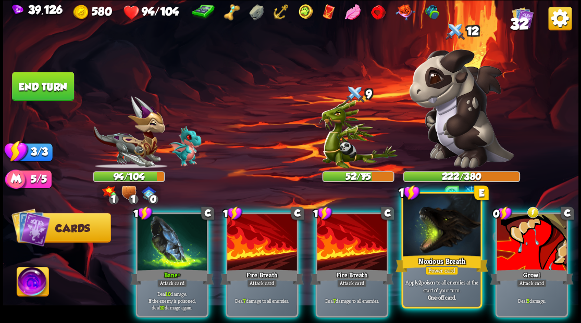
click at [443, 240] on div at bounding box center [441, 226] width 77 height 65
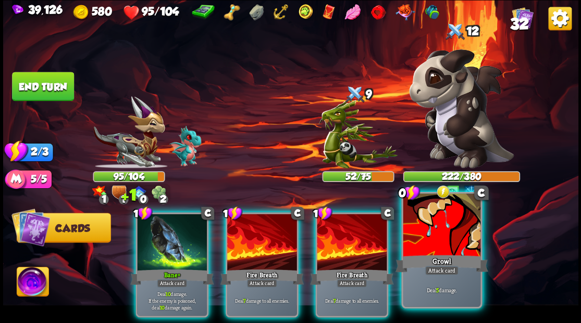
click at [443, 239] on div at bounding box center [441, 226] width 77 height 65
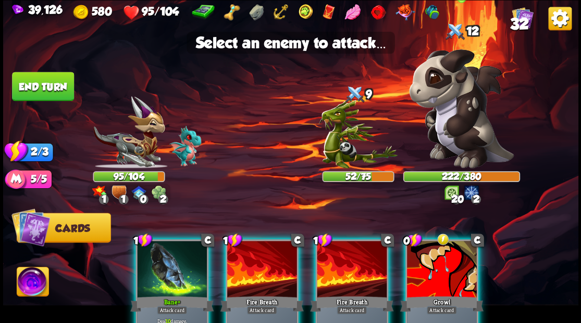
click at [466, 108] on img at bounding box center [461, 108] width 105 height 119
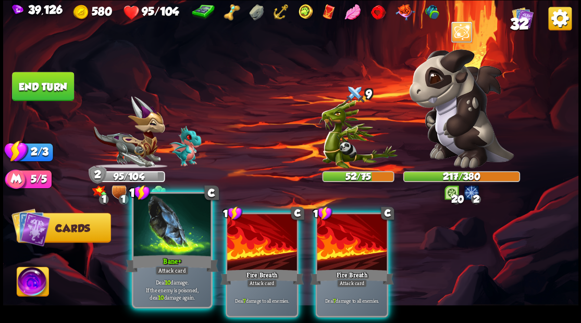
drag, startPoint x: 154, startPoint y: 249, endPoint x: 159, endPoint y: 251, distance: 6.1
click at [154, 250] on div at bounding box center [171, 226] width 77 height 65
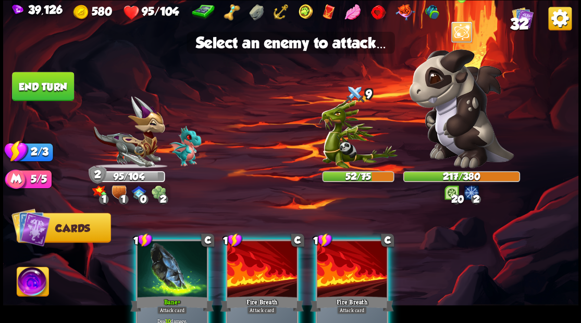
click at [463, 126] on img at bounding box center [461, 108] width 105 height 119
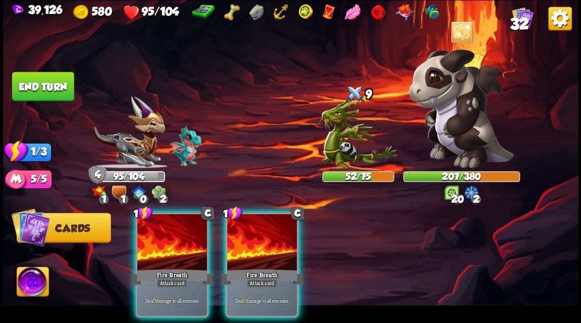
click at [50, 86] on button "End turn" at bounding box center [43, 86] width 62 height 29
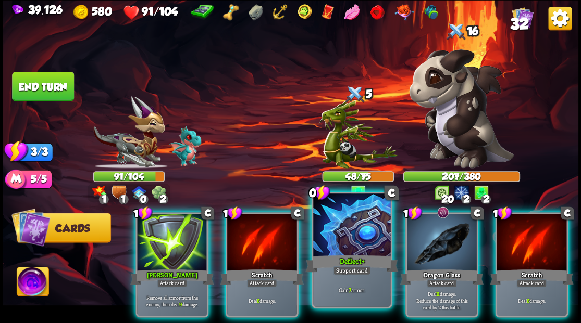
click at [347, 252] on div at bounding box center [351, 226] width 77 height 65
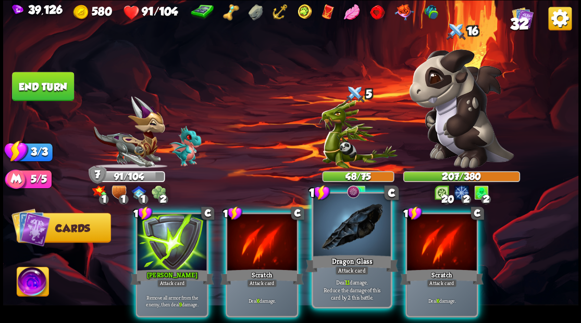
click at [341, 240] on div at bounding box center [351, 226] width 77 height 65
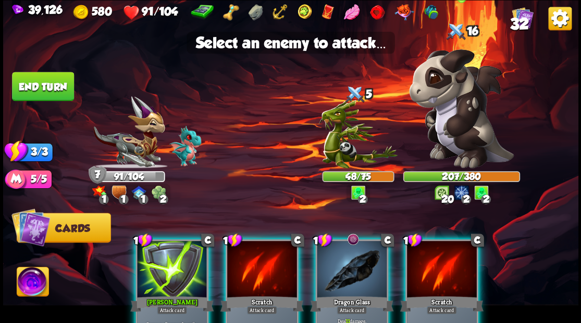
click at [464, 129] on img at bounding box center [461, 108] width 105 height 119
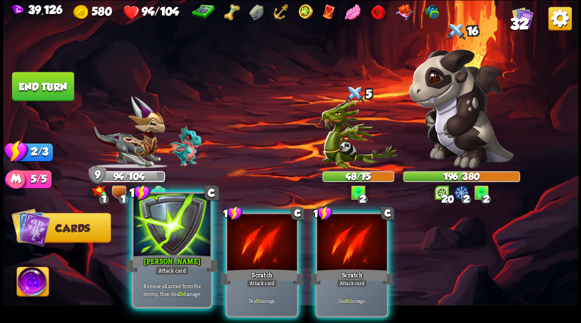
drag, startPoint x: 179, startPoint y: 244, endPoint x: 196, endPoint y: 250, distance: 18.3
click at [179, 244] on div at bounding box center [171, 226] width 77 height 65
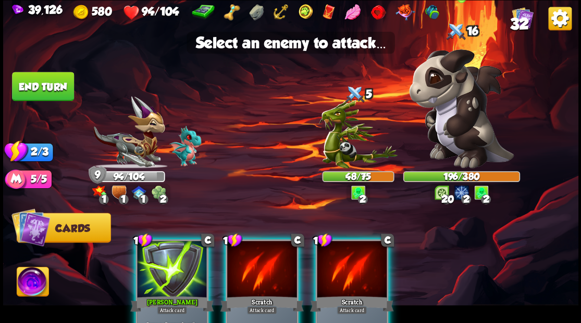
click at [458, 128] on img at bounding box center [461, 108] width 105 height 119
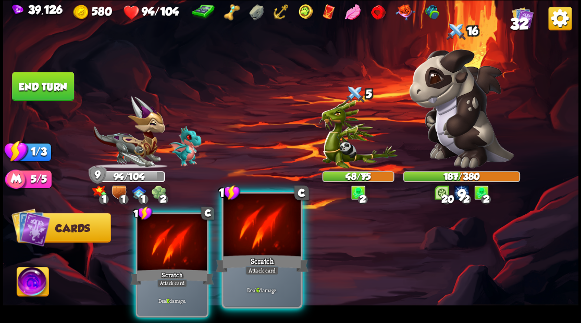
click at [258, 243] on div at bounding box center [261, 226] width 77 height 65
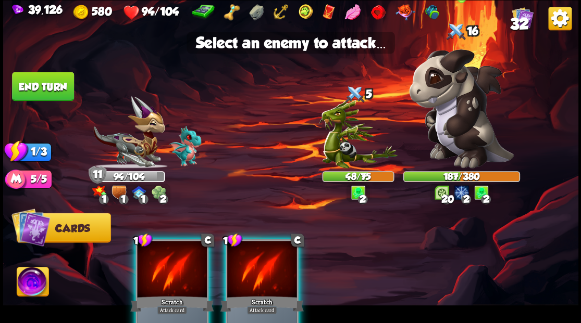
click at [469, 139] on img at bounding box center [461, 108] width 105 height 119
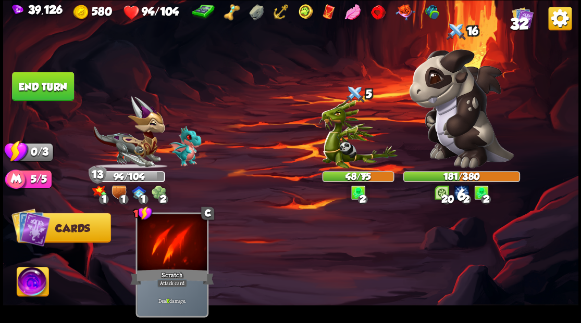
click at [56, 83] on button "End turn" at bounding box center [43, 86] width 62 height 29
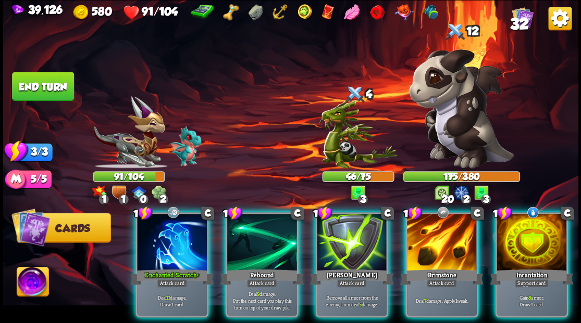
click at [446, 109] on img at bounding box center [461, 108] width 105 height 119
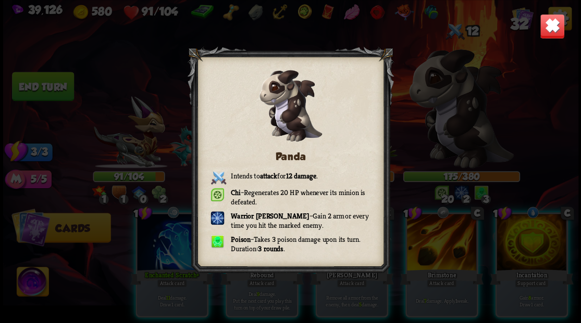
click at [555, 35] on img at bounding box center [551, 26] width 25 height 25
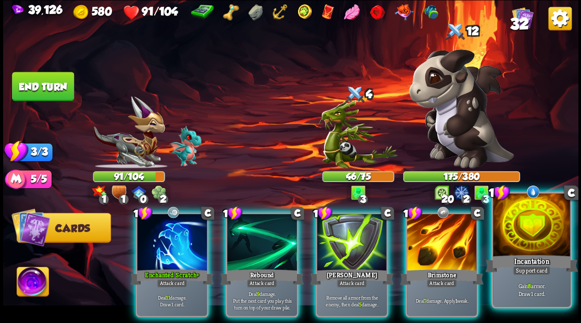
click at [527, 249] on div at bounding box center [531, 226] width 77 height 65
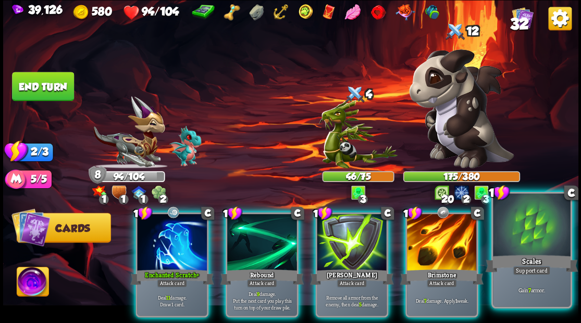
click at [529, 241] on div at bounding box center [531, 226] width 77 height 65
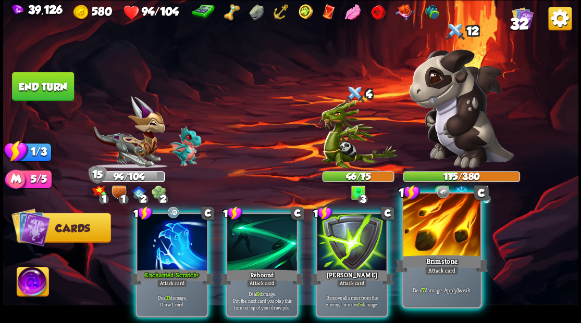
click at [434, 237] on div at bounding box center [441, 226] width 77 height 65
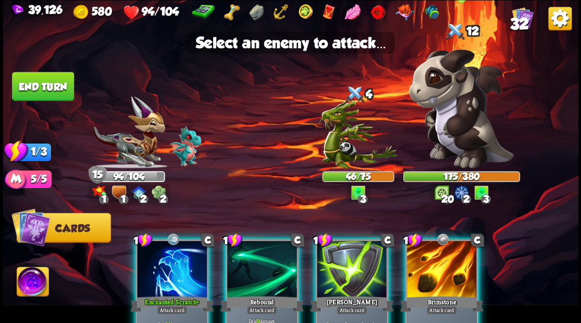
click at [451, 120] on img at bounding box center [461, 108] width 105 height 119
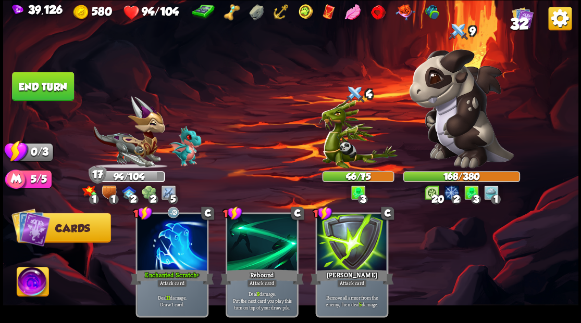
drag, startPoint x: 51, startPoint y: 86, endPoint x: 76, endPoint y: 84, distance: 25.1
click at [53, 86] on button "End turn" at bounding box center [43, 86] width 62 height 29
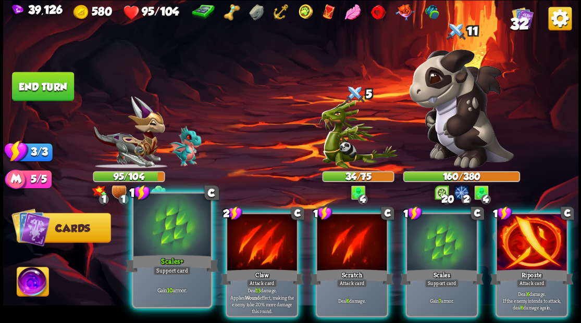
click at [171, 232] on div at bounding box center [171, 226] width 77 height 65
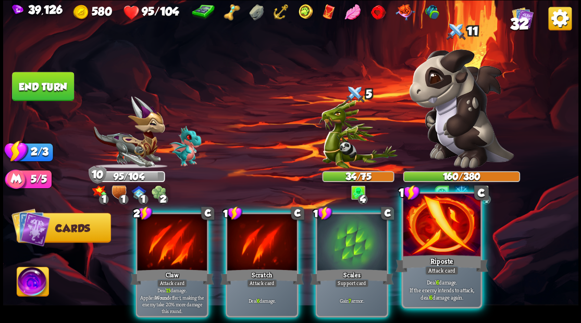
drag, startPoint x: 444, startPoint y: 252, endPoint x: 438, endPoint y: 238, distance: 15.9
click at [443, 252] on div at bounding box center [441, 226] width 77 height 65
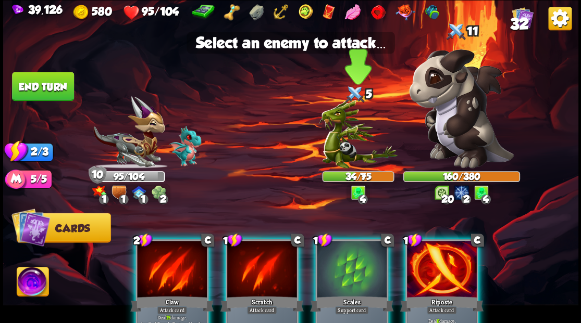
click at [354, 151] on img at bounding box center [357, 134] width 79 height 68
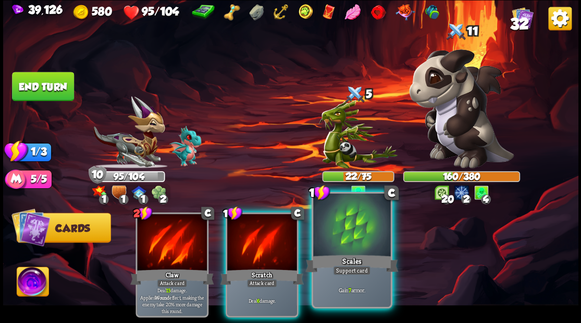
click at [354, 233] on div at bounding box center [351, 226] width 77 height 65
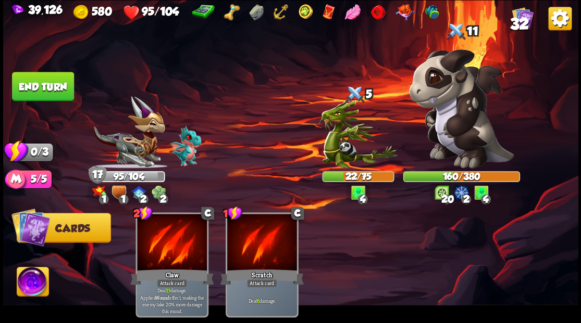
click at [54, 92] on button "End turn" at bounding box center [43, 86] width 62 height 29
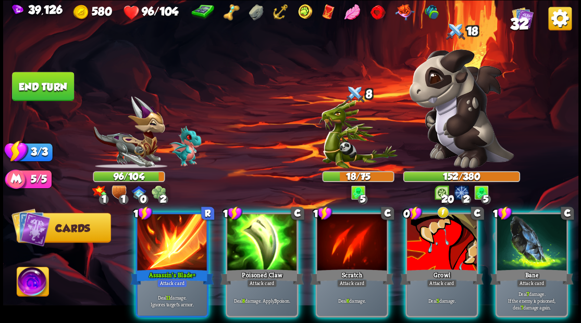
drag, startPoint x: 552, startPoint y: 244, endPoint x: 477, endPoint y: 211, distance: 81.7
click at [551, 243] on div at bounding box center [531, 243] width 70 height 59
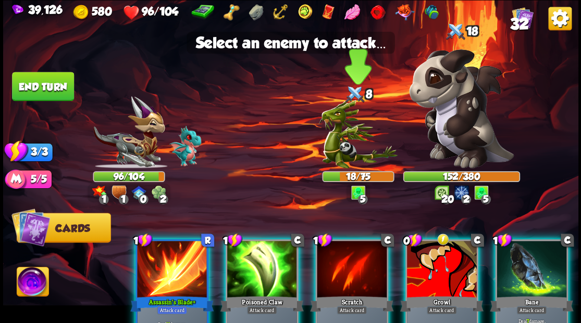
click at [342, 150] on img at bounding box center [357, 134] width 79 height 68
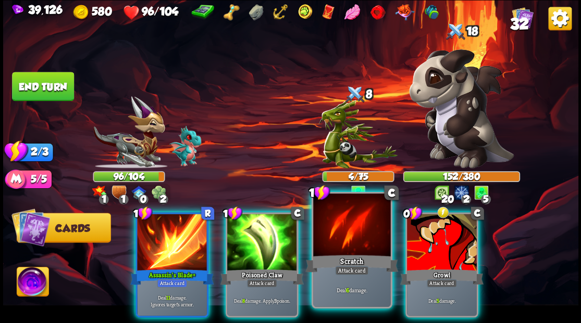
click at [340, 248] on div at bounding box center [351, 226] width 77 height 65
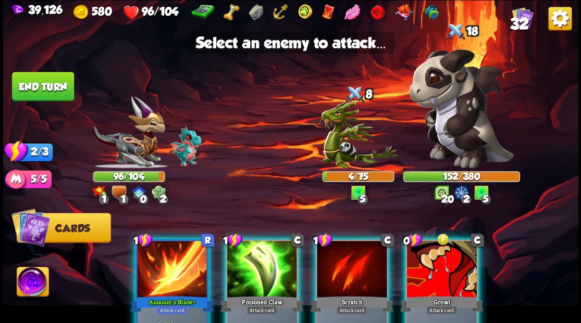
drag, startPoint x: 341, startPoint y: 153, endPoint x: 299, endPoint y: 132, distance: 46.6
click at [340, 153] on img at bounding box center [357, 134] width 79 height 68
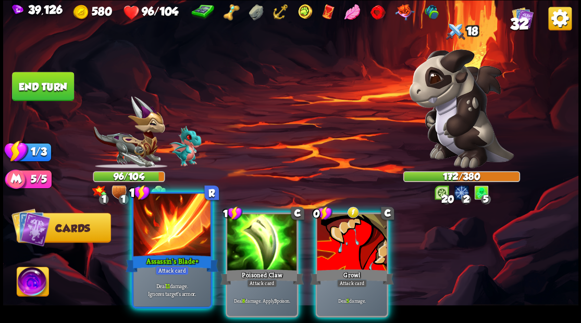
click at [180, 228] on div at bounding box center [171, 226] width 77 height 65
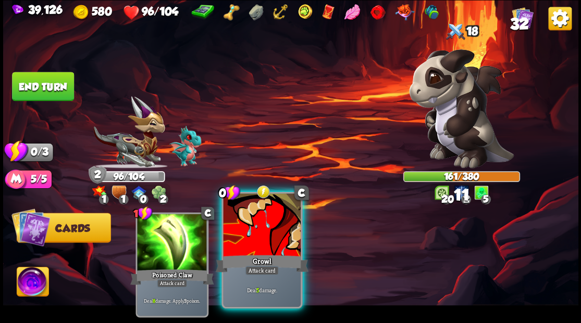
click at [248, 241] on div at bounding box center [261, 226] width 77 height 65
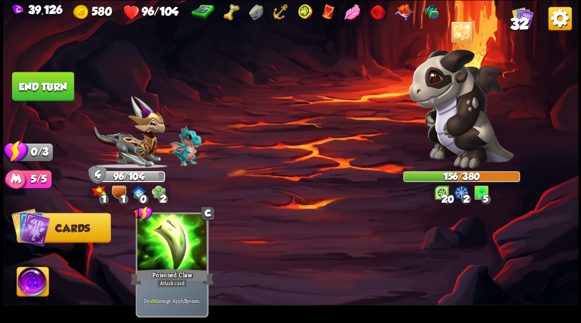
click at [37, 82] on button "End turn" at bounding box center [43, 86] width 62 height 29
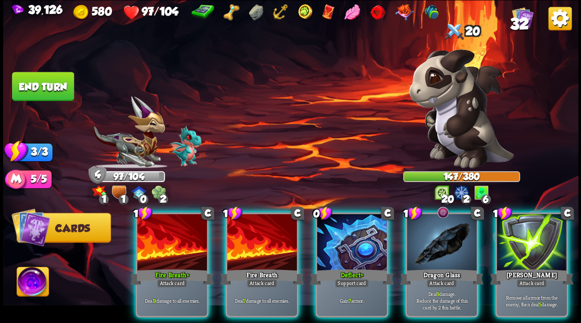
click at [343, 250] on div at bounding box center [352, 243] width 70 height 59
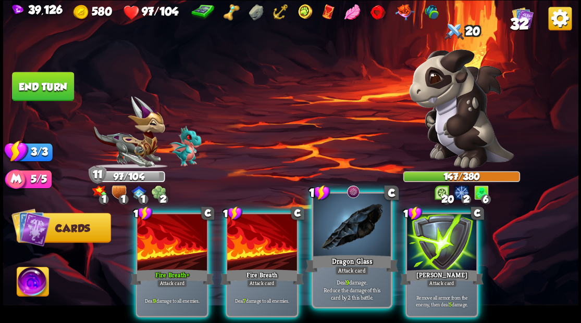
click at [338, 228] on div at bounding box center [351, 226] width 77 height 65
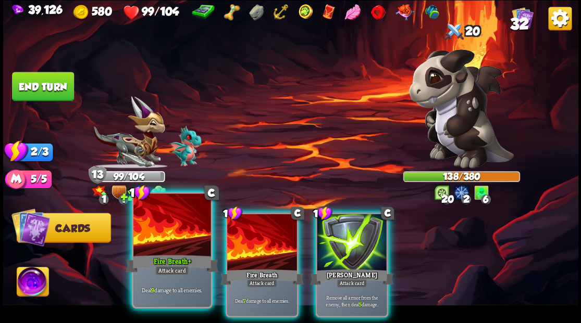
click at [177, 237] on div at bounding box center [171, 226] width 77 height 65
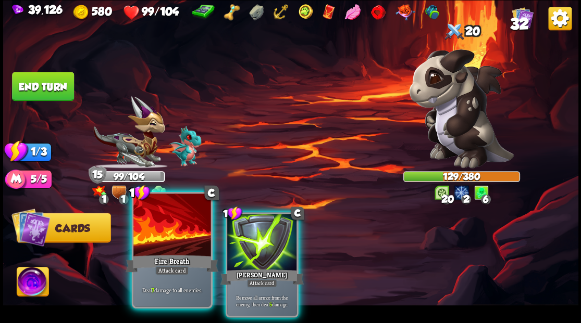
click at [169, 235] on div at bounding box center [171, 226] width 77 height 65
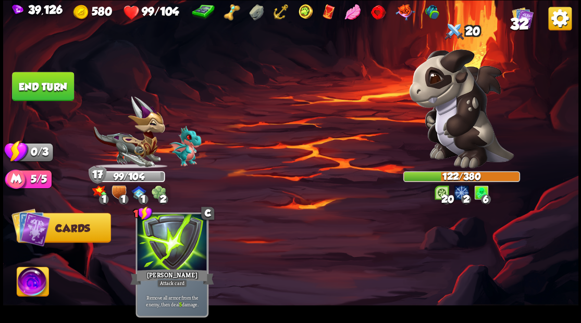
drag, startPoint x: 49, startPoint y: 79, endPoint x: 248, endPoint y: 131, distance: 205.8
click at [51, 79] on button "End turn" at bounding box center [43, 86] width 62 height 29
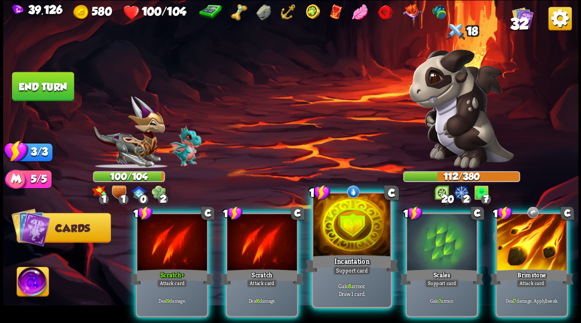
click at [334, 234] on div at bounding box center [351, 226] width 77 height 65
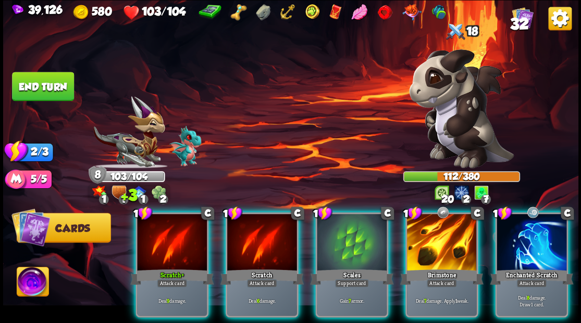
click at [332, 229] on div at bounding box center [352, 243] width 70 height 59
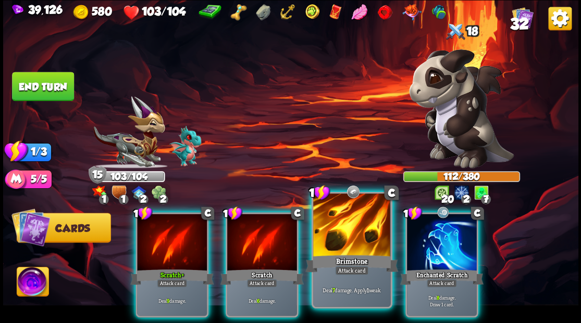
click at [343, 227] on div at bounding box center [351, 226] width 77 height 65
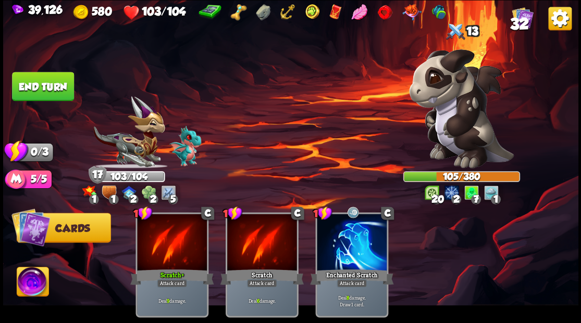
click at [53, 91] on button "End turn" at bounding box center [43, 86] width 62 height 29
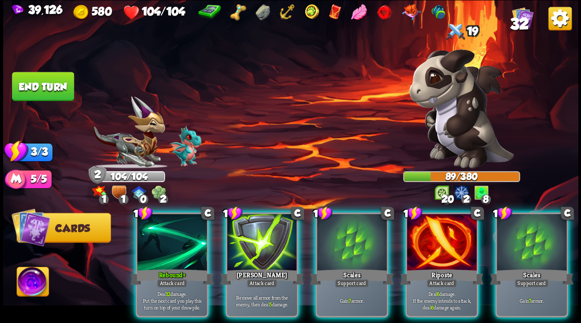
click at [337, 234] on div at bounding box center [352, 243] width 70 height 59
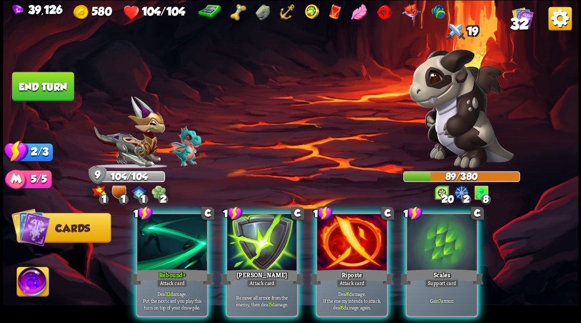
click at [341, 237] on div at bounding box center [352, 243] width 70 height 59
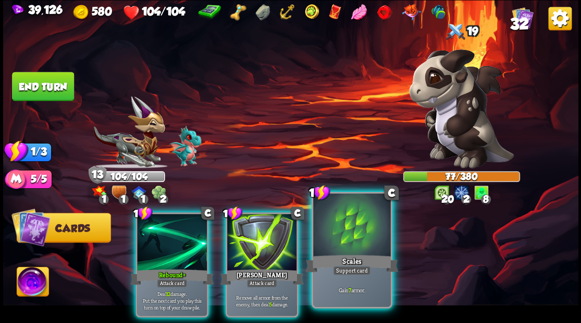
click at [346, 241] on div at bounding box center [351, 226] width 77 height 65
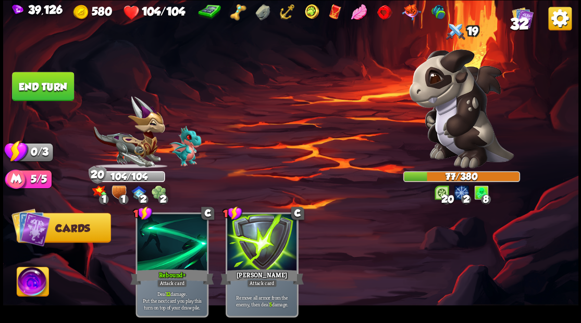
click at [53, 80] on button "End turn" at bounding box center [43, 86] width 62 height 29
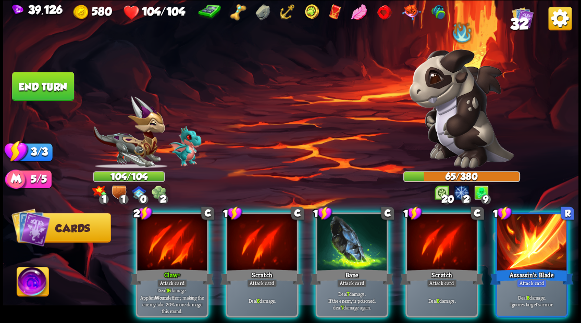
drag, startPoint x: 352, startPoint y: 240, endPoint x: 355, endPoint y: 235, distance: 5.4
click at [354, 237] on div at bounding box center [352, 243] width 70 height 59
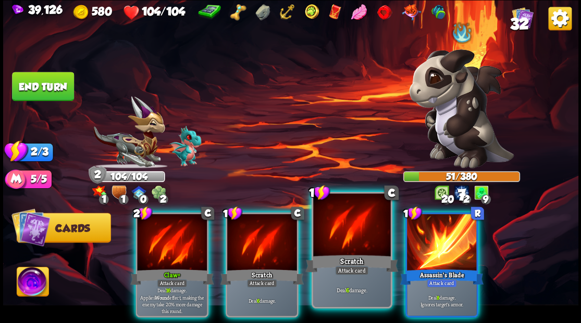
click at [345, 233] on div at bounding box center [351, 226] width 77 height 65
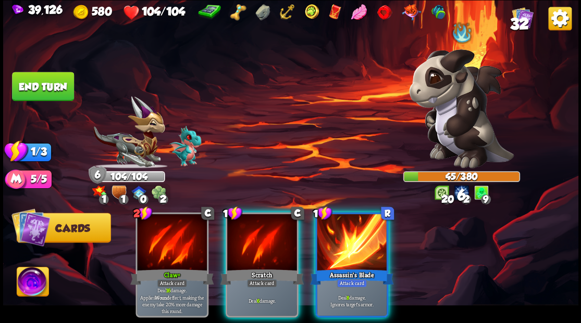
click at [345, 233] on div at bounding box center [352, 243] width 70 height 59
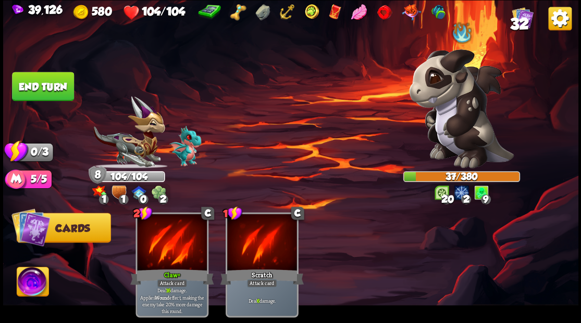
click at [38, 81] on button "End turn" at bounding box center [43, 86] width 62 height 29
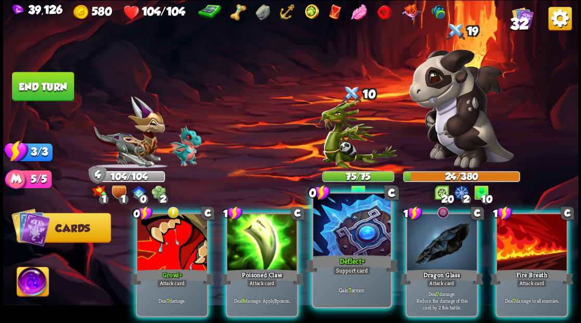
click at [348, 240] on div at bounding box center [351, 226] width 77 height 65
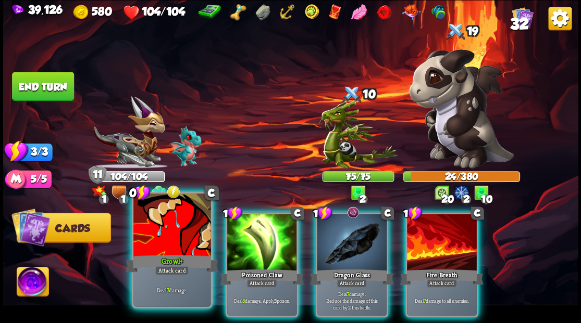
click at [156, 251] on div at bounding box center [171, 226] width 77 height 65
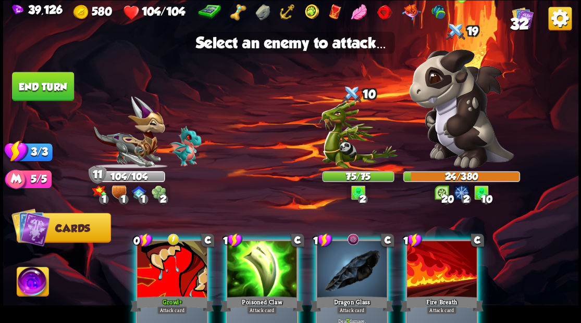
click at [455, 104] on img at bounding box center [461, 108] width 105 height 119
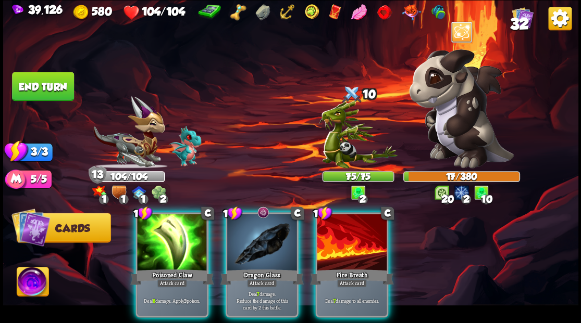
click at [355, 230] on div at bounding box center [352, 243] width 70 height 59
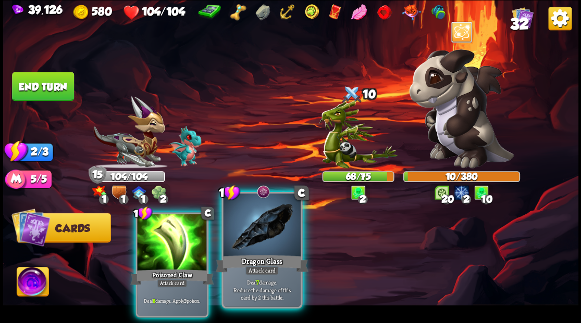
click at [257, 237] on div at bounding box center [261, 226] width 77 height 65
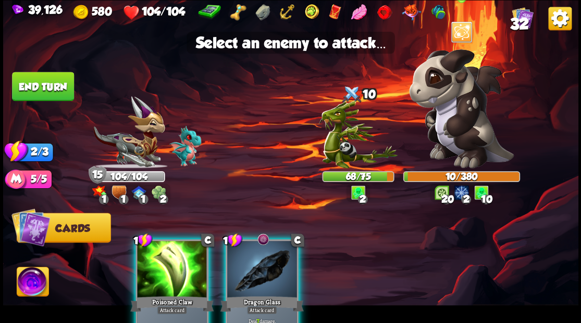
click at [445, 117] on img at bounding box center [461, 108] width 105 height 119
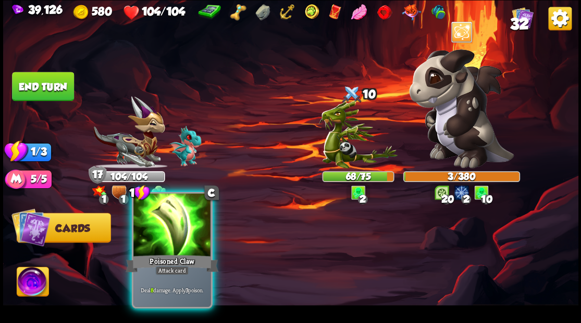
click at [167, 232] on div at bounding box center [171, 226] width 77 height 65
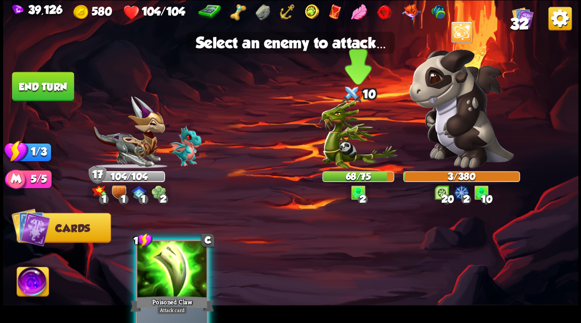
click at [332, 147] on img at bounding box center [357, 134] width 79 height 68
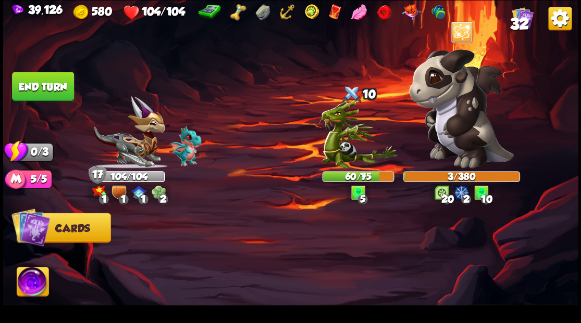
click at [43, 82] on button "End turn" at bounding box center [43, 86] width 62 height 29
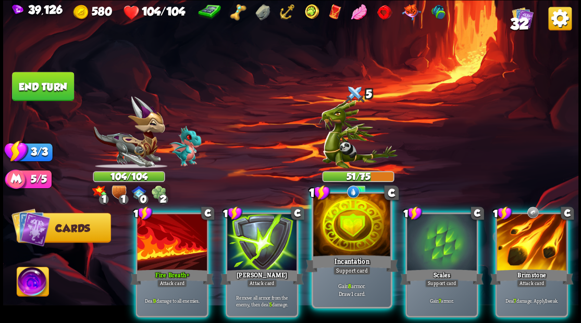
click at [355, 252] on div at bounding box center [351, 226] width 77 height 65
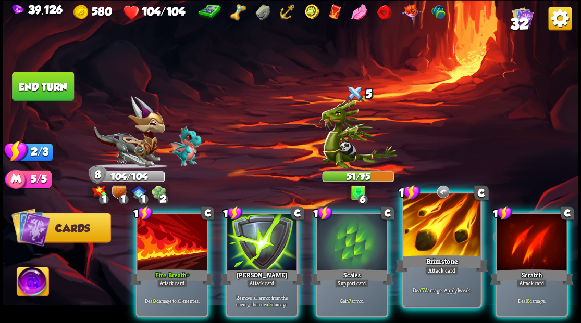
click at [437, 241] on div at bounding box center [441, 226] width 77 height 65
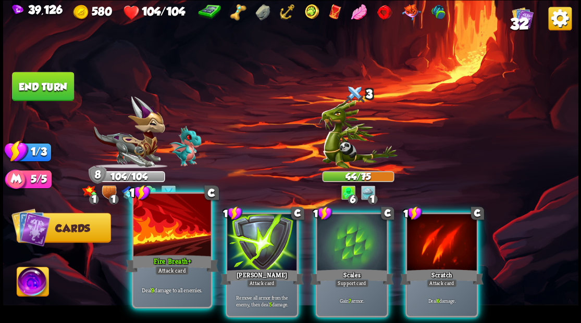
click at [151, 252] on div at bounding box center [171, 226] width 77 height 65
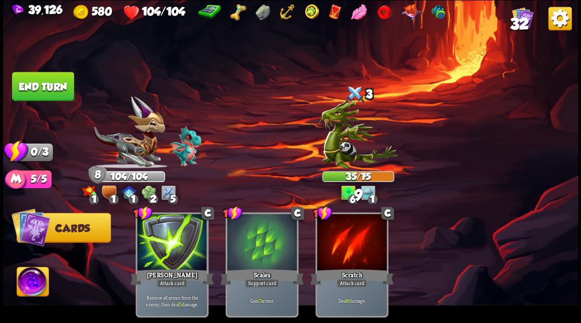
drag, startPoint x: 60, startPoint y: 93, endPoint x: 91, endPoint y: 106, distance: 33.6
click at [57, 90] on button "End turn" at bounding box center [43, 86] width 62 height 29
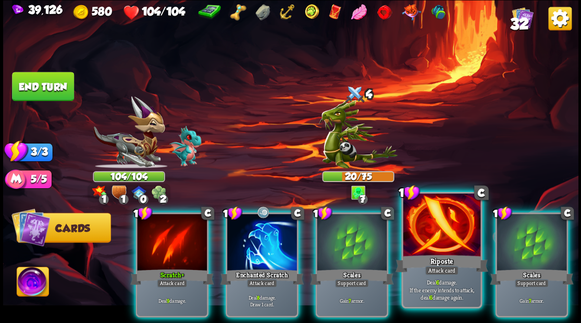
click at [422, 248] on div at bounding box center [441, 226] width 77 height 65
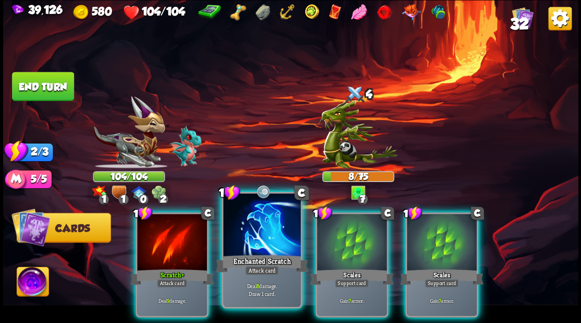
click at [259, 250] on div at bounding box center [261, 226] width 77 height 65
